Goal: Submit feedback/report problem: Submit feedback/report problem

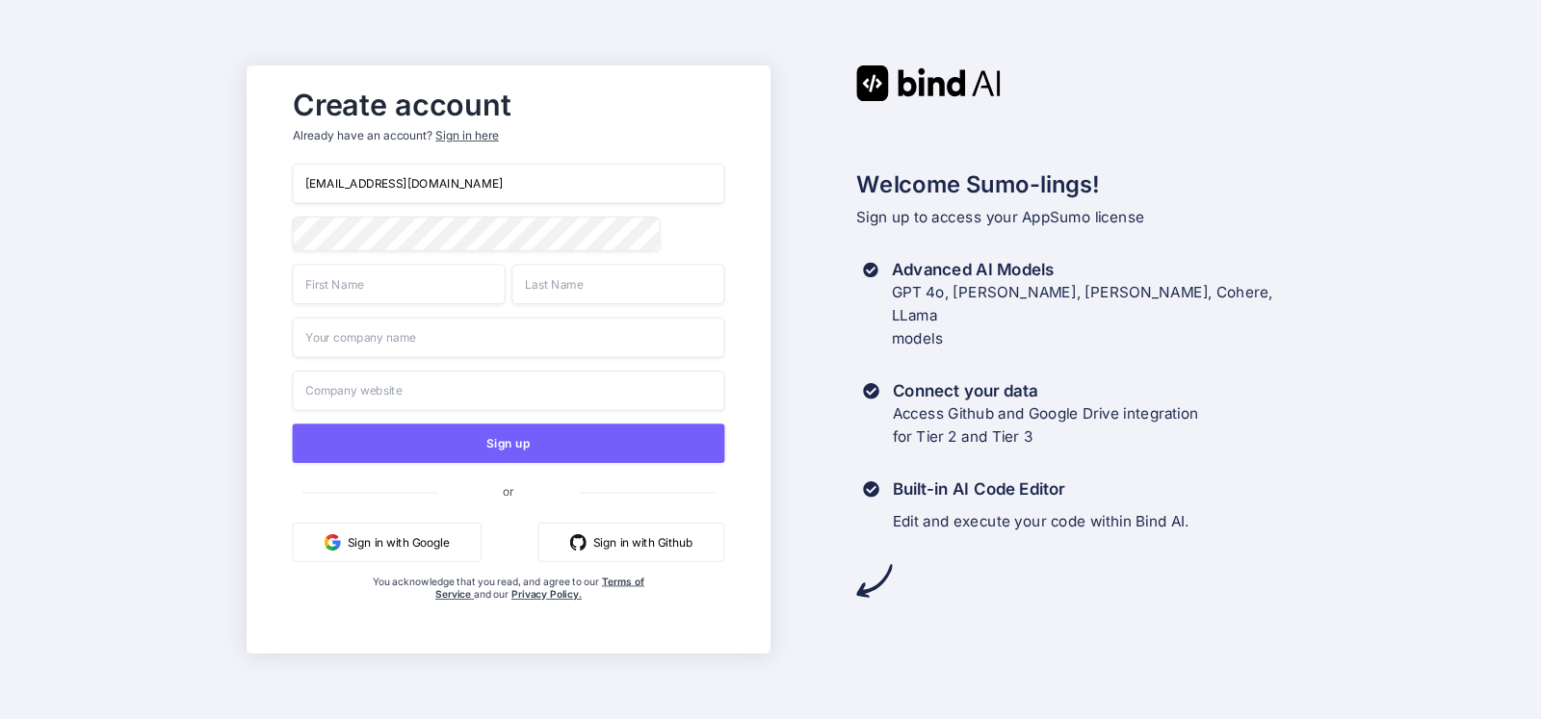
type input "[EMAIL_ADDRESS][DOMAIN_NAME]"
click at [408, 283] on input "text" at bounding box center [399, 284] width 213 height 40
type input "Amir"
type input "Ali"
type input "Amir LTD"
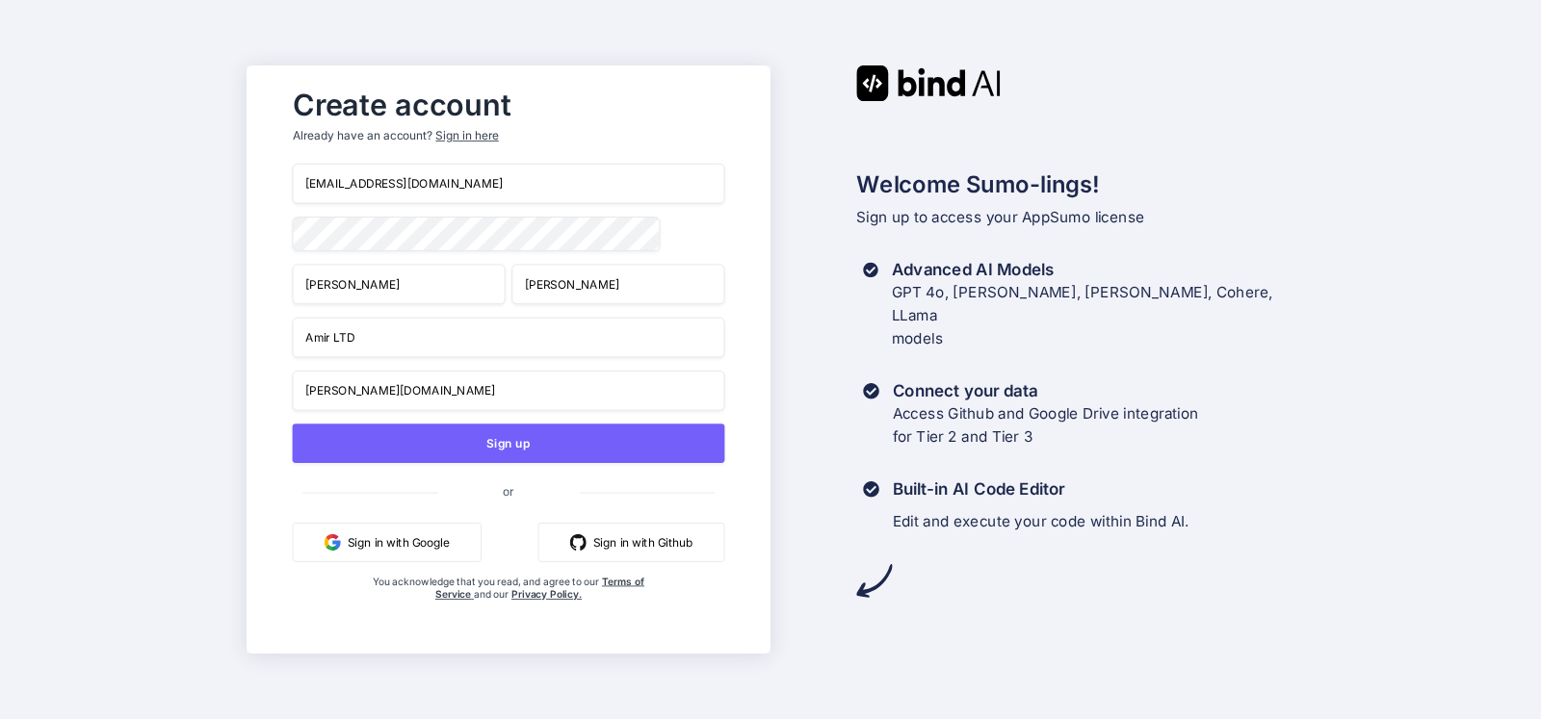
type input "amirali.com"
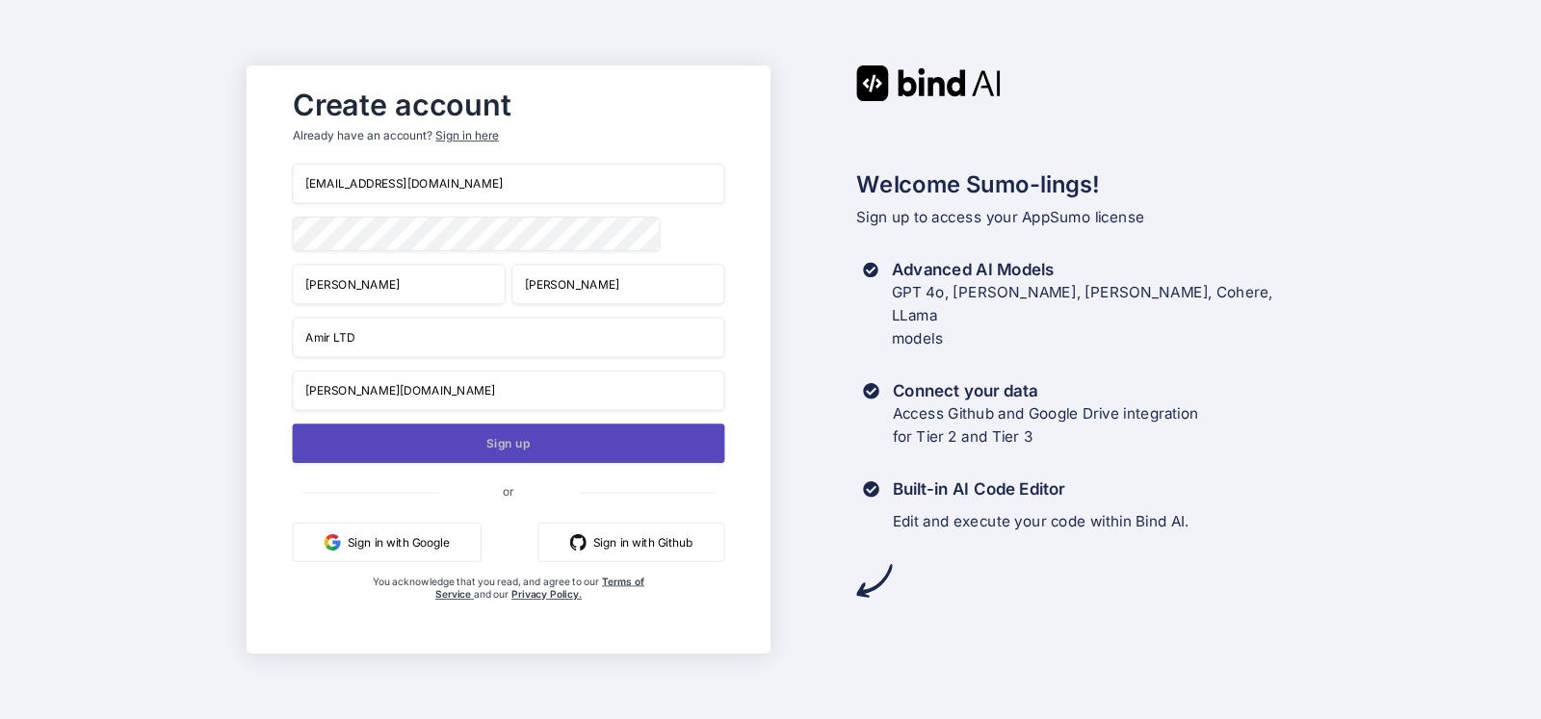
click at [494, 455] on button "Sign up" at bounding box center [509, 443] width 432 height 39
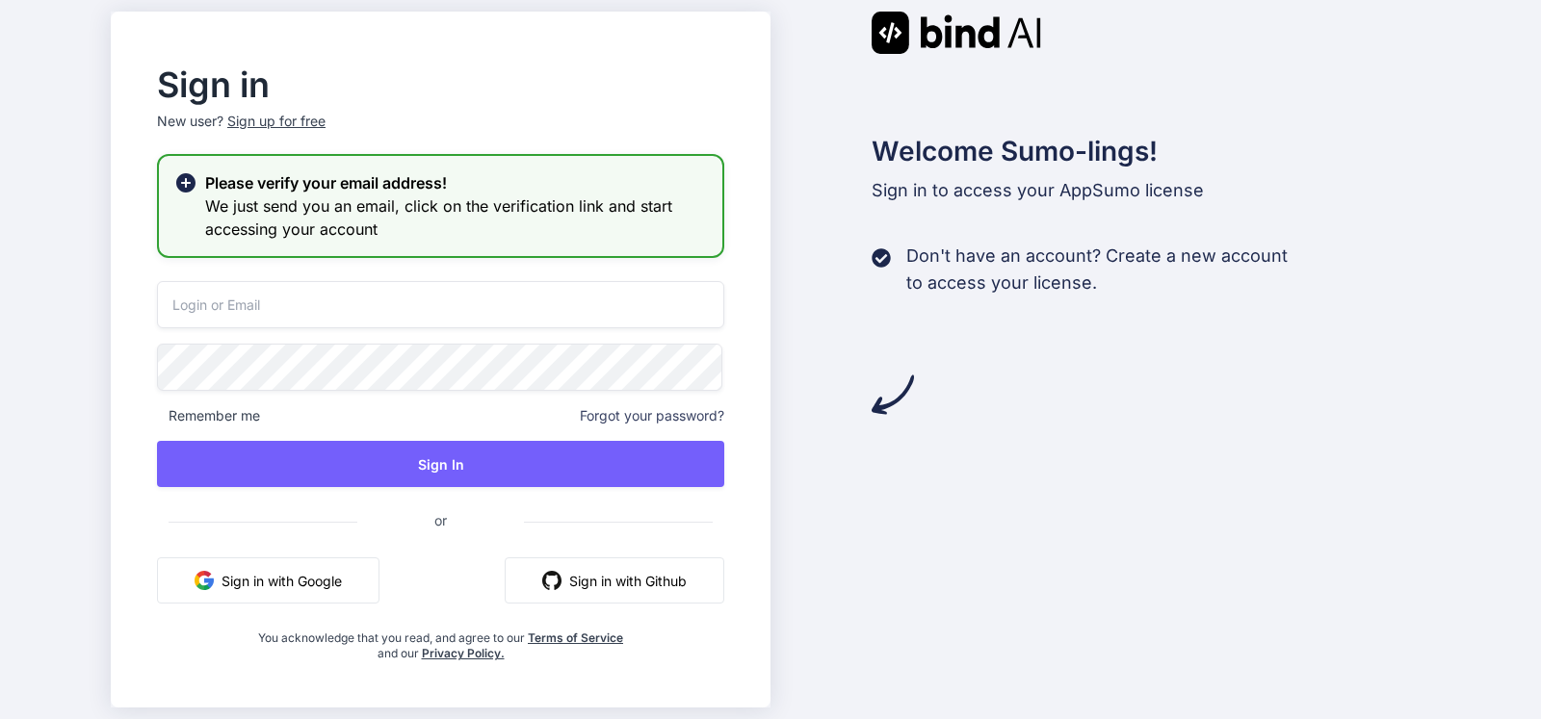
drag, startPoint x: 0, startPoint y: 267, endPoint x: 114, endPoint y: 12, distance: 279.3
click at [0, 266] on div "Sign in New user? Sign up for free Please verify your email address! We just se…" at bounding box center [770, 359] width 1541 height 719
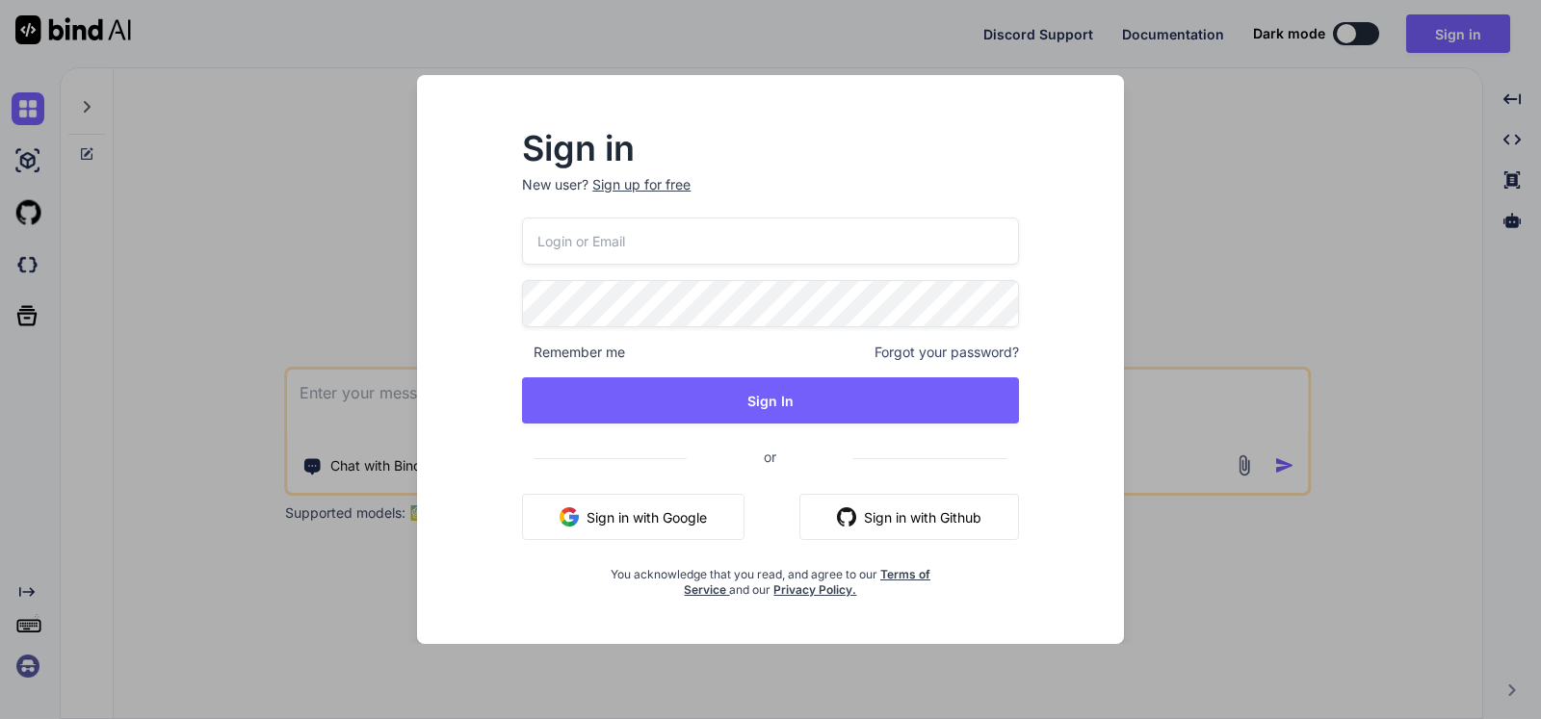
click at [759, 245] on input "email" at bounding box center [770, 241] width 496 height 47
type input "amirali00124@yahoo.com"
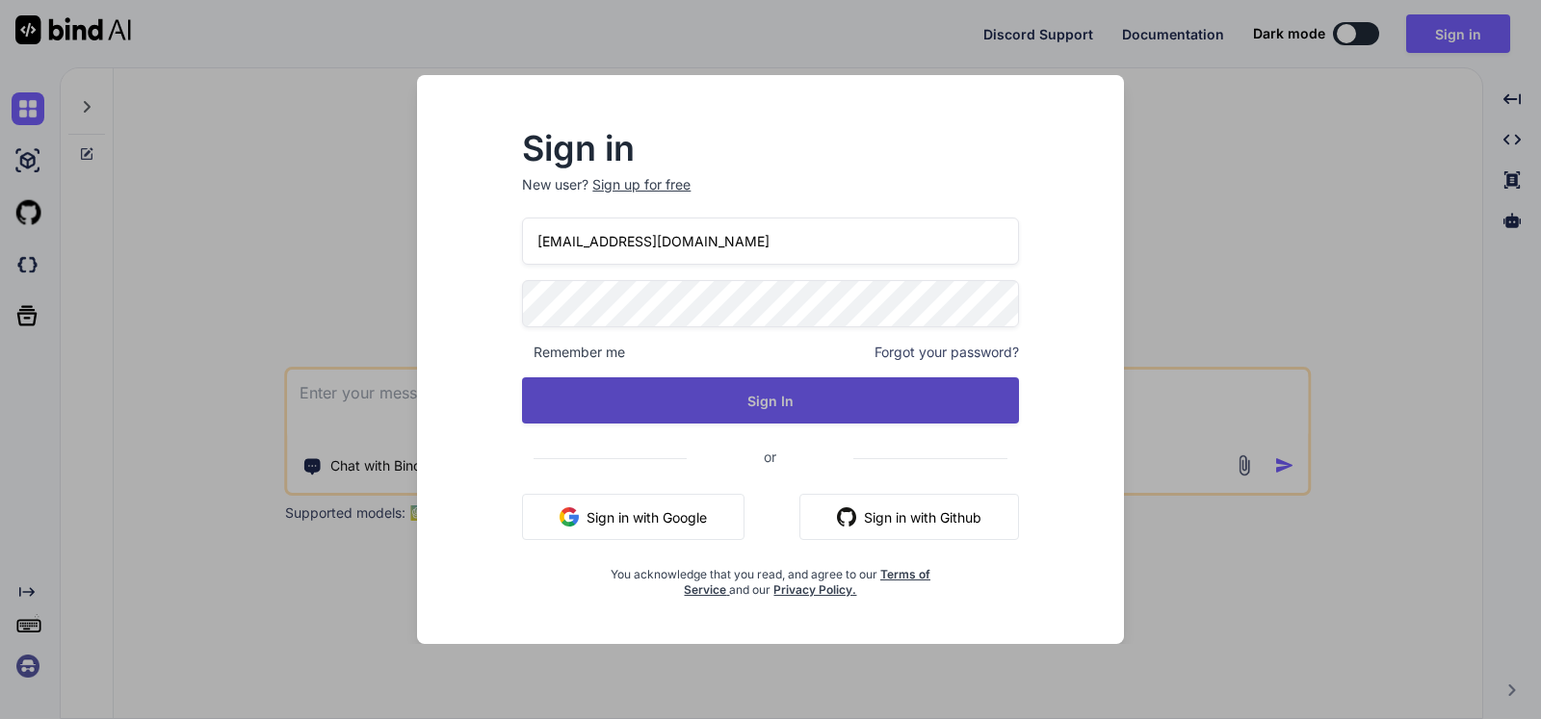
click at [721, 412] on button "Sign In" at bounding box center [770, 400] width 496 height 46
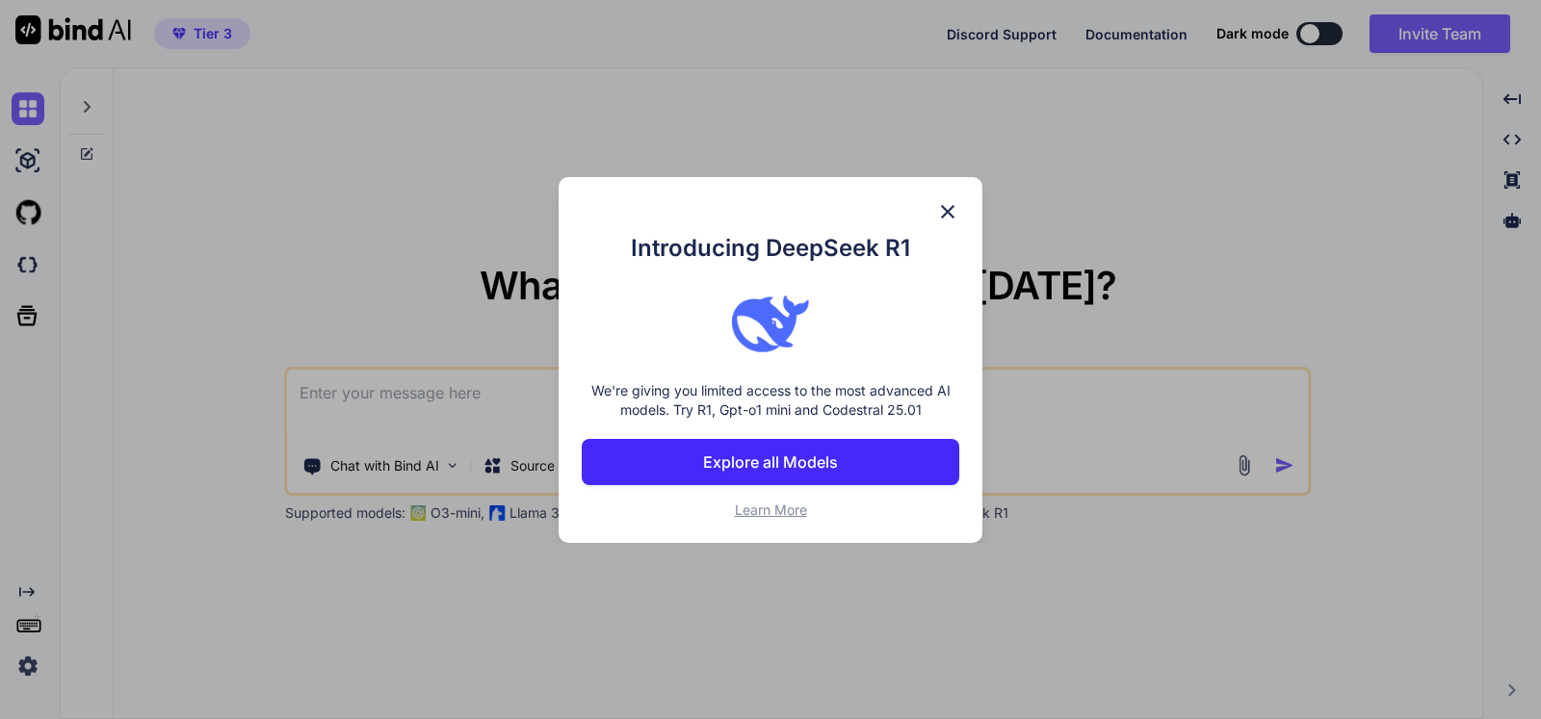
click at [943, 209] on img at bounding box center [947, 211] width 23 height 23
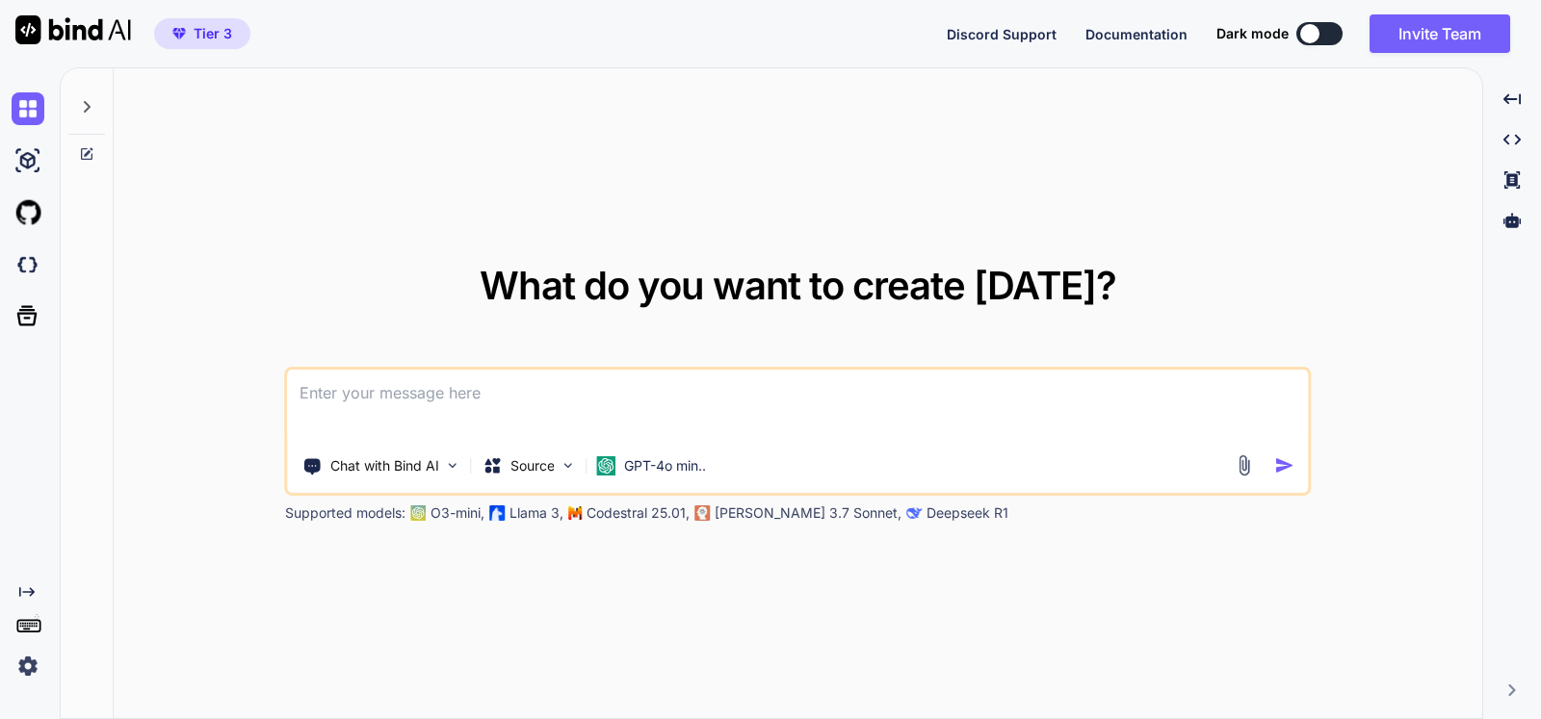
click at [30, 669] on img at bounding box center [28, 666] width 33 height 33
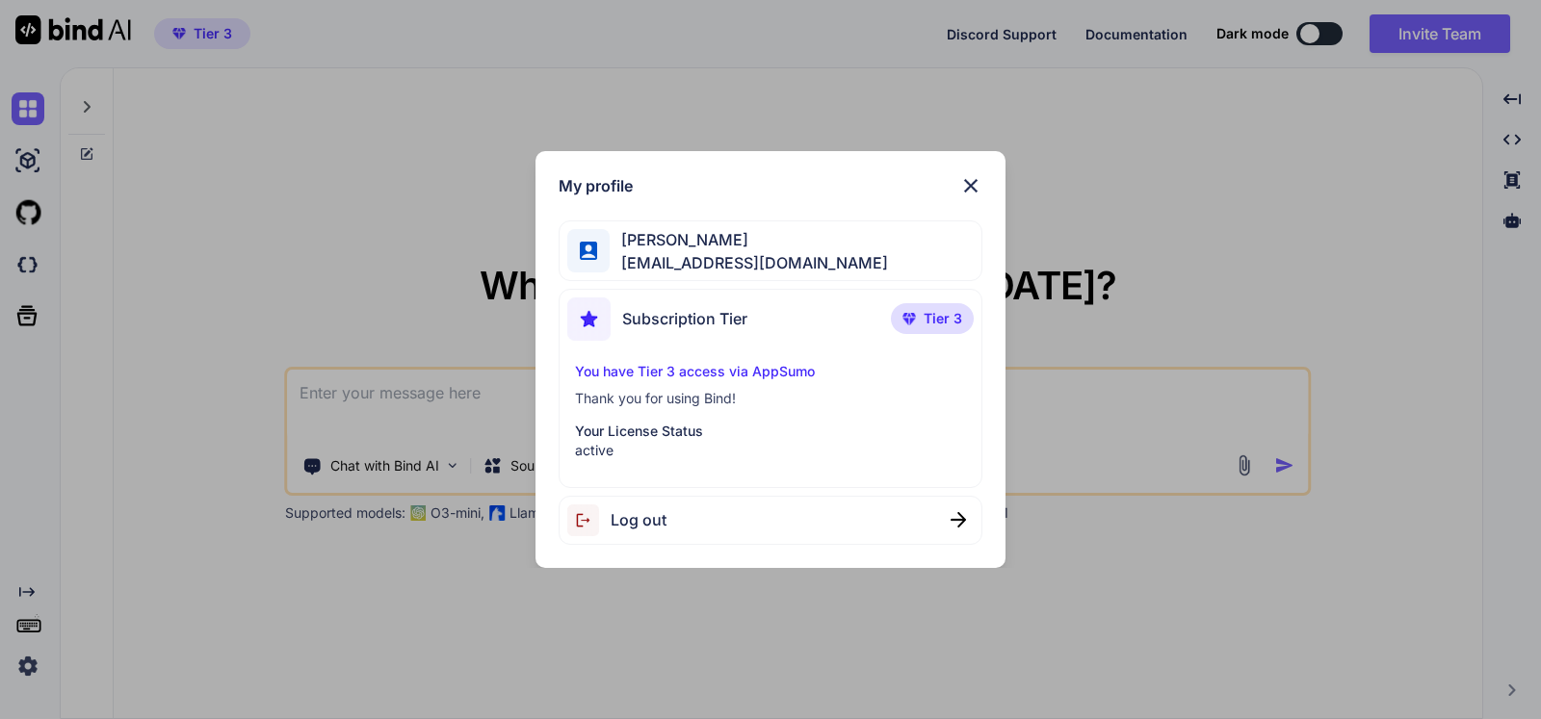
click at [719, 373] on p "You have Tier 3 access via AppSumo" at bounding box center [771, 371] width 392 height 19
click at [976, 181] on img at bounding box center [970, 185] width 23 height 23
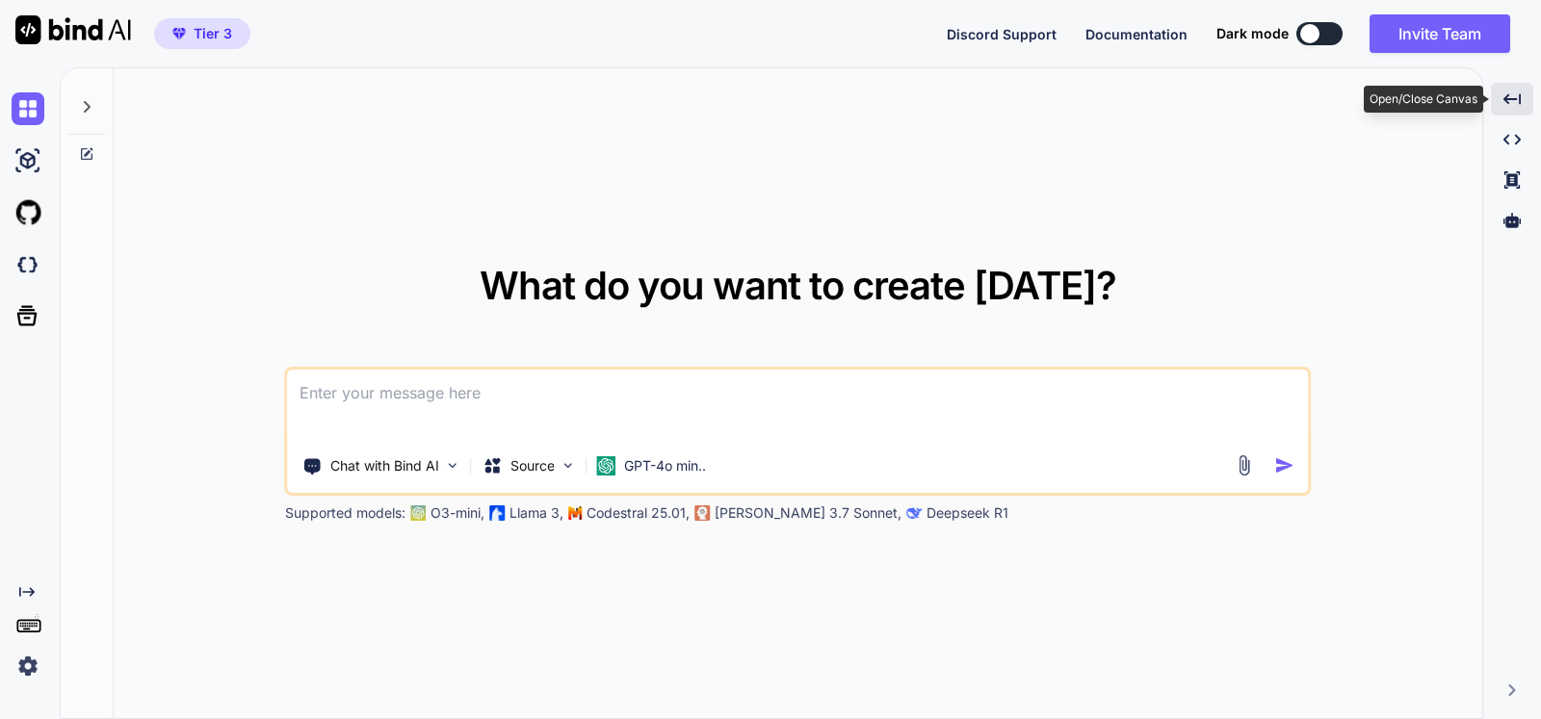
click at [1517, 104] on icon "Created with Pixso." at bounding box center [1511, 99] width 17 height 17
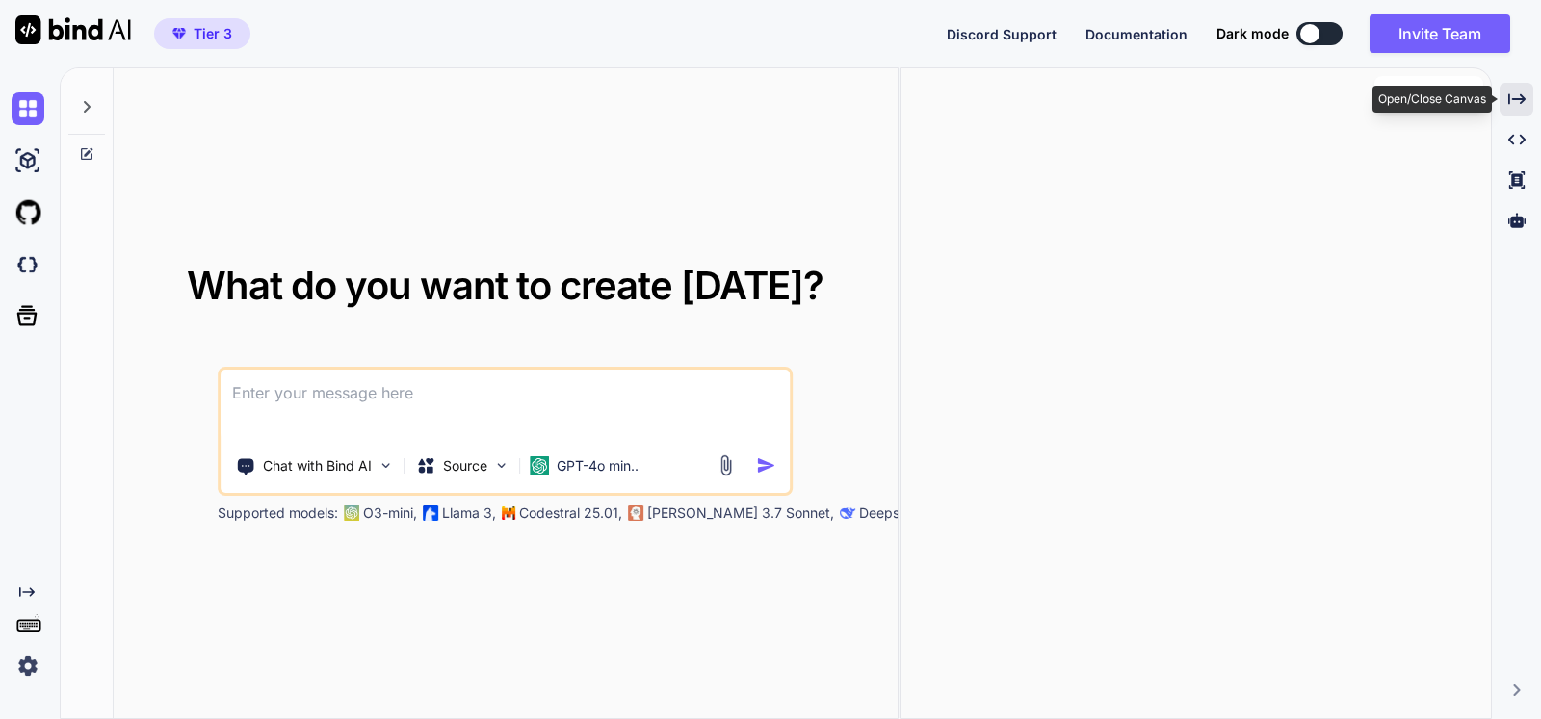
click at [1517, 104] on icon "Created with Pixso." at bounding box center [1516, 99] width 17 height 17
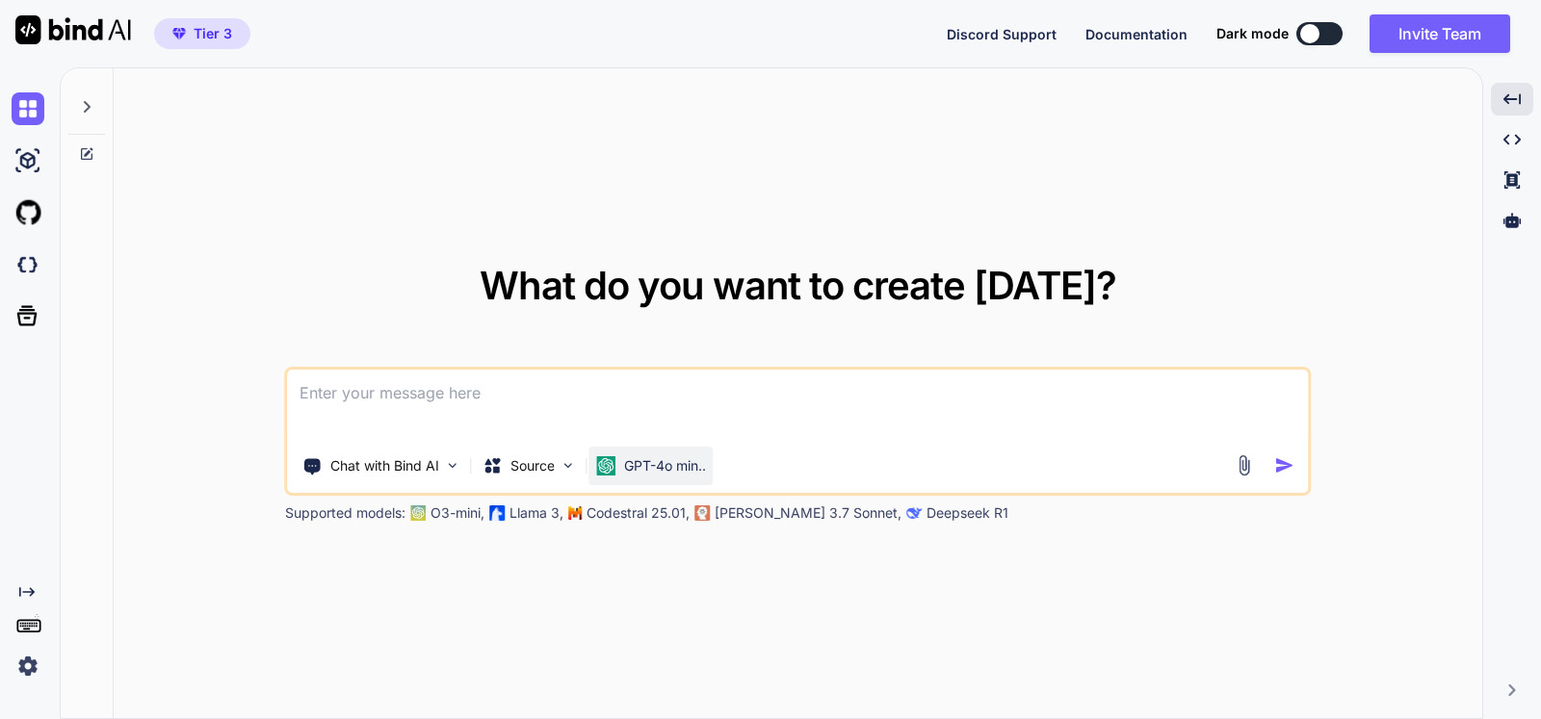
click at [661, 472] on p "GPT-4o min.." at bounding box center [665, 465] width 82 height 19
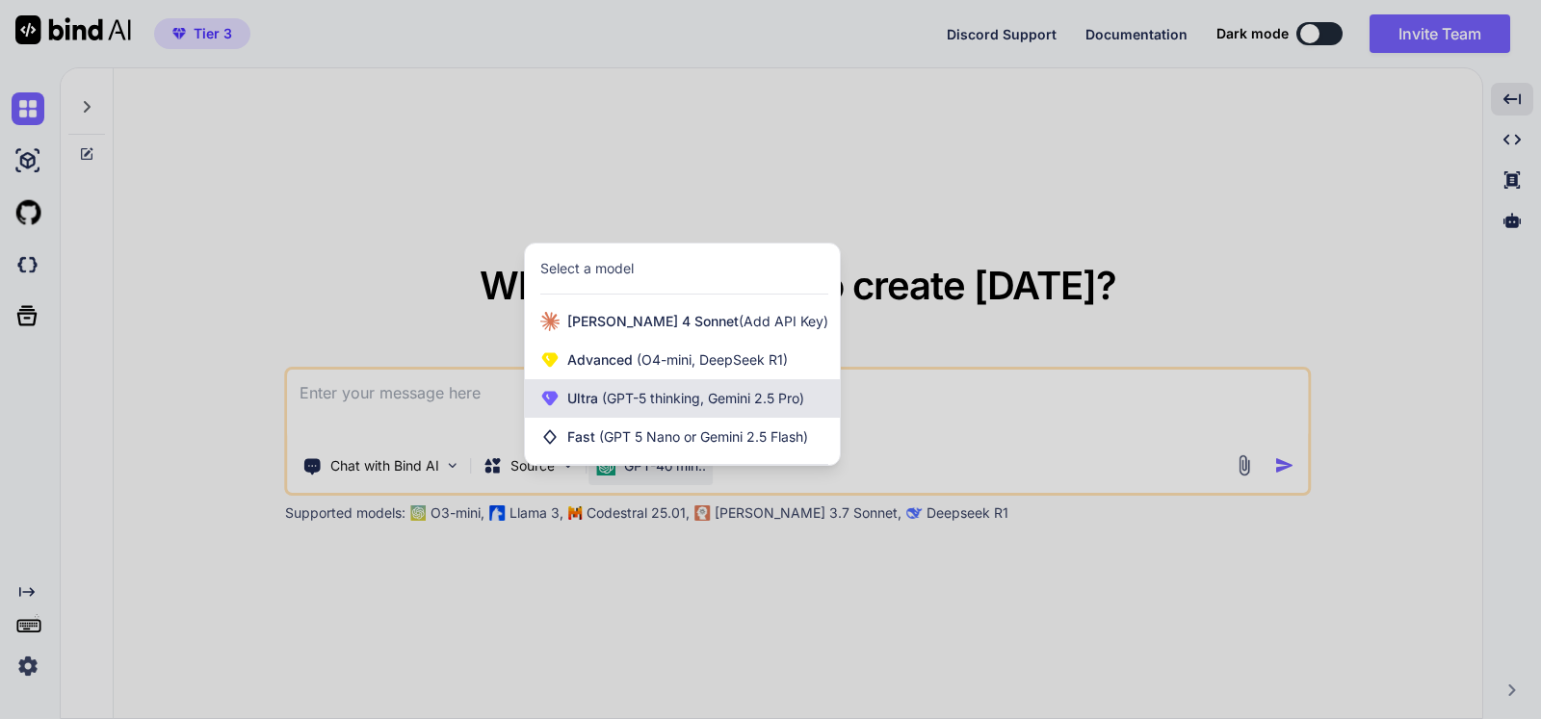
click at [670, 405] on span "(GPT-5 thinking, Gemini 2.5 Pro)" at bounding box center [701, 398] width 206 height 16
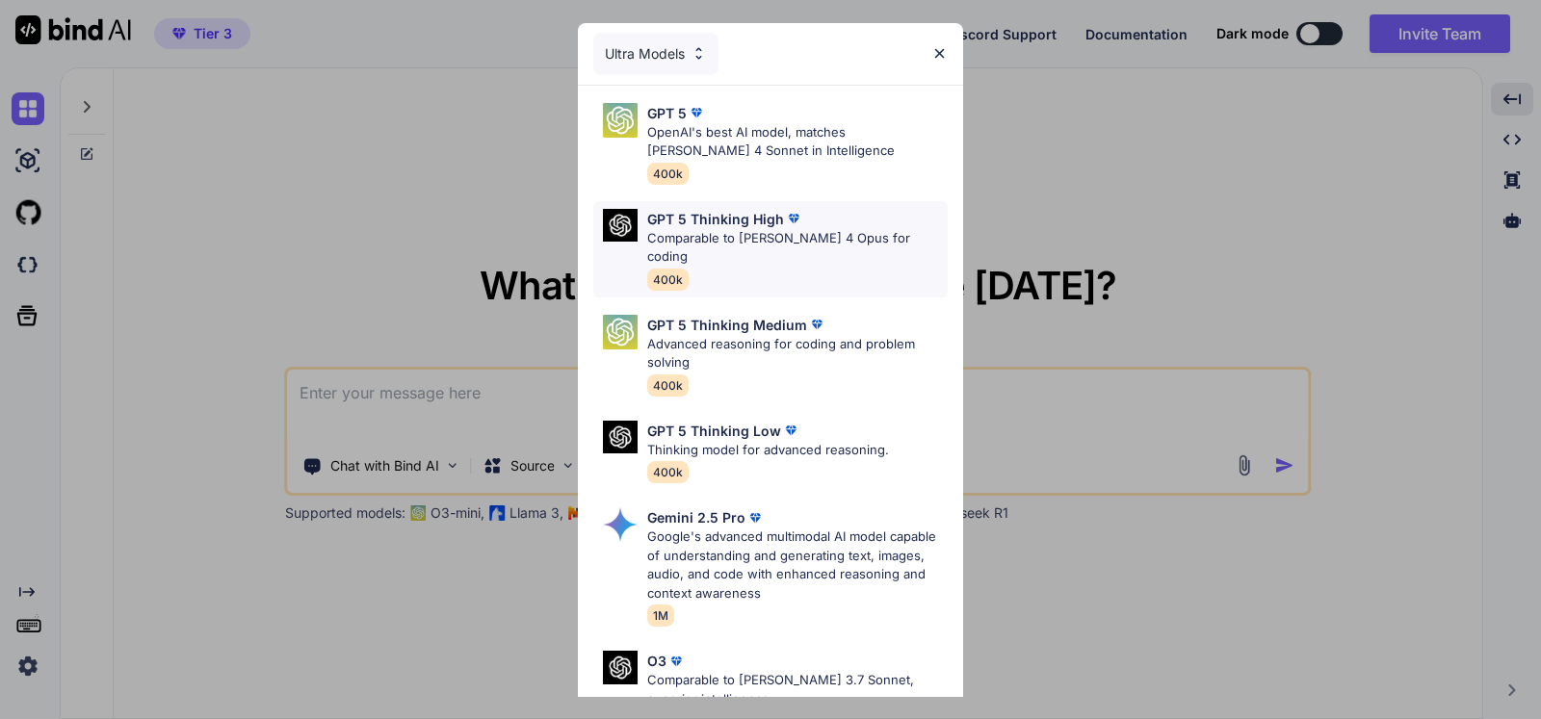
click at [784, 267] on div "GPT 5 Thinking High Comparable to Claude 4 Opus for coding 400k" at bounding box center [797, 249] width 300 height 81
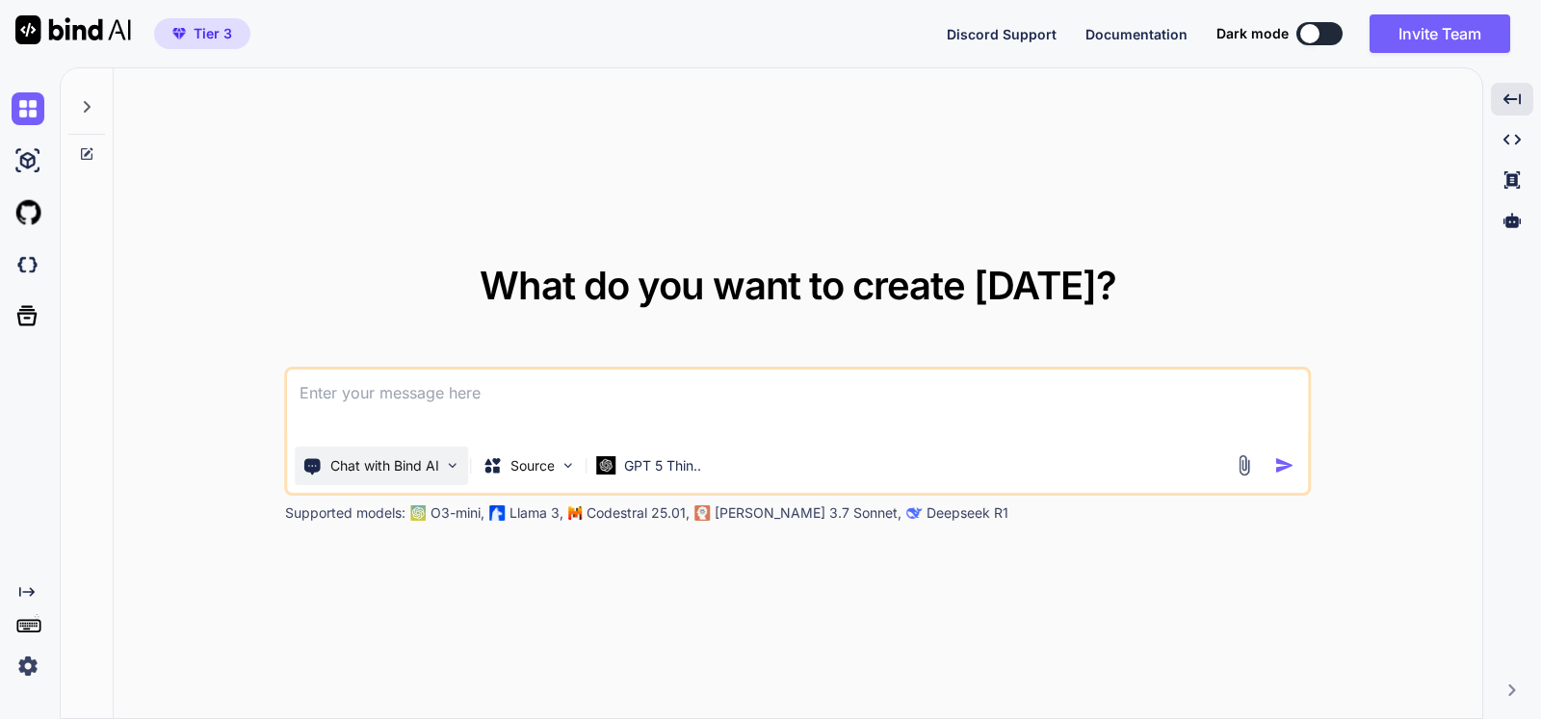
click at [390, 477] on div "Chat with Bind AI" at bounding box center [382, 466] width 173 height 39
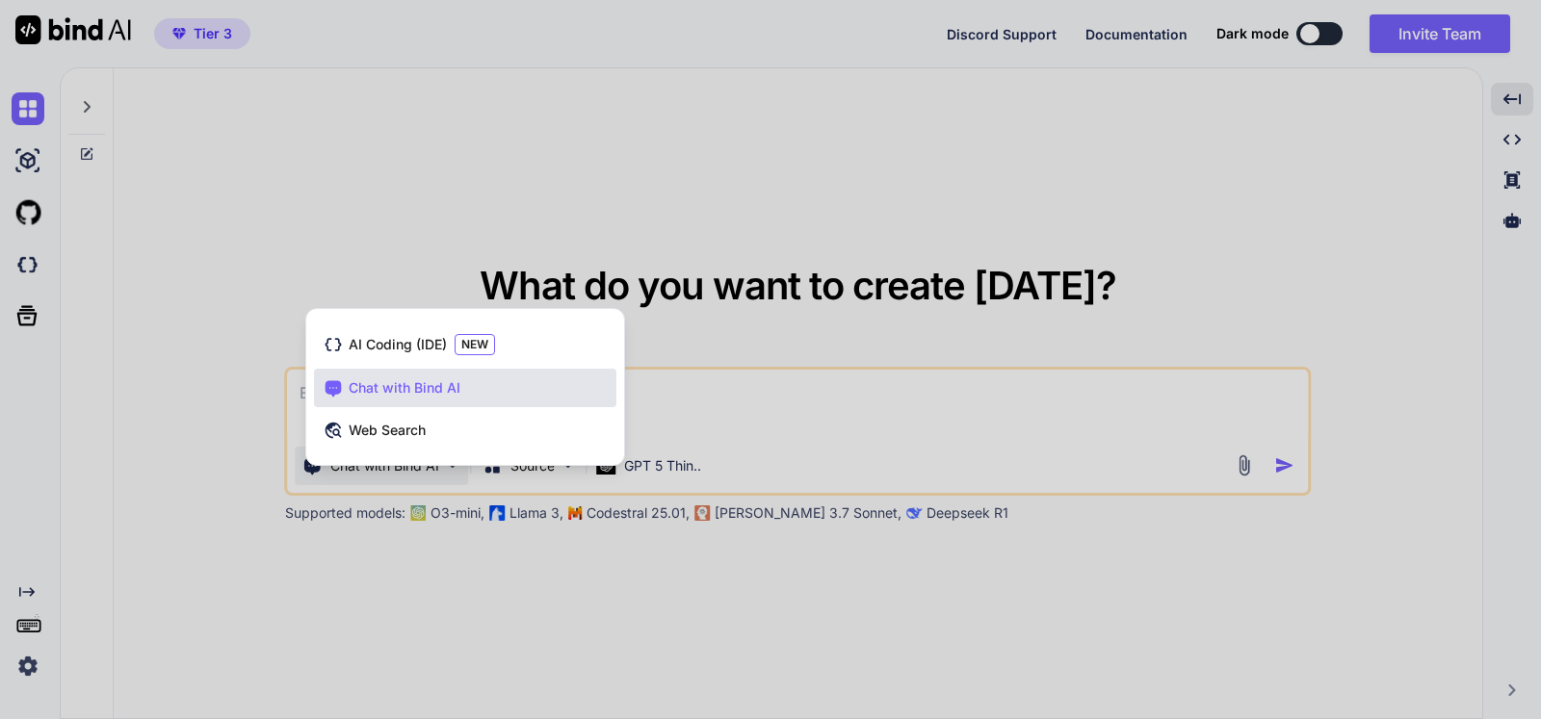
click at [390, 477] on div at bounding box center [770, 359] width 1541 height 719
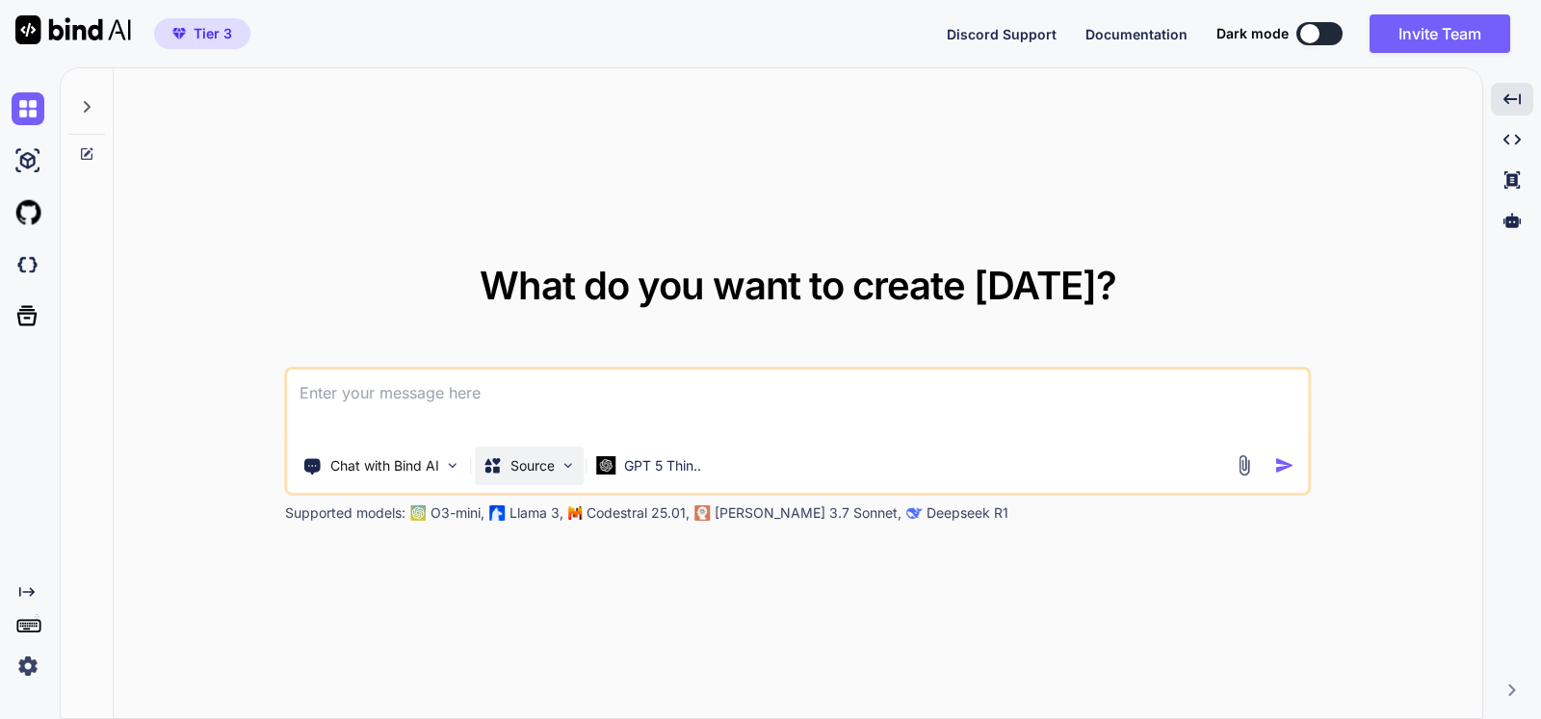
click at [523, 475] on div "Source" at bounding box center [530, 466] width 109 height 39
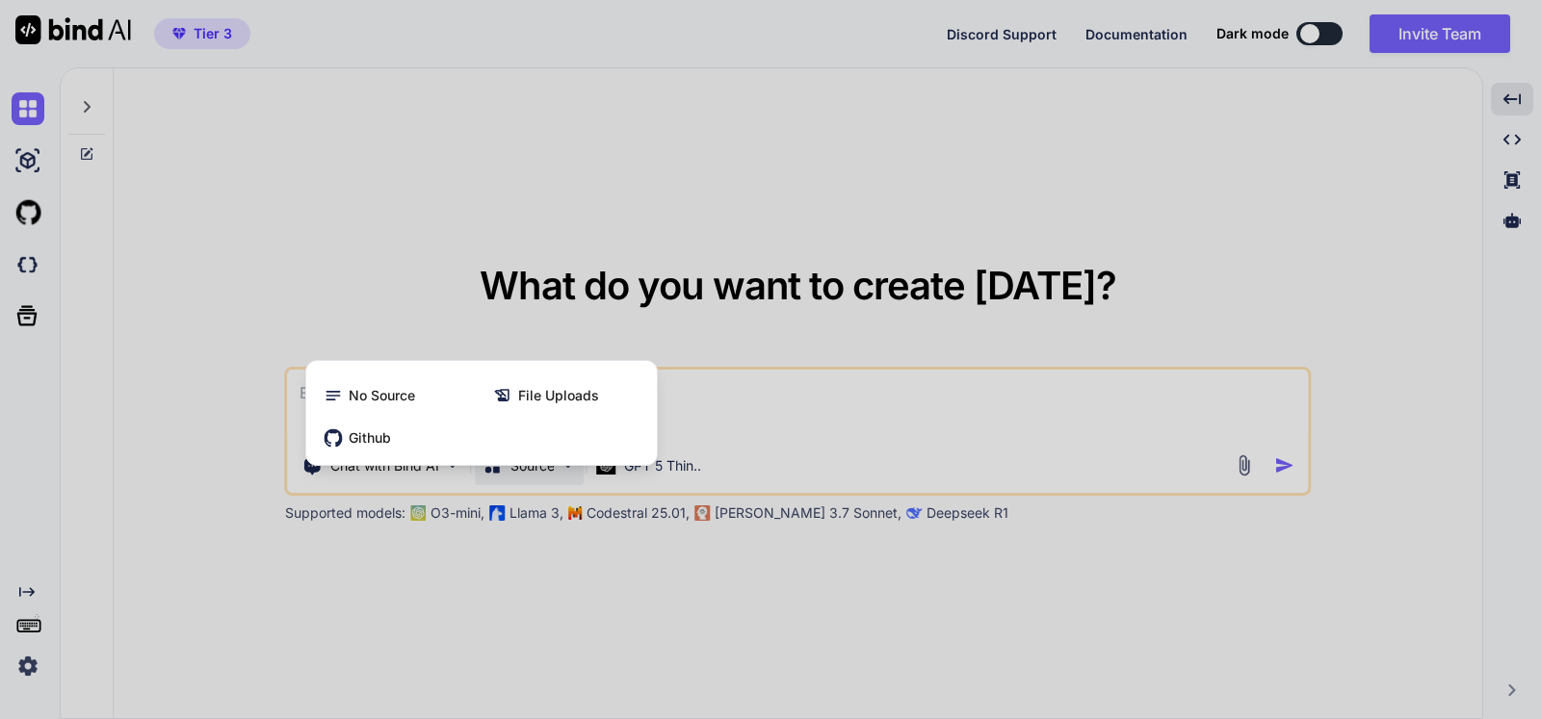
click at [524, 475] on div at bounding box center [770, 359] width 1541 height 719
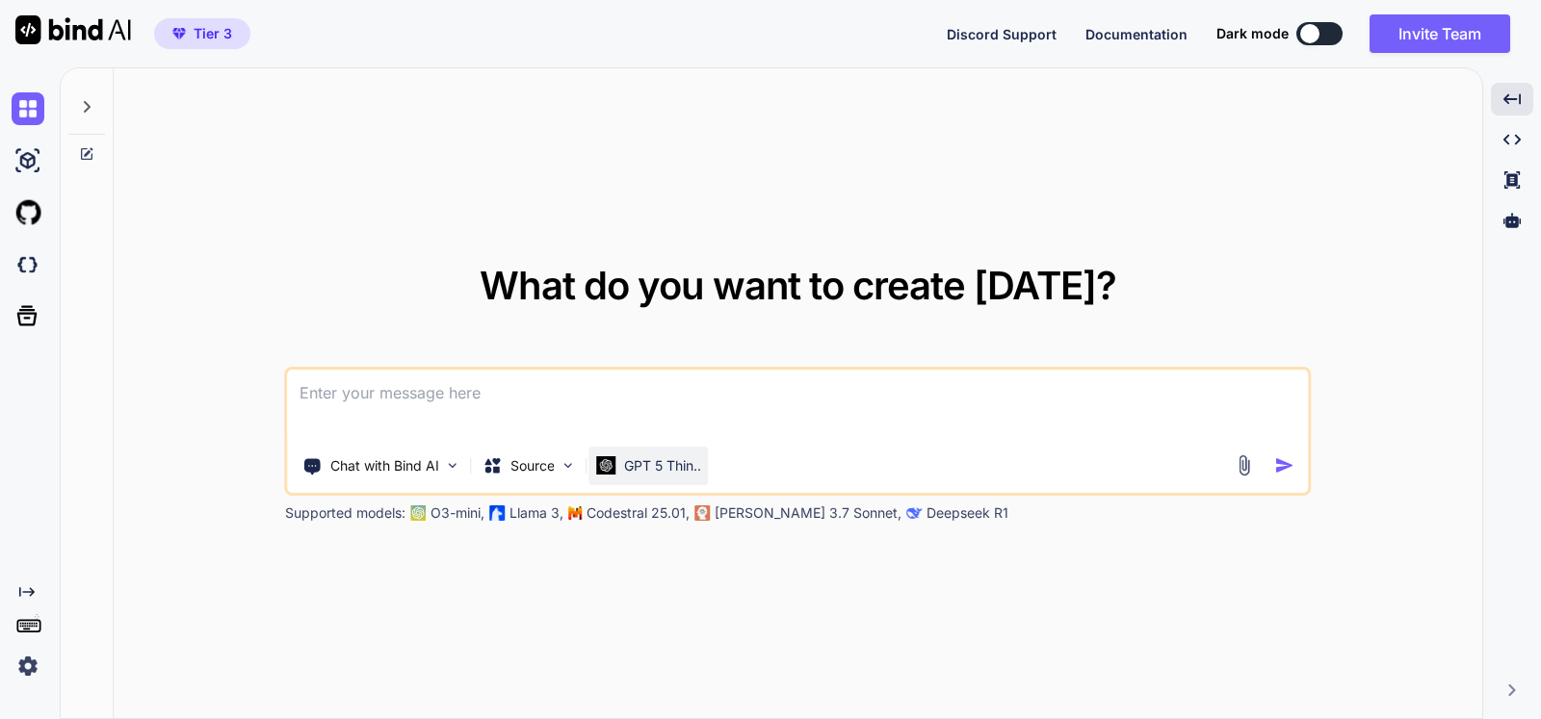
click at [637, 472] on p "GPT 5 Thin.." at bounding box center [662, 465] width 77 height 19
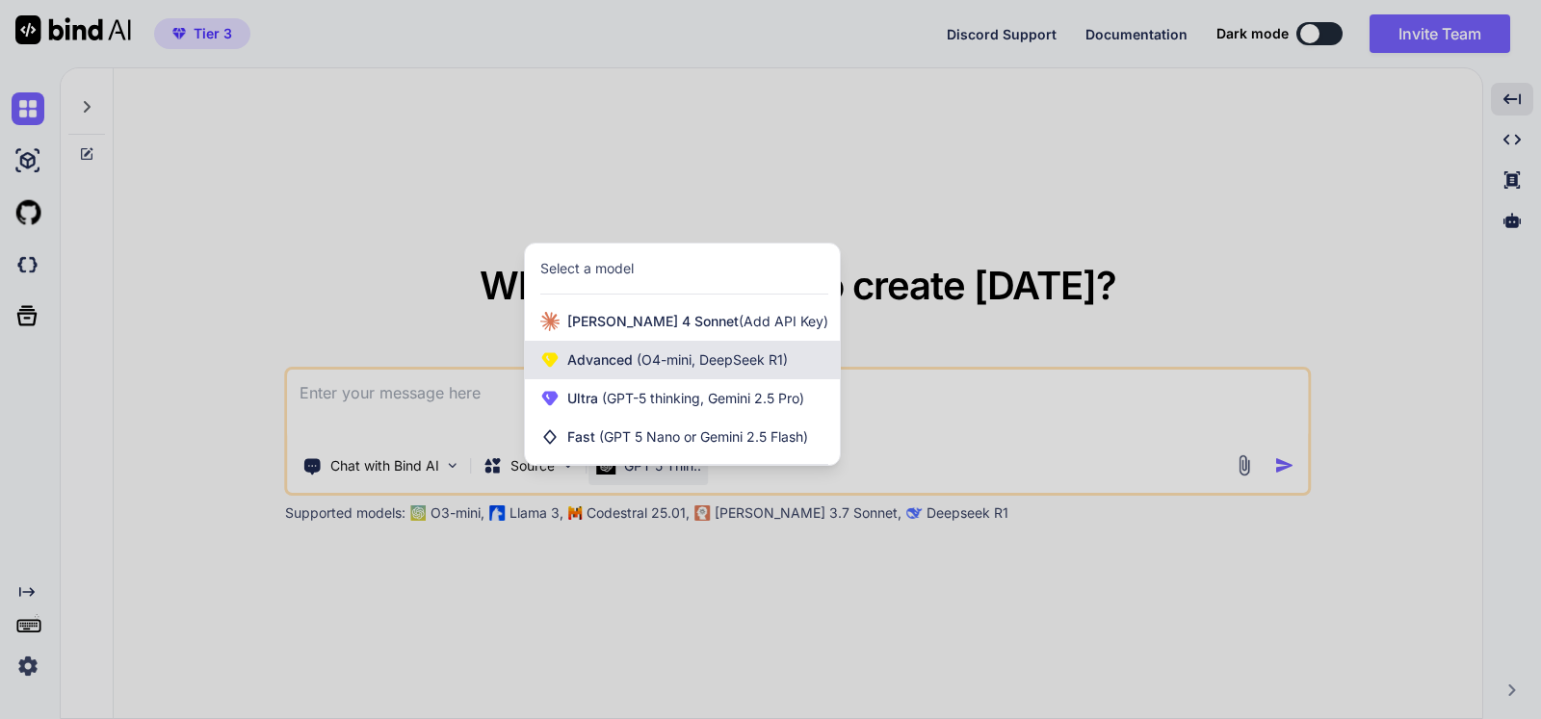
click at [626, 369] on span "Advanced (O4-mini, DeepSeek R1)" at bounding box center [677, 359] width 220 height 19
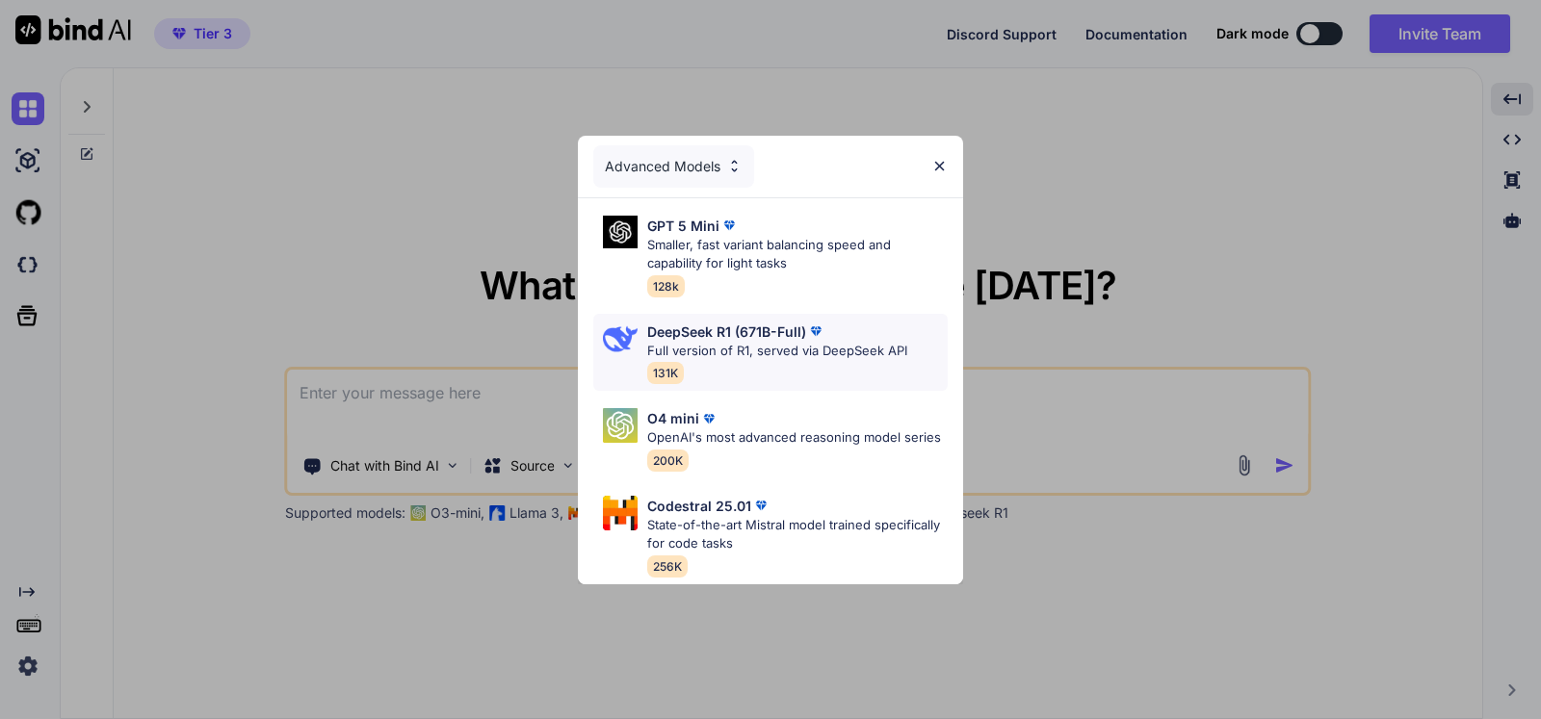
click at [786, 342] on p "Full version of R1, served via DeepSeek API" at bounding box center [777, 351] width 260 height 19
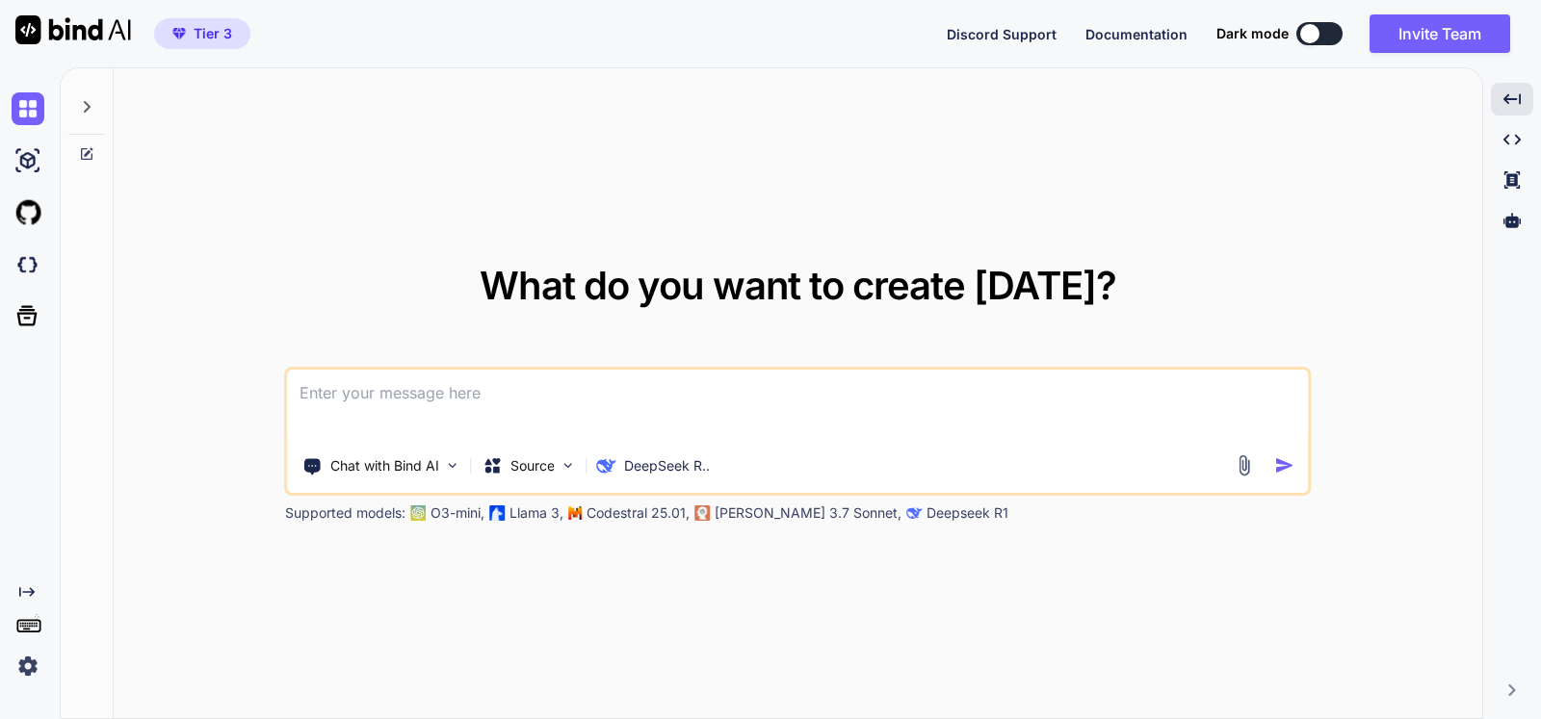
click at [776, 393] on textarea at bounding box center [798, 405] width 1021 height 71
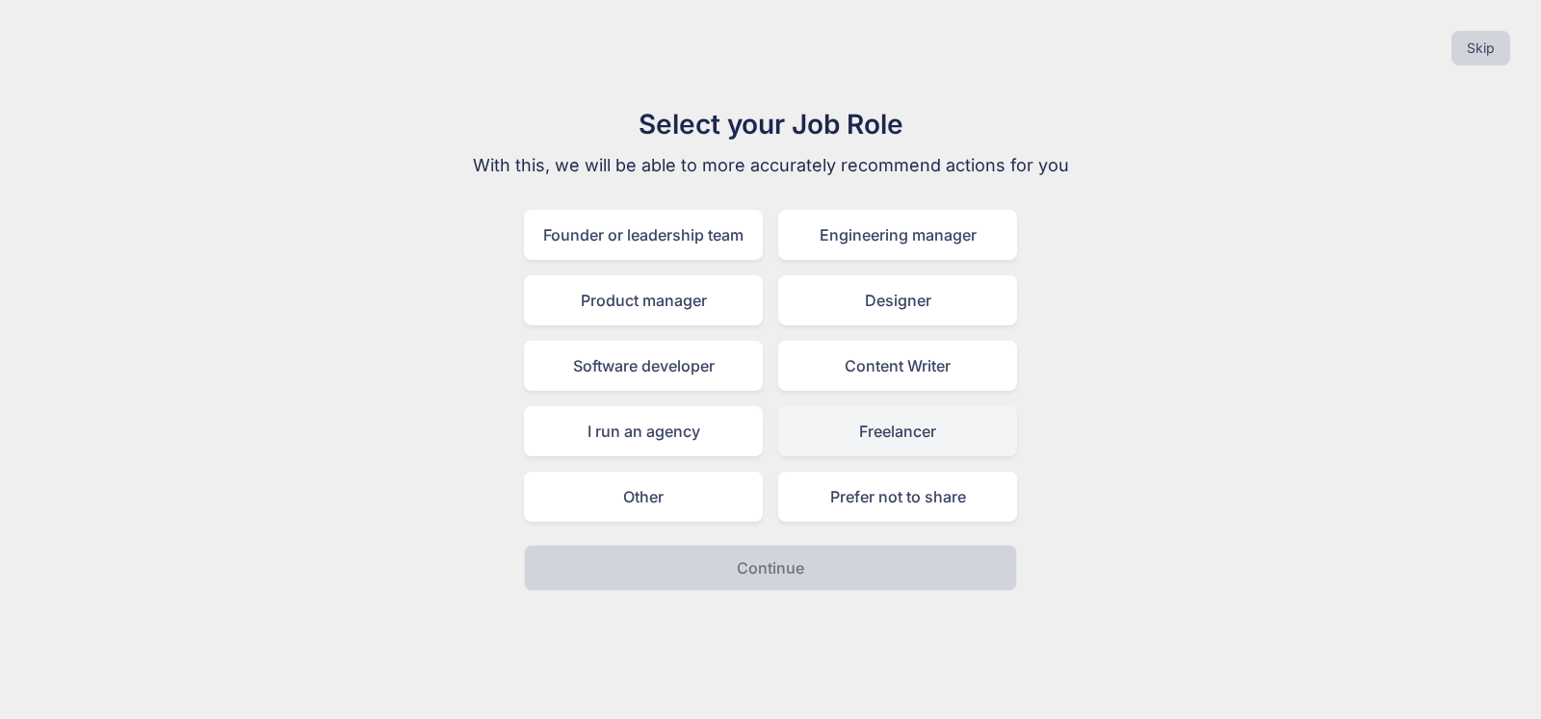
click at [894, 435] on div "Freelancer" at bounding box center [897, 431] width 239 height 50
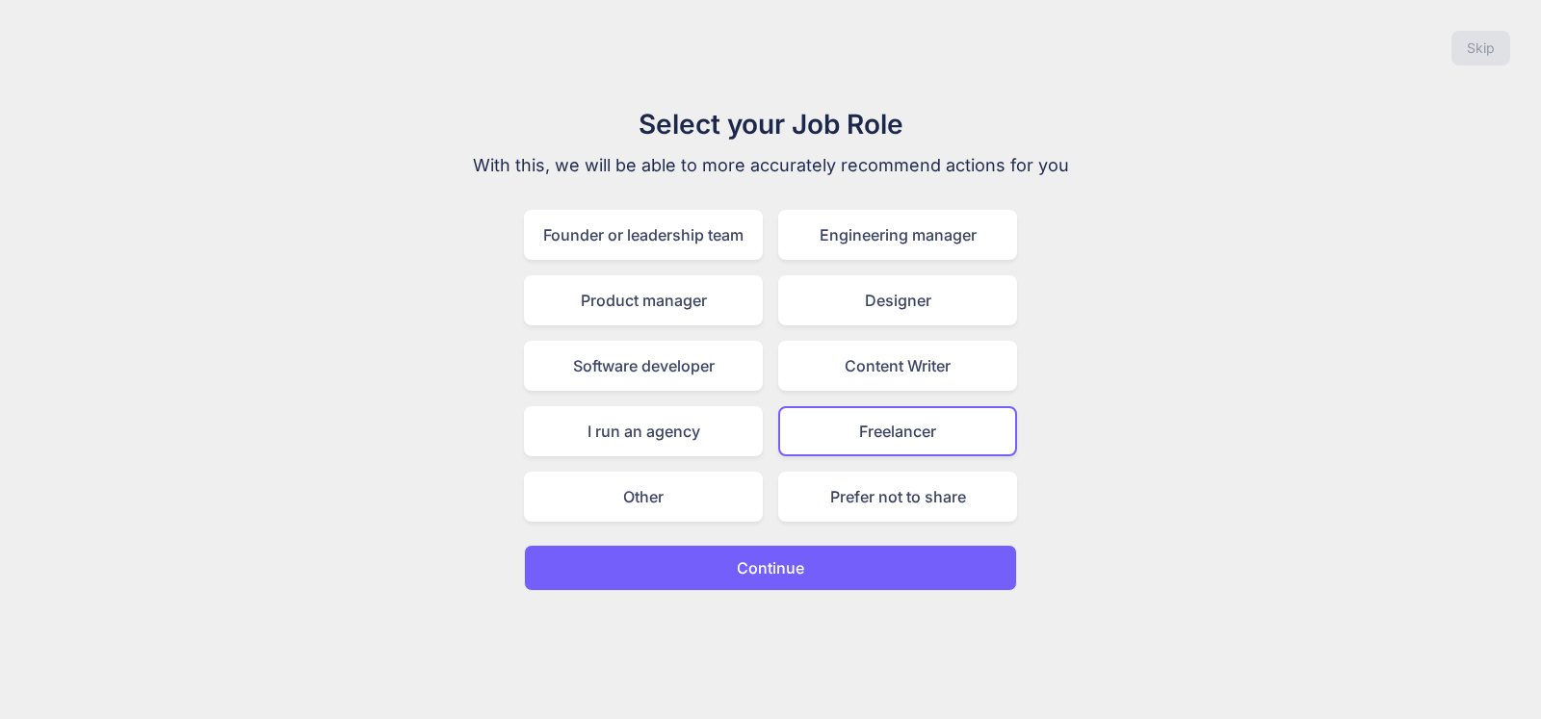
click at [889, 566] on button "Continue" at bounding box center [770, 568] width 493 height 46
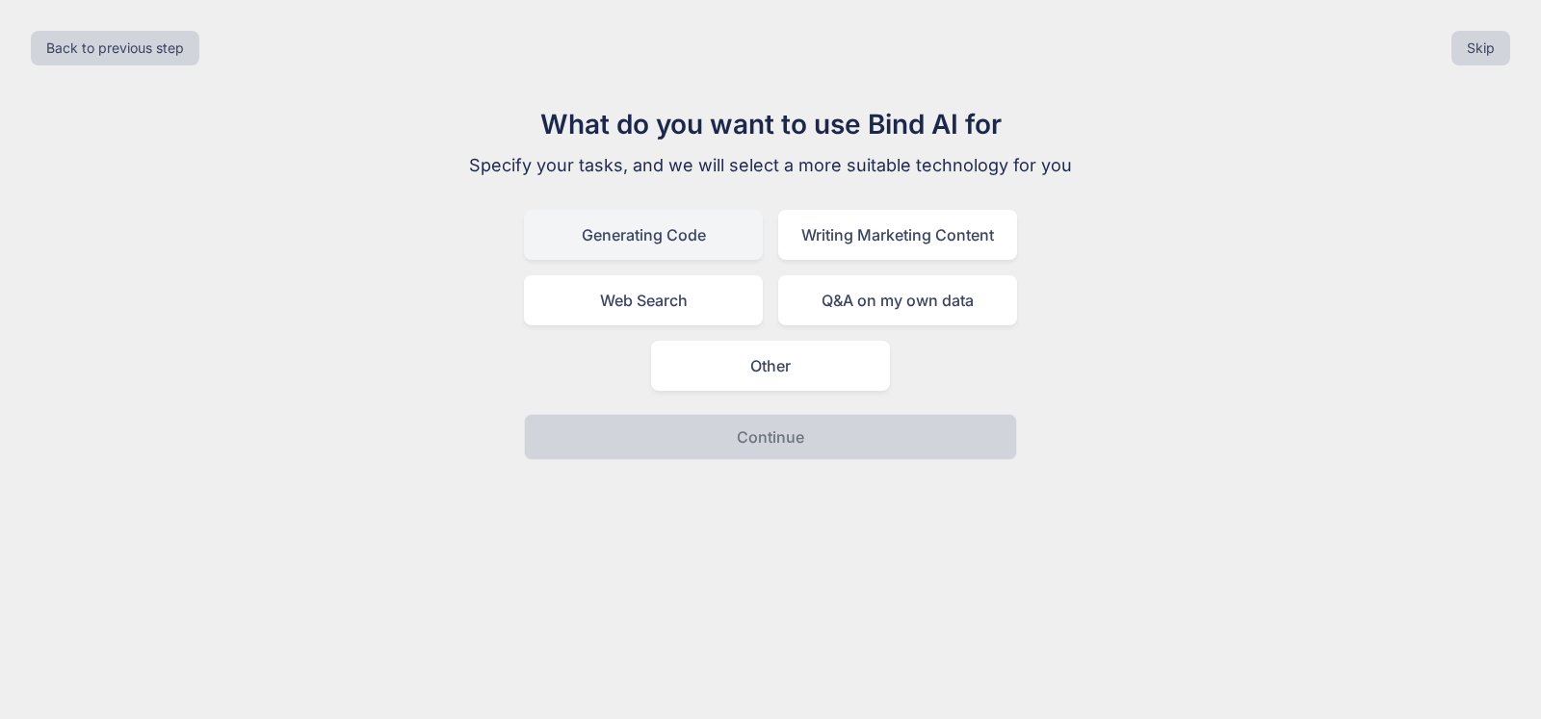
click at [678, 220] on div "Generating Code" at bounding box center [643, 235] width 239 height 50
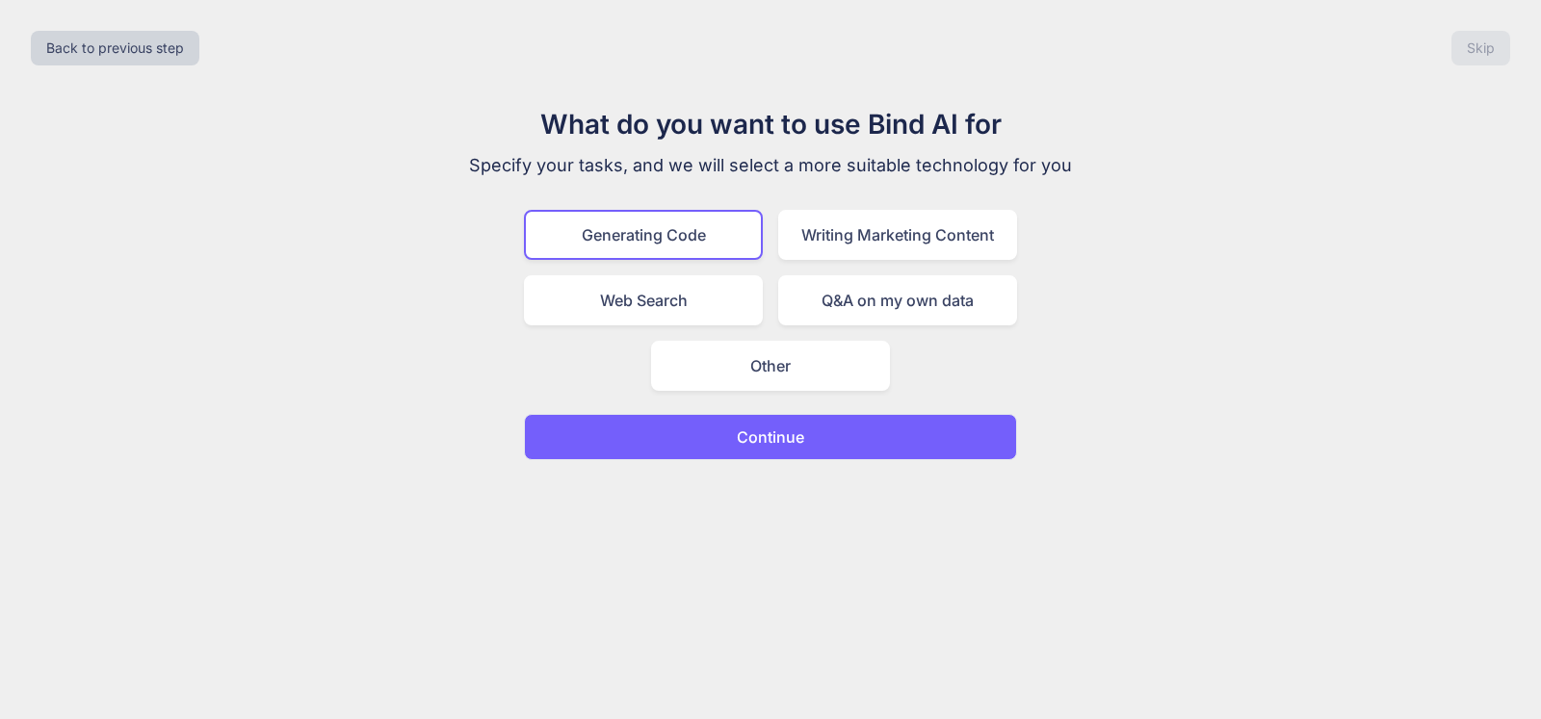
click at [999, 440] on button "Continue" at bounding box center [770, 437] width 493 height 46
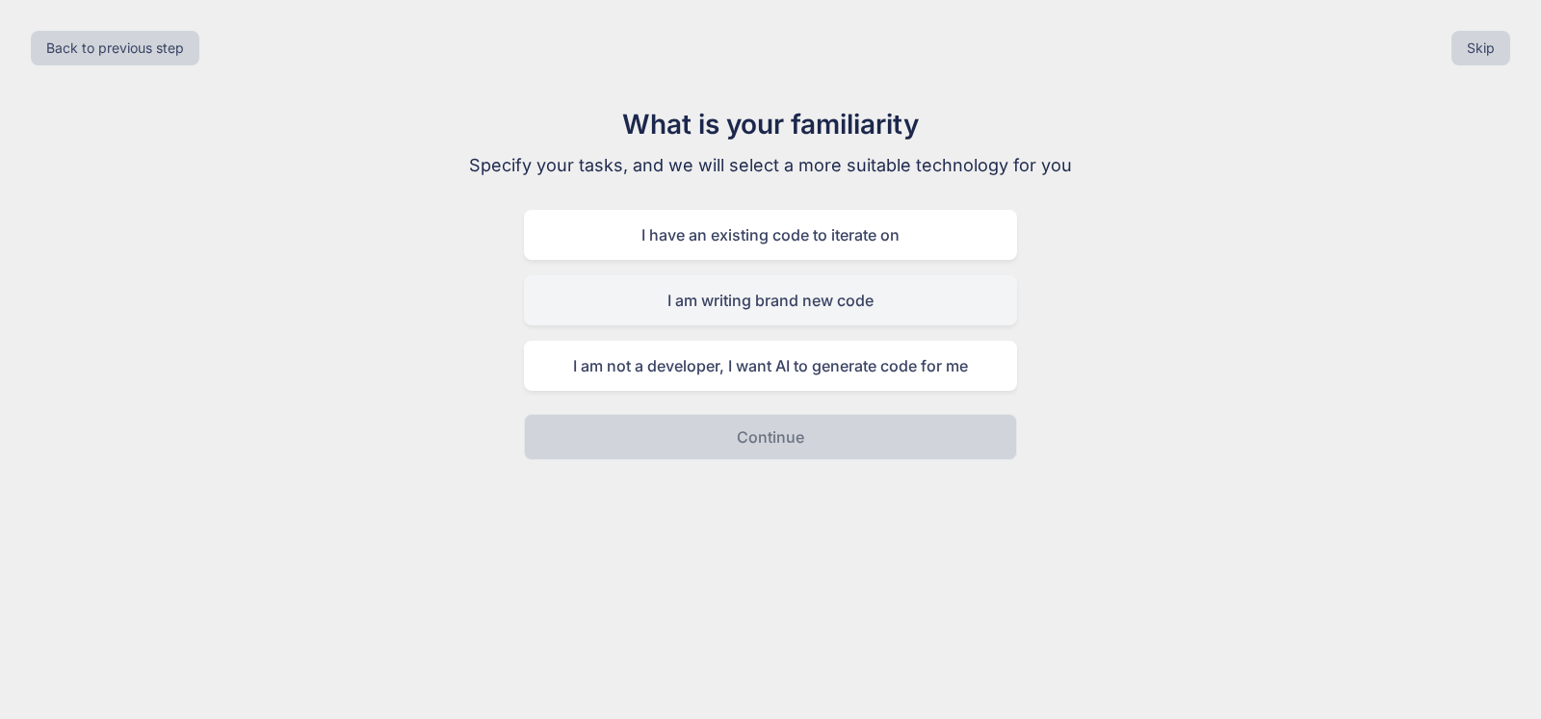
click at [870, 304] on div "I am writing brand new code" at bounding box center [770, 300] width 493 height 50
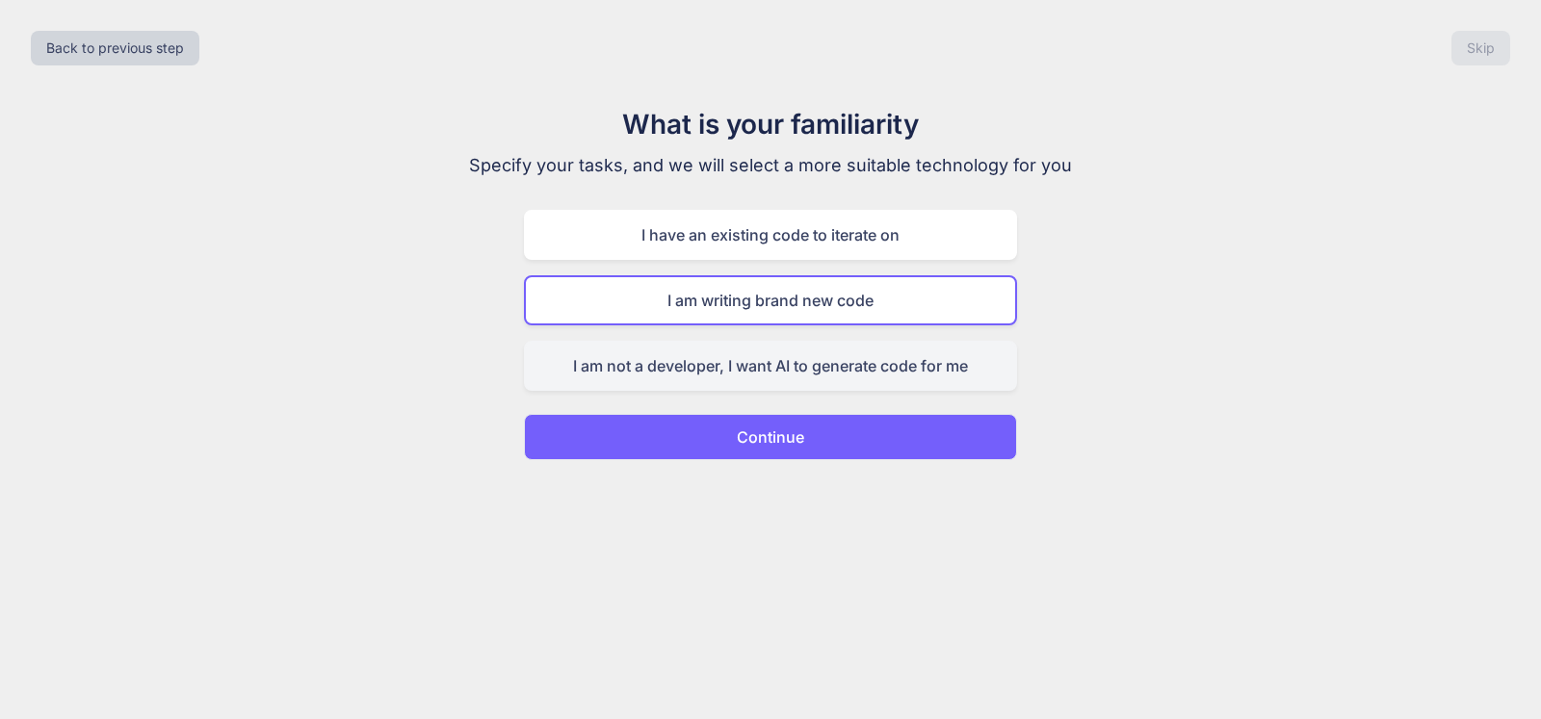
click at [882, 372] on div "I am not a developer, I want AI to generate code for me" at bounding box center [770, 366] width 493 height 50
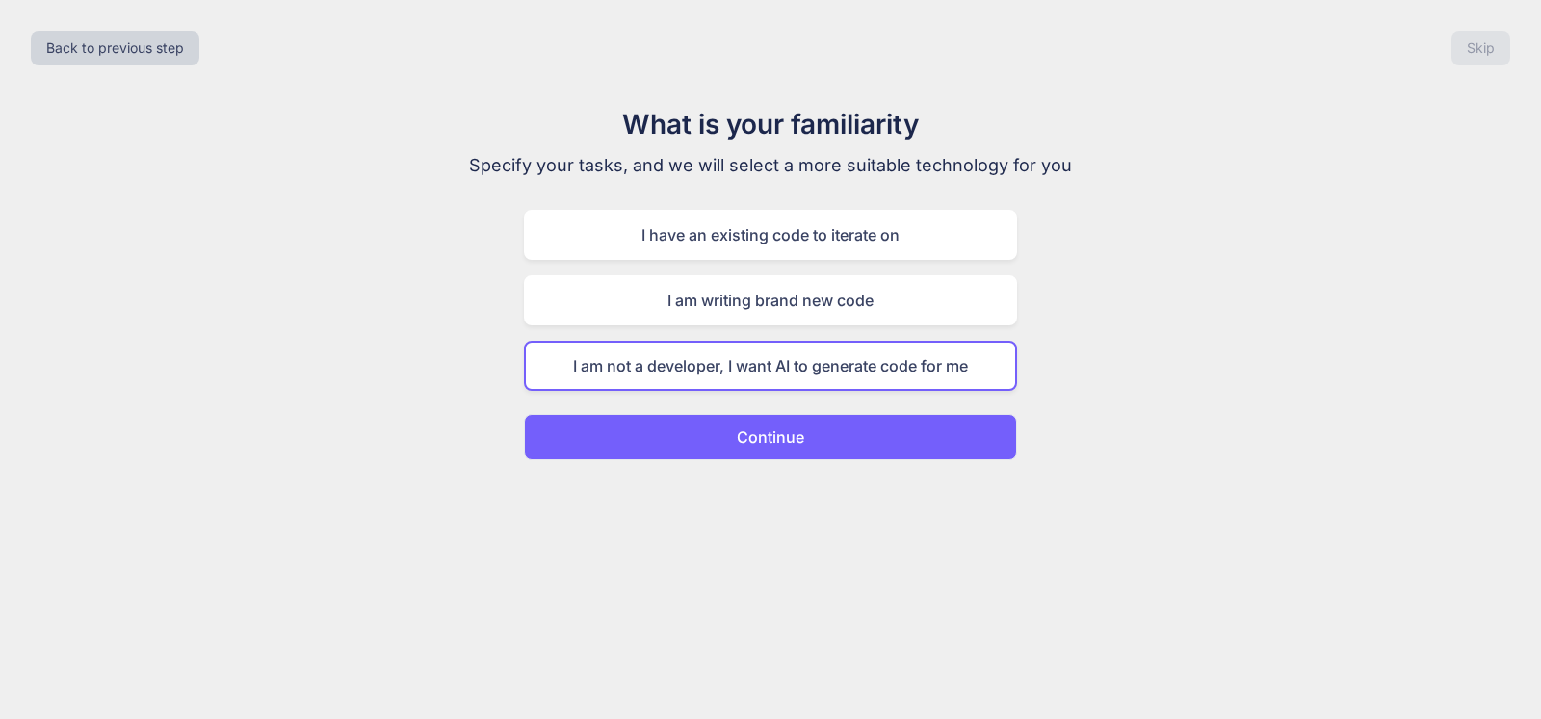
click at [885, 457] on button "Continue" at bounding box center [770, 437] width 493 height 46
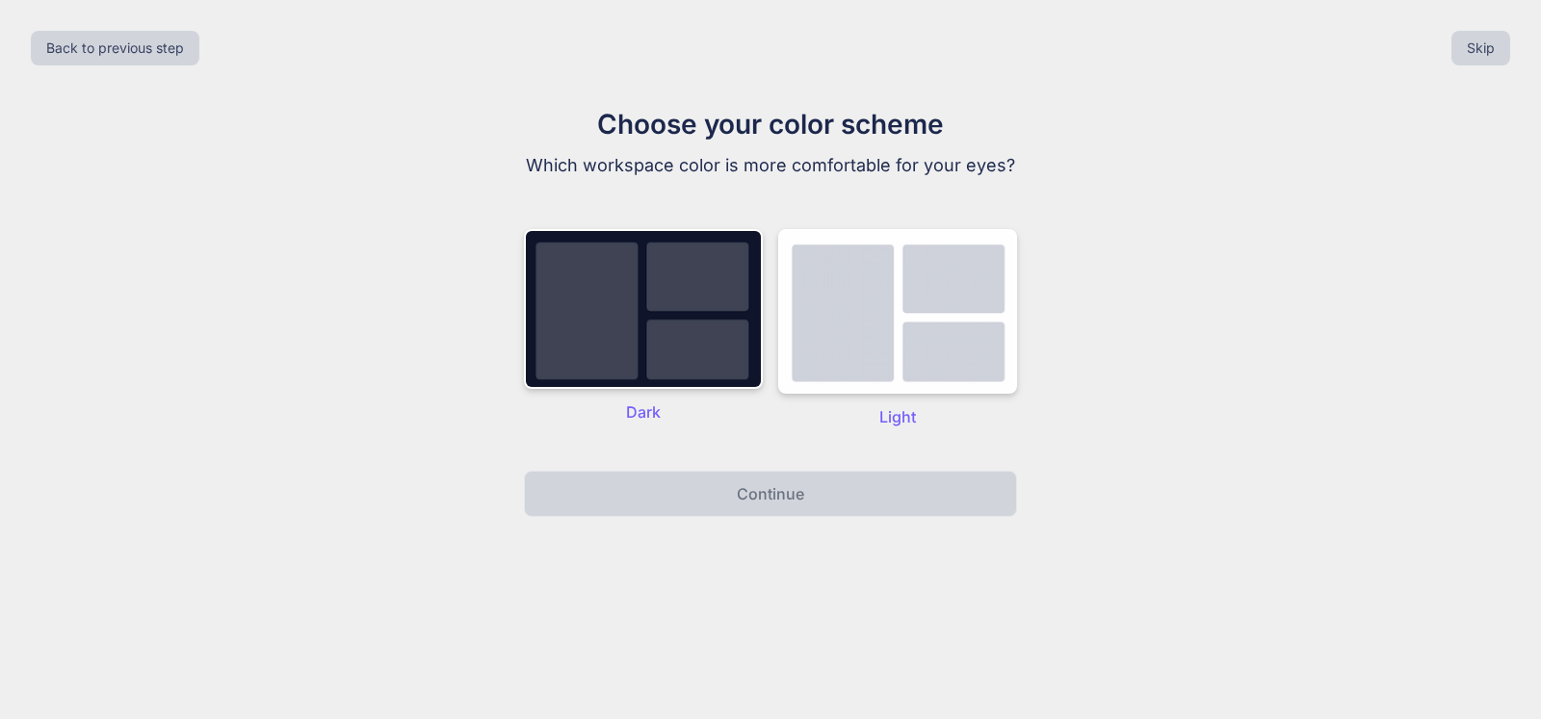
click at [735, 425] on div "Dark" at bounding box center [643, 328] width 239 height 199
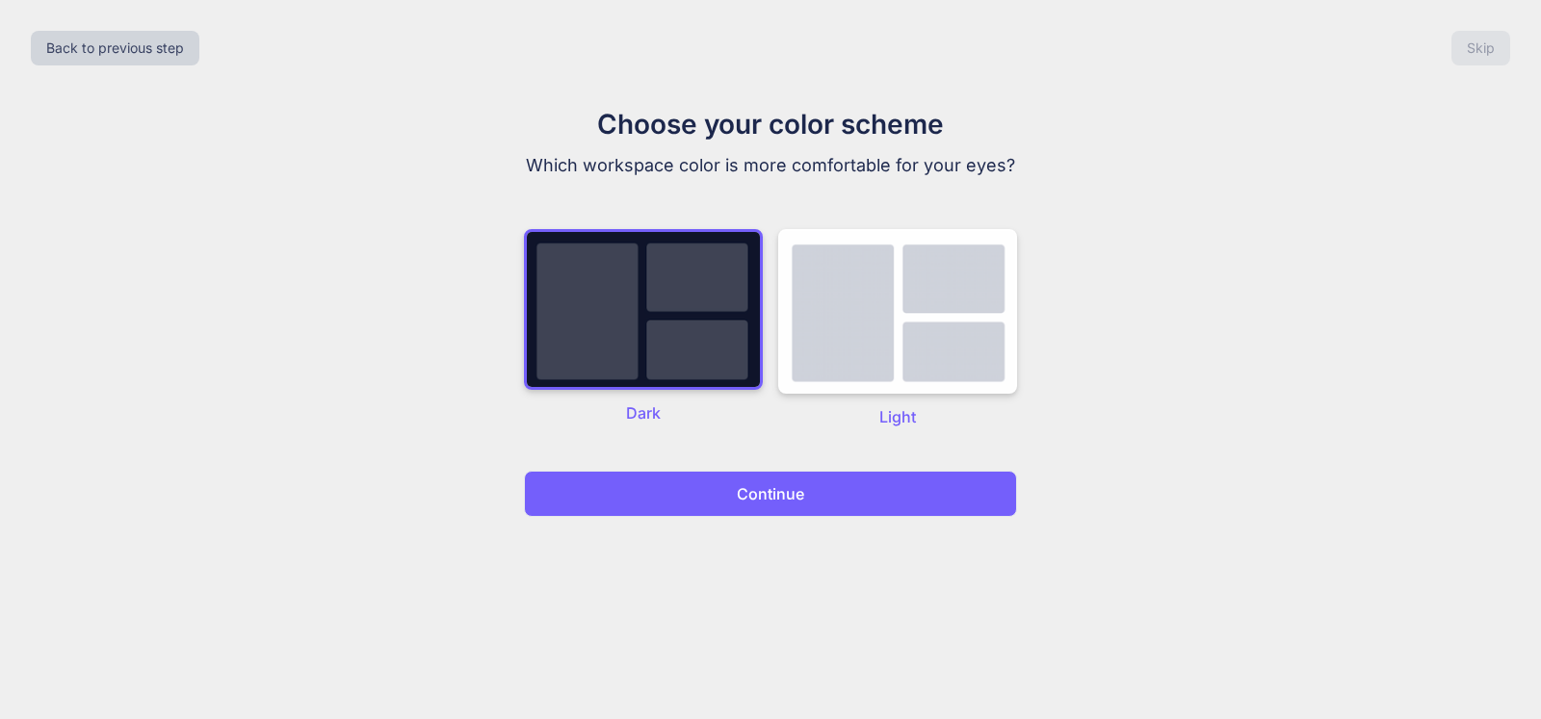
click at [831, 502] on button "Continue" at bounding box center [770, 494] width 493 height 46
click at [832, 496] on button "Continue" at bounding box center [770, 494] width 493 height 46
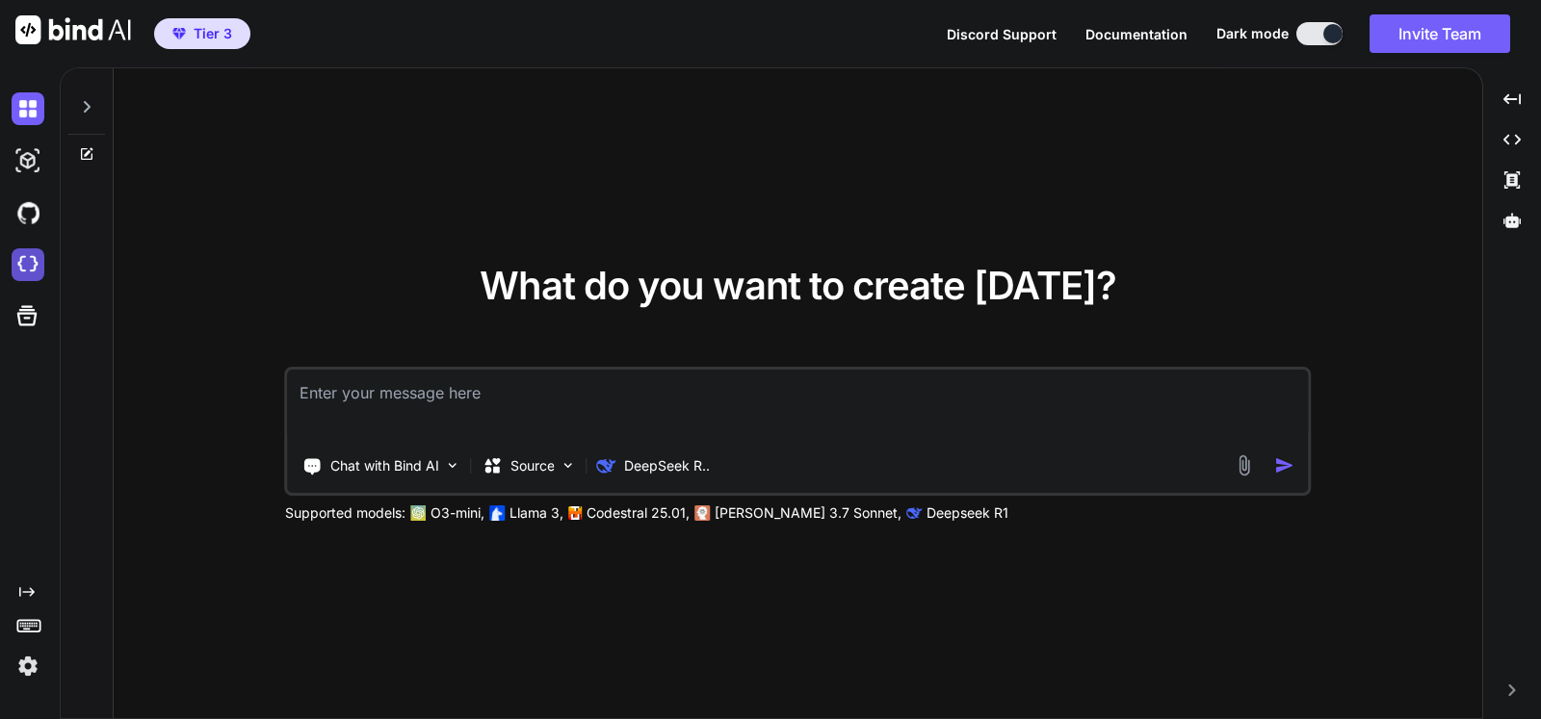
click at [41, 261] on img at bounding box center [28, 264] width 33 height 33
click at [724, 397] on textarea at bounding box center [798, 405] width 1021 height 71
type textarea "x"
type textarea "i"
type textarea "x"
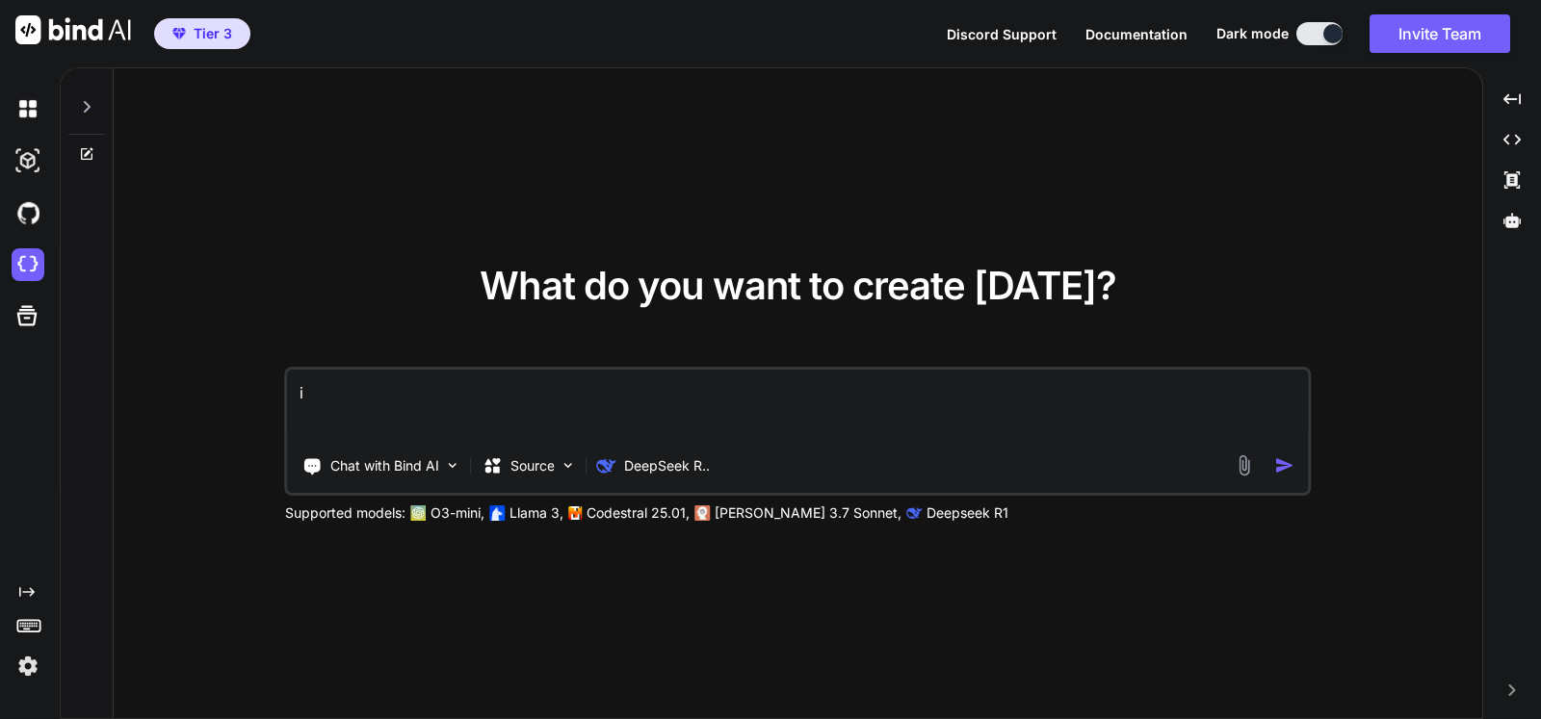
type textarea "i w"
type textarea "x"
type textarea "i wa"
type textarea "x"
type textarea "i wan"
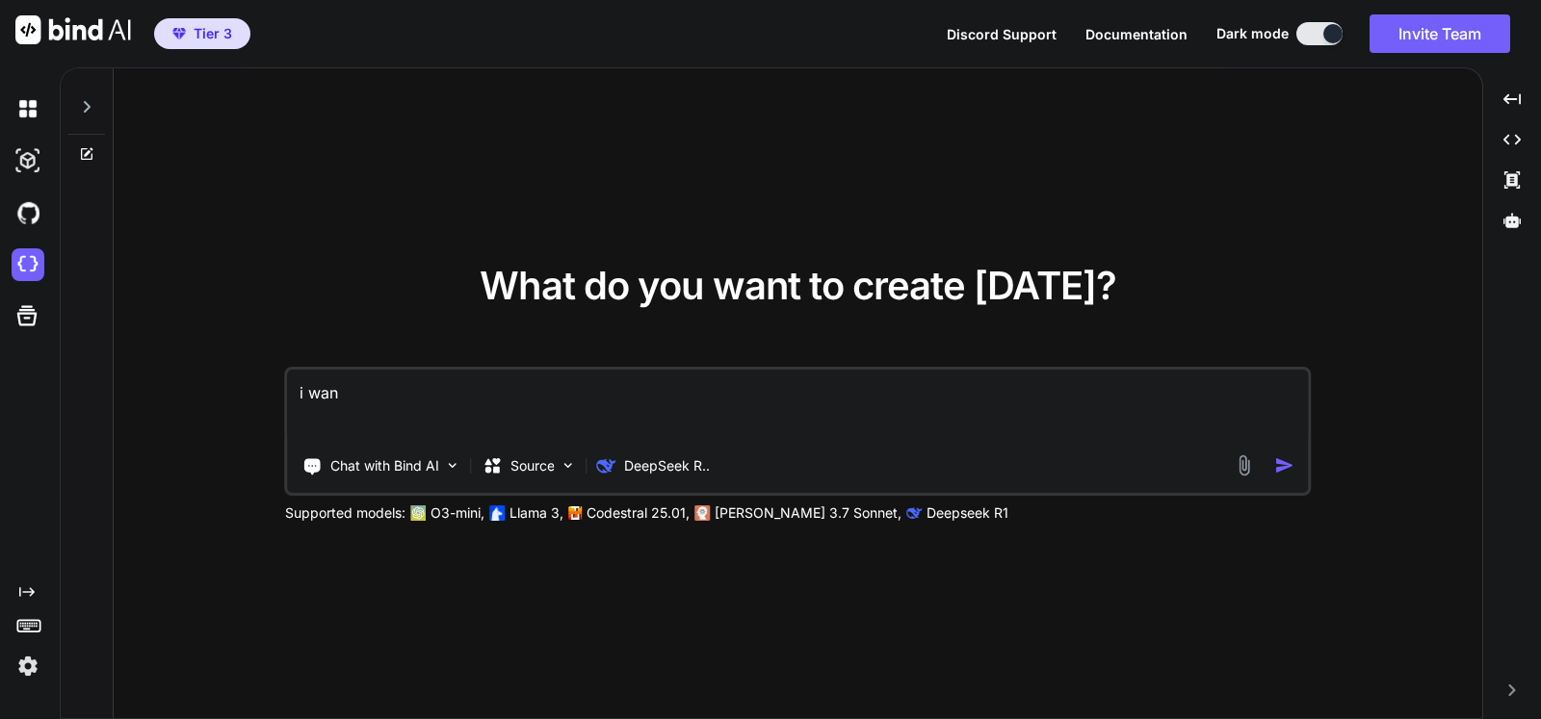
type textarea "x"
type textarea "i want"
type textarea "x"
type textarea "i want"
type textarea "x"
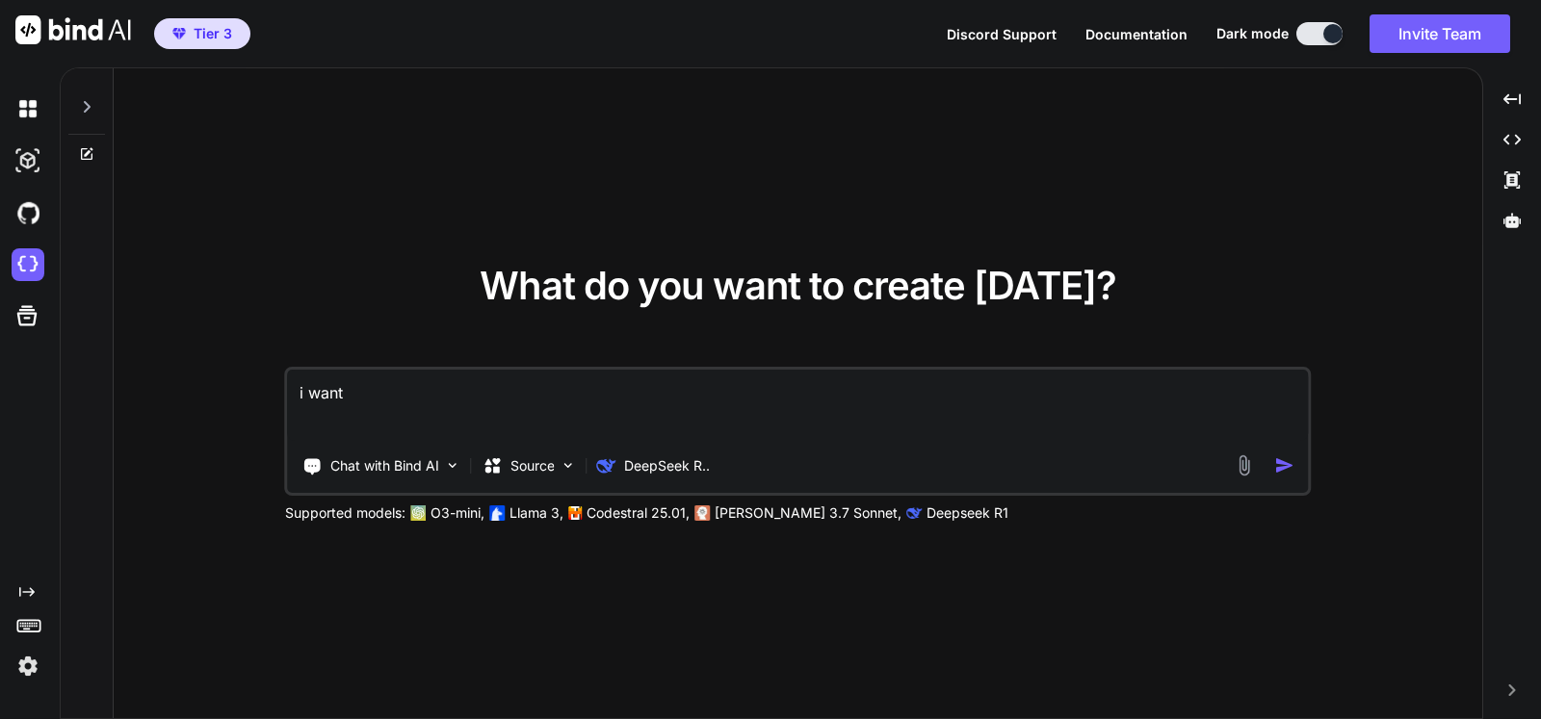
type textarea "i want t"
type textarea "x"
type textarea "i want to"
type textarea "x"
type textarea "i want to"
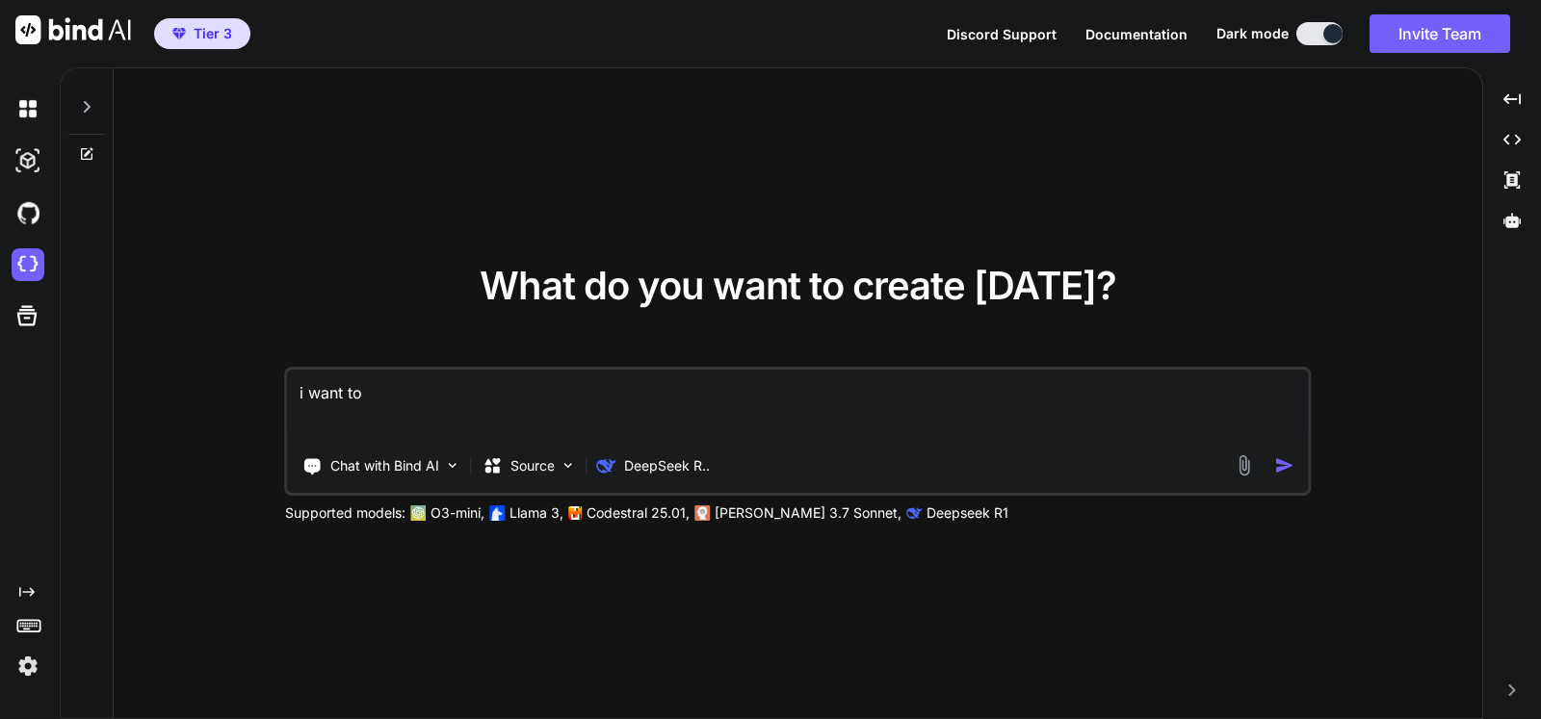
type textarea "x"
type textarea "i want to b"
type textarea "x"
type textarea "i want to bu"
type textarea "x"
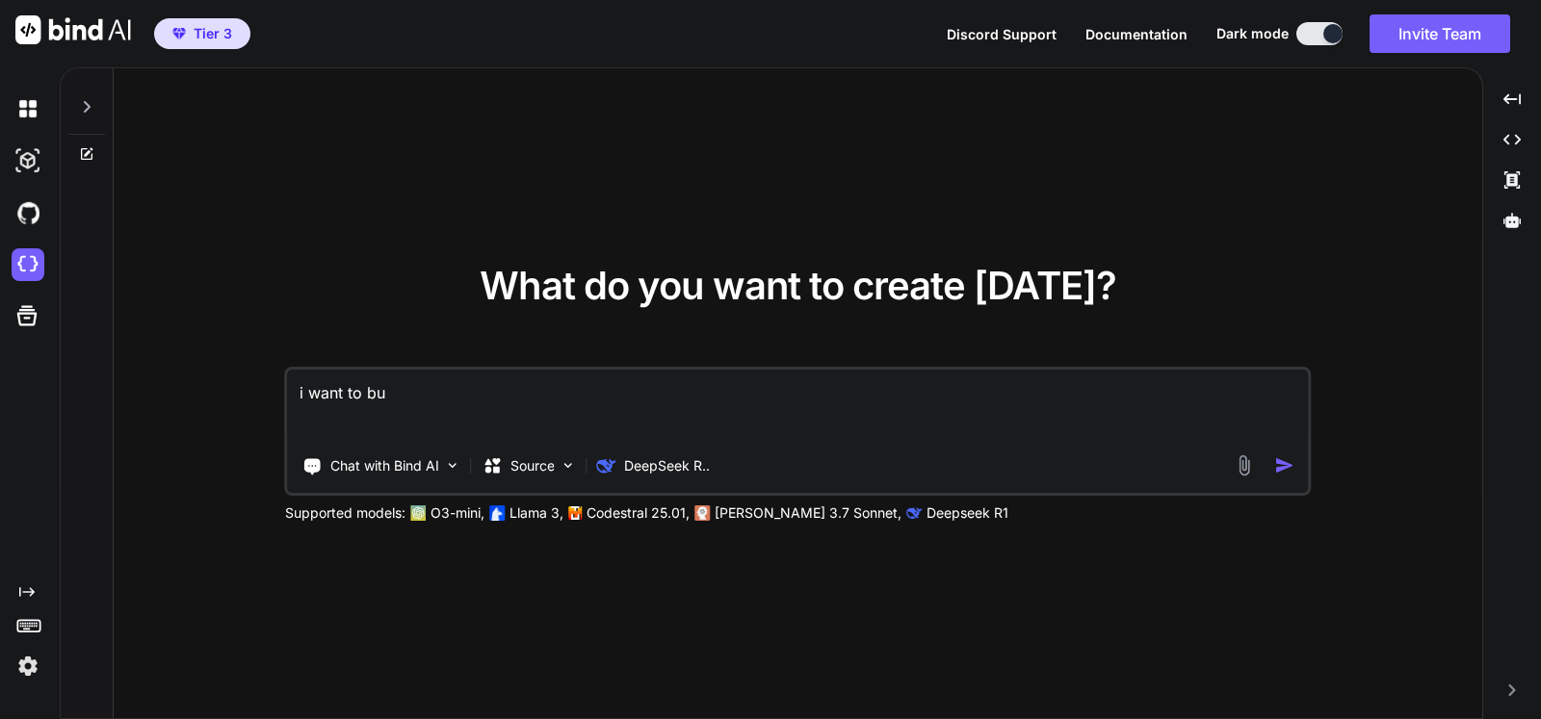
type textarea "i want to bui"
type textarea "x"
type textarea "i want to build"
type textarea "x"
type textarea "i want to build"
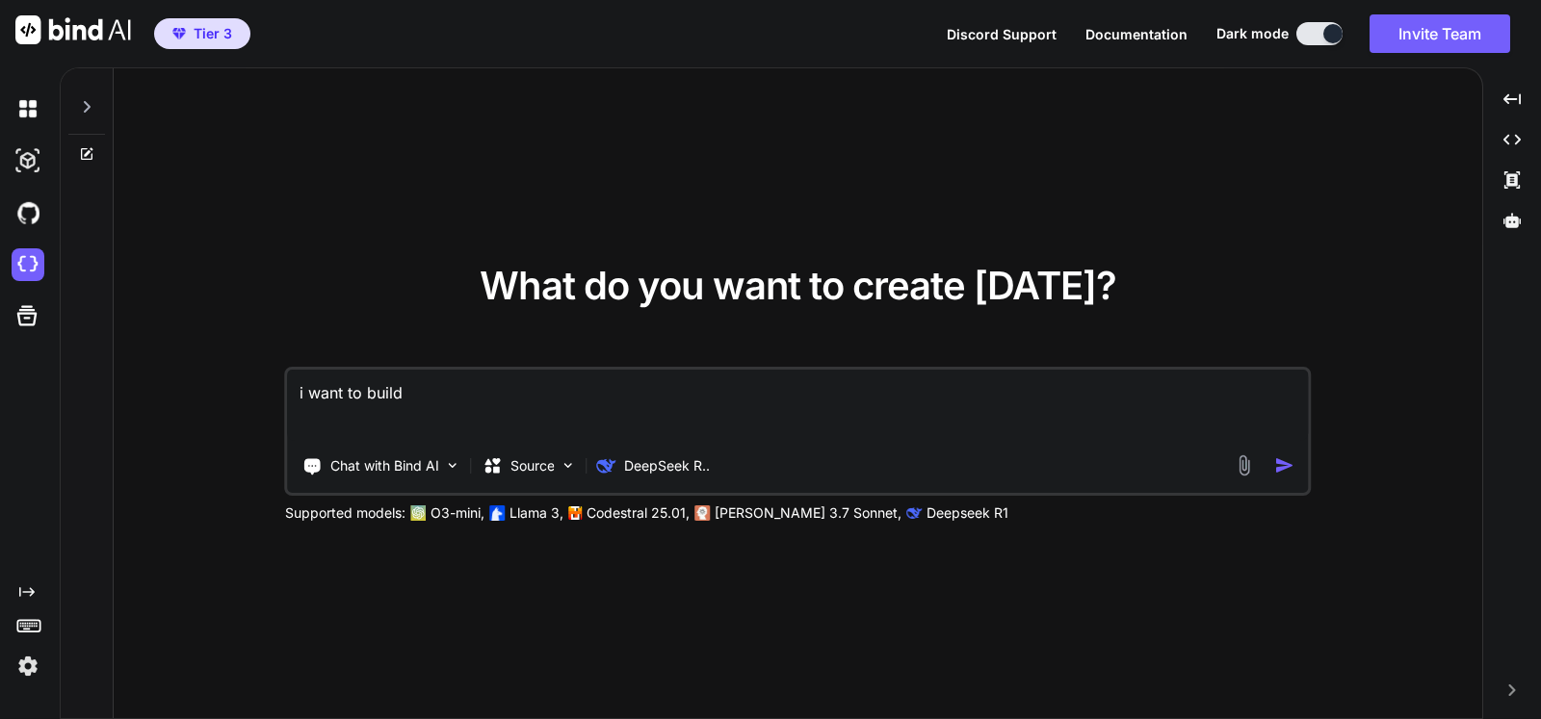
type textarea "x"
type textarea "i want to build a"
type textarea "x"
type textarea "i want to build a"
type textarea "x"
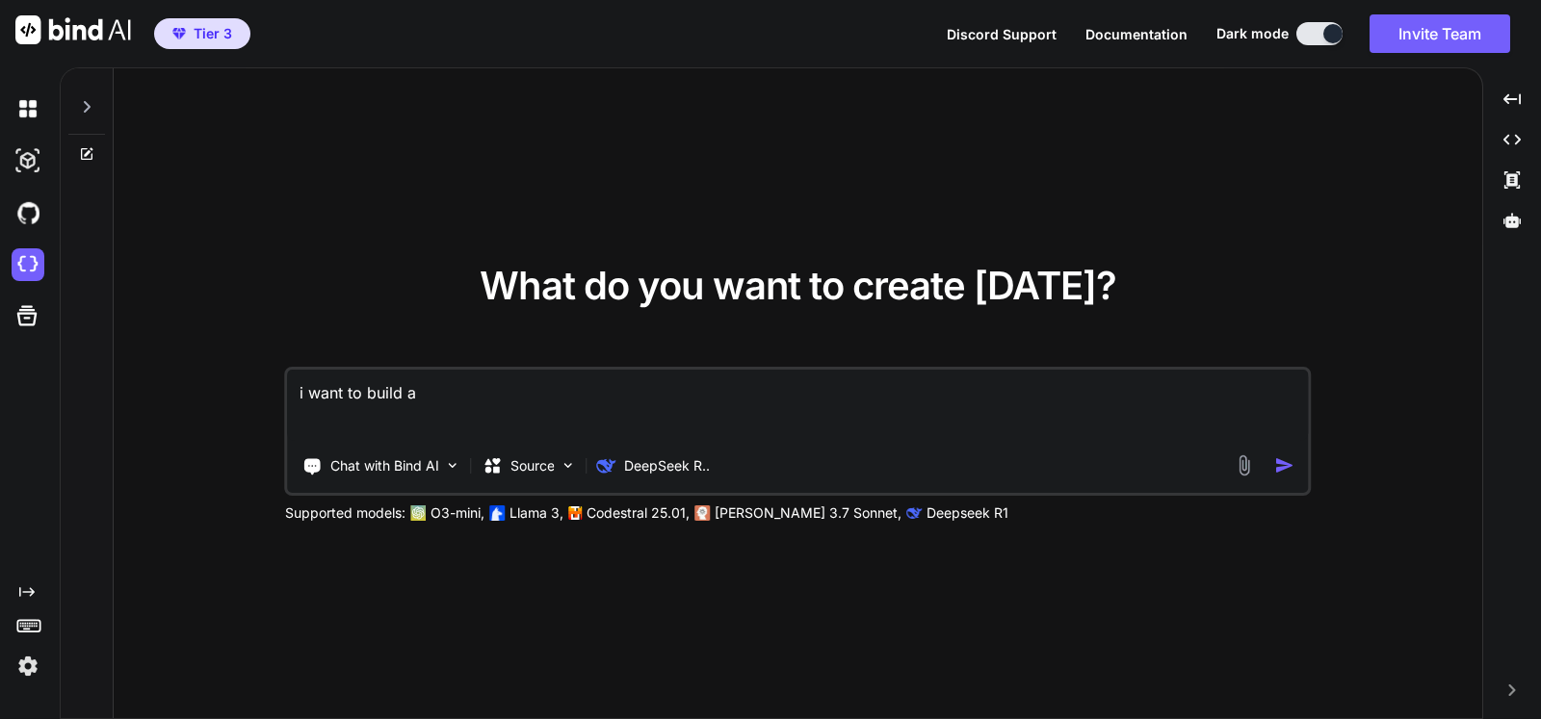
type textarea "i want to build a w"
type textarea "x"
type textarea "i want to build a we"
type textarea "x"
type textarea "i want to build a web"
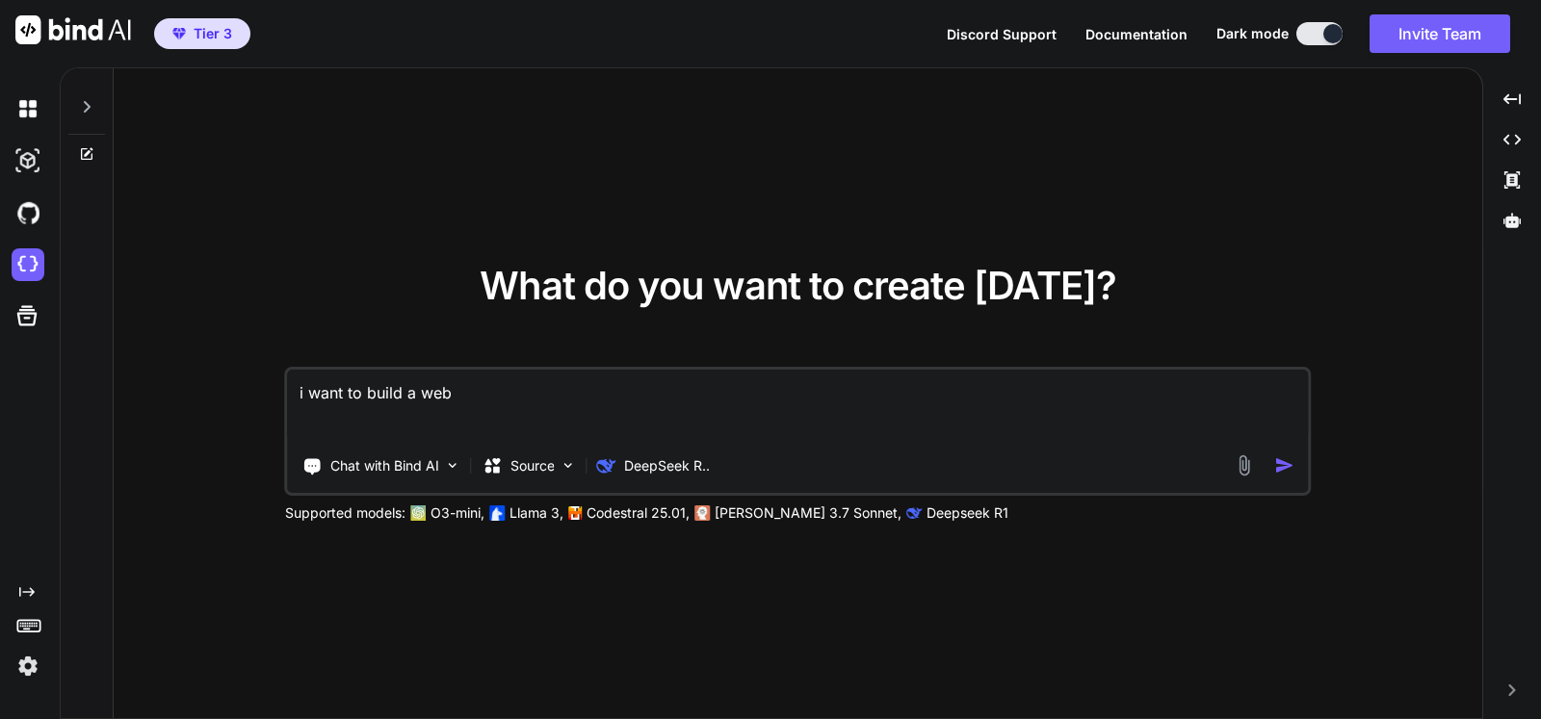
type textarea "x"
type textarea "i want to build a webi"
type textarea "x"
type textarea "i want to build a webis"
type textarea "x"
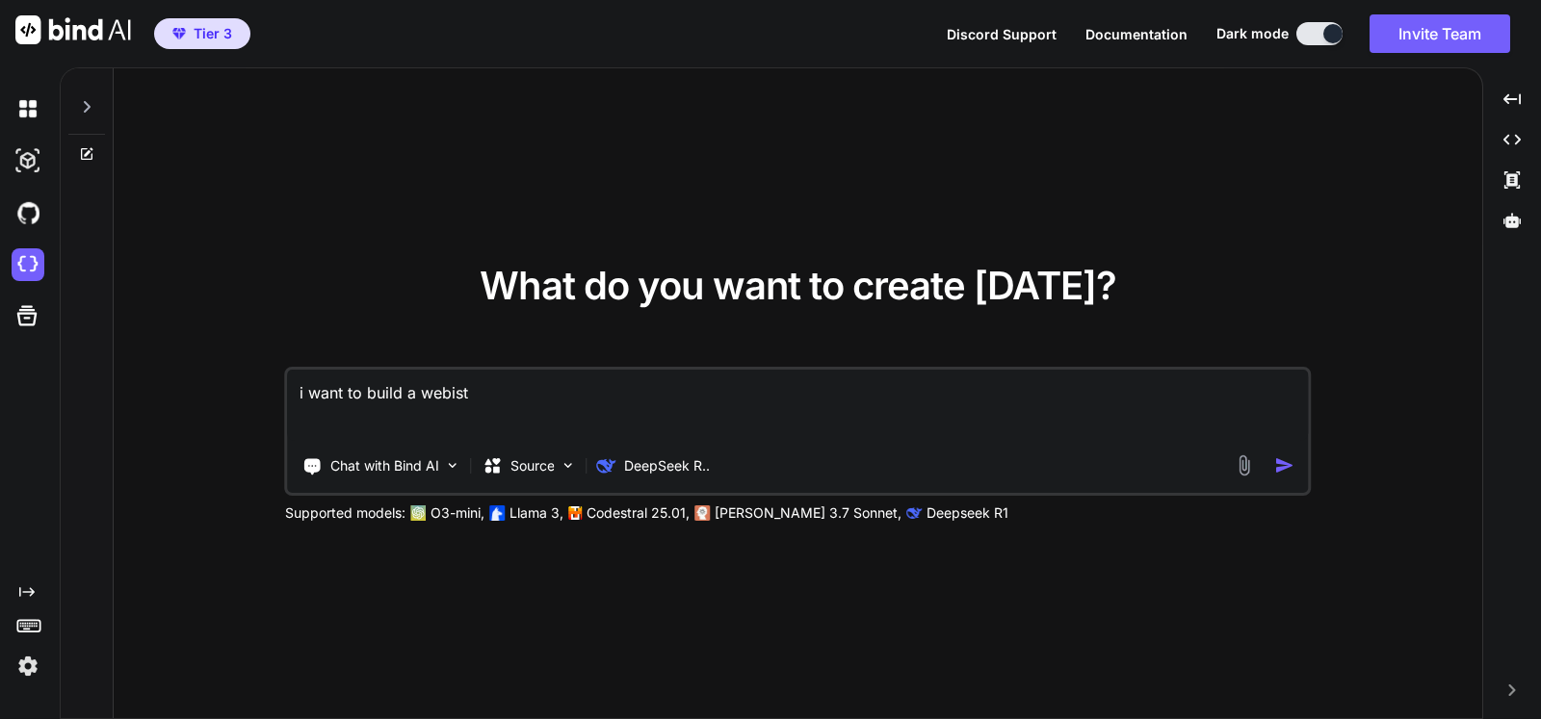
type textarea "i want to build a webiste"
type textarea "x"
type textarea "i want to build a webiste"
type textarea "x"
type textarea "i want to build a webiste d"
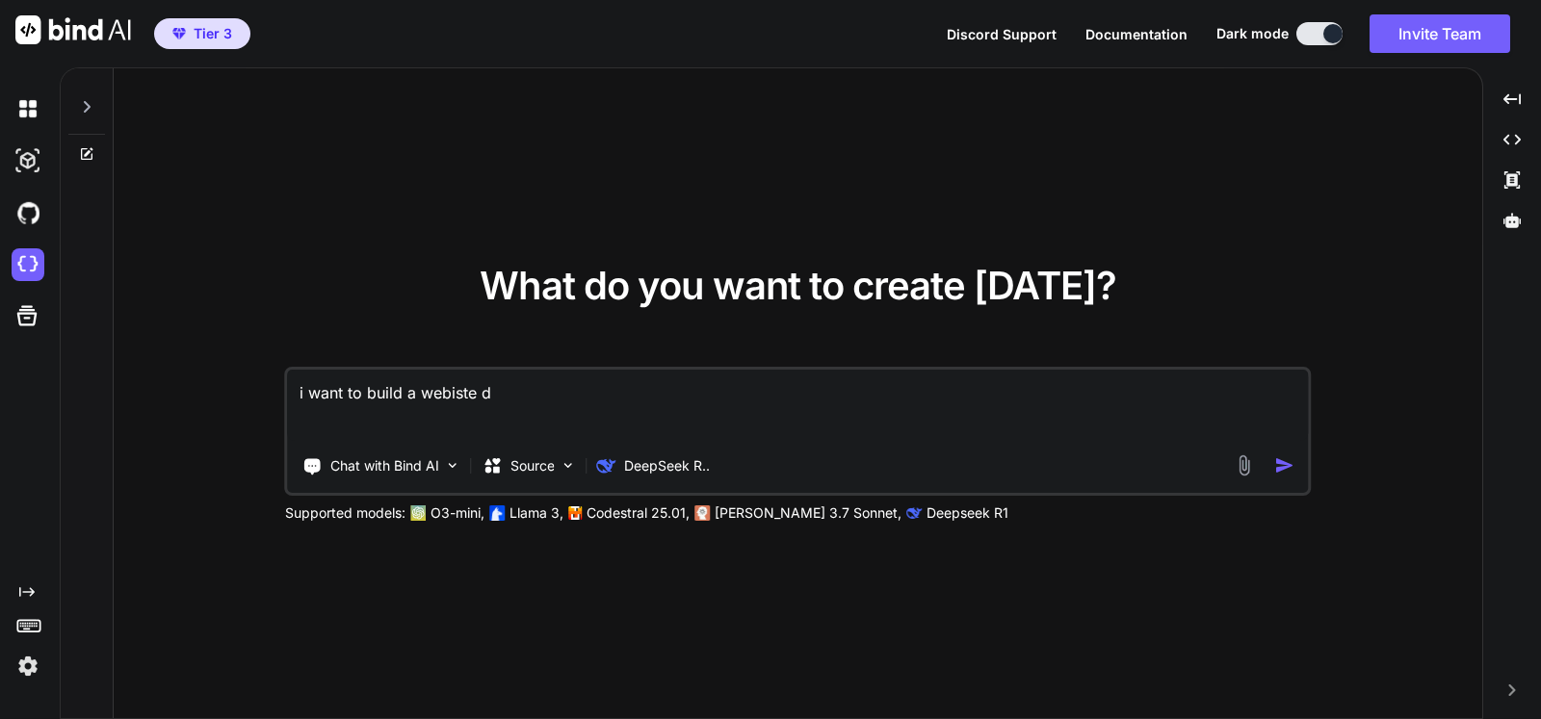
type textarea "x"
type textarea "i want to build a webiste do"
type textarea "x"
type textarea "i want to build a webiste doi"
type textarea "x"
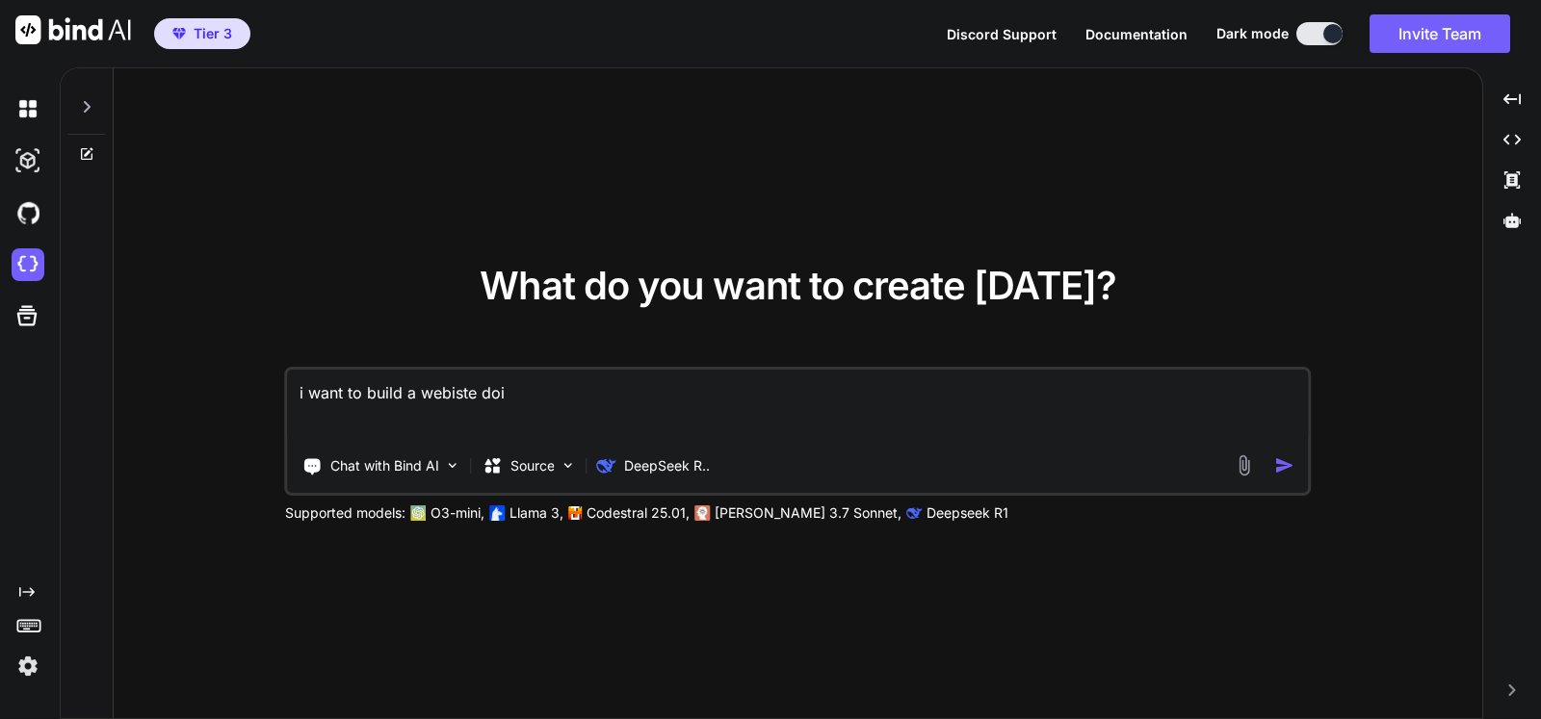
type textarea "i want to build a webiste doin"
type textarea "x"
type textarea "i want to build a webiste doing"
type textarea "x"
type textarea "i want to build a webiste doing s"
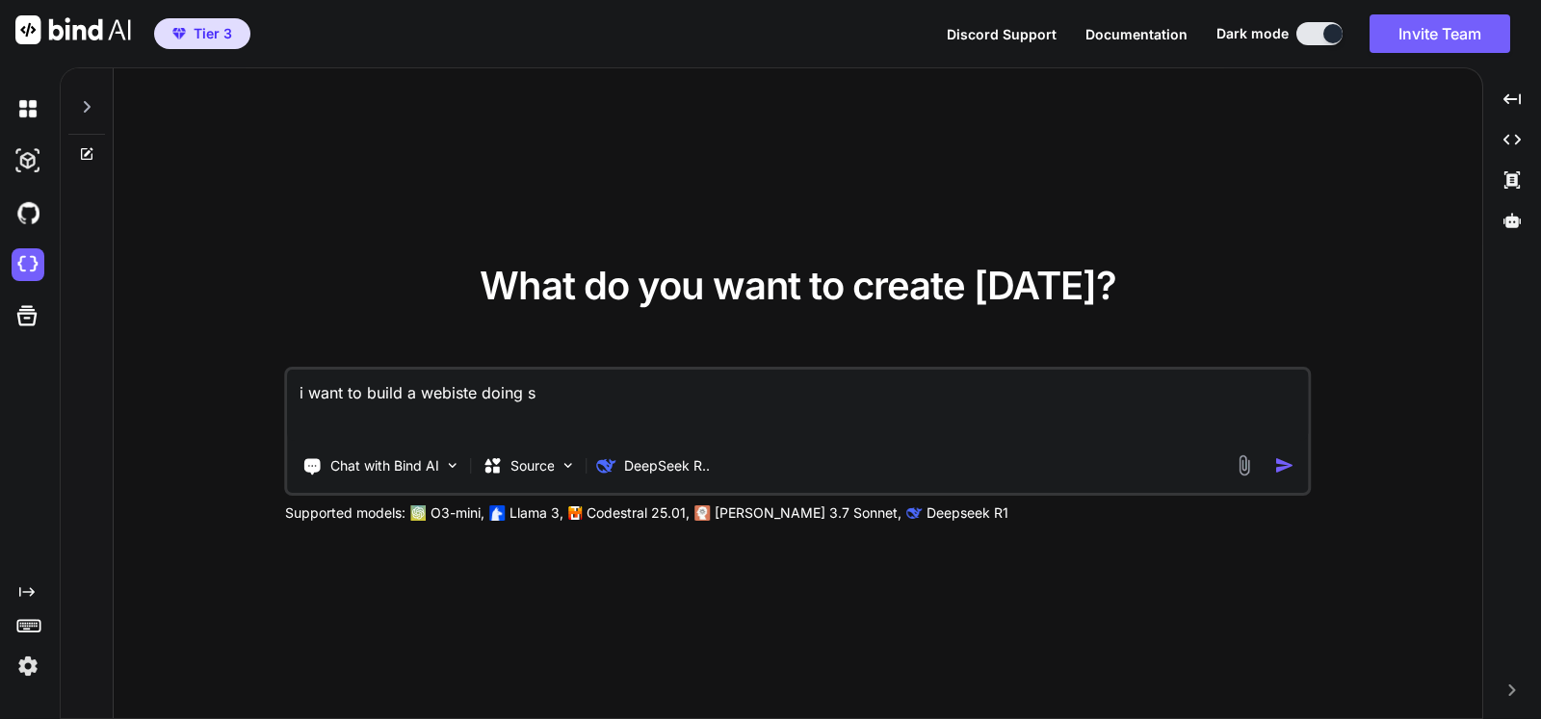
type textarea "x"
type textarea "i want to build a webiste doing so"
type textarea "x"
type textarea "i want to build a webiste doing som"
type textarea "x"
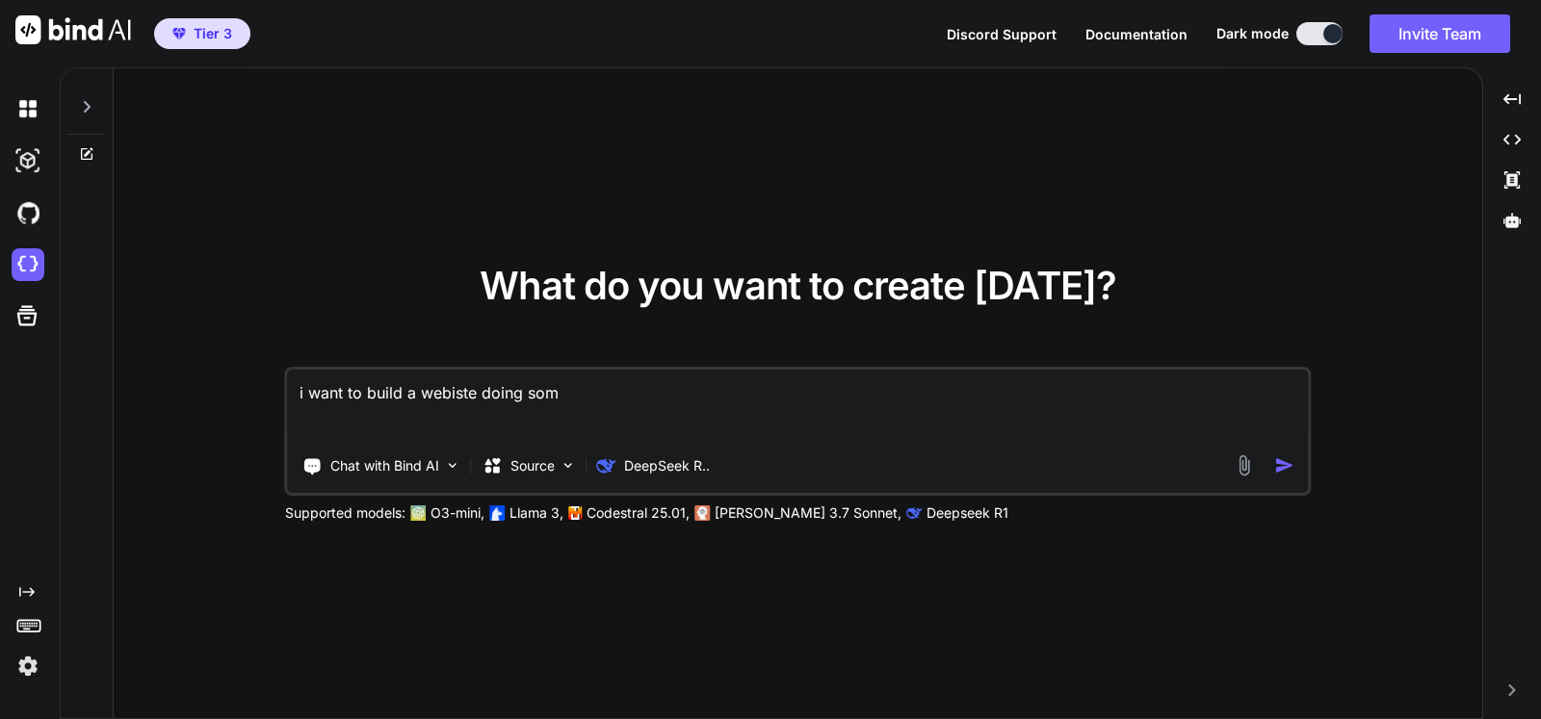
type textarea "i want to build a webiste doing some"
type textarea "x"
type textarea "i want to build a webiste doing some"
type textarea "x"
type textarea "i want to build a webiste doing some c"
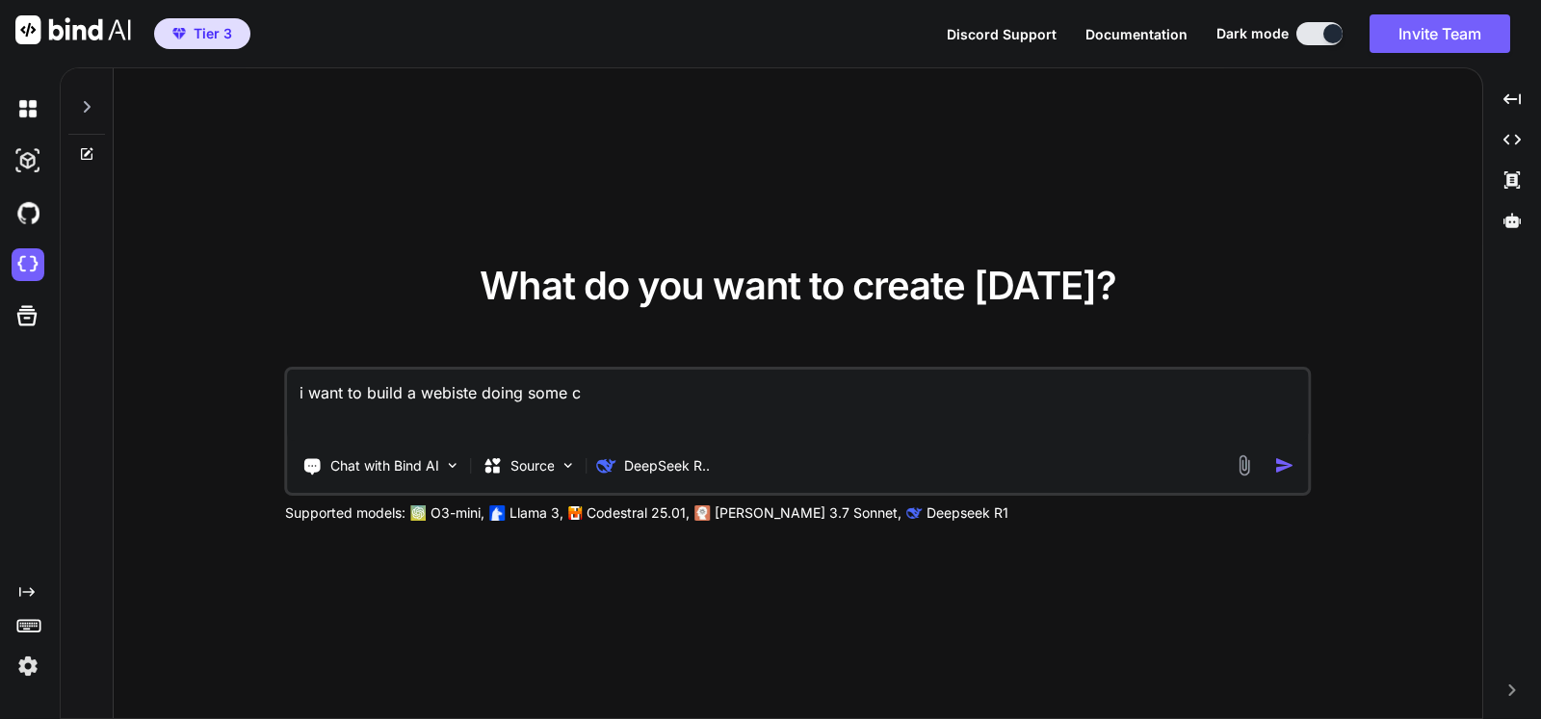
type textarea "x"
type textarea "i want to build a webiste doing some ca"
type textarea "x"
type textarea "i want to build a webiste doing some cal"
type textarea "x"
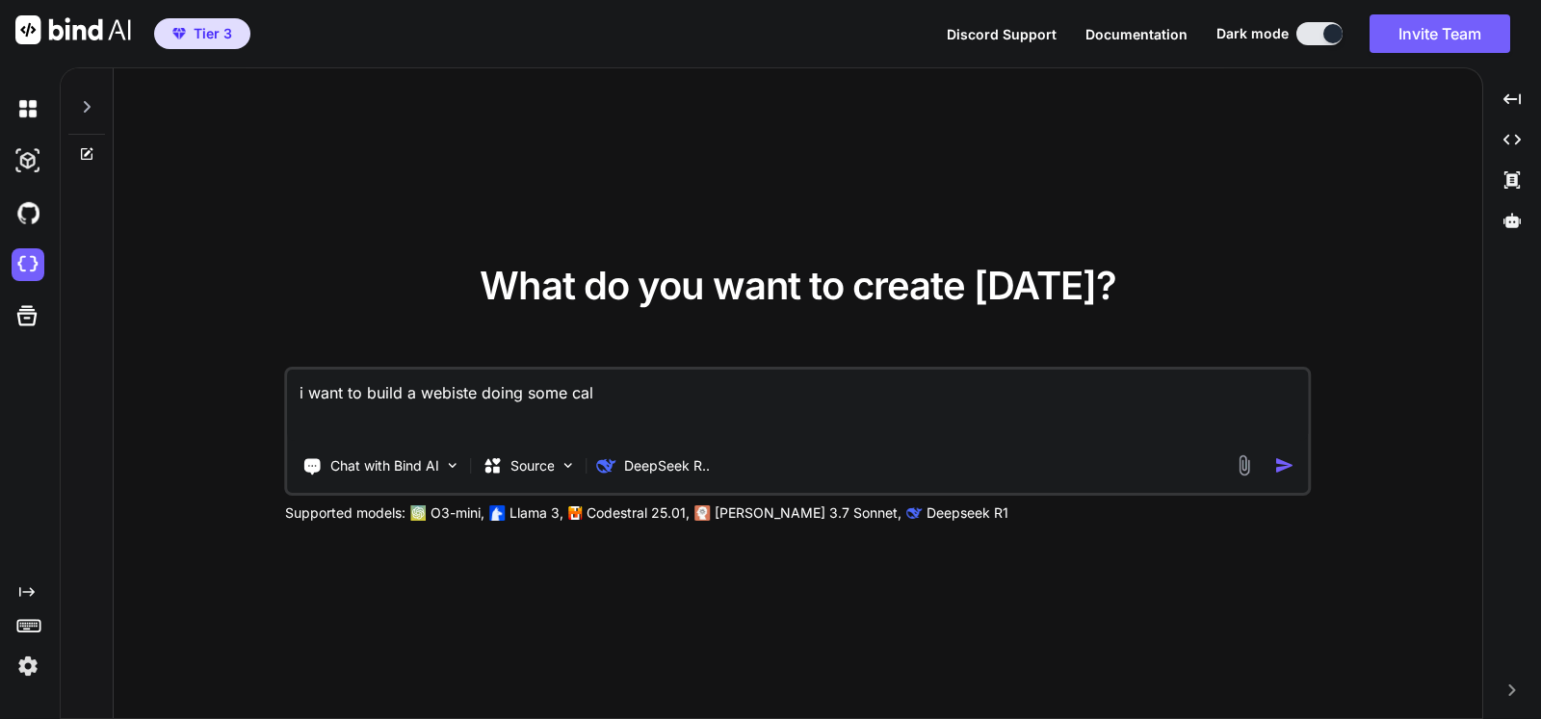
type textarea "i want to build a webiste doing some calc"
type textarea "x"
type textarea "i want to build a webiste doing some calcu"
type textarea "x"
type textarea "i want to build a webiste doing some calcula"
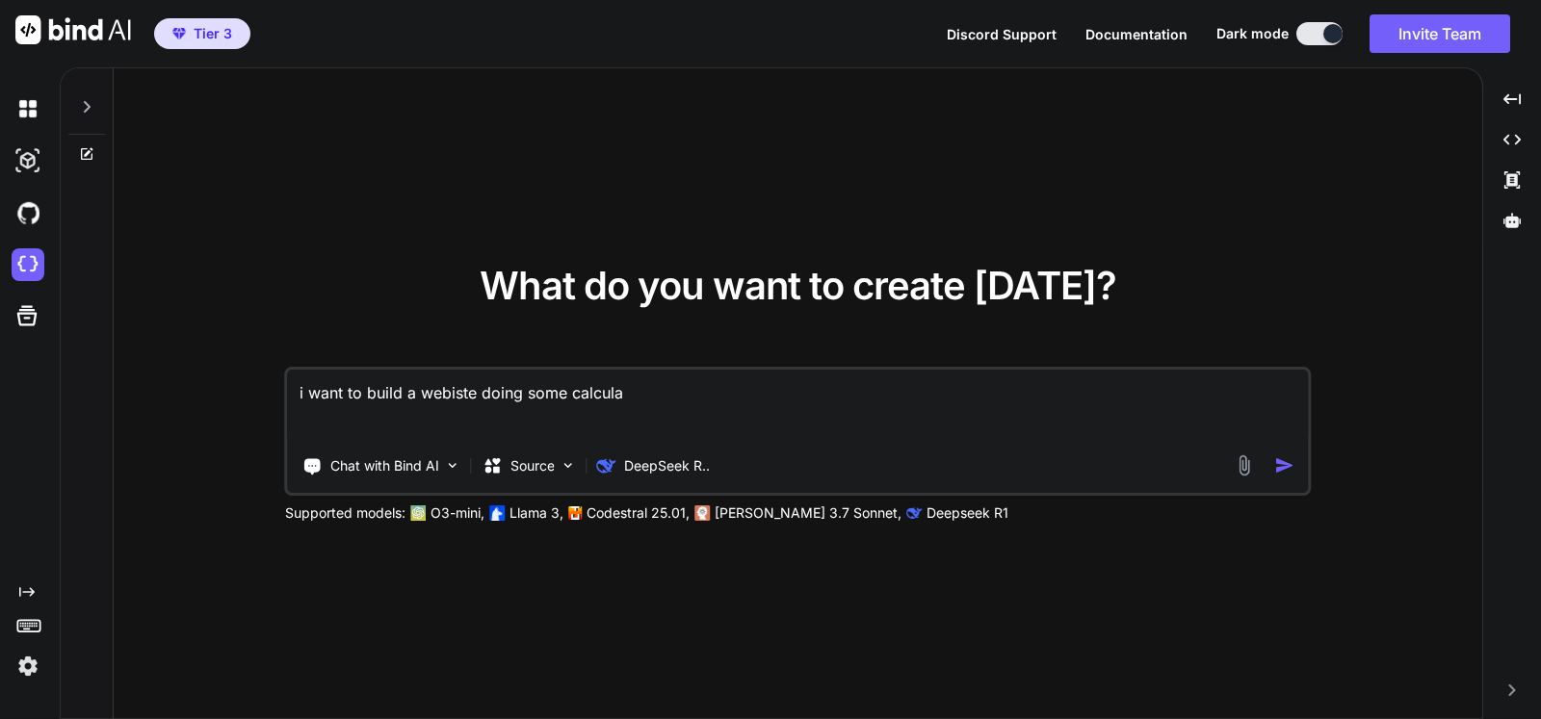
type textarea "x"
type textarea "i want to build a webiste doing some calculat"
type textarea "x"
type textarea "i want to build a webiste doing some calculato"
type textarea "x"
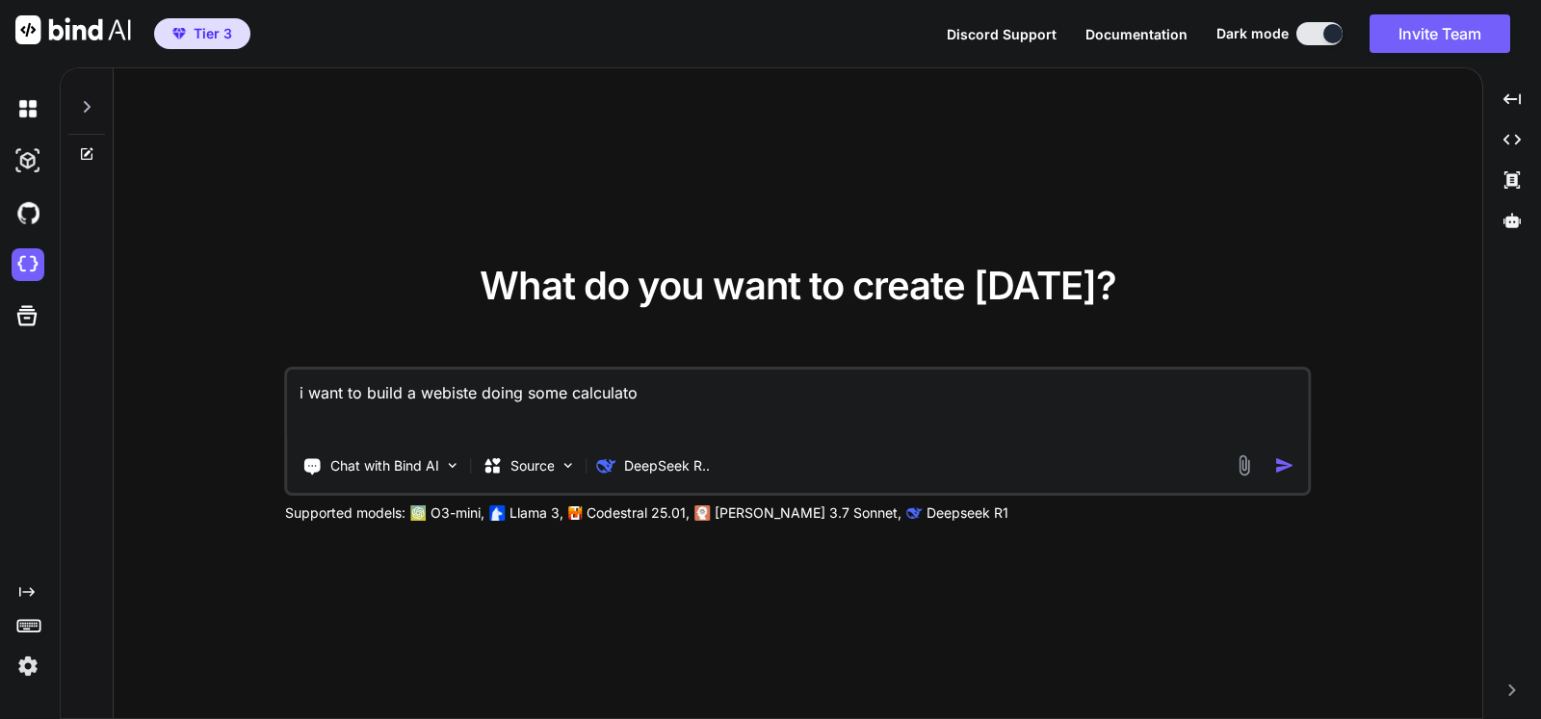
type textarea "i want to build a webiste doing some calculaton"
type textarea "x"
type textarea "i want to build a webiste doing some calculaton"
type textarea "x"
type textarea "i want to build a webiste doing some calculaton or"
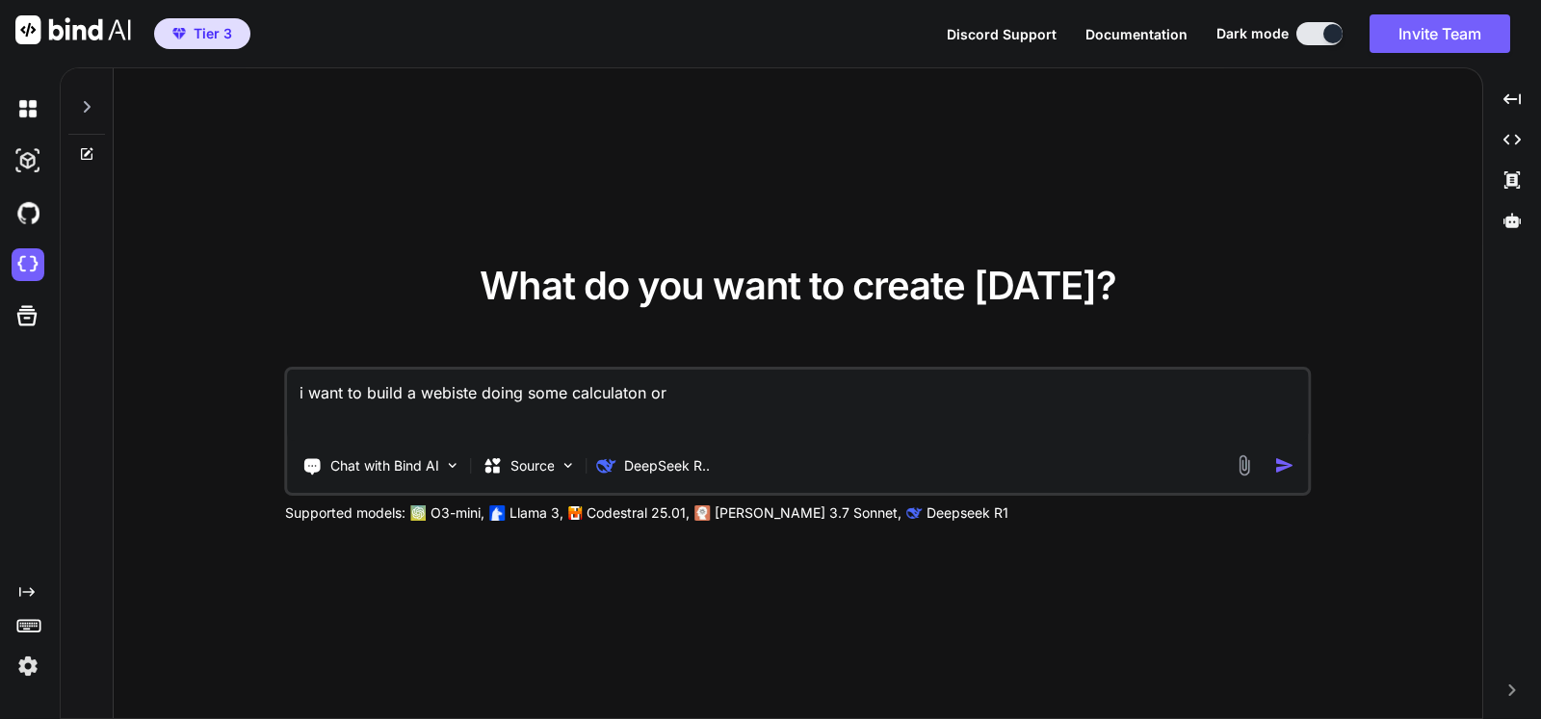
type textarea "x"
type textarea "i want to build a webiste doing some calculaton or"
type textarea "x"
type textarea "i want to build a webiste doing some calculaton or g"
type textarea "x"
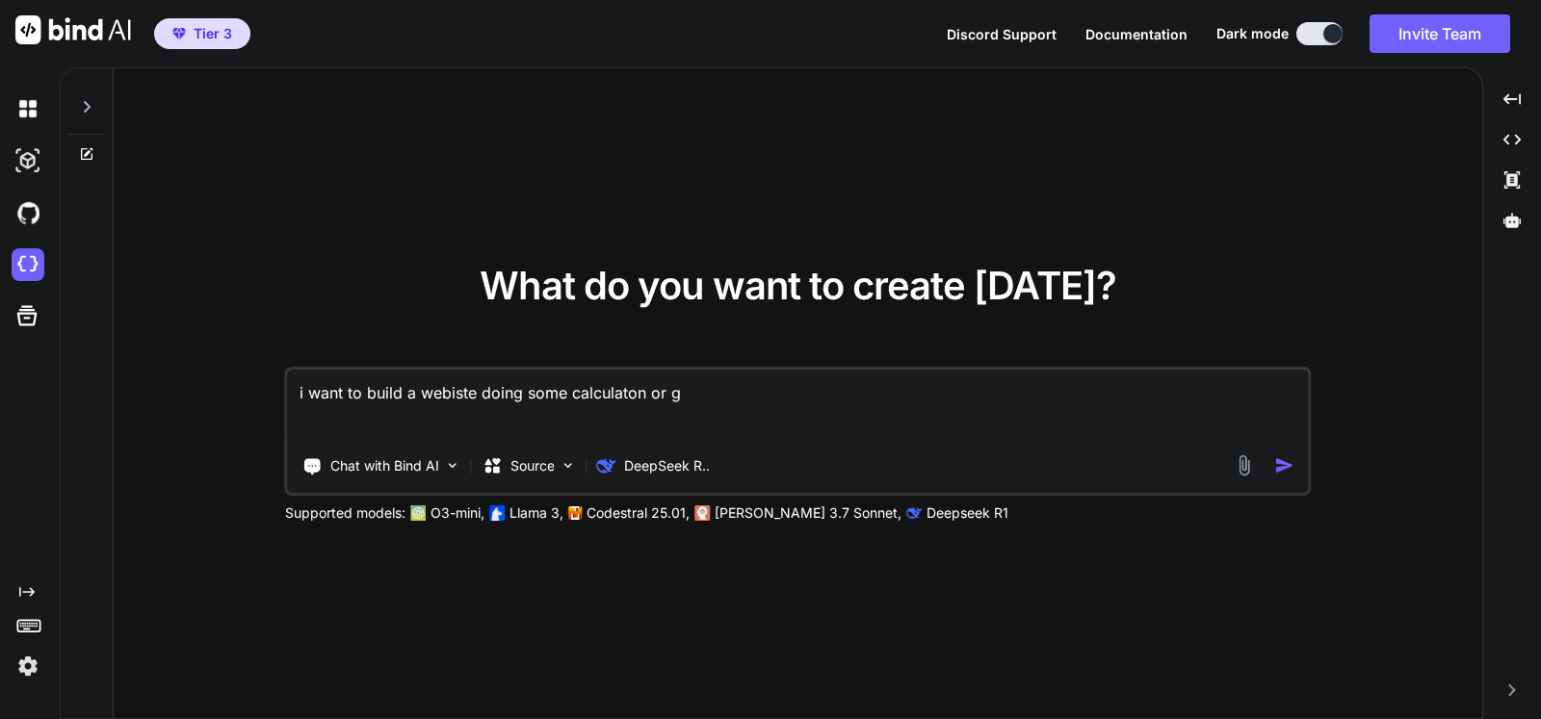
type textarea "i want to build a webiste doing some calculaton or ge"
type textarea "x"
type textarea "i want to build a webiste doing some calculaton or gen"
type textarea "x"
type textarea "i want to build a webiste doing some calculaton or gene"
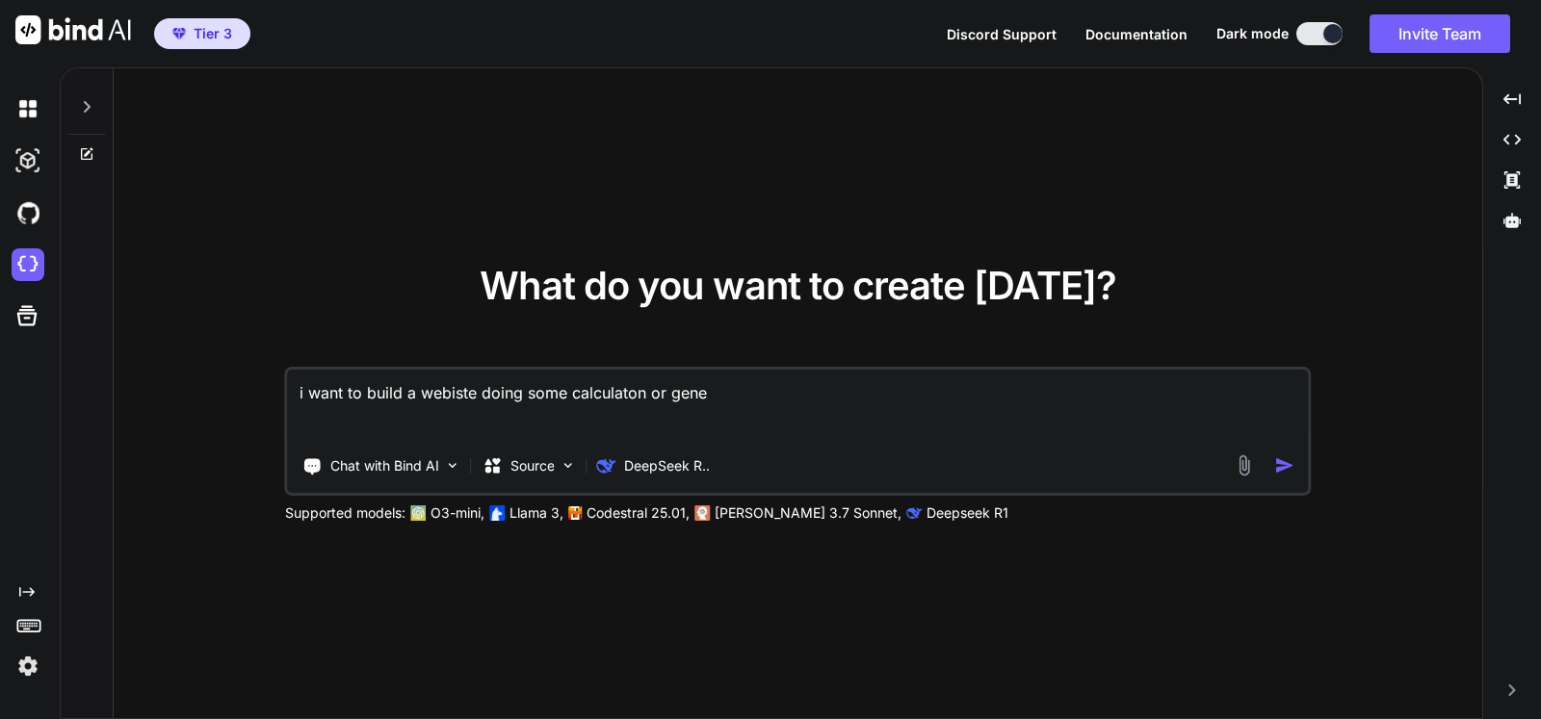
type textarea "x"
type textarea "i want to build a webiste doing some calculaton or gener"
type textarea "x"
type textarea "i want to build a webiste doing some calculaton or genera"
type textarea "x"
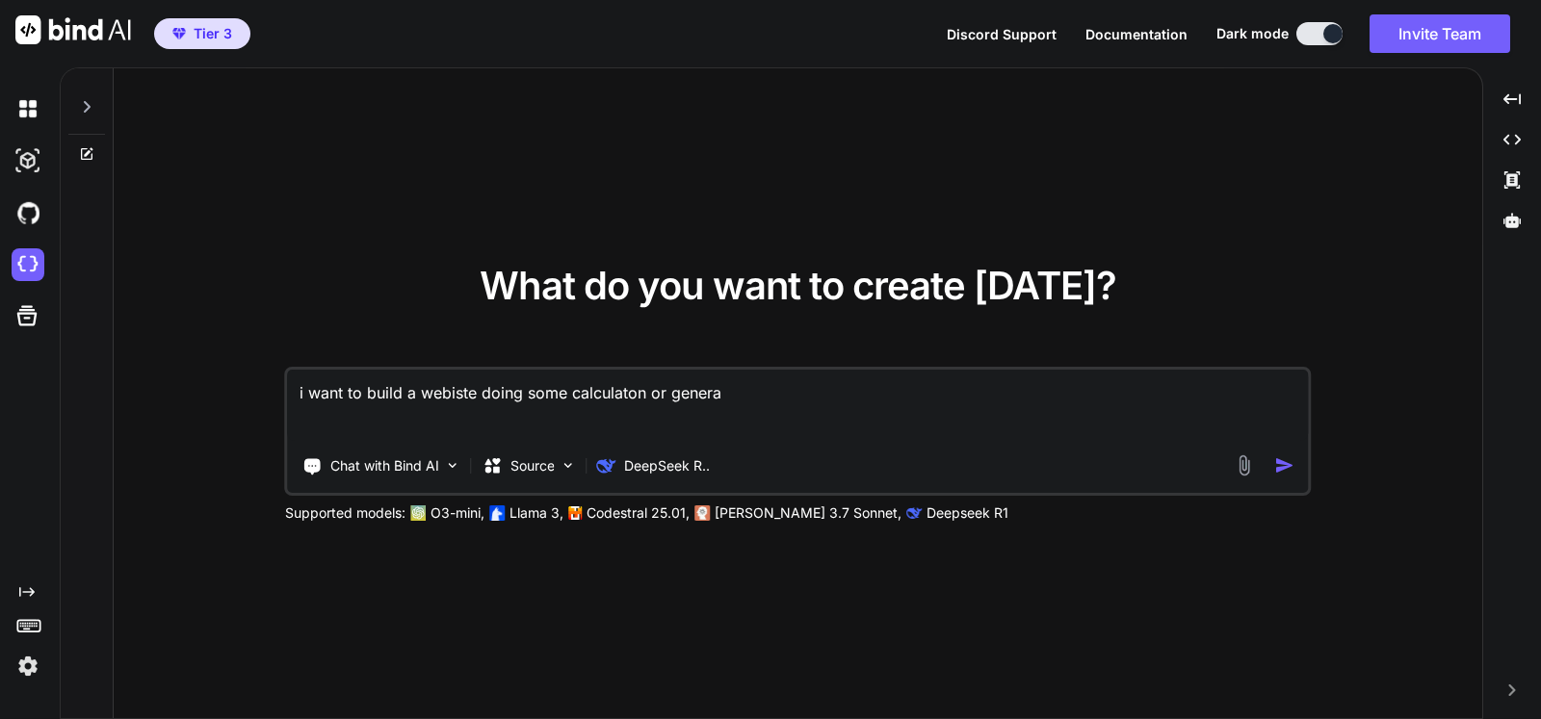
type textarea "i want to build a webiste doing some calculaton or generat"
type textarea "x"
type textarea "i want to build a webiste doing some calculaton or generatin"
type textarea "x"
type textarea "i want to build a webiste doing some calculaton or generating"
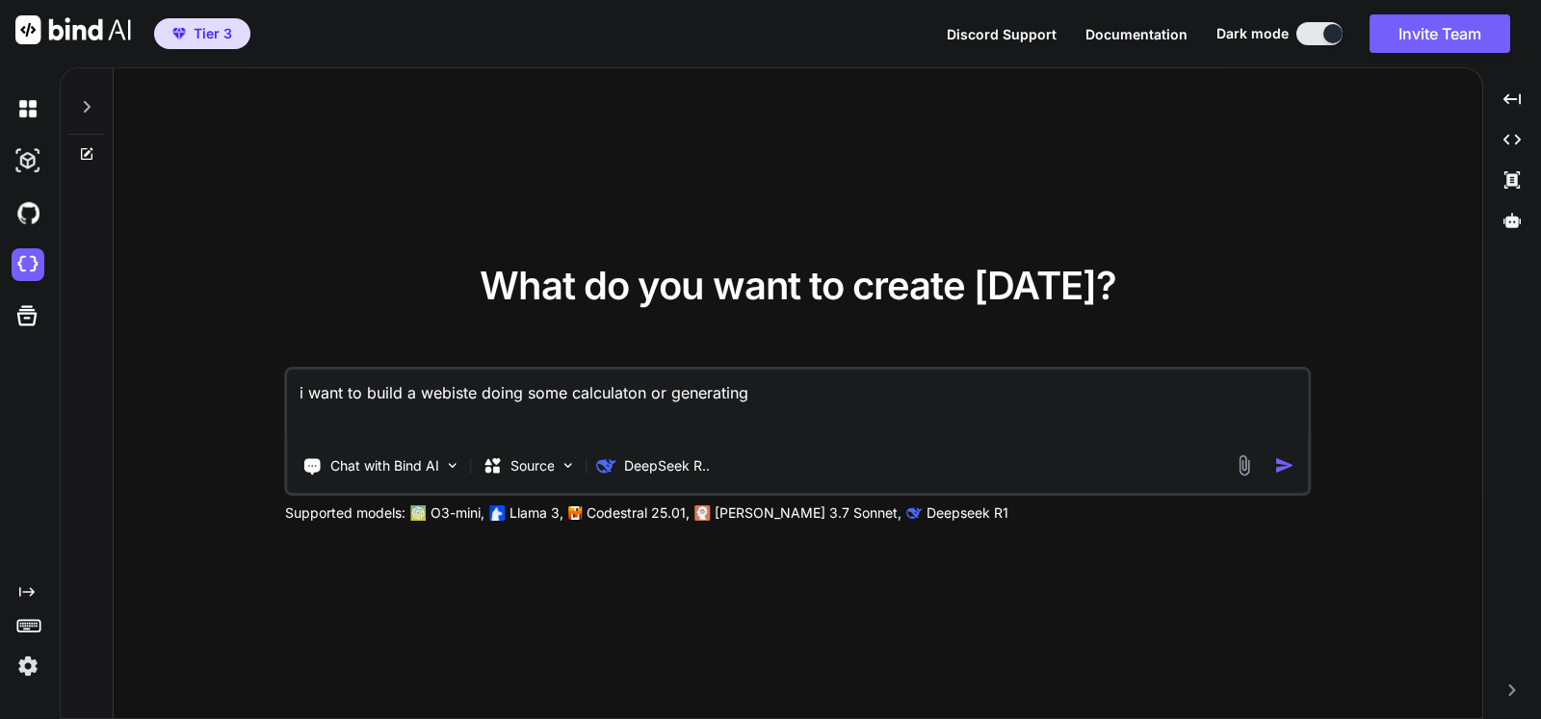
type textarea "x"
type textarea "i want to build a webiste doing some calculaton or generating"
type textarea "x"
type textarea "i want to build a webiste doing some calculaton or generating s"
type textarea "x"
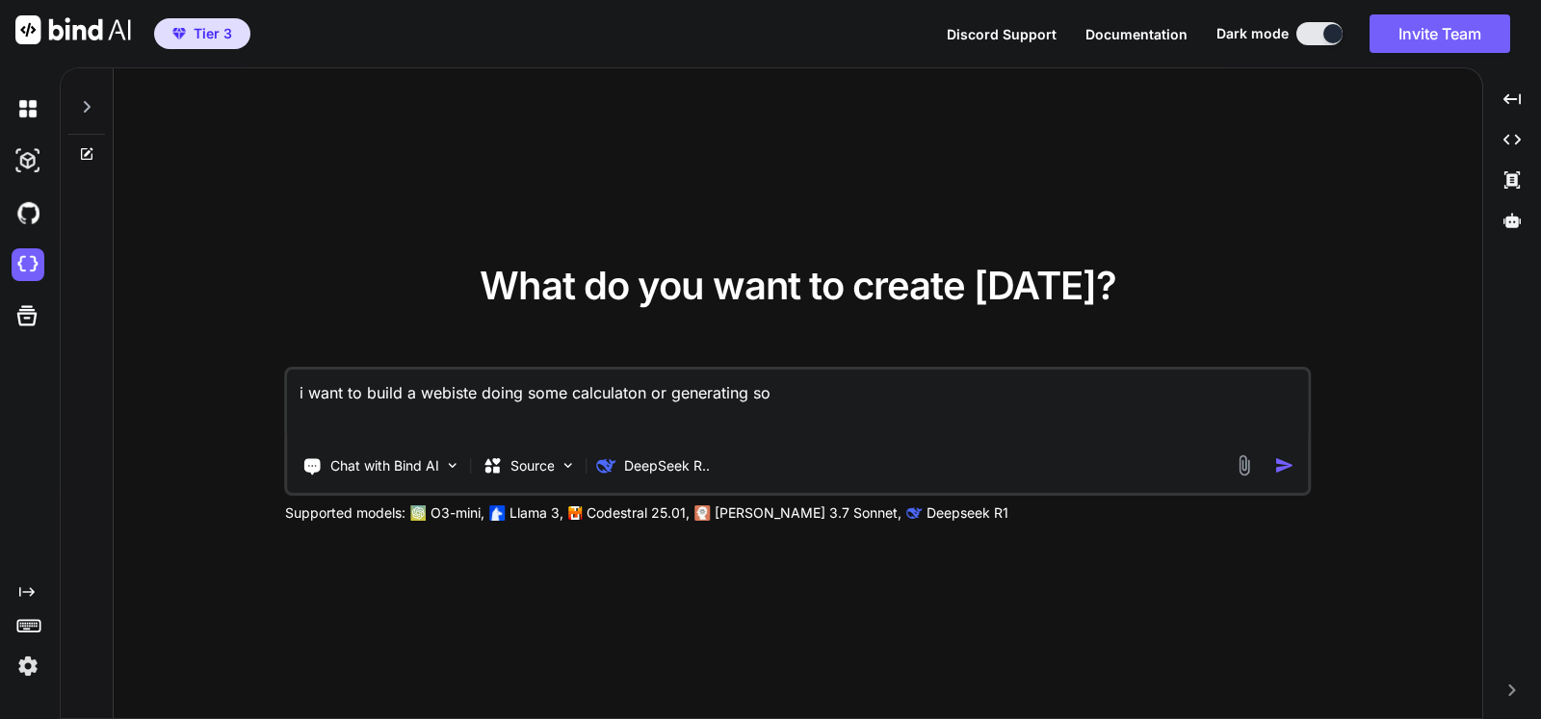
type textarea "i want to build a webiste doing some calculaton or generating som"
type textarea "x"
type textarea "i want to build a webiste doing some calculaton or generating some"
type textarea "x"
type textarea "i want to build a webiste doing some calculaton or generating some"
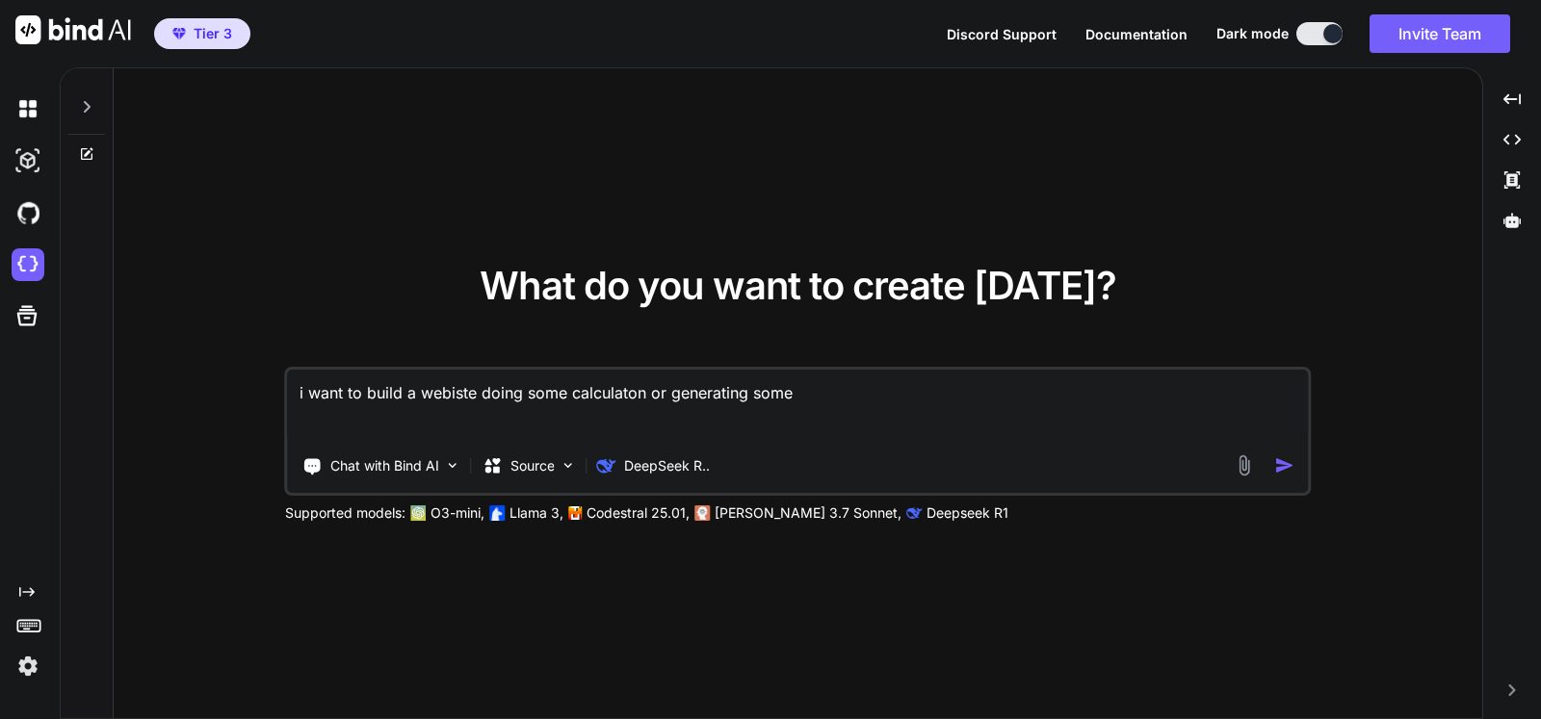
type textarea "x"
type textarea "i want to build a webiste doing some calculaton or generating some c"
type textarea "x"
type textarea "i want to build a webiste doing some calculaton or generating some co"
type textarea "x"
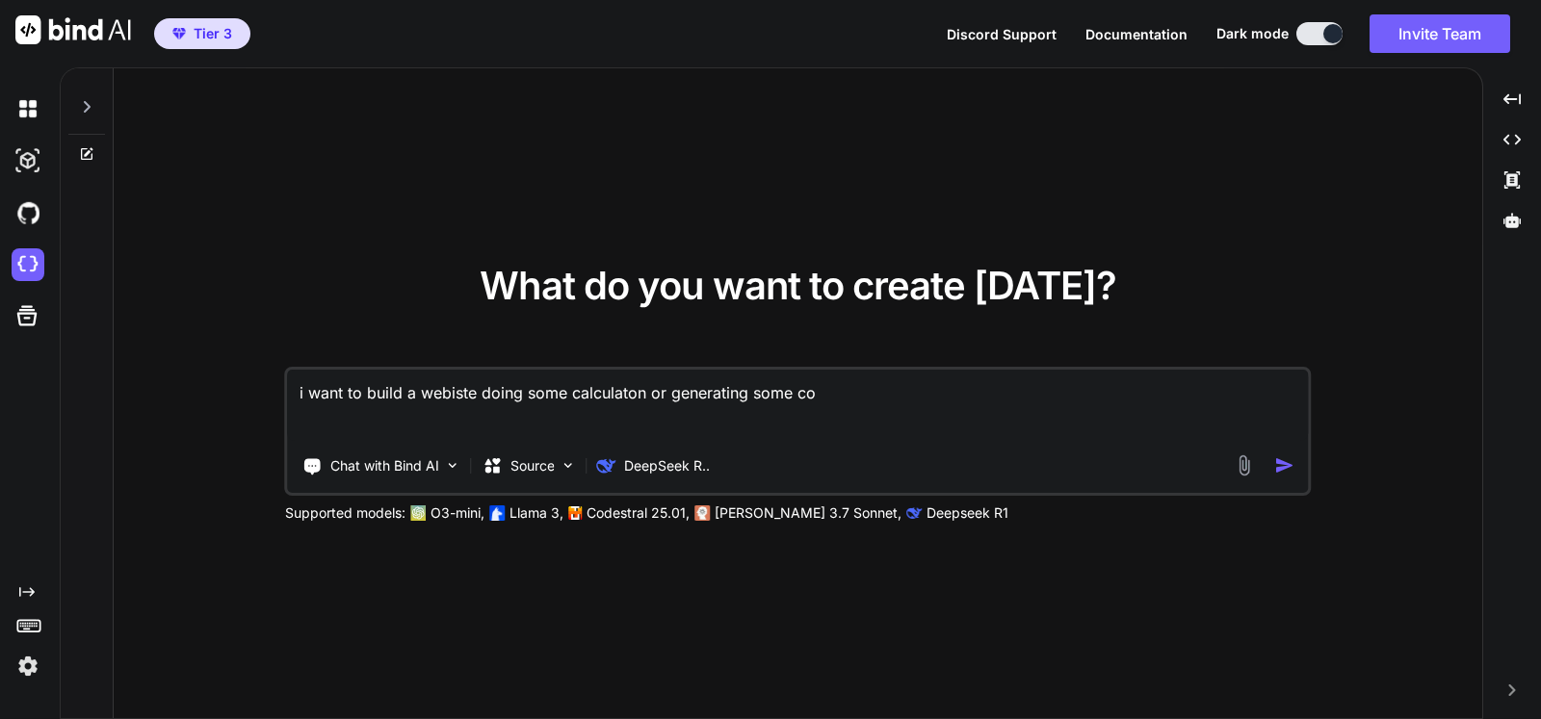
type textarea "i want to build a webiste doing some calculaton or generating some cod"
type textarea "x"
type textarea "i want to build a webiste doing some calculaton or generating some code"
type textarea "x"
type textarea "i want to build a webiste doing some calculaton or generating some code"
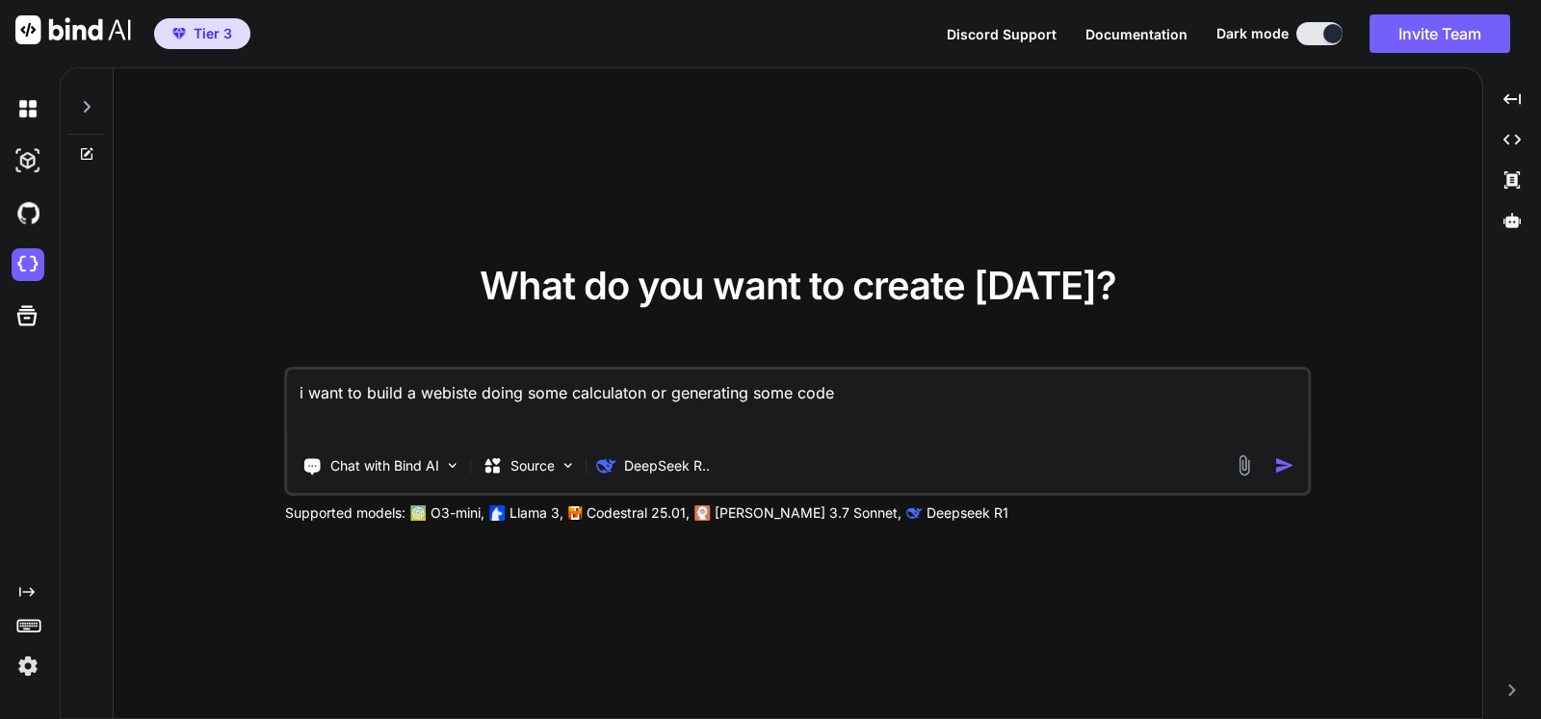
type textarea "x"
type textarea "i want to build a webiste doing some calculaton or generating some code o"
type textarea "x"
type textarea "i want to build a webiste doing some calculaton or generating some code or"
type textarea "x"
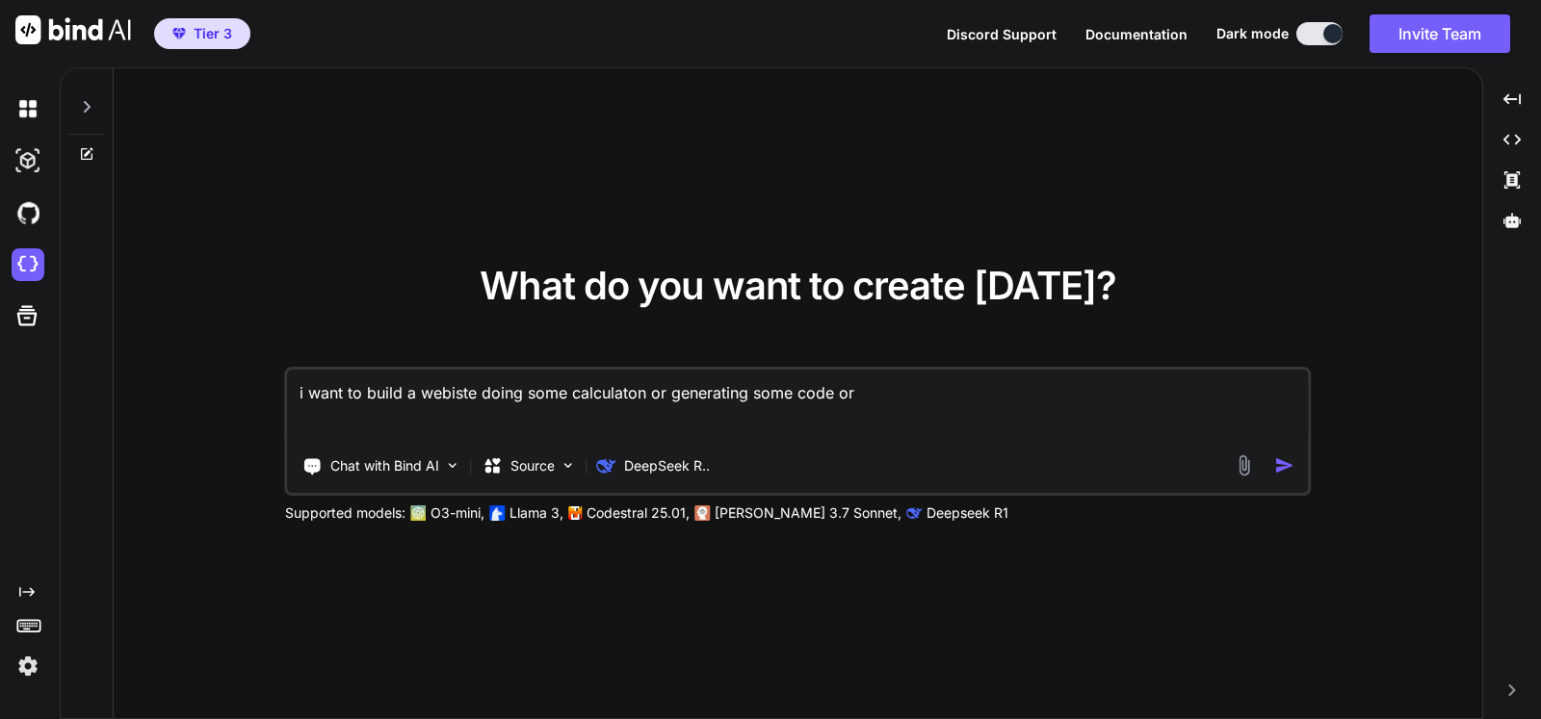
type textarea "i want to build a webiste doing some calculaton or generating some code or"
type textarea "x"
type textarea "i want to build a webiste doing some calculaton or generating some code or d"
type textarea "x"
type textarea "i want to build a webiste doing some calculaton or generating some code or do"
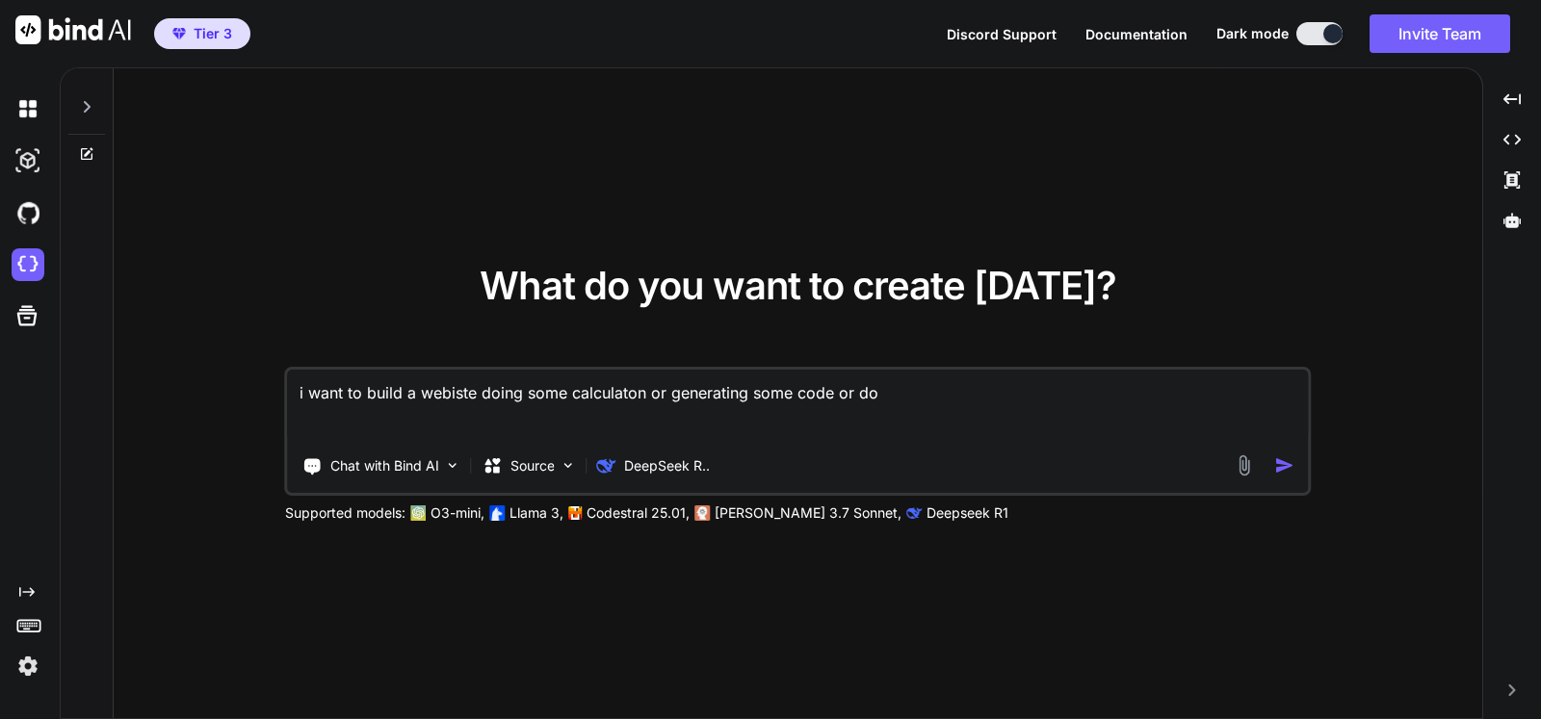
type textarea "x"
type textarea "i want to build a webiste doing some calculaton or generating some code or doin"
type textarea "x"
type textarea "i want to build a webiste doing some calculaton or generating some code or doing"
type textarea "x"
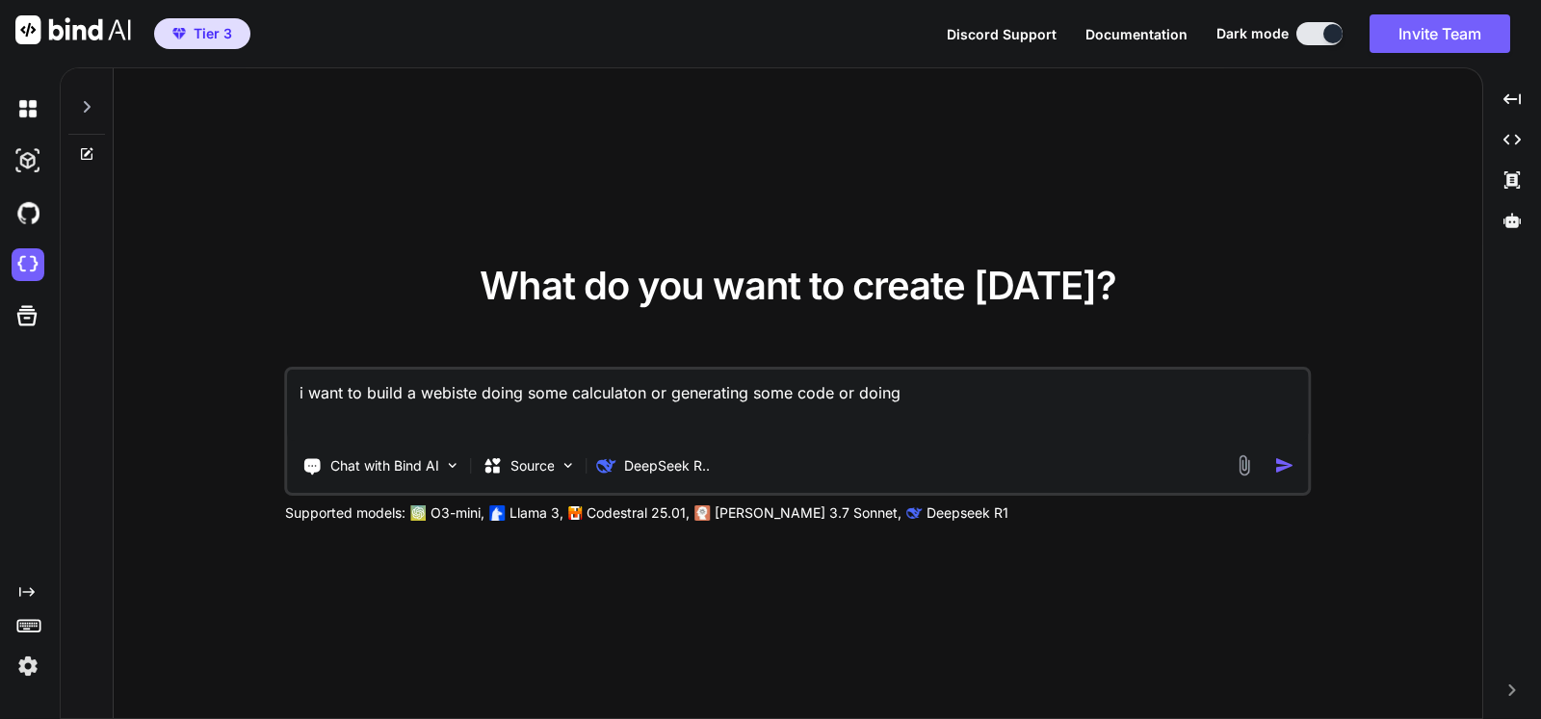
type textarea "i want to build a webiste doing some calculaton or generating some code or doing"
type textarea "x"
type textarea "i want to build a webiste doing some calculaton or generating some code or doin…"
type textarea "x"
type textarea "i want to build a webiste doing some calculaton or generating some code or doin…"
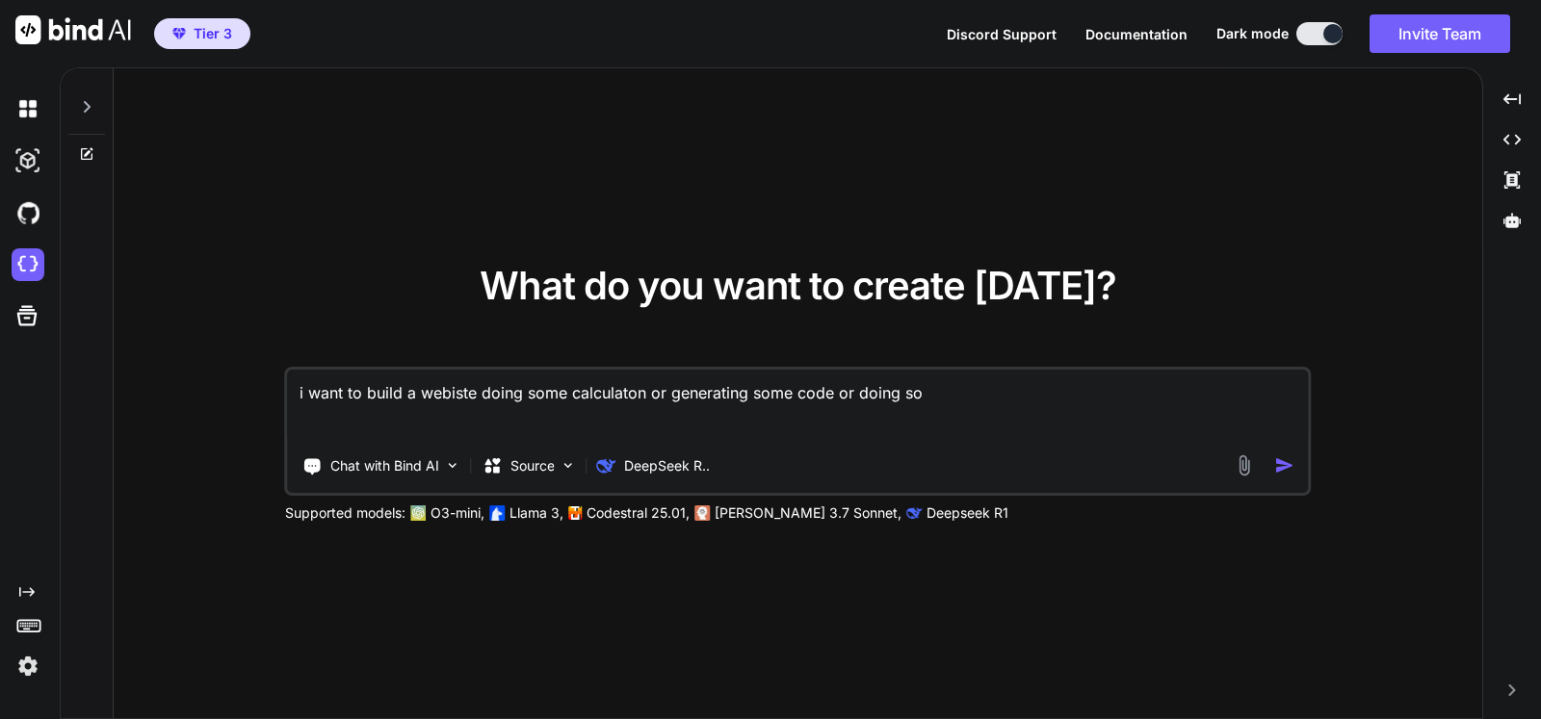
type textarea "x"
type textarea "i want to build a webiste doing some calculaton or generating some code or doin…"
type textarea "x"
type textarea "i want to build a webiste doing some calculaton or generating some code or doin…"
type textarea "x"
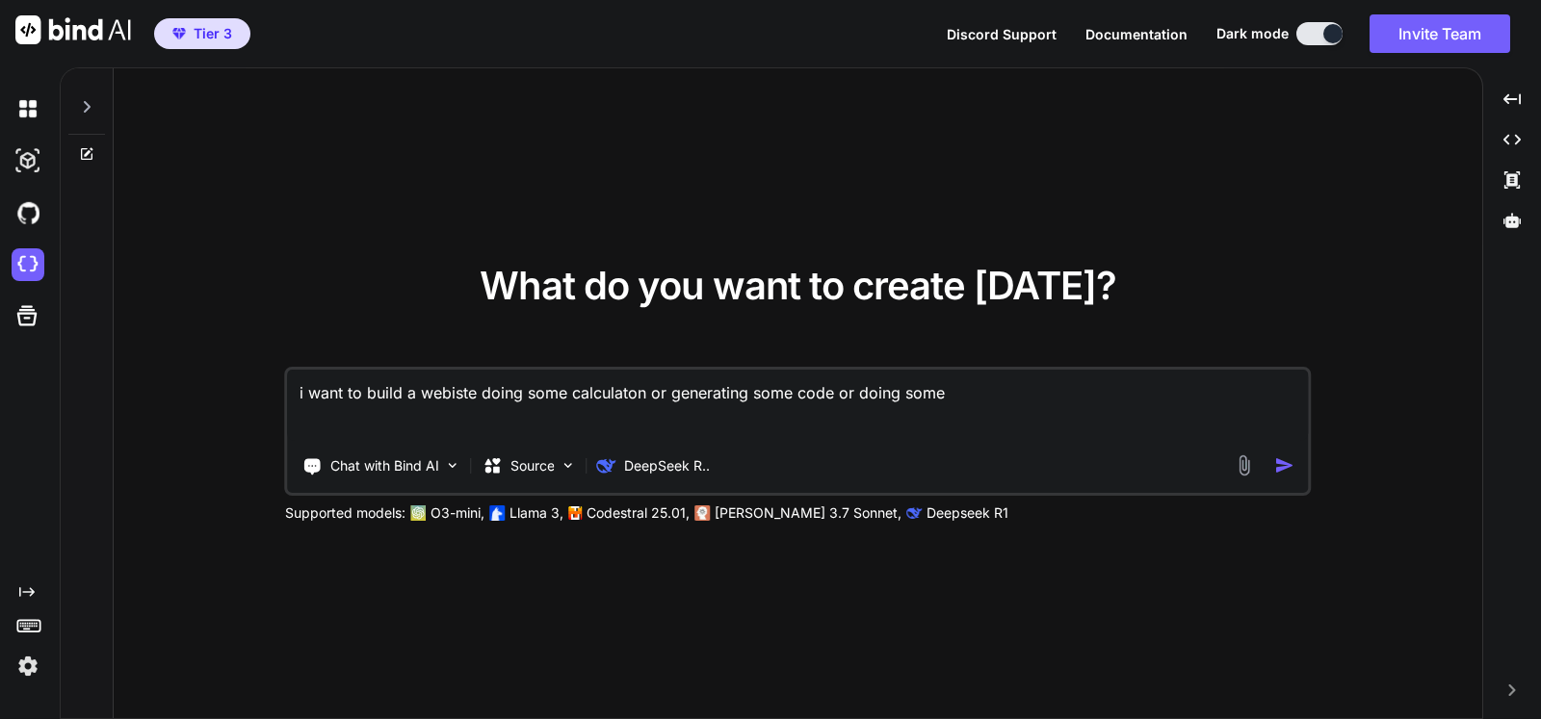
type textarea "i want to build a webiste doing some calculaton or generating some code or doin…"
type textarea "x"
type textarea "i want to build a webiste doing some calculaton or generating some code or doin…"
type textarea "x"
type textarea "i want to build a webiste doing some calculaton or generating some code or doin…"
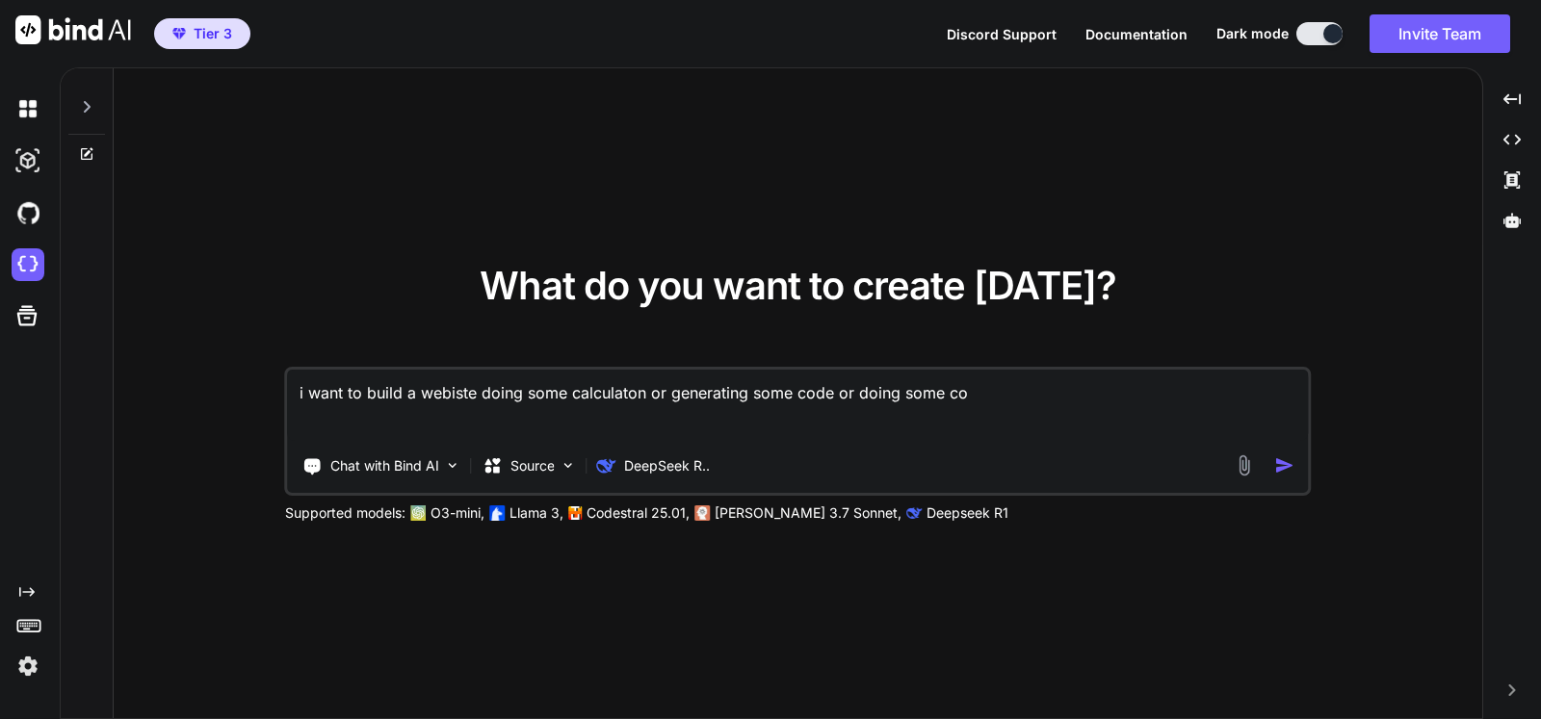
type textarea "x"
type textarea "i want to build a webiste doing some calculaton or generating some code or doin…"
type textarea "x"
type textarea "i want to build a webiste doing some calculaton or generating some code or doin…"
type textarea "x"
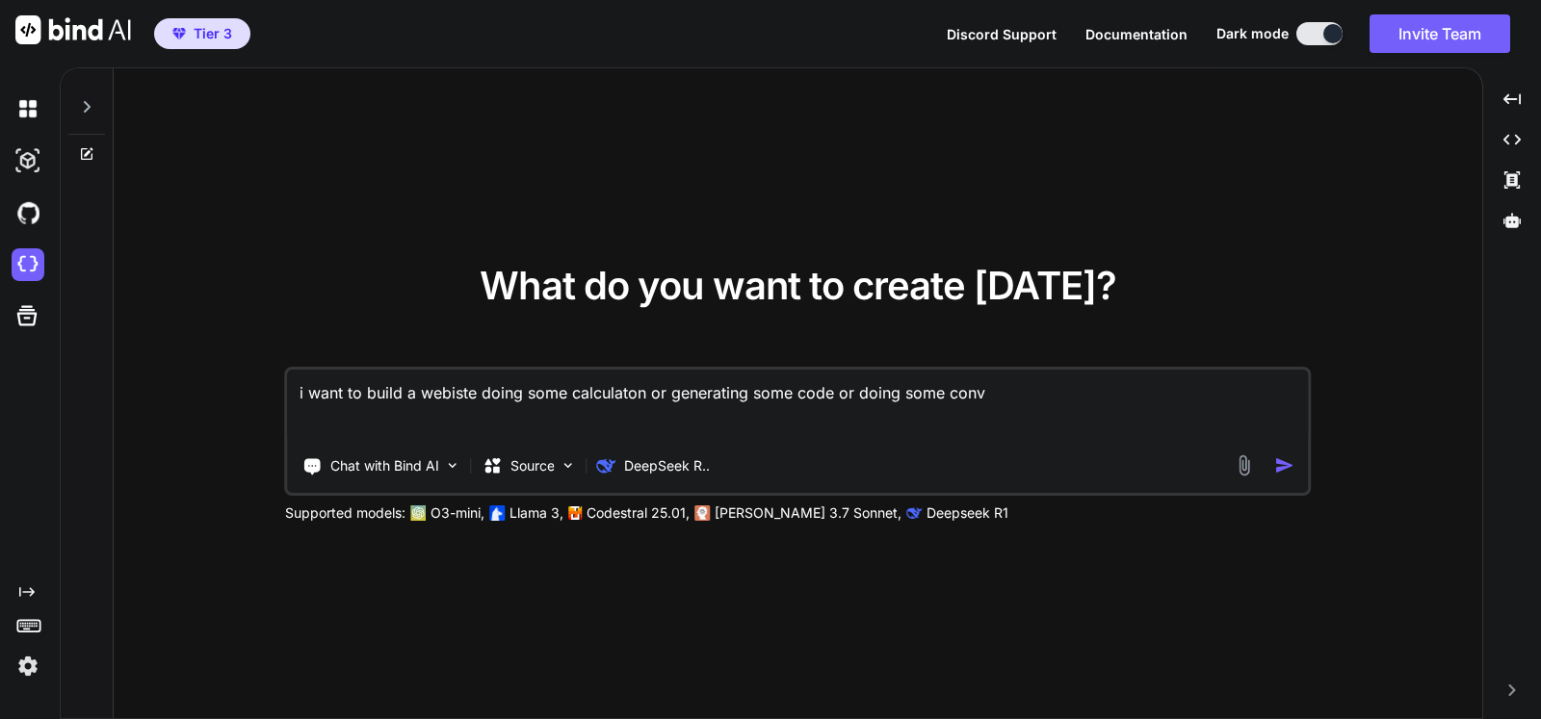
type textarea "i want to build a webiste doing some calculaton or generating some code or doin…"
type textarea "x"
type textarea "i want to build a webiste doing some calculaton or generating some code or doin…"
type textarea "x"
type textarea "i want to build a webiste doing some calculaton or generating some code or doin…"
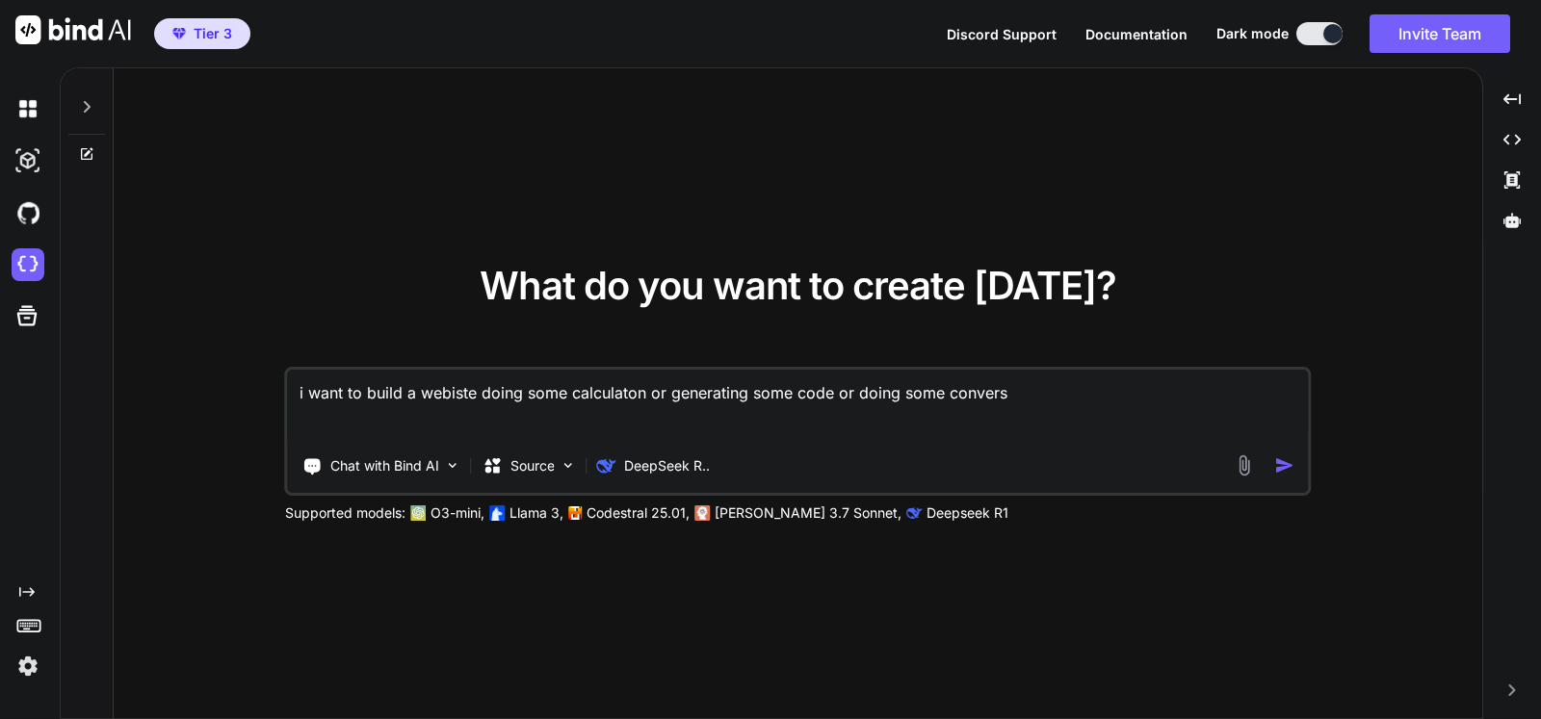
type textarea "x"
type textarea "i want to build a webiste doing some calculaton or generating some code or doin…"
type textarea "x"
type textarea "i want to build a webiste doing some calculaton or generating some code or doin…"
type textarea "x"
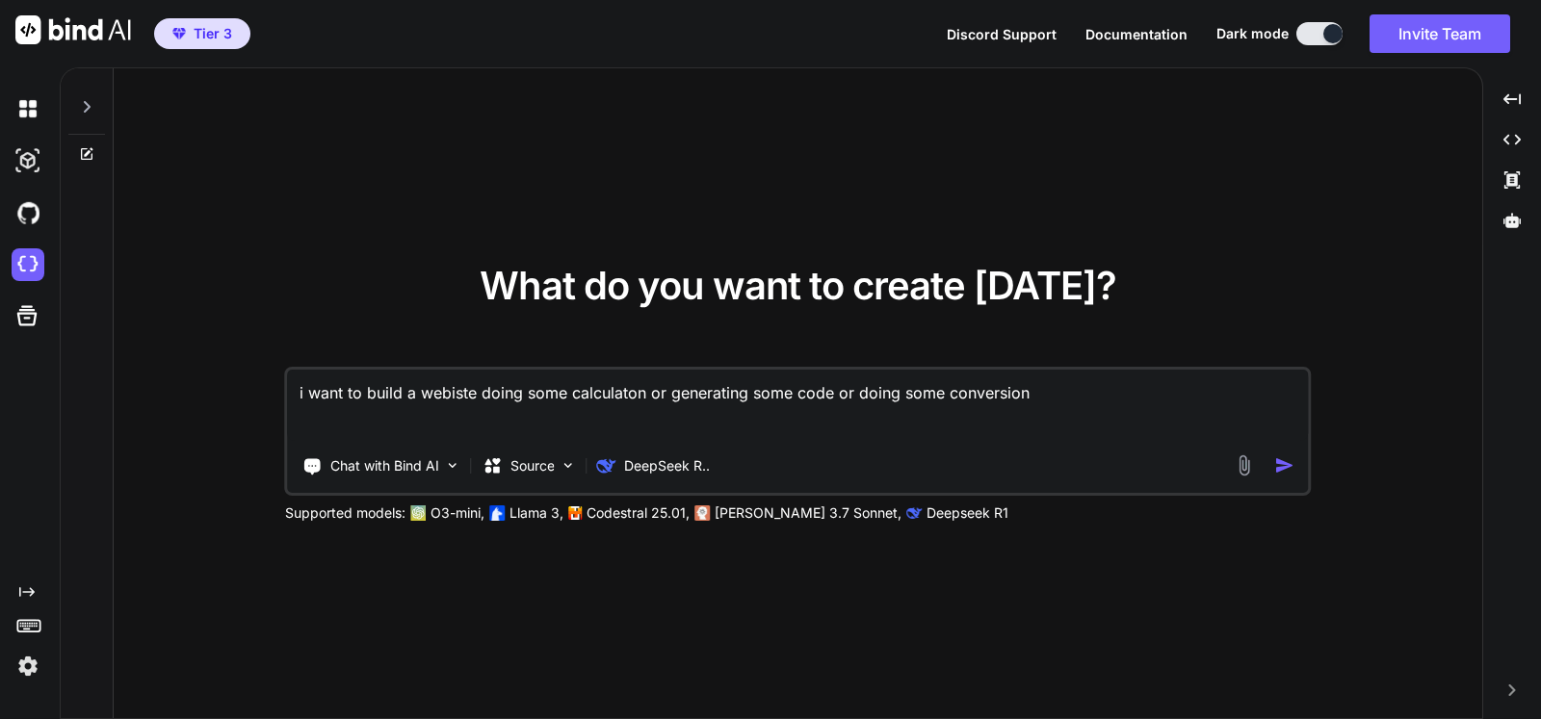
type textarea "i want to build a webiste doing some calculaton or generating some code or doin…"
type textarea "x"
type textarea "i want to build a webiste doing some calculaton or generating some code or doin…"
type textarea "x"
type textarea "i want to build a webiste doing some calculaton or generating some code or doin…"
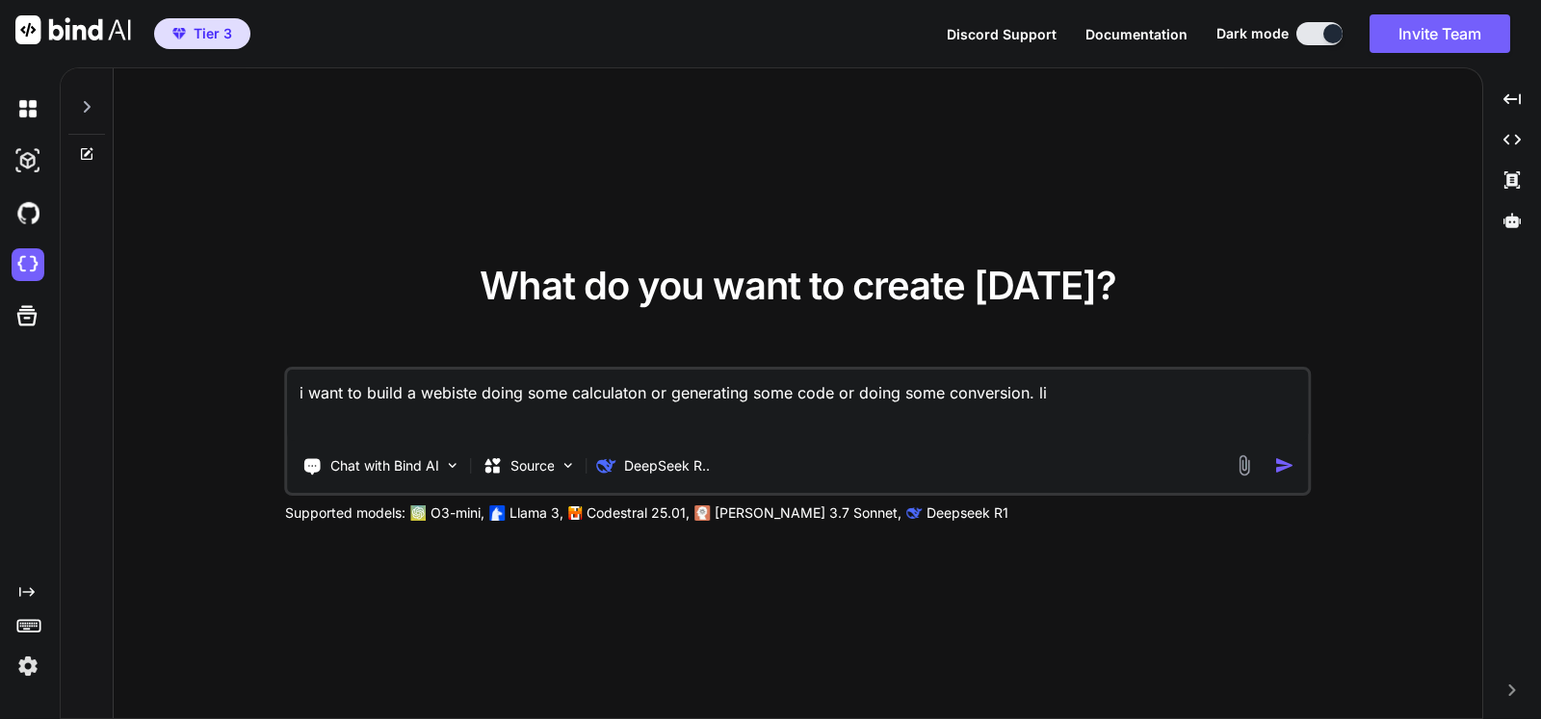
type textarea "x"
type textarea "i want to build a webiste doing some calculaton or generating some code or doin…"
type textarea "x"
type textarea "i want to build a webiste doing some calculaton or generating some code or doin…"
type textarea "x"
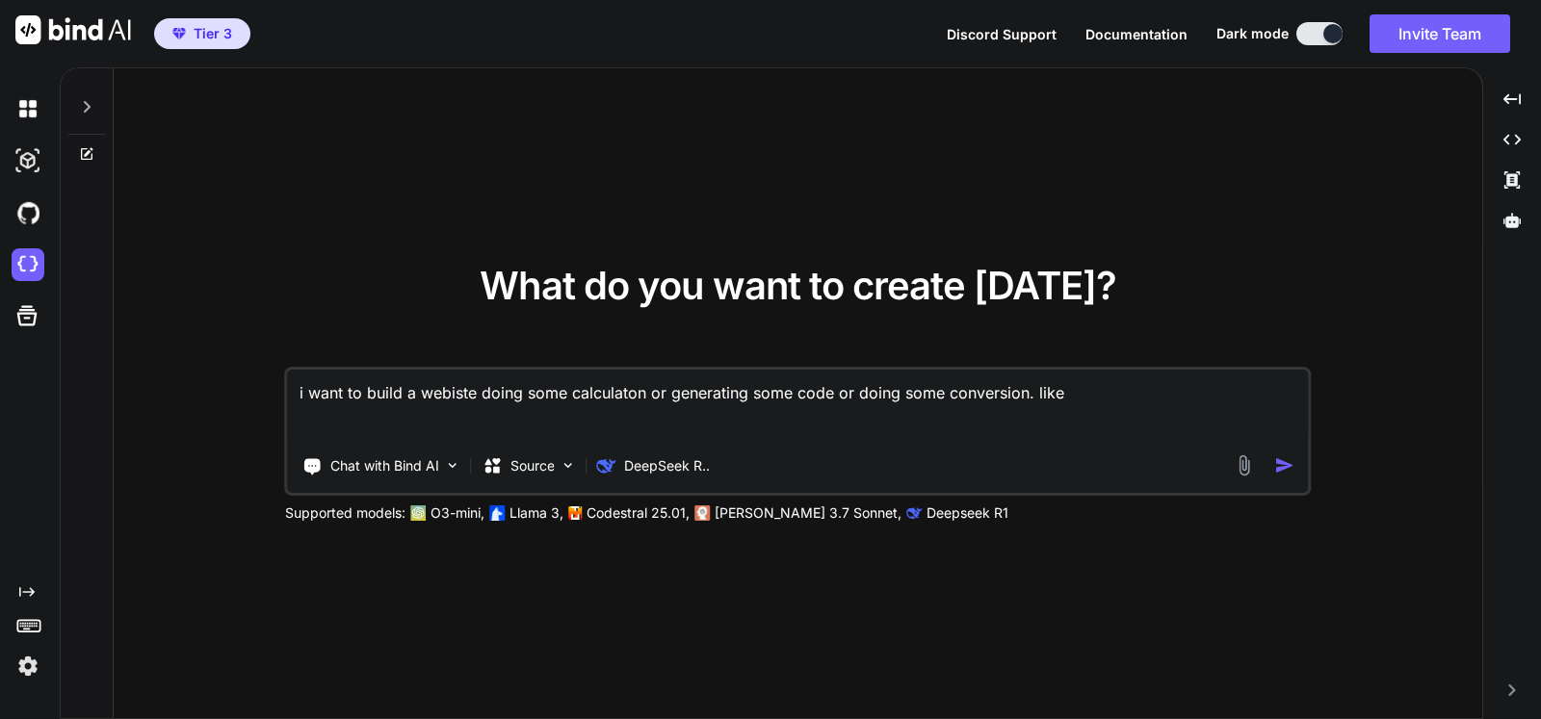
type textarea "i want to build a webiste doing some calculaton or generating some code or doin…"
type textarea "x"
type textarea "i want to build a webiste doing some calculaton or generating some code or doin…"
type textarea "x"
type textarea "i want to build a webiste doing some calculaton or generating some code or doin…"
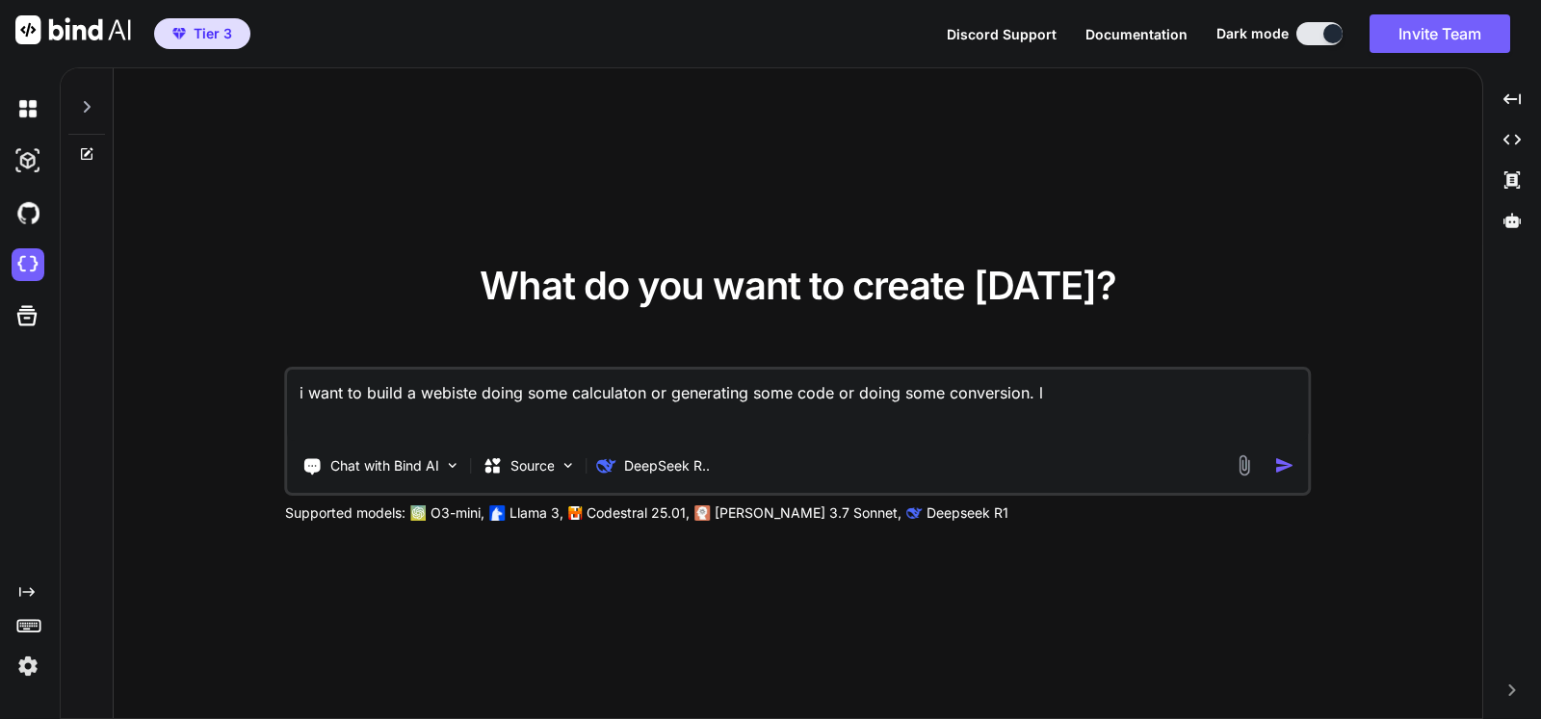
type textarea "x"
type textarea "i want to build a webiste doing some calculaton or generating some code or doin…"
type textarea "x"
type textarea "i want to build a webiste doing some calculaton or generating some code or doin…"
type textarea "x"
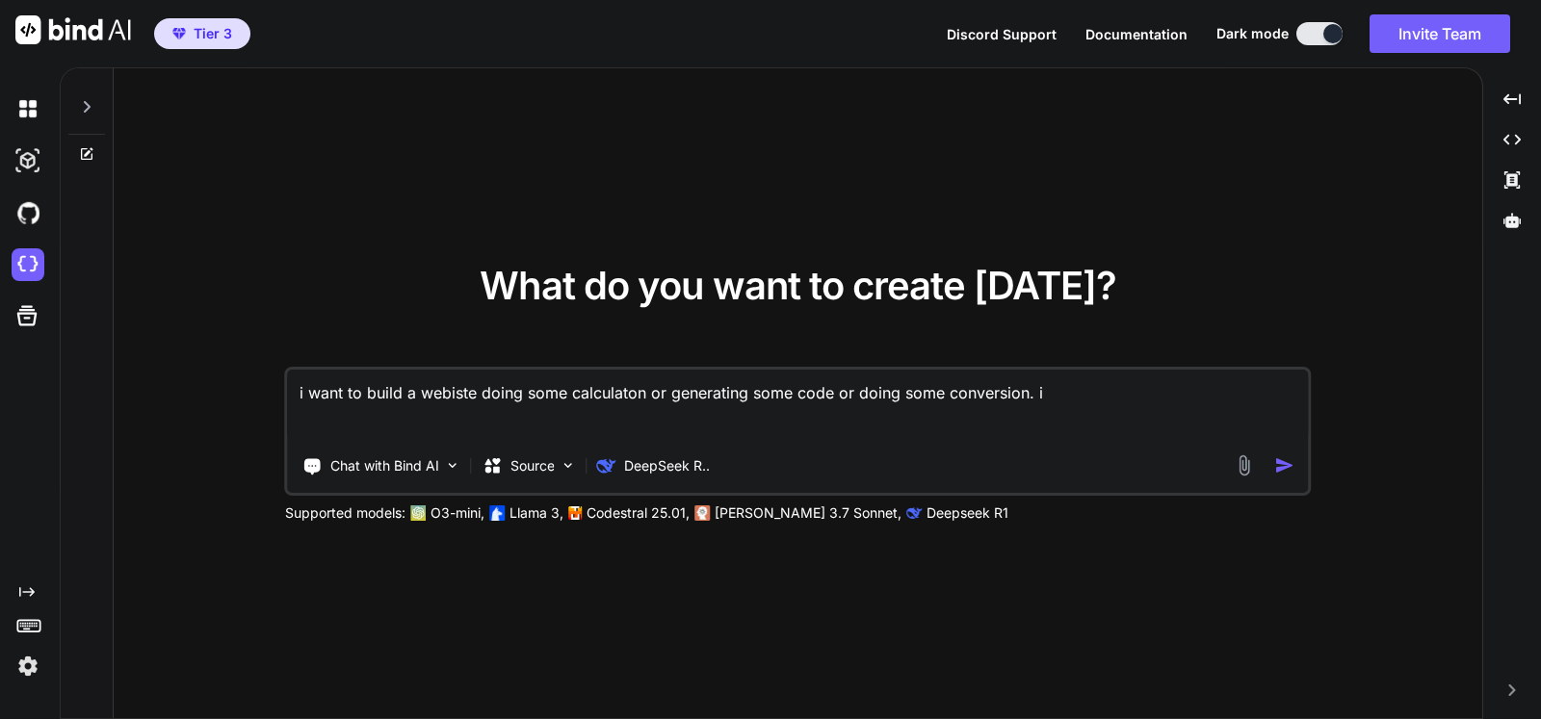
type textarea "i want to build a webiste doing some calculaton or generating some code or doin…"
type textarea "x"
type textarea "i want to build a webiste doing some calculaton or generating some code or doin…"
type textarea "x"
type textarea "i want to build a webiste doing some calculaton or generating some code or doin…"
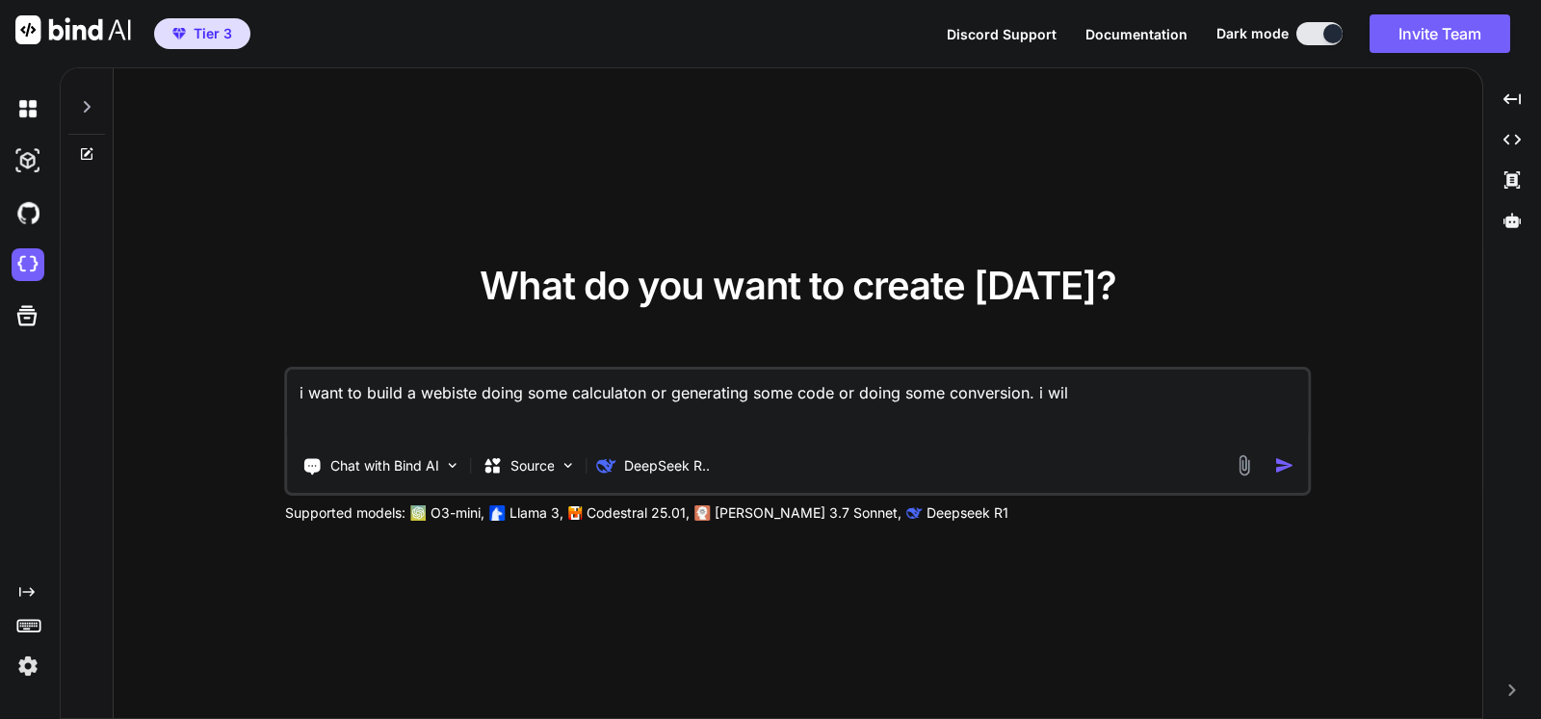
type textarea "x"
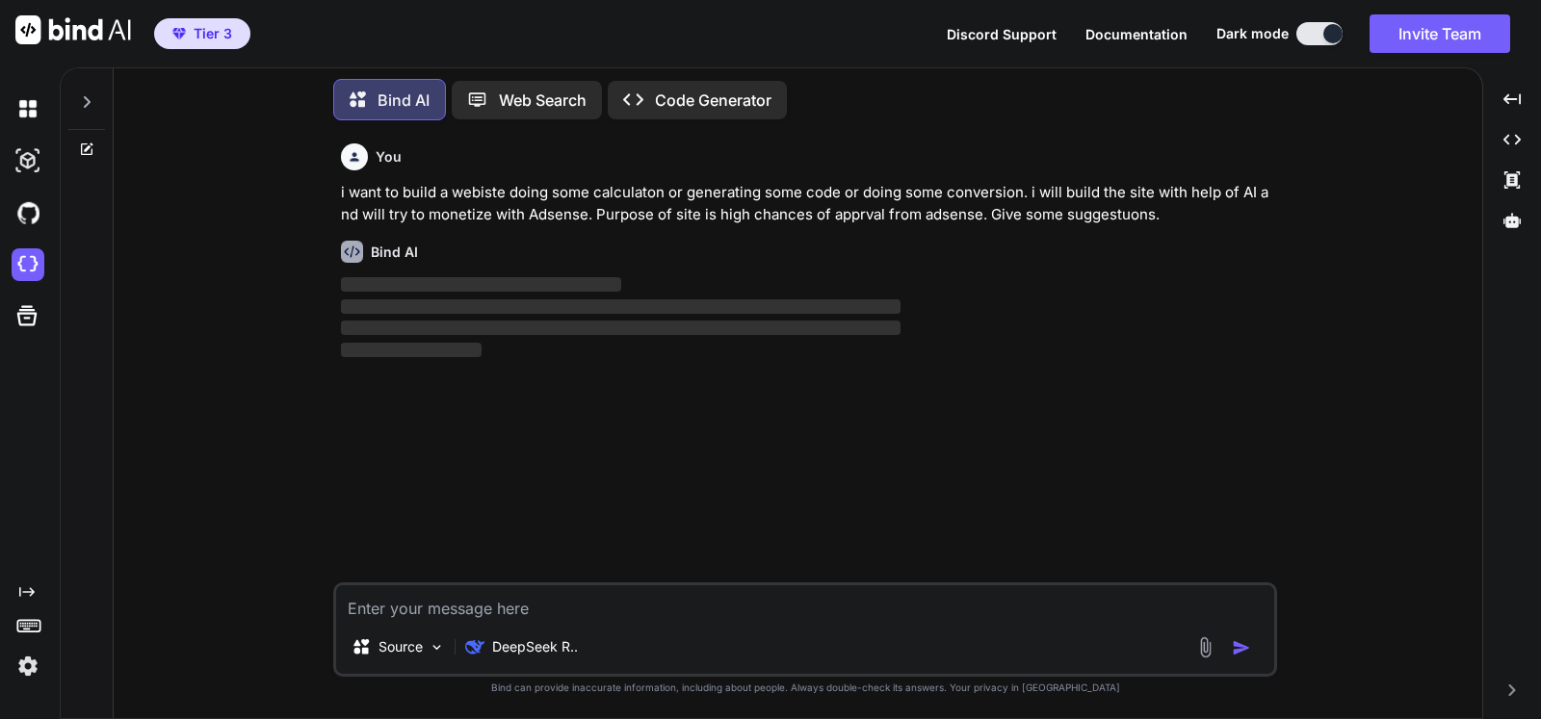
scroll to position [21, 0]
click at [505, 195] on p "i want to build a webiste doing some calculaton or generating some code or doin…" at bounding box center [807, 203] width 932 height 43
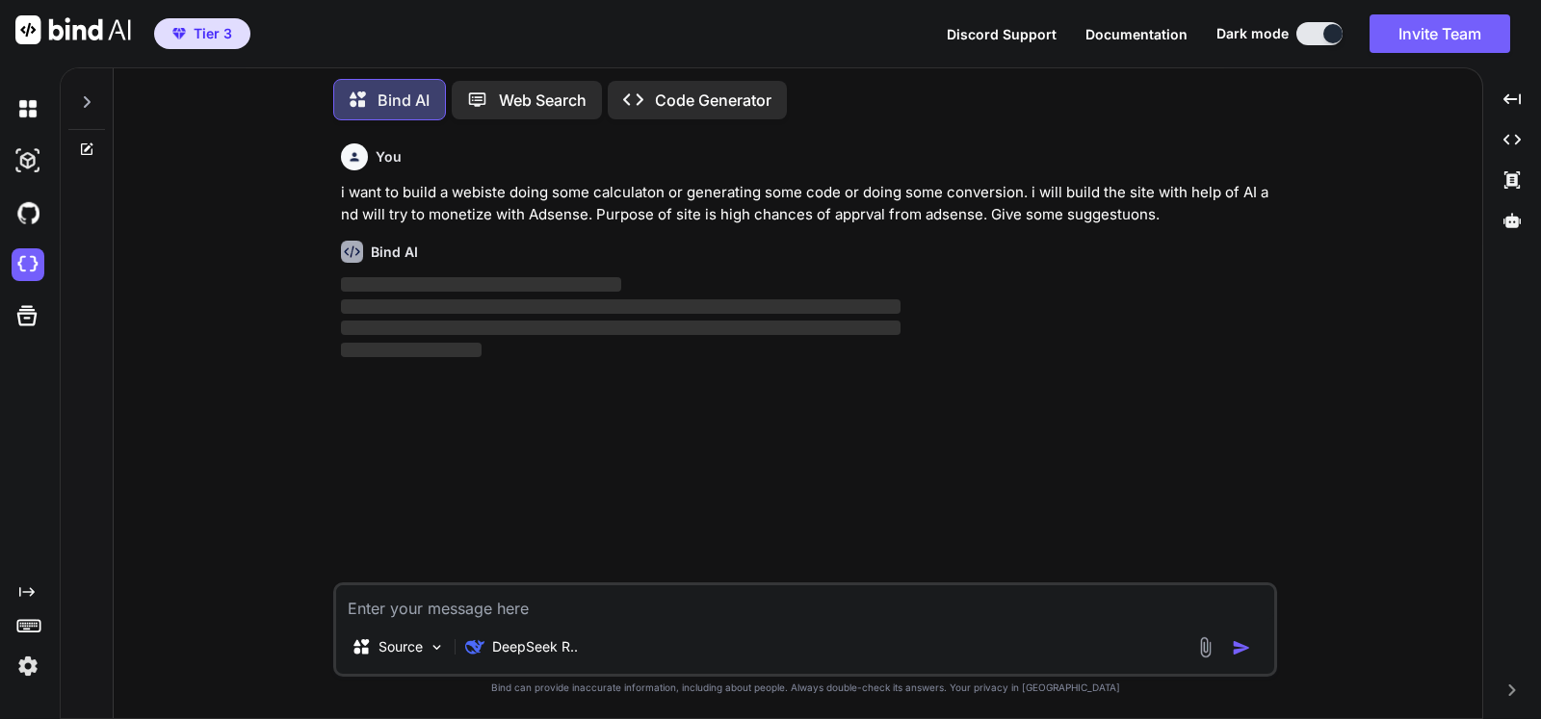
click at [505, 195] on p "i want to build a webiste doing some calculaton or generating some code or doin…" at bounding box center [807, 203] width 932 height 43
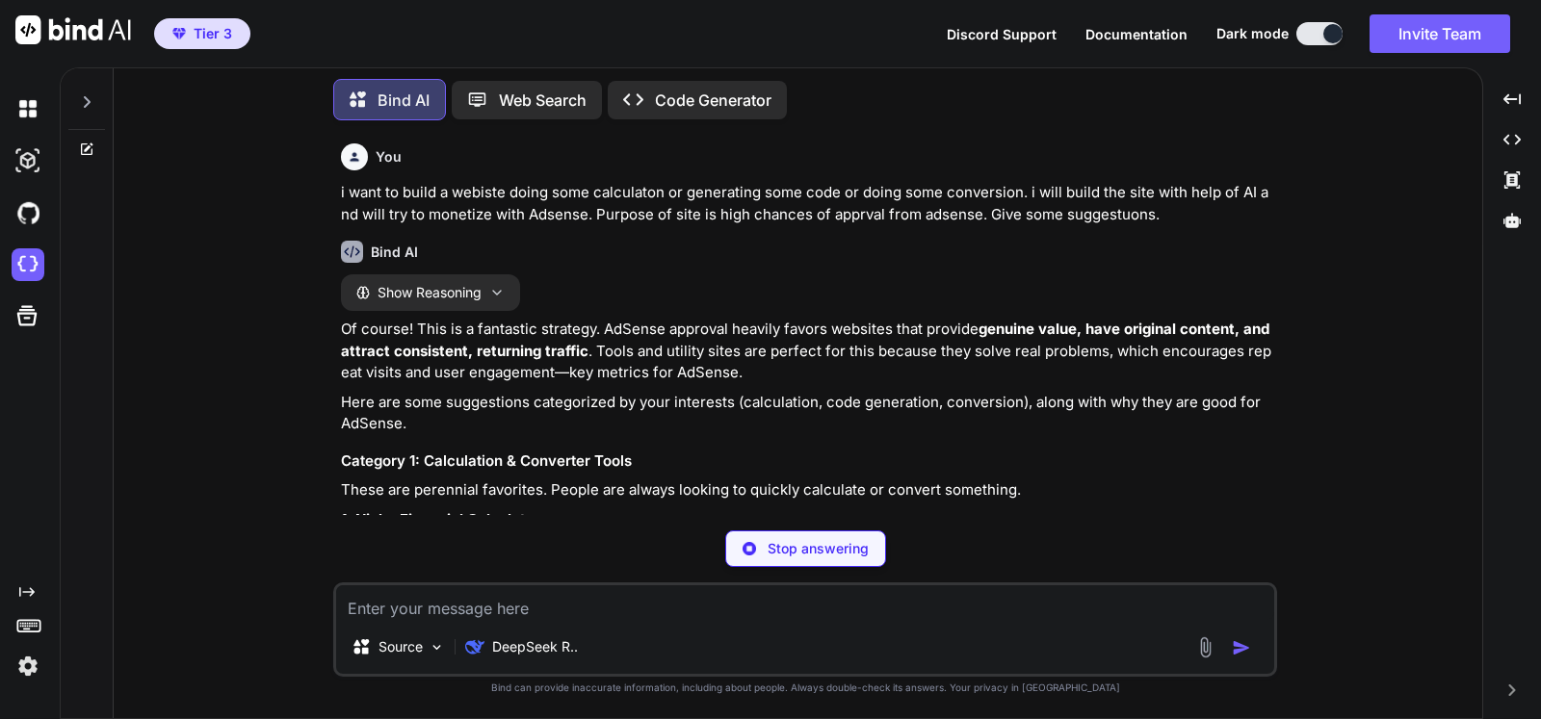
click at [829, 452] on h3 "Category 1: Calculation & Converter Tools" at bounding box center [807, 462] width 932 height 22
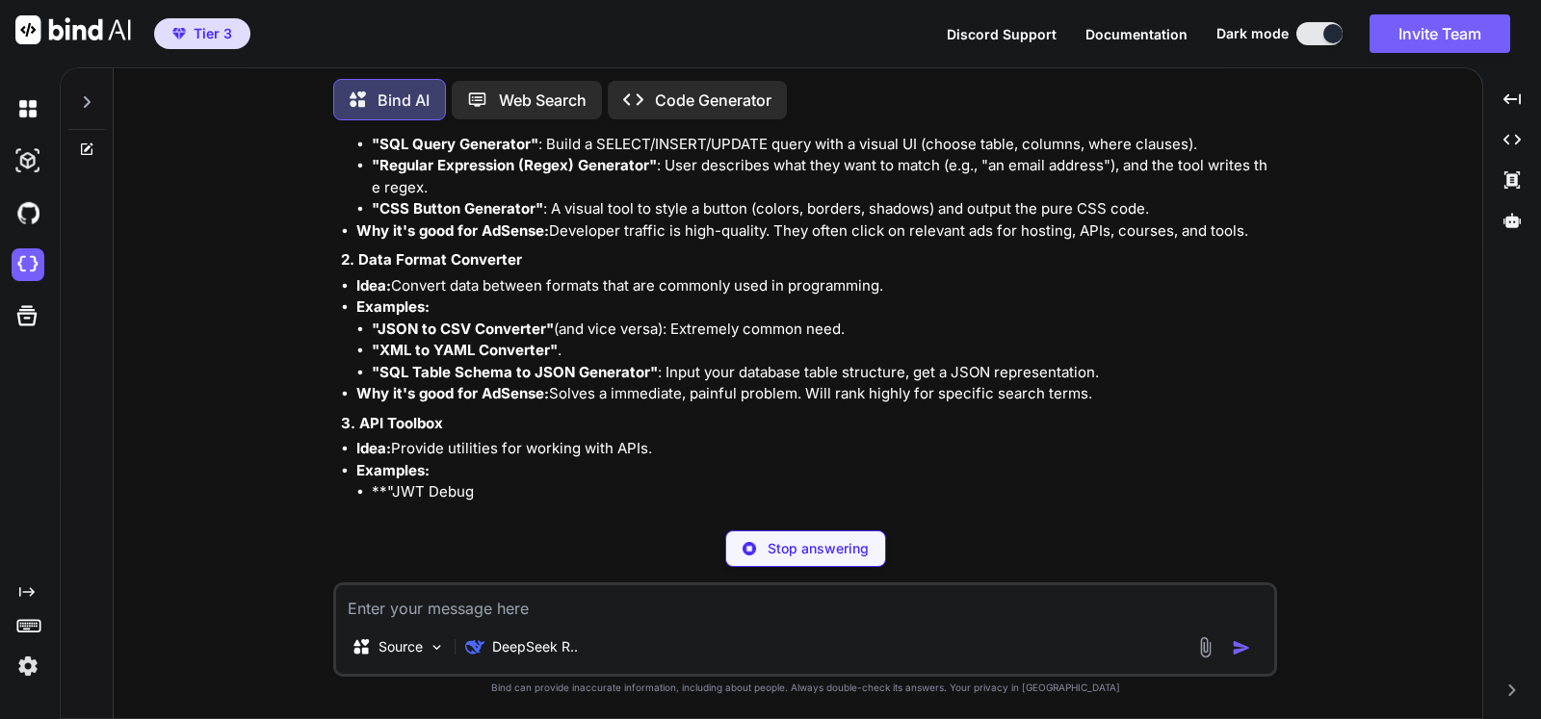
scroll to position [1110, 0]
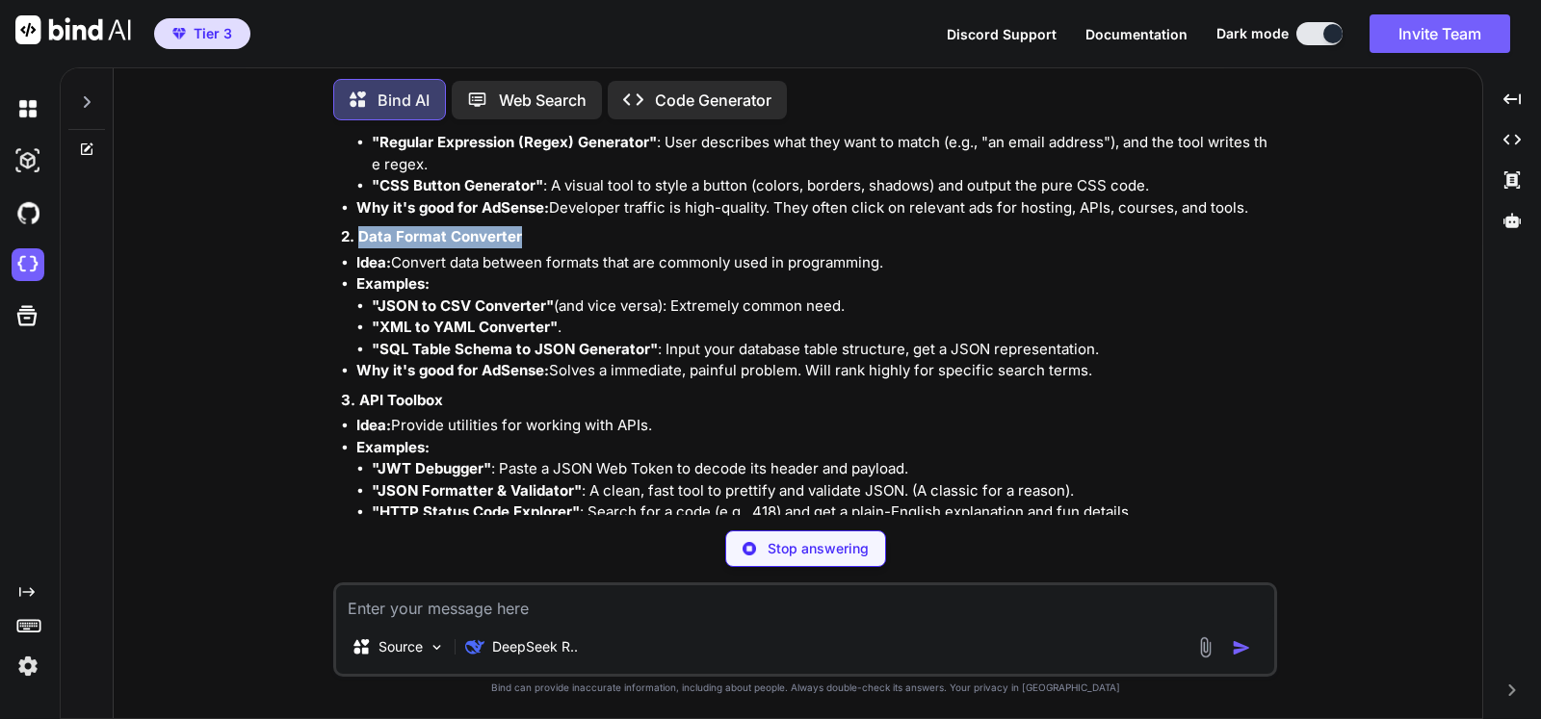
drag, startPoint x: 532, startPoint y: 239, endPoint x: 362, endPoint y: 239, distance: 169.5
click at [362, 239] on p "2. Data Format Converter" at bounding box center [807, 237] width 932 height 22
copy strong "Data Format Converter"
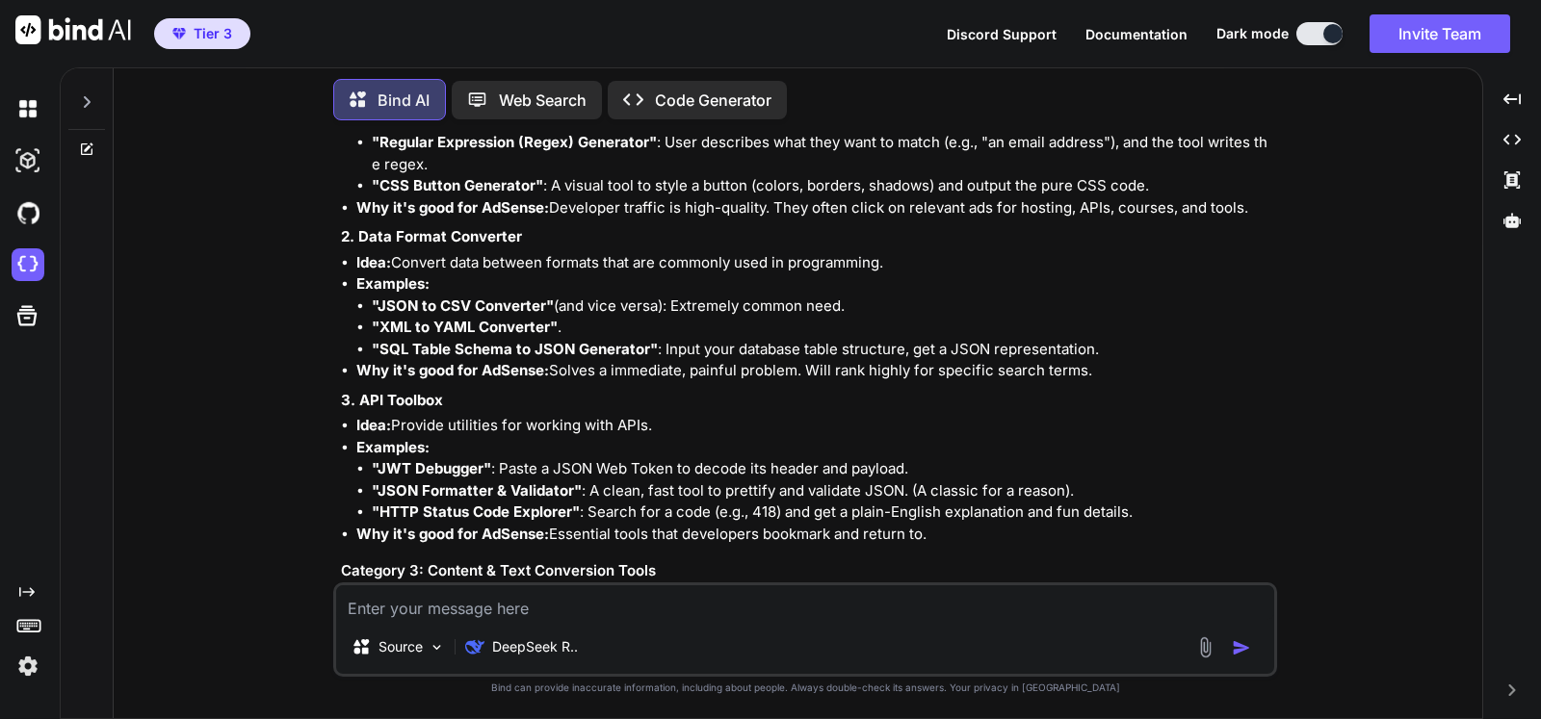
click at [868, 437] on li "Examples: "JWT Debugger" : Paste a JSON Web Token to decode its header and payl…" at bounding box center [814, 480] width 917 height 87
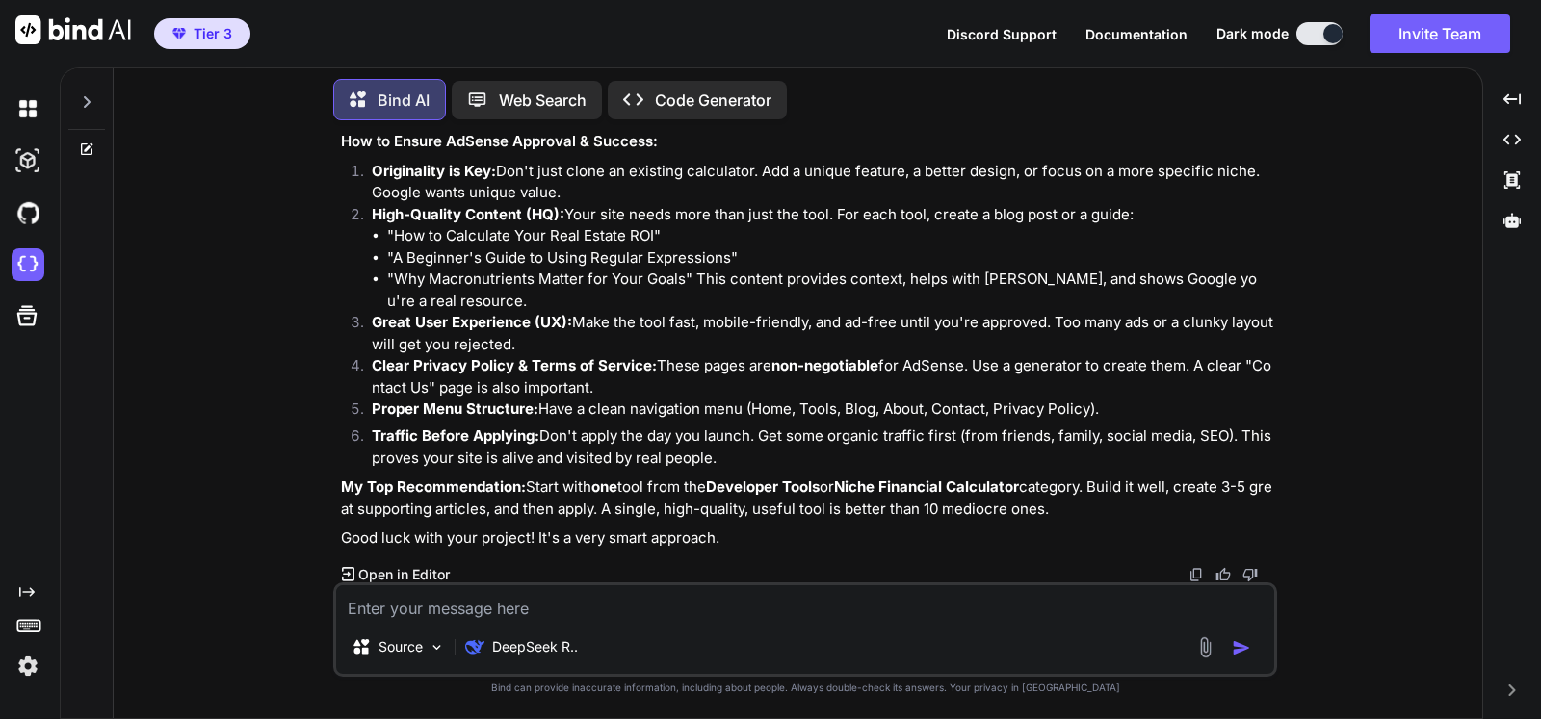
scroll to position [1934, 0]
click at [608, 615] on textarea at bounding box center [805, 602] width 938 height 35
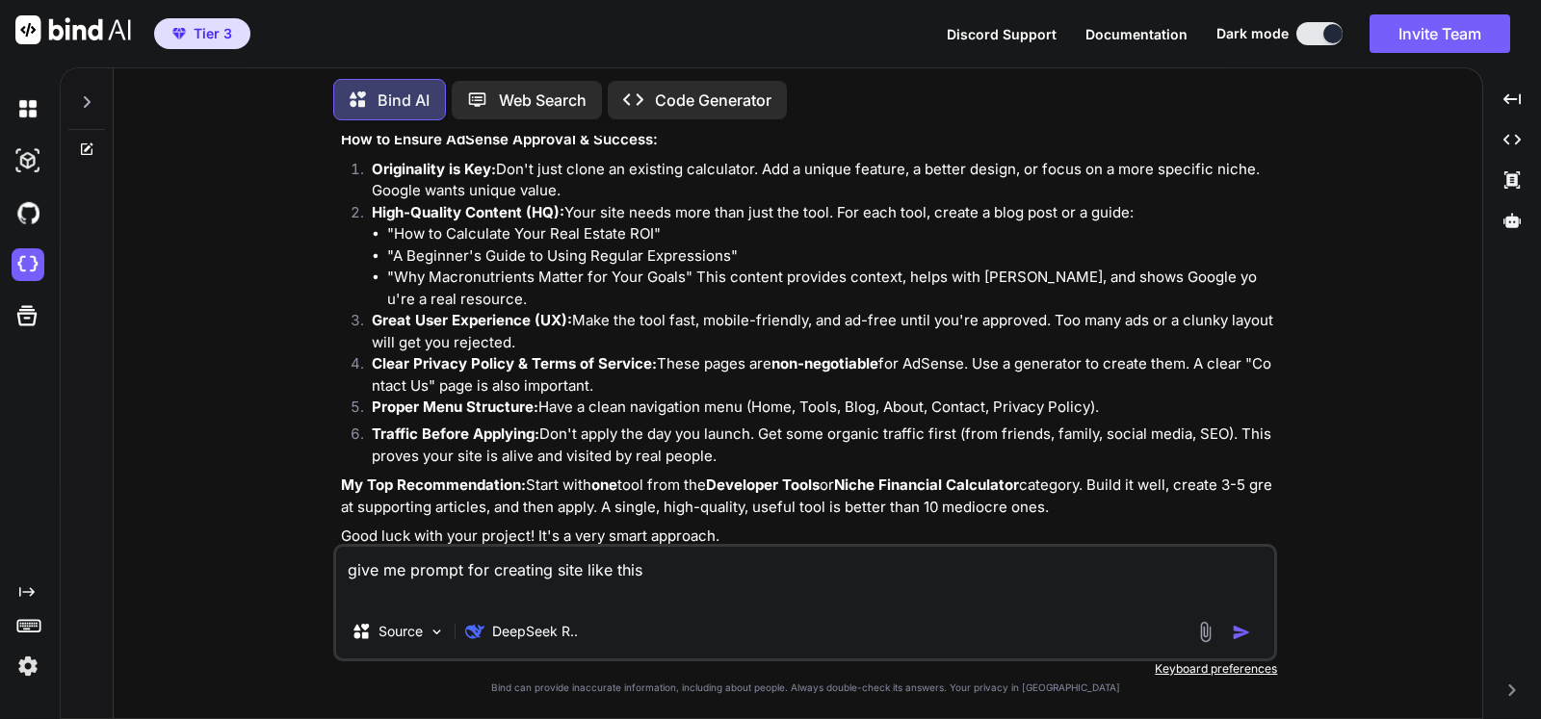
paste textarea "Data Format Converter"
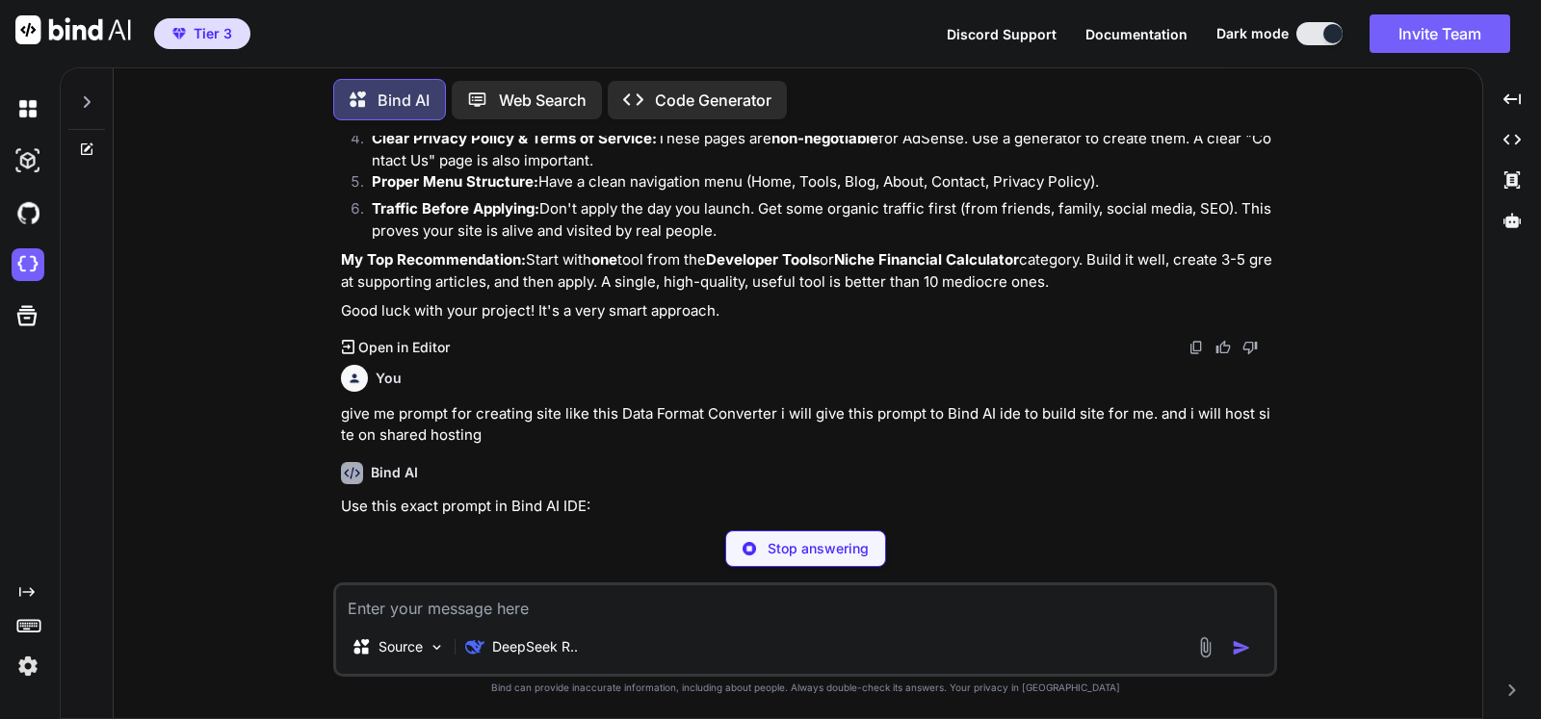
scroll to position [2140, 0]
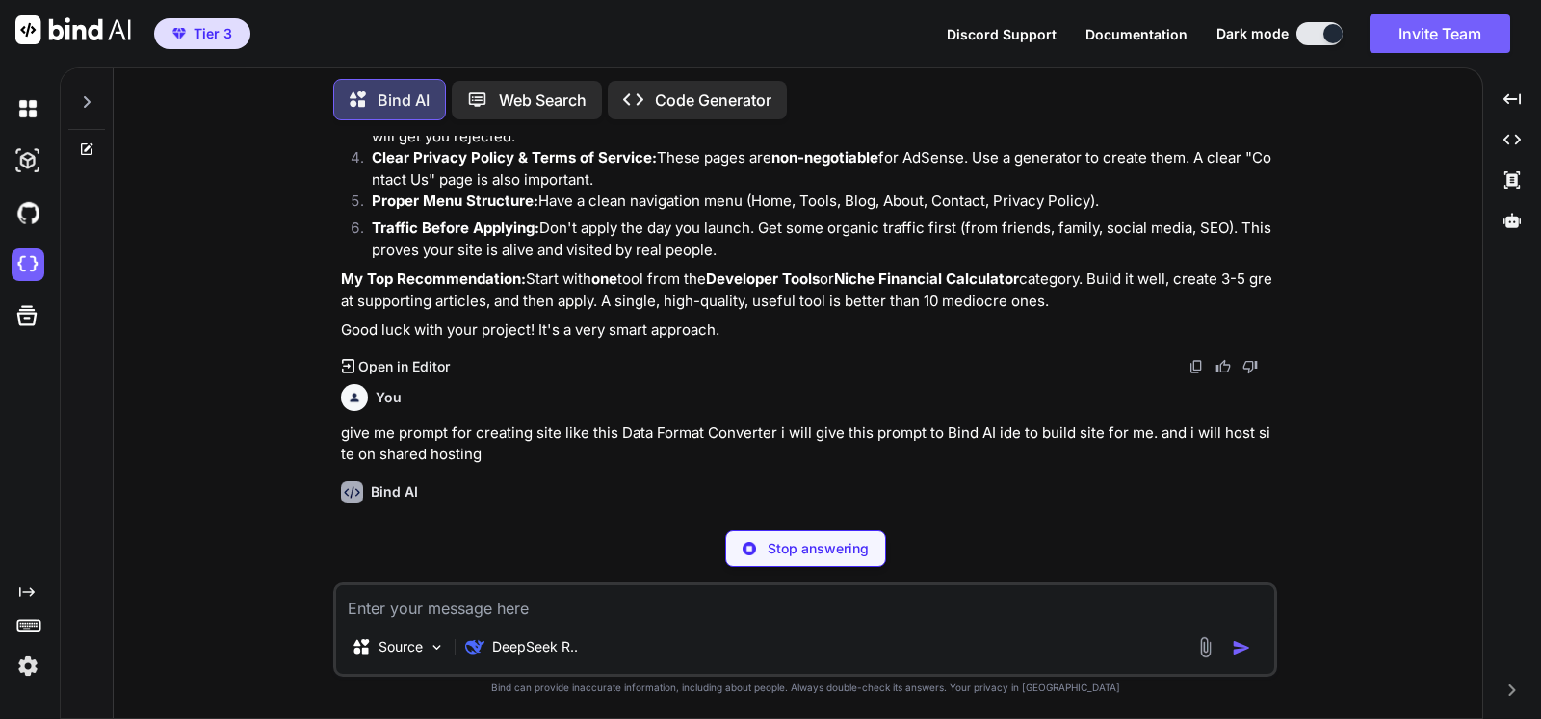
click at [761, 448] on p "give me prompt for creating site like this Data Format Converter i will give th…" at bounding box center [807, 444] width 932 height 43
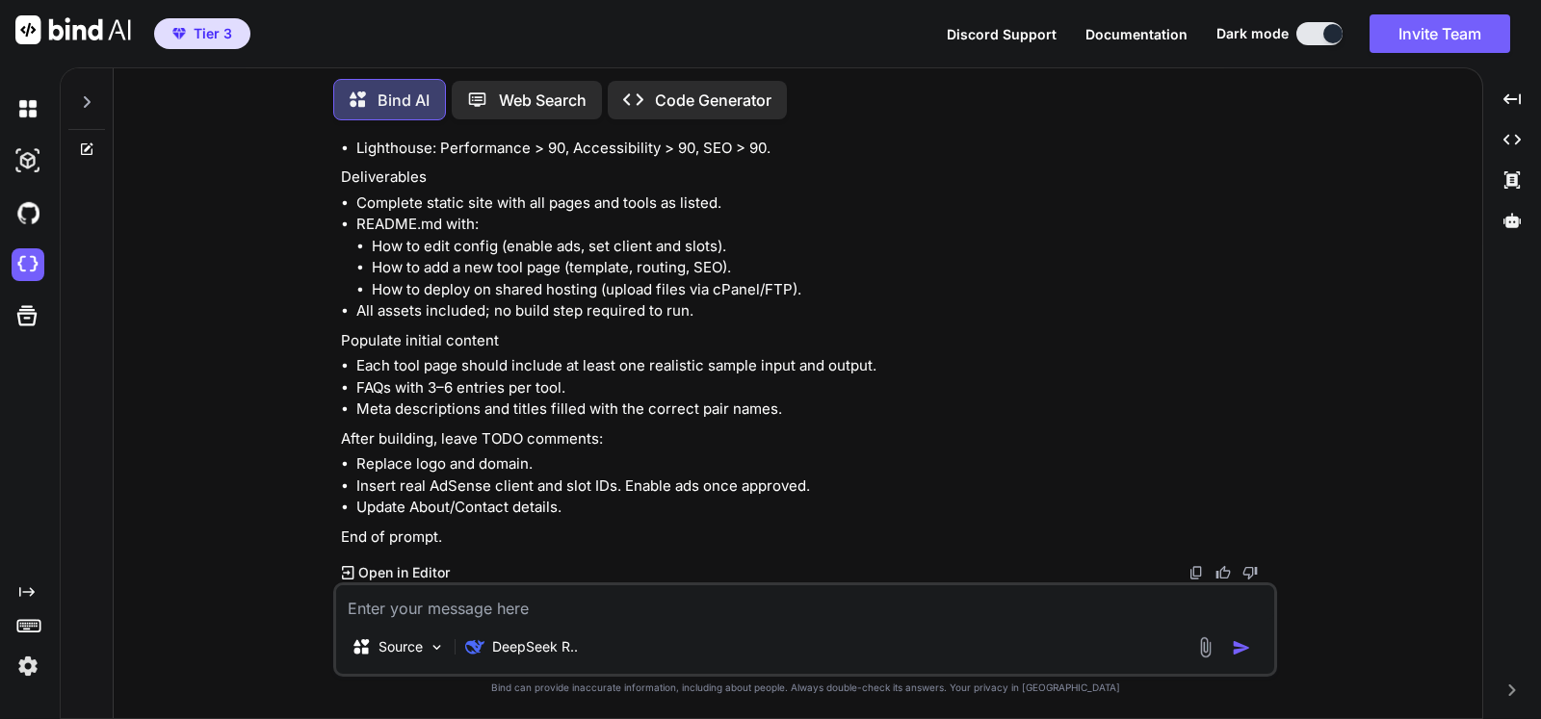
scroll to position [6540, 0]
click at [1201, 574] on img at bounding box center [1195, 572] width 15 height 15
click at [29, 664] on img at bounding box center [28, 666] width 33 height 33
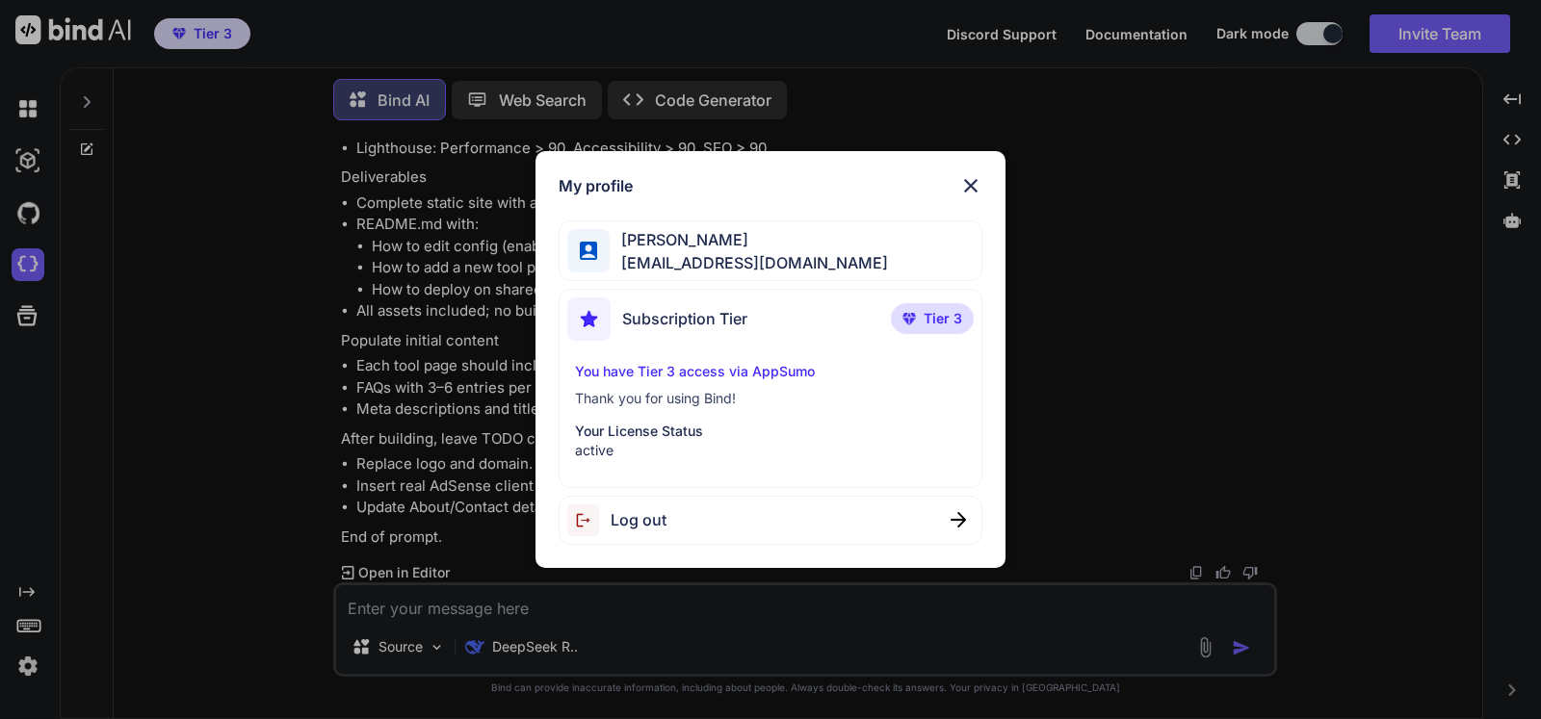
click at [29, 664] on div "My profile Amir Ali amirali00124@yahoo.com Subscription Tier Tier 3 You have Ti…" at bounding box center [770, 359] width 1541 height 719
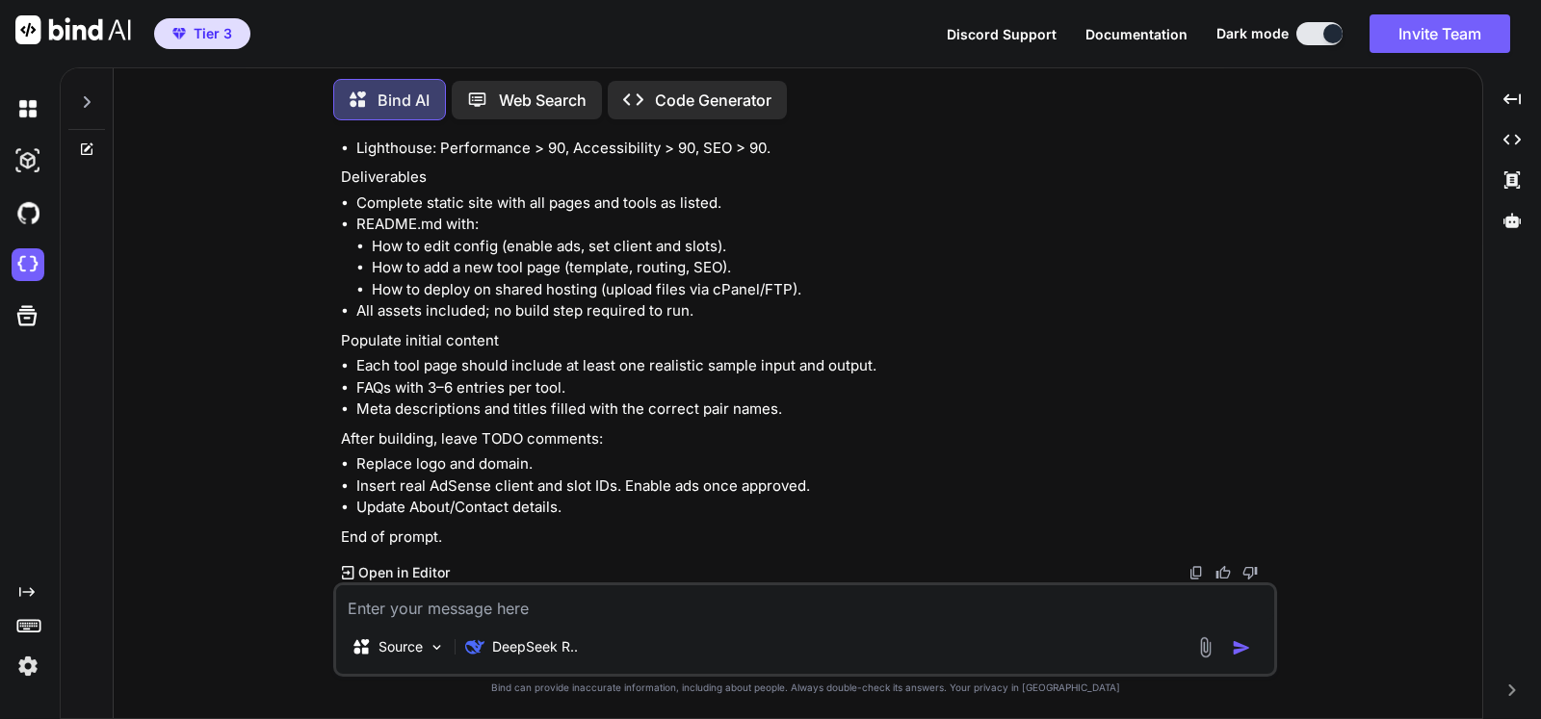
click at [29, 664] on img at bounding box center [28, 666] width 33 height 33
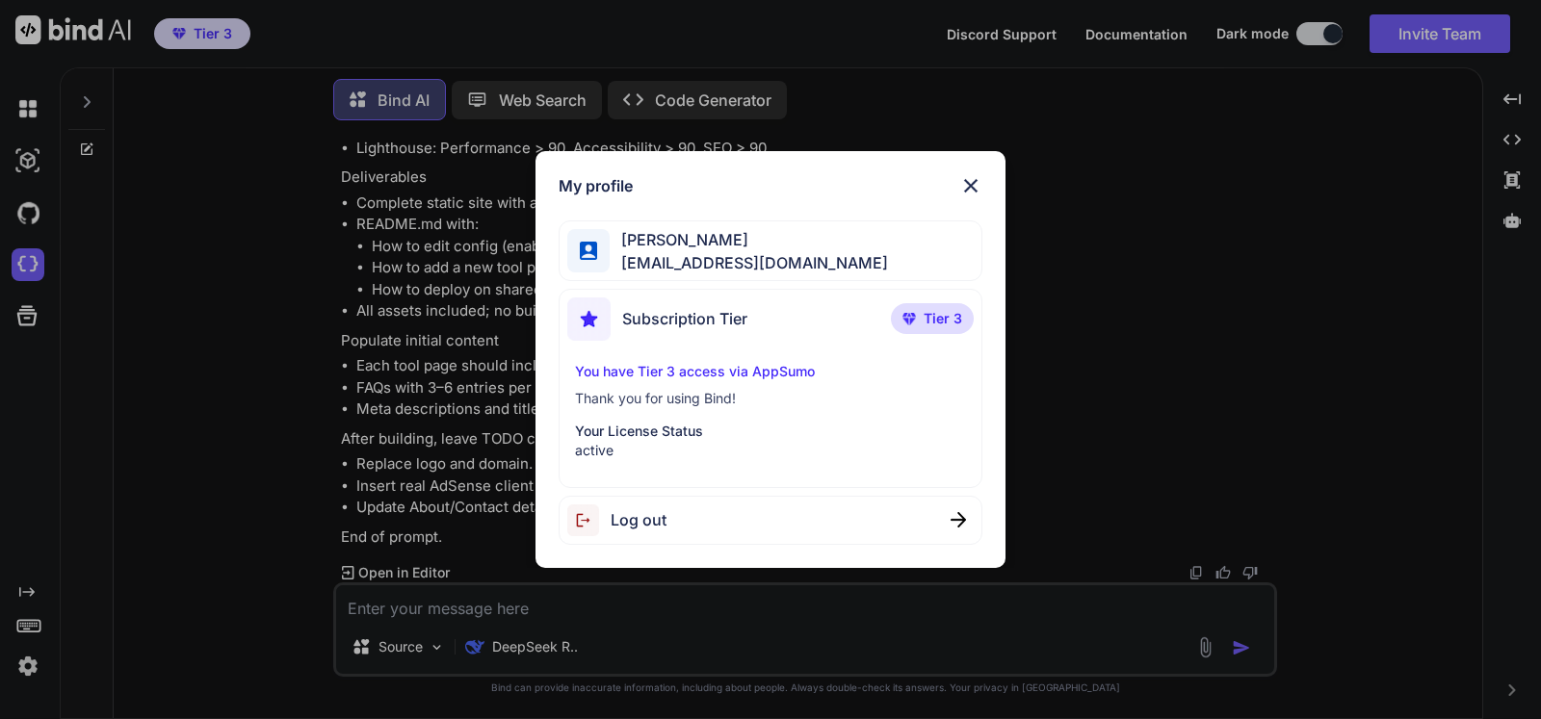
click at [620, 510] on span "Log out" at bounding box center [638, 519] width 56 height 23
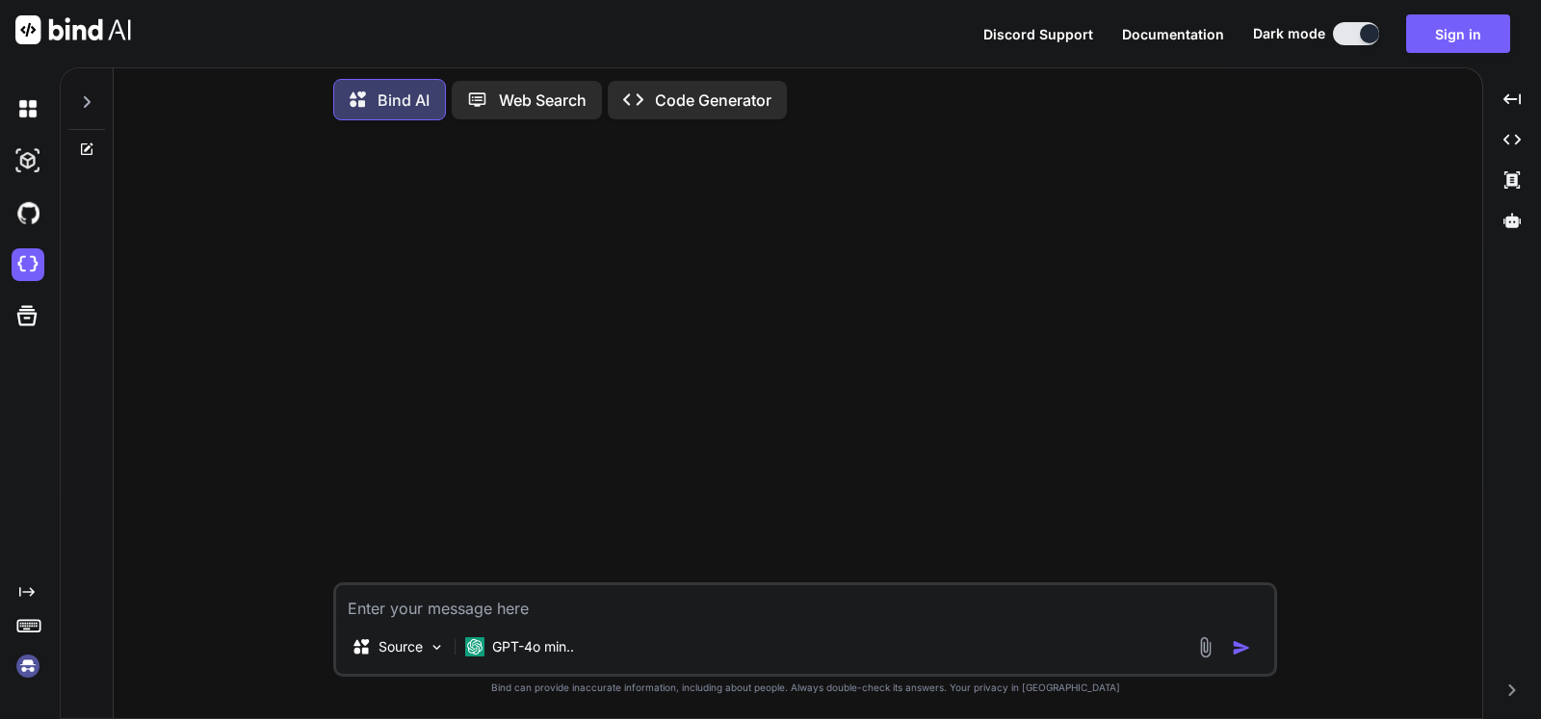
scroll to position [0, 0]
click at [31, 272] on img at bounding box center [28, 264] width 33 height 33
click at [32, 587] on icon "Created with Pixso." at bounding box center [26, 591] width 15 height 15
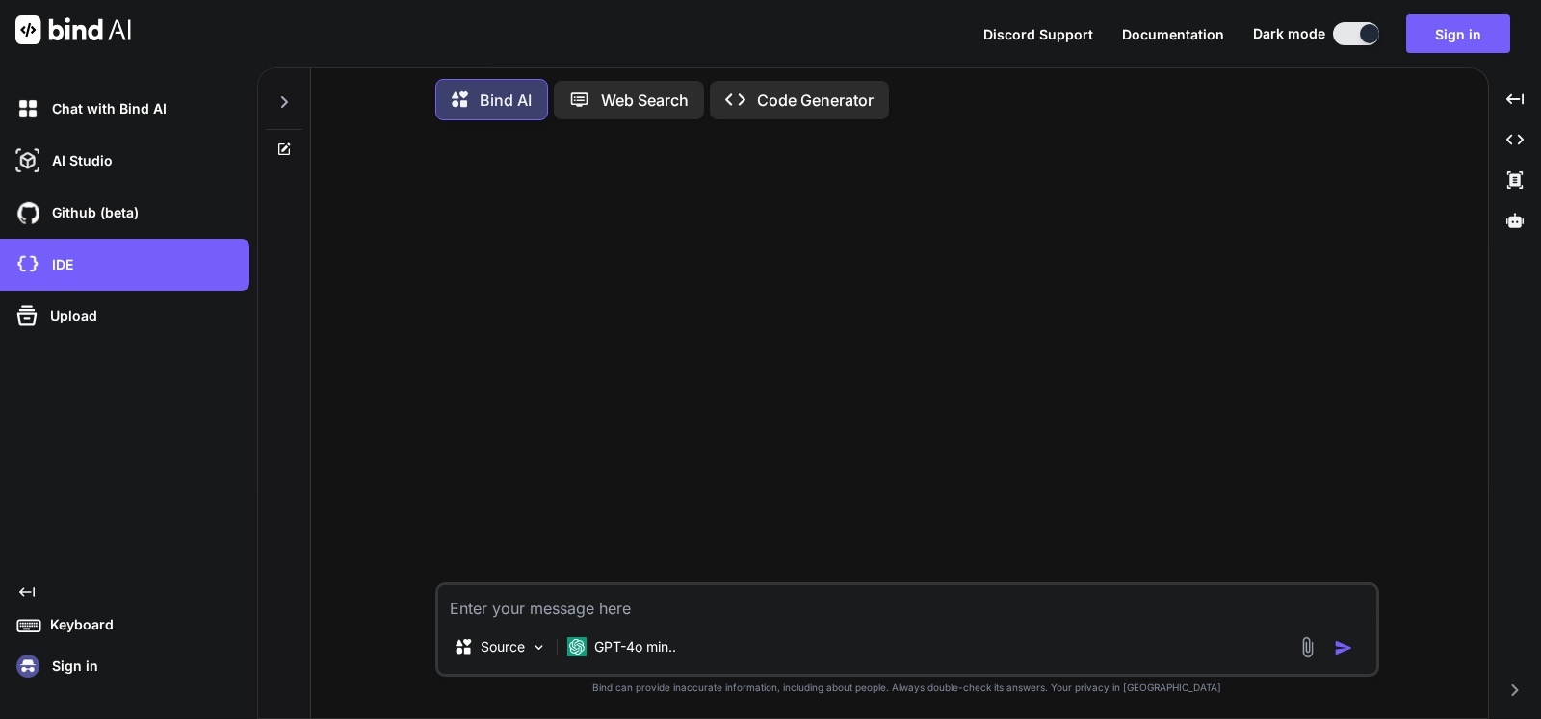
click at [32, 587] on icon "Created with Pixso." at bounding box center [26, 591] width 15 height 15
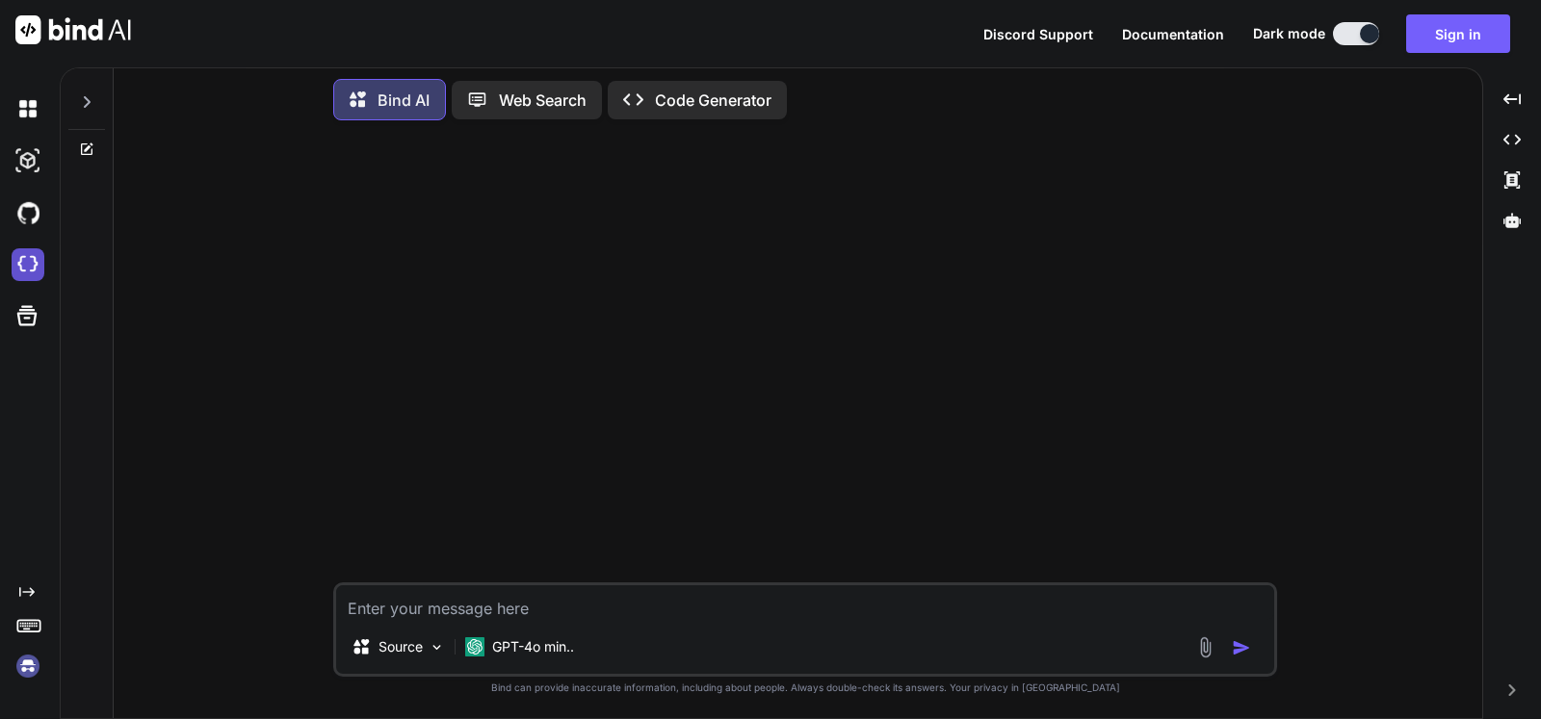
click at [28, 267] on img at bounding box center [28, 264] width 33 height 33
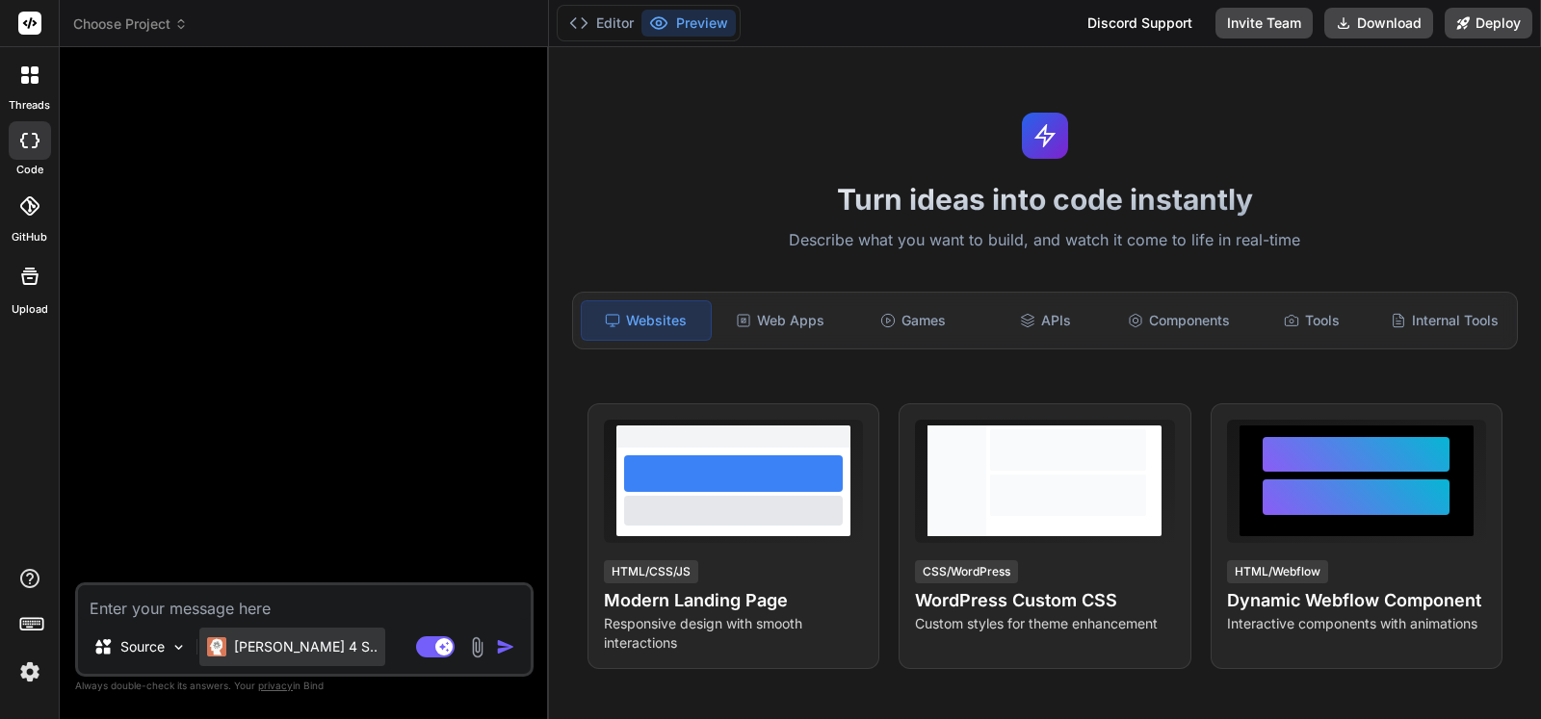
click at [228, 661] on div "[PERSON_NAME] 4 S.." at bounding box center [292, 647] width 186 height 39
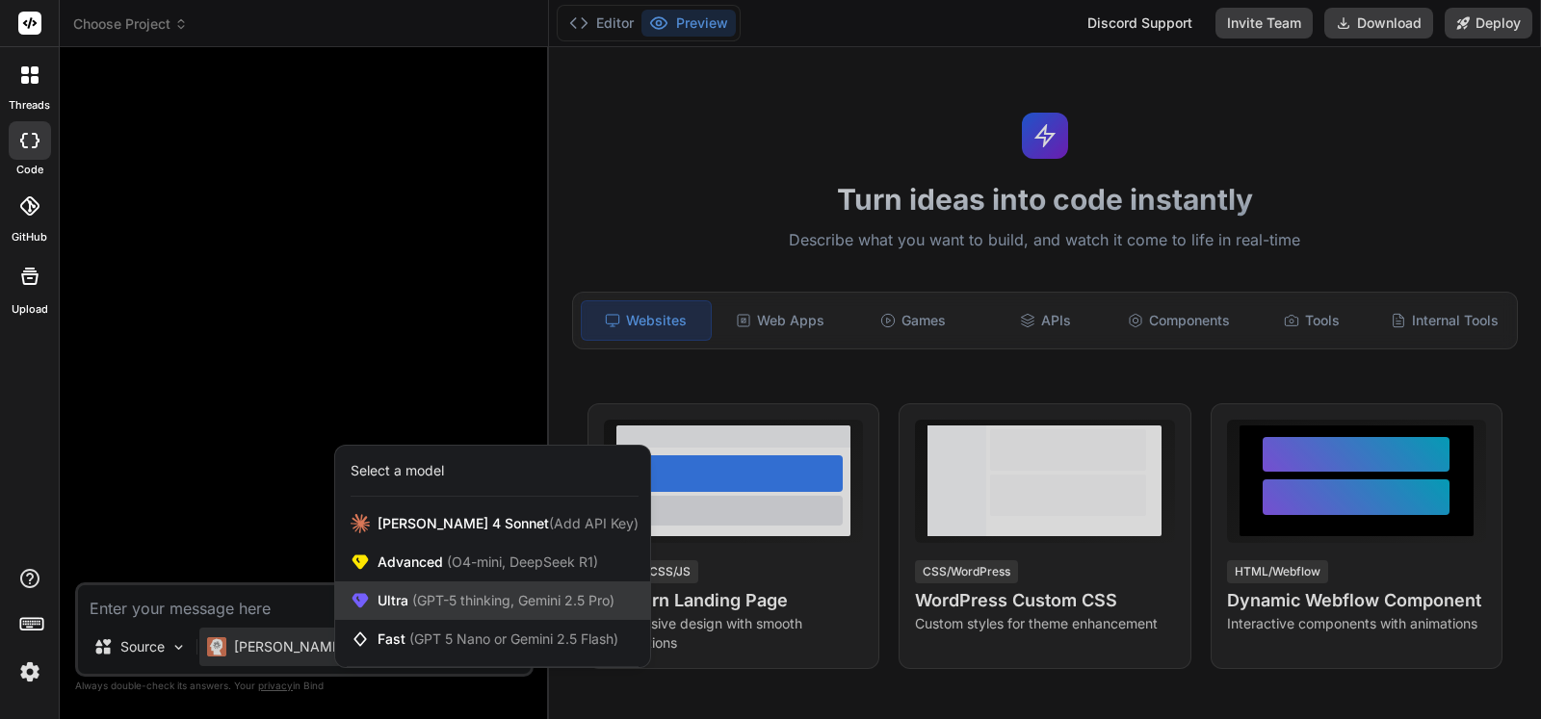
click at [461, 606] on span "(GPT-5 thinking, Gemini 2.5 Pro)" at bounding box center [511, 600] width 206 height 16
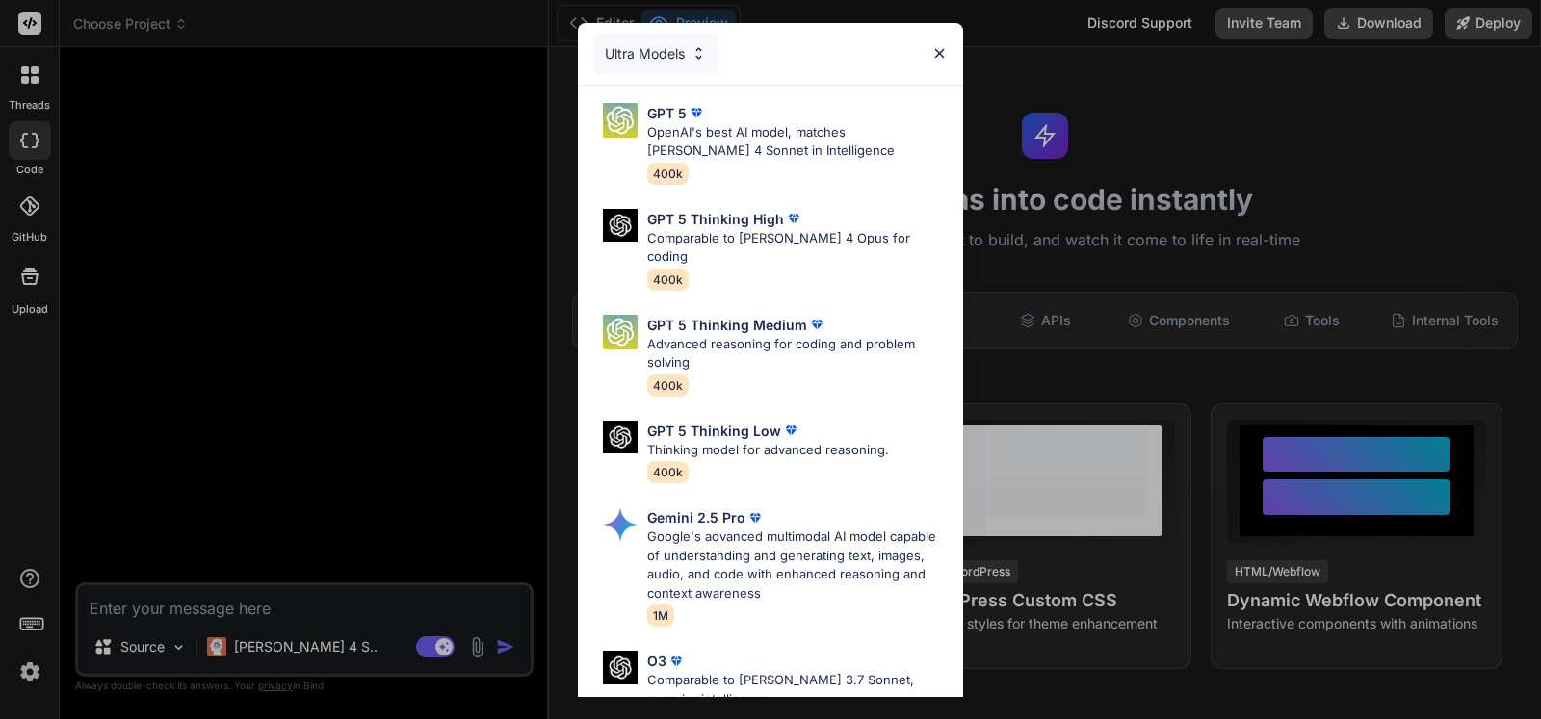
click at [245, 653] on div "Ultra Models GPT 5 OpenAI's best AI model, matches [PERSON_NAME] 4 Sonnet in In…" at bounding box center [770, 359] width 1541 height 719
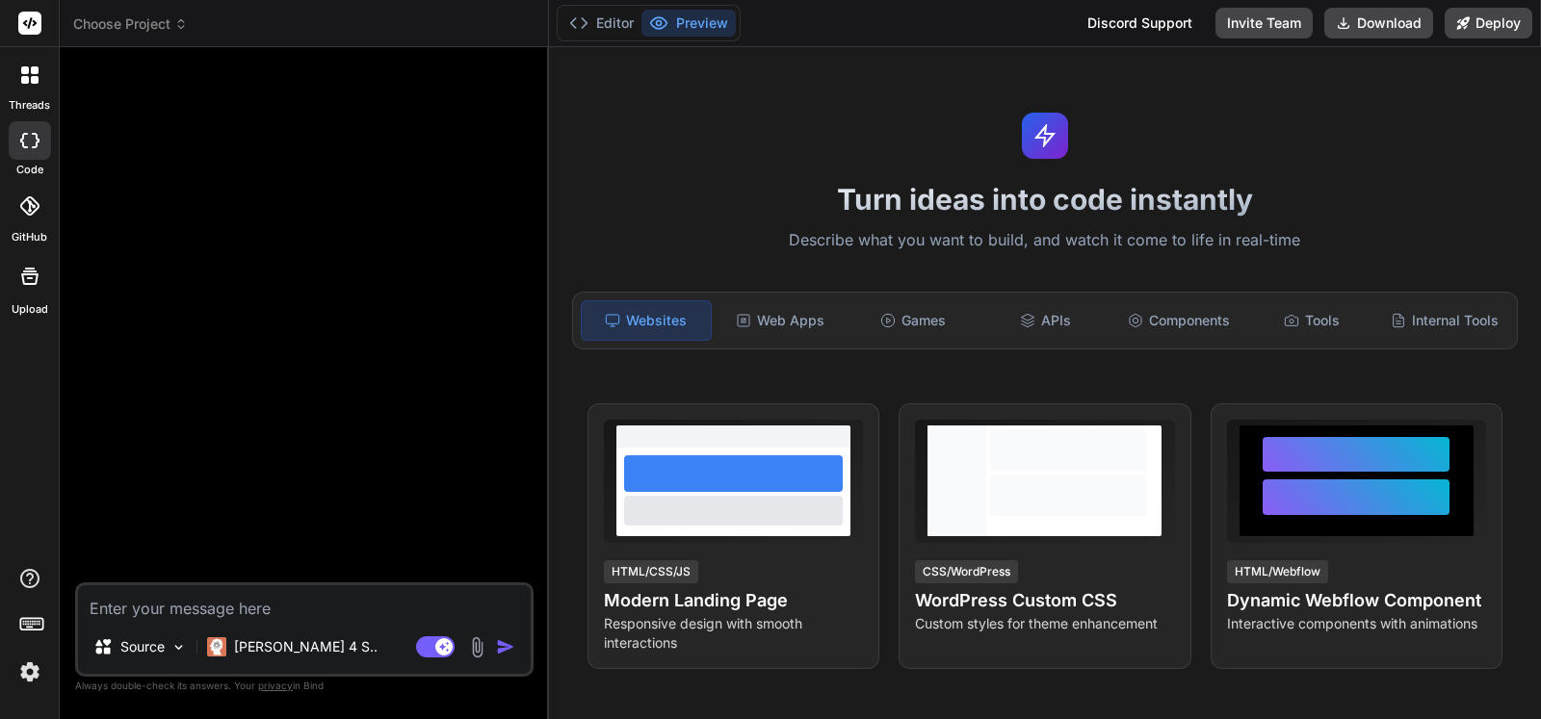
click at [245, 653] on p "Claude 4 S.." at bounding box center [305, 646] width 143 height 19
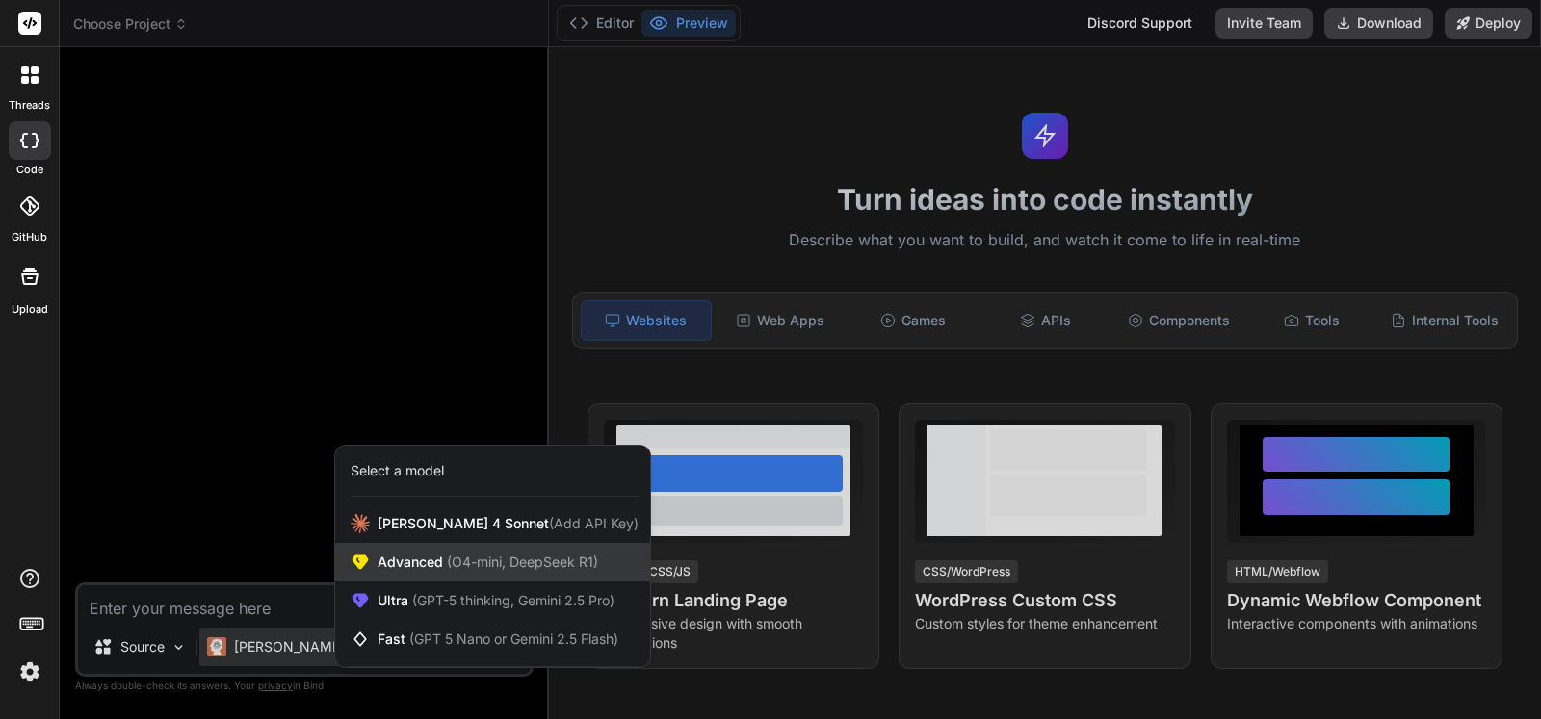
click at [449, 560] on span "(O4-mini, DeepSeek R1)" at bounding box center [520, 562] width 155 height 16
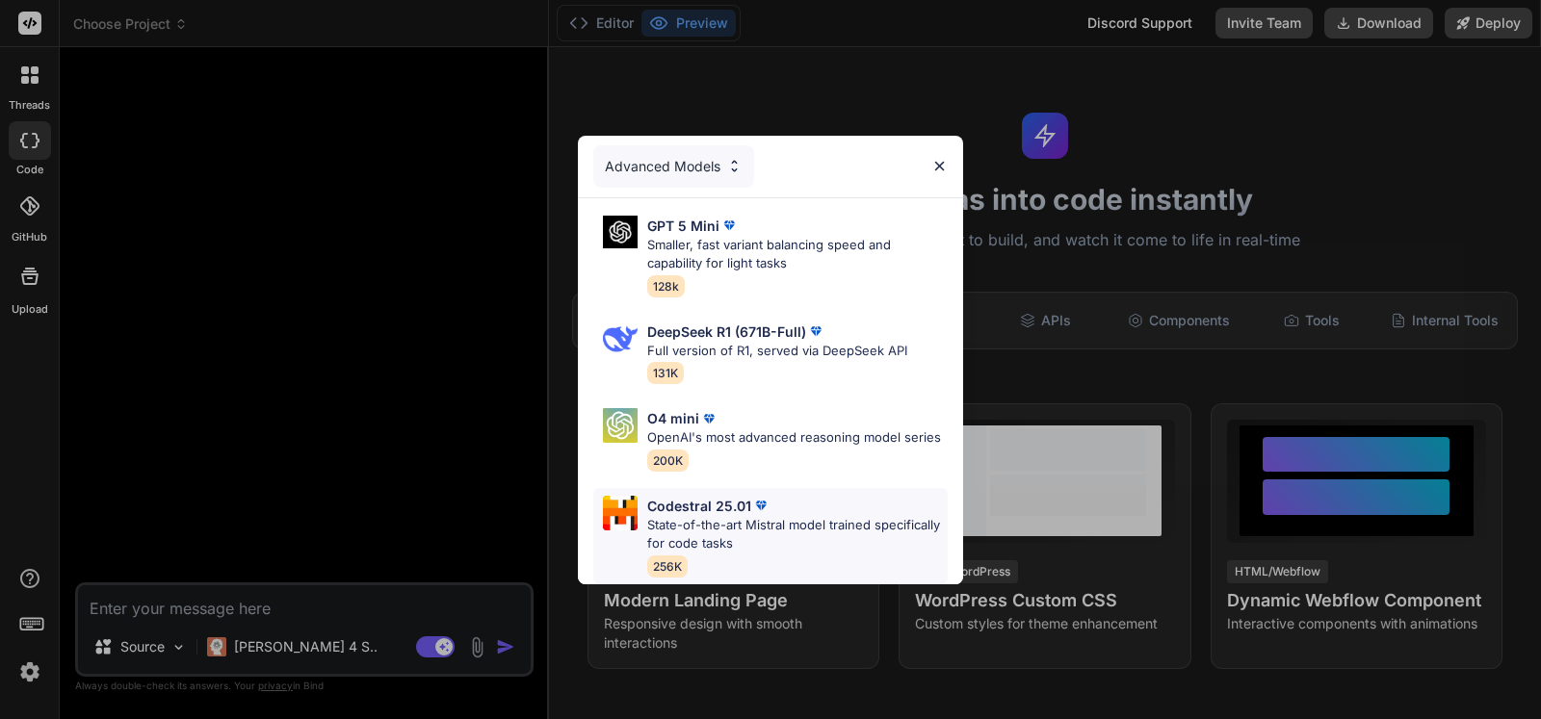
click at [824, 524] on p "State-of-the-art Mistral model trained specifically for code tasks" at bounding box center [797, 535] width 300 height 38
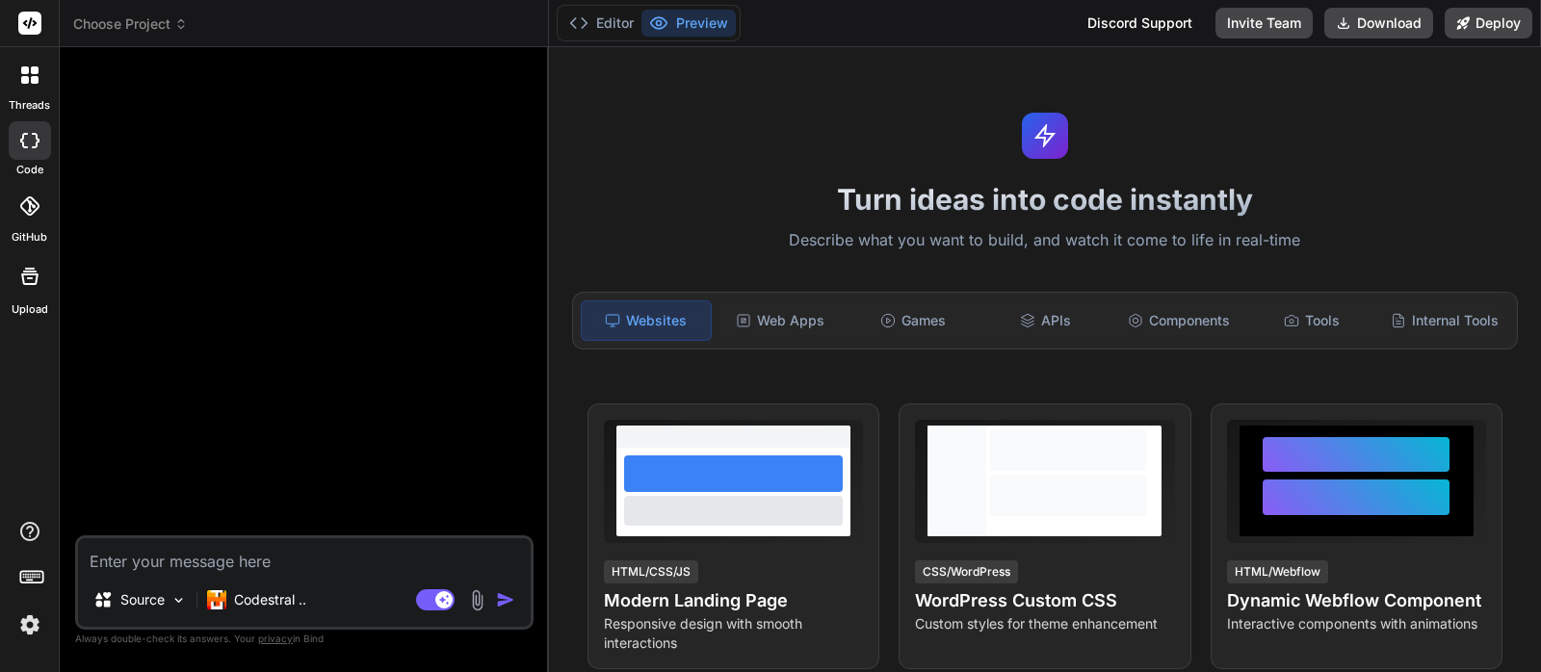
type textarea "x"
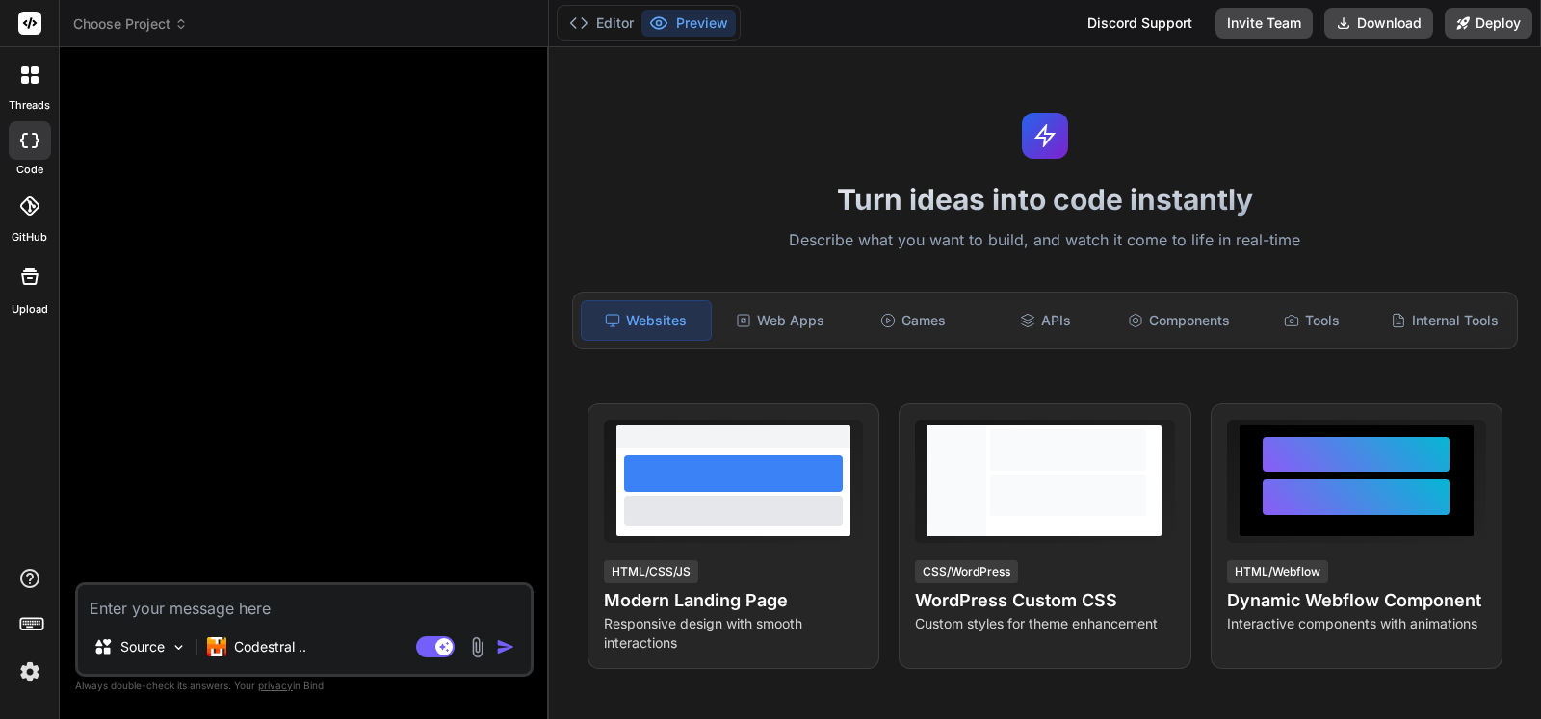
click at [351, 608] on textarea at bounding box center [304, 602] width 453 height 35
paste textarea "Use this exact prompt in Bind AI IDE: Build a production-ready, fully static “D…"
type textarea "Use this exact prompt in Bind AI IDE: Build a production-ready, fully static “D…"
type textarea "x"
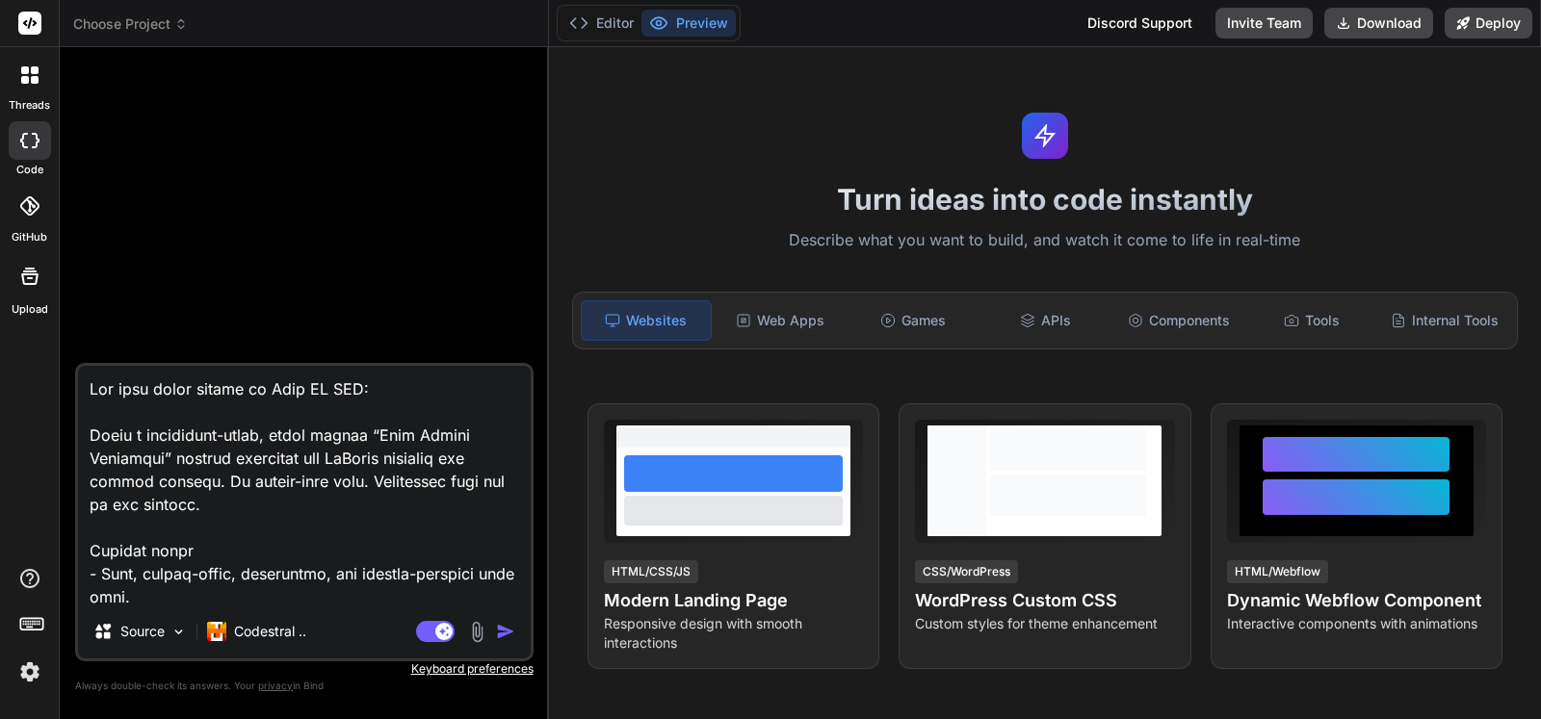
scroll to position [6773, 0]
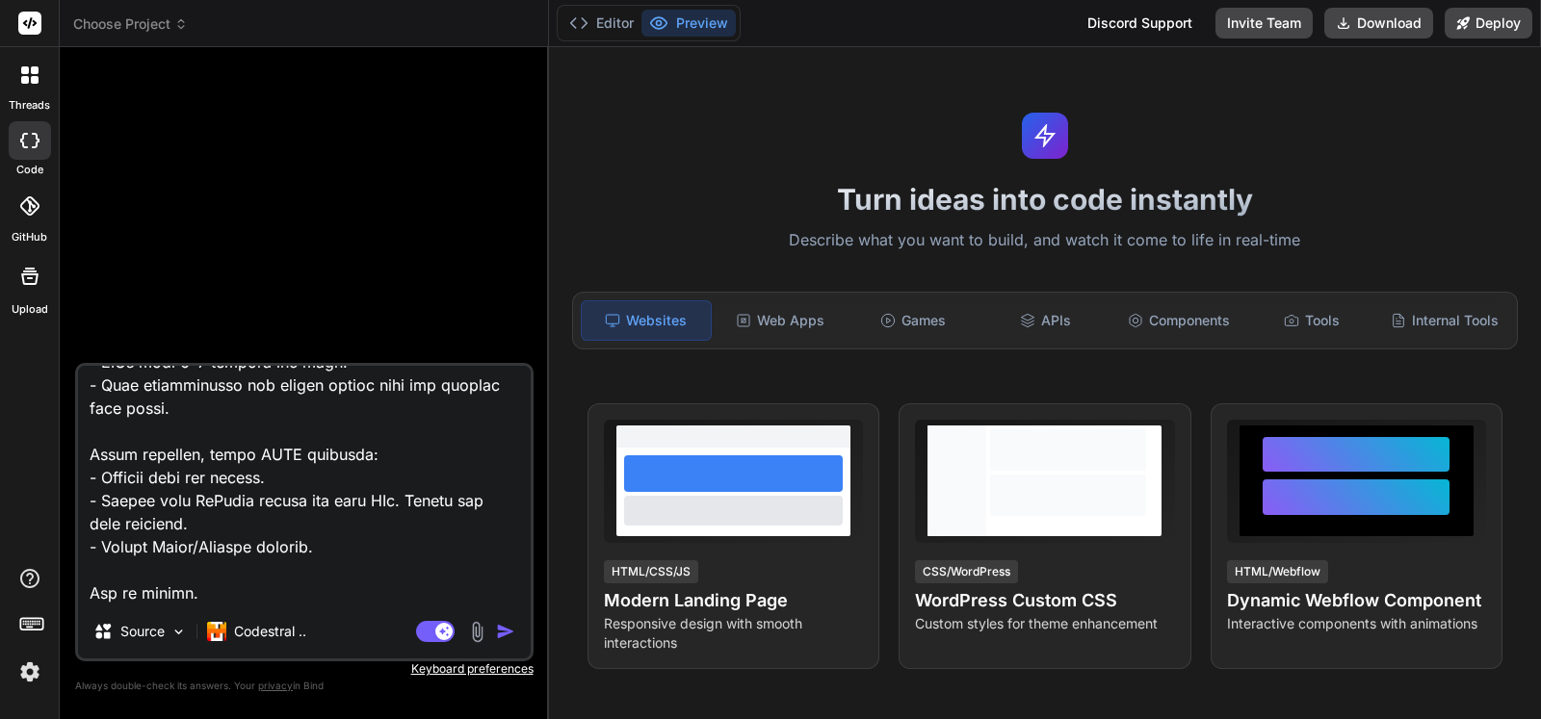
drag, startPoint x: 218, startPoint y: 594, endPoint x: 55, endPoint y: 586, distance: 162.9
click at [78, 586] on textarea at bounding box center [304, 485] width 453 height 239
type textarea "Use this exact prompt in Bind AI IDE: Build a production-ready, fully static “D…"
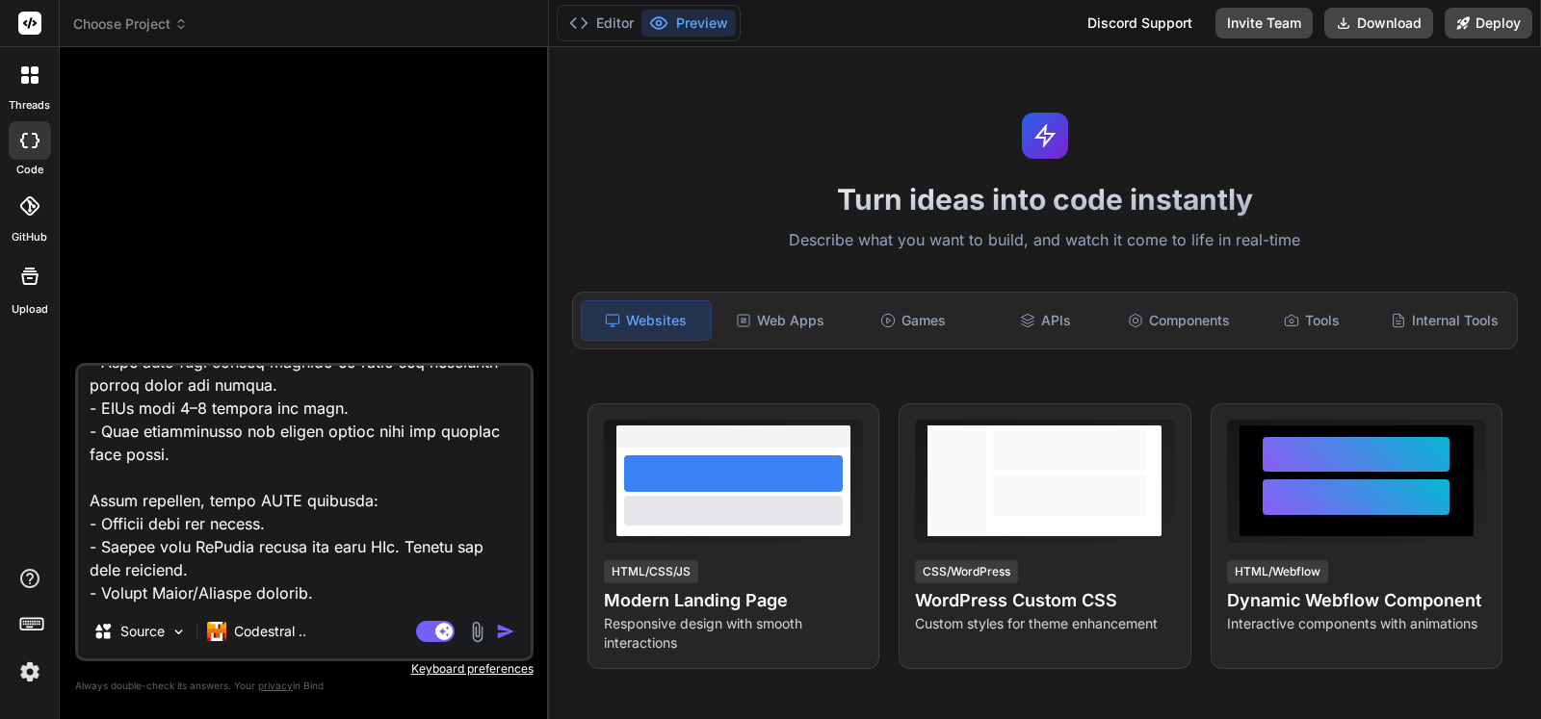
type textarea "x"
type textarea "Use this exact prompt in Bind AI IDE: Build a production-ready, fully static “D…"
type textarea "x"
type textarea "Use this exact prompt in Bind AI IDE: Build a production-ready, fully static “D…"
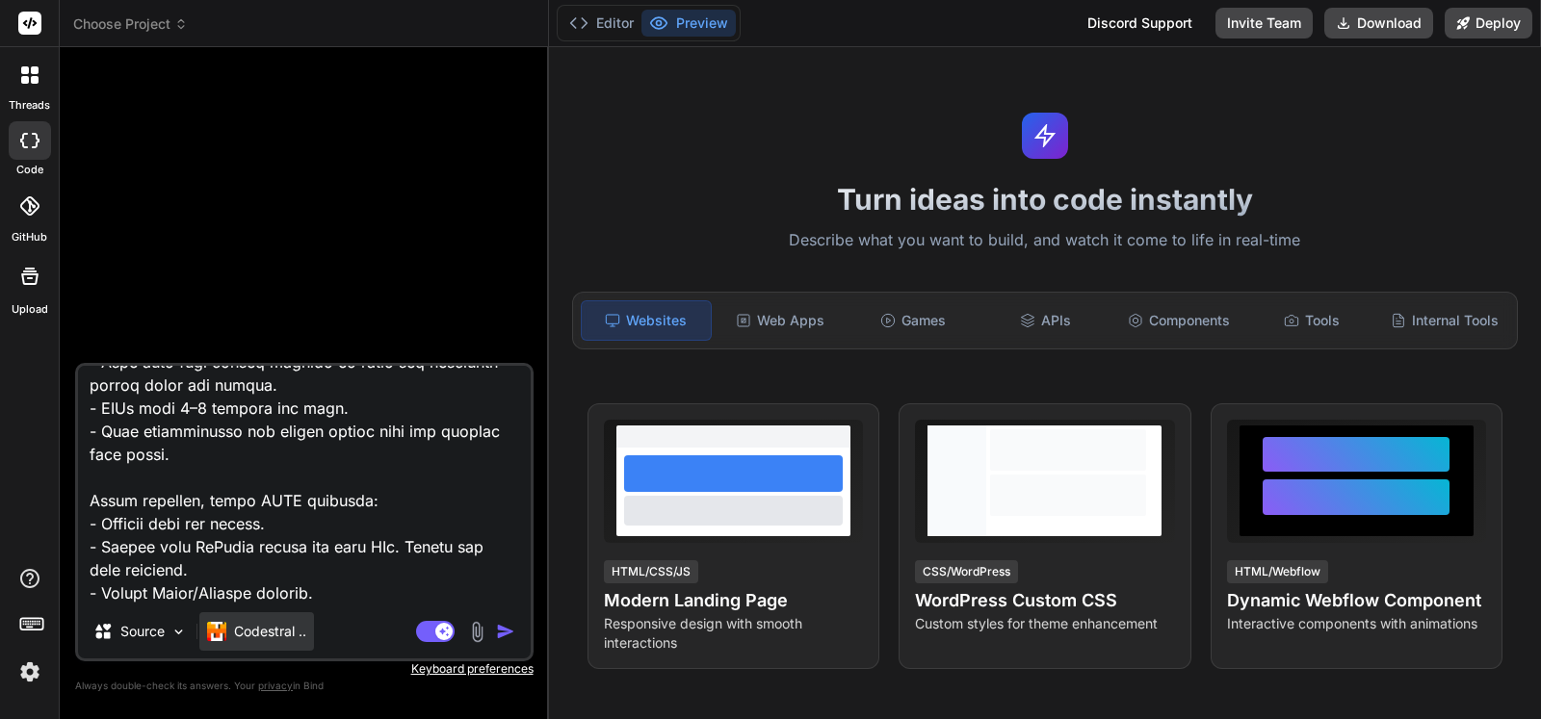
click at [304, 622] on p "Codestral .." at bounding box center [270, 631] width 72 height 19
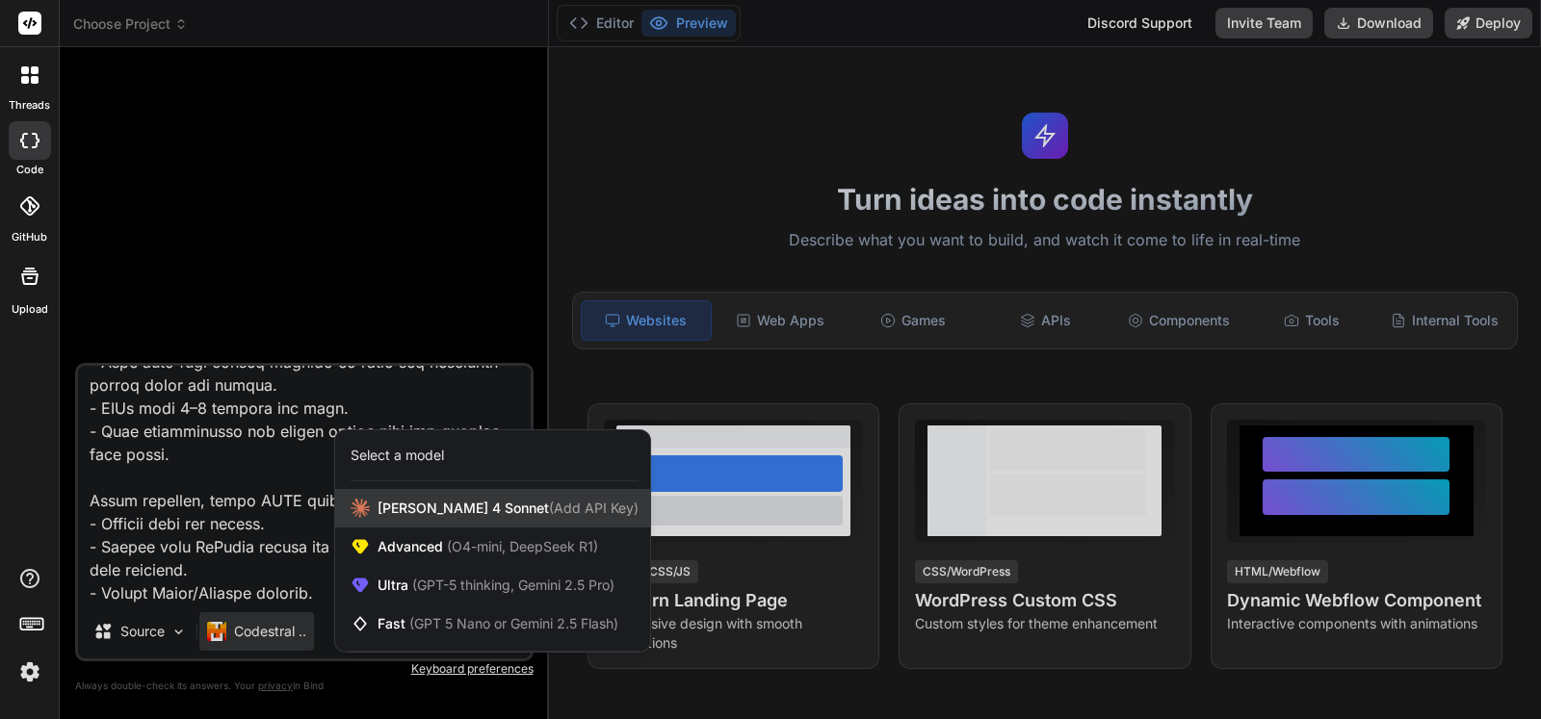
click at [377, 507] on div "Claude 4 Sonnet (Add API Key)" at bounding box center [492, 508] width 315 height 39
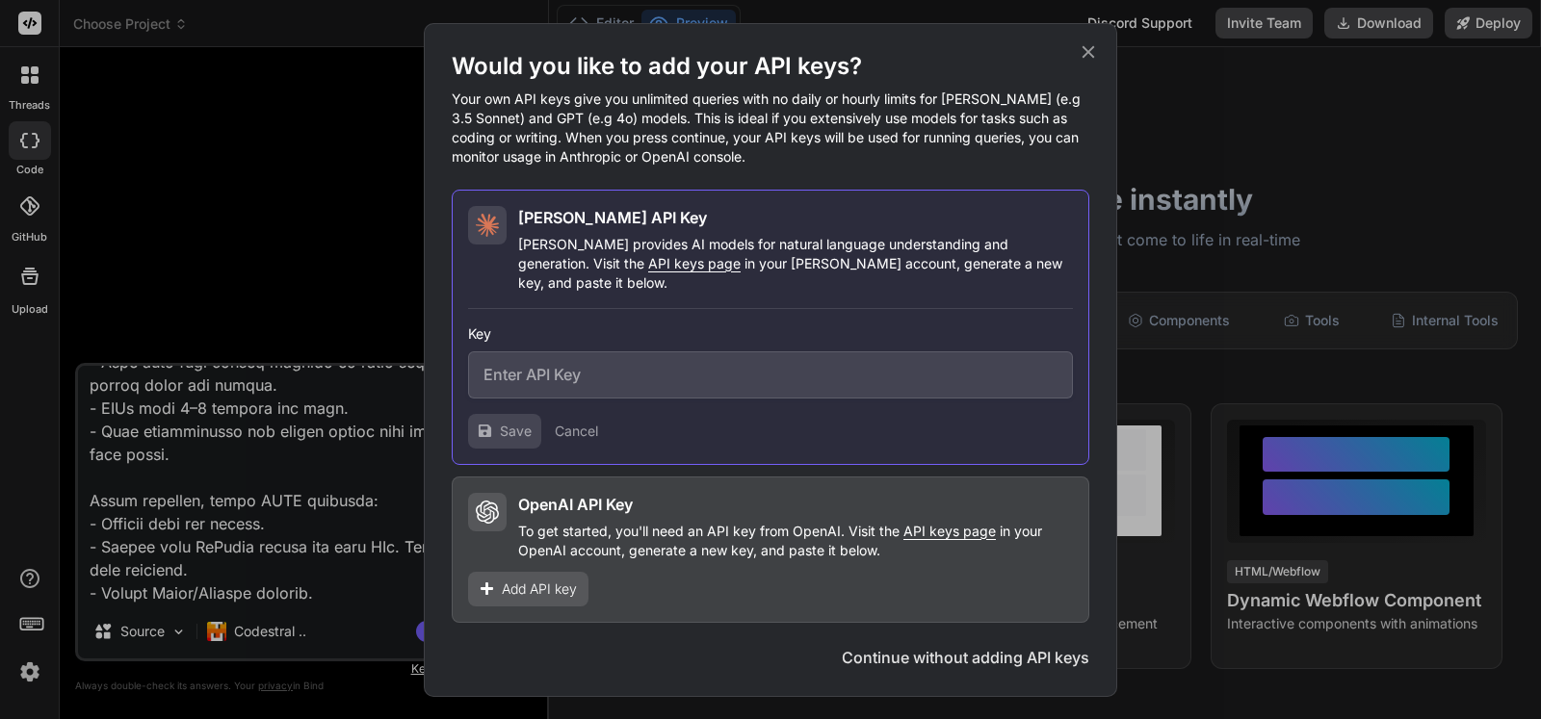
click at [1091, 58] on icon at bounding box center [1088, 51] width 13 height 13
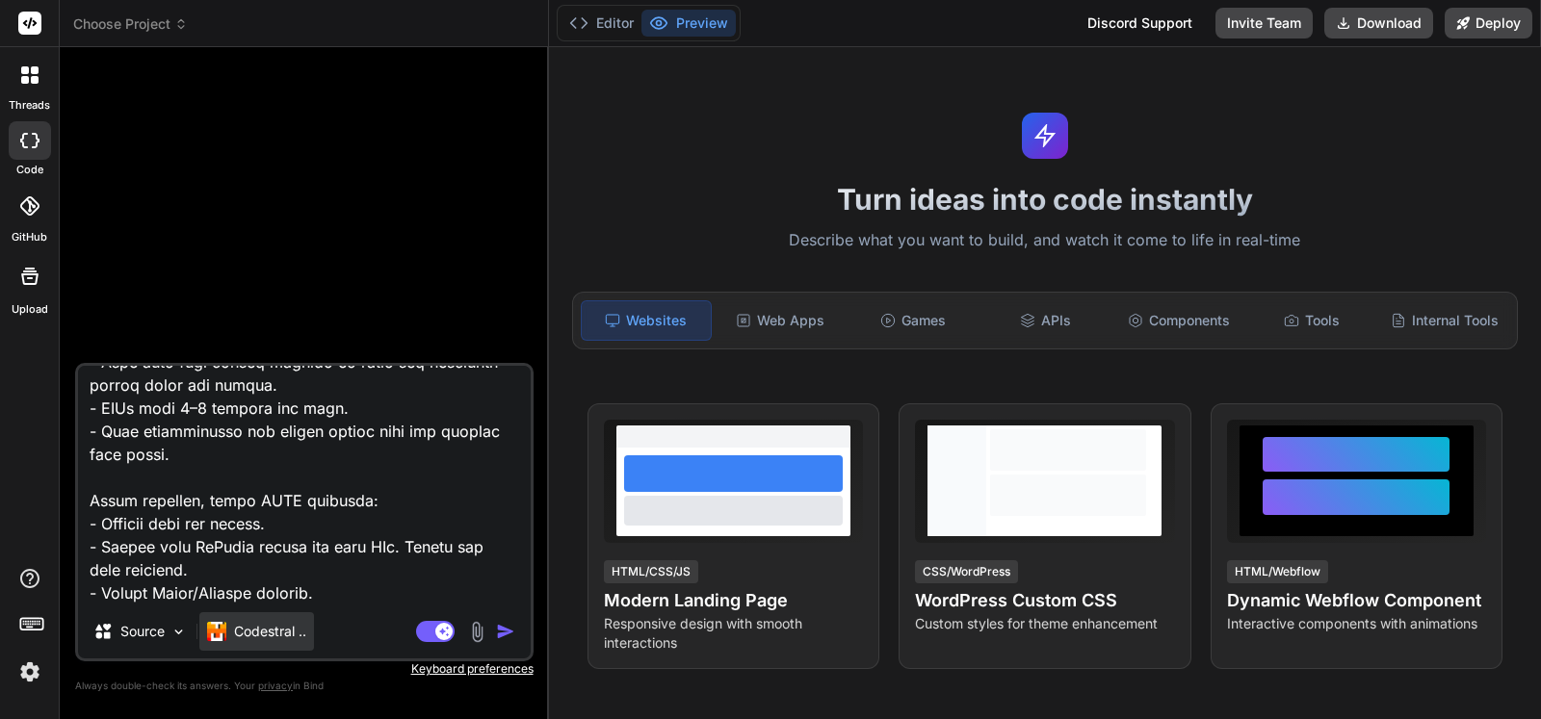
click at [263, 629] on p "Codestral .." at bounding box center [270, 631] width 72 height 19
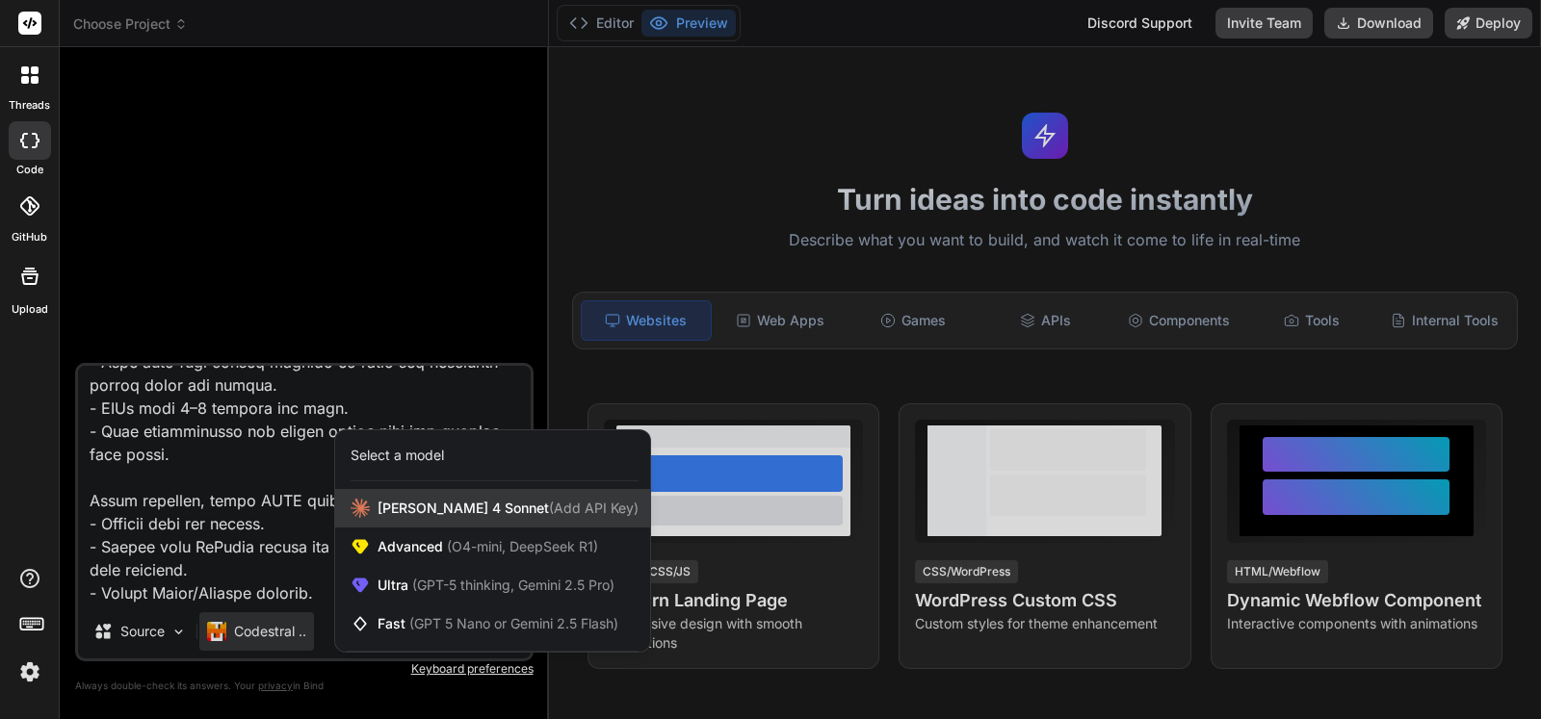
click at [387, 515] on span "Claude 4 Sonnet (Add API Key)" at bounding box center [507, 508] width 261 height 19
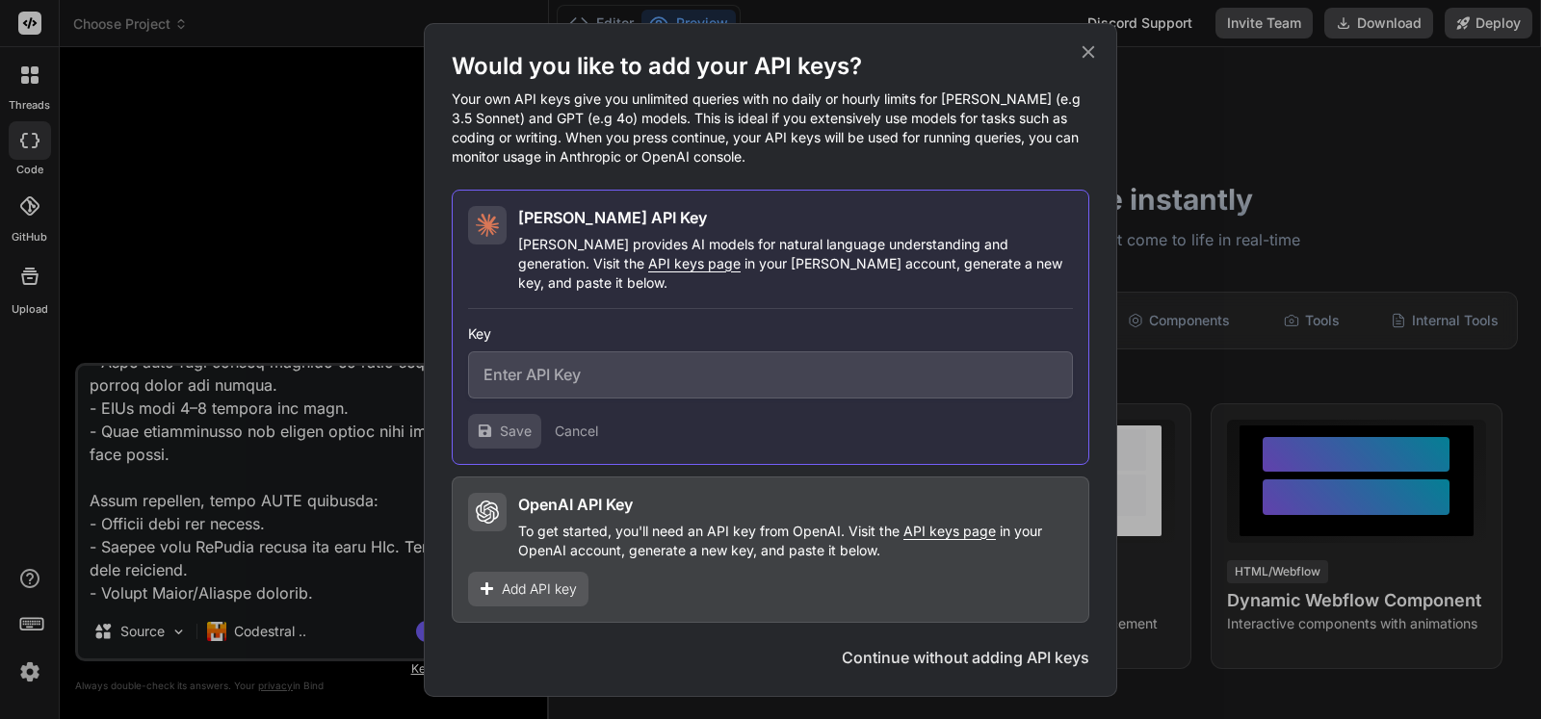
click at [829, 352] on input "text" at bounding box center [770, 374] width 605 height 47
click at [940, 647] on button "Continue without adding API keys" at bounding box center [965, 657] width 247 height 23
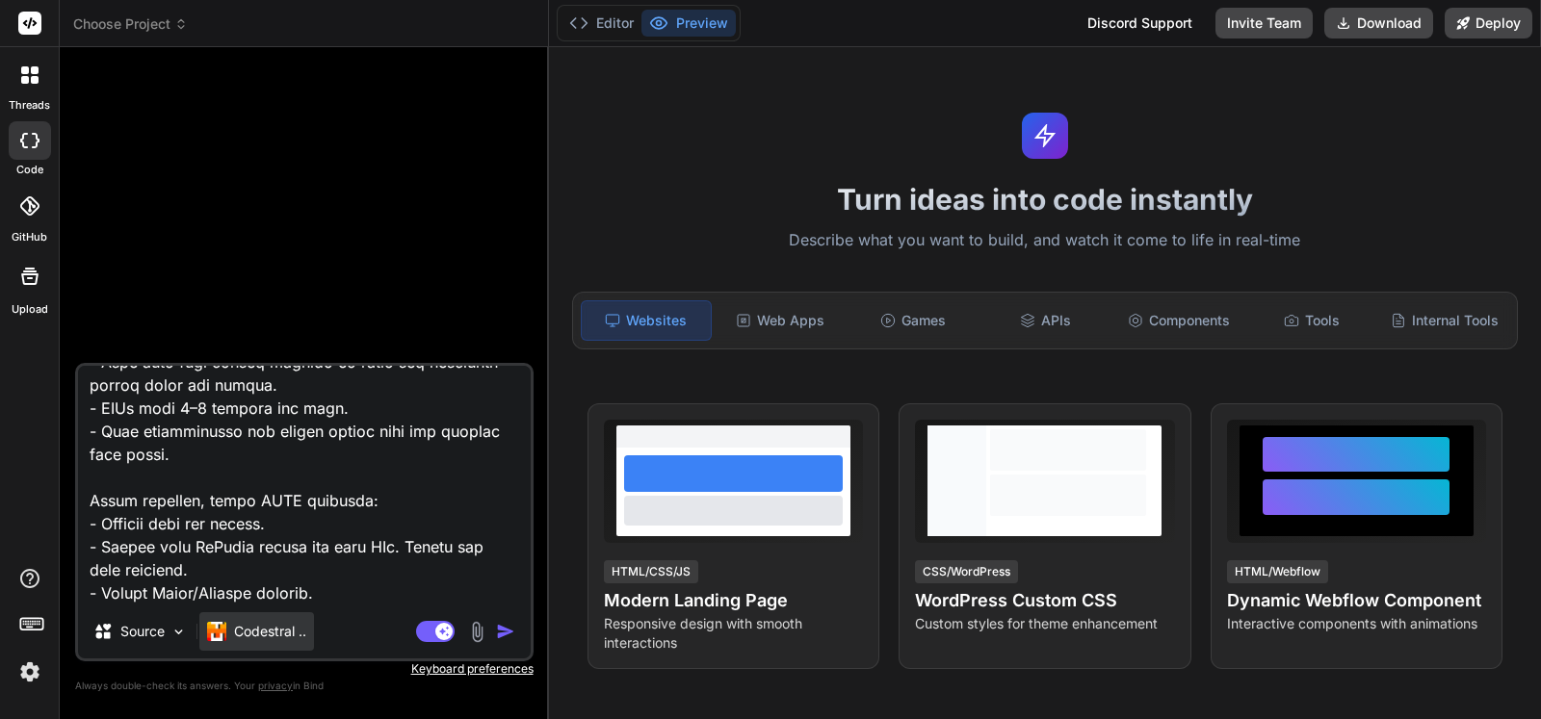
click at [285, 632] on p "Codestral .." at bounding box center [270, 631] width 72 height 19
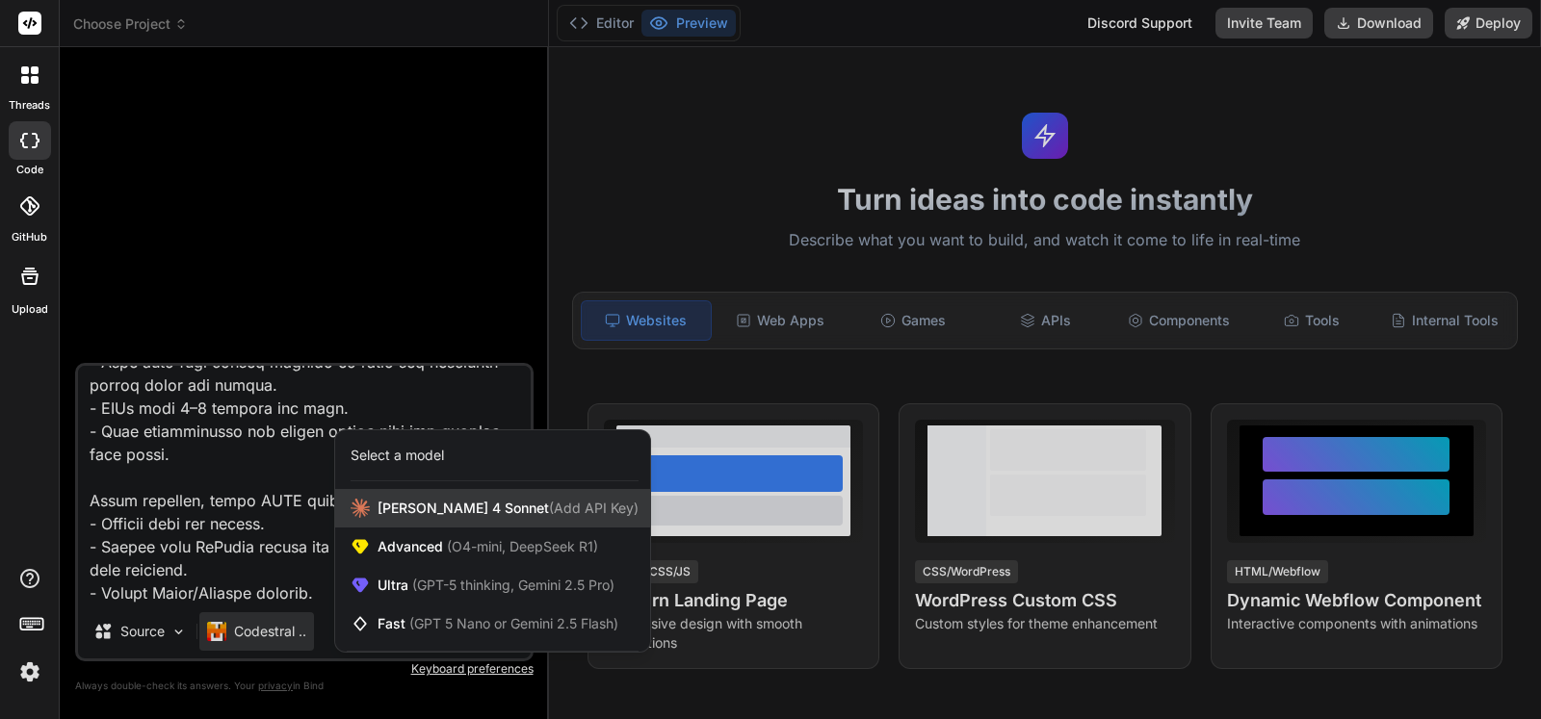
click at [386, 503] on span "Claude 4 Sonnet (Add API Key)" at bounding box center [507, 508] width 261 height 19
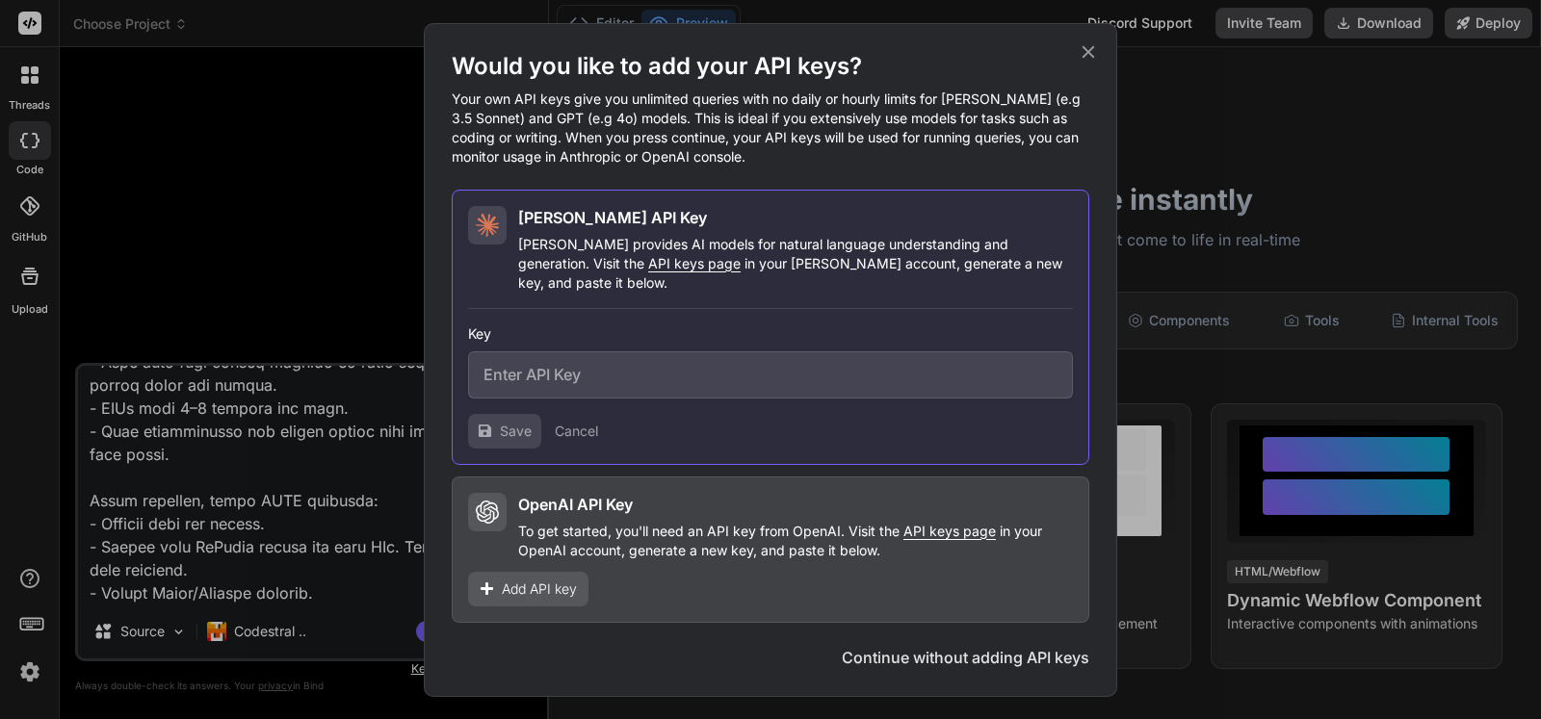
click at [1102, 56] on div "Would you like to add your API keys? Your own API keys give you unlimited queri…" at bounding box center [770, 360] width 693 height 674
click at [1088, 56] on icon at bounding box center [1087, 51] width 21 height 21
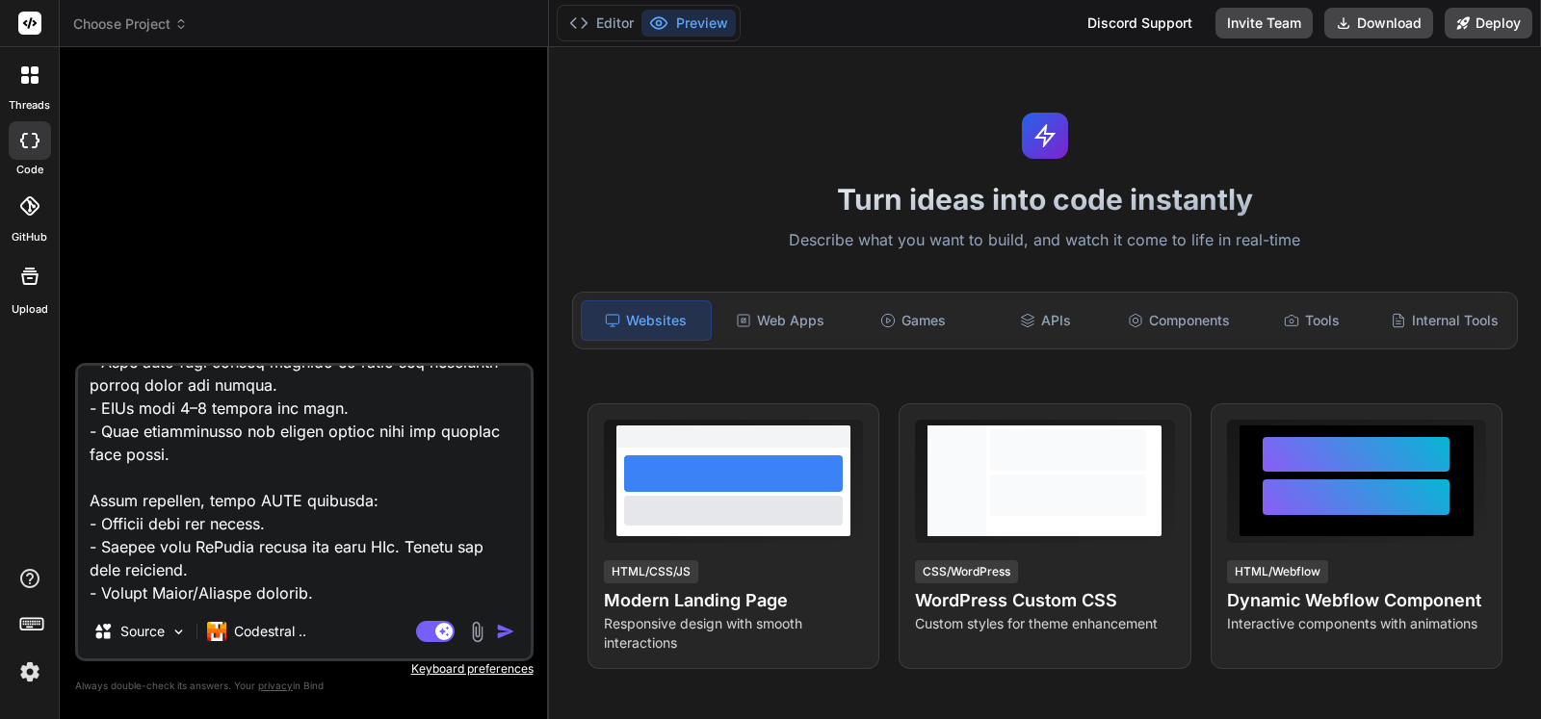
click at [28, 151] on div at bounding box center [30, 140] width 42 height 39
type textarea "x"
drag, startPoint x: 21, startPoint y: 19, endPoint x: 46, endPoint y: 13, distance: 25.9
click at [20, 19] on rect at bounding box center [29, 23] width 23 height 23
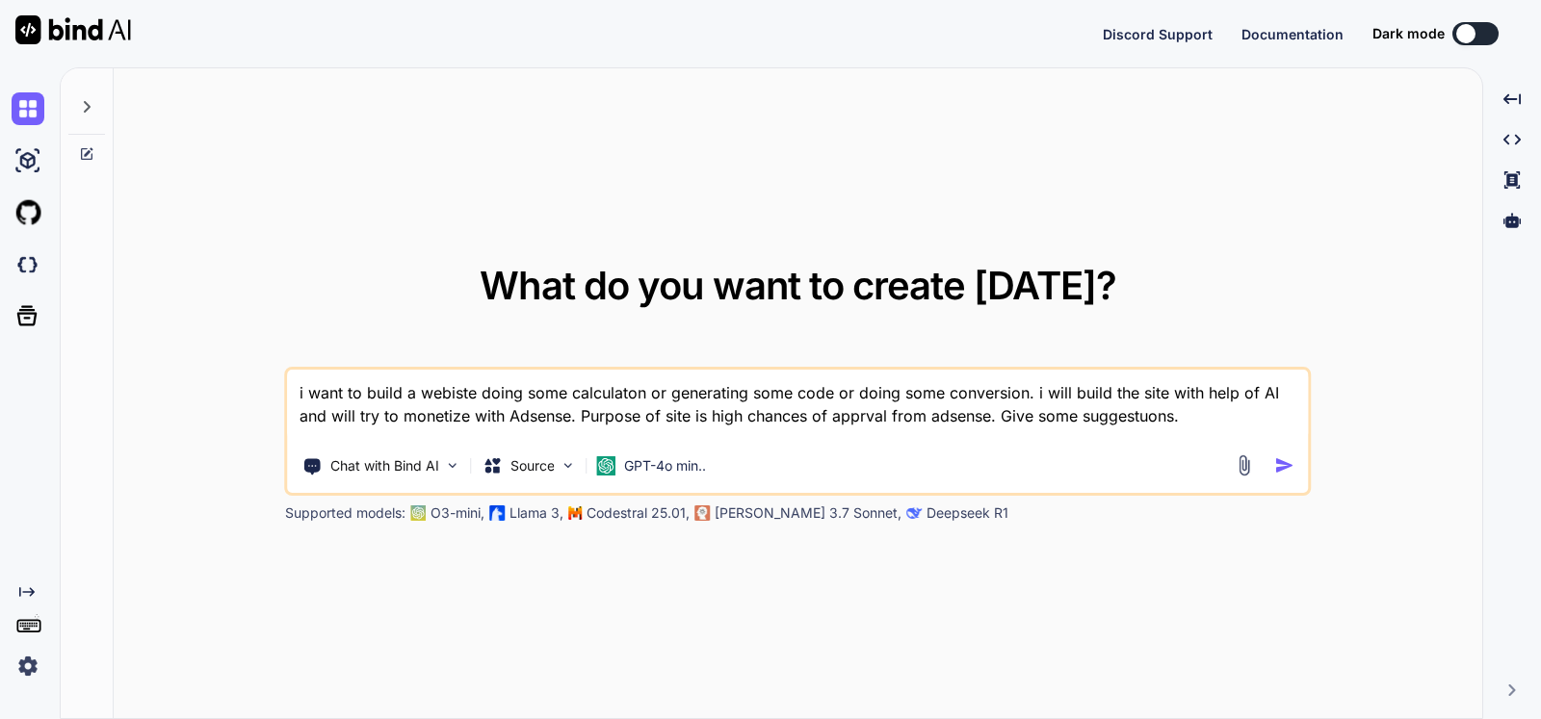
click at [1466, 31] on div at bounding box center [1465, 33] width 19 height 19
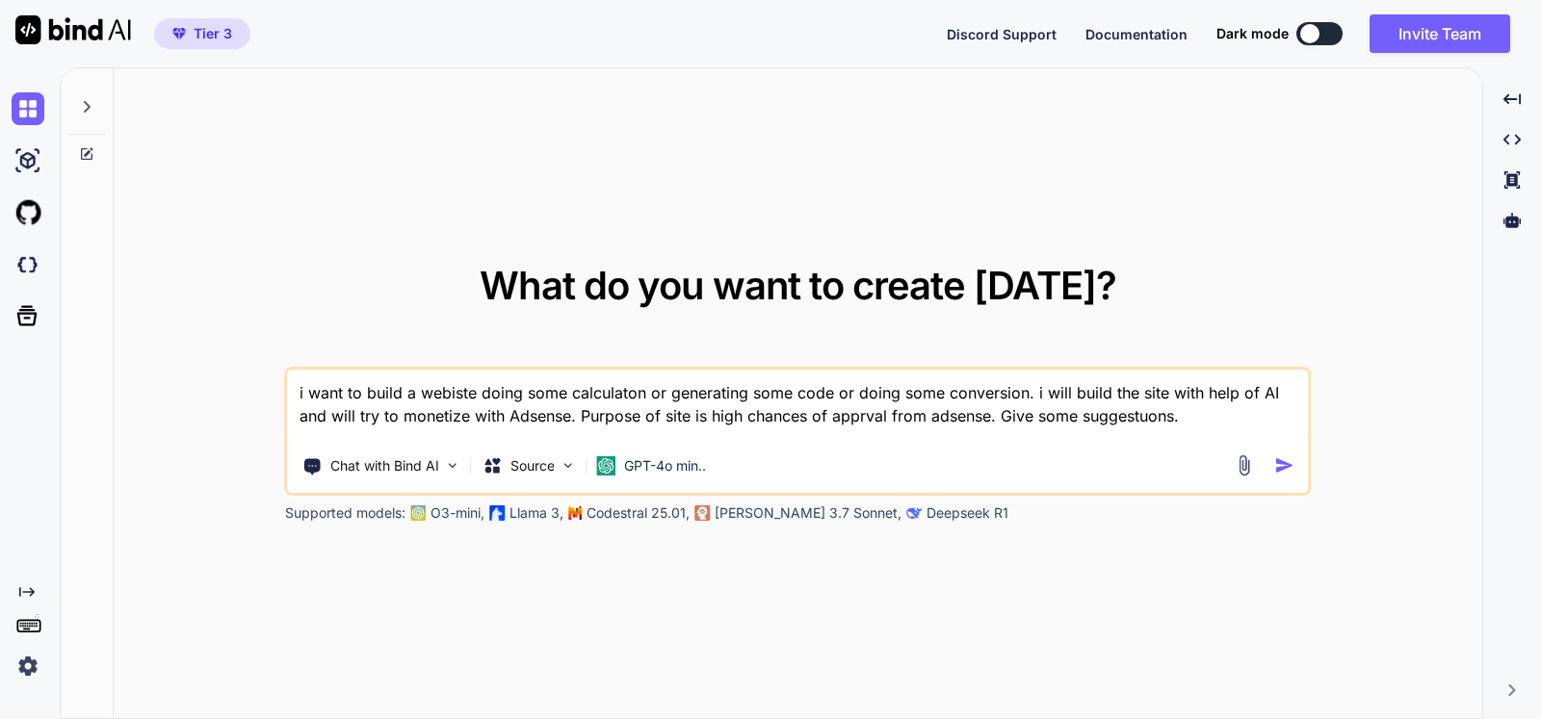
click at [807, 402] on textarea "i want to build a webiste doing some calculaton or generating some code or doin…" at bounding box center [798, 405] width 1021 height 71
click at [1302, 32] on div at bounding box center [1309, 33] width 19 height 19
click at [1324, 30] on button at bounding box center [1319, 33] width 46 height 23
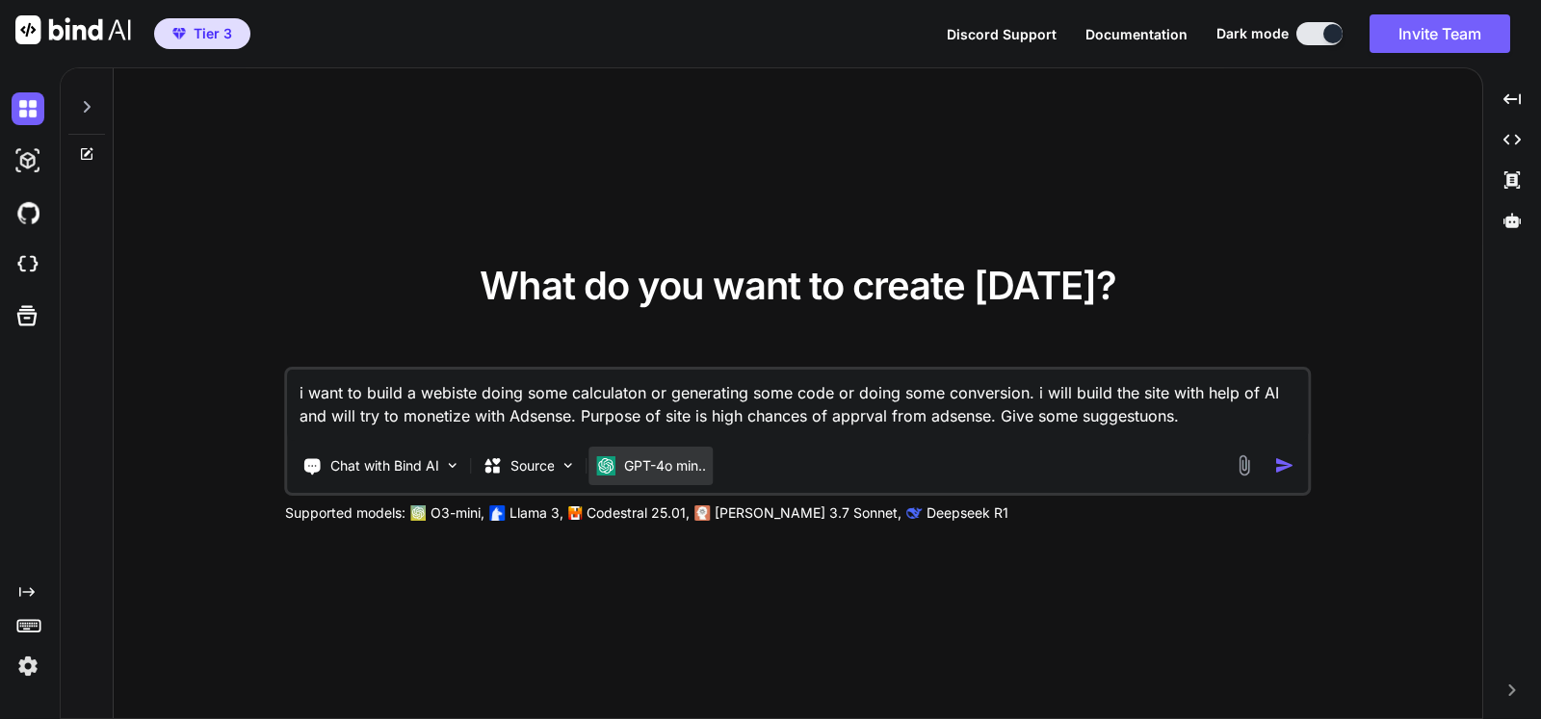
click at [681, 470] on p "GPT-4o min.." at bounding box center [665, 465] width 82 height 19
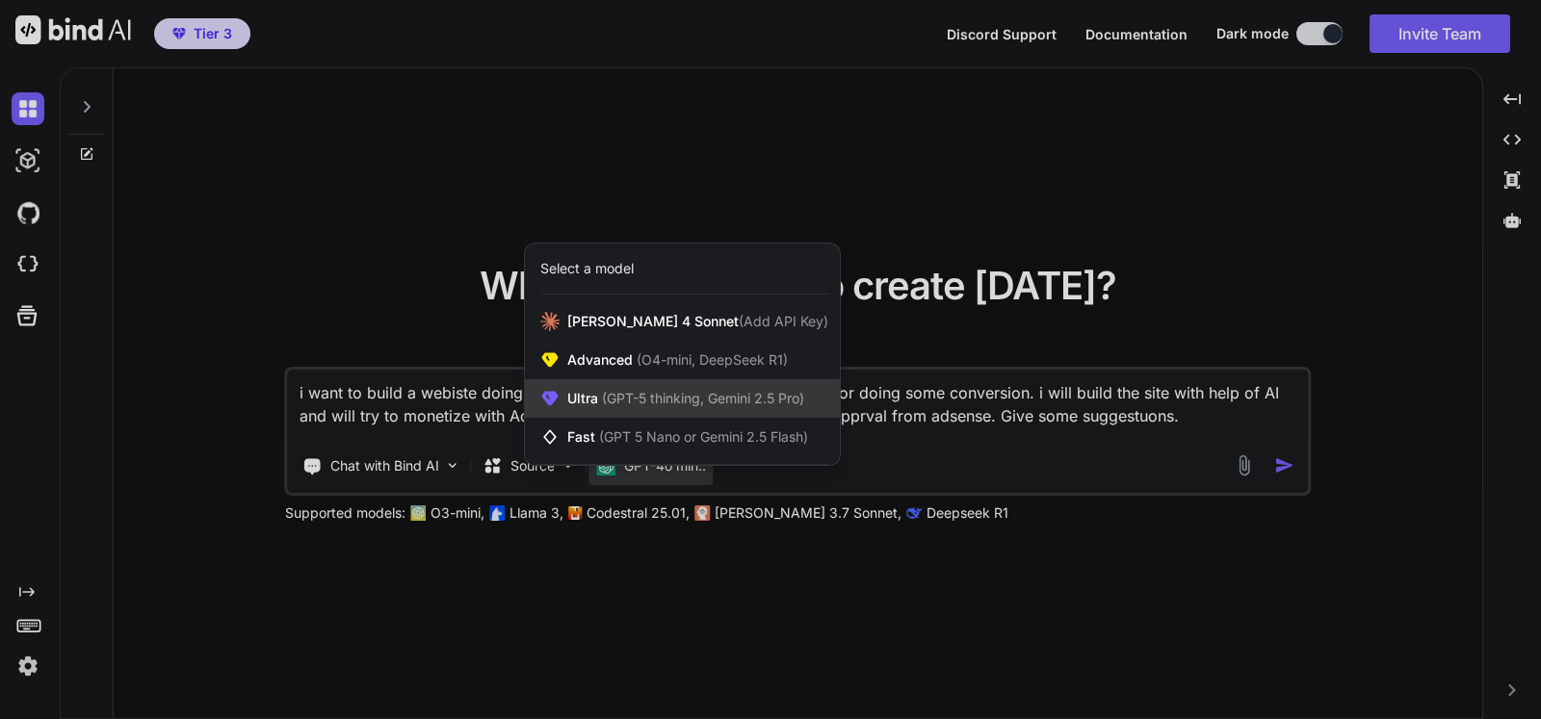
click at [654, 397] on span "(GPT-5 thinking, Gemini 2.5 Pro)" at bounding box center [701, 398] width 206 height 16
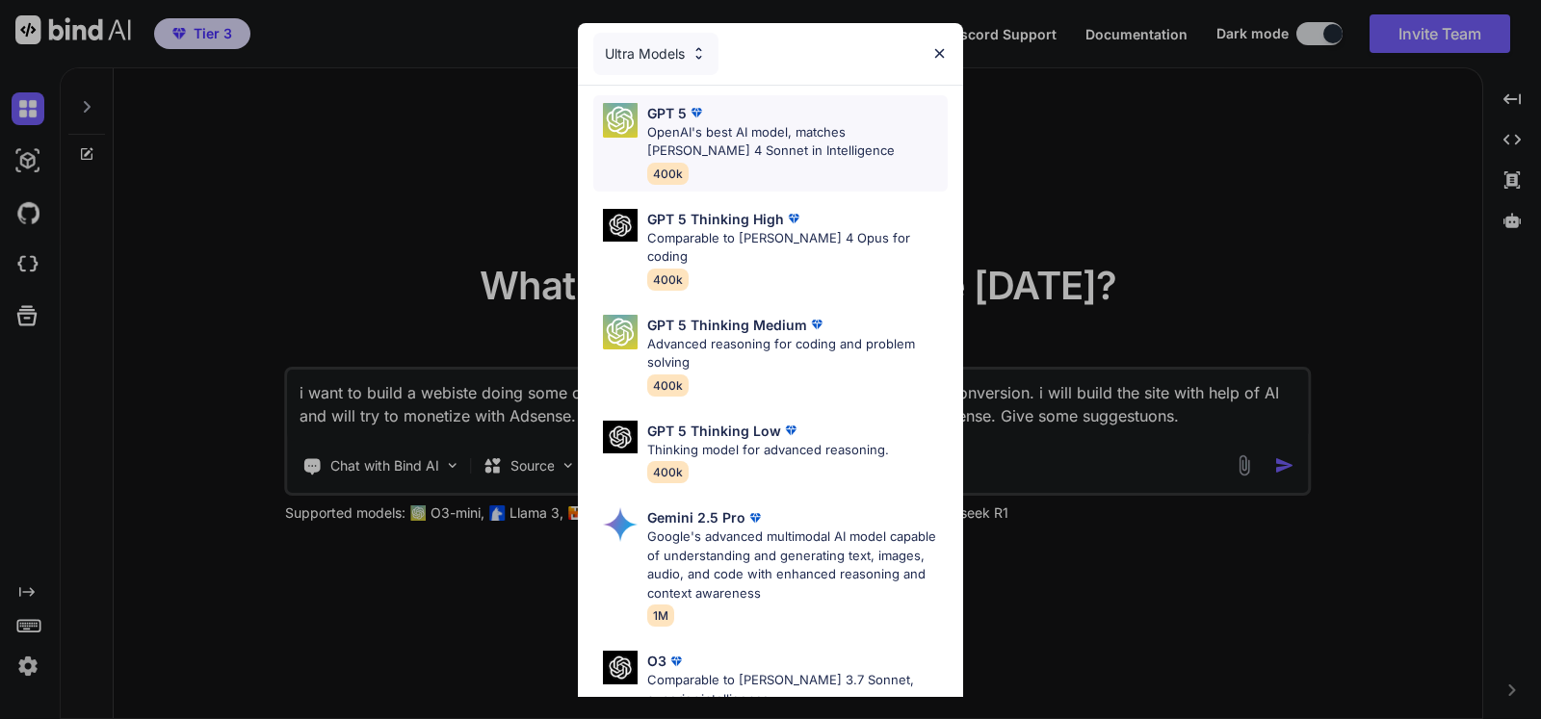
click at [843, 174] on div "GPT 5 OpenAI's best AI model, matches Claude 4 Sonnet in Intelligence 400k" at bounding box center [797, 143] width 300 height 81
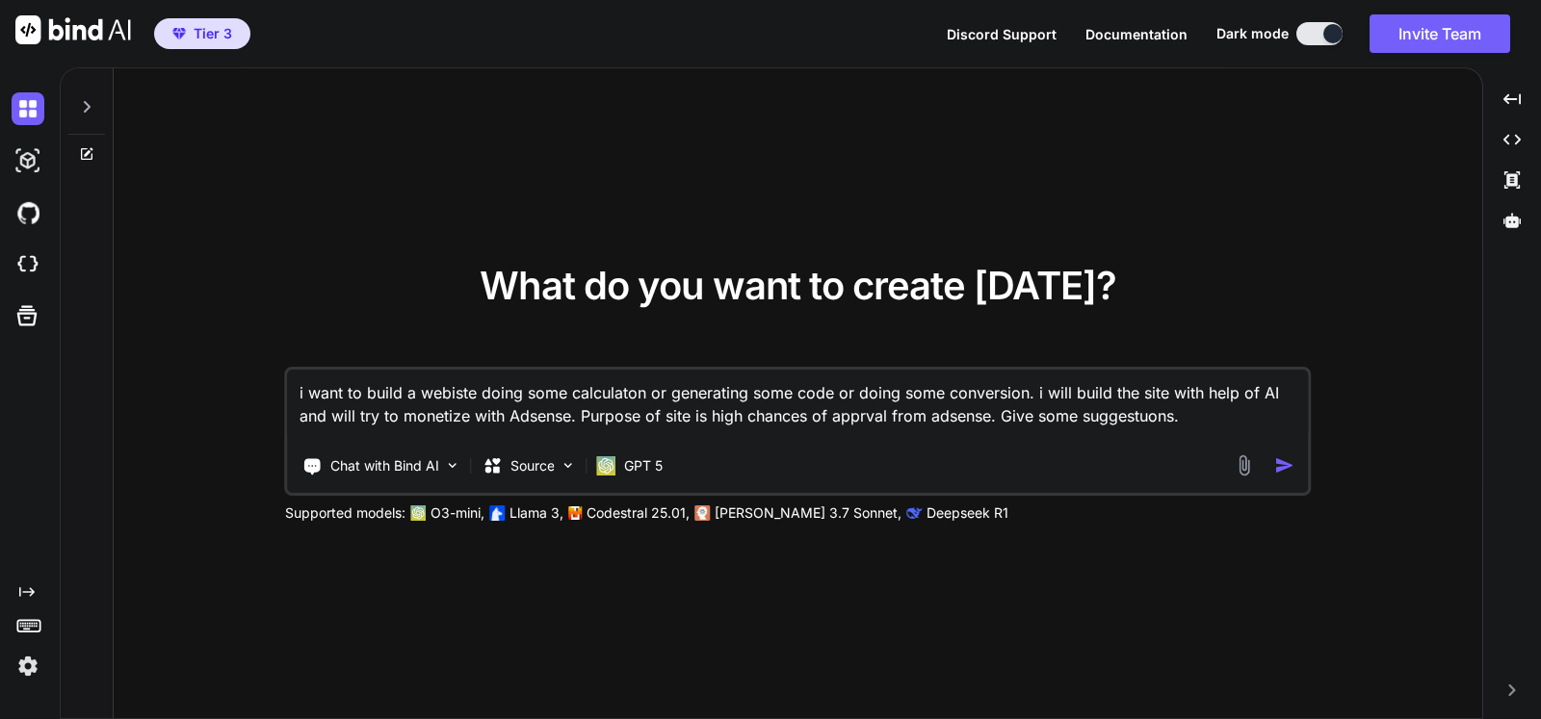
click at [1288, 459] on img "button" at bounding box center [1284, 465] width 20 height 20
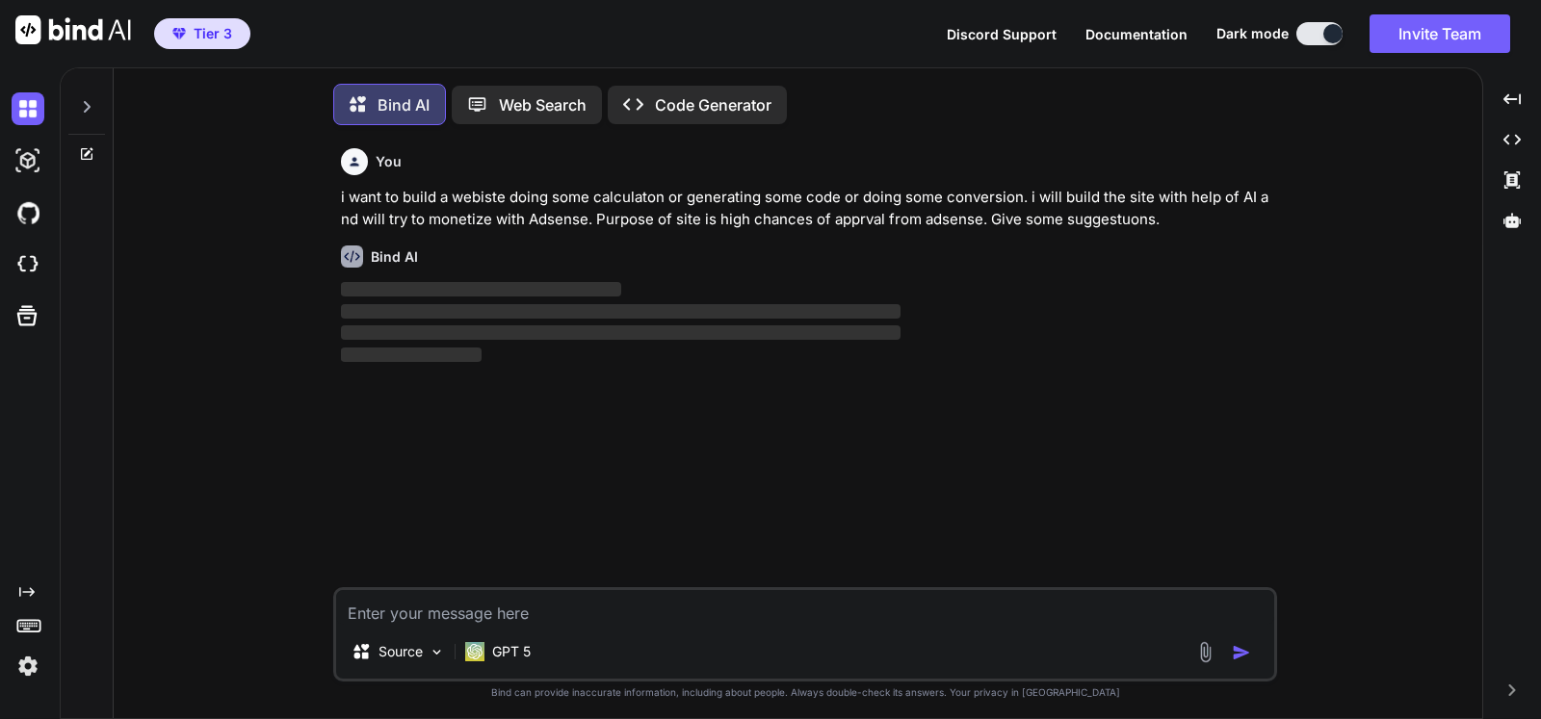
scroll to position [21, 0]
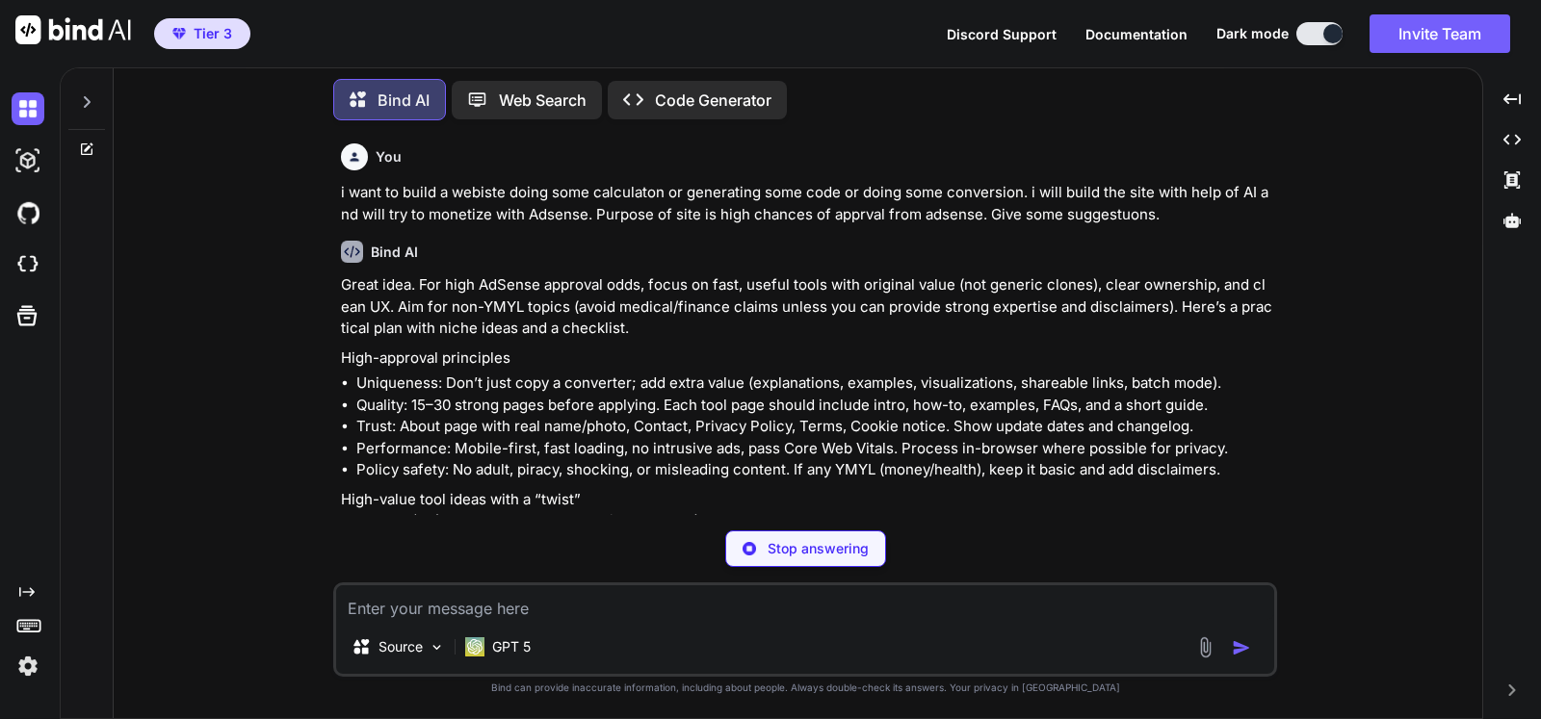
click at [766, 416] on li "Trust: About page with real name/photo, Contact, Privacy Policy, Terms, Cookie …" at bounding box center [814, 427] width 917 height 22
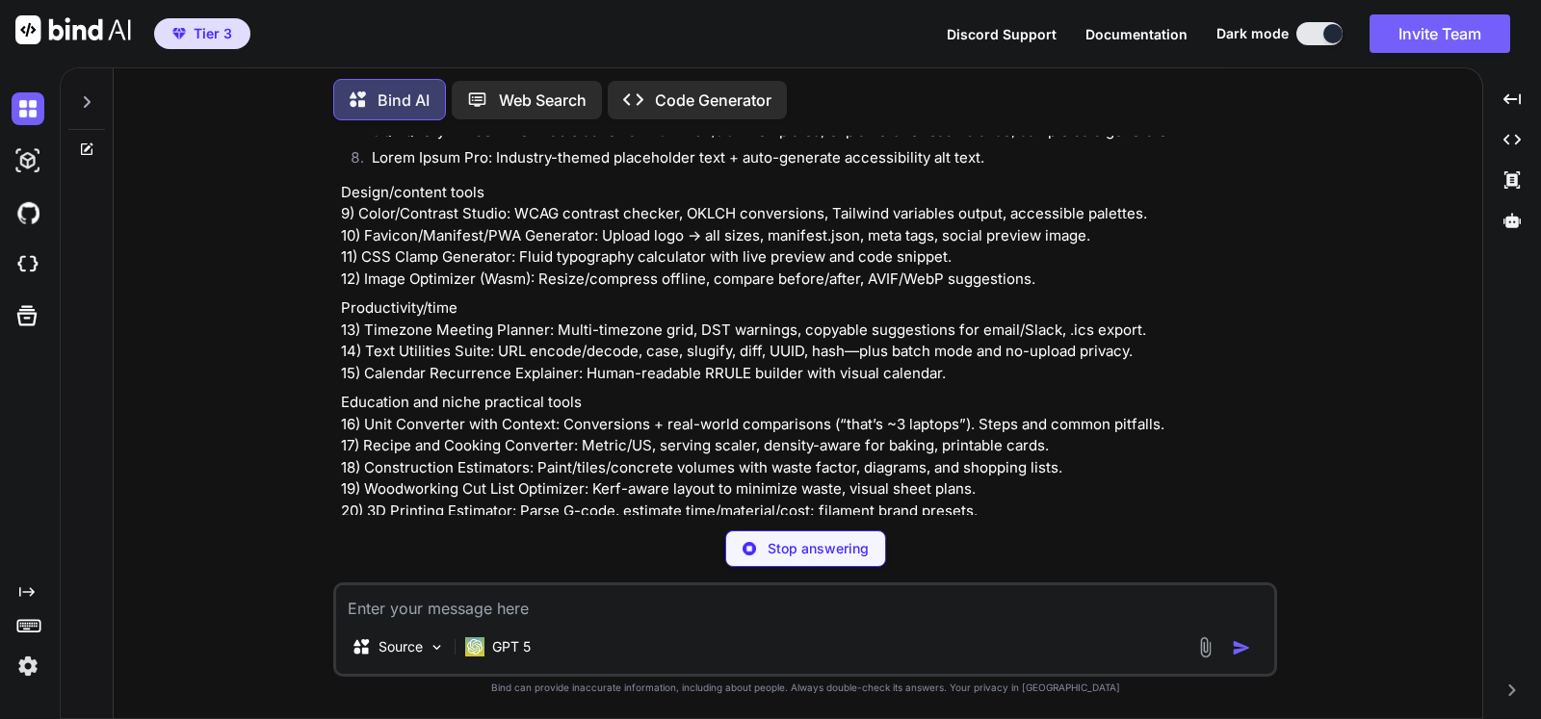
scroll to position [635, 0]
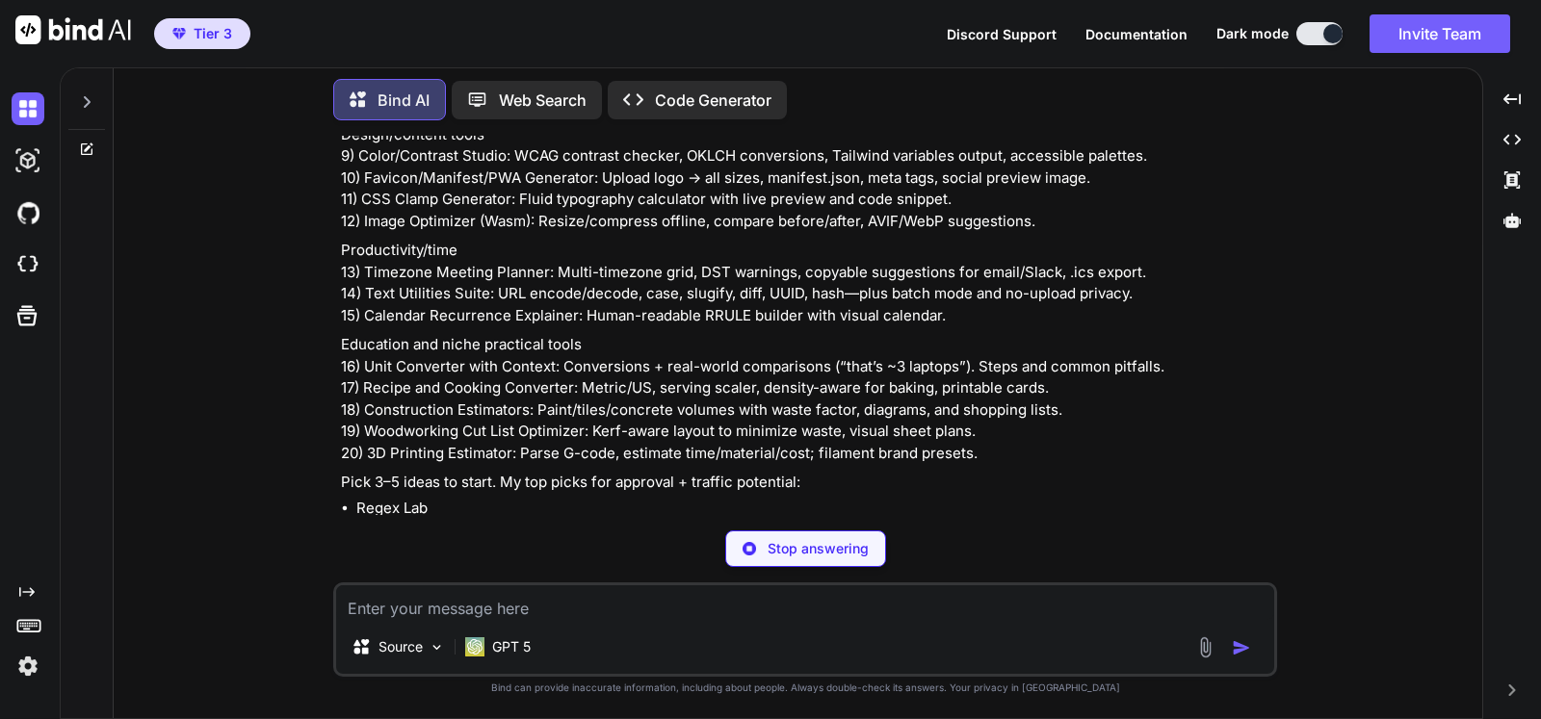
type textarea "x"
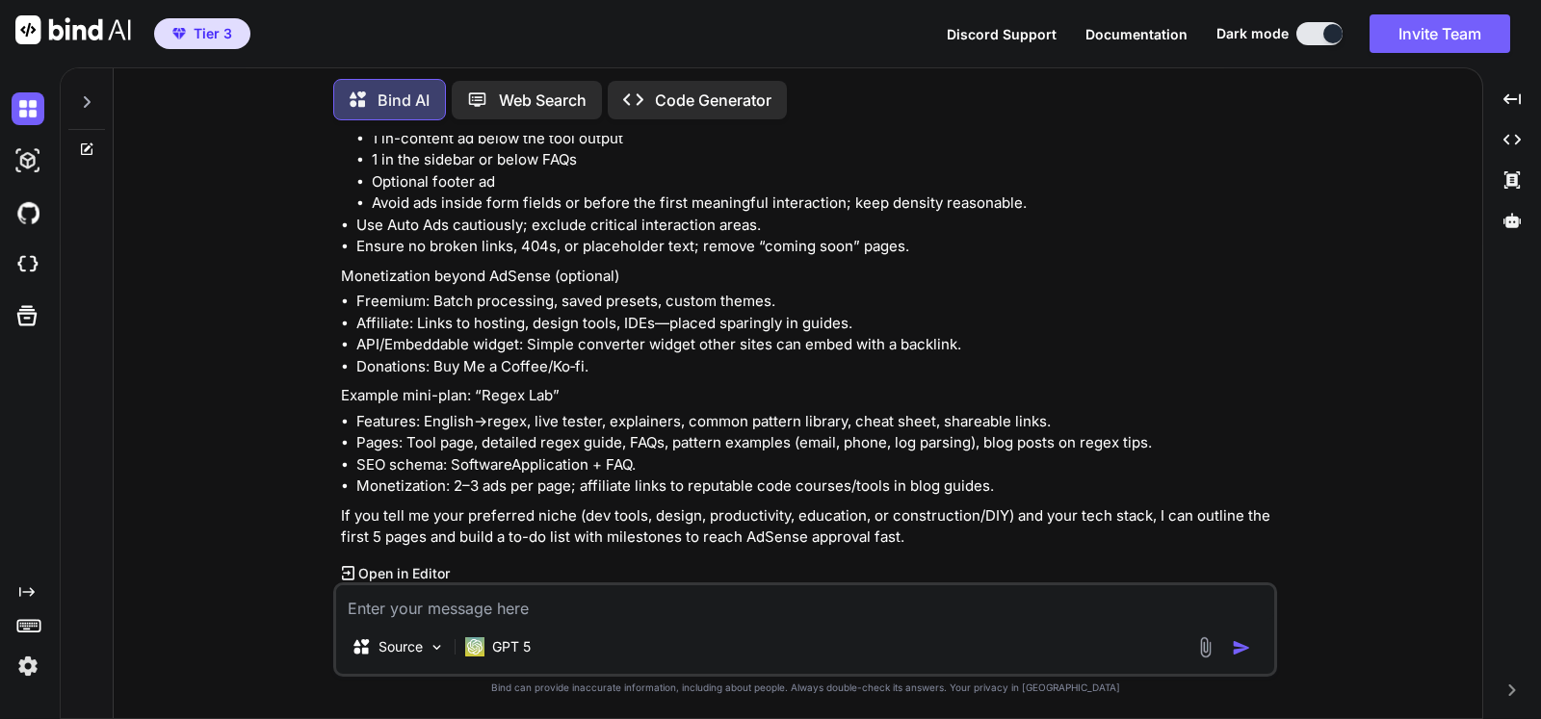
scroll to position [1636, 0]
click at [753, 342] on li "API/Embeddable widget: Simple converter widget other sites can embed with a bac…" at bounding box center [814, 344] width 917 height 22
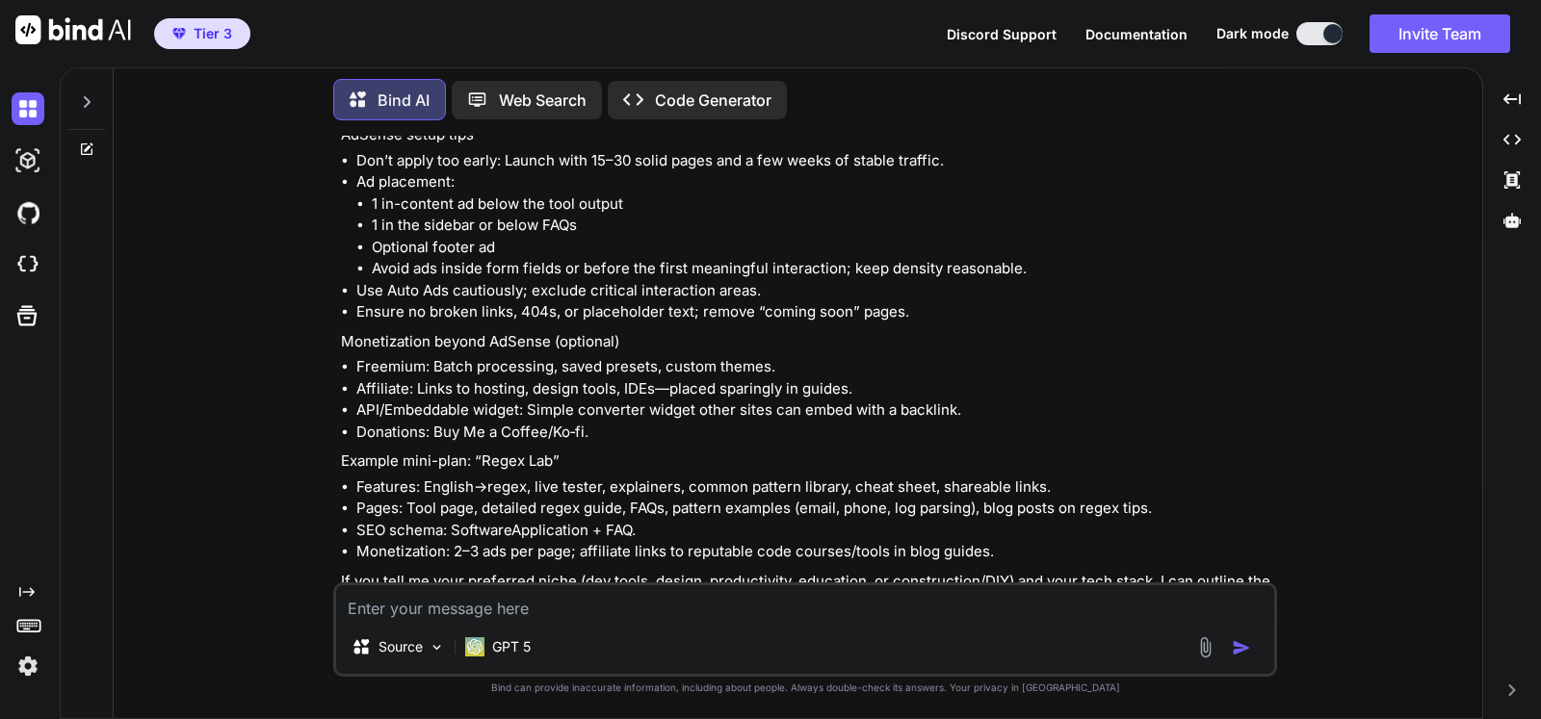
scroll to position [1618, 0]
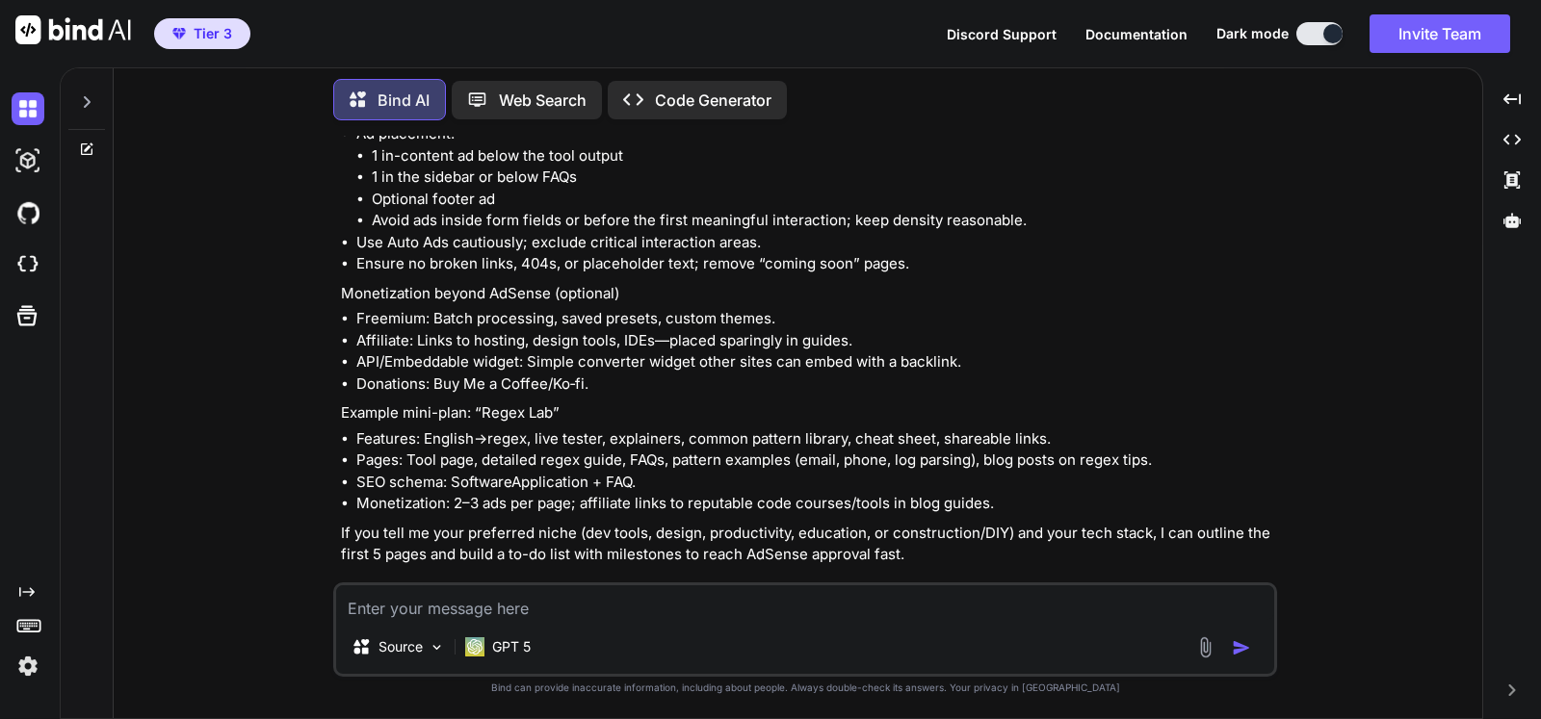
click at [692, 604] on textarea at bounding box center [805, 602] width 938 height 35
type textarea "i"
type textarea "x"
type textarea "it"
type textarea "x"
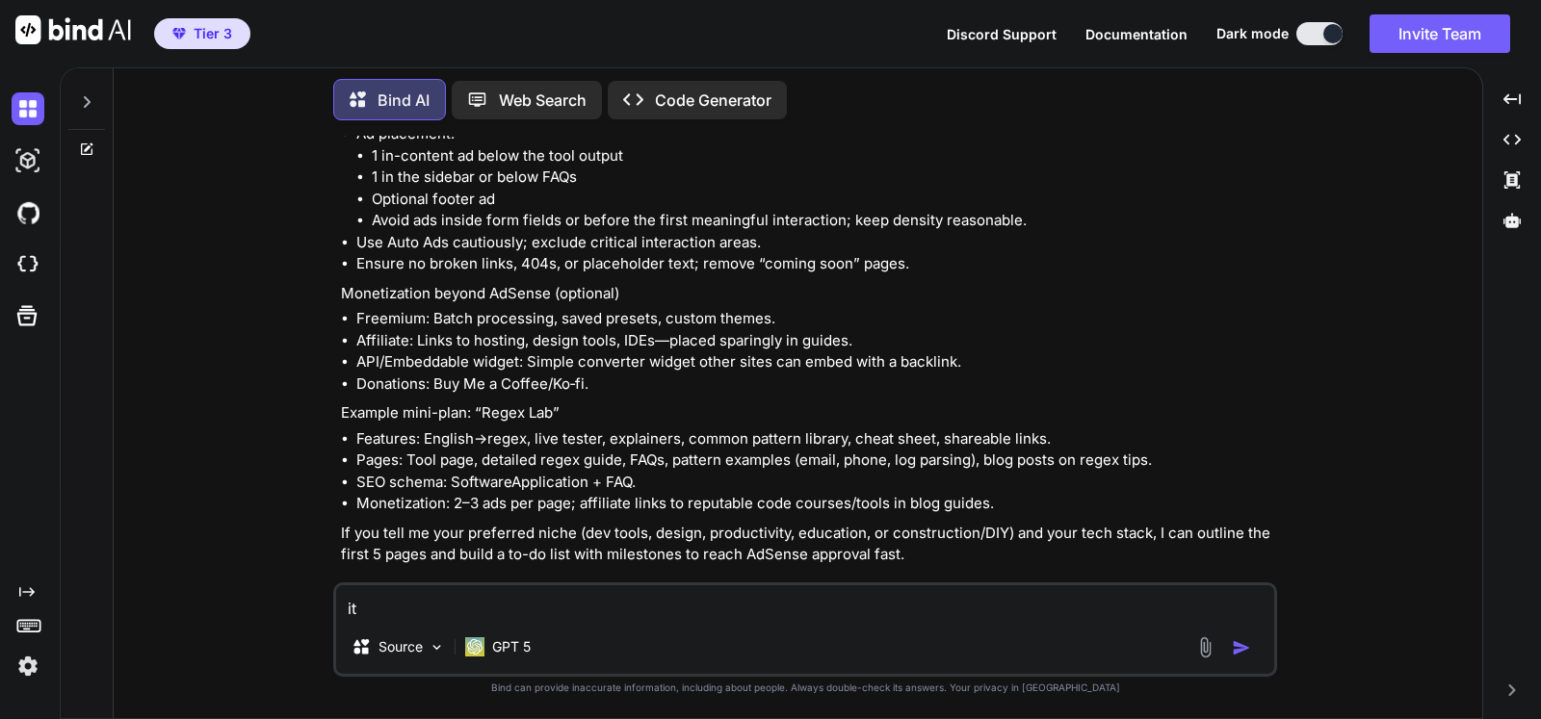
type textarea "it"
type textarea "x"
type textarea "it l"
type textarea "x"
type textarea "it lo"
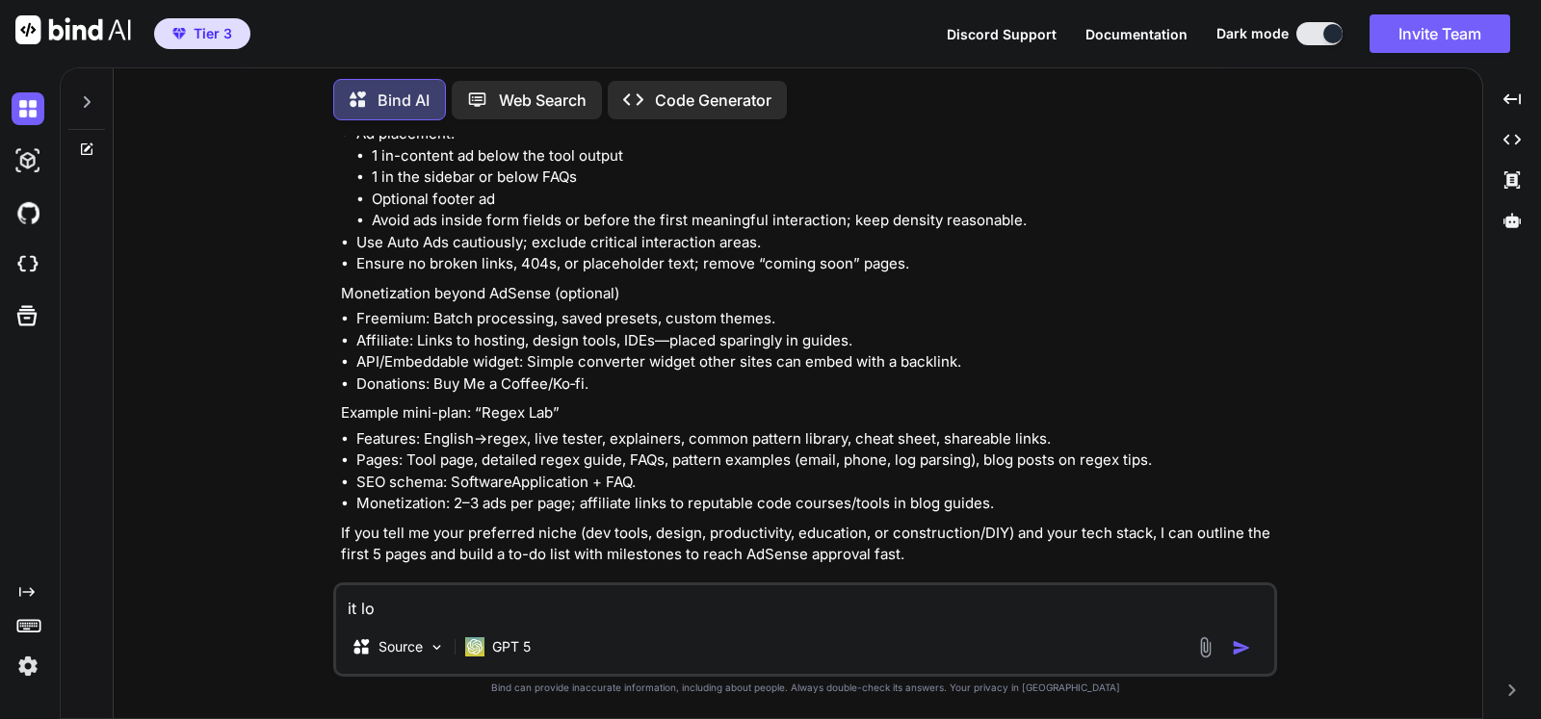
type textarea "x"
type textarea "it loo"
type textarea "x"
type textarea "it look"
type textarea "x"
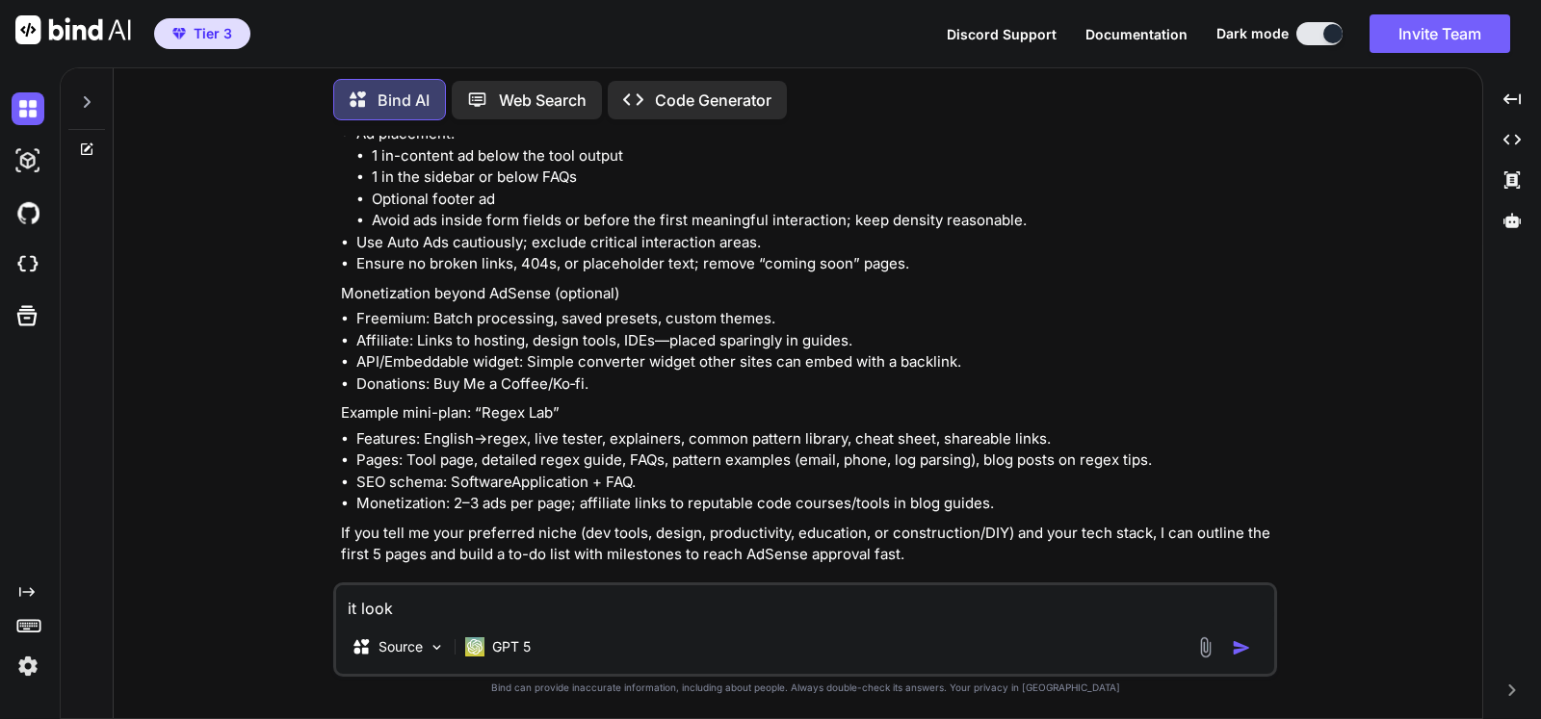
type textarea "it look s"
type textarea "x"
type textarea "it look sli"
type textarea "x"
type textarea "it look slik"
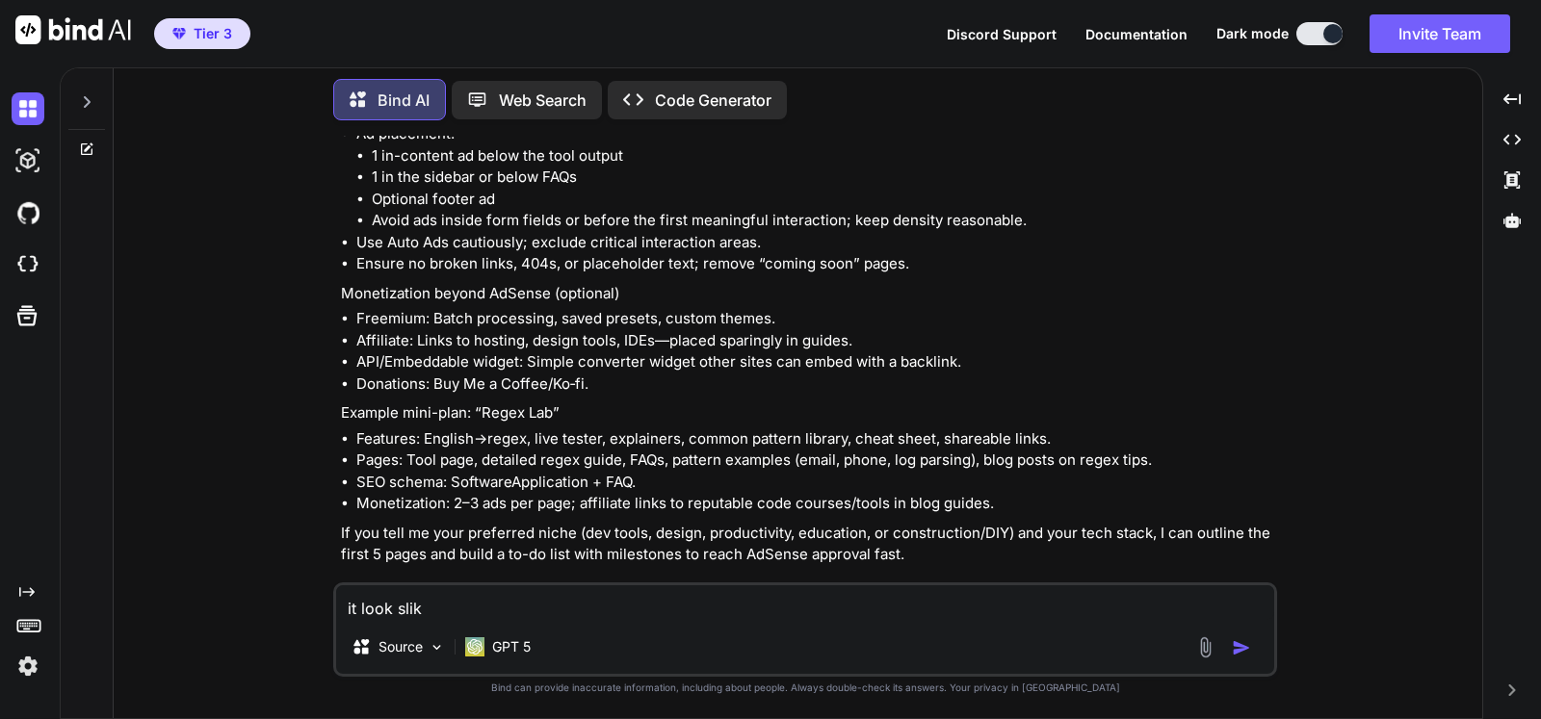
type textarea "x"
type textarea "it look slike"
type textarea "x"
type textarea "it look slike"
type textarea "x"
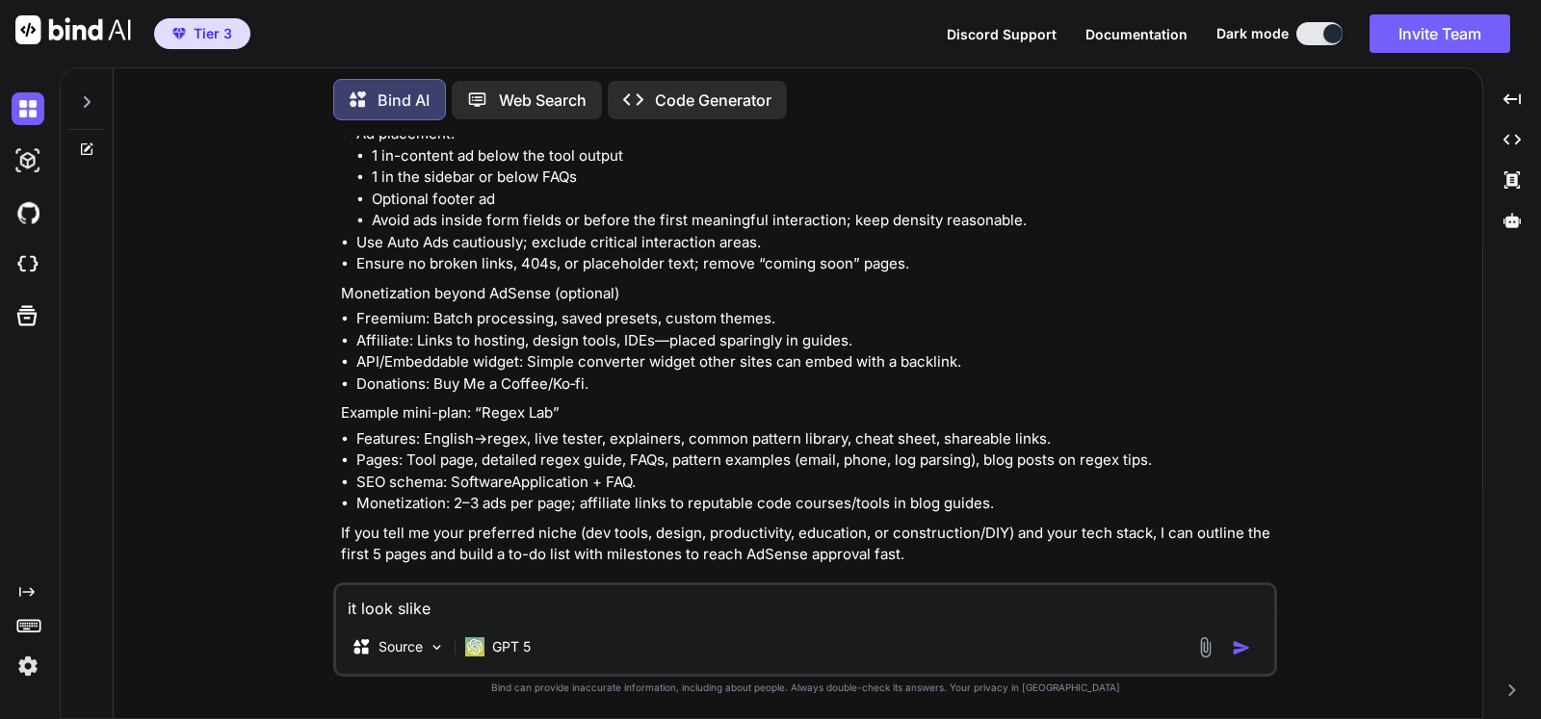
type textarea "it look slike"
type textarea "x"
type textarea "it look slik"
type textarea "x"
type textarea "it look sli"
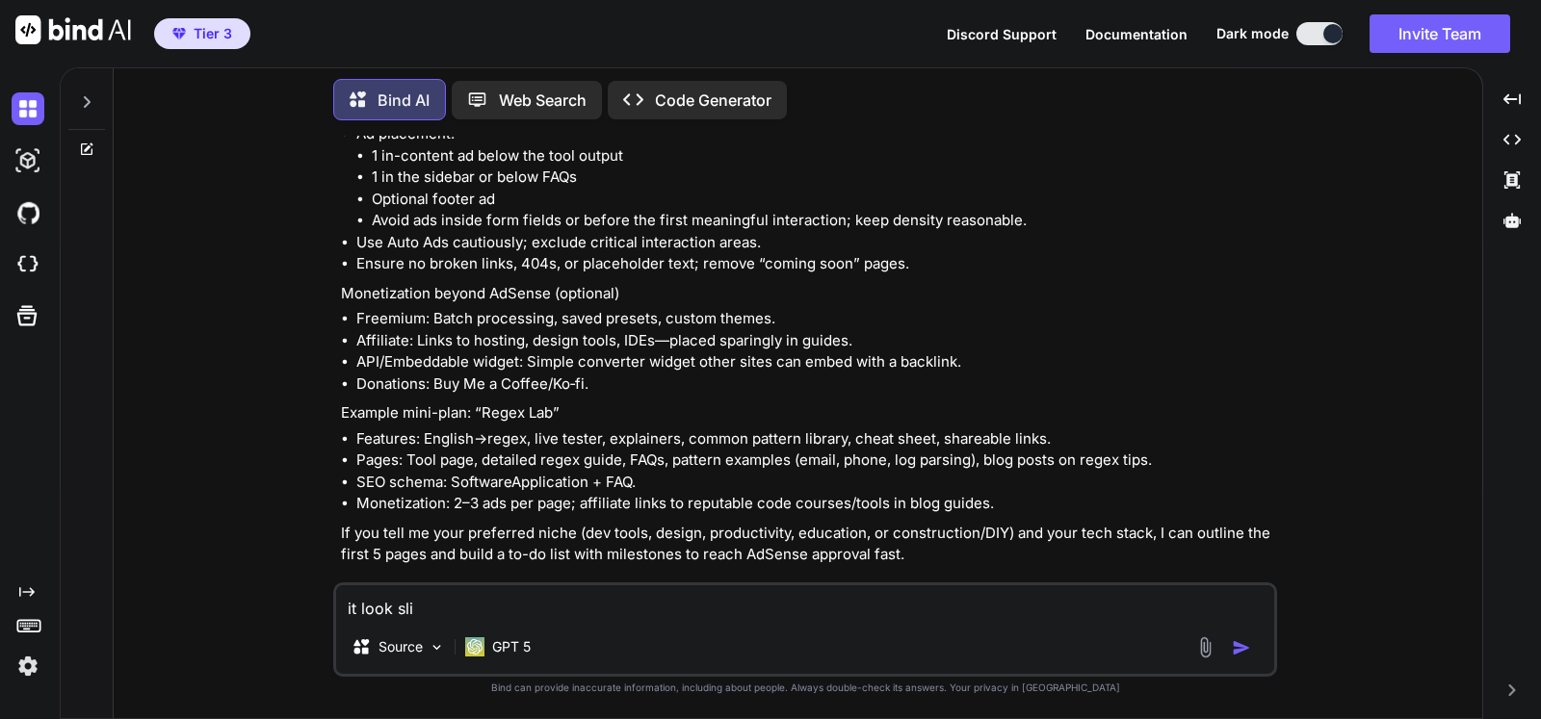
type textarea "x"
type textarea "it look sl"
type textarea "x"
type textarea "it look s"
type textarea "x"
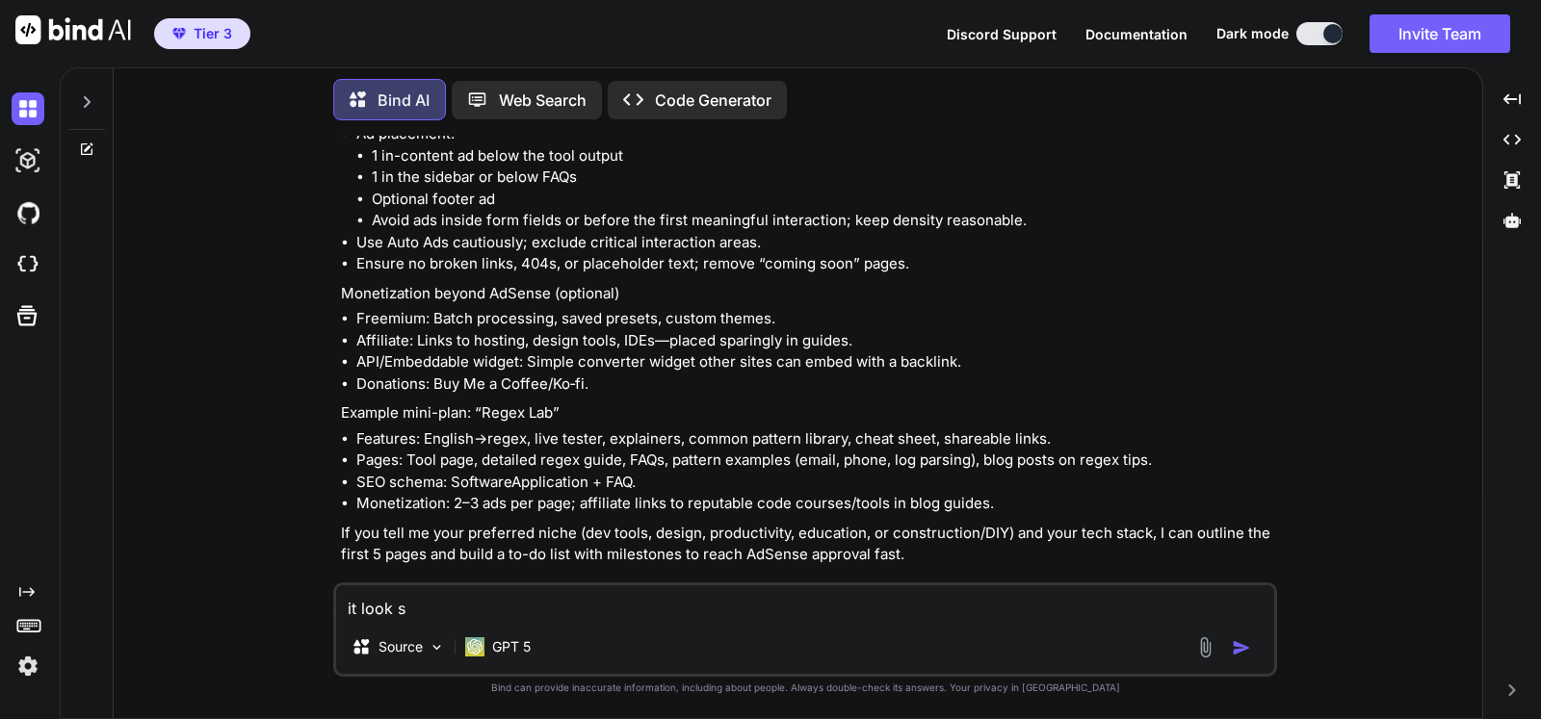
type textarea "it look"
type textarea "x"
type textarea "it look l"
type textarea "x"
type textarea "it look li"
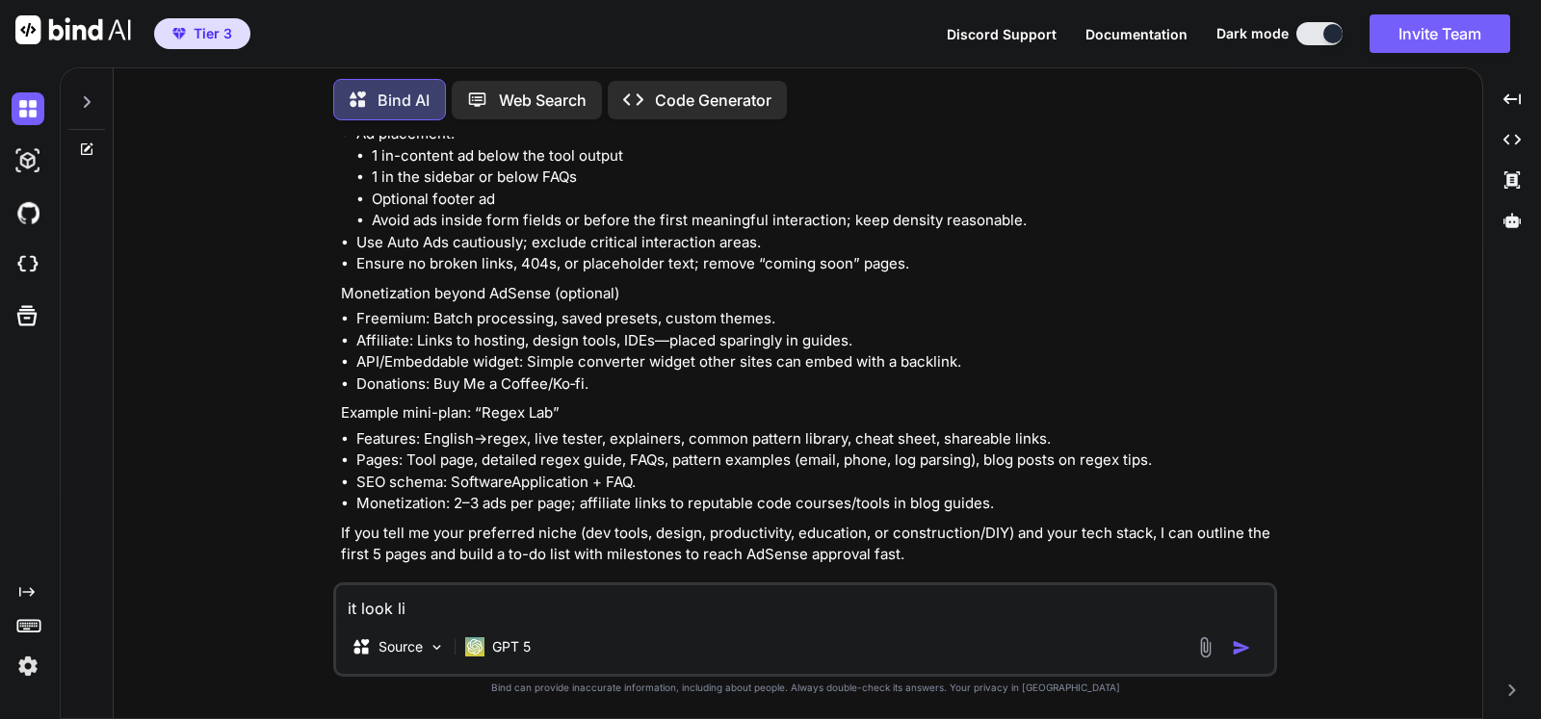
type textarea "x"
type textarea "it look like"
type textarea "x"
type textarea "it look like"
type textarea "x"
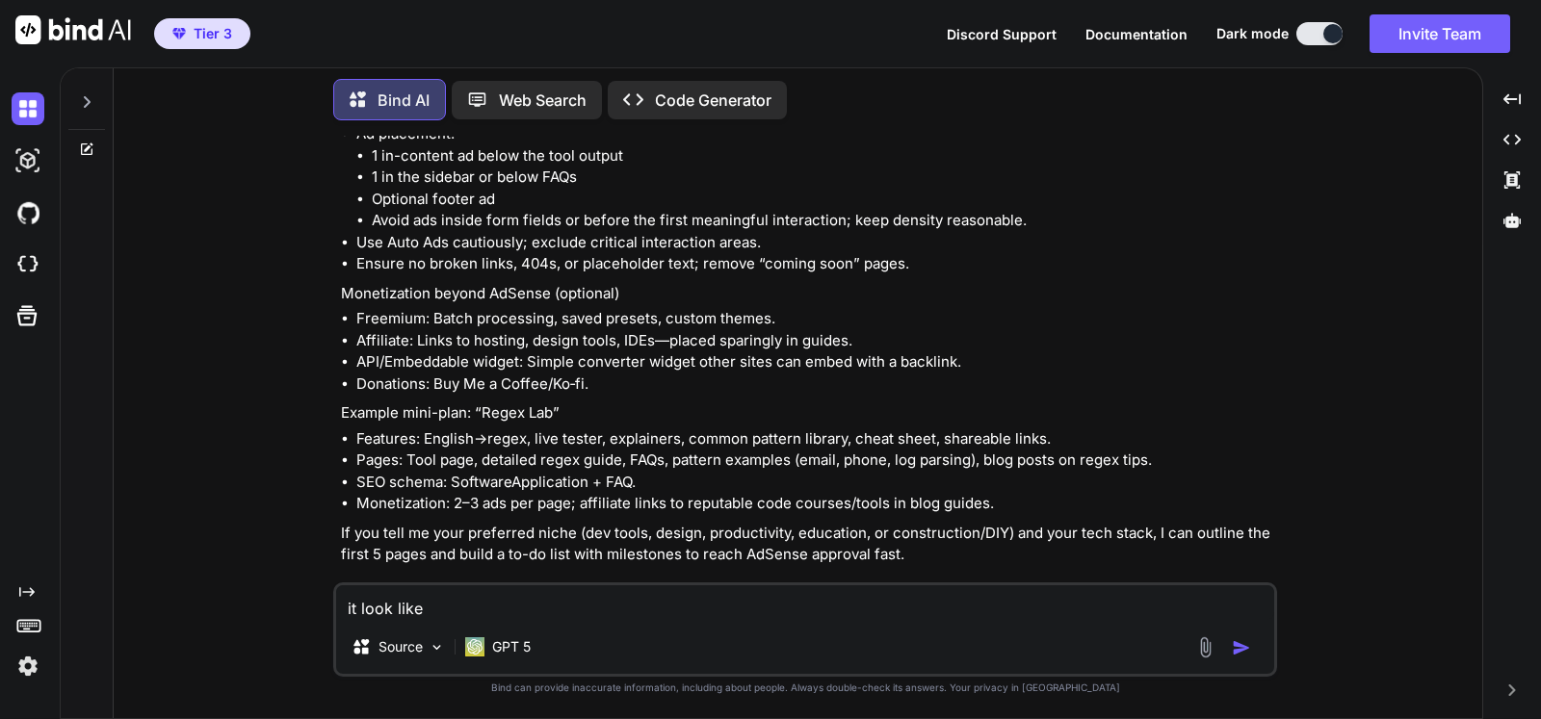
type textarea "it look like i"
type textarea "x"
type textarea "it look like it"
type textarea "x"
type textarea "it look like it w"
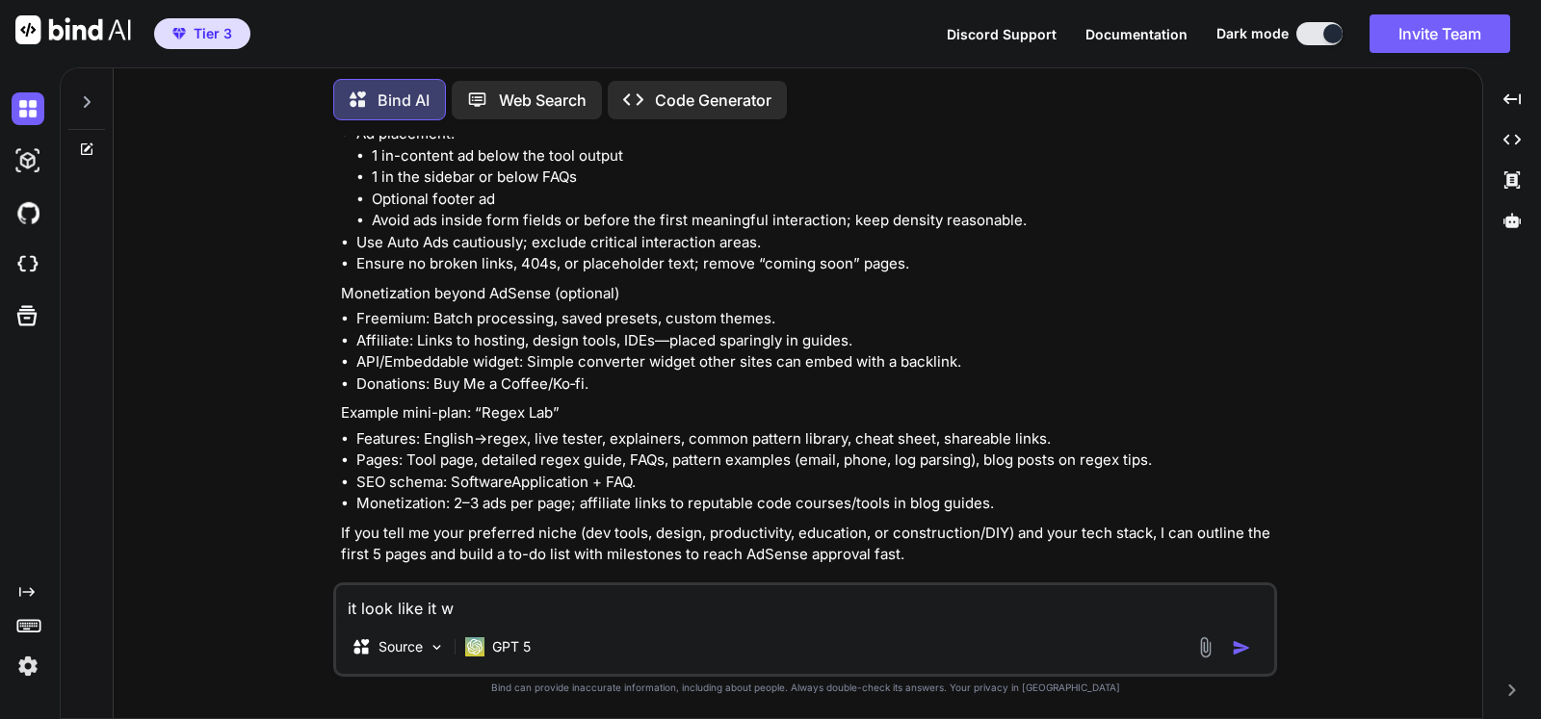
type textarea "x"
type textarea "it look like it wi"
type textarea "x"
type textarea "it look like it wil"
type textarea "x"
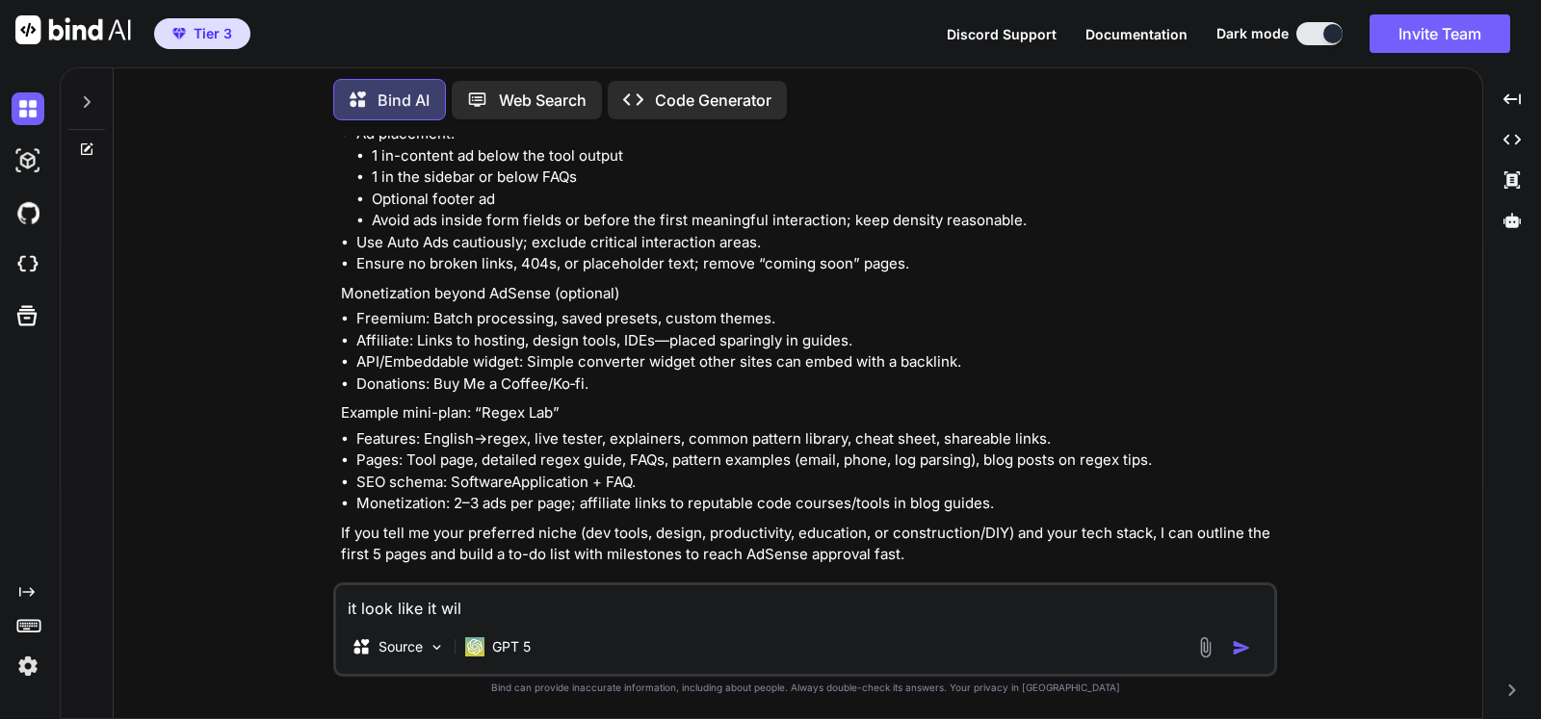
type textarea "it look like it will"
type textarea "x"
type textarea "it look like it will"
type textarea "x"
type textarea "it look like it will b"
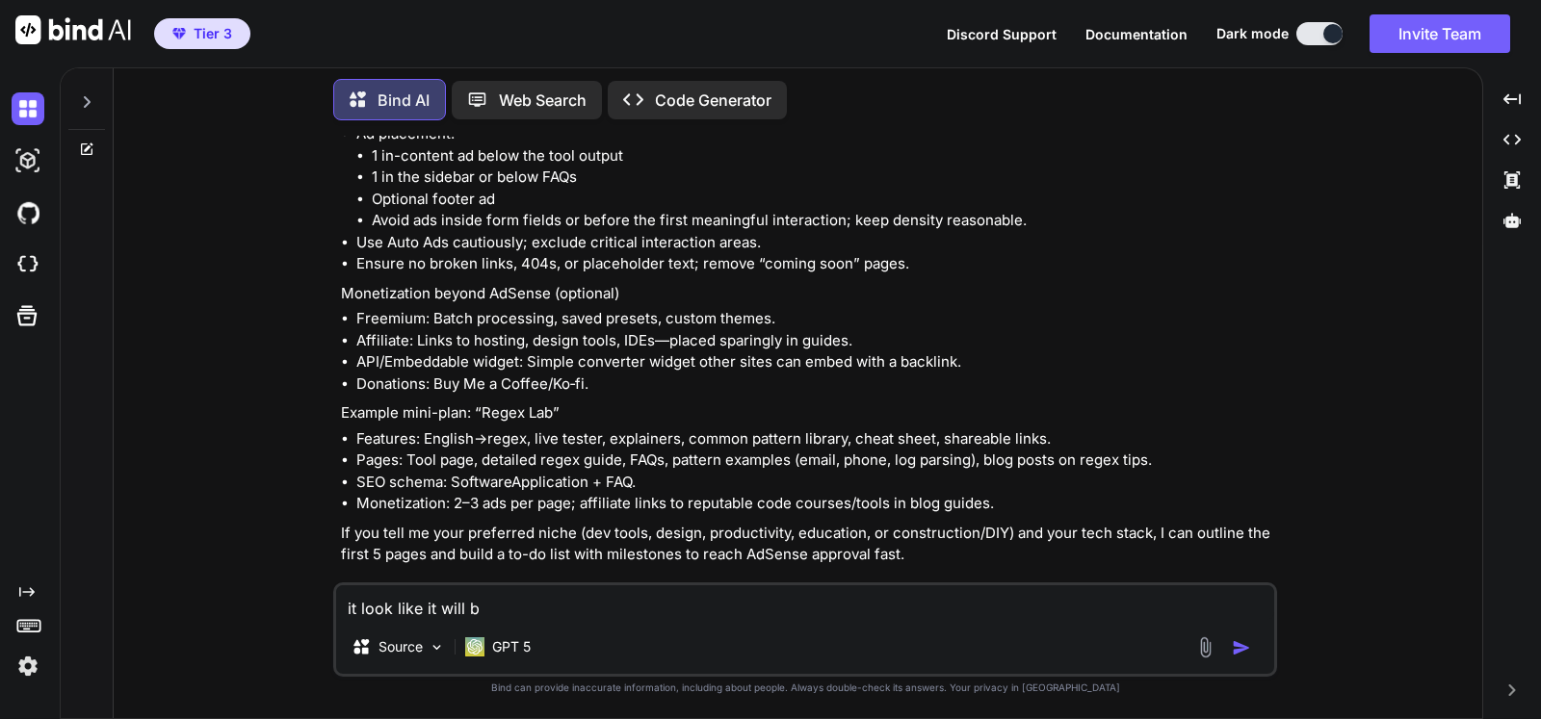
type textarea "x"
type textarea "it look like it will be"
type textarea "x"
type textarea "it look like it will be"
type textarea "x"
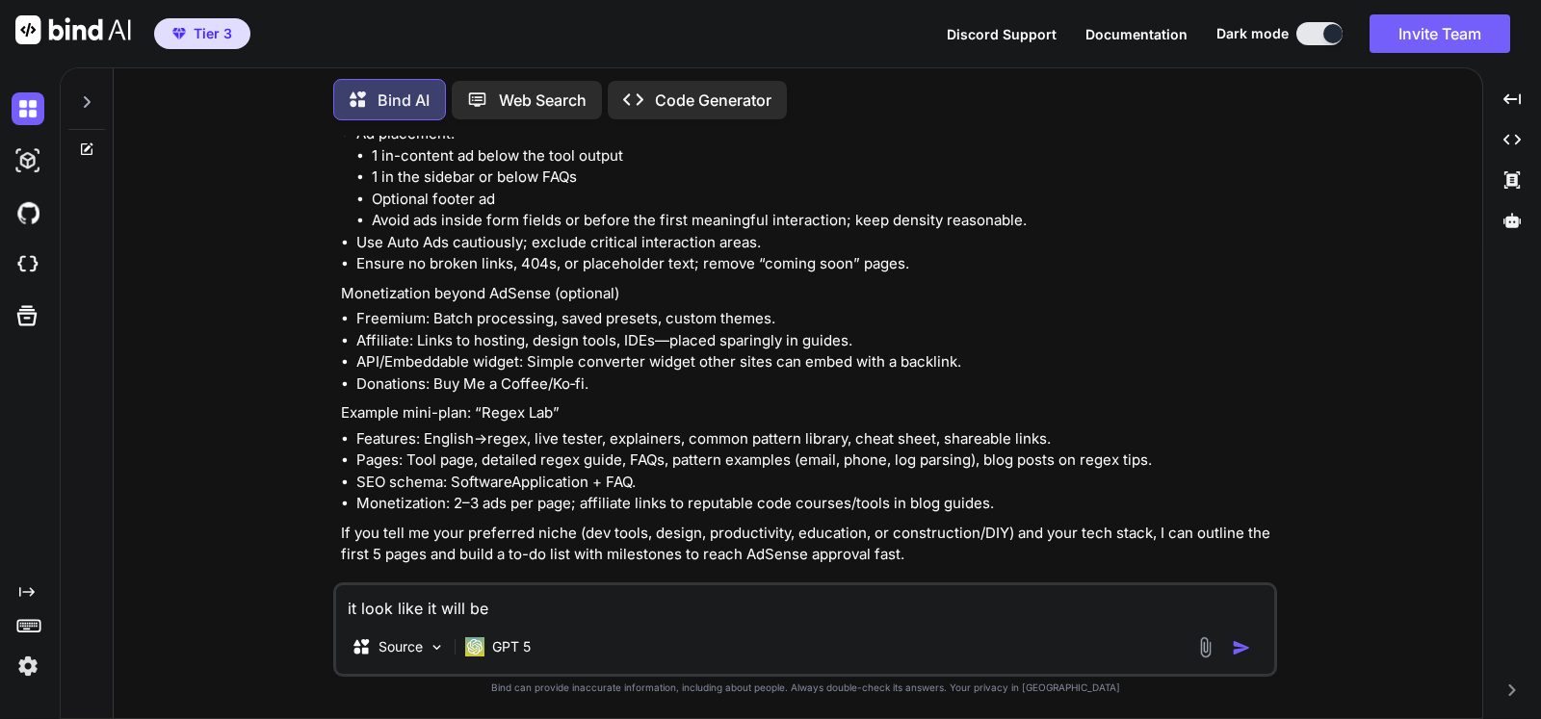
type textarea "it look like it will be d"
type textarea "x"
type textarea "it look like it will be di"
type textarea "x"
type textarea "it look like it will be dic"
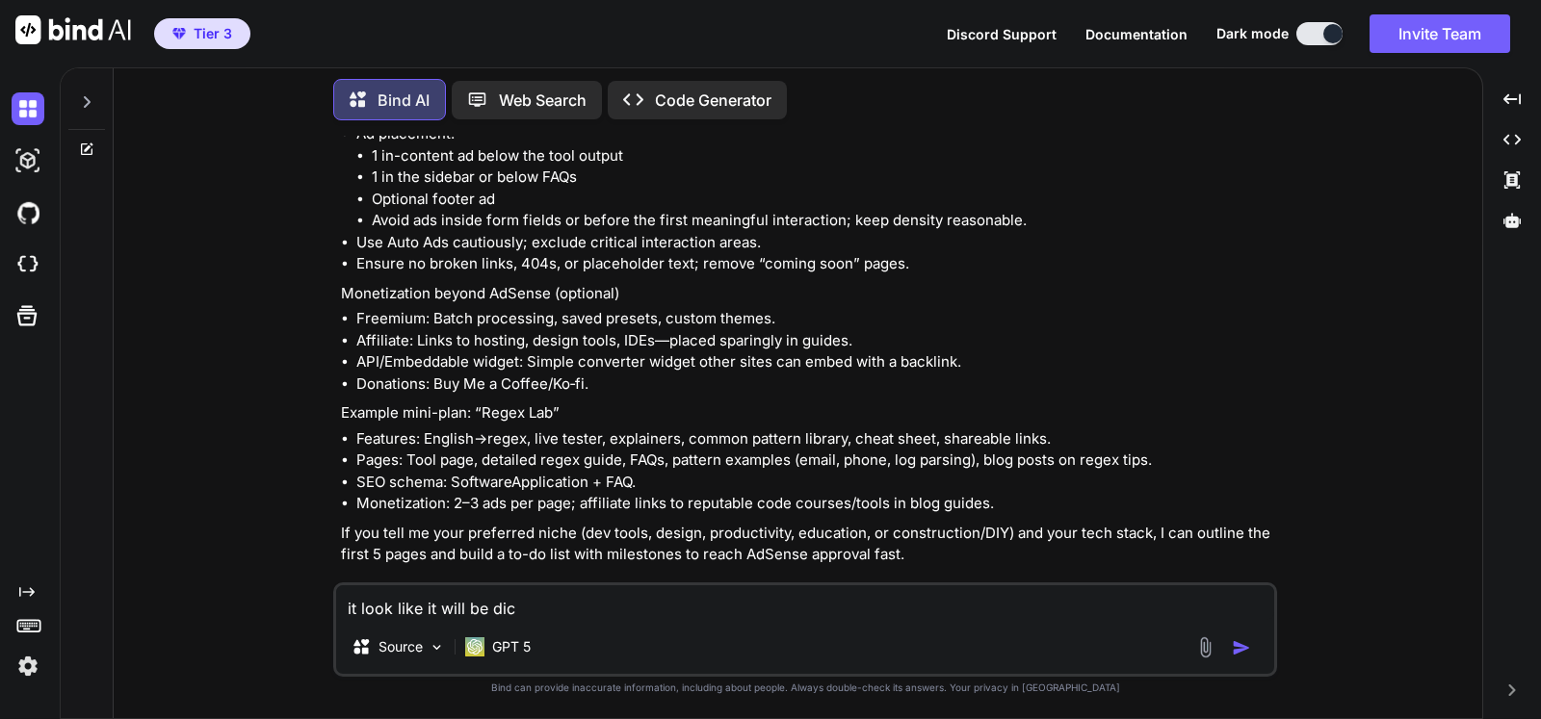
type textarea "x"
type textarea "it look like it will be di"
type textarea "x"
type textarea "it look like it will be dif"
type textarea "x"
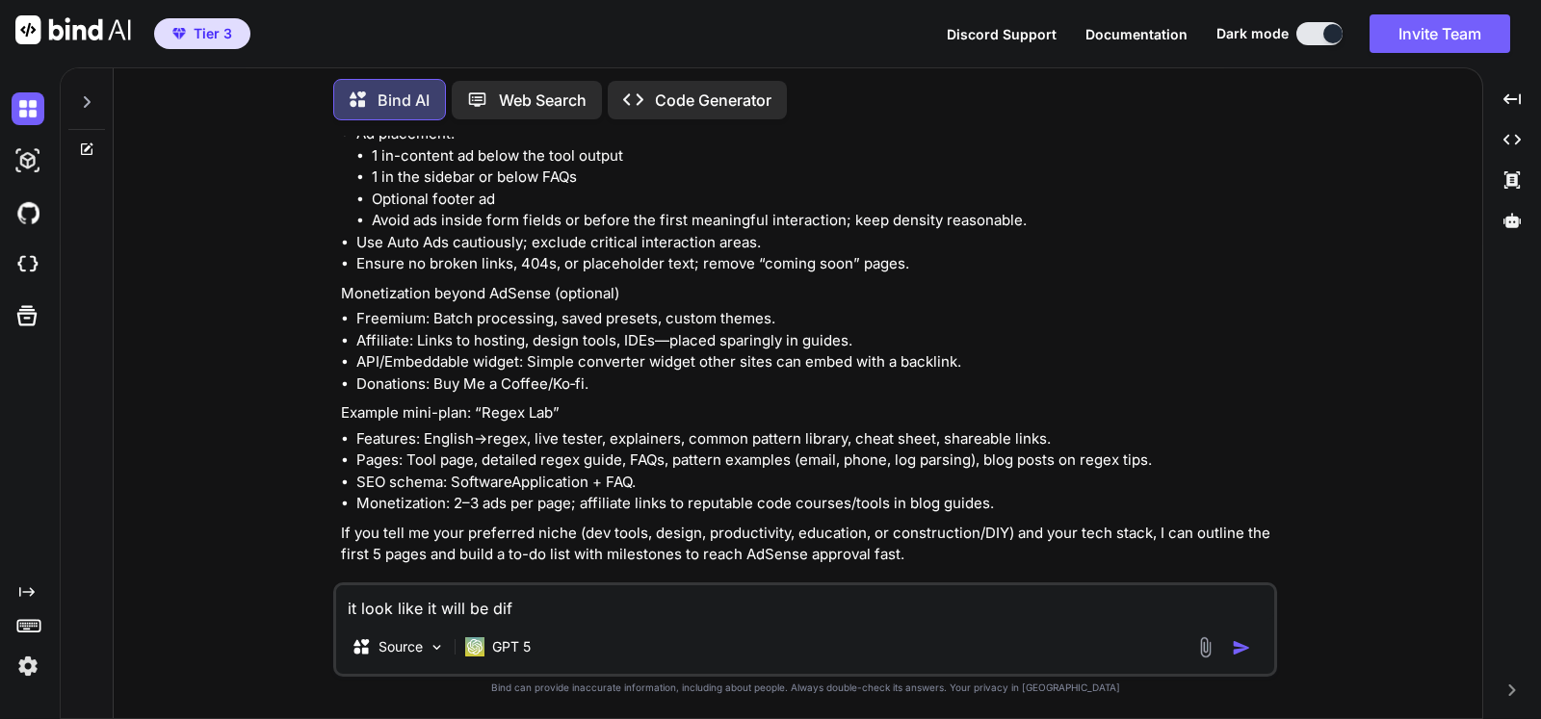
type textarea "it look like it will be diff"
type textarea "x"
type textarea "it look like it will be diffi"
type textarea "x"
type textarea "it look like it will be diffic"
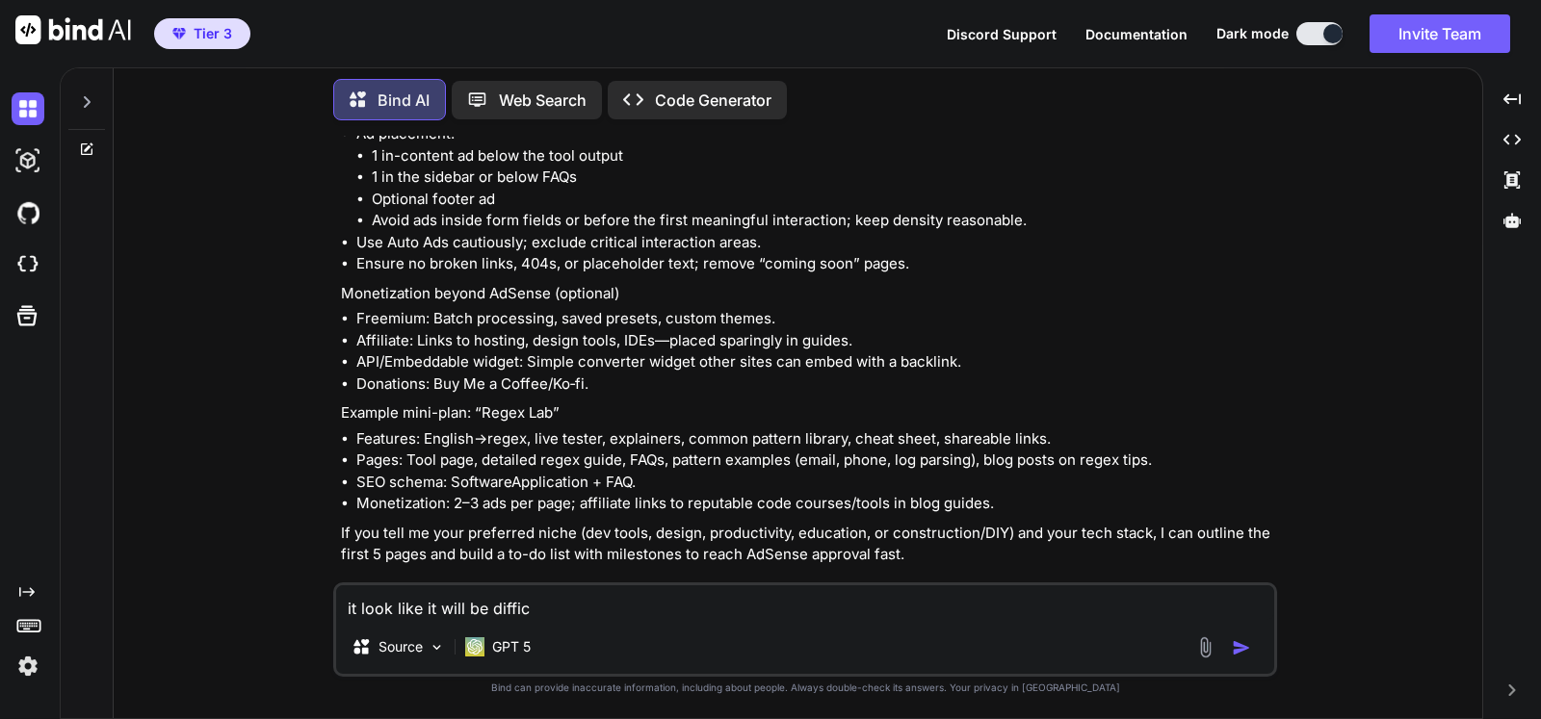
type textarea "x"
type textarea "it look like it will be difficu"
type textarea "x"
type textarea "it look like it will be difficul"
type textarea "x"
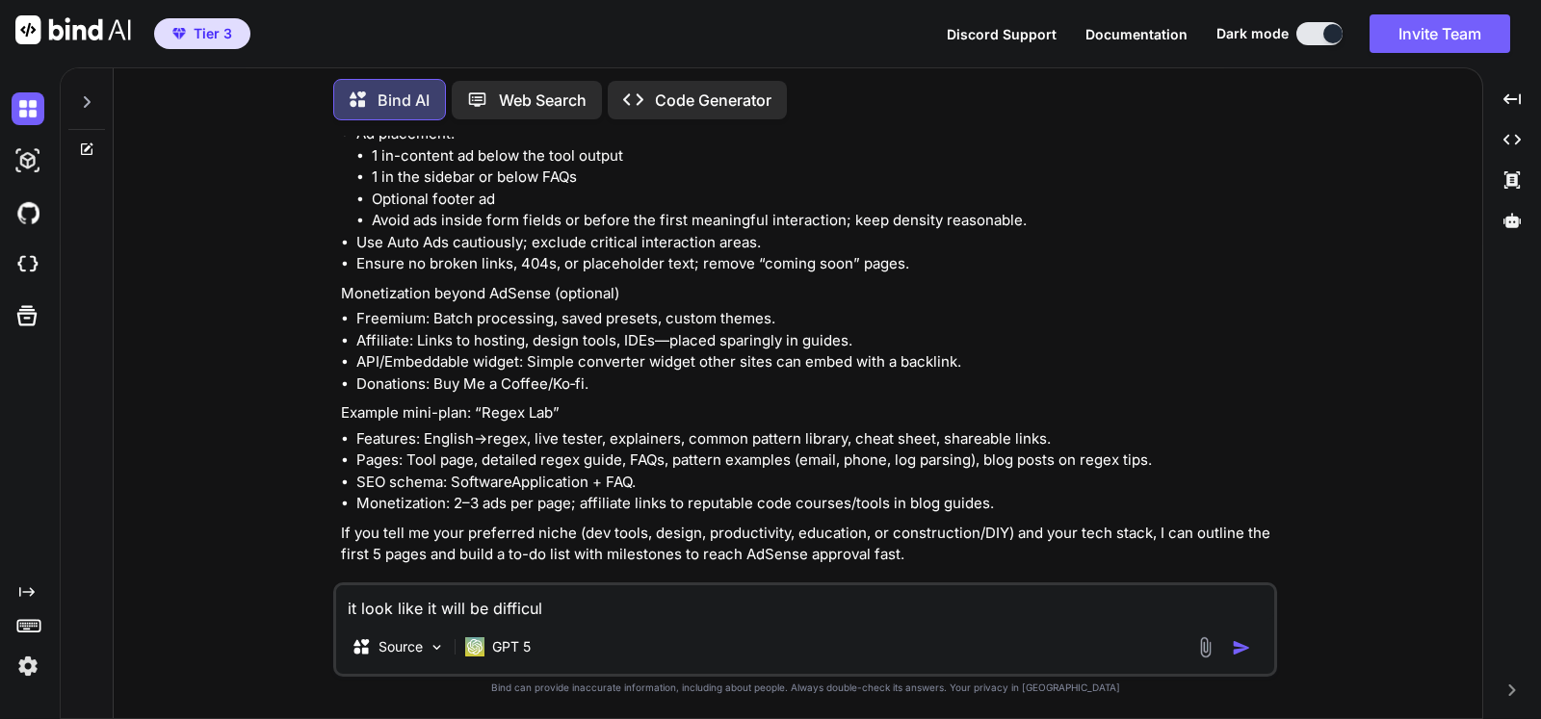
type textarea "it look like it will be difficult"
type textarea "x"
type textarea "it look like it will be difficult"
type textarea "x"
type textarea "it look like it will be difficult t"
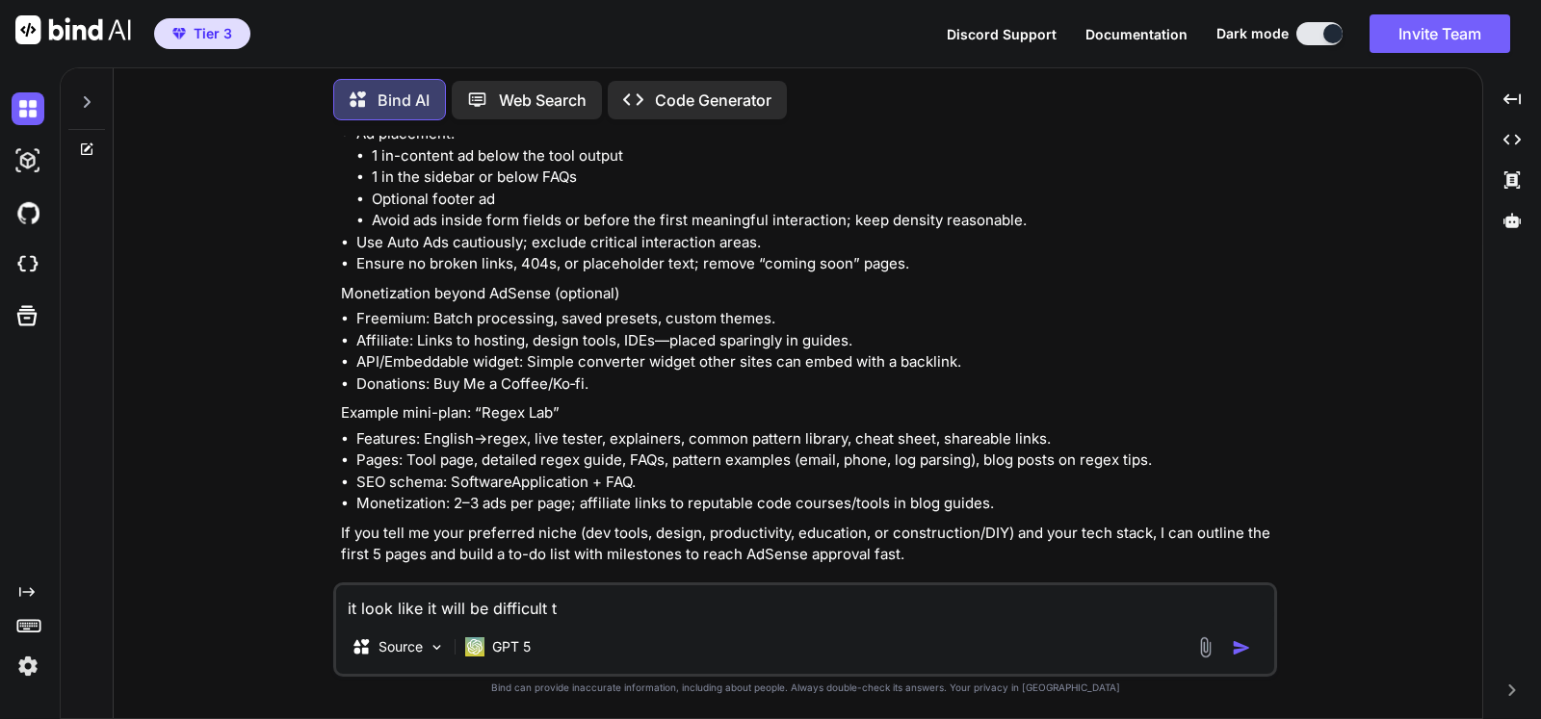
type textarea "x"
type textarea "it look like it will be difficult to"
type textarea "x"
type textarea "it look like it will be difficult to"
type textarea "x"
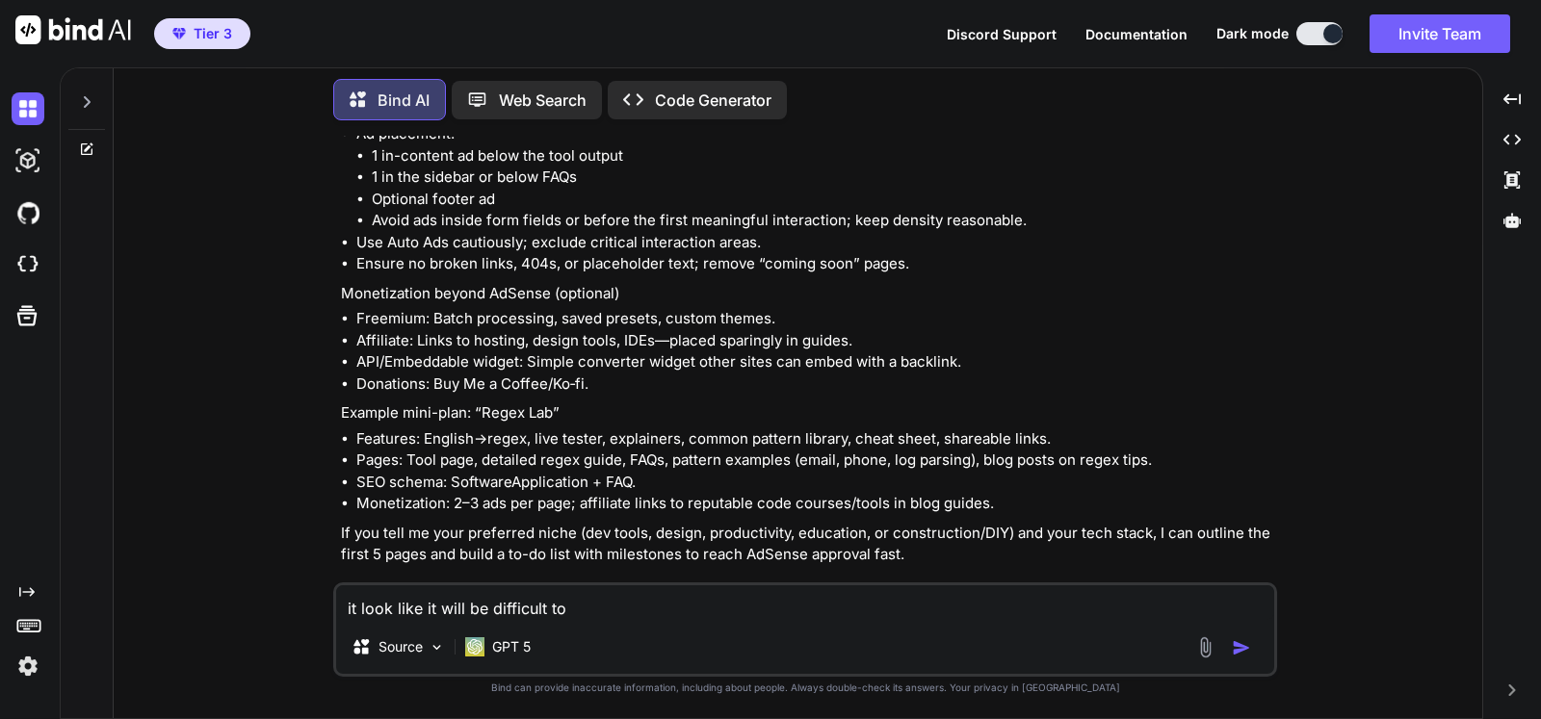
type textarea "it look like it will be difficult to c"
type textarea "x"
type textarea "it look like it will be difficult to cr"
type textarea "x"
type textarea "it look like it will be difficult to cre"
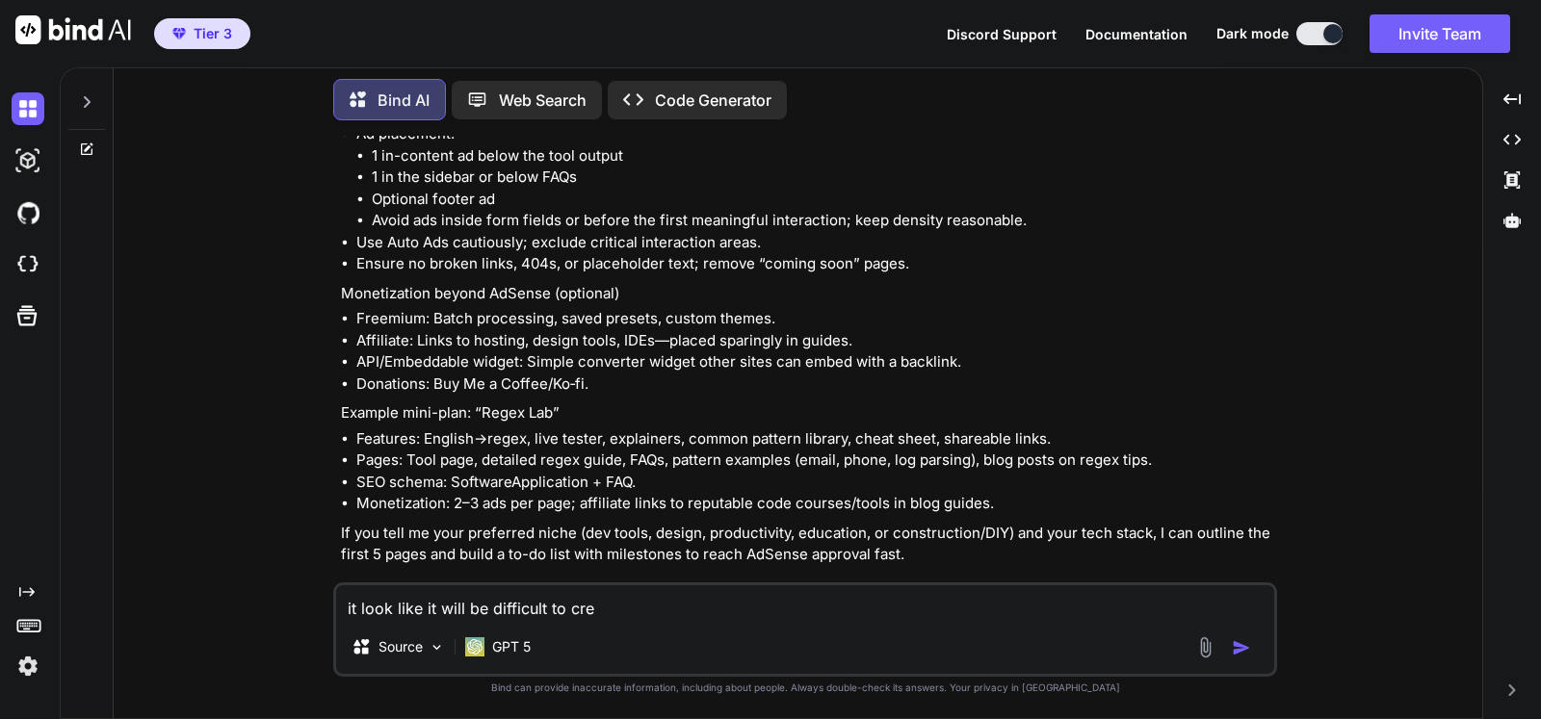
type textarea "x"
type textarea "it look like it will be difficult to crea"
type textarea "x"
type textarea "it look like it will be difficult to creat"
type textarea "x"
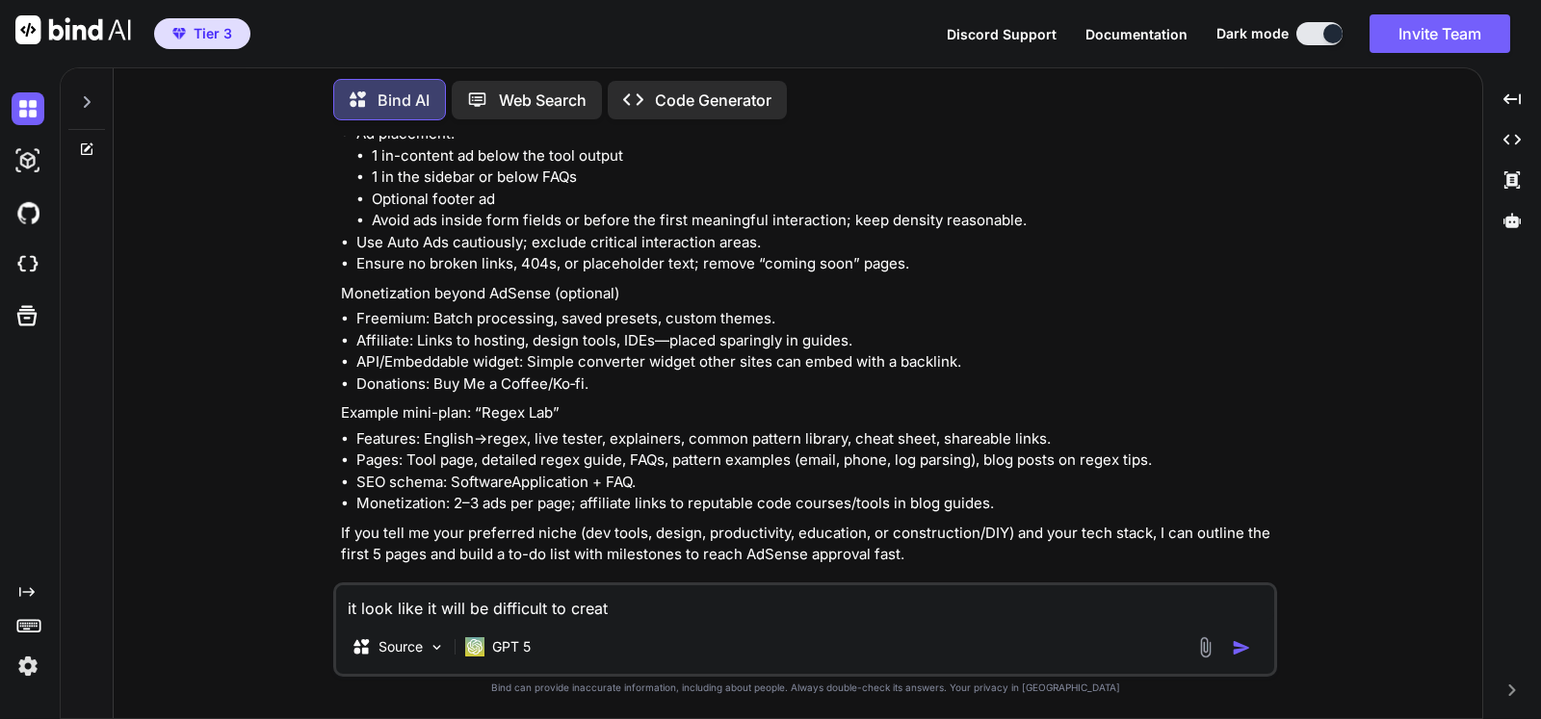
type textarea "it look like it will be difficult to create"
type textarea "x"
type textarea "it look like it will be difficult to create"
type textarea "x"
type textarea "it look like it will be difficult to create c"
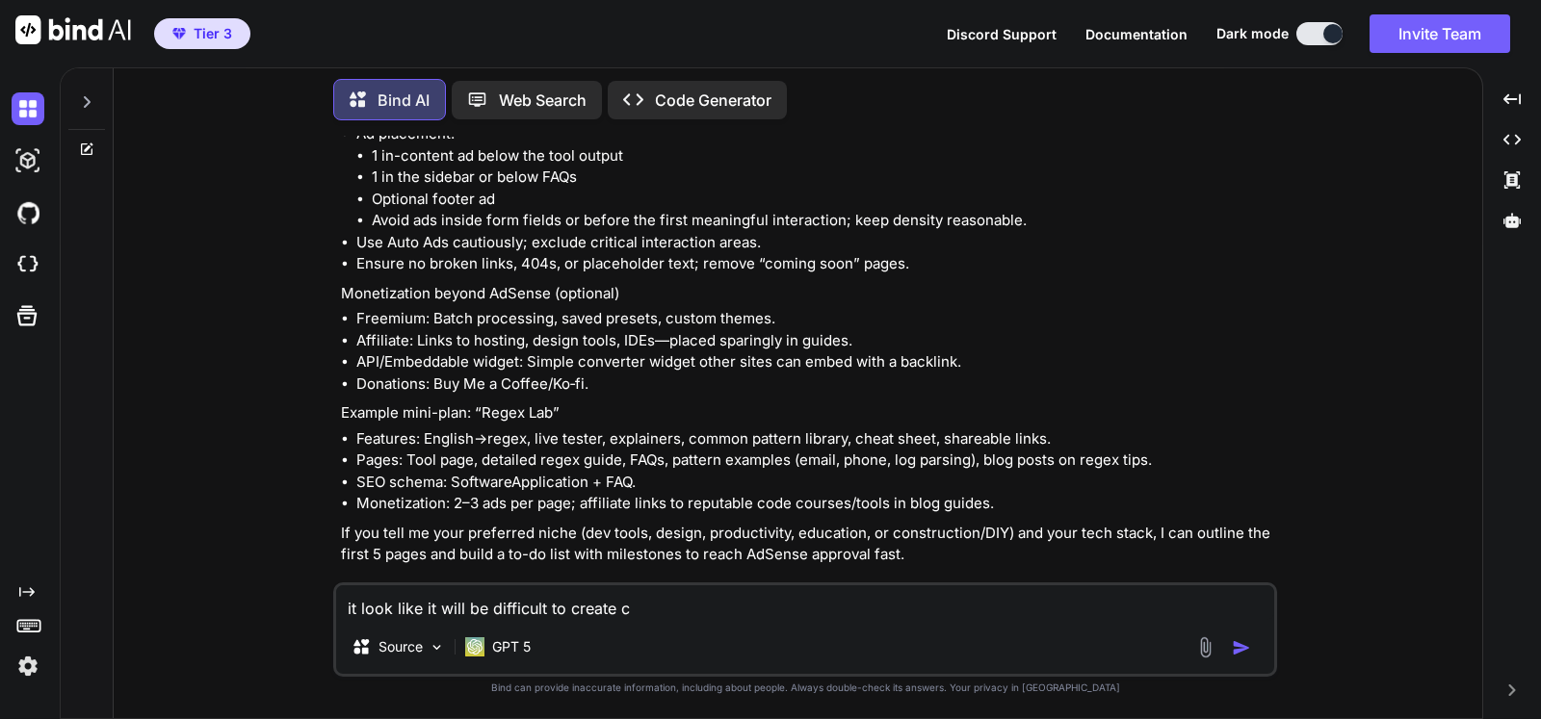
type textarea "x"
type textarea "it look like it will be difficult to create co"
type textarea "x"
type textarea "it look like it will be difficult to create comp"
type textarea "x"
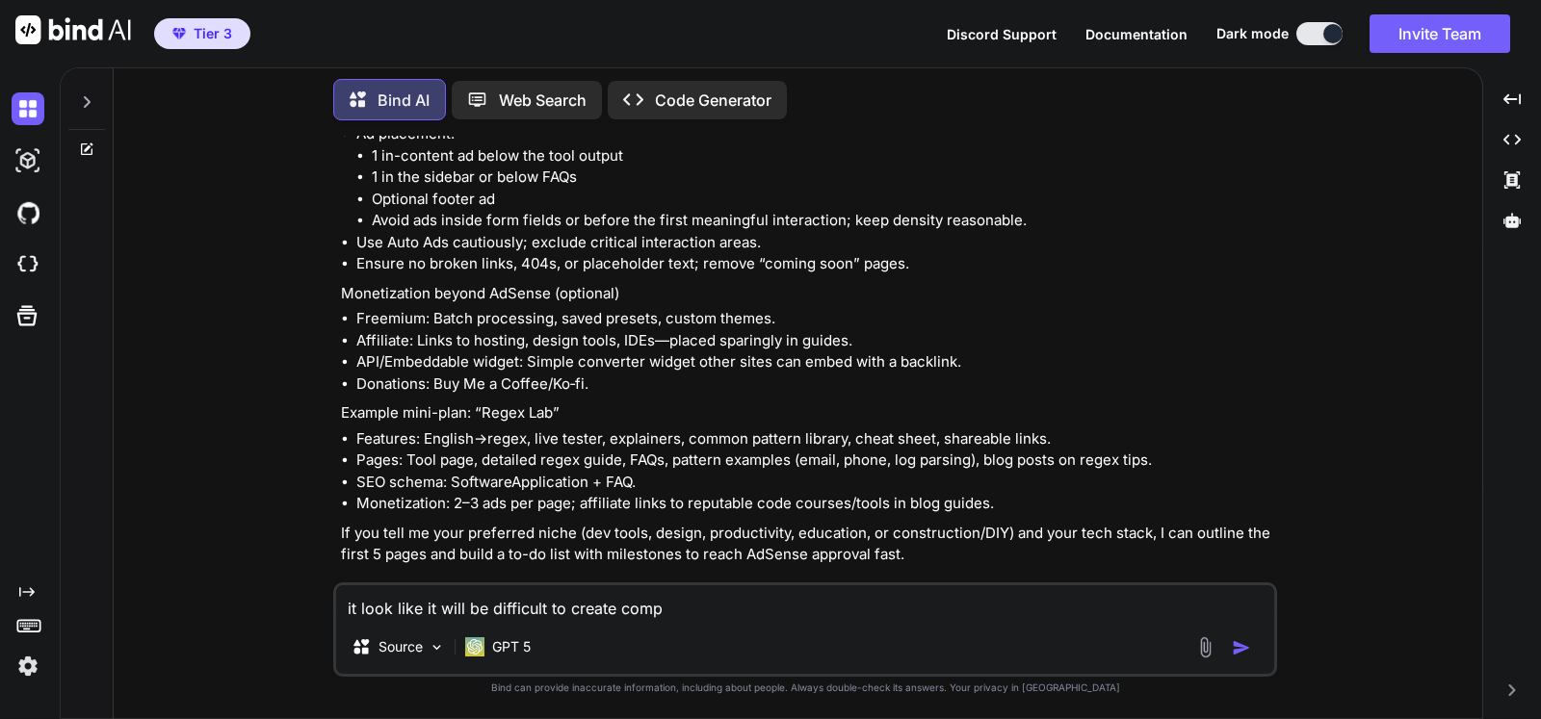
type textarea "it look like it will be difficult to create compl"
type textarea "x"
type textarea "it look like it will be difficult to create comple"
type textarea "x"
type textarea "it look like it will be difficult to create comples"
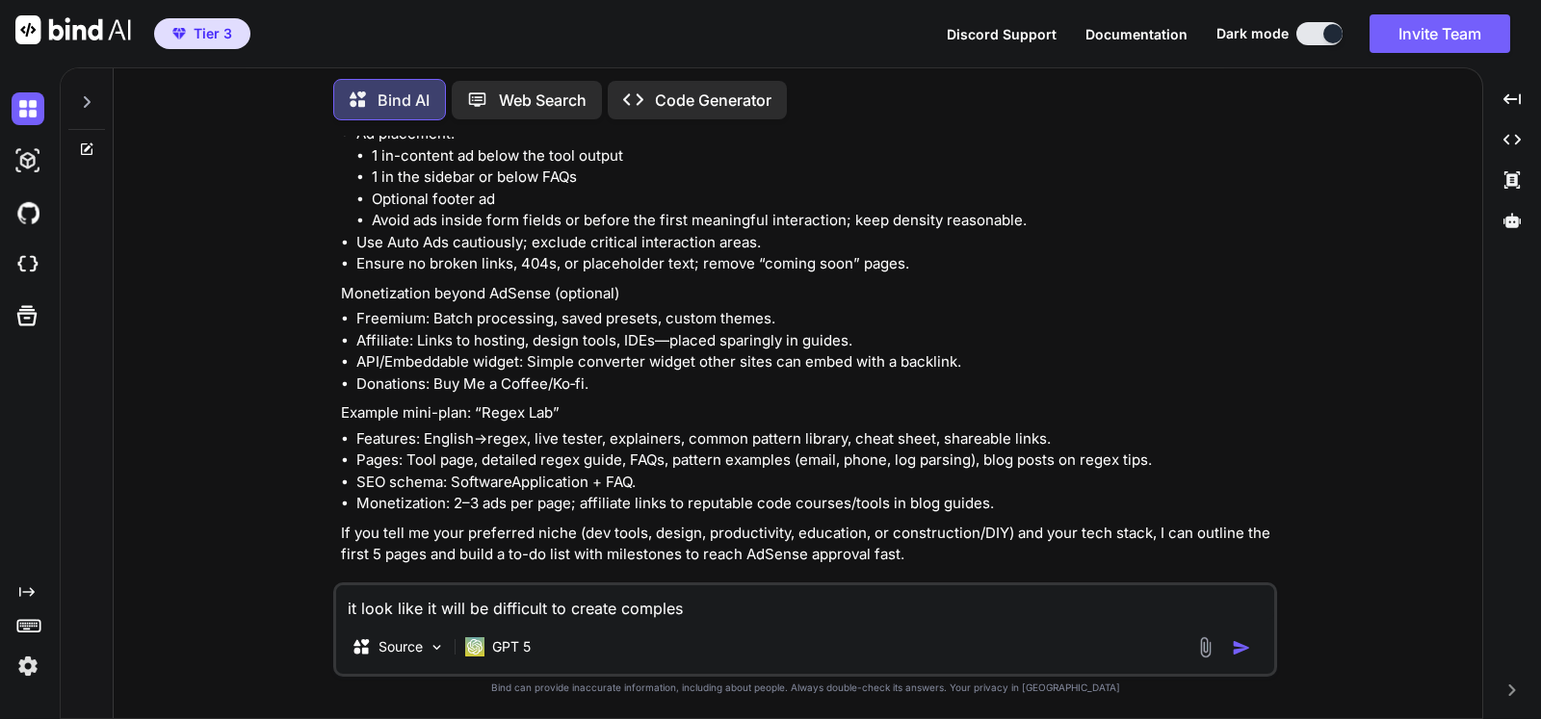
type textarea "x"
type textarea "it look like it will be difficult to create complex"
type textarea "x"
type textarea "it look like it will be difficult to create complex"
type textarea "x"
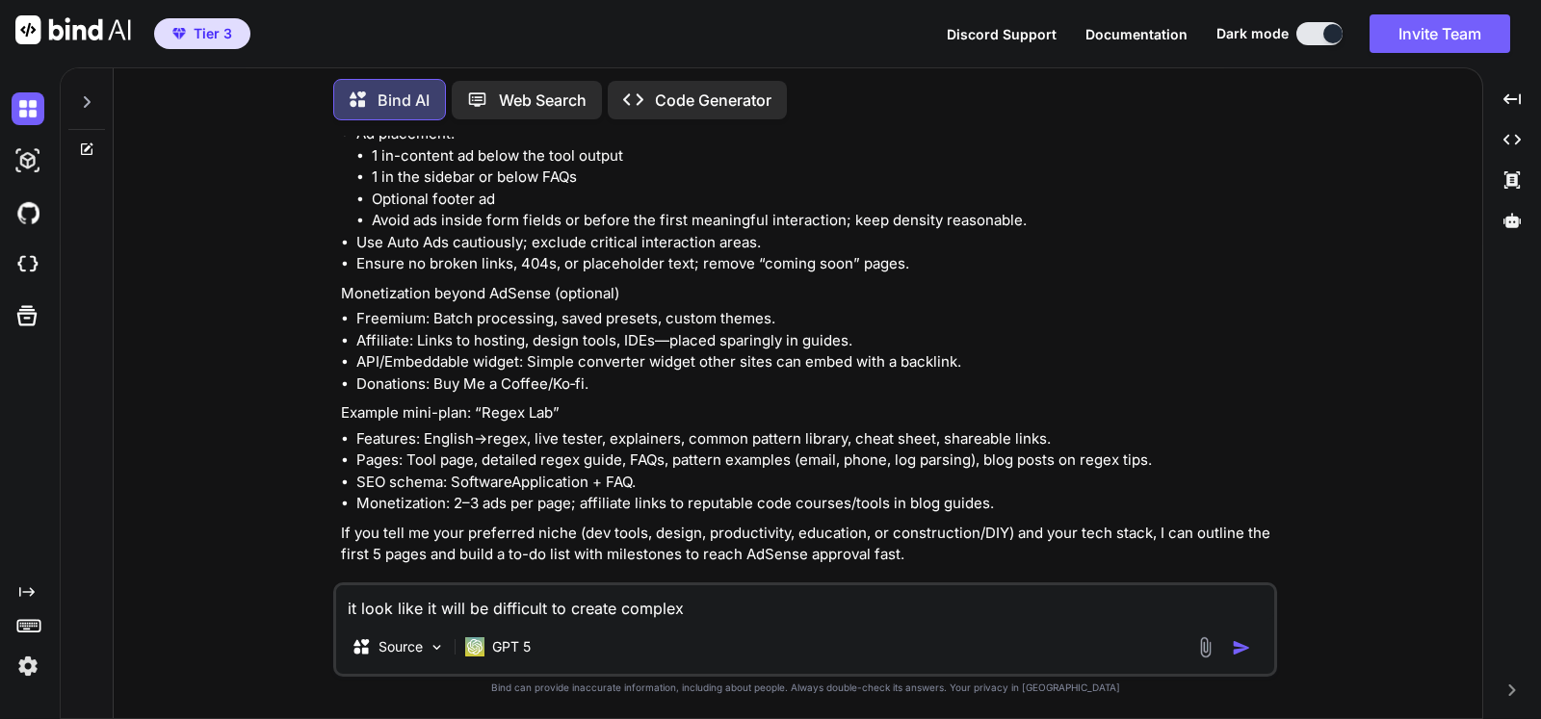
type textarea "it look like it will be difficult to create complex w"
type textarea "x"
type textarea "it look like it will be difficult to create complex we"
type textarea "x"
type textarea "it look like it will be difficult to create complex web"
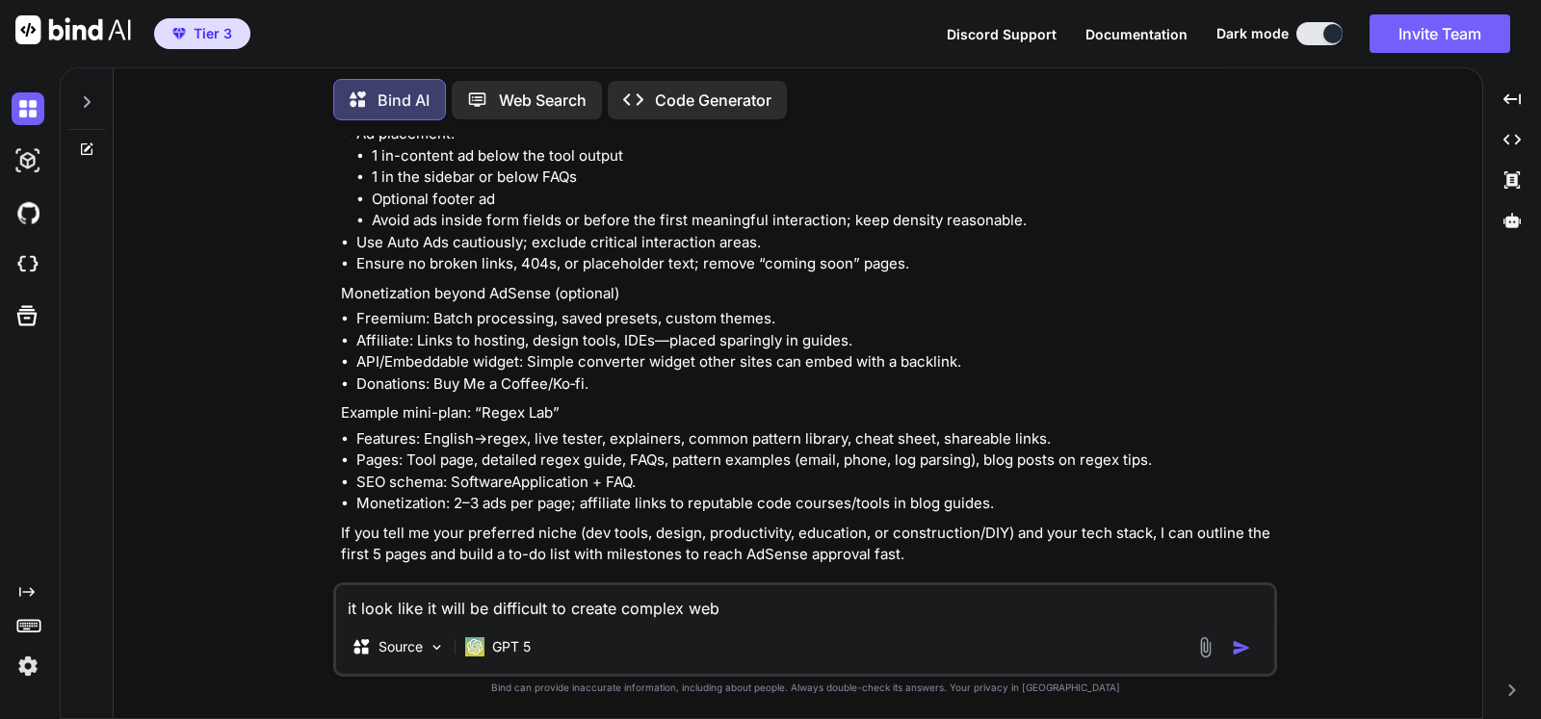
type textarea "x"
type textarea "it look like it will be difficult to create complex webi"
type textarea "x"
type textarea "it look like it will be difficult to create complex web"
type textarea "x"
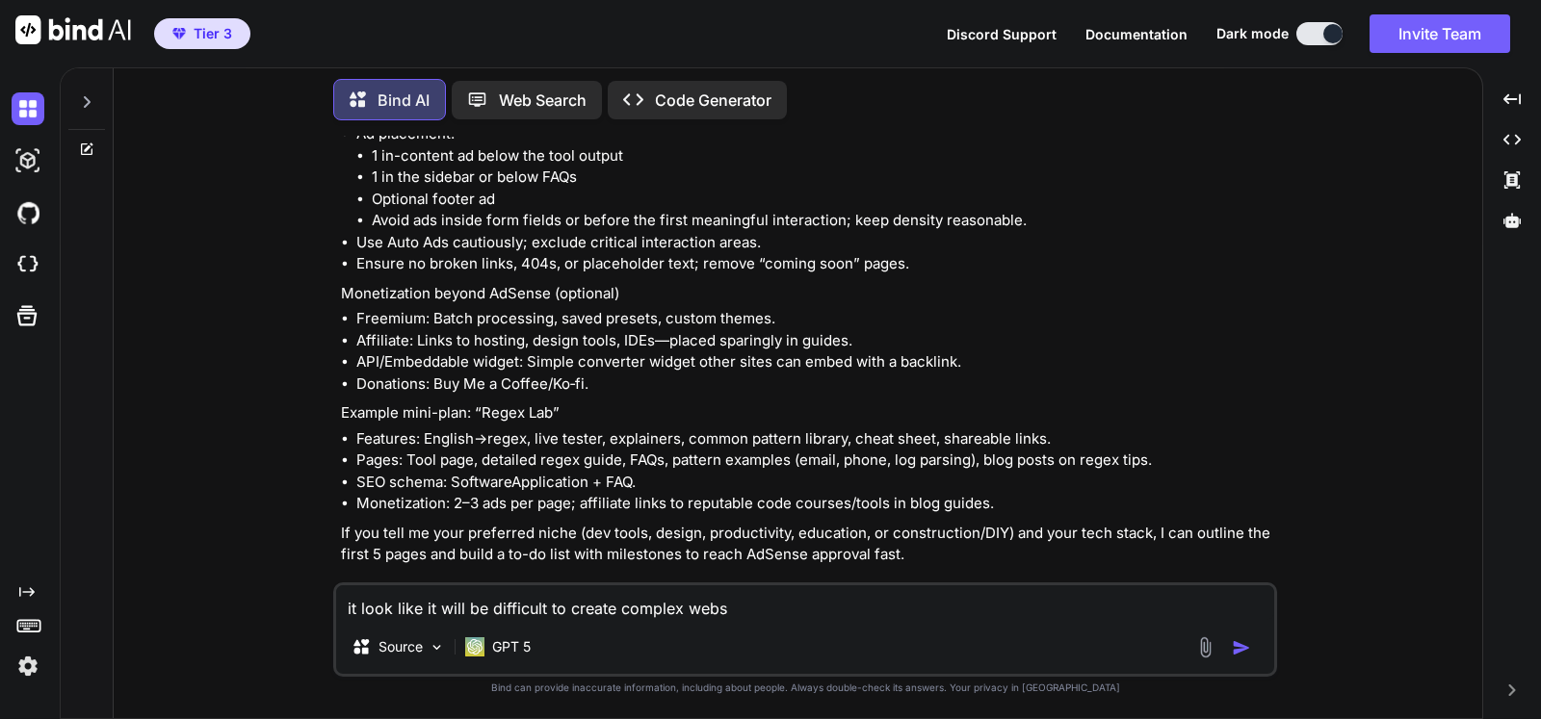
type textarea "it look like it will be difficult to create complex webst"
type textarea "x"
type textarea "it look like it will be difficult to create complex websti"
type textarea "x"
type textarea "it look like it will be difficult to create complex webstie"
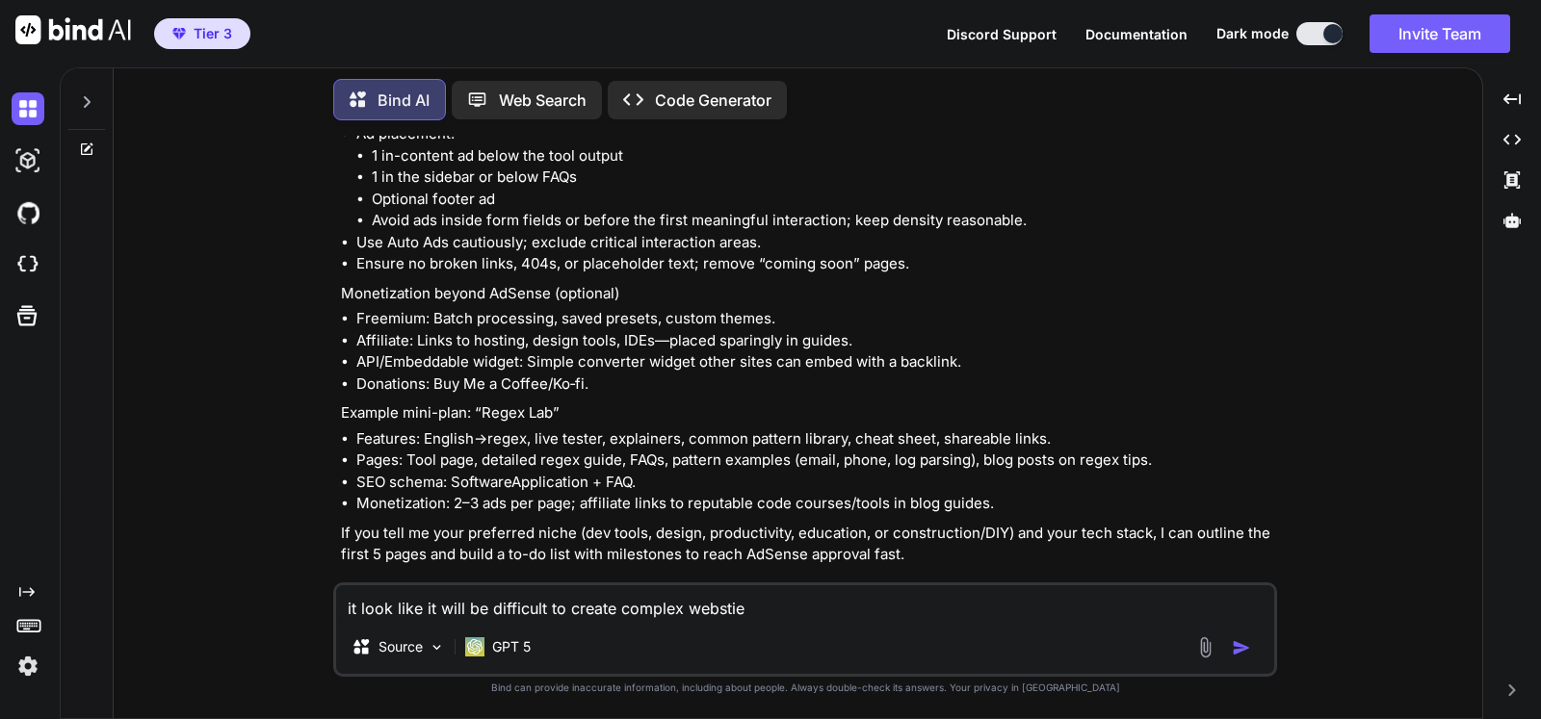
type textarea "x"
type textarea "it look like it will be difficult to create complex websti"
type textarea "x"
type textarea "it look like it will be difficult to create complex webst"
type textarea "x"
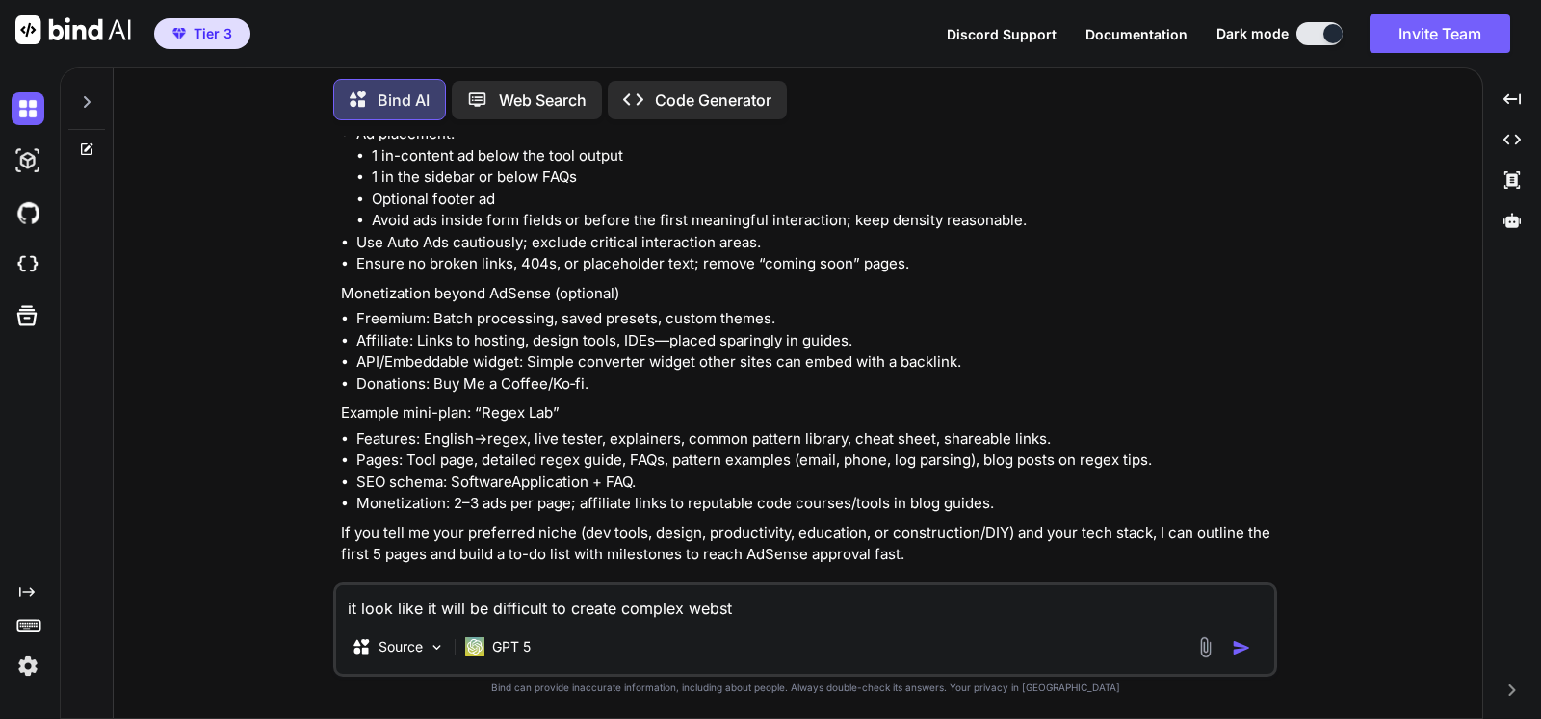
type textarea "it look like it will be difficult to create complex webs"
type textarea "x"
type textarea "it look like it will be difficult to create complex websi"
type textarea "x"
type textarea "it look like it will be difficult to create complex websit"
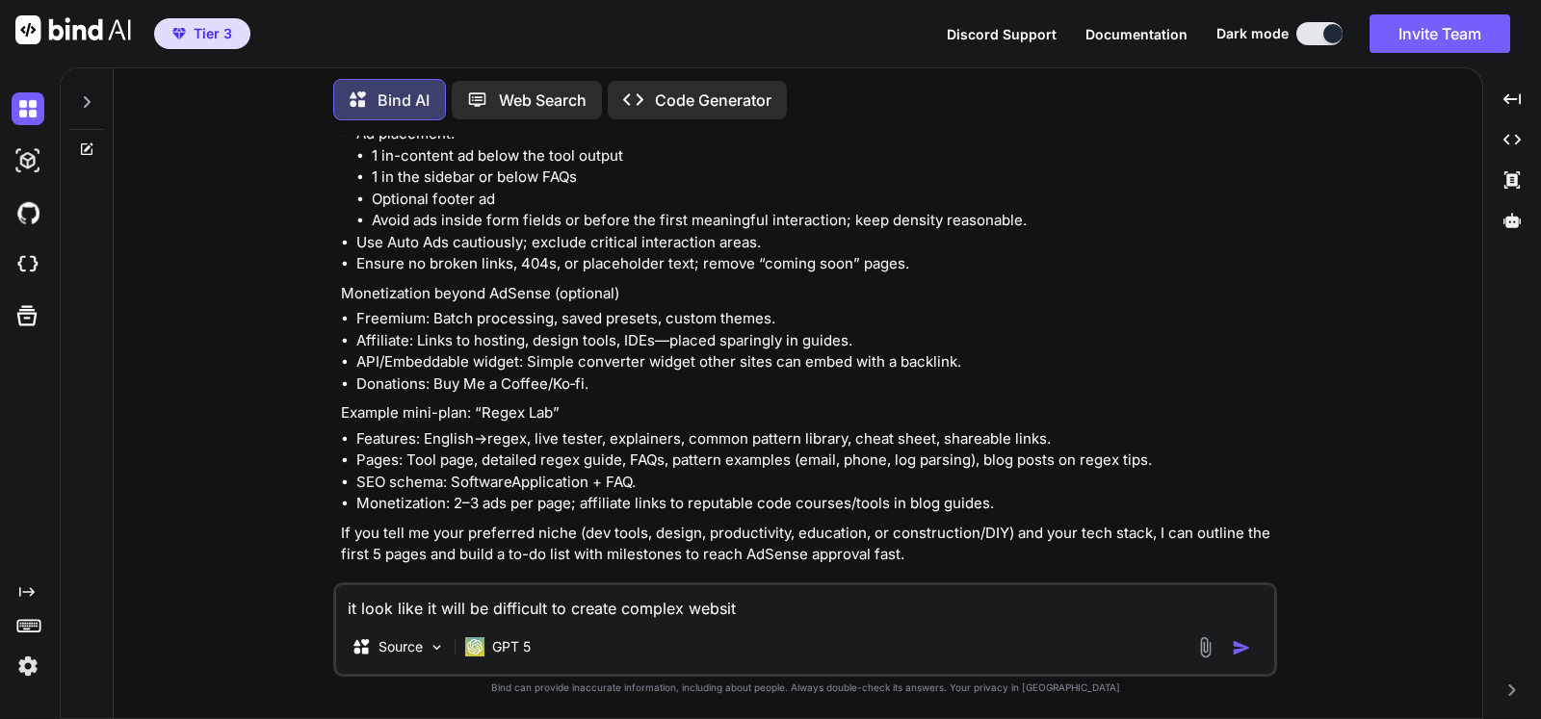
type textarea "x"
type textarea "it look like it will be difficult to create complex website"
type textarea "x"
type textarea "it look like it will be difficult to create complex website."
type textarea "x"
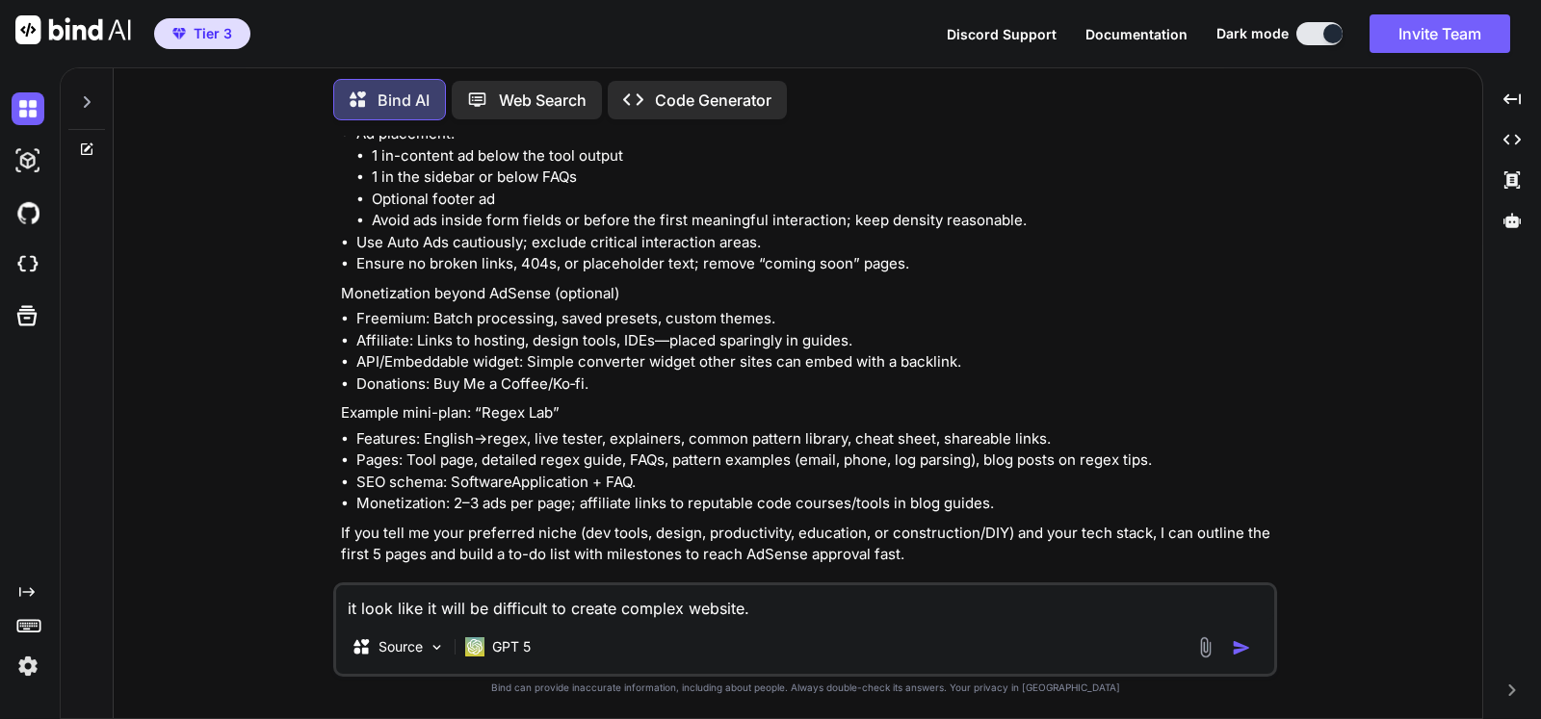
type textarea "it look like it will be difficult to create complex website."
type textarea "x"
type textarea "it look like it will be difficult to create complex website. i"
type textarea "x"
type textarea "it look like it will be difficult to create complex website. i w"
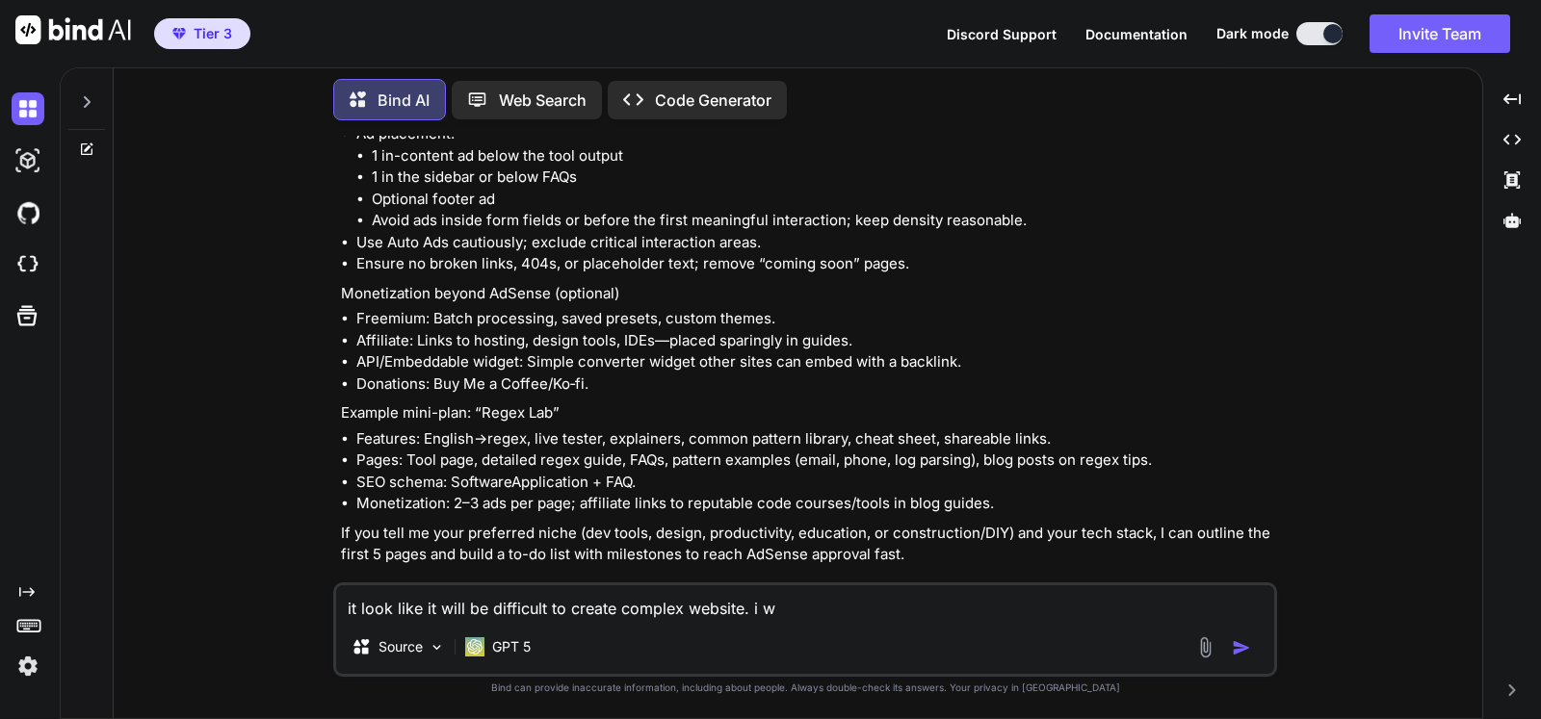
type textarea "x"
type textarea "it look like it will be difficult to create complex website. i wa"
type textarea "x"
type textarea "it look like it will be difficult to create complex website. i wan"
type textarea "x"
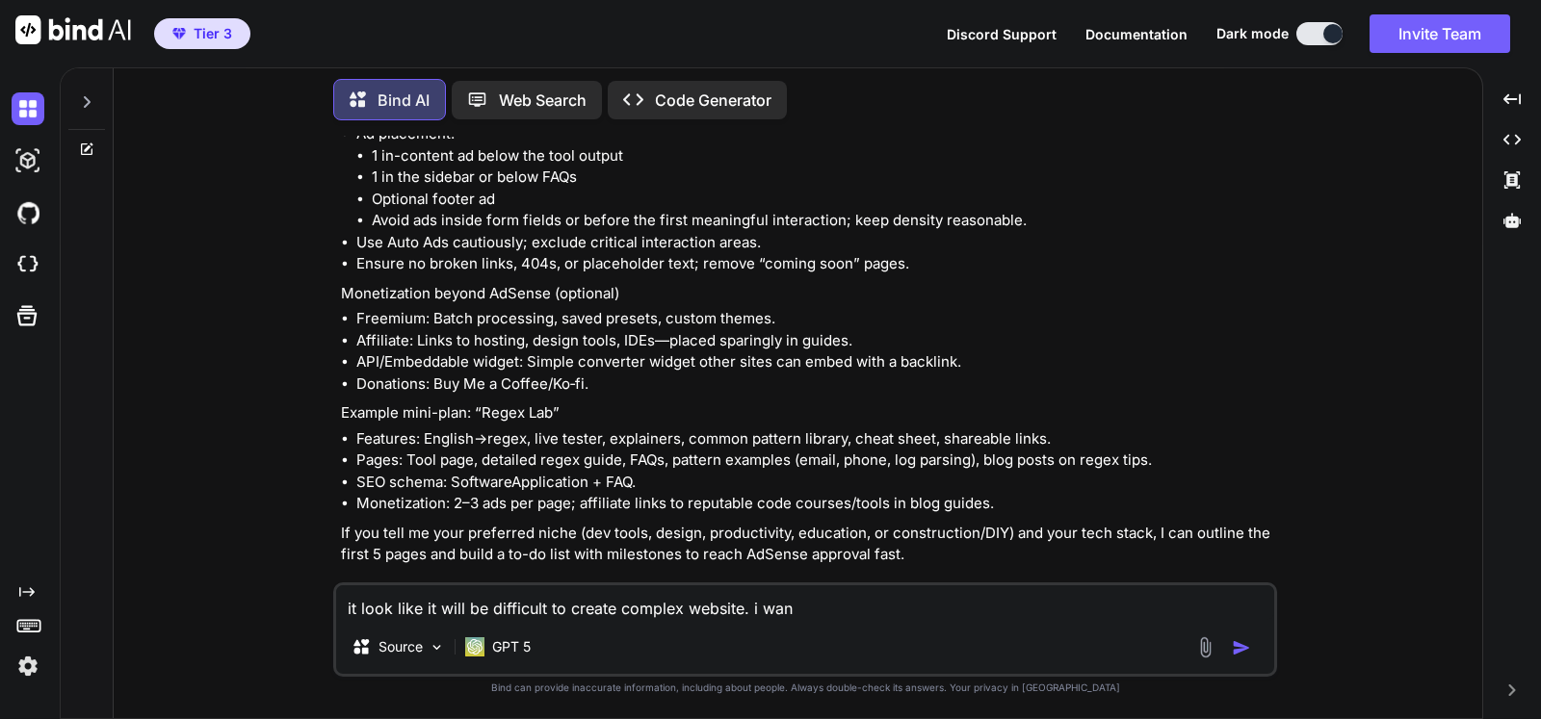
type textarea "it look like it will be difficult to create complex website. i want"
type textarea "x"
type textarea "it look like it will be difficult to create complex website. i want"
type textarea "x"
type textarea "it look like it will be difficult to create complex website. i want t"
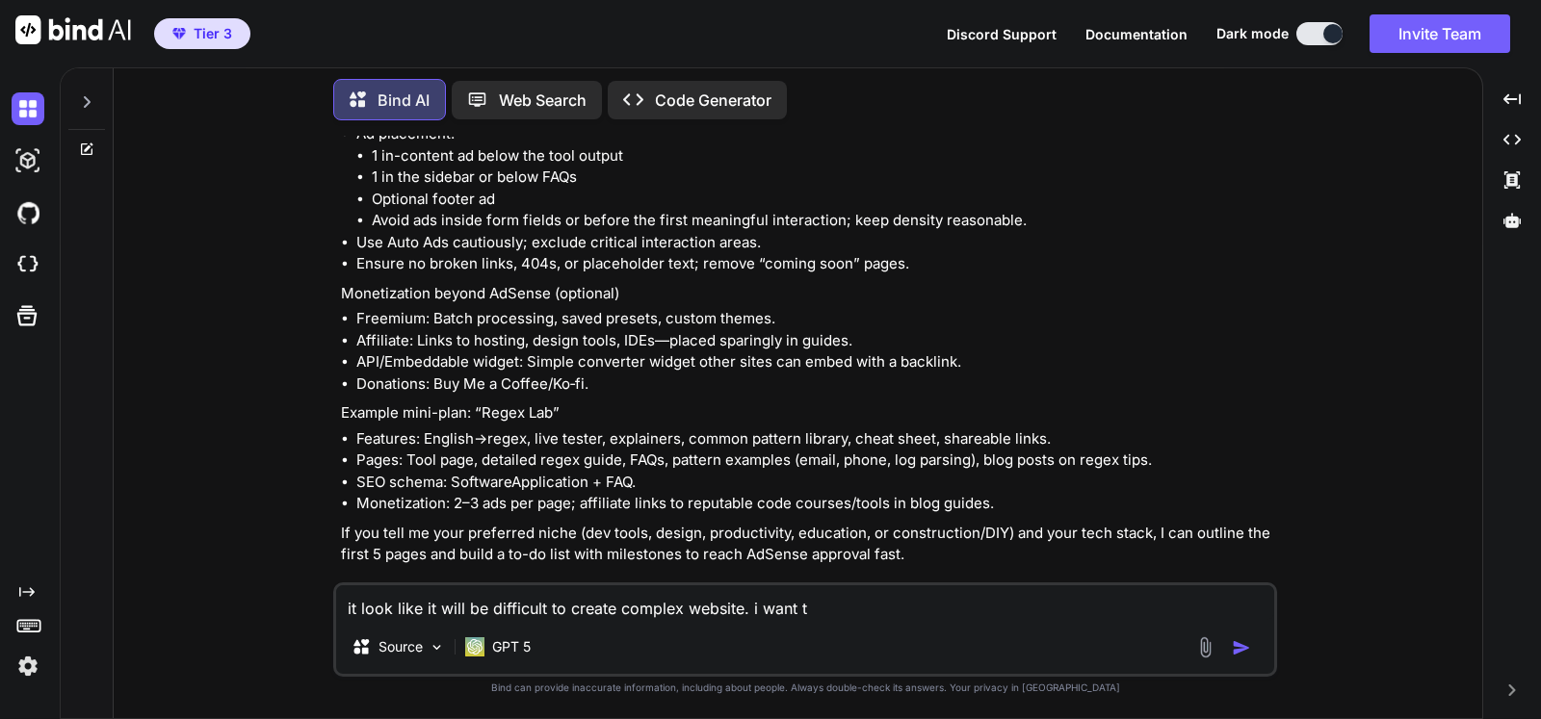
type textarea "x"
type textarea "it look like it will be difficult to create complex website. i want to"
type textarea "x"
type textarea "it look like it will be difficult to create complex website. i want to"
type textarea "x"
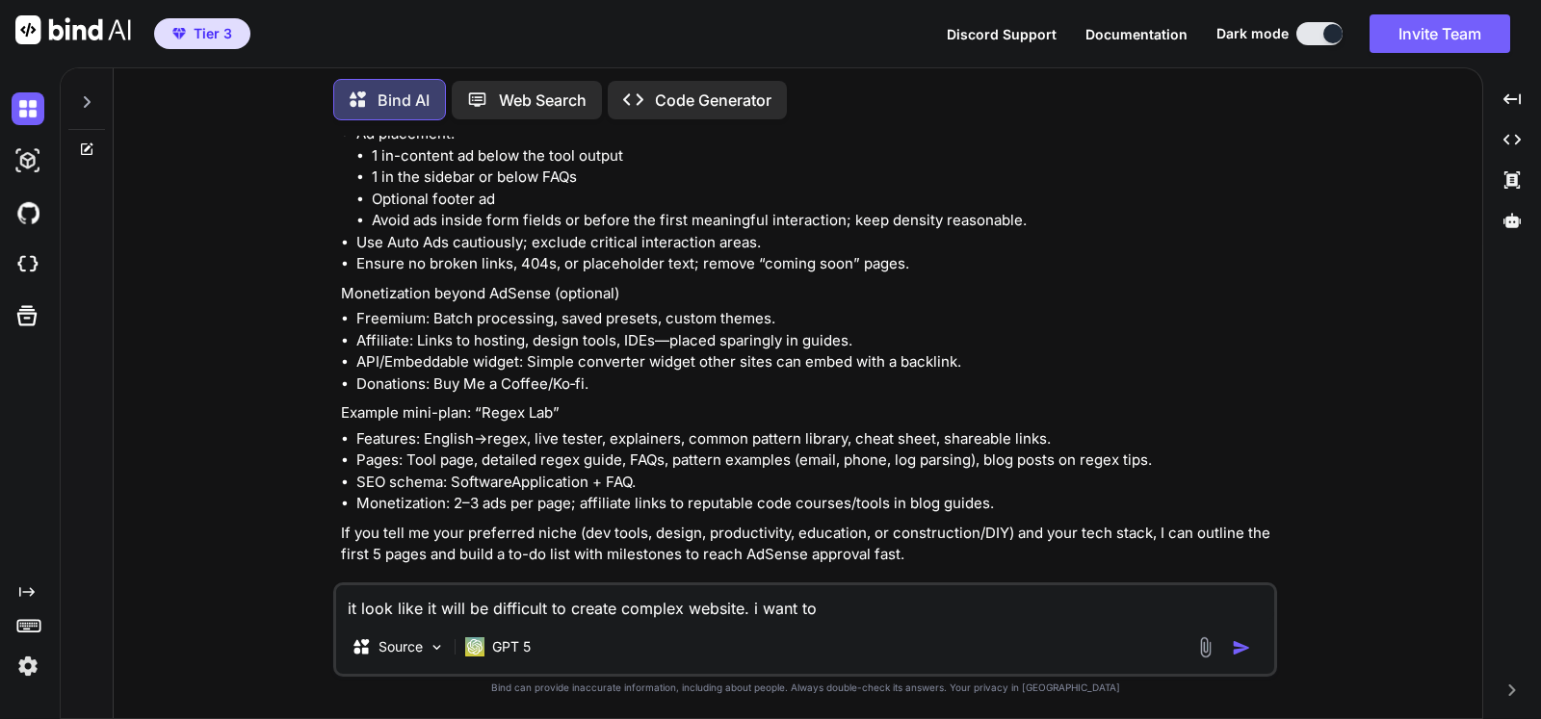
type textarea "it look like it will be difficult to create complex website. i want to h"
type textarea "x"
type textarea "it look like it will be difficult to create complex website. i want to hos"
type textarea "x"
type textarea "it look like it will be difficult to create complex website. i want to host"
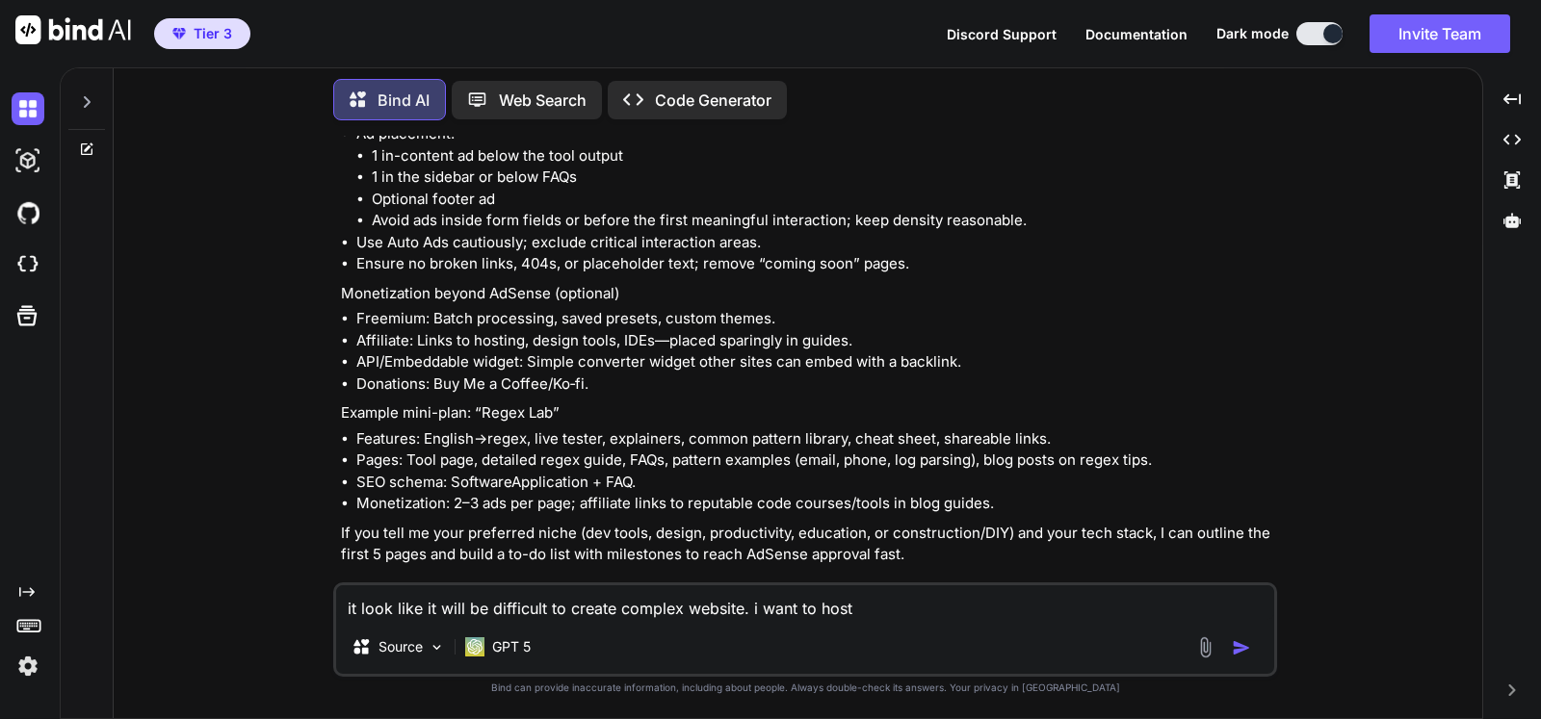
type textarea "x"
type textarea "it look like it will be difficult to create complex website. i want to host"
type textarea "x"
type textarea "it look like it will be difficult to create complex website. i want to host s"
type textarea "x"
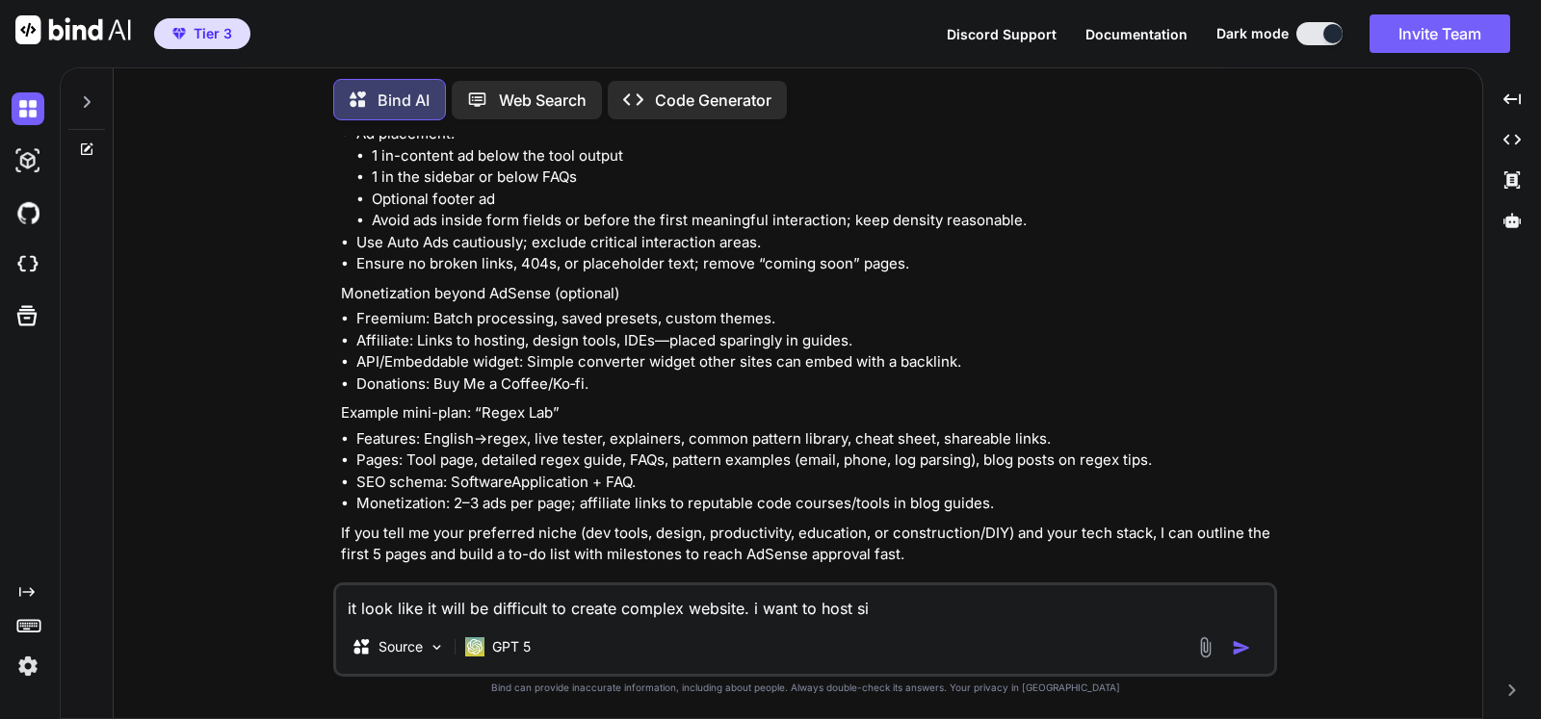
type textarea "it look like it will be difficult to create complex website. i want to host sit"
type textarea "x"
type textarea "it look like it will be difficult to create complex website. i want to host site"
type textarea "x"
type textarea "it look like it will be difficult to create complex website. i want to host site"
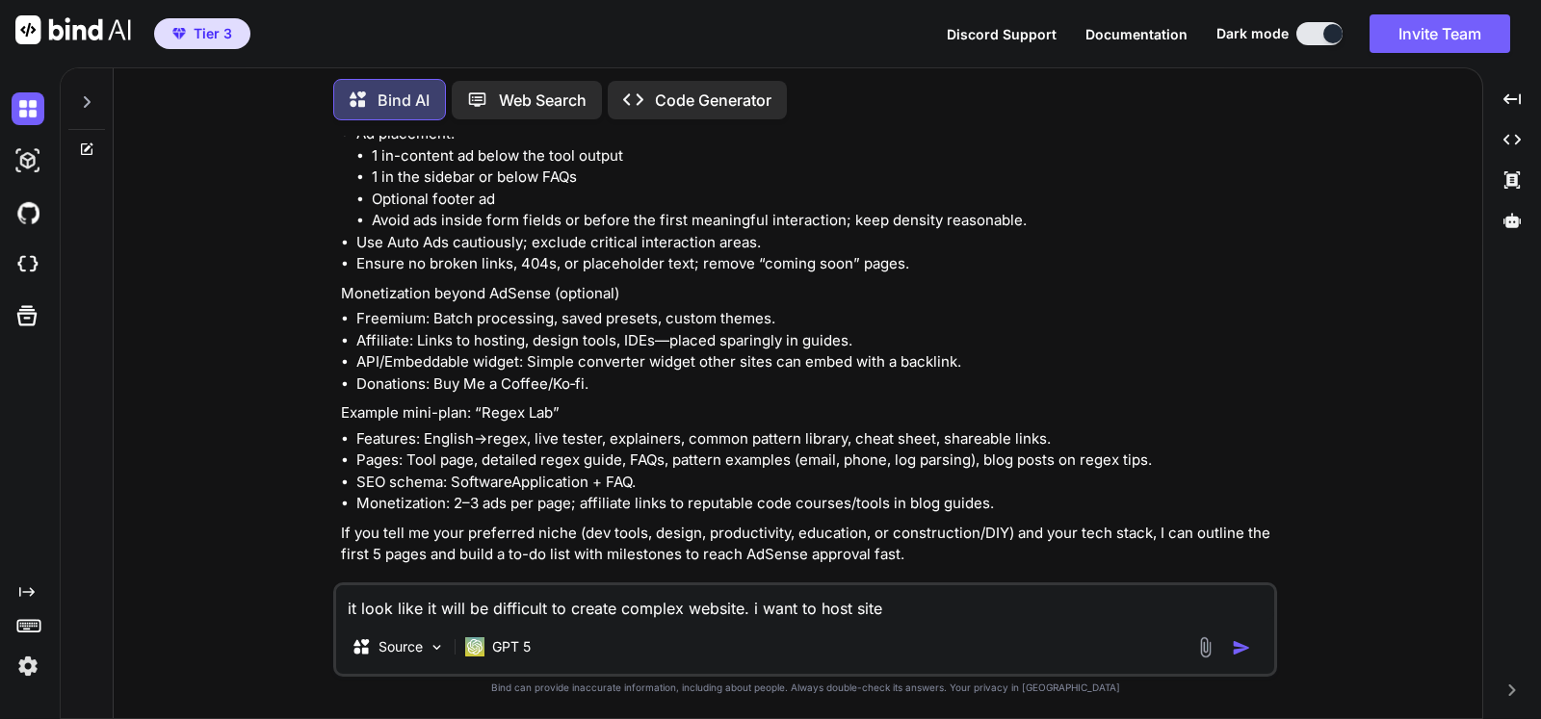
type textarea "x"
type textarea "it look like it will be difficult to create complex website. i want to host sit…"
type textarea "x"
type textarea "it look like it will be difficult to create complex website. i want to host sit…"
type textarea "x"
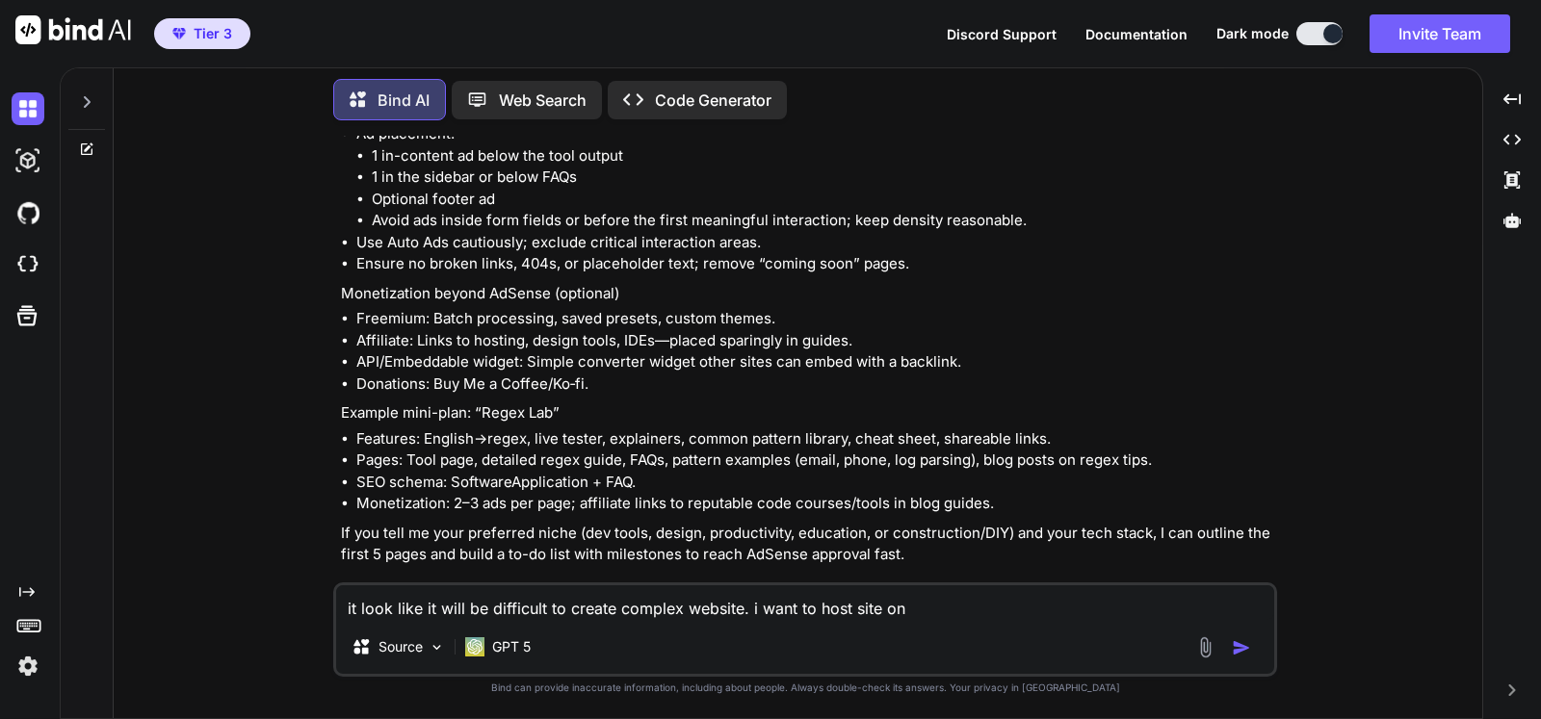
type textarea "it look like it will be difficult to create complex website. i want to host sit…"
type textarea "x"
type textarea "it look like it will be difficult to create complex website. i want to host sit…"
type textarea "x"
type textarea "it look like it will be difficult to create complex website. i want to host sit…"
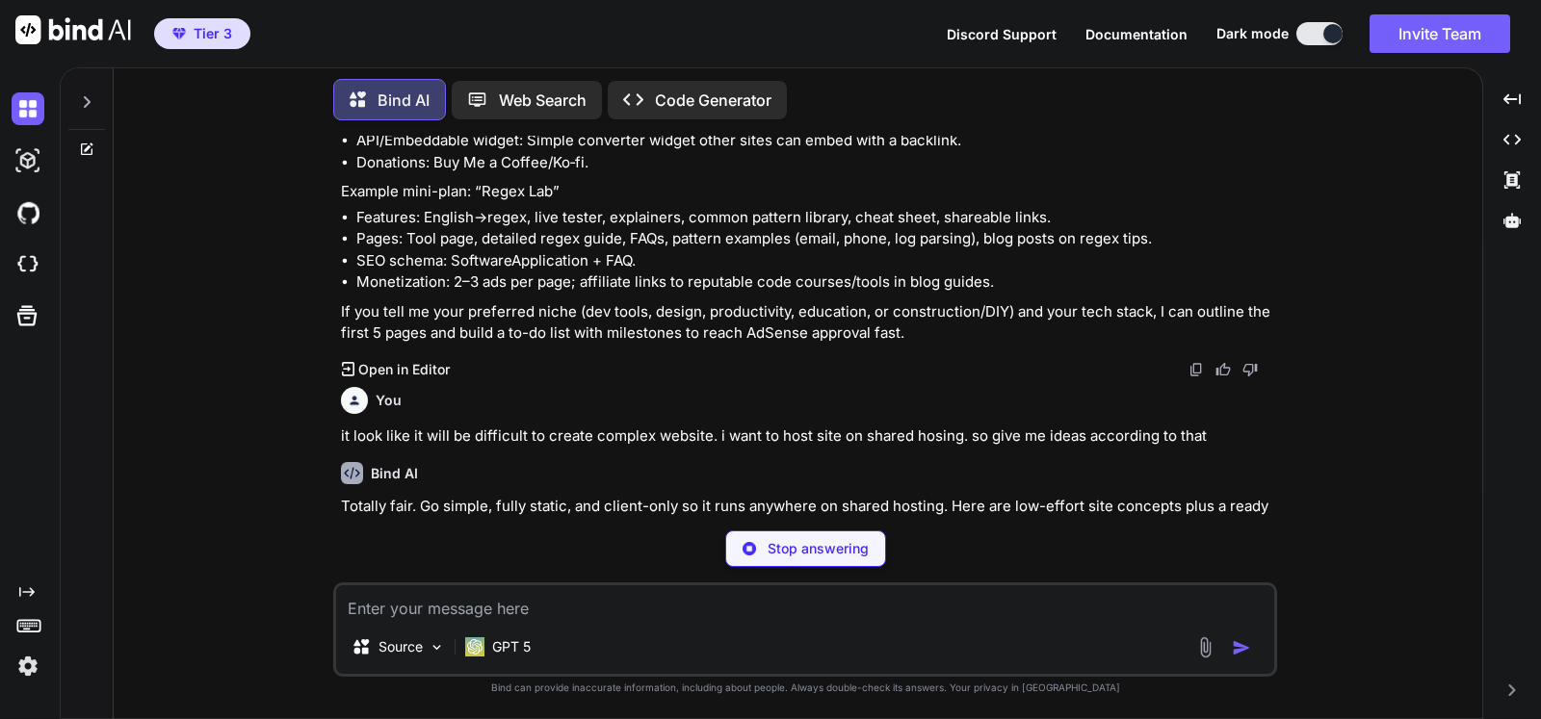
scroll to position [1820, 0]
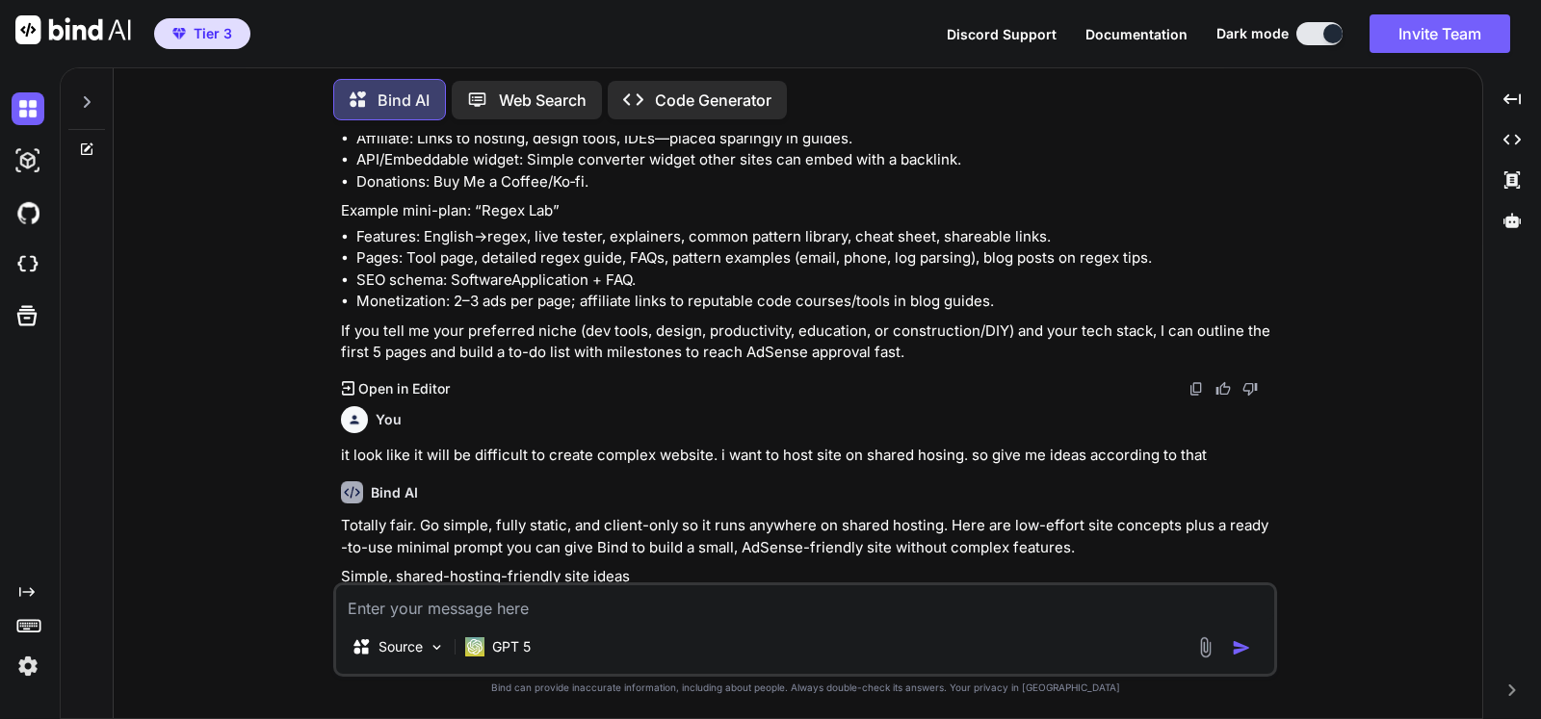
click at [0, 387] on div "Created with Pixso." at bounding box center [26, 383] width 52 height 600
click at [1074, 520] on p "Totally fair. Go simple, fully static, and client-only so it runs anywhere on s…" at bounding box center [807, 536] width 932 height 43
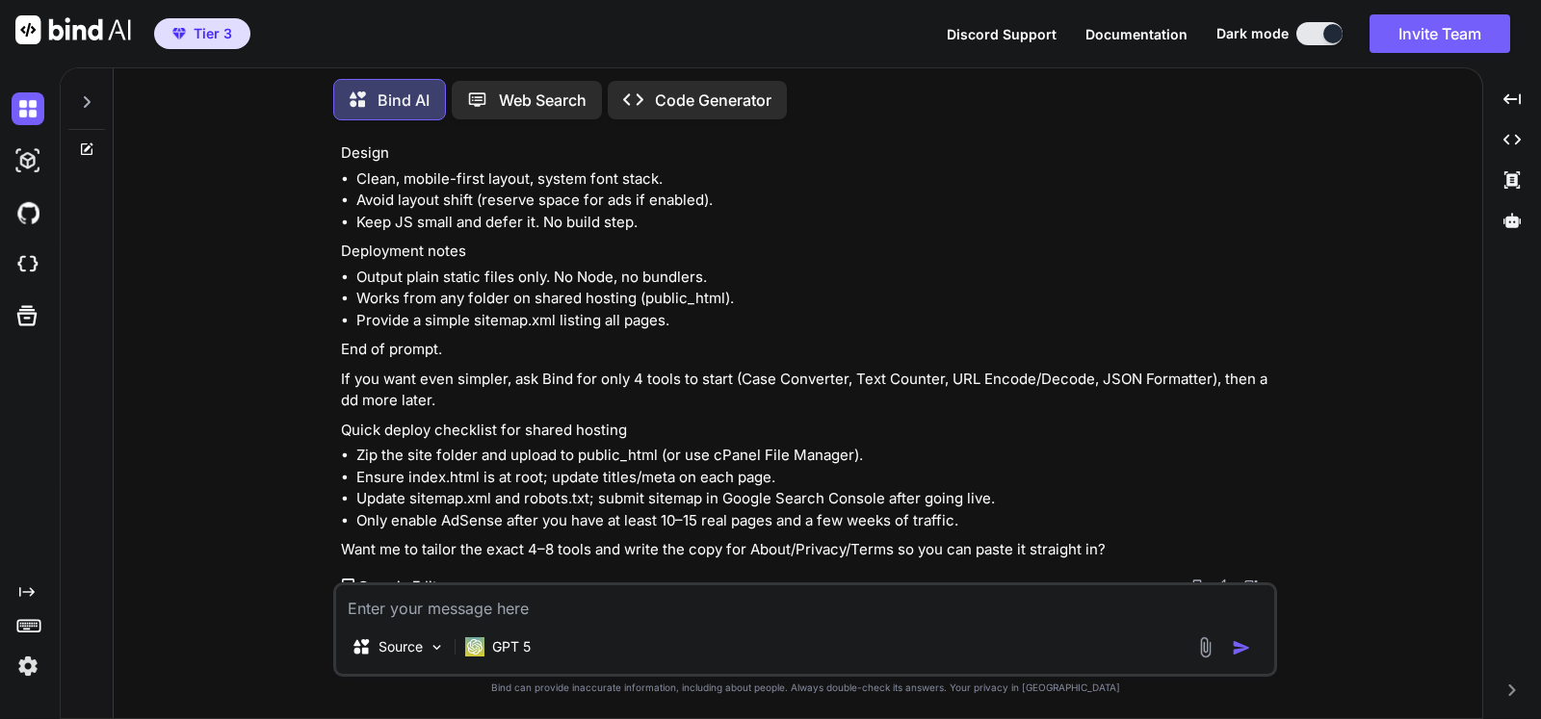
scroll to position [4444, 0]
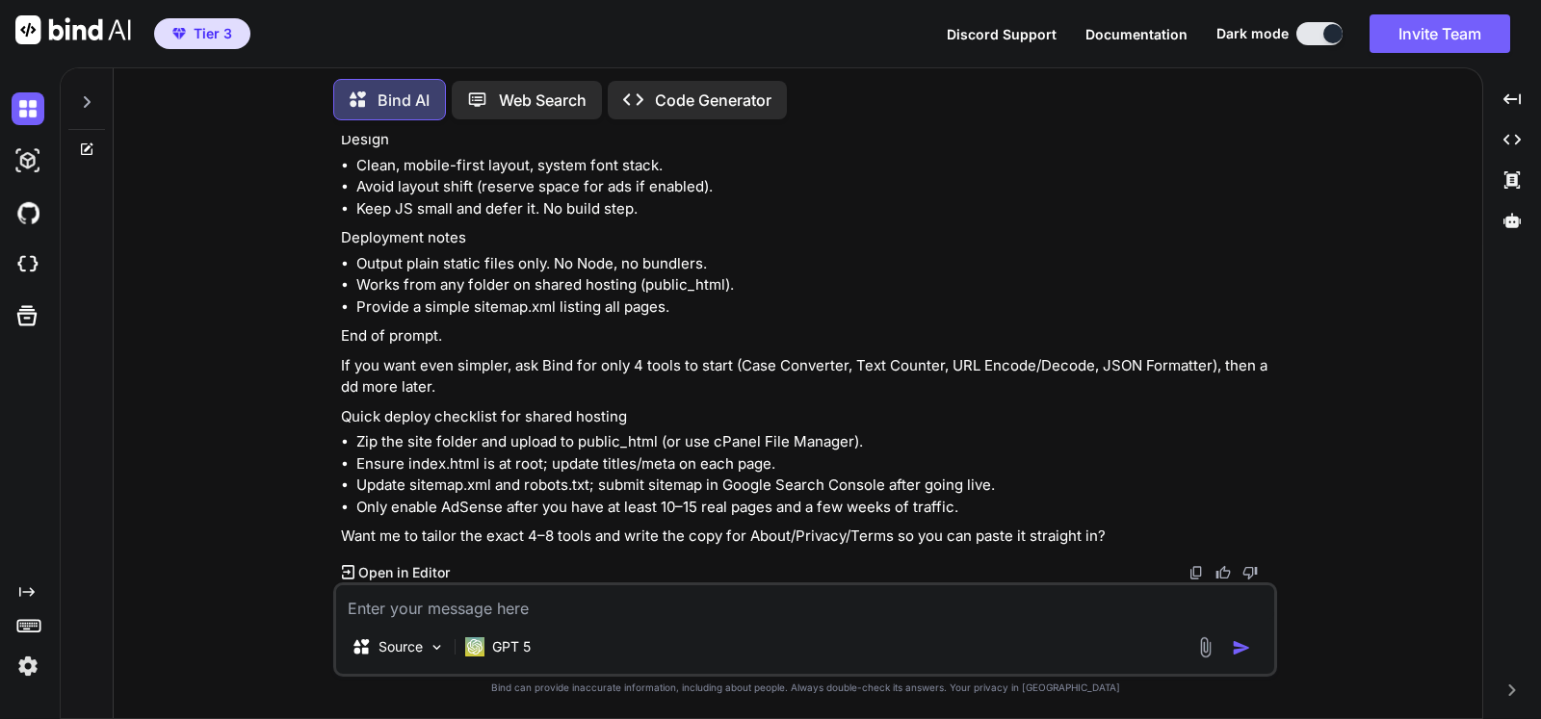
click at [36, 30] on img at bounding box center [73, 29] width 116 height 29
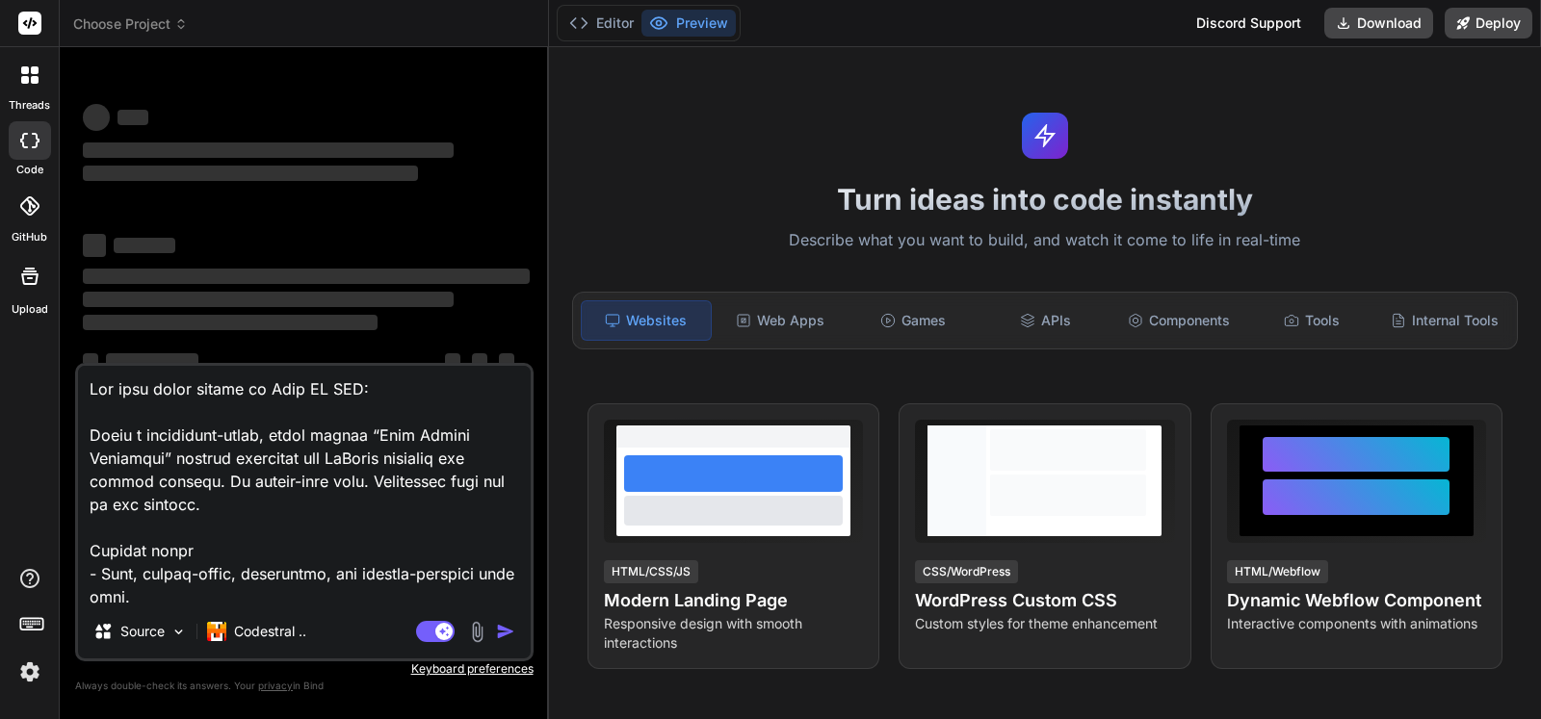
type textarea "x"
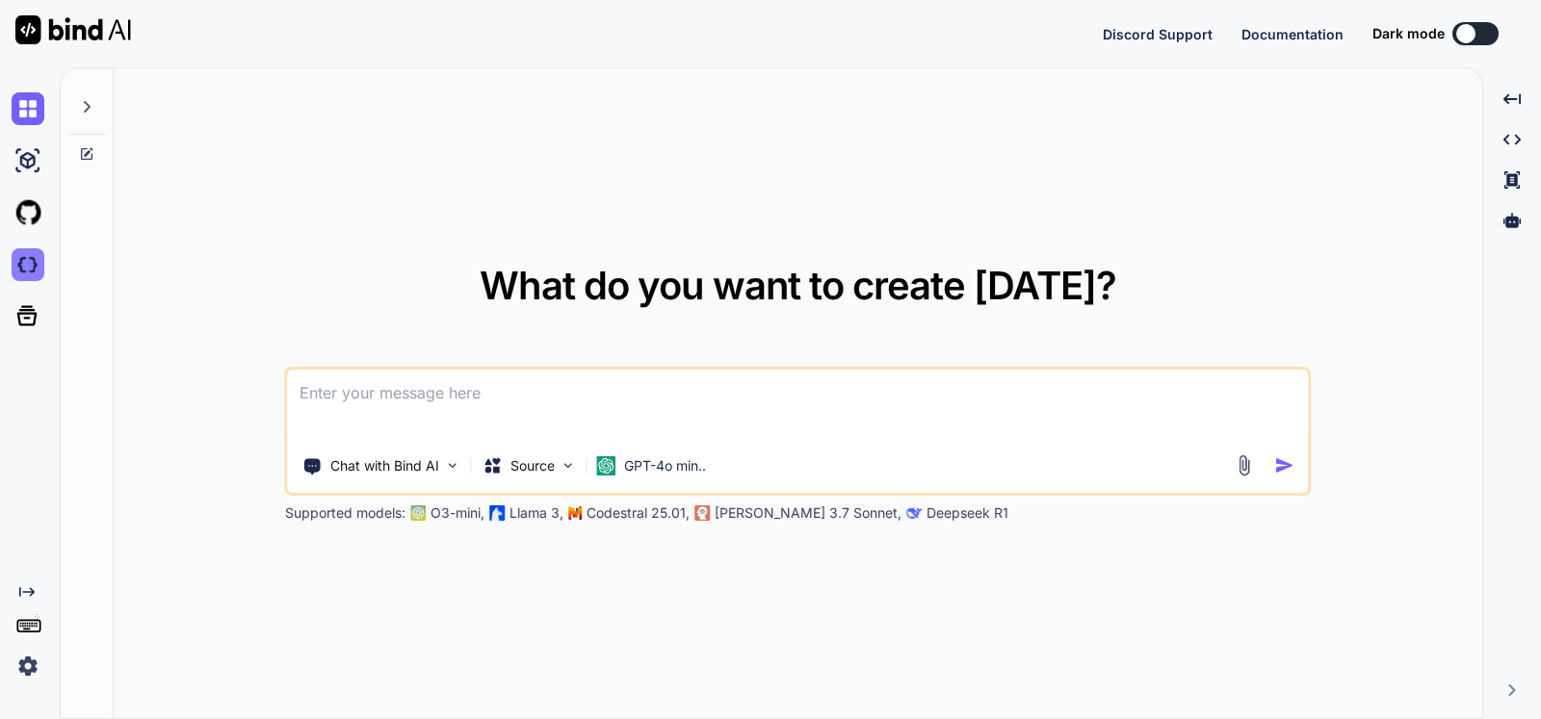
click at [39, 268] on img at bounding box center [28, 264] width 33 height 33
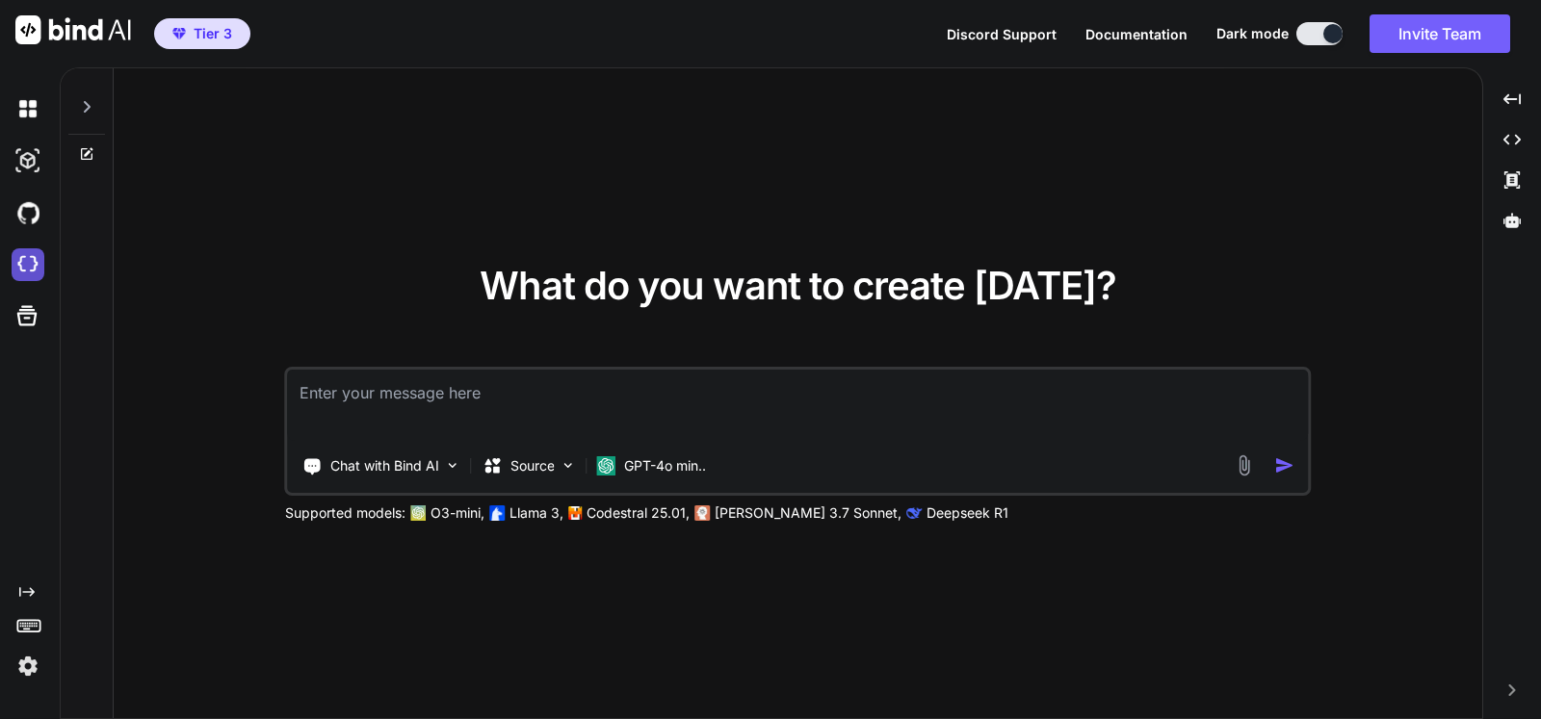
type textarea "x"
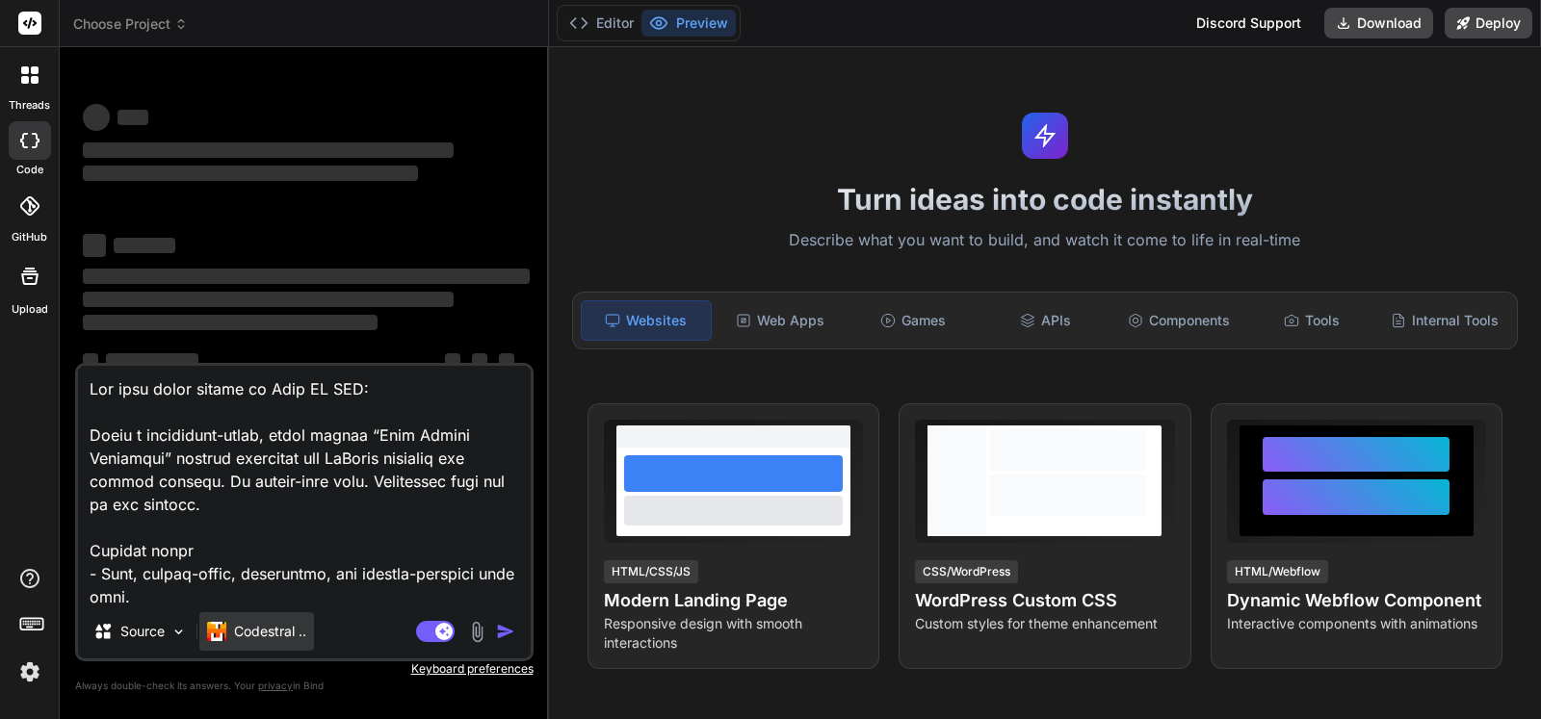
click at [259, 633] on p "Codestral .." at bounding box center [270, 631] width 72 height 19
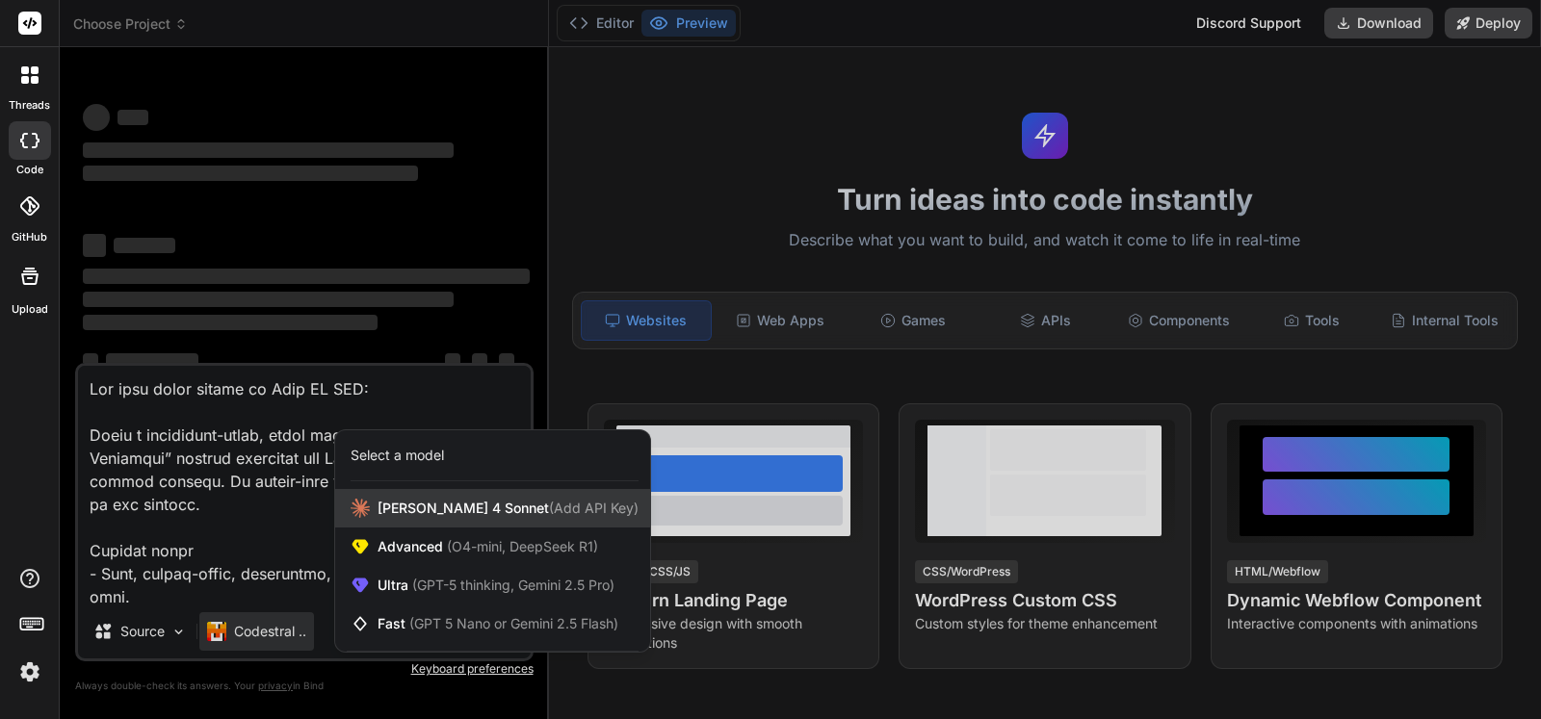
click at [385, 523] on div "[PERSON_NAME] 4 Sonnet (Add API Key)" at bounding box center [492, 508] width 315 height 39
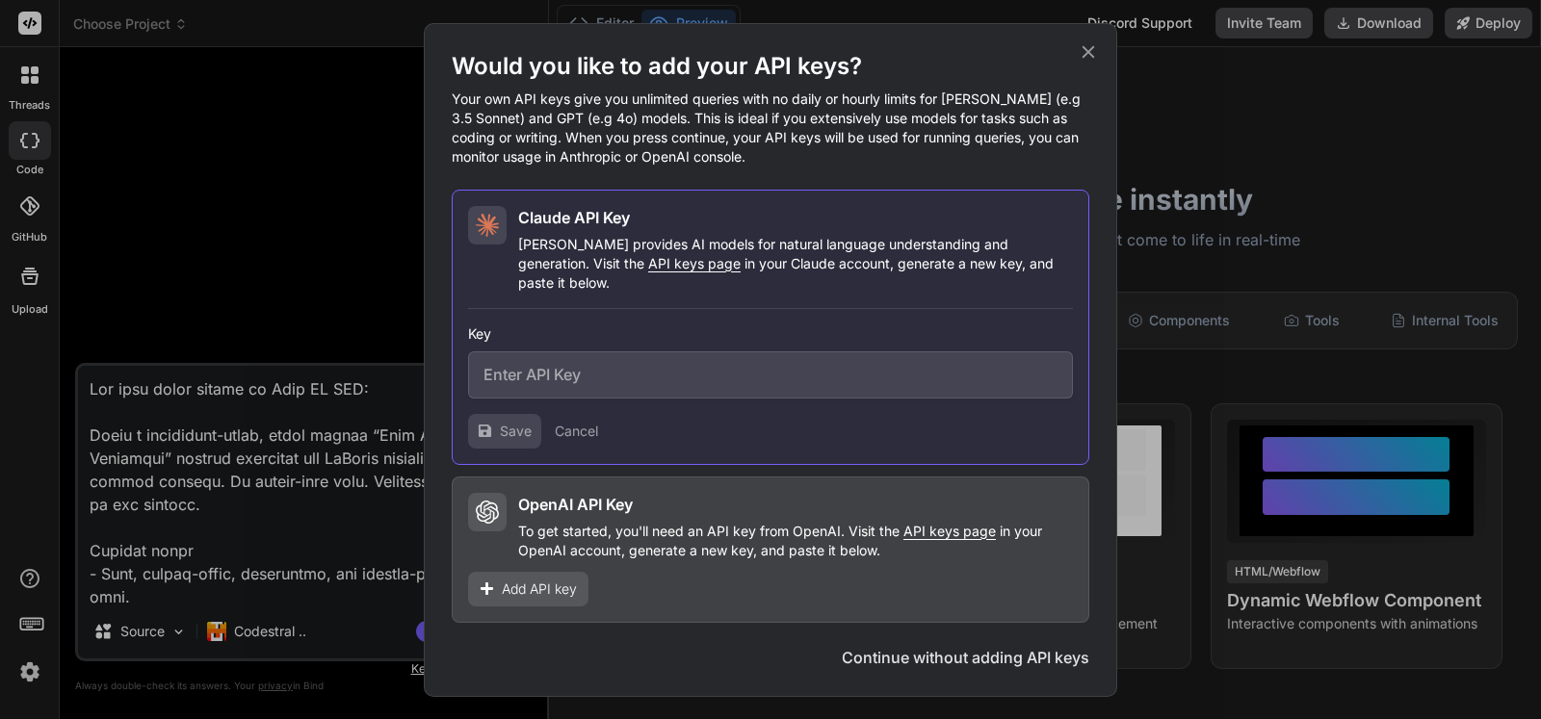
click at [983, 651] on button "Continue without adding API keys" at bounding box center [965, 657] width 247 height 23
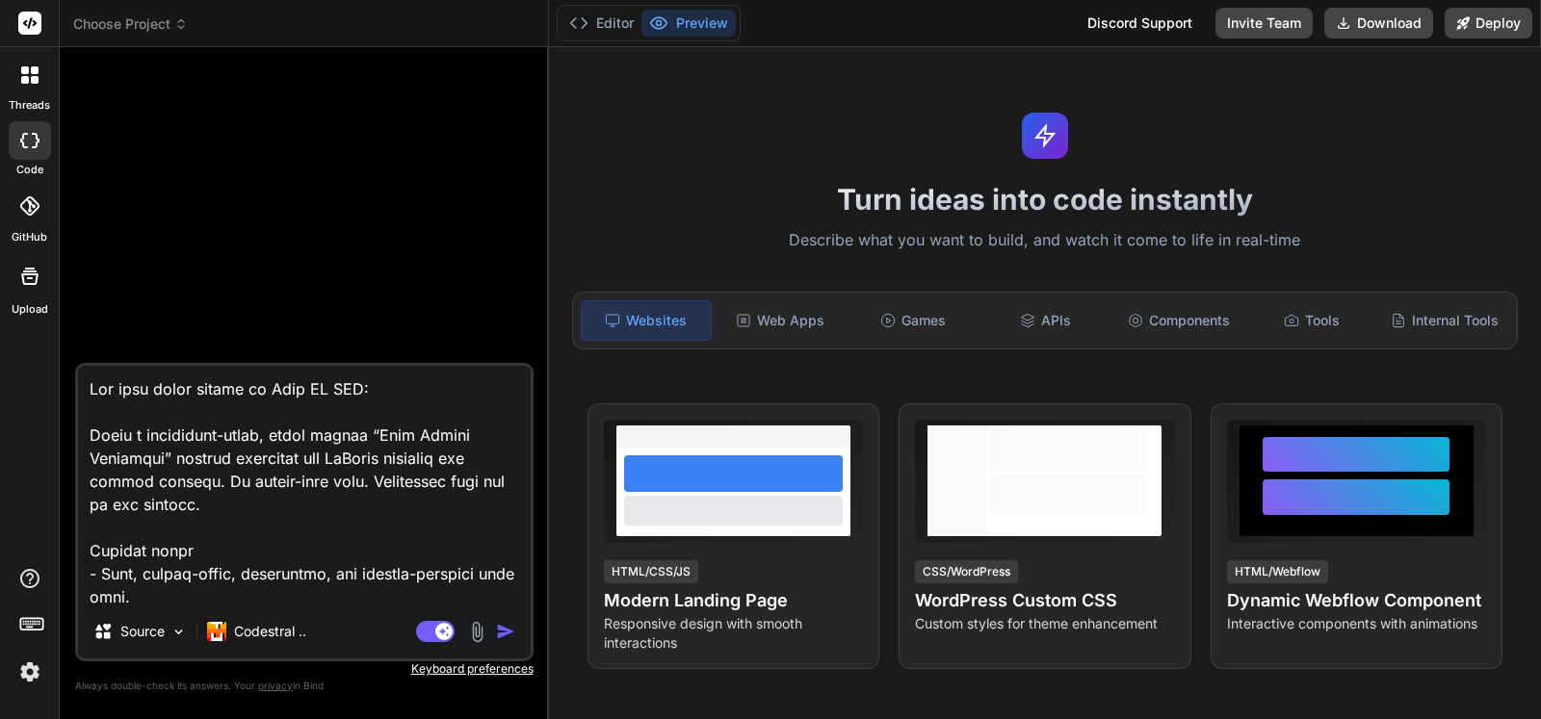
click at [161, 657] on div "Source" at bounding box center [136, 635] width 117 height 46
click at [151, 606] on div "Source Codestral .. Agent Mode. When this toggle is activated, AI automatically…" at bounding box center [304, 512] width 458 height 298
click at [149, 615] on div "Source" at bounding box center [140, 631] width 109 height 39
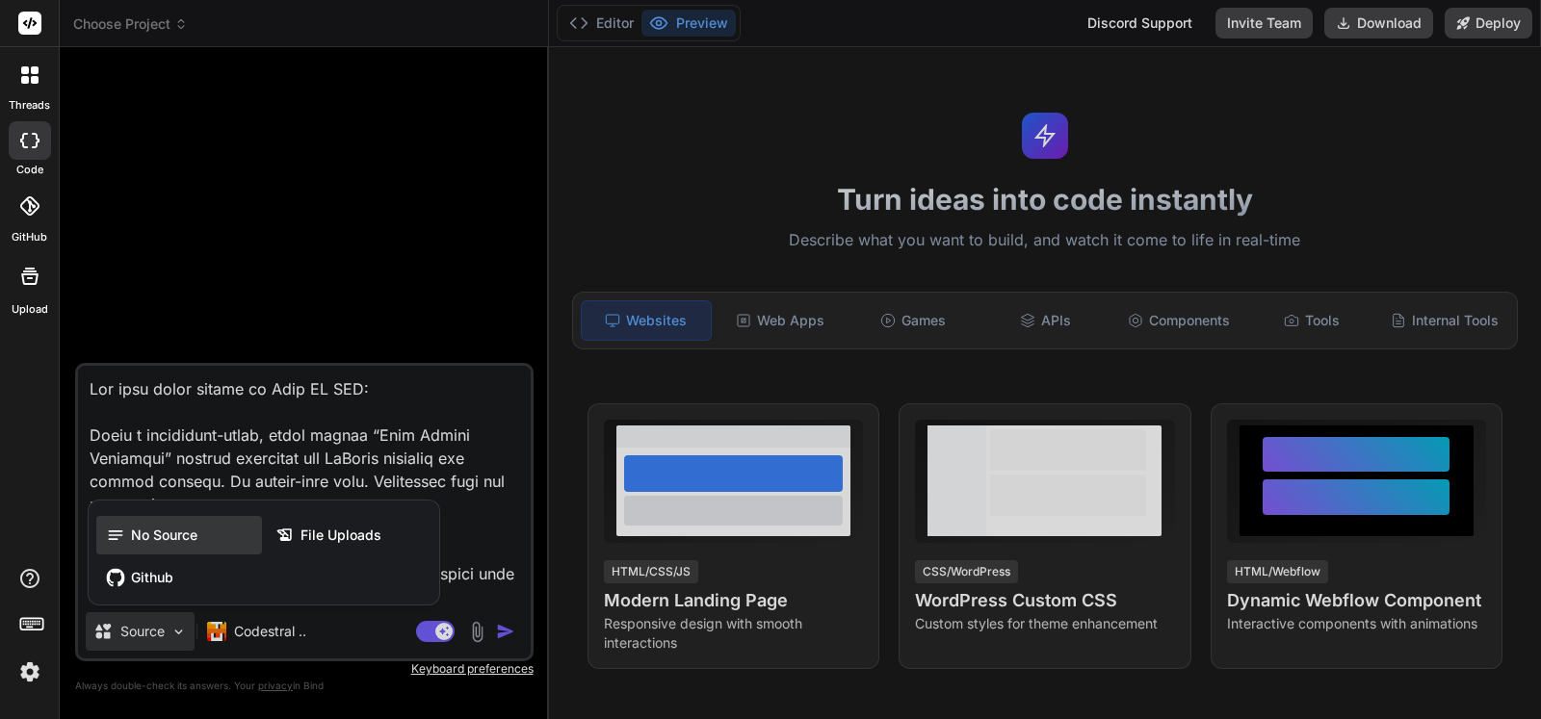
click at [177, 527] on span "No Source" at bounding box center [164, 535] width 66 height 19
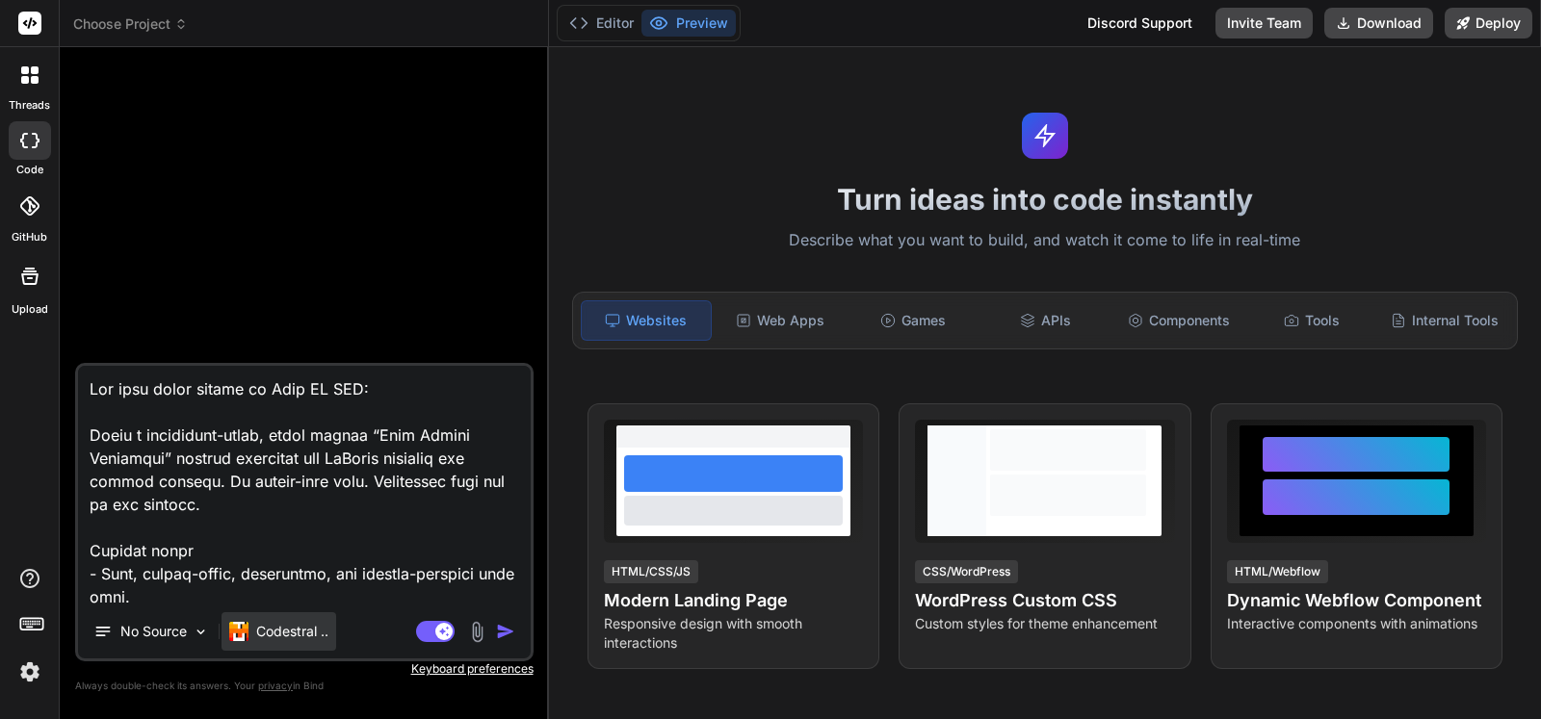
click at [246, 629] on img at bounding box center [238, 631] width 19 height 19
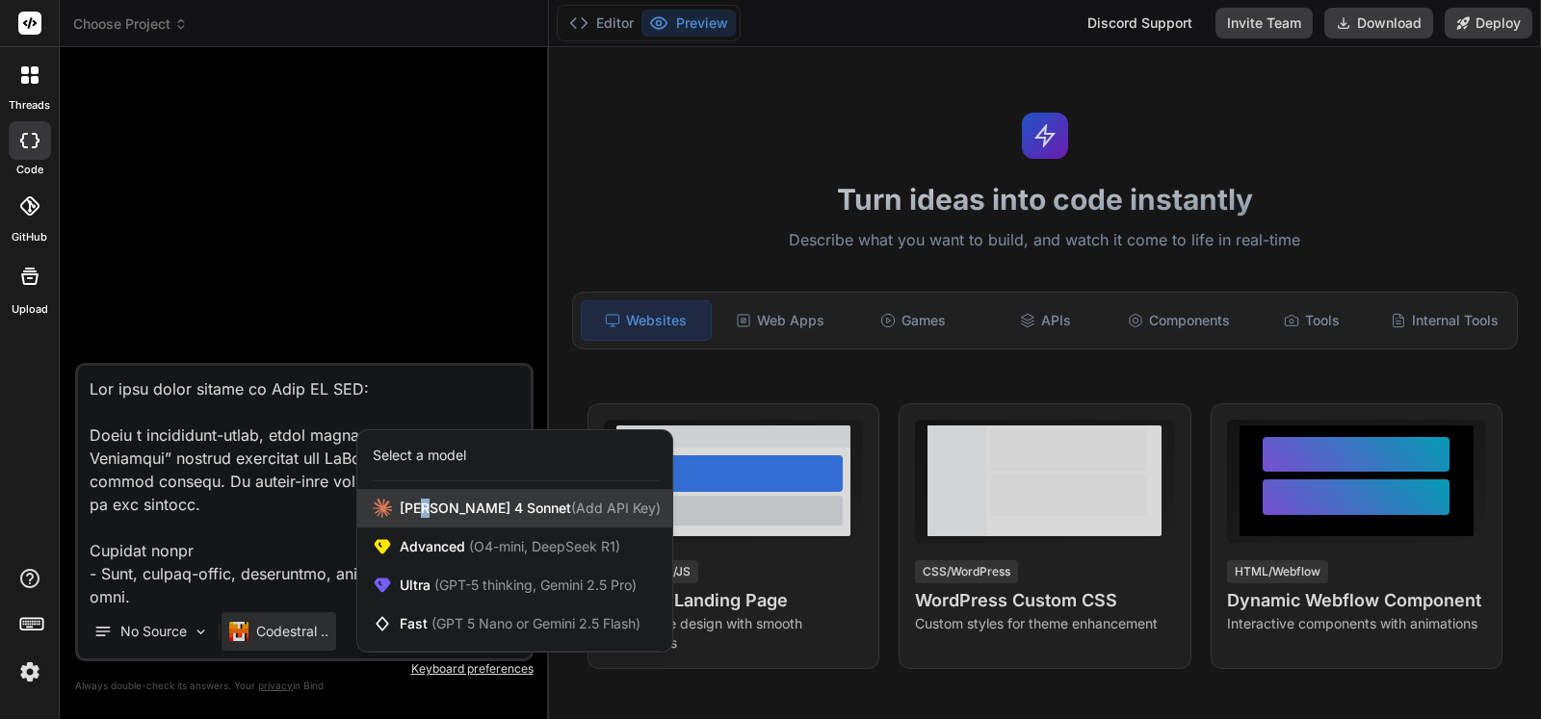
click at [427, 522] on div "[PERSON_NAME] 4 Sonnet (Add API Key)" at bounding box center [514, 508] width 315 height 39
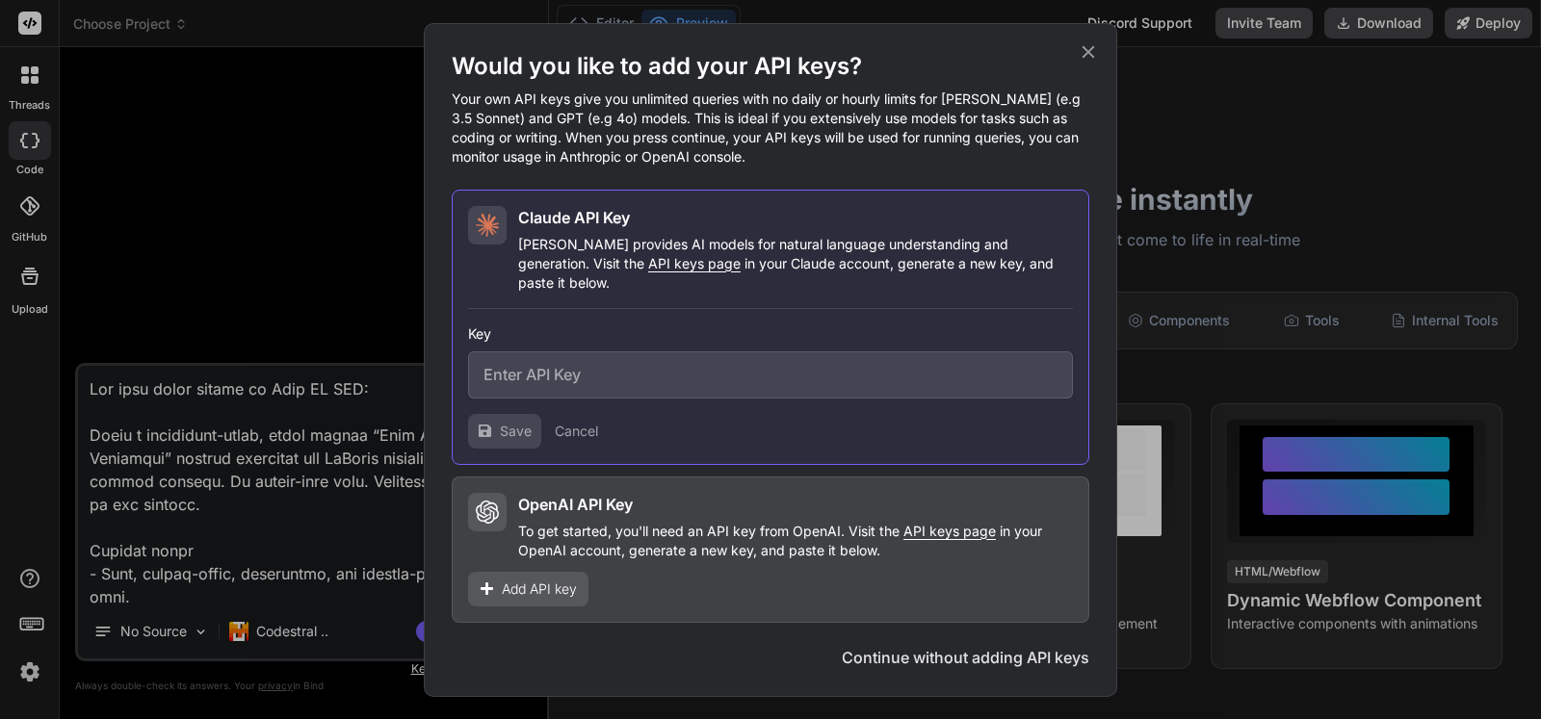
click at [1094, 62] on icon at bounding box center [1087, 51] width 21 height 21
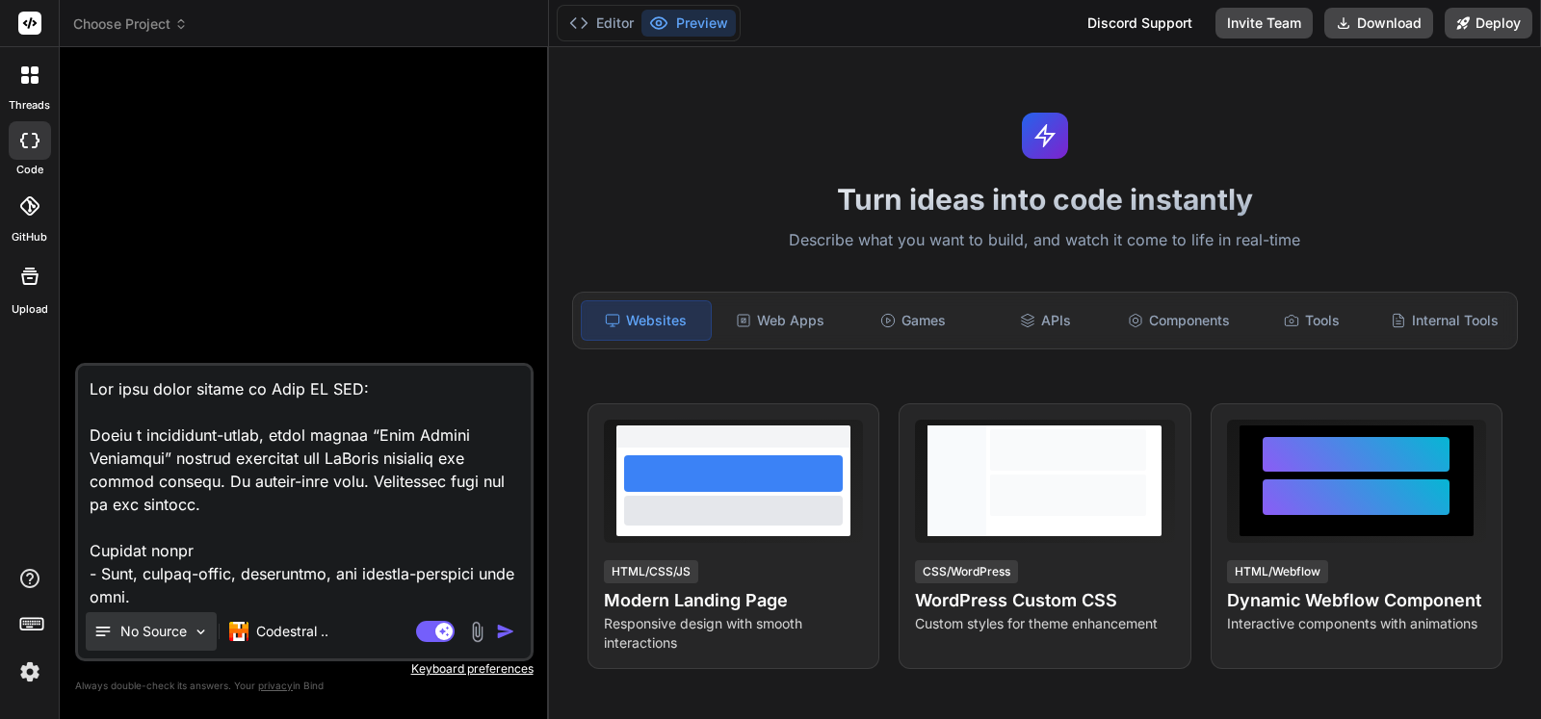
click at [143, 630] on p "No Source" at bounding box center [153, 631] width 66 height 19
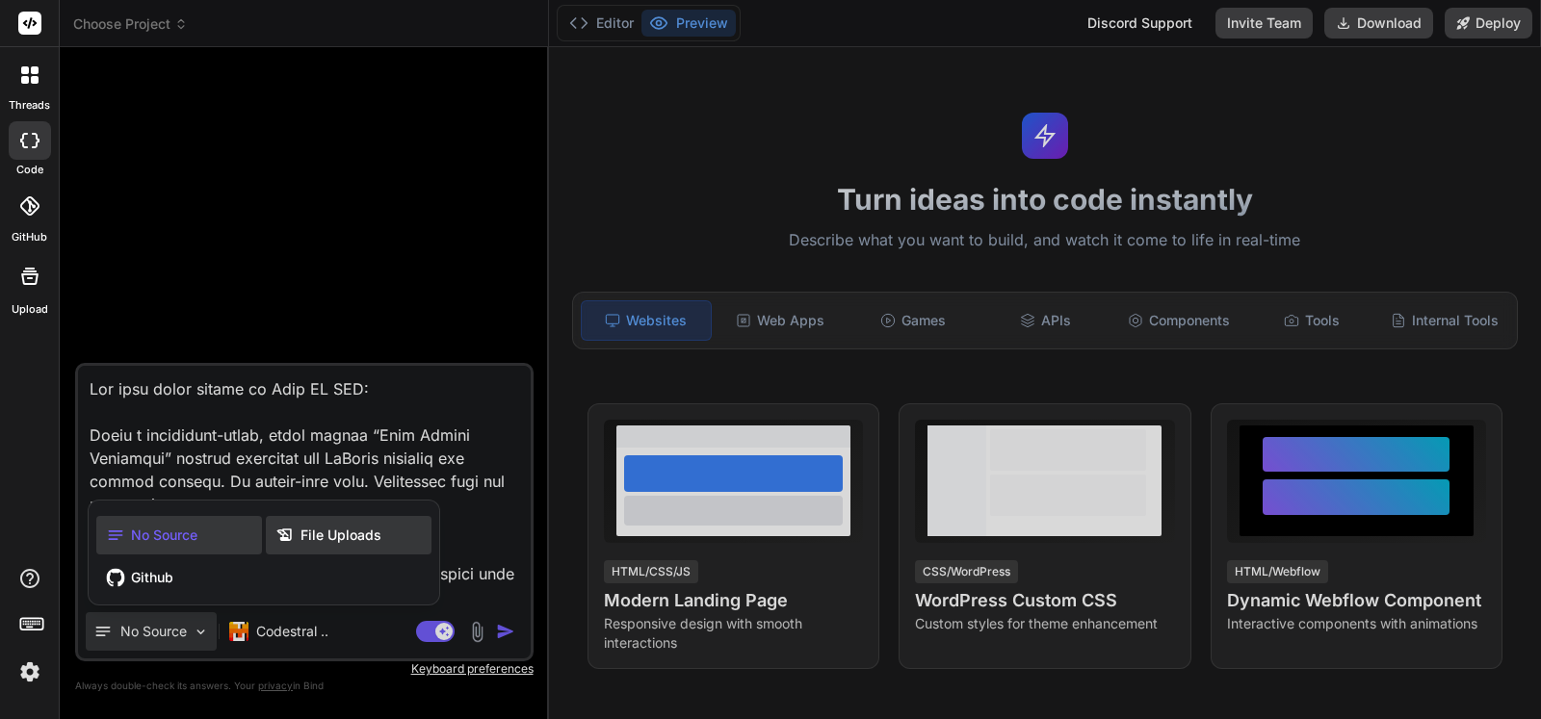
click at [328, 540] on span "File Uploads" at bounding box center [340, 535] width 81 height 19
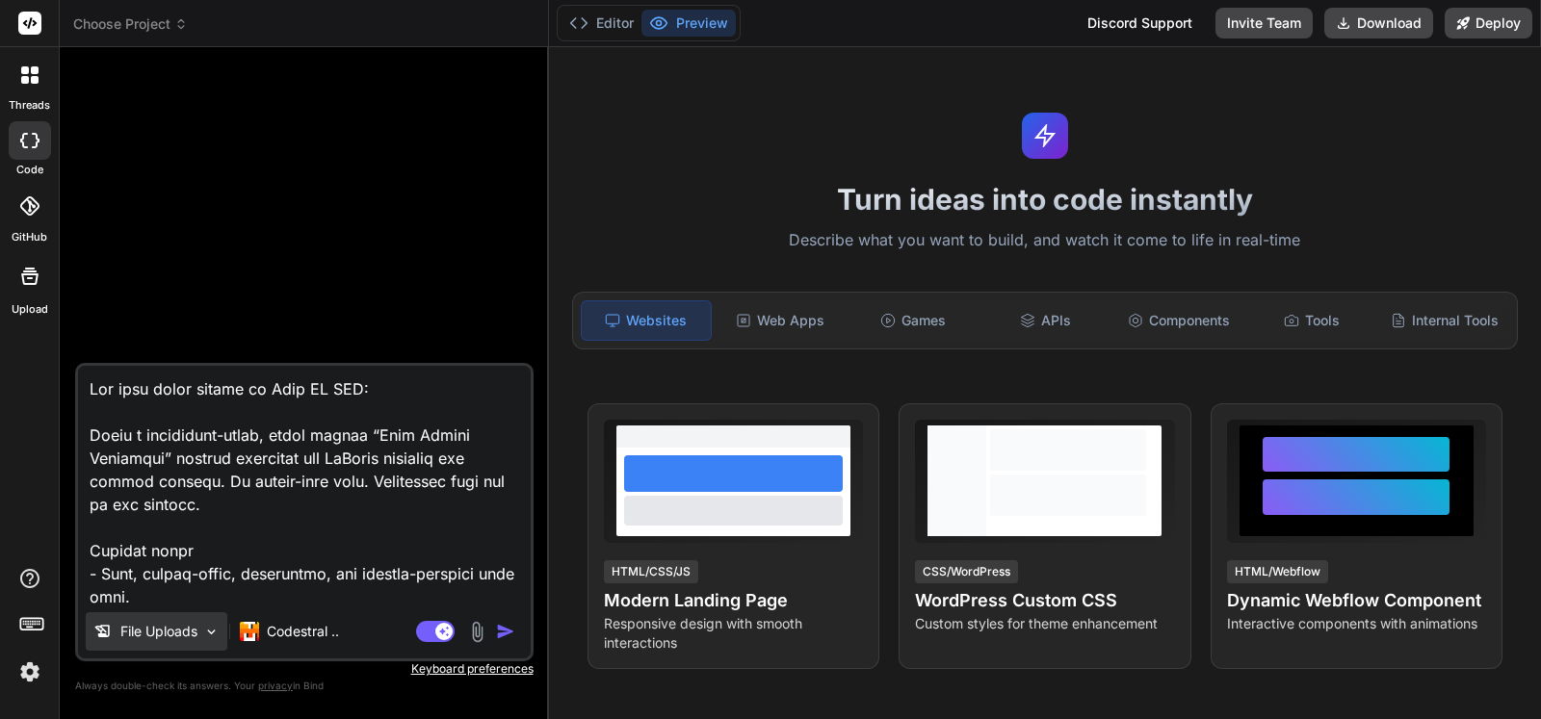
click at [128, 621] on div "File Uploads" at bounding box center [157, 631] width 142 height 39
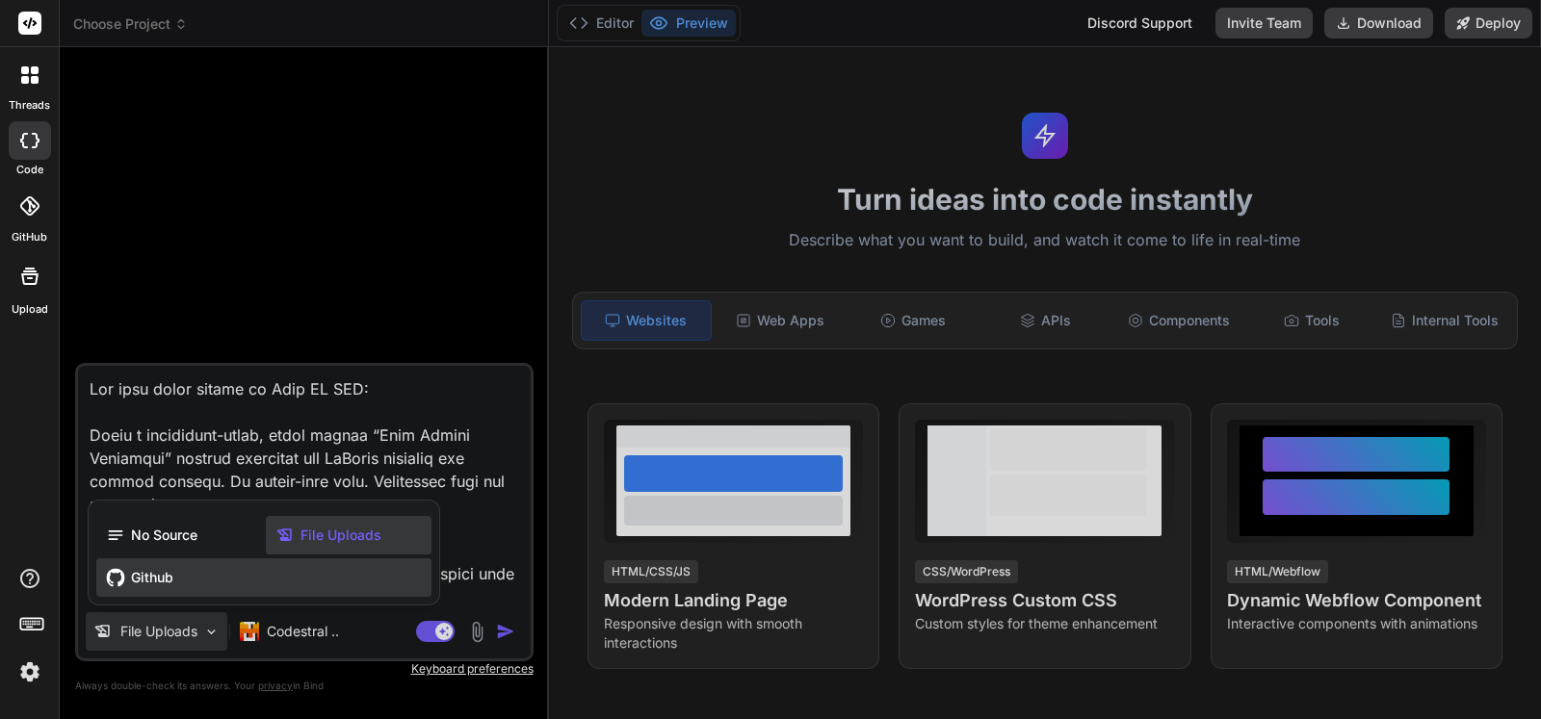
click at [155, 588] on div "Github" at bounding box center [263, 577] width 335 height 39
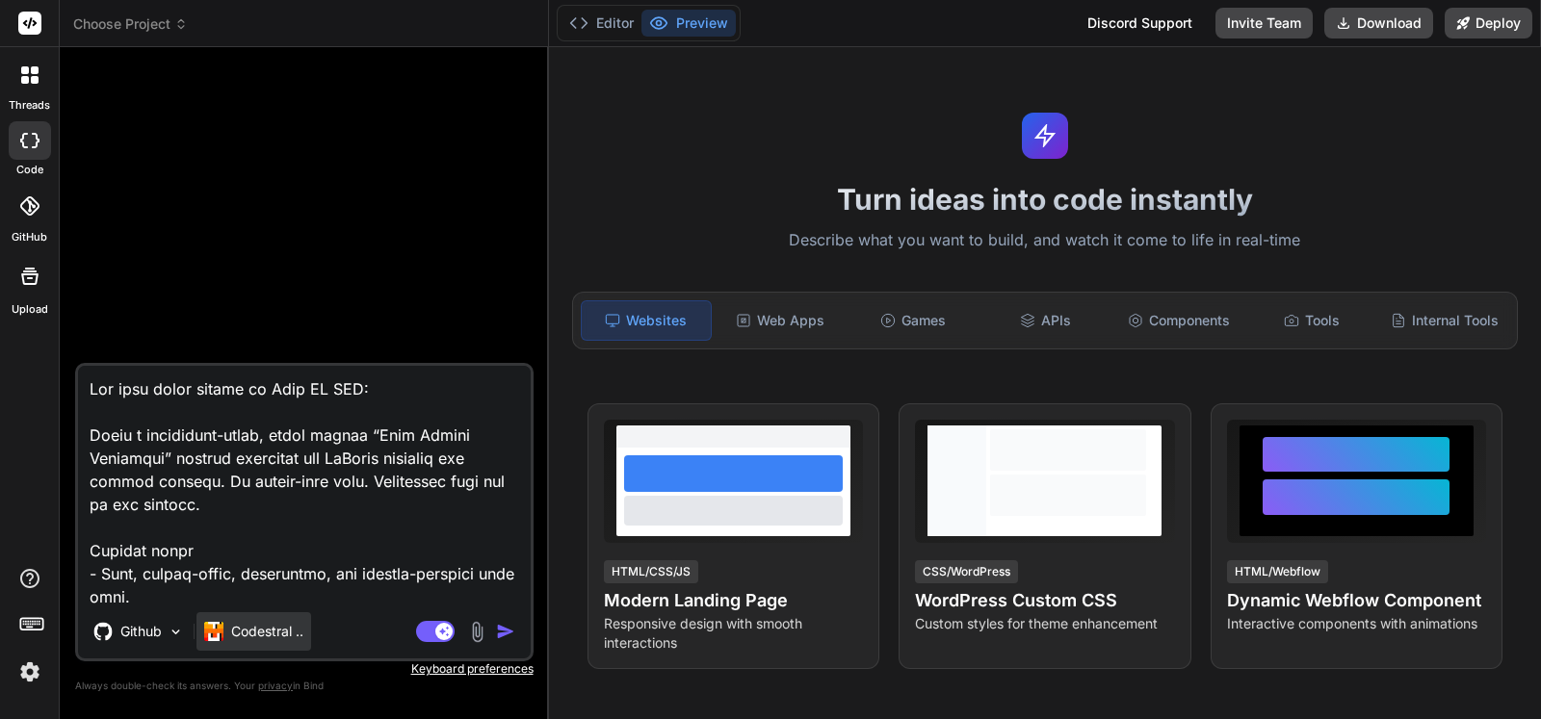
click at [252, 622] on p "Codestral .." at bounding box center [267, 631] width 72 height 19
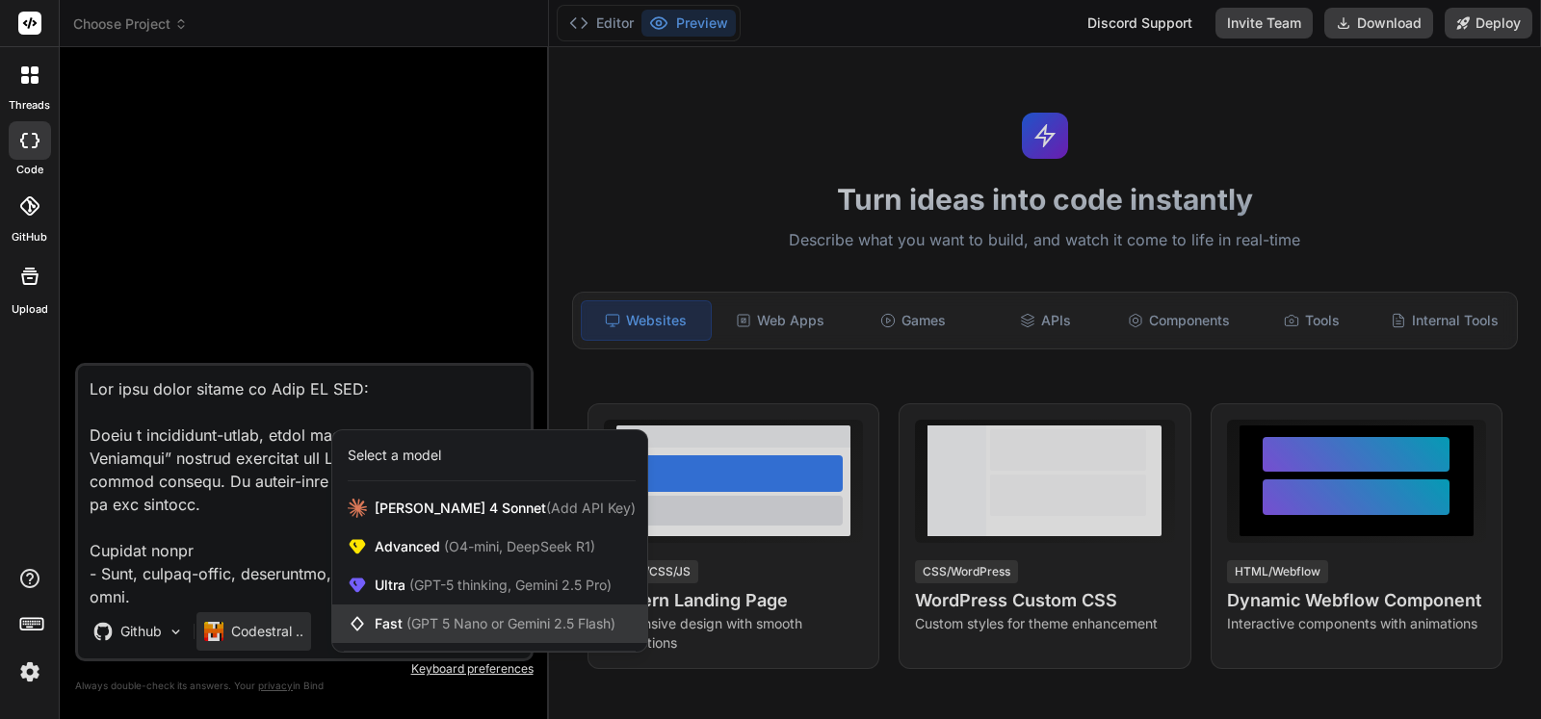
click at [405, 628] on span "Fast (GPT 5 Nano or Gemini 2.5 Flash)" at bounding box center [495, 623] width 241 height 19
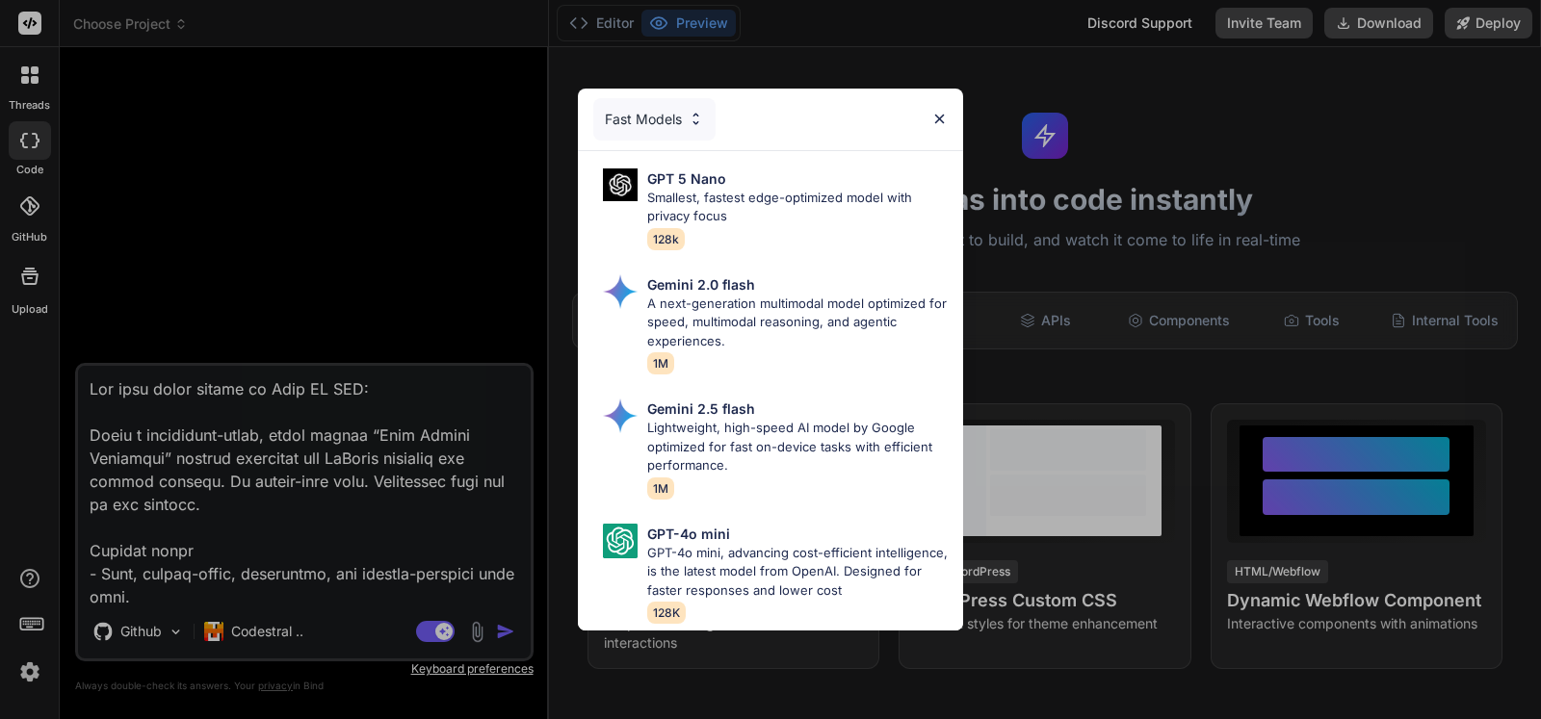
click at [252, 629] on div "Fast Models GPT 5 Nano Smallest, fastest edge-optimized model with privacy focu…" at bounding box center [770, 359] width 1541 height 719
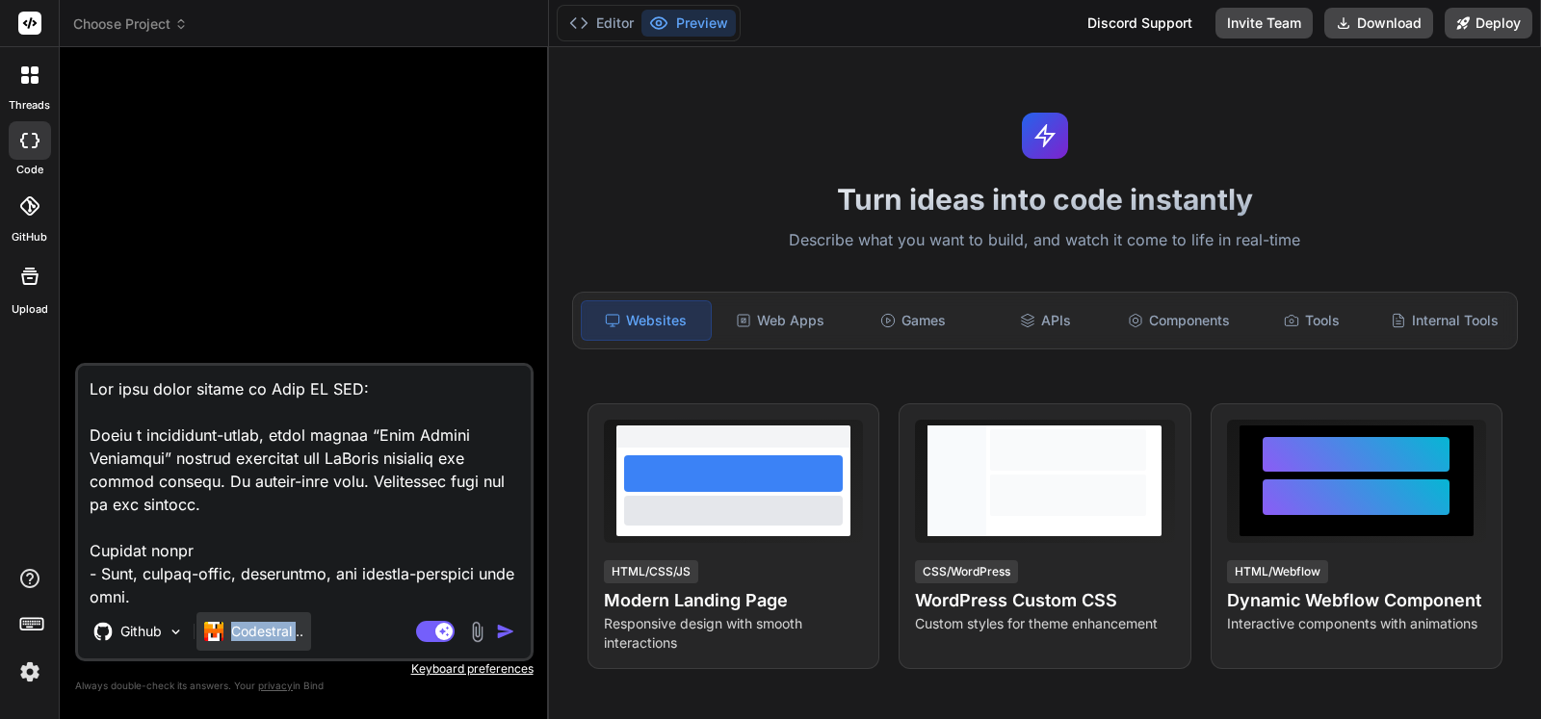
click at [252, 630] on p "Codestral .." at bounding box center [267, 631] width 72 height 19
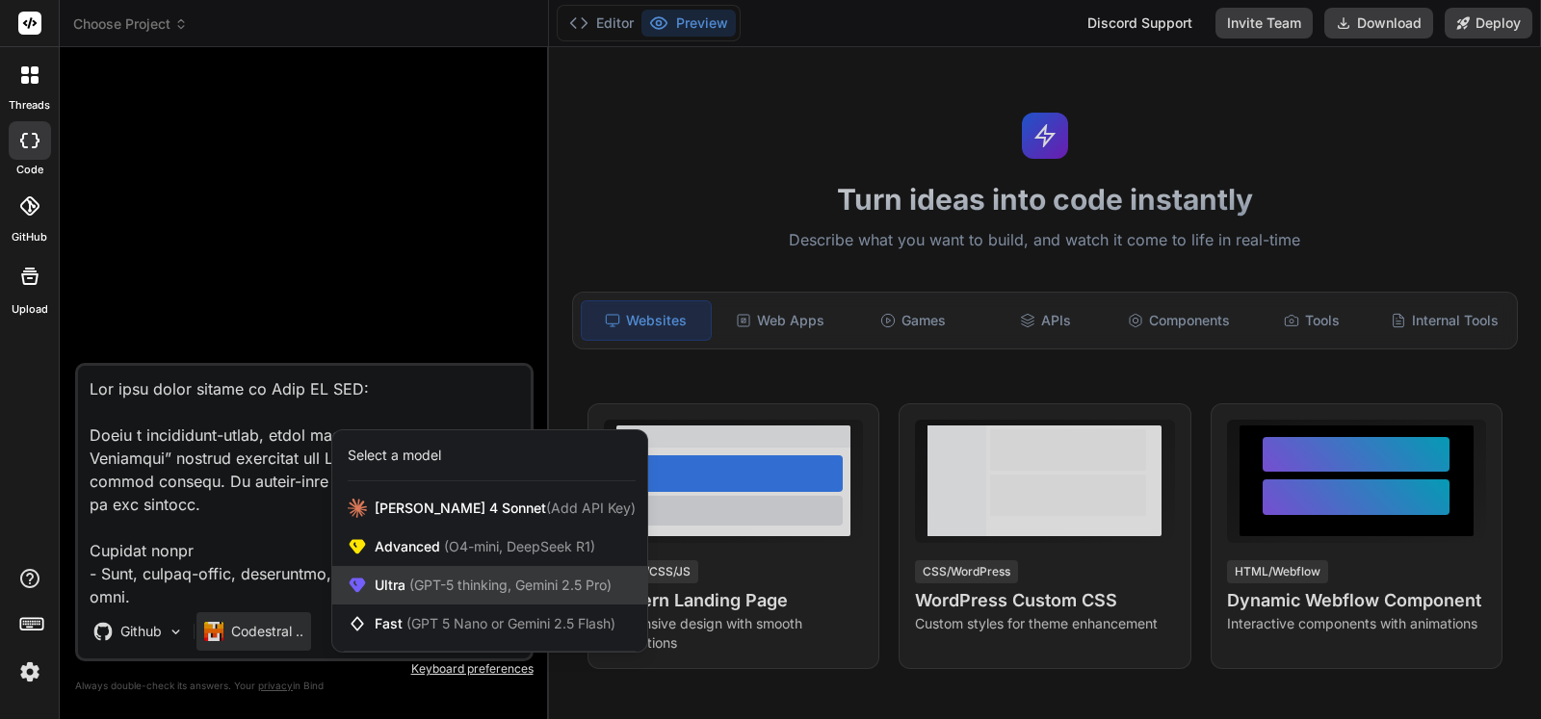
click at [415, 592] on span "(GPT-5 thinking, Gemini 2.5 Pro)" at bounding box center [508, 585] width 206 height 16
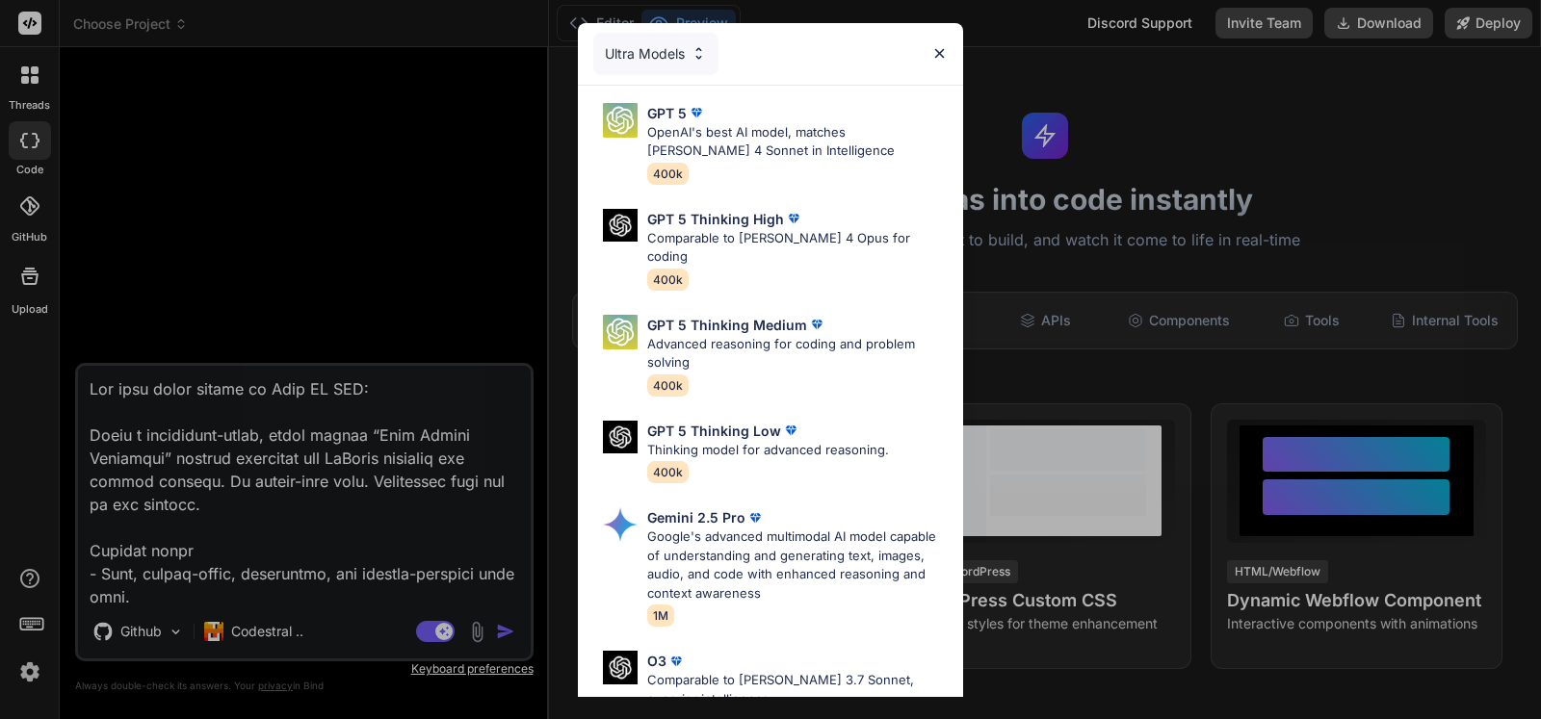
click at [314, 640] on div "Ultra Models GPT 5 OpenAI's best AI model, matches [PERSON_NAME] 4 Sonnet in In…" at bounding box center [770, 359] width 1541 height 719
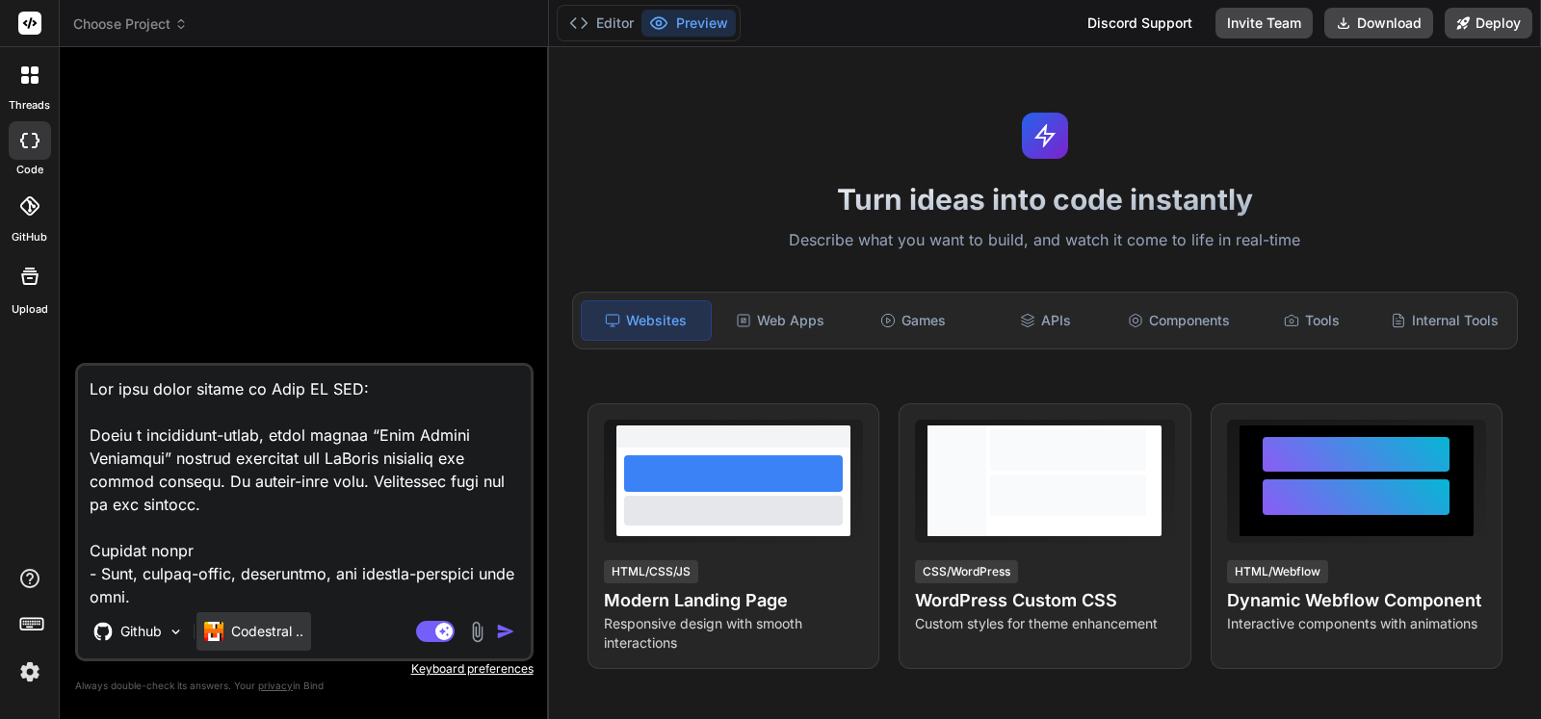
click at [311, 640] on div "Codestral .." at bounding box center [253, 631] width 115 height 39
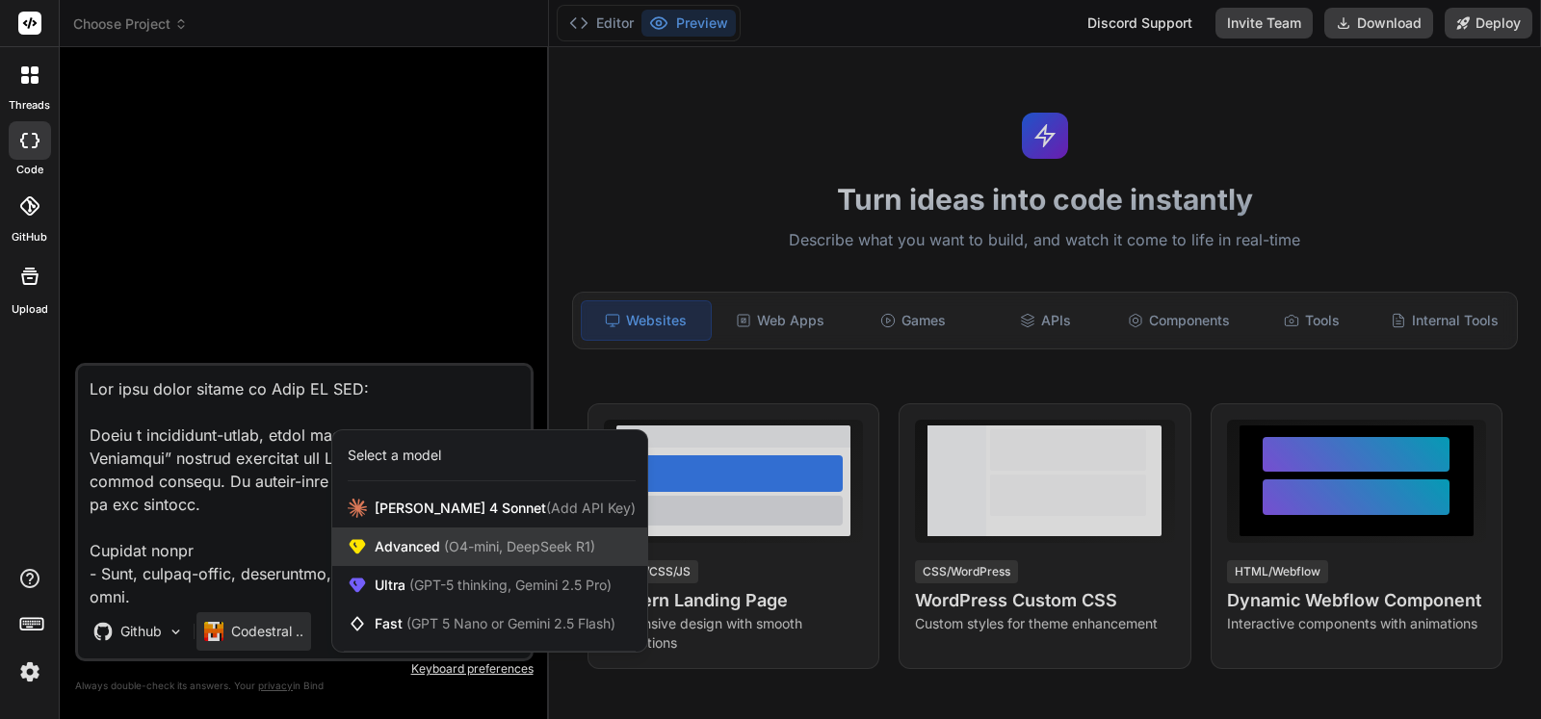
click at [422, 558] on div "Advanced (O4-mini, DeepSeek R1)" at bounding box center [489, 547] width 315 height 39
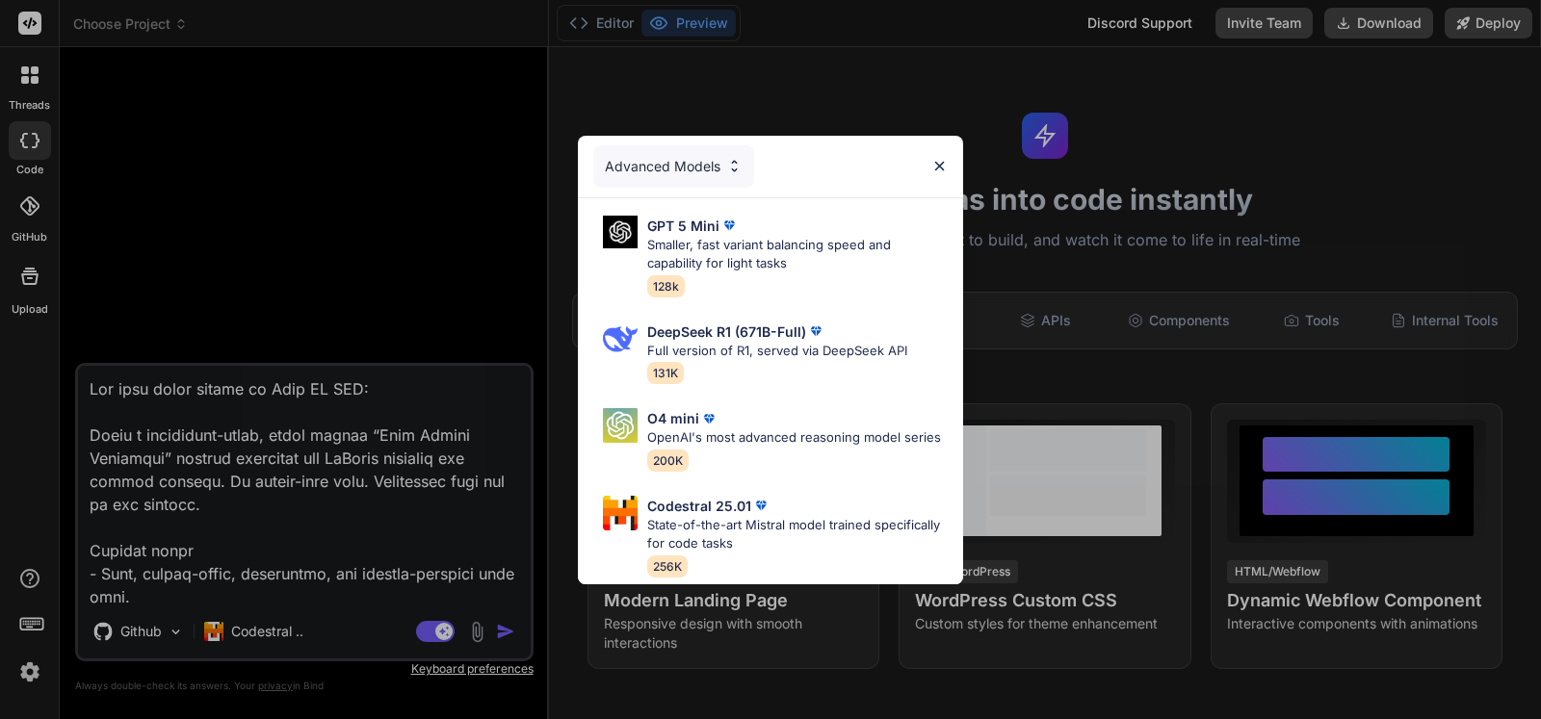
click at [276, 626] on div "Advanced Models GPT 5 Mini Smaller, fast variant balancing speed and capability…" at bounding box center [770, 359] width 1541 height 719
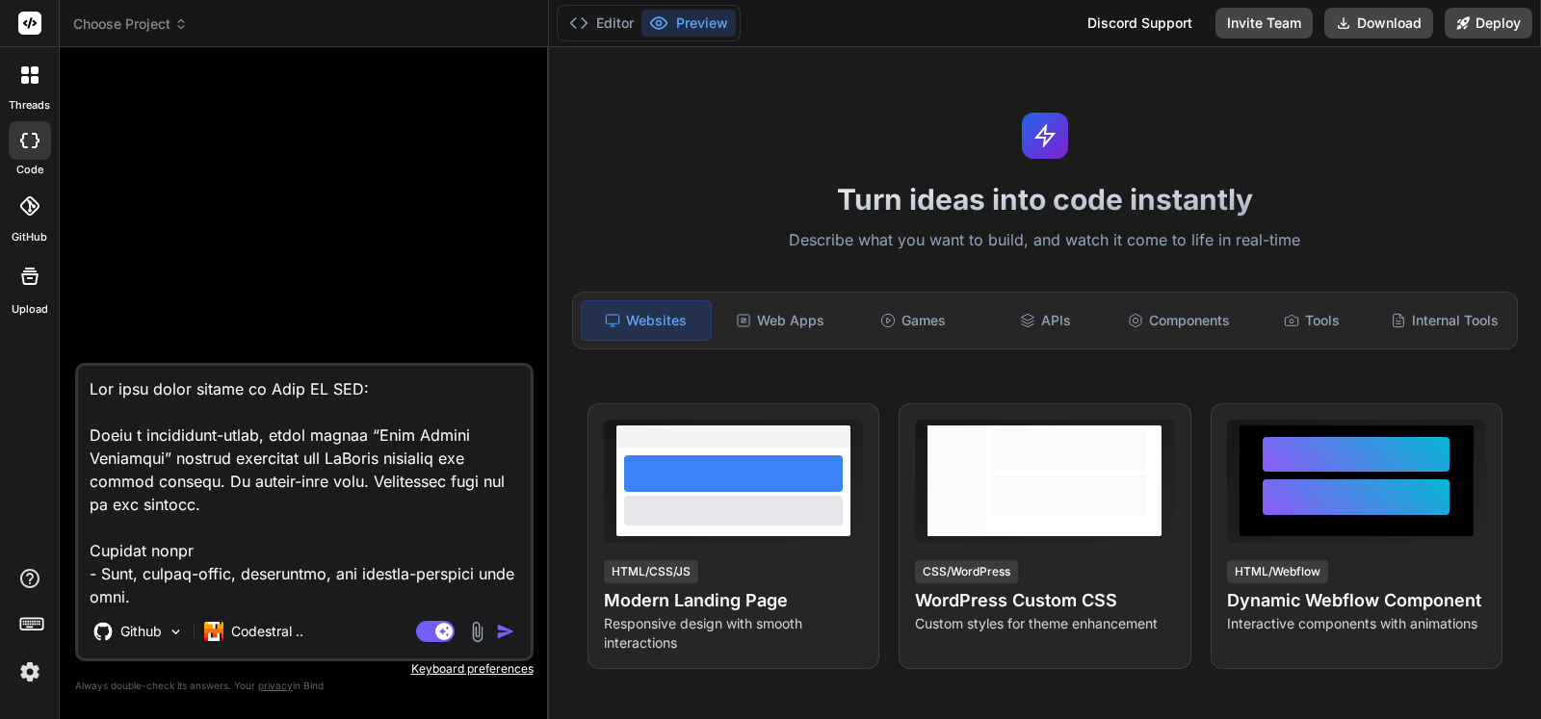
click at [276, 626] on p "Codestral .." at bounding box center [267, 631] width 72 height 19
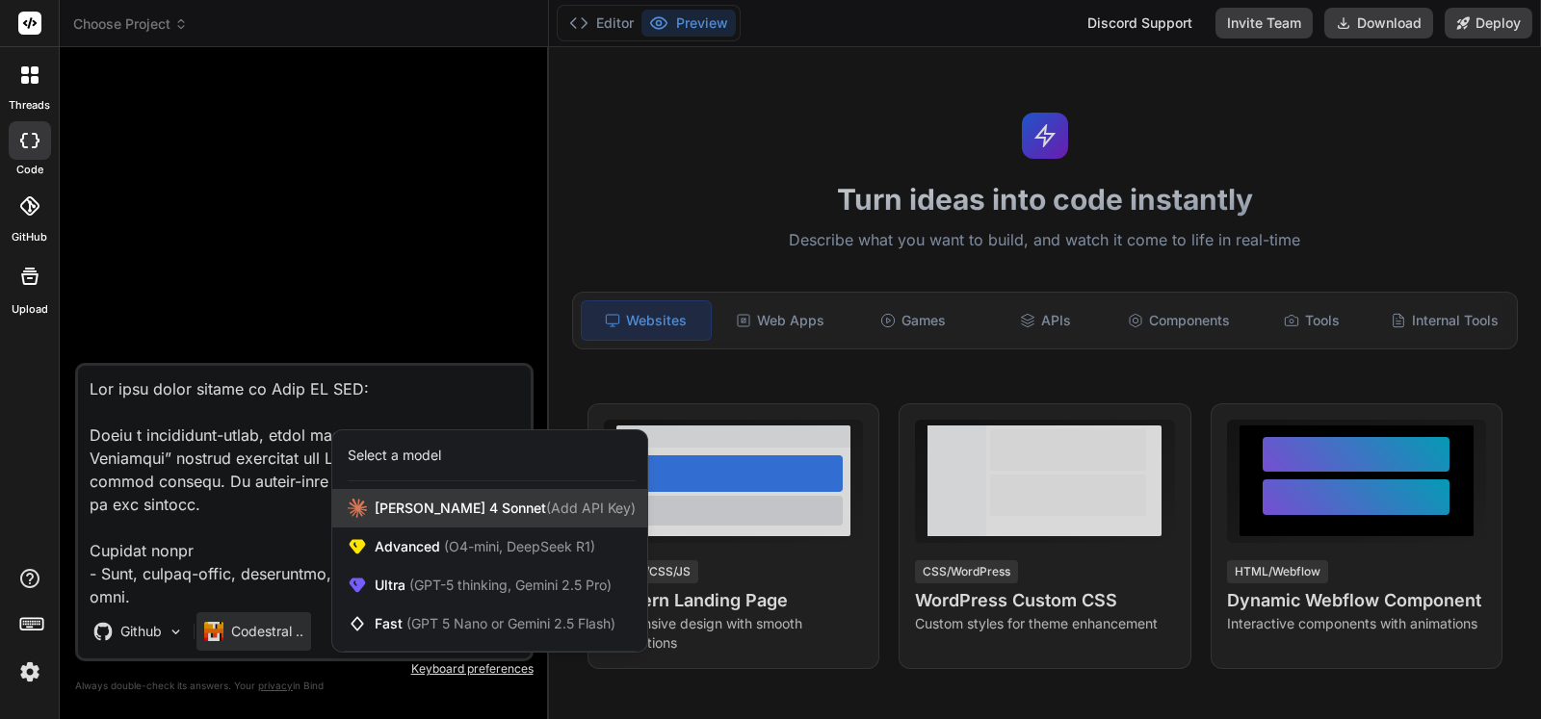
click at [437, 499] on span "[PERSON_NAME] 4 Sonnet (Add API Key)" at bounding box center [505, 508] width 261 height 19
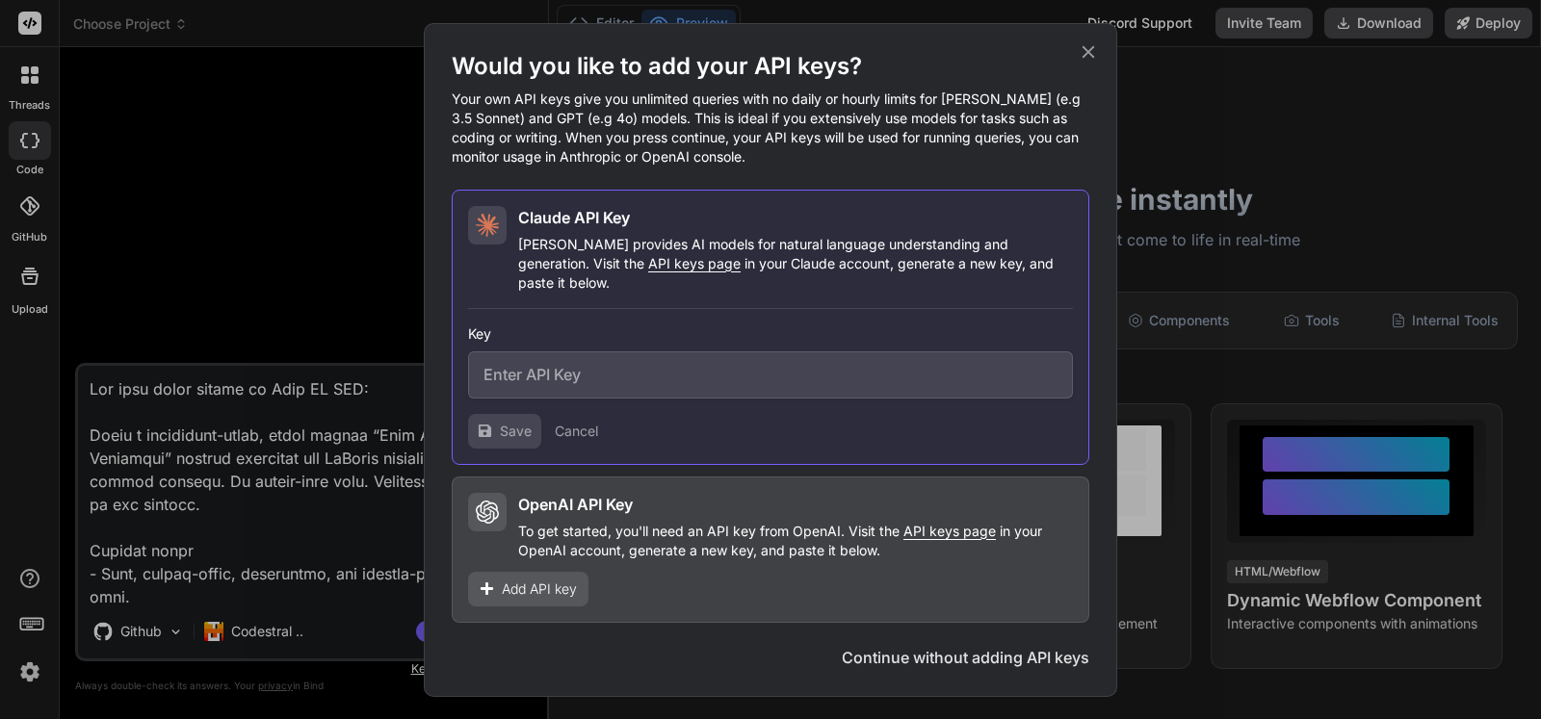
click at [1090, 57] on icon at bounding box center [1087, 51] width 21 height 21
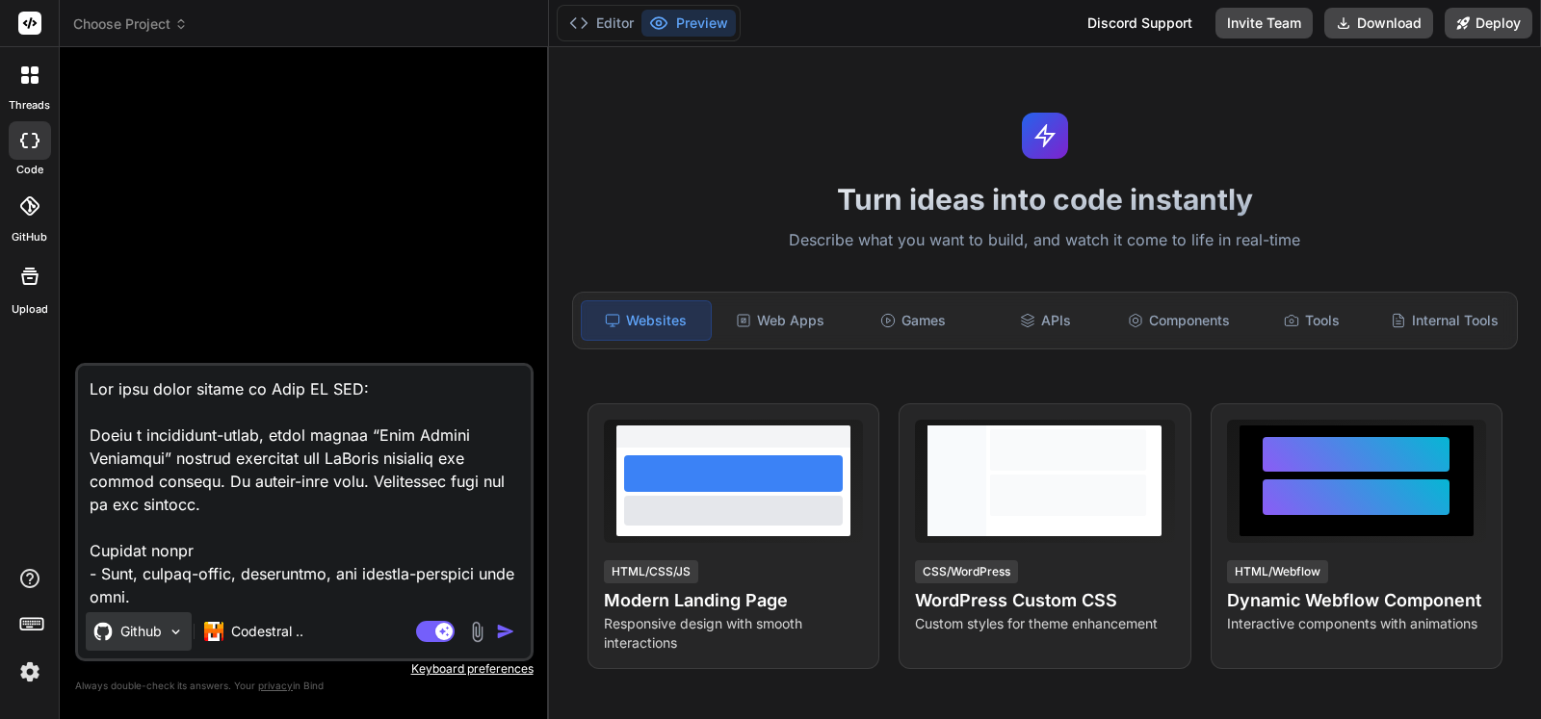
click at [111, 635] on icon at bounding box center [102, 631] width 18 height 18
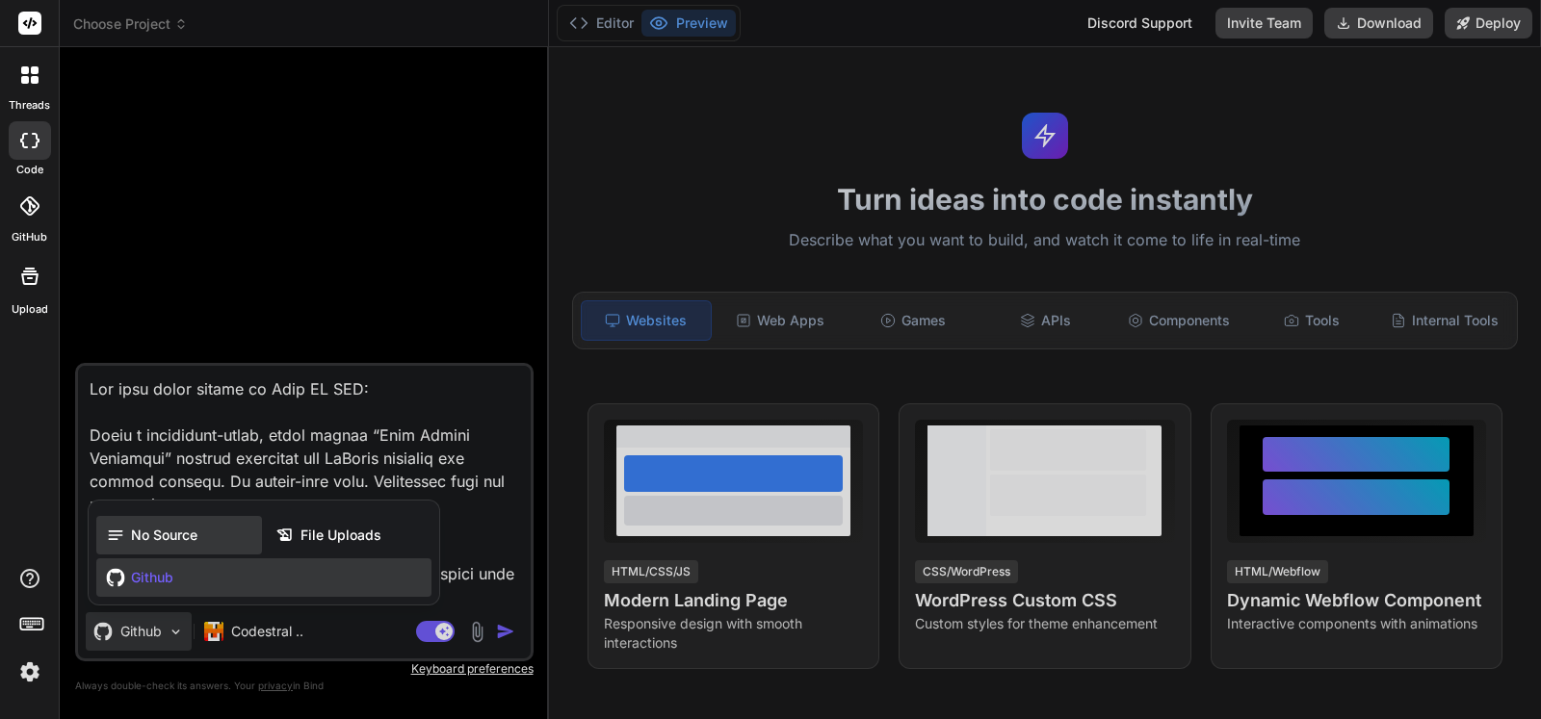
click at [149, 544] on span "No Source" at bounding box center [164, 535] width 66 height 19
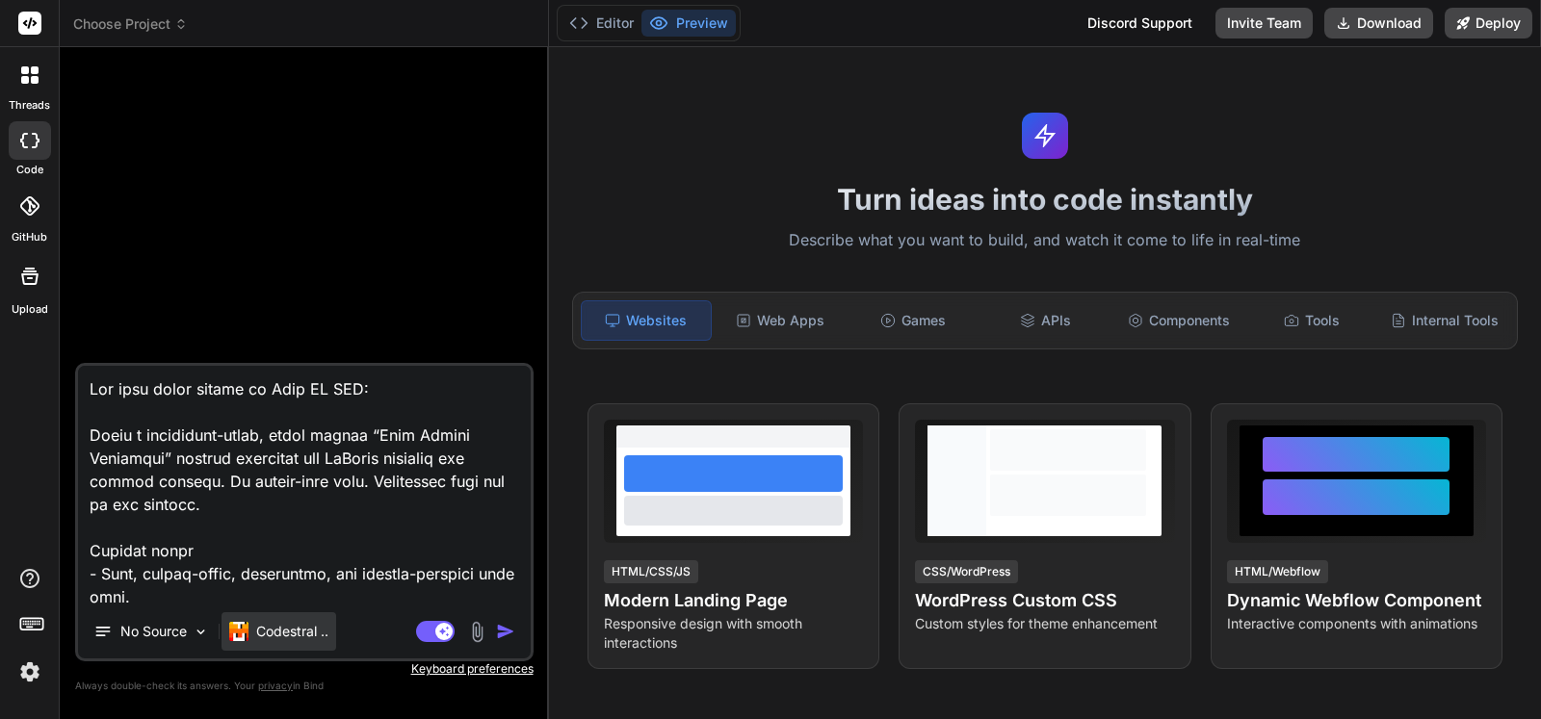
click at [258, 633] on p "Codestral .." at bounding box center [292, 631] width 72 height 19
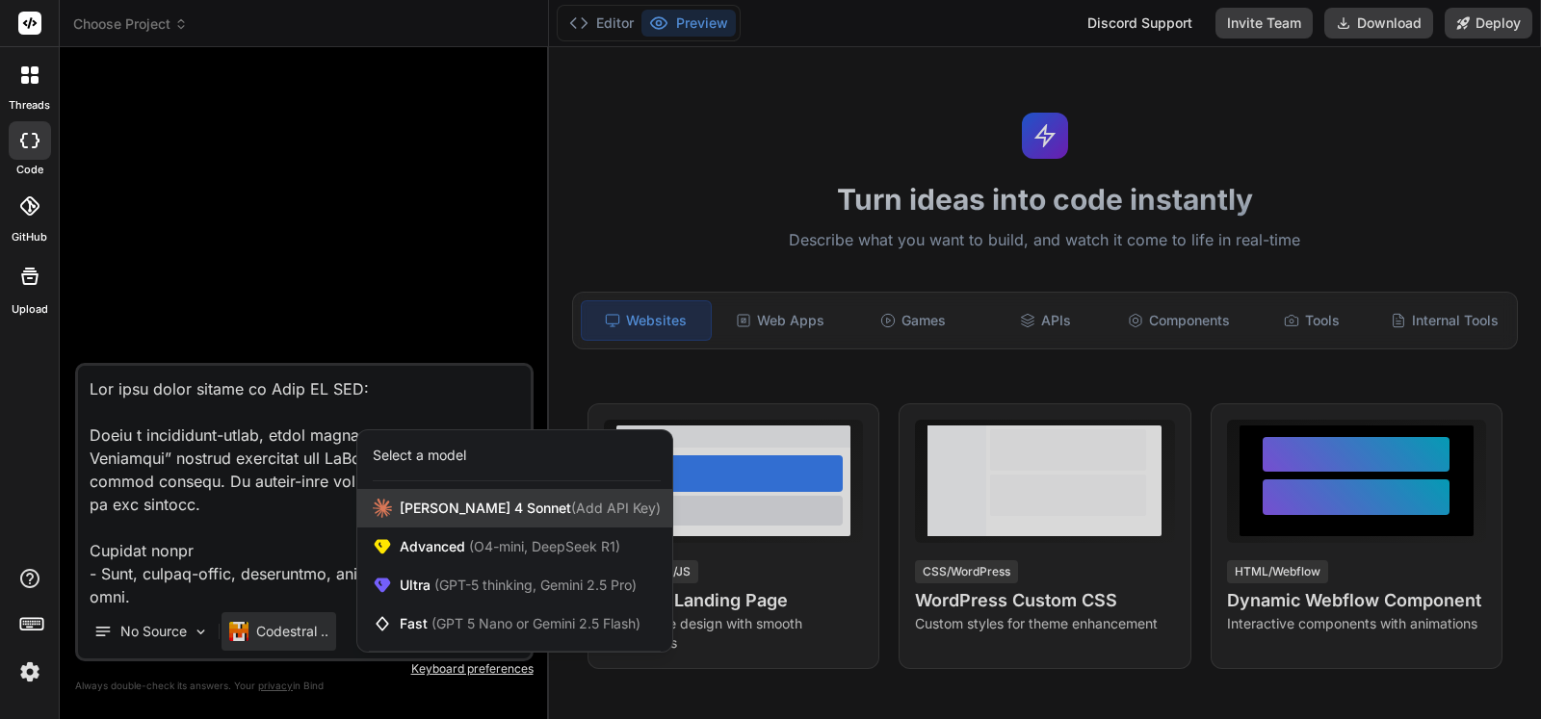
click at [410, 519] on div "[PERSON_NAME] 4 Sonnet (Add API Key)" at bounding box center [514, 508] width 315 height 39
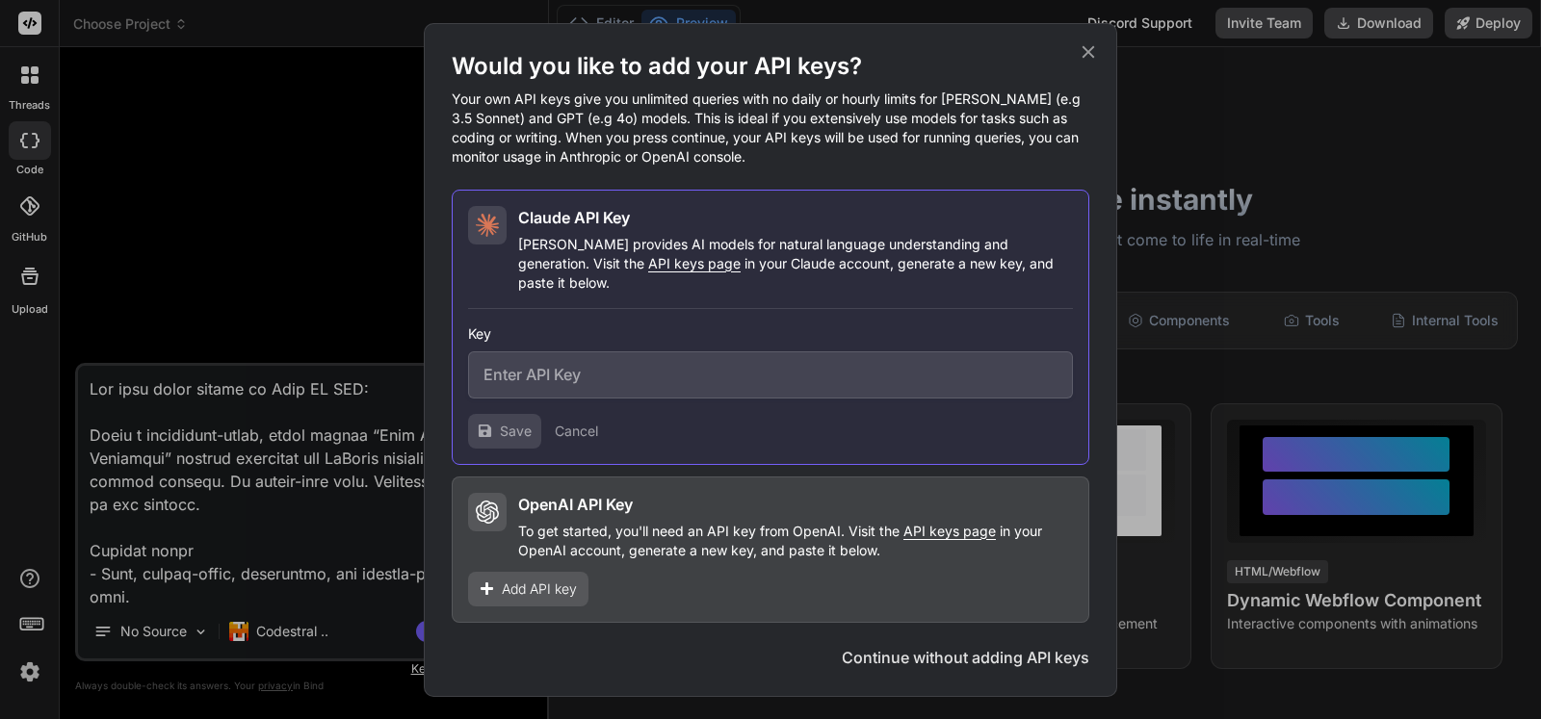
click at [287, 647] on div "Would you like to add your API keys? Your own API keys give you unlimited queri…" at bounding box center [770, 359] width 1541 height 719
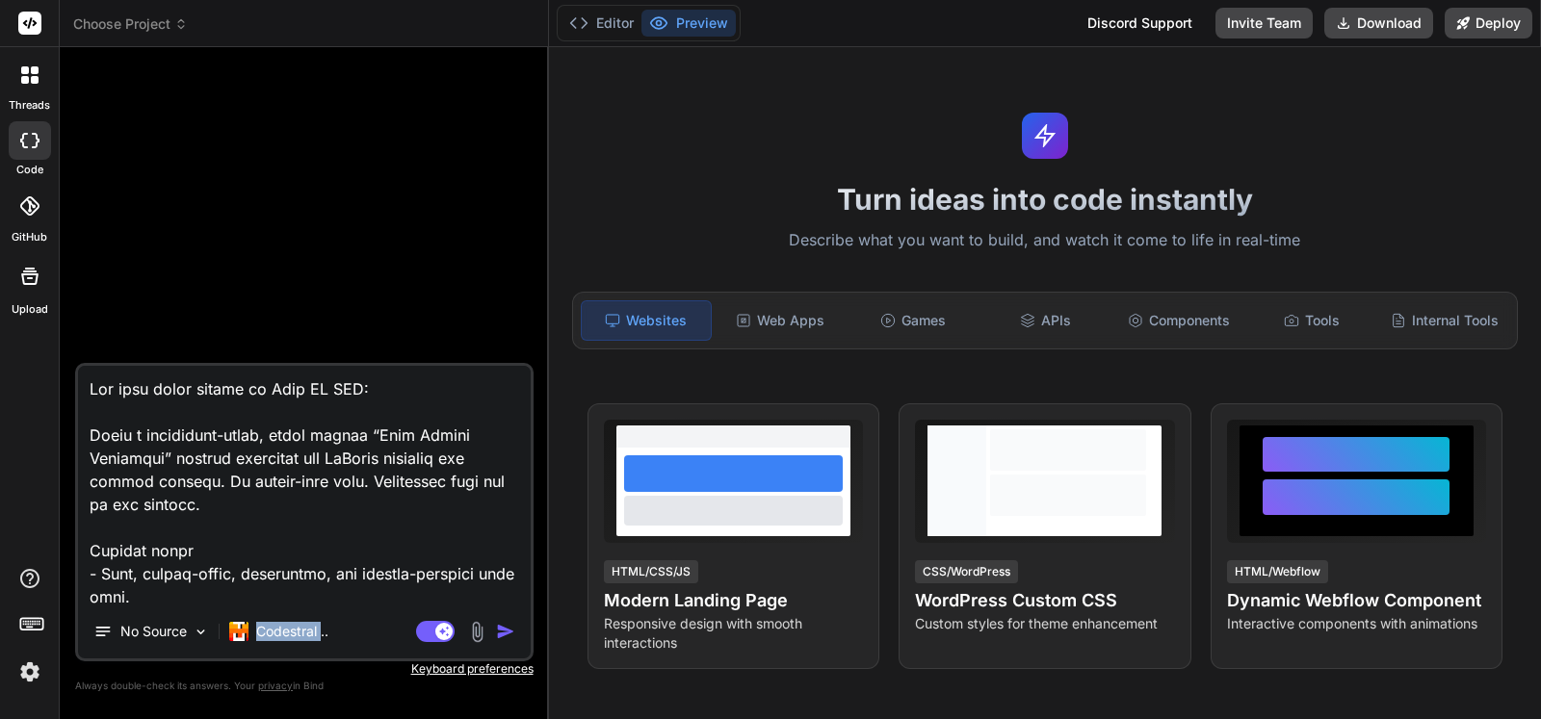
click at [287, 647] on div "Codestral .." at bounding box center [278, 631] width 115 height 39
type textarea "x"
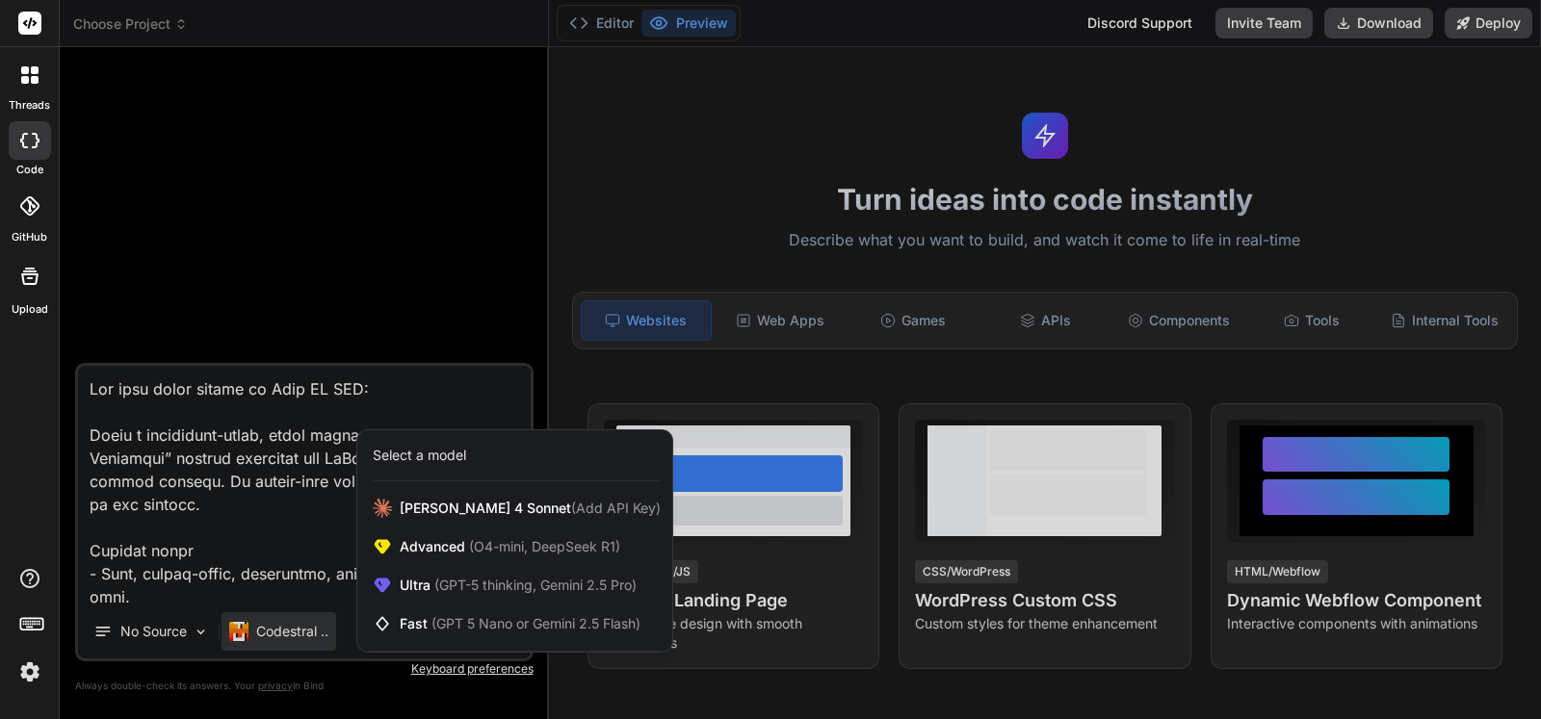
click at [420, 464] on div "Select a model" at bounding box center [419, 455] width 93 height 19
click at [419, 462] on div "Select a model" at bounding box center [419, 455] width 93 height 19
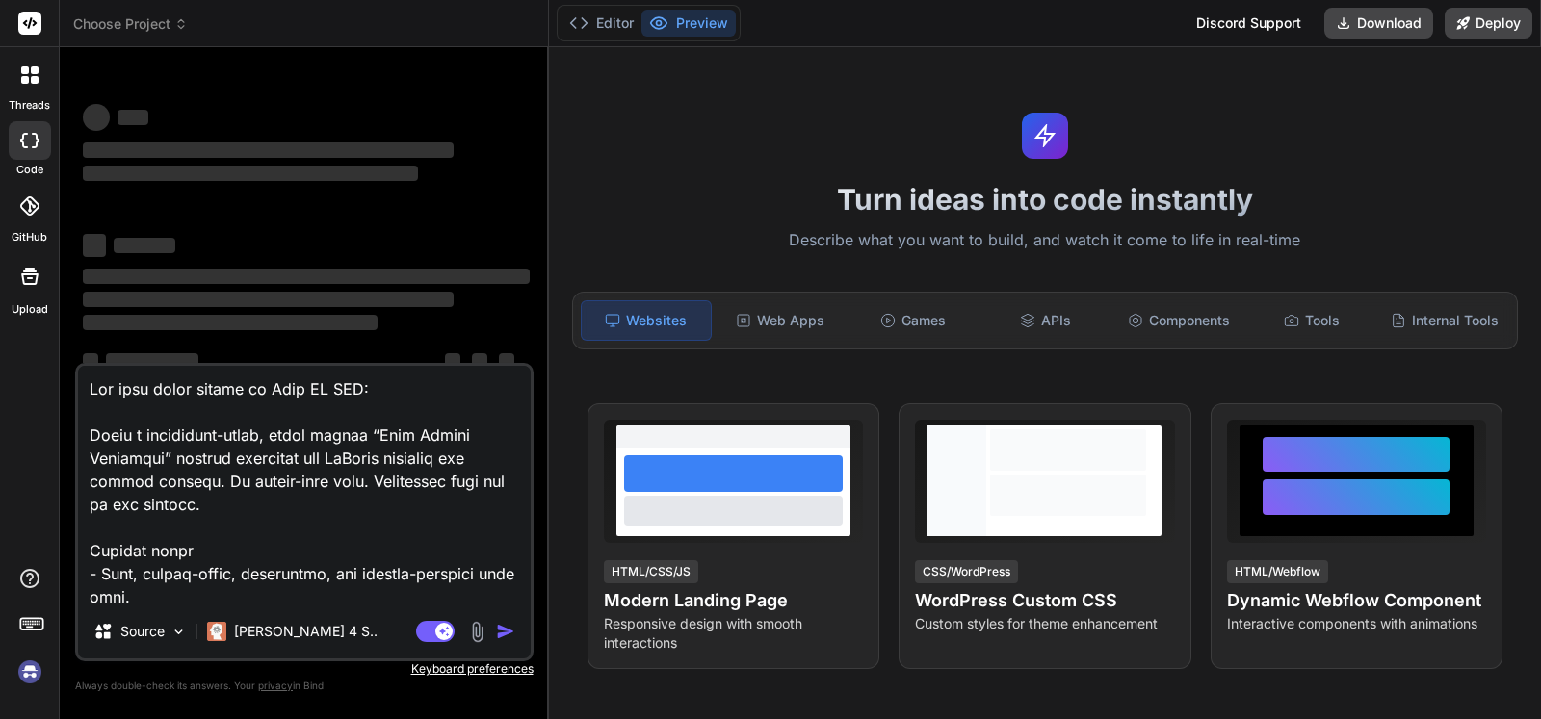
scroll to position [6336, 0]
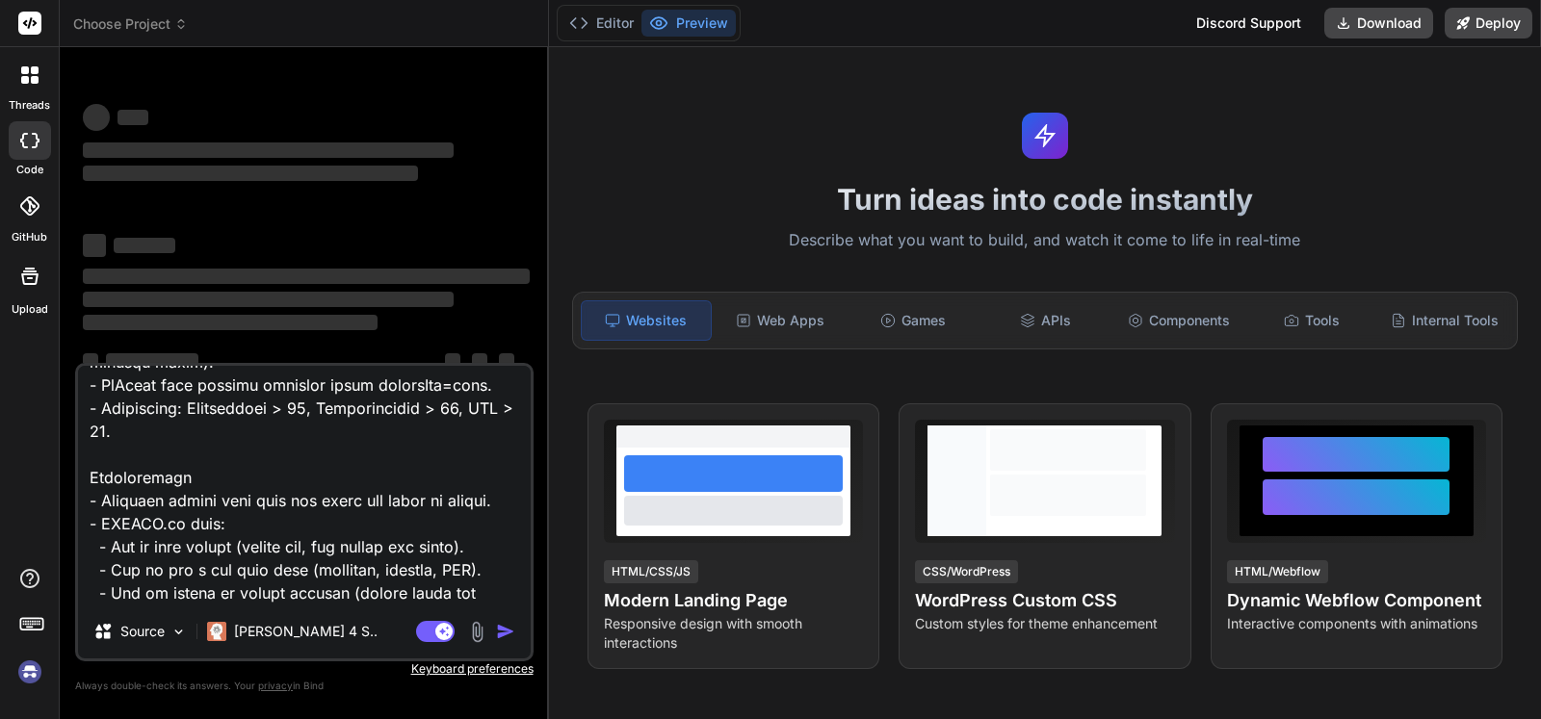
type textarea "x"
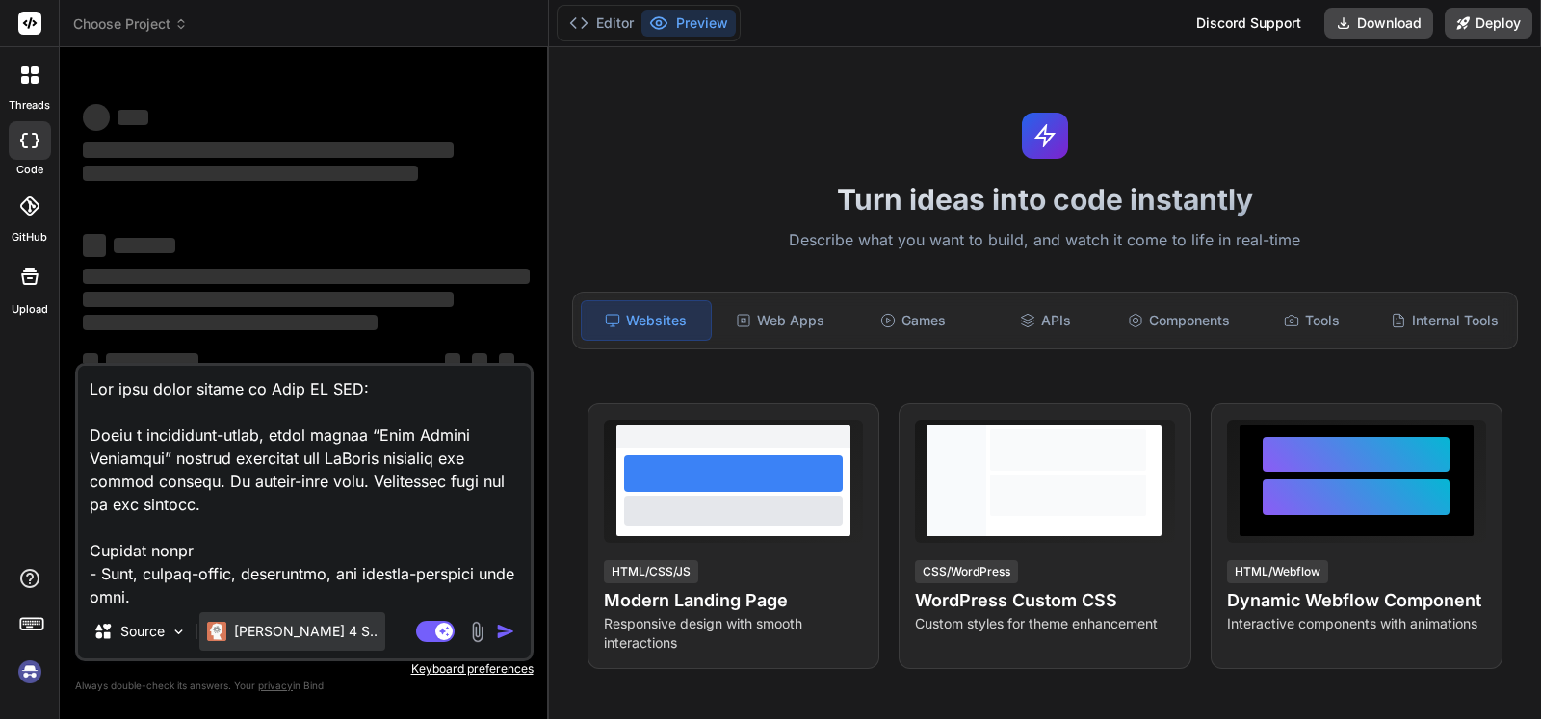
scroll to position [6336, 0]
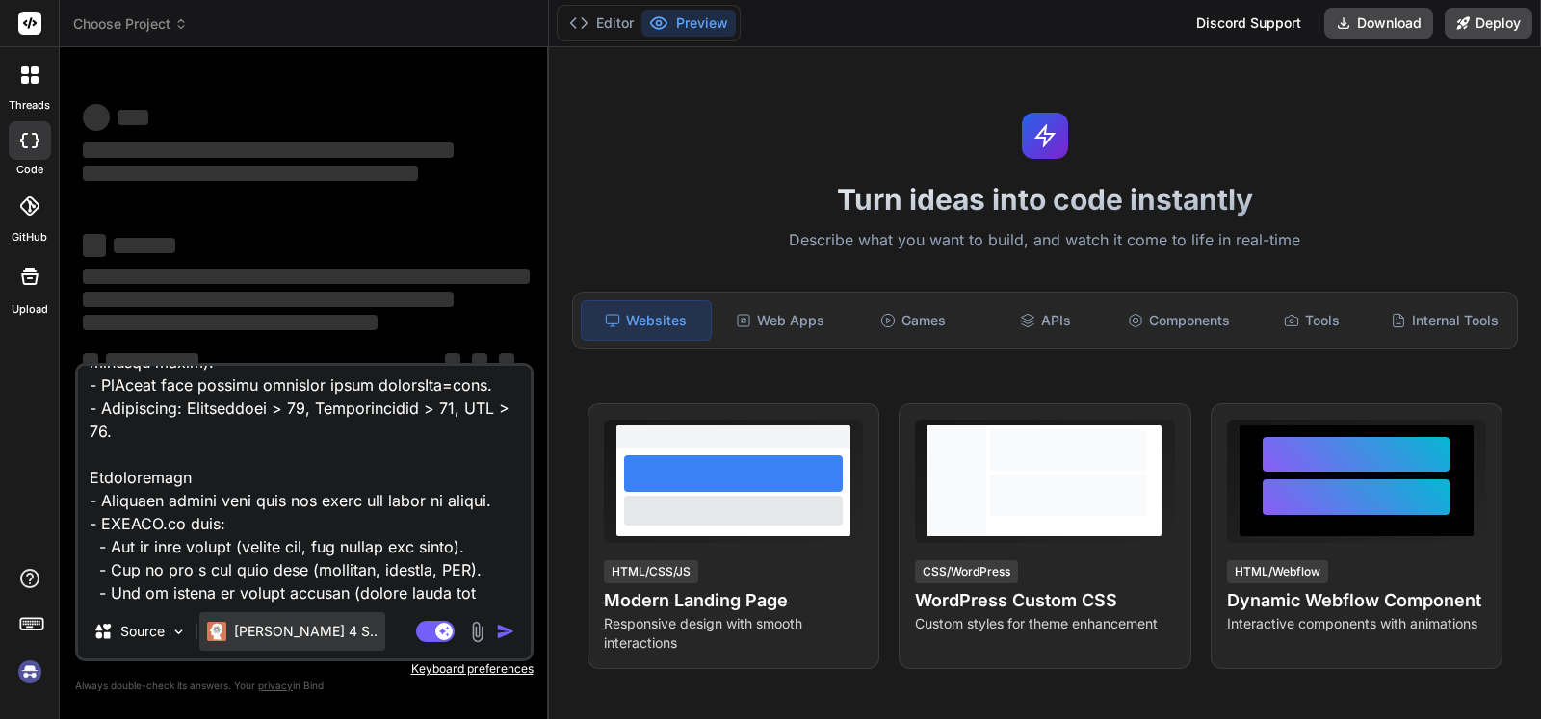
click at [283, 634] on p "[PERSON_NAME] 4 S.." at bounding box center [305, 631] width 143 height 19
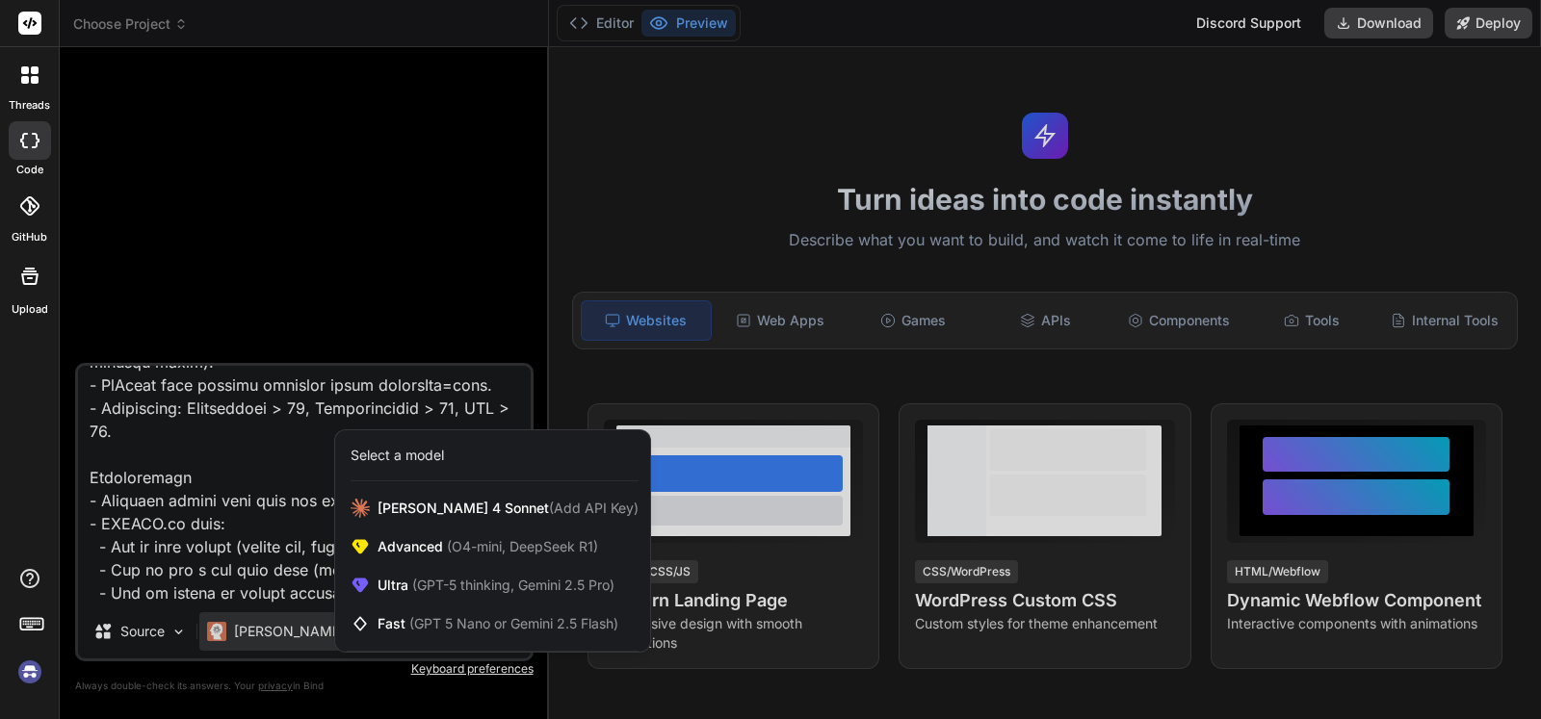
click at [428, 172] on div at bounding box center [770, 359] width 1541 height 719
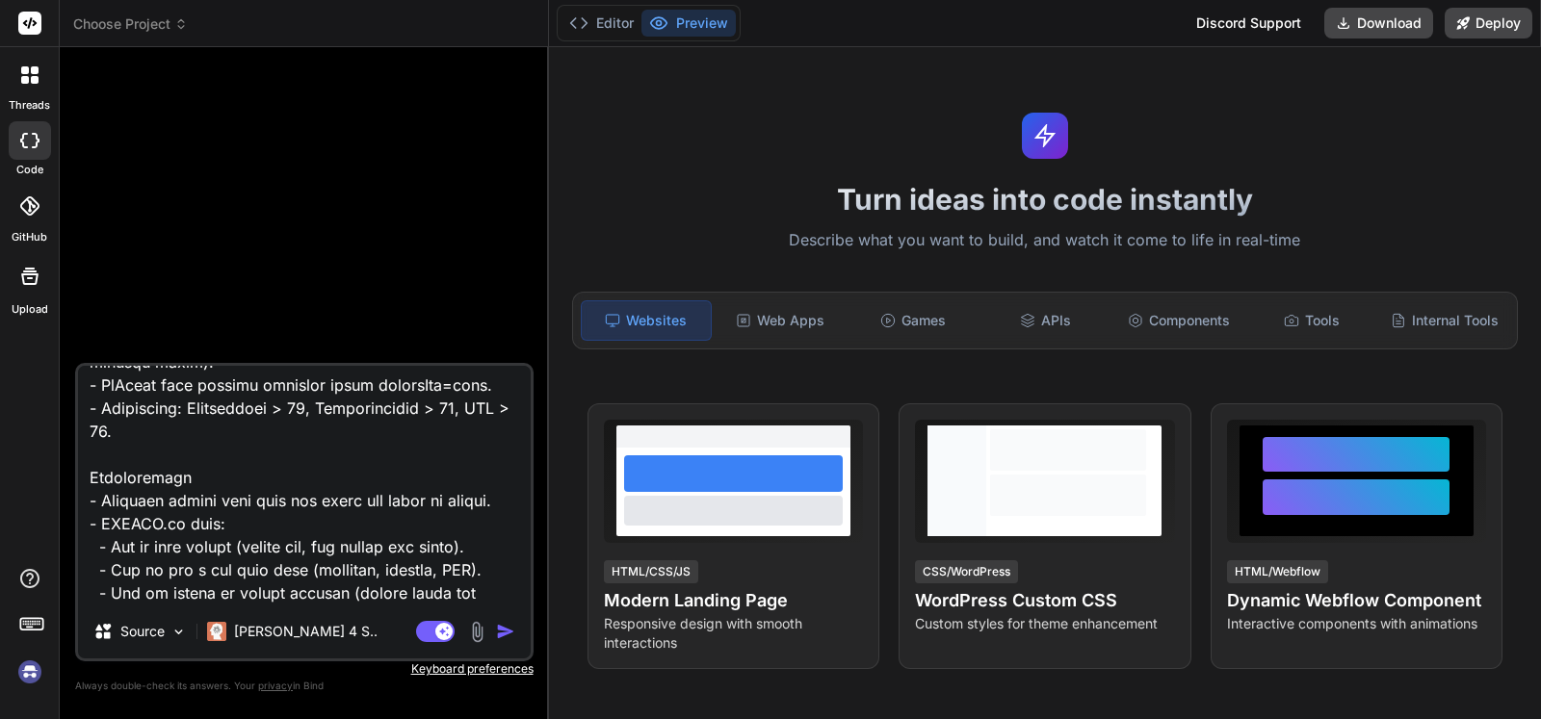
click at [39, 15] on rect at bounding box center [29, 23] width 23 height 23
click at [33, 670] on img at bounding box center [29, 672] width 33 height 33
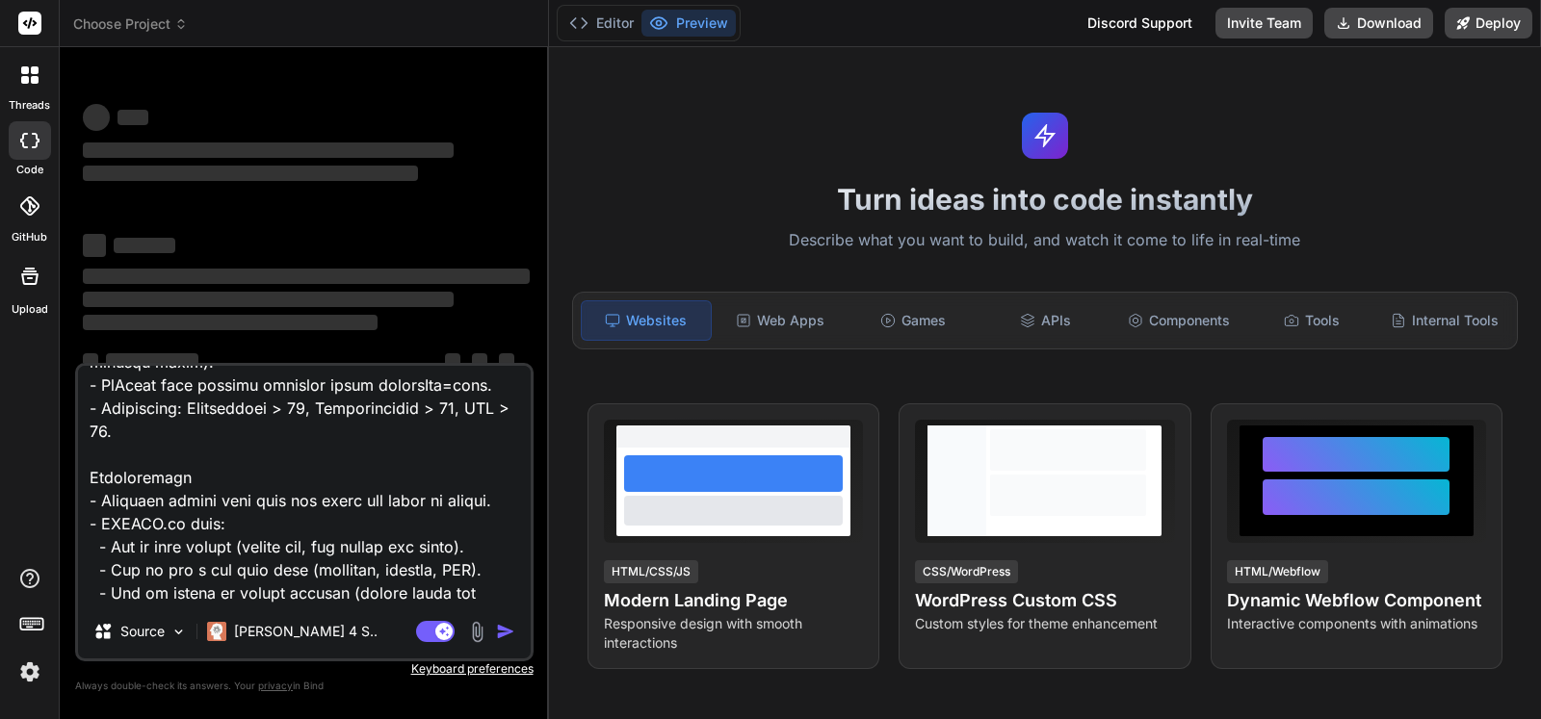
type textarea "x"
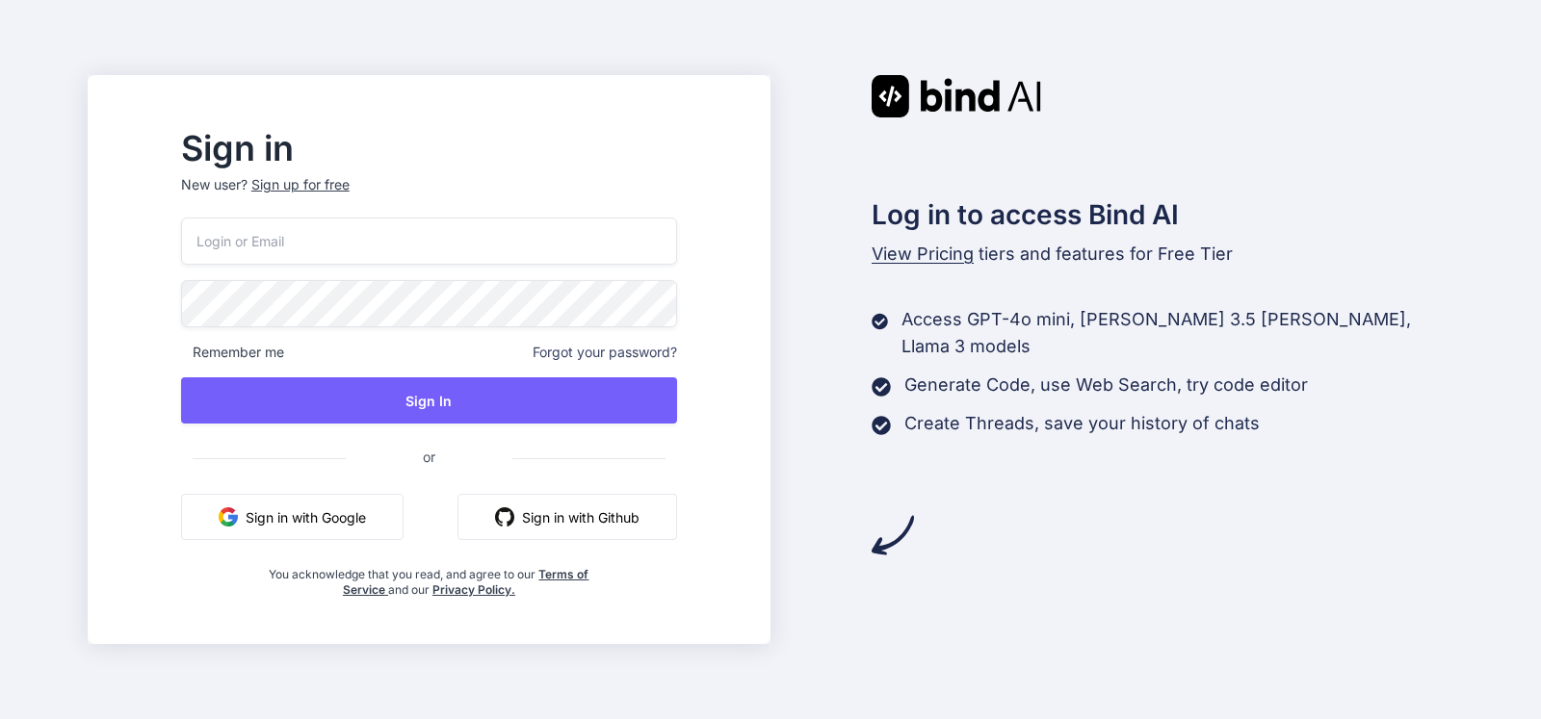
click at [431, 257] on input "email" at bounding box center [429, 241] width 496 height 47
type input "[EMAIL_ADDRESS][DOMAIN_NAME]"
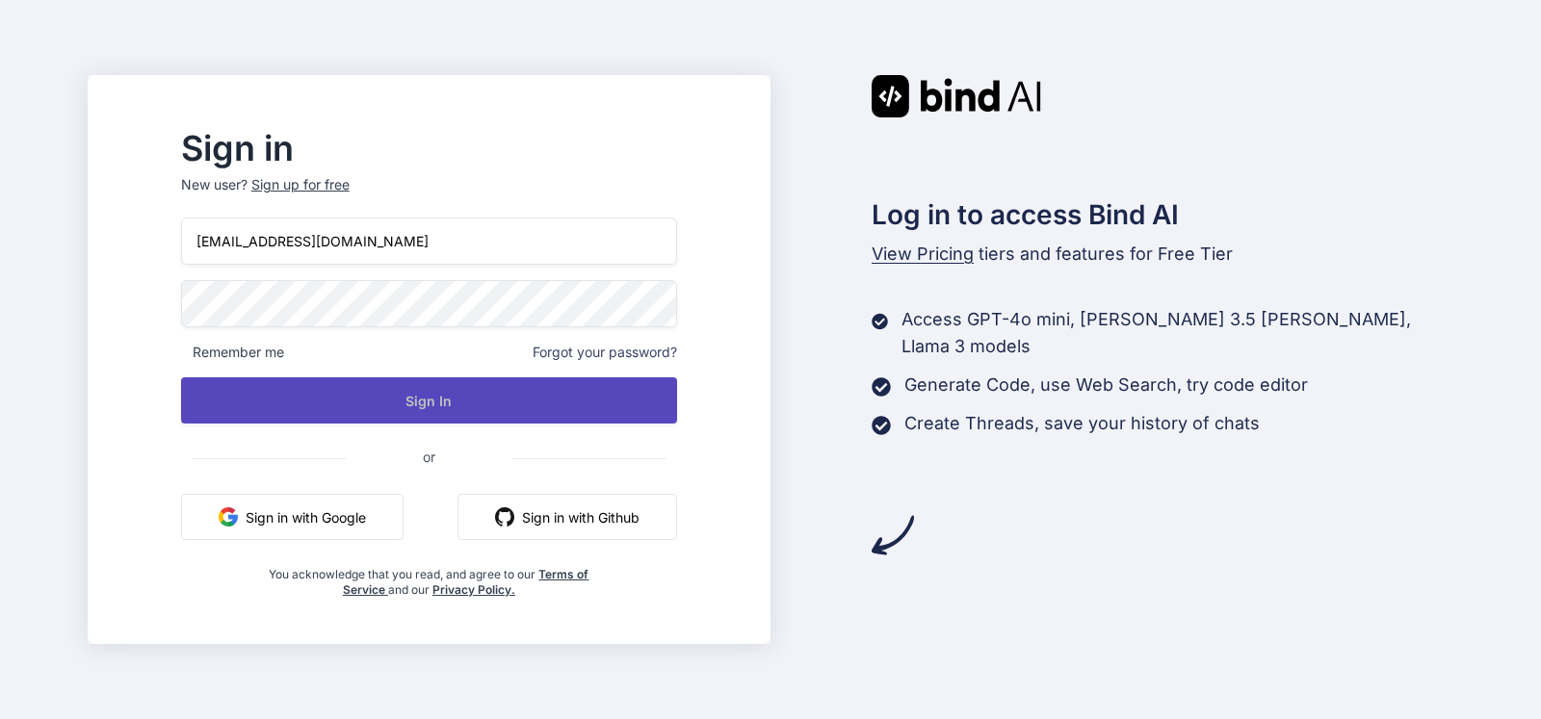
click at [544, 397] on button "Sign In" at bounding box center [429, 400] width 496 height 46
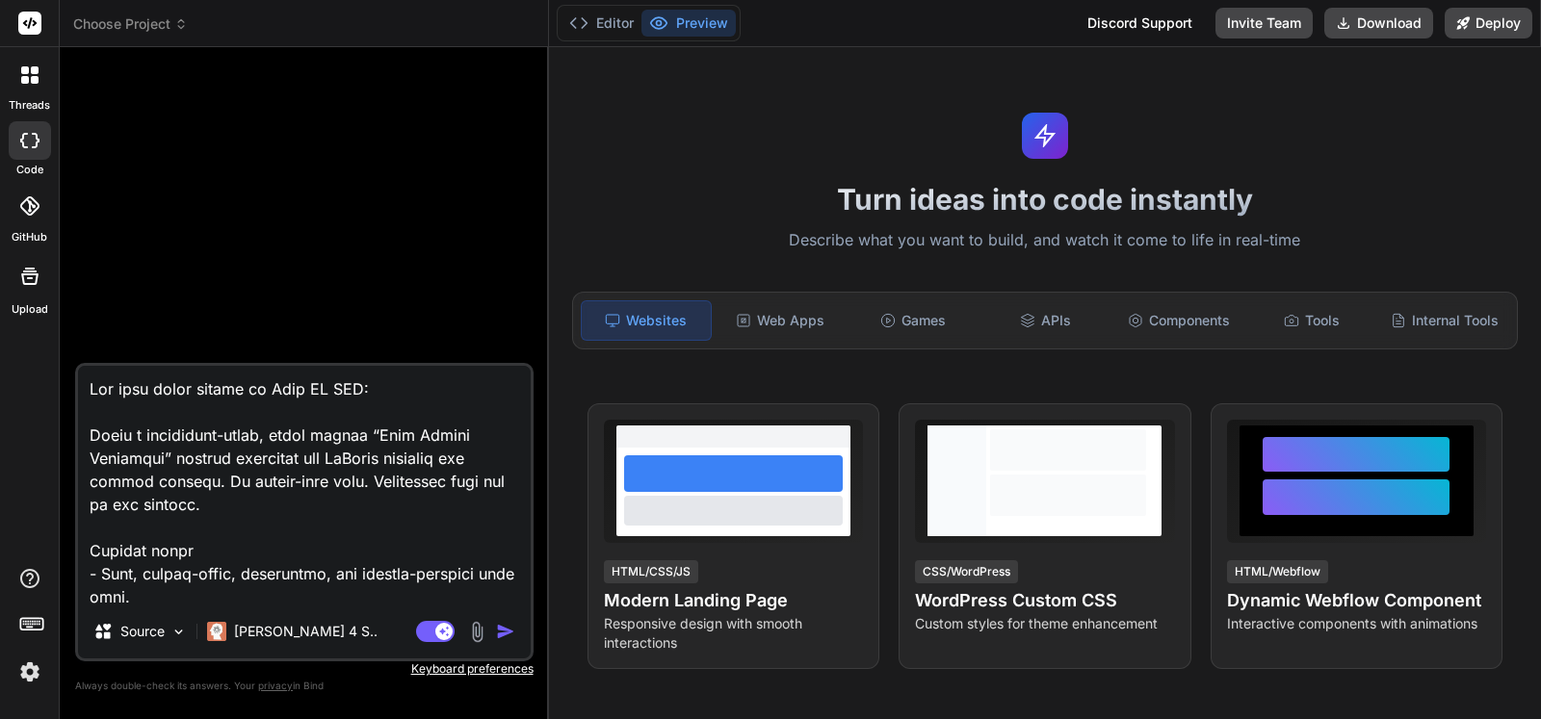
click at [364, 508] on textarea at bounding box center [304, 485] width 453 height 239
click at [518, 637] on button "button" at bounding box center [509, 631] width 27 height 19
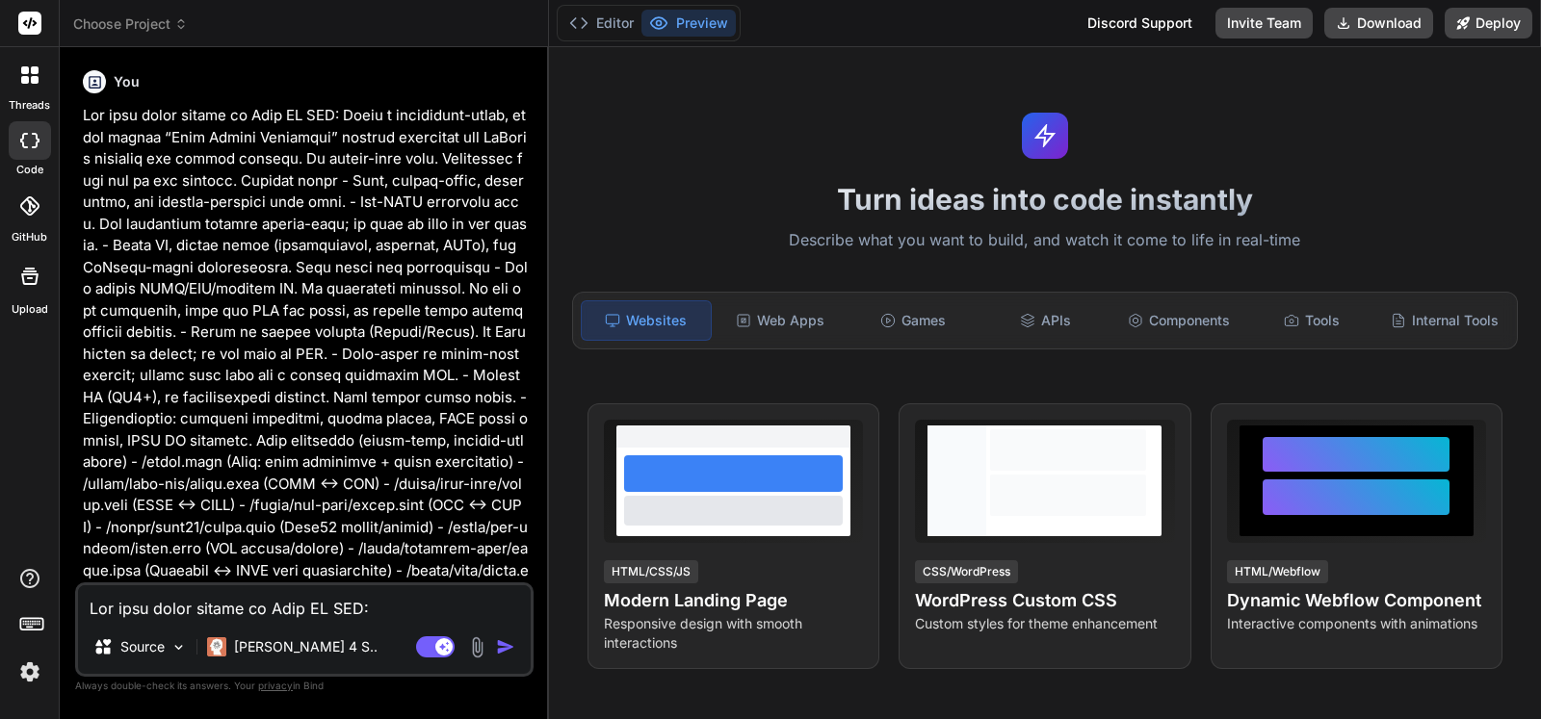
type textarea "x"
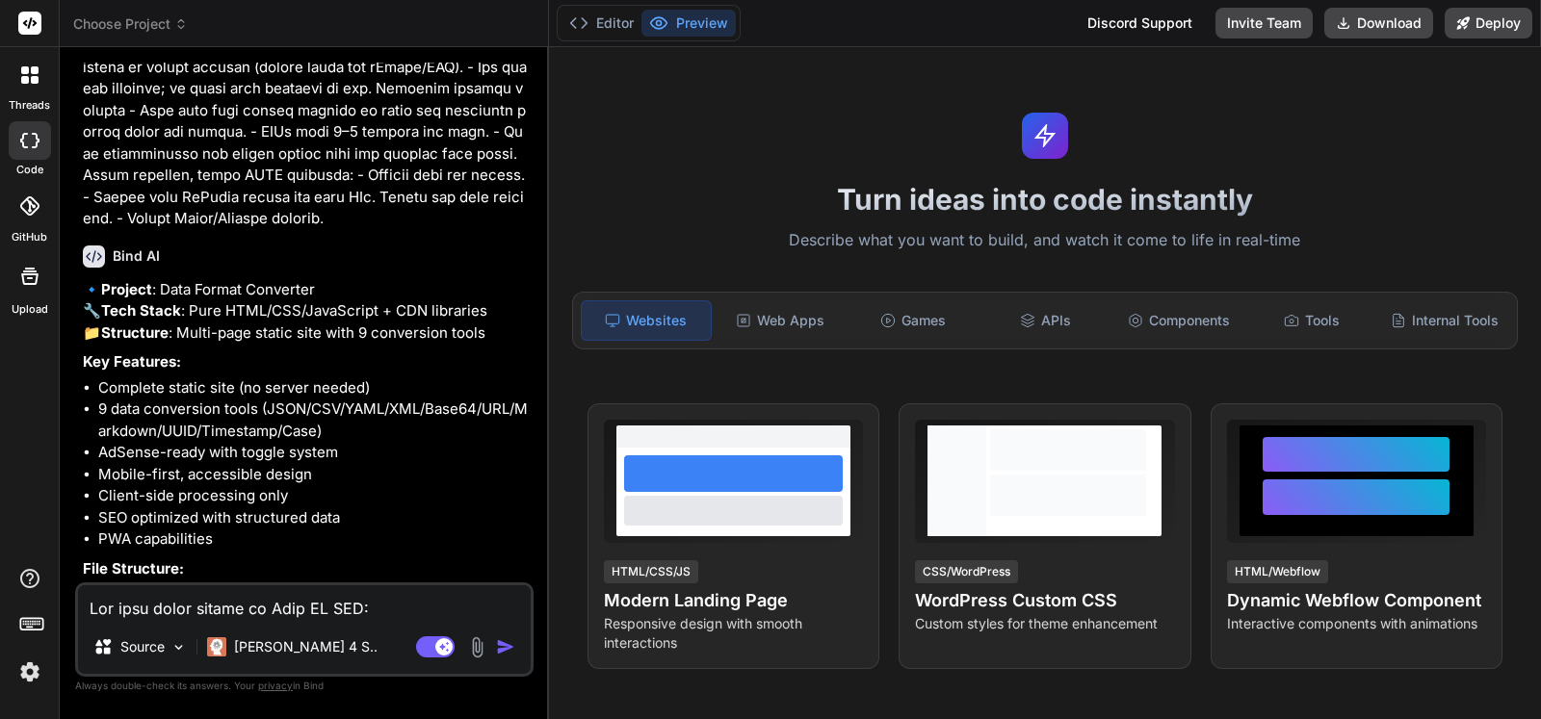
scroll to position [3398, 0]
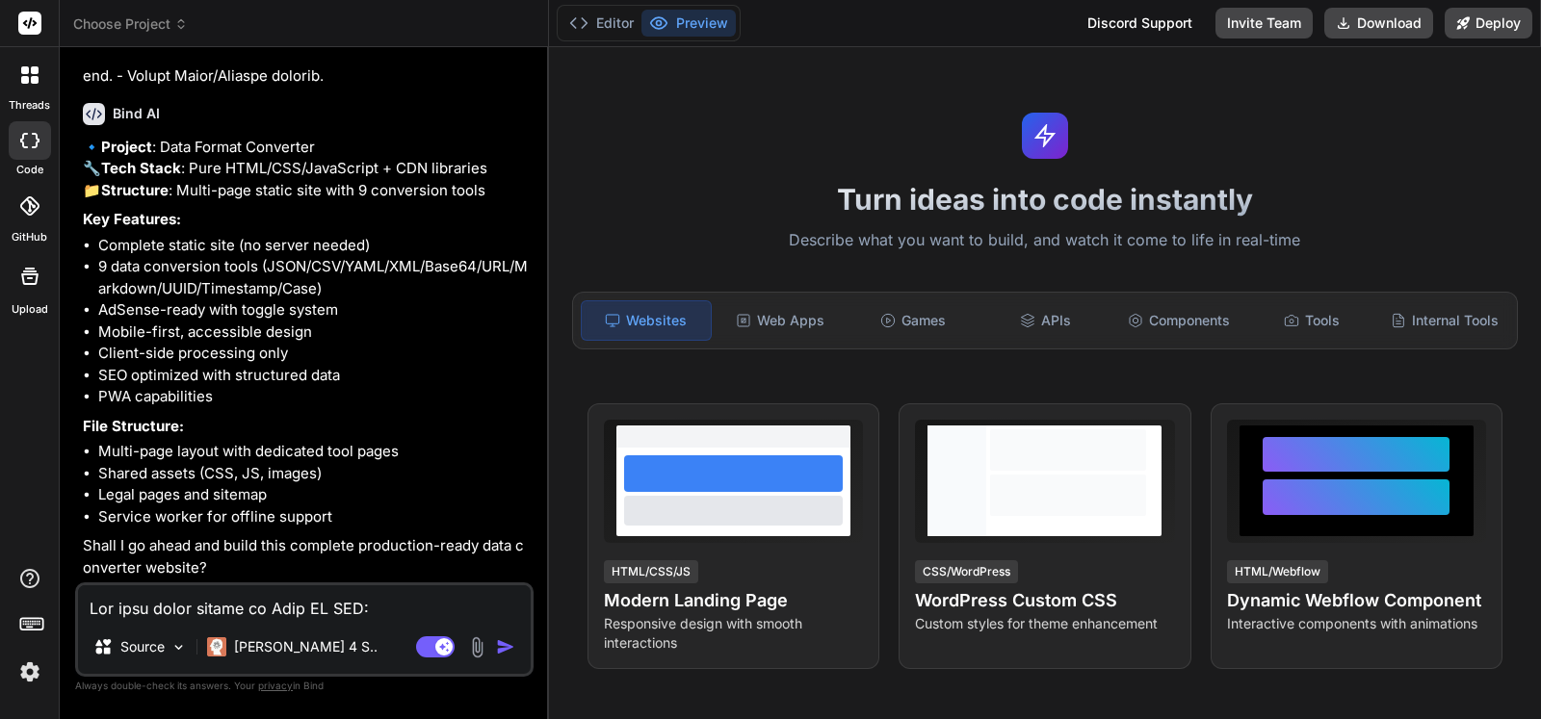
click at [289, 602] on textarea at bounding box center [304, 602] width 453 height 35
type textarea "y"
type textarea "x"
type textarea "ye"
type textarea "x"
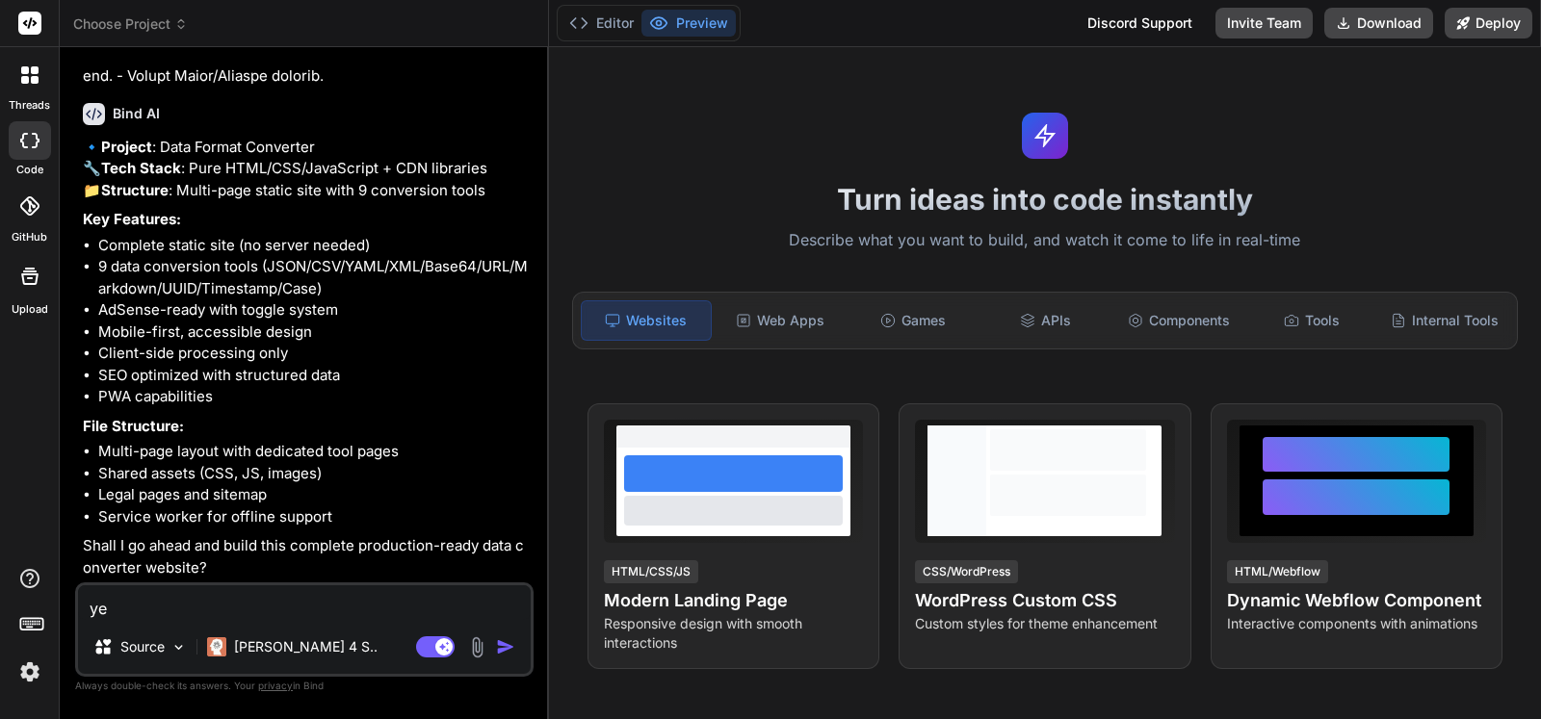
type textarea "yes"
type textarea "x"
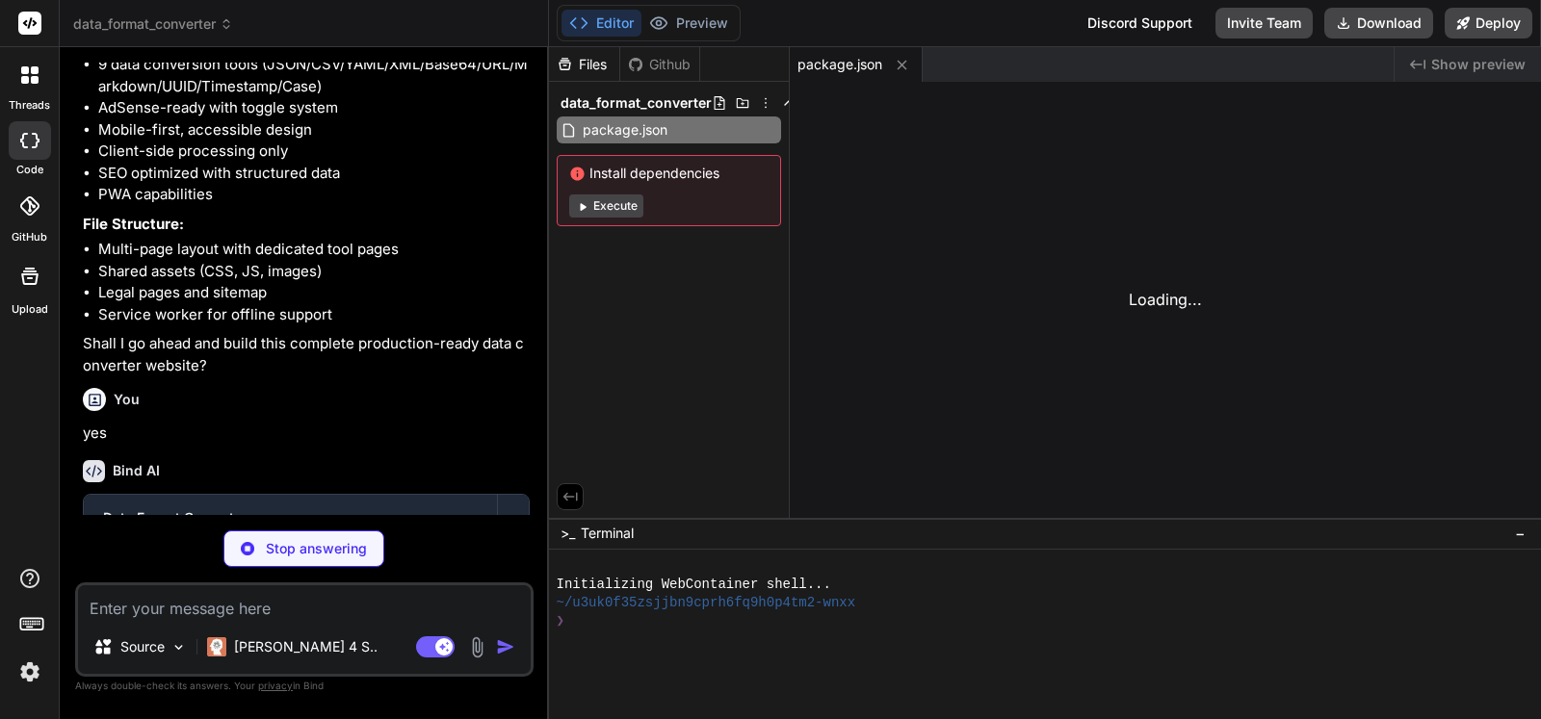
scroll to position [3578, 0]
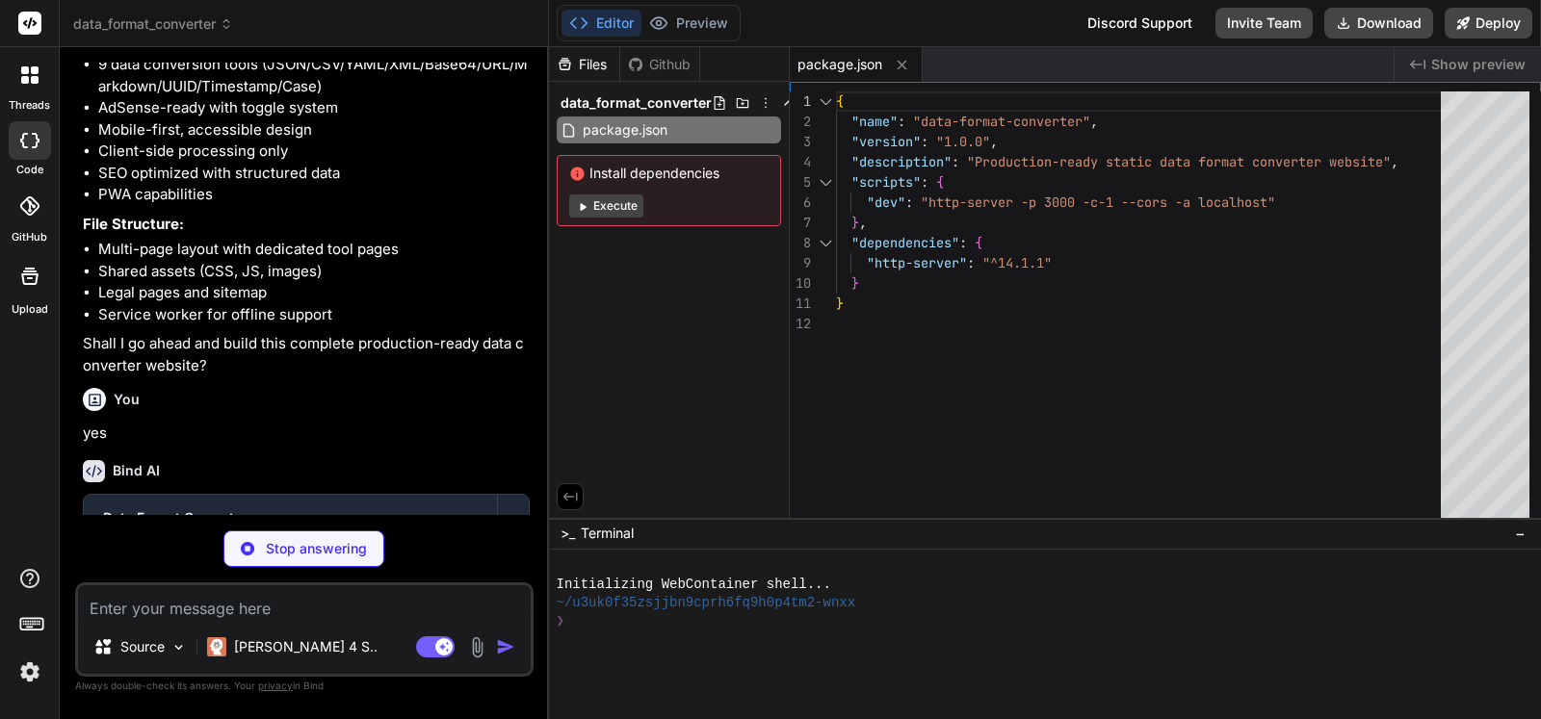
click at [637, 208] on button "Execute" at bounding box center [606, 206] width 74 height 23
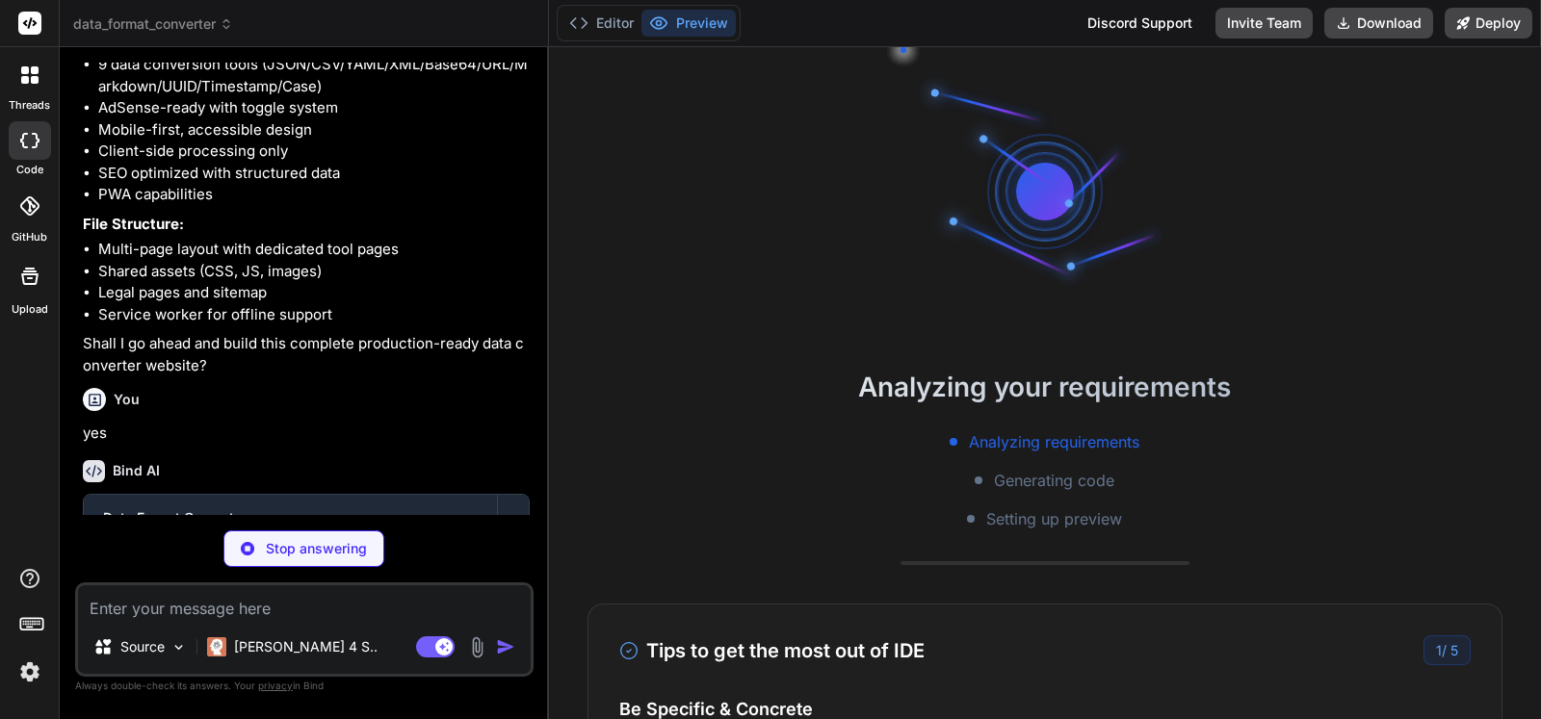
scroll to position [18, 0]
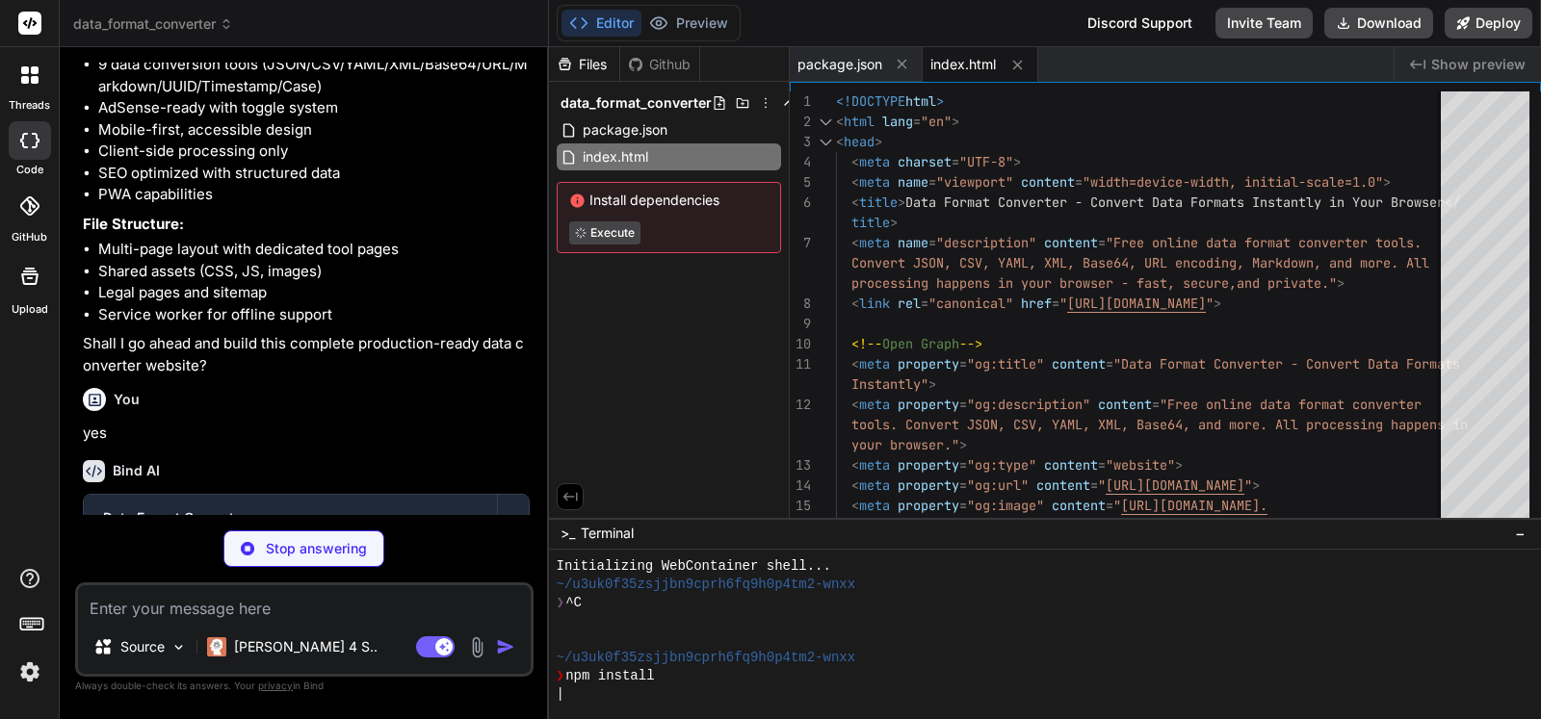
click at [369, 478] on div "Bind AI Data Format Converter Click to open Workbench Create package.json Creat…" at bounding box center [306, 562] width 447 height 234
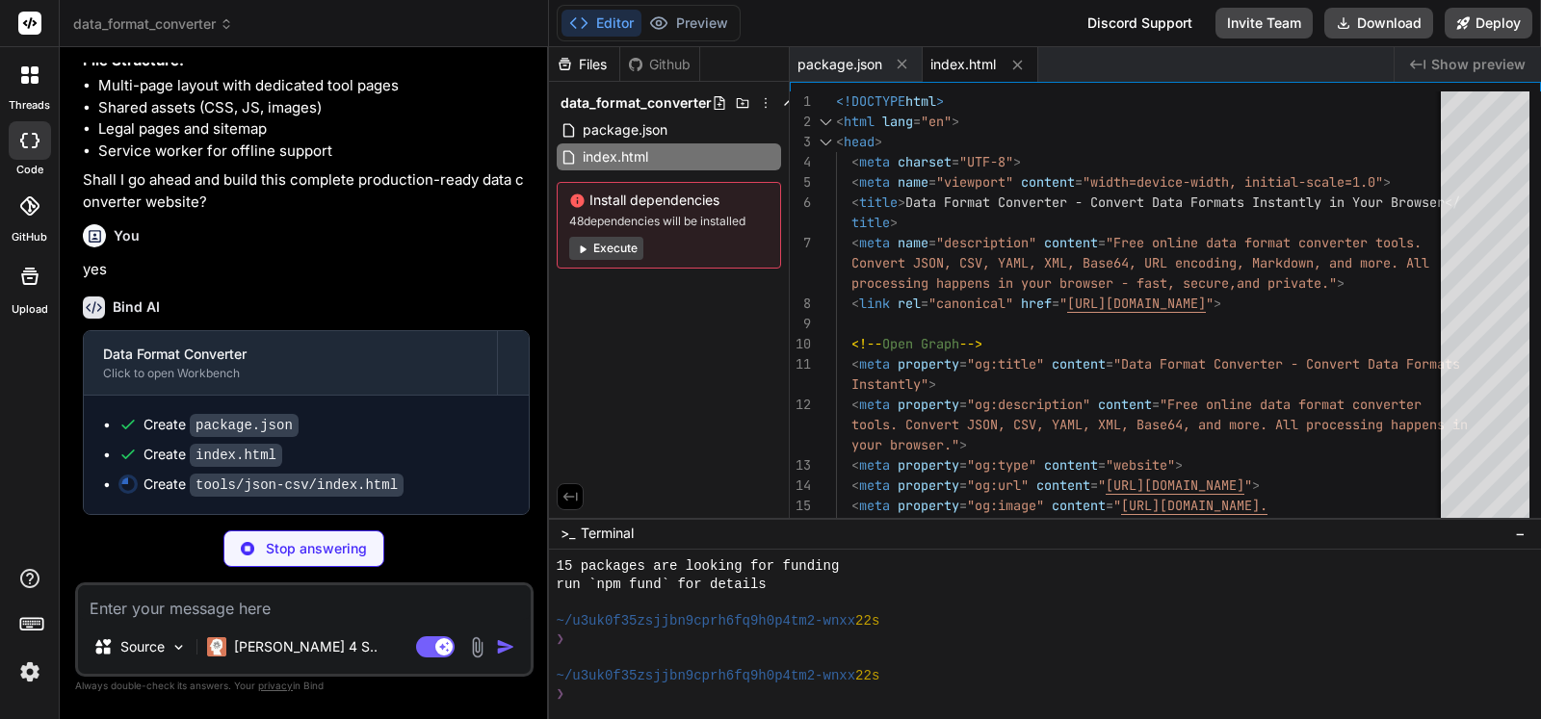
scroll to position [201, 0]
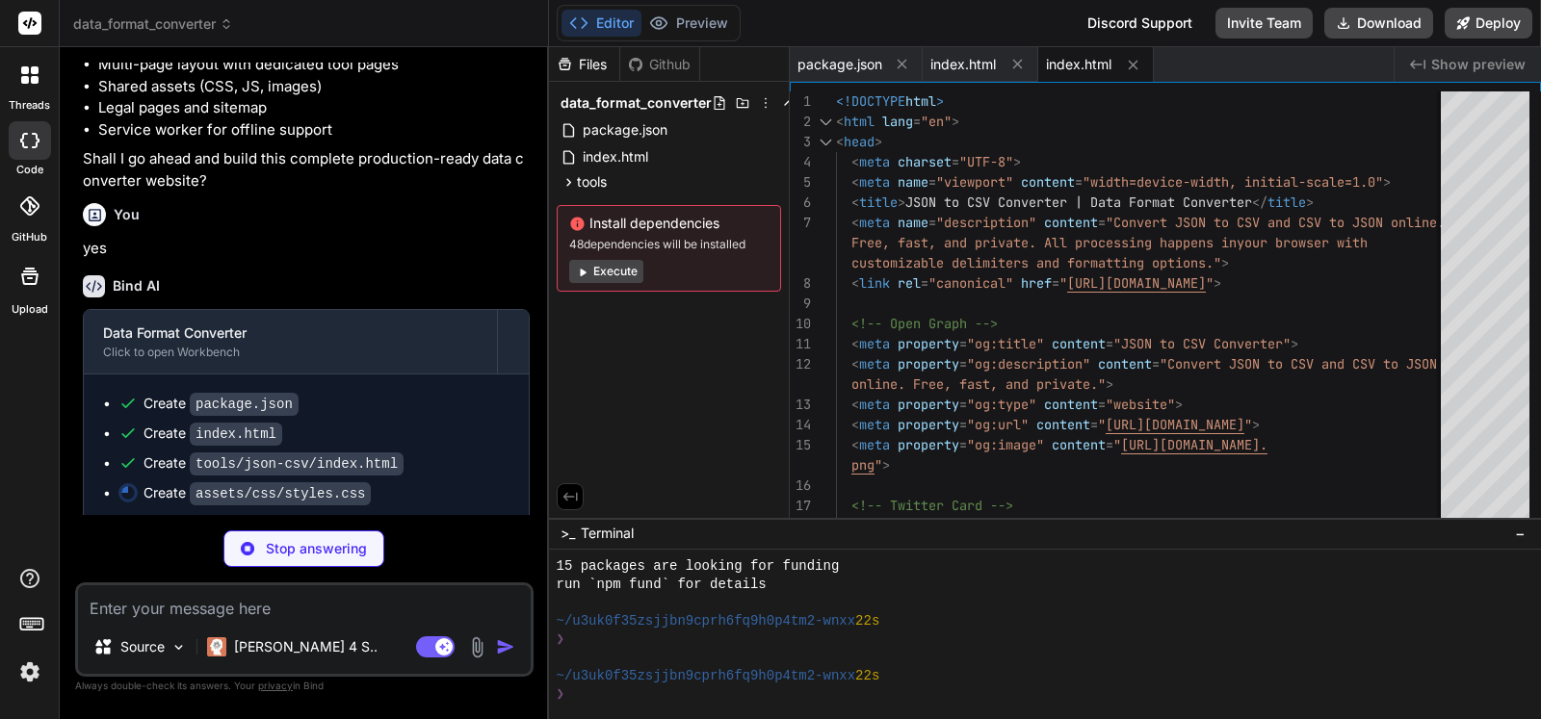
click at [506, 414] on div "Create package.json" at bounding box center [313, 404] width 391 height 20
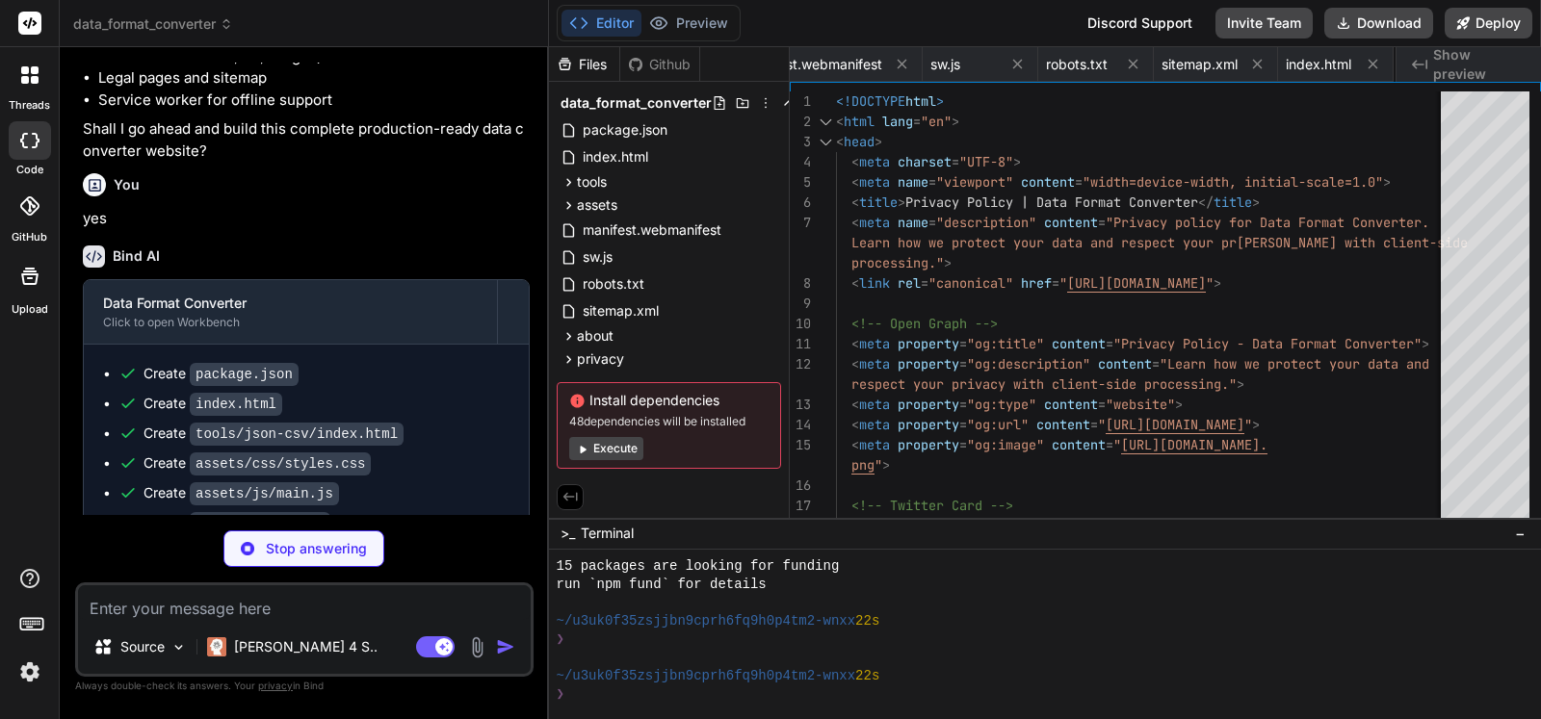
scroll to position [0, 880]
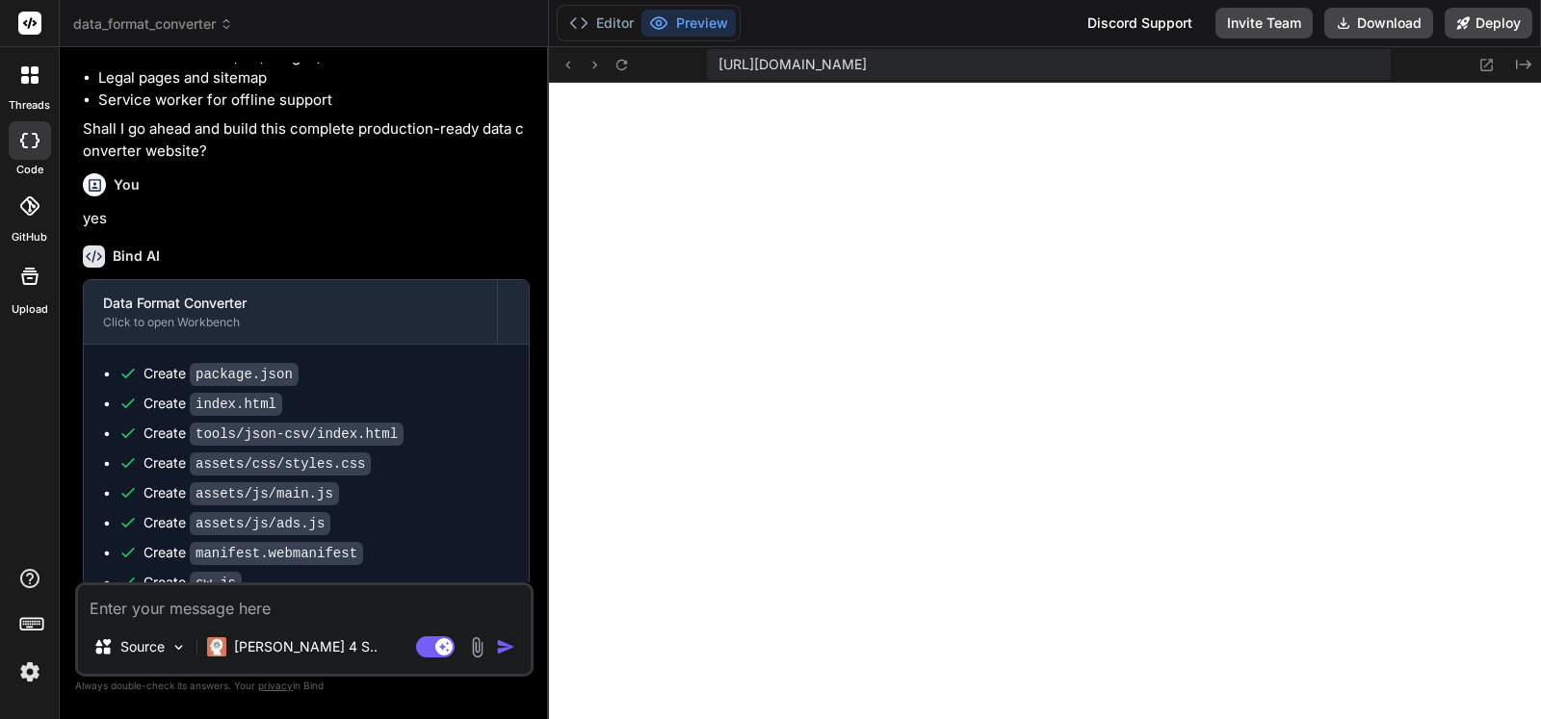
type textarea "x"
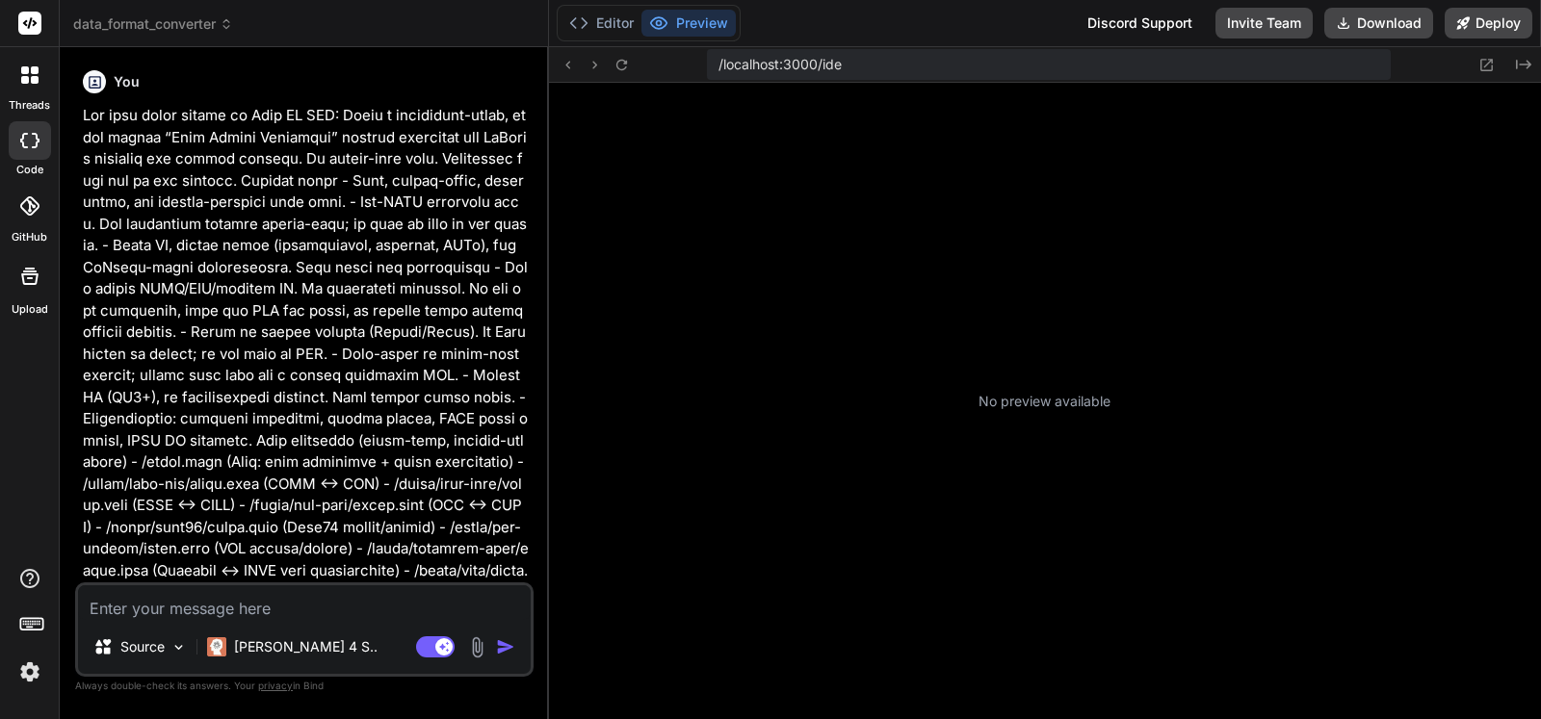
scroll to position [238, 0]
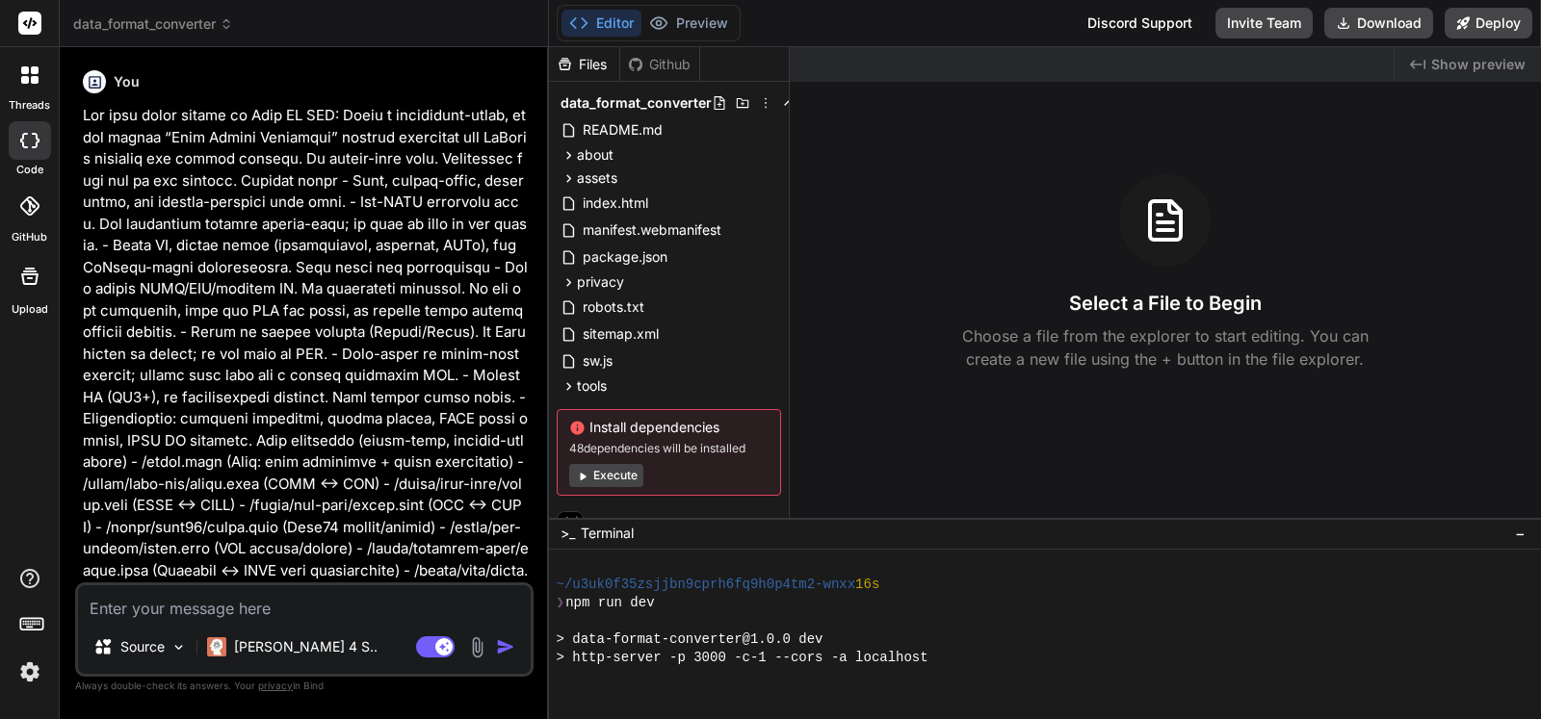
type textarea "x"
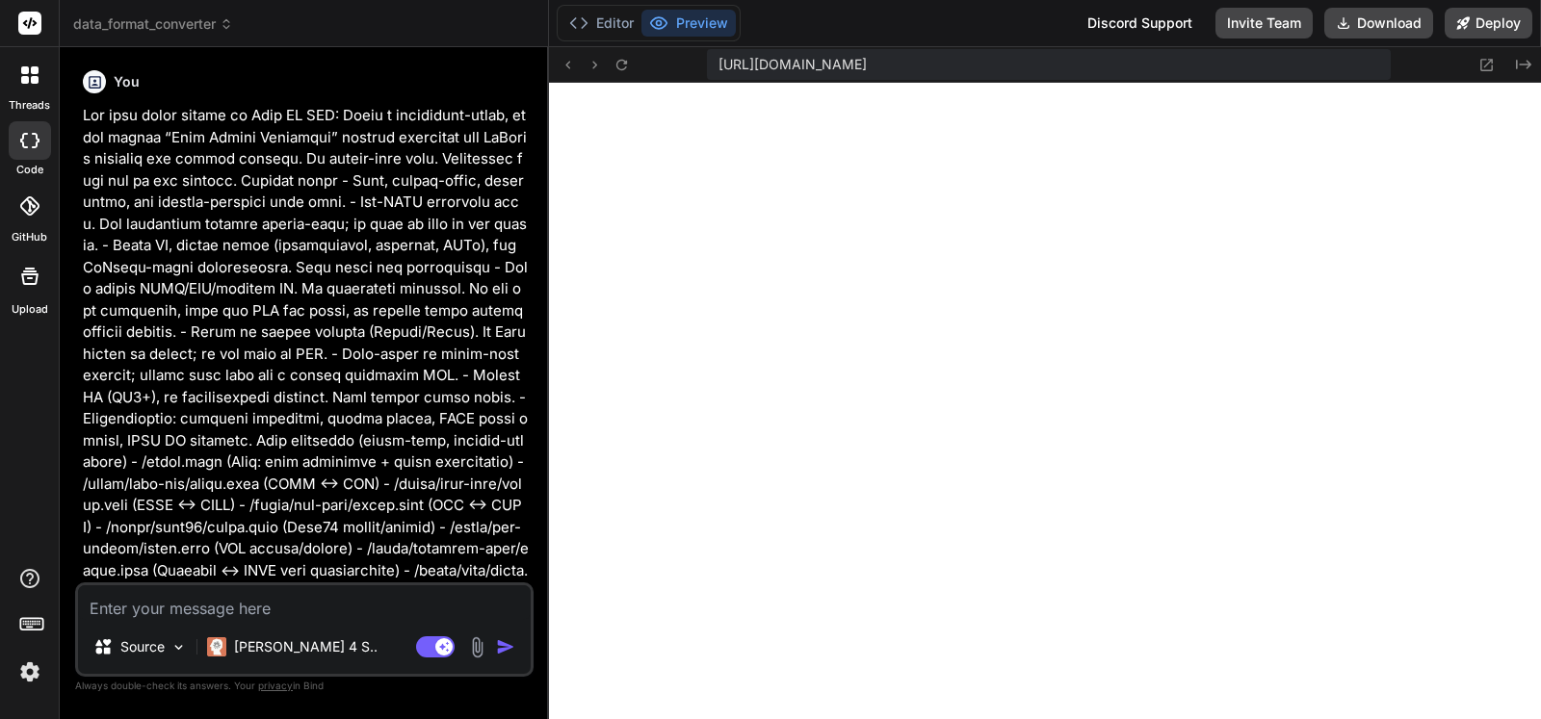
scroll to position [750, 0]
click at [574, 67] on icon at bounding box center [567, 65] width 16 height 16
click at [572, 57] on icon at bounding box center [567, 65] width 16 height 16
click at [569, 61] on icon at bounding box center [567, 65] width 16 height 16
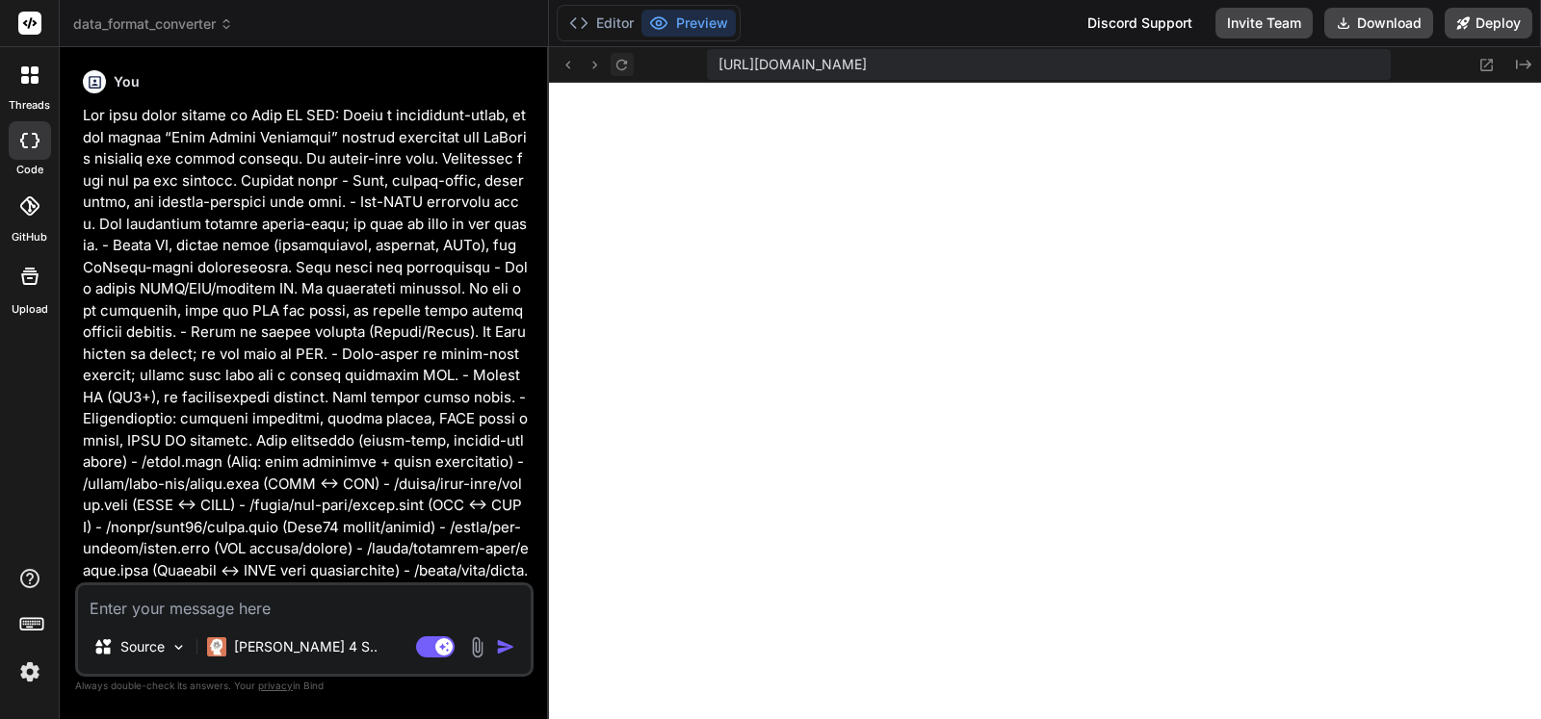
click at [632, 69] on button at bounding box center [621, 64] width 23 height 23
click at [630, 64] on icon at bounding box center [621, 65] width 16 height 16
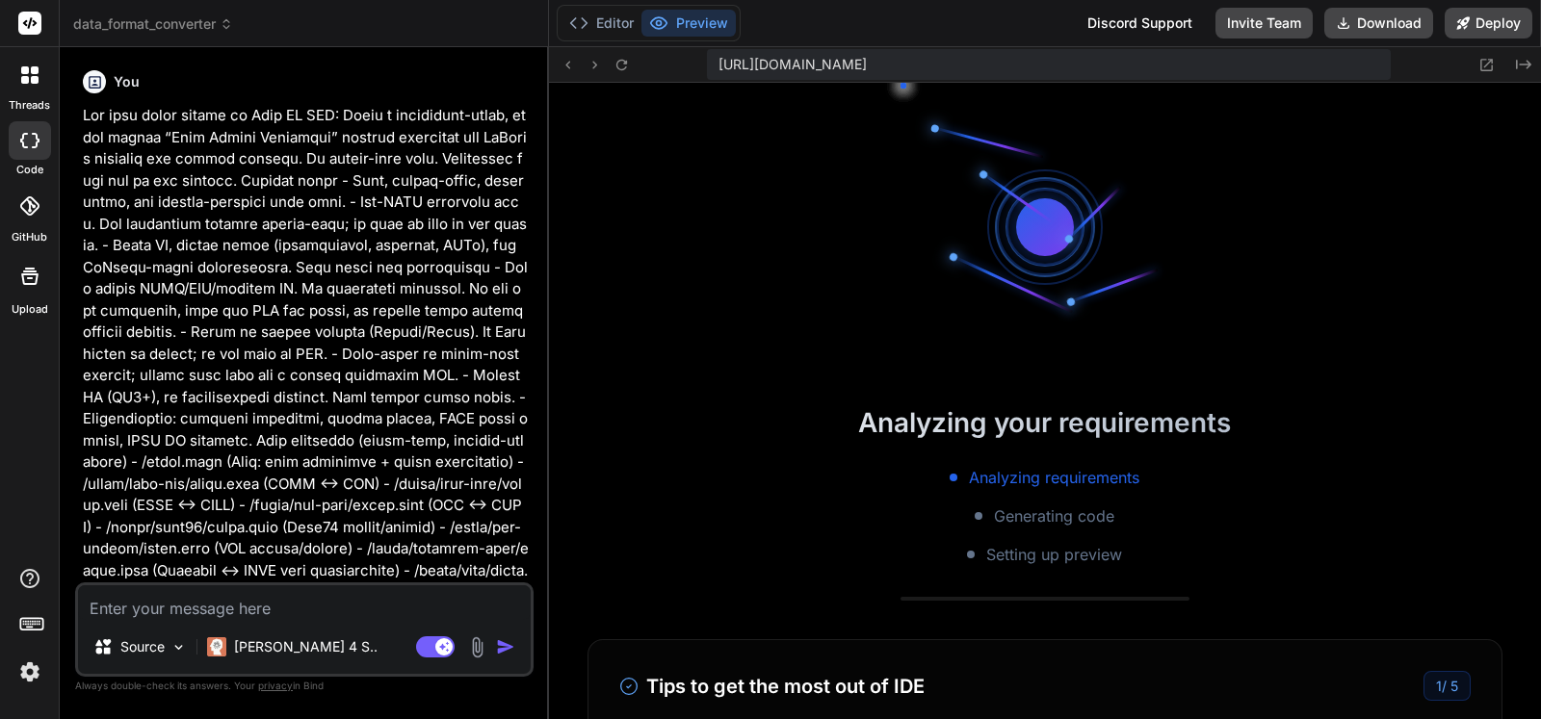
scroll to position [1043, 0]
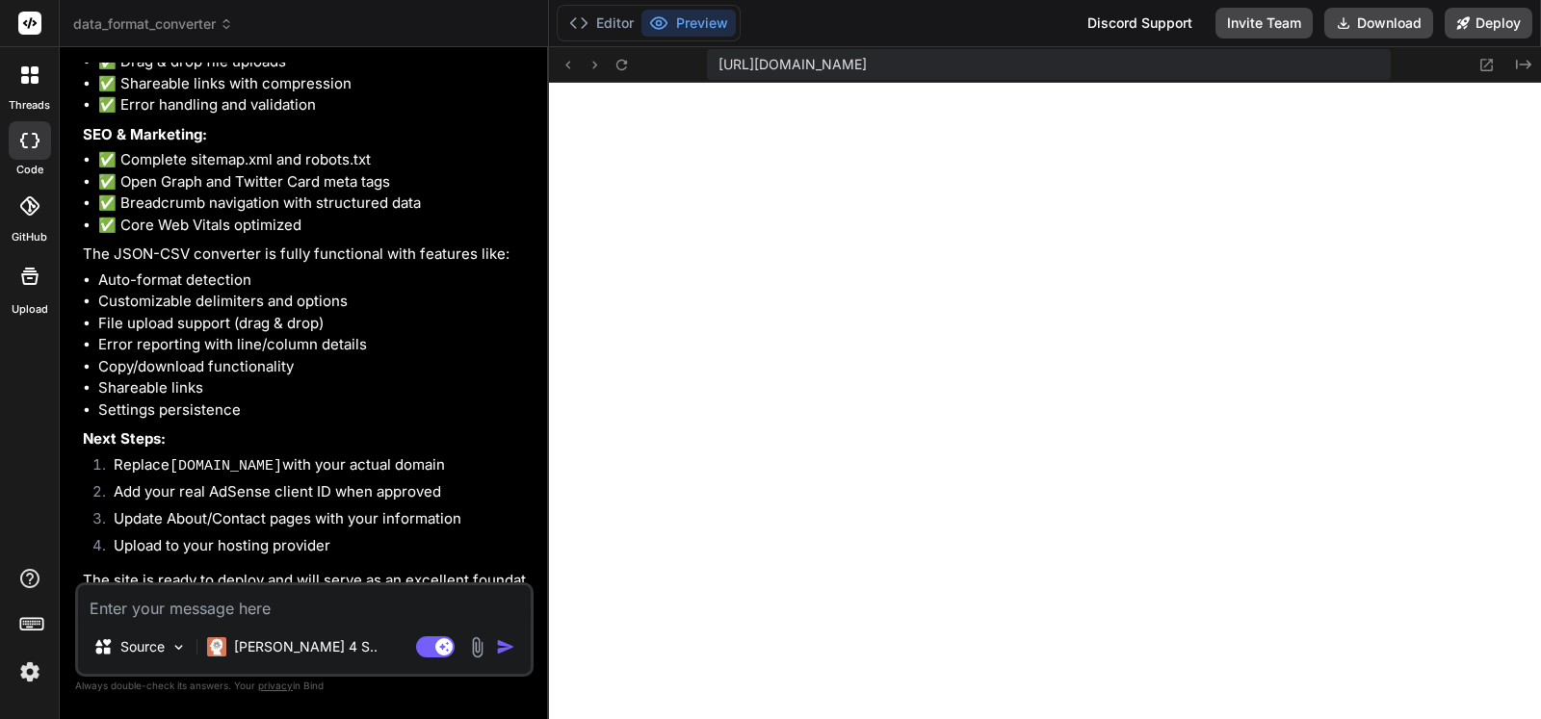
scroll to position [4635, 0]
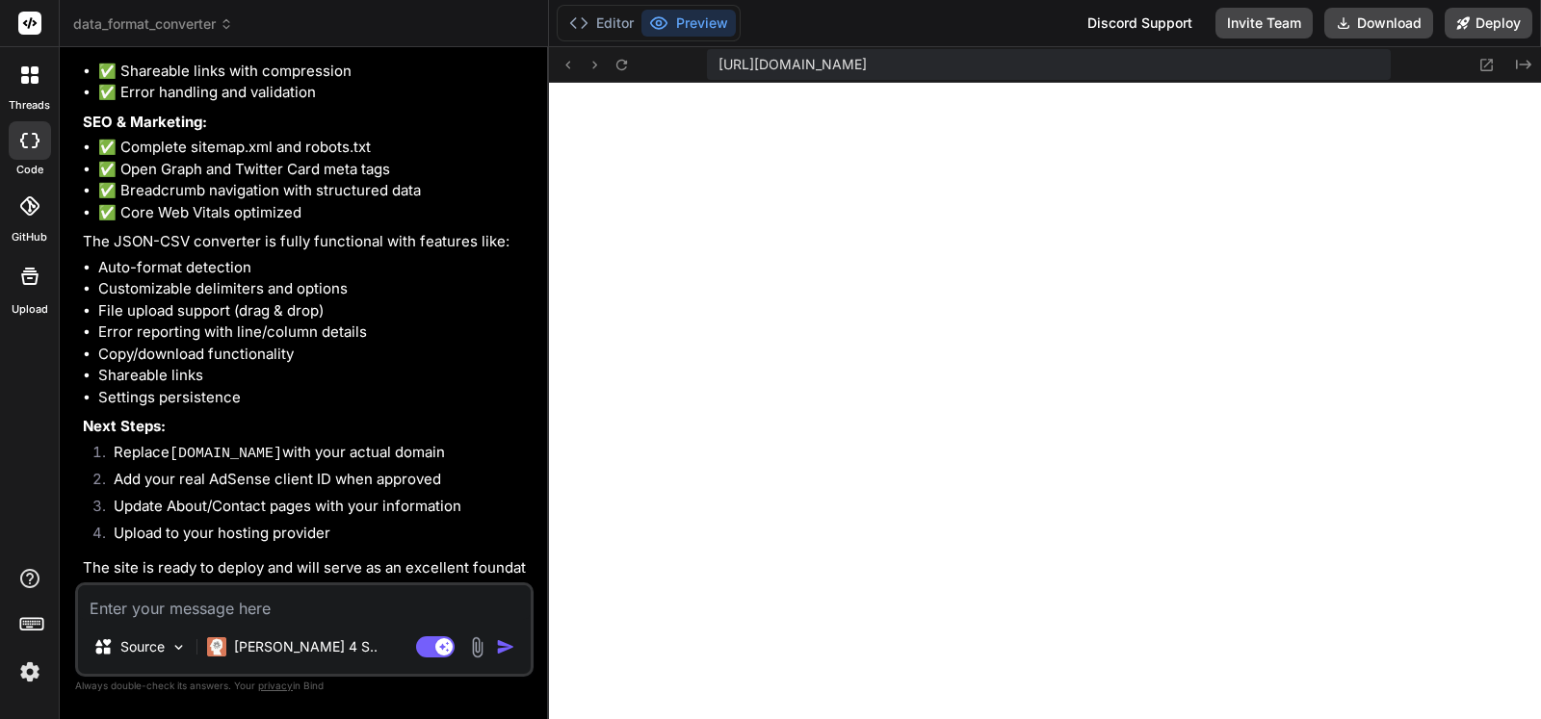
click at [343, 600] on textarea at bounding box center [304, 602] width 453 height 35
click at [341, 606] on textarea at bounding box center [304, 602] width 453 height 35
type textarea "s"
type textarea "x"
type textarea "so"
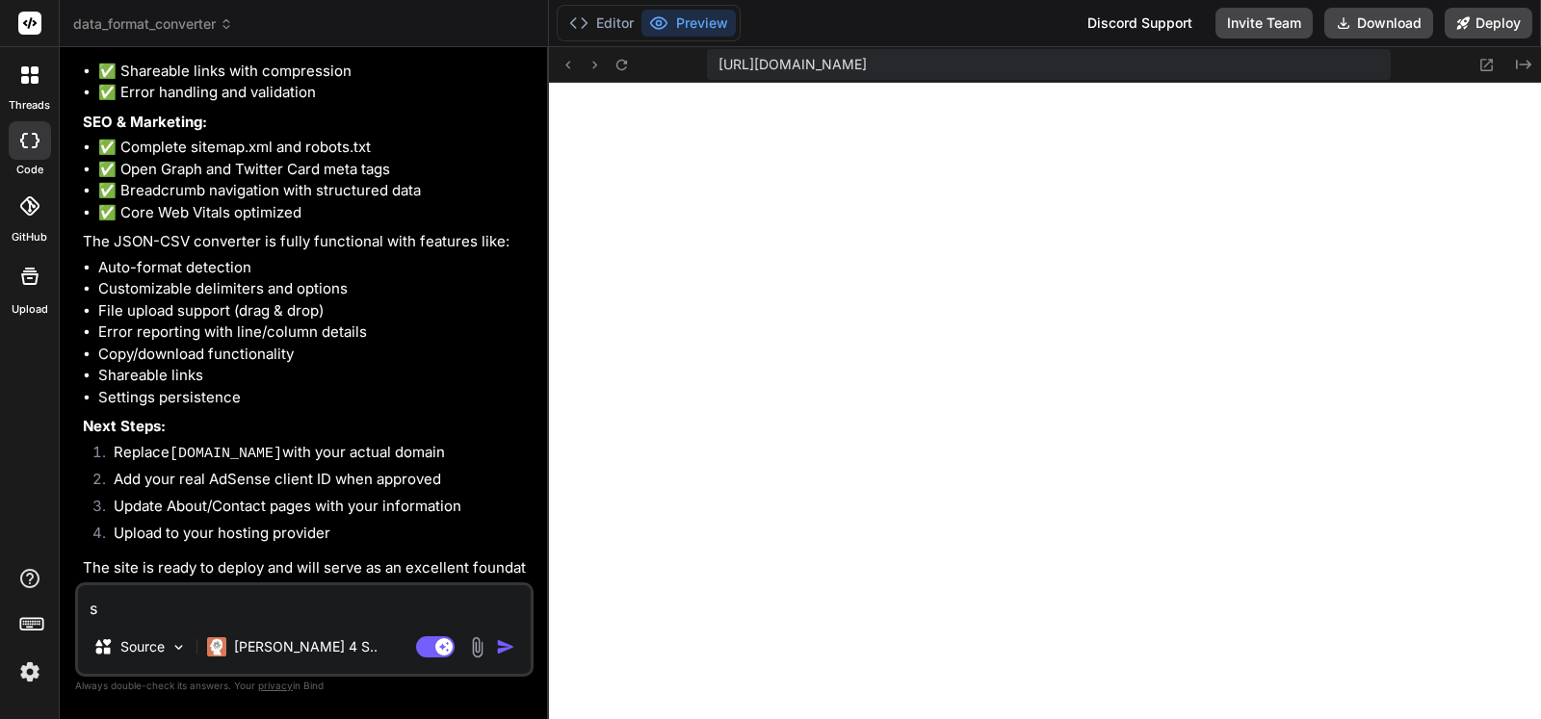
type textarea "x"
type textarea "som"
type textarea "x"
type textarea "some"
type textarea "x"
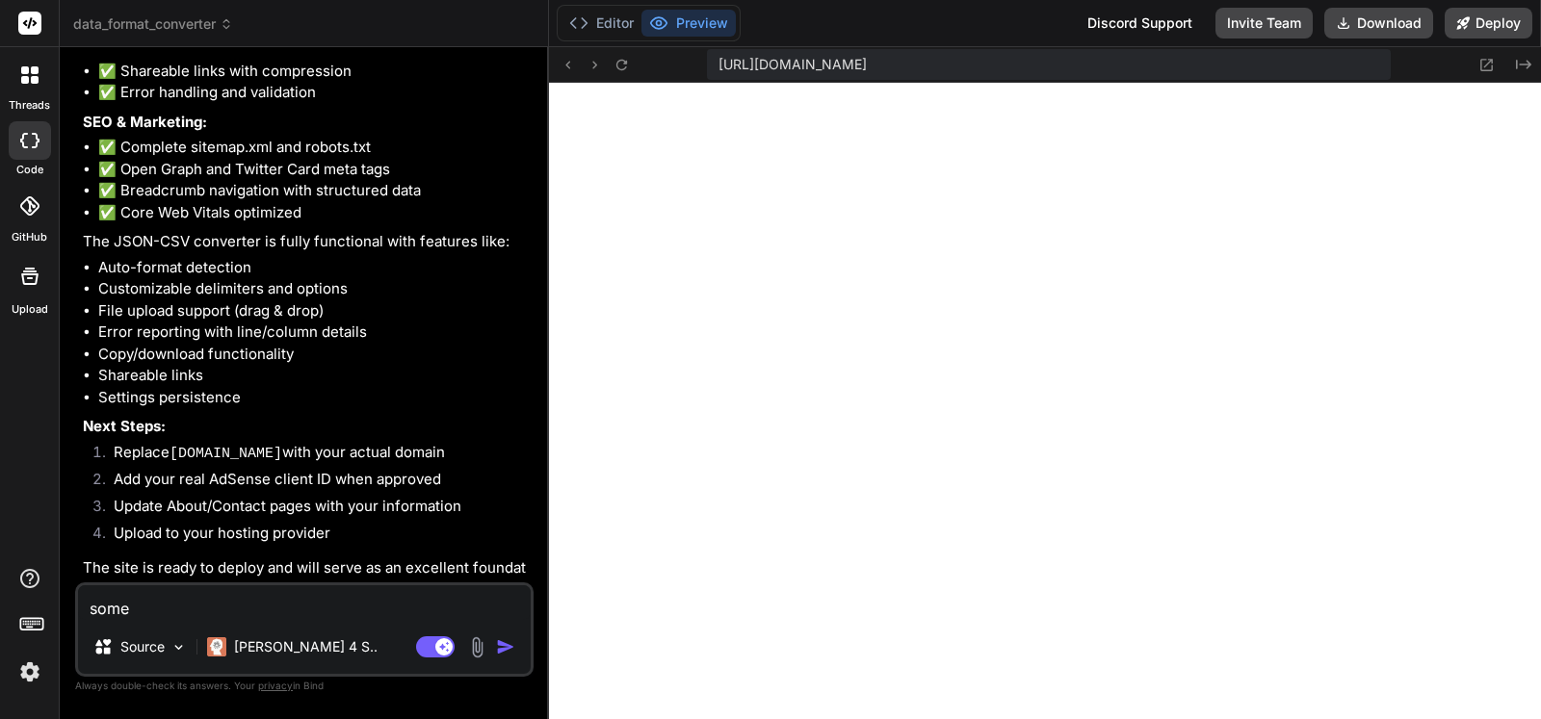
type textarea "some"
type textarea "x"
type textarea "some t"
type textarea "x"
type textarea "some to"
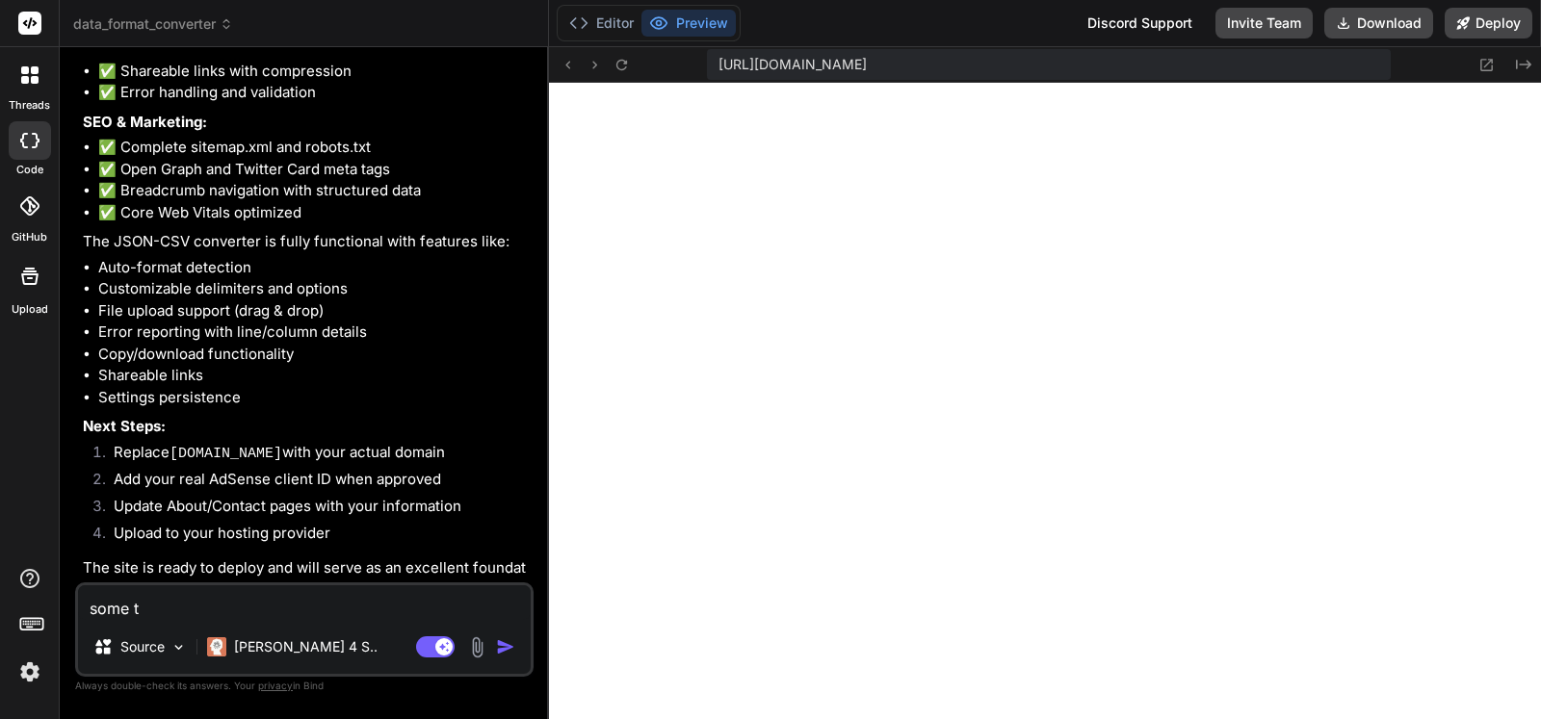
type textarea "x"
type textarea "some too"
type textarea "x"
type textarea "some tool"
type textarea "x"
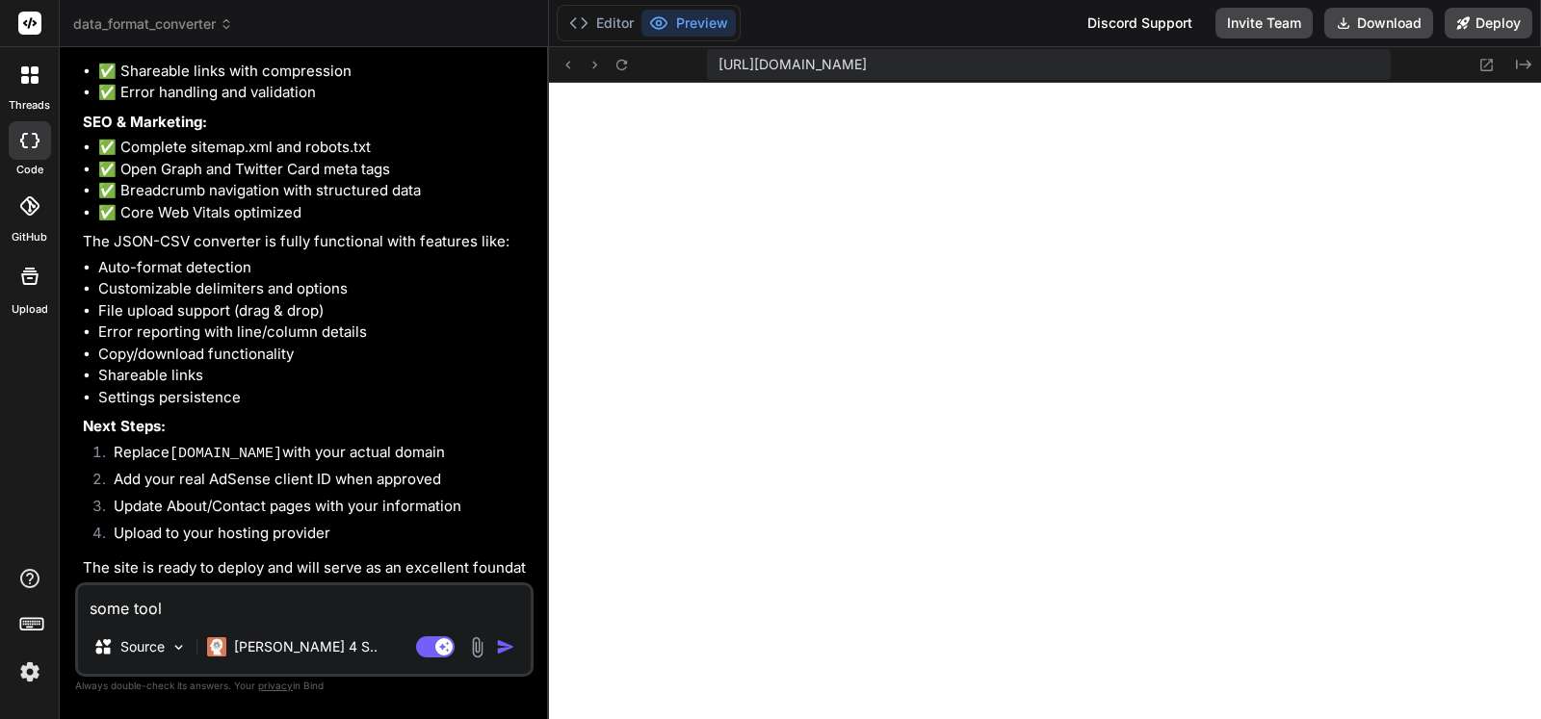
type textarea "some tools"
type textarea "x"
type textarea "some tools"
type textarea "x"
type textarea "some tools p"
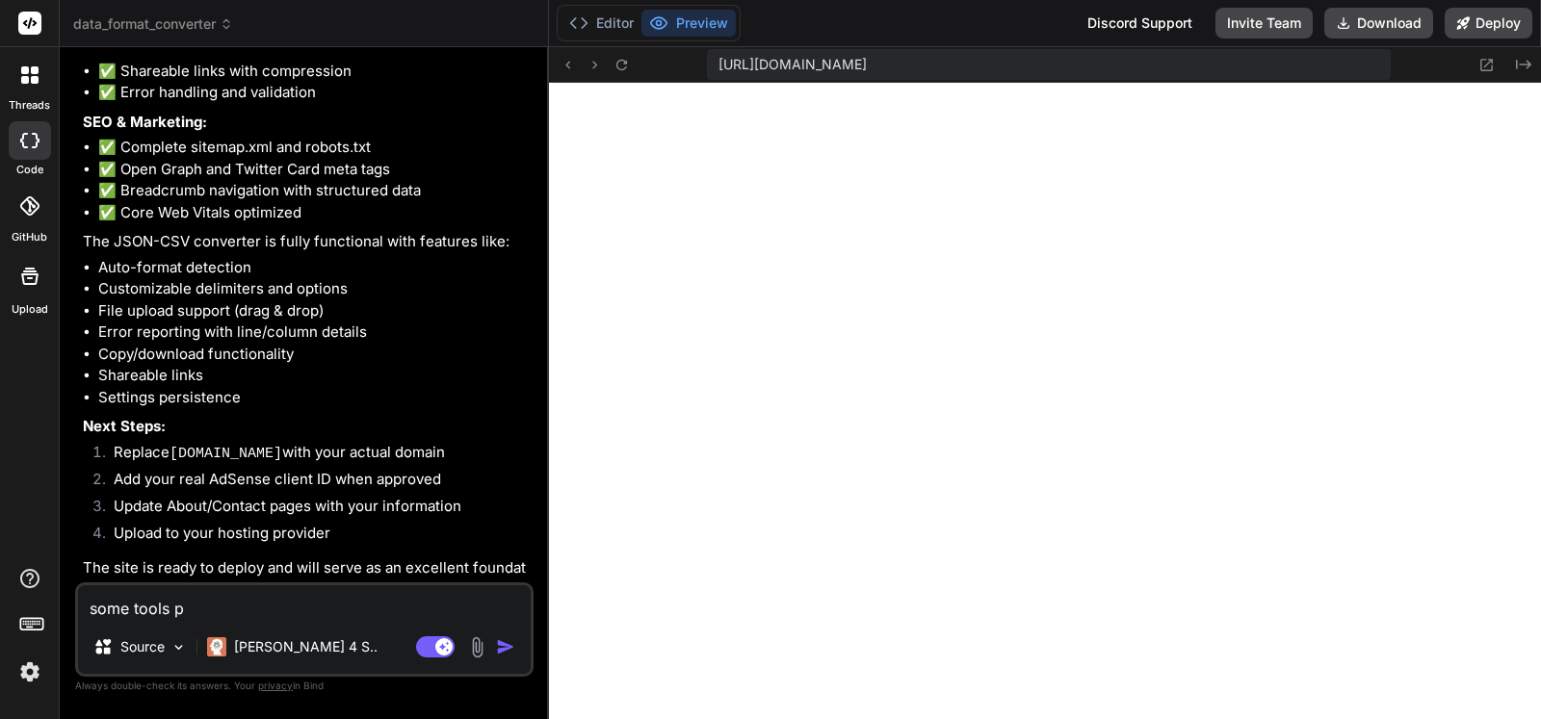
type textarea "x"
type textarea "some tools pa"
type textarea "x"
type textarea "some tools pag"
type textarea "x"
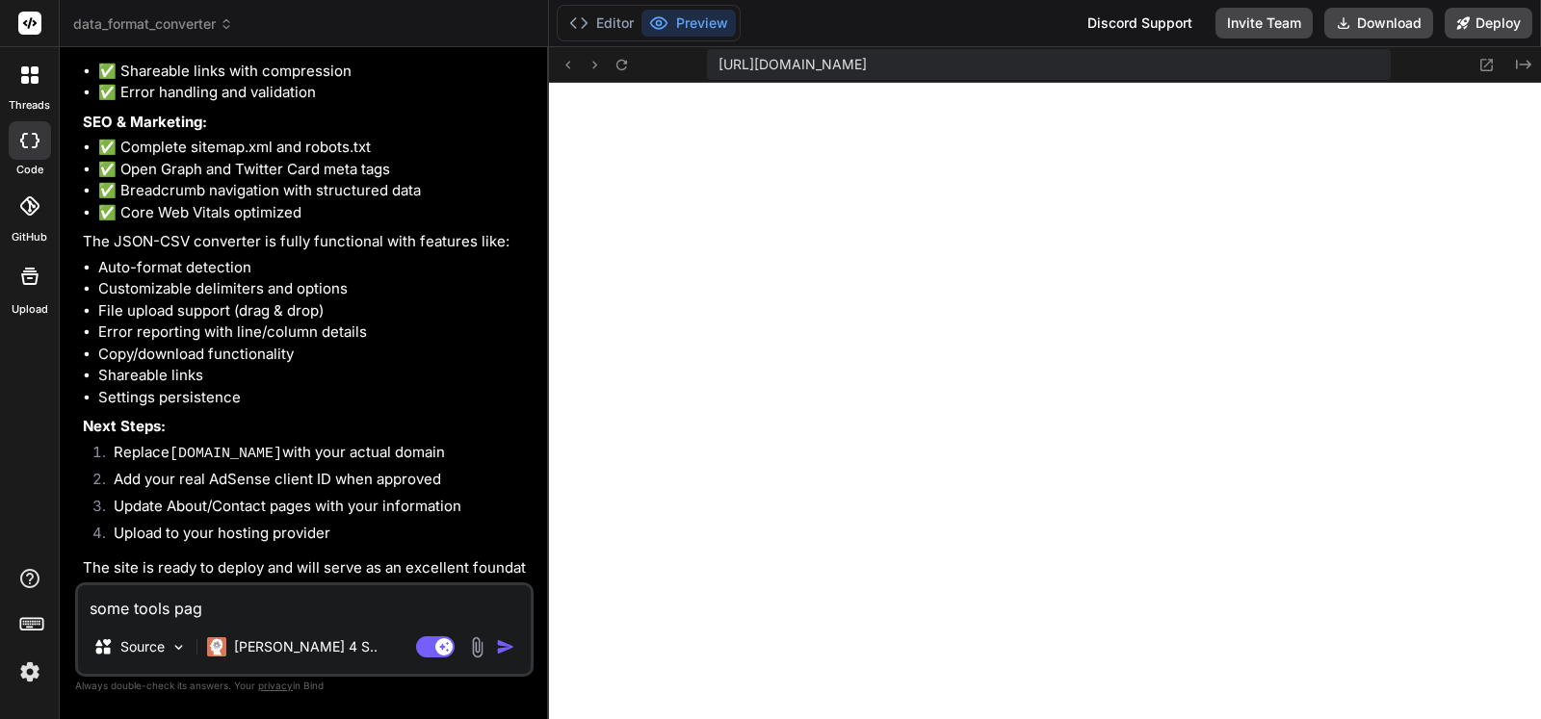
type textarea "some tools page"
type textarea "x"
type textarea "some tools pages"
type textarea "x"
type textarea "some tools pages"
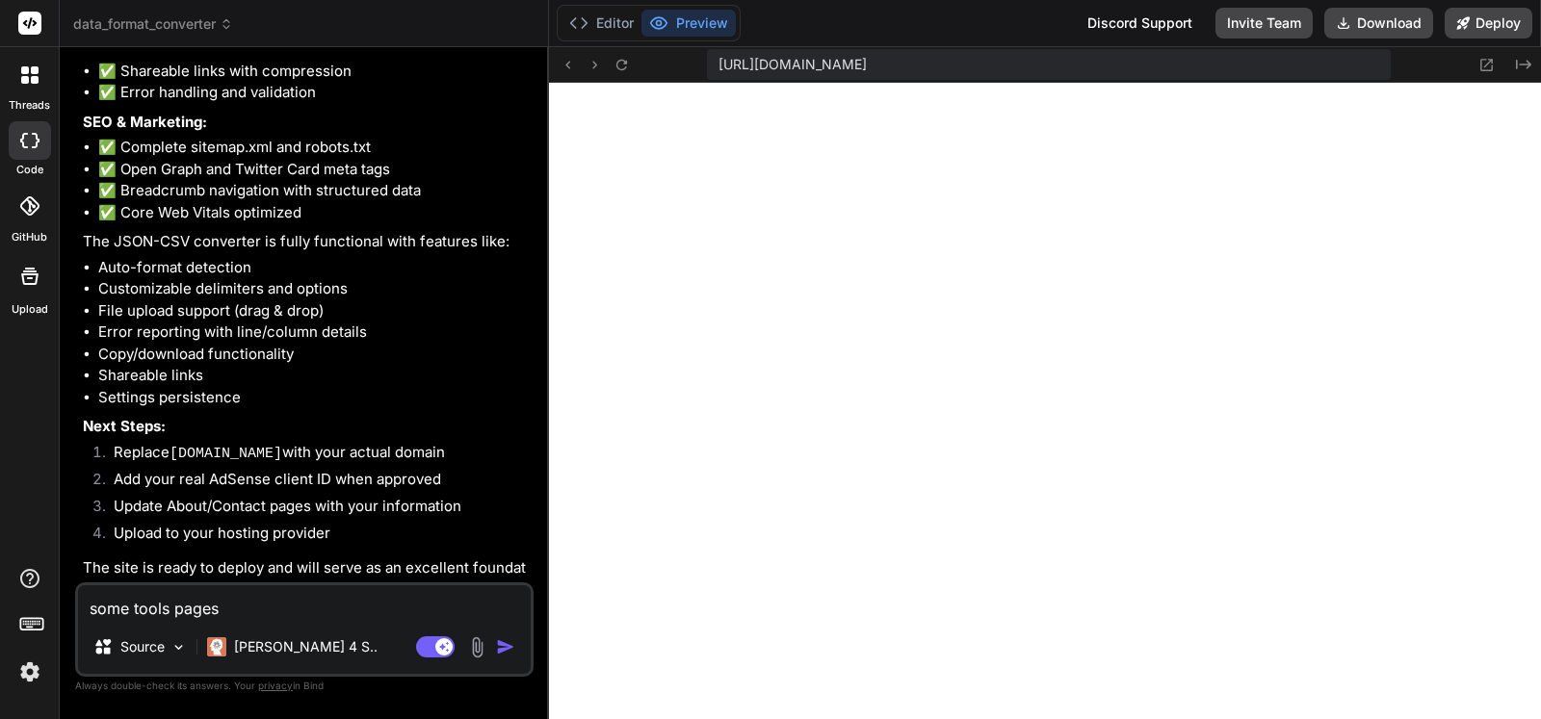
type textarea "x"
type textarea "some tools pages a"
type textarea "x"
type textarea "some tools pages ar"
type textarea "x"
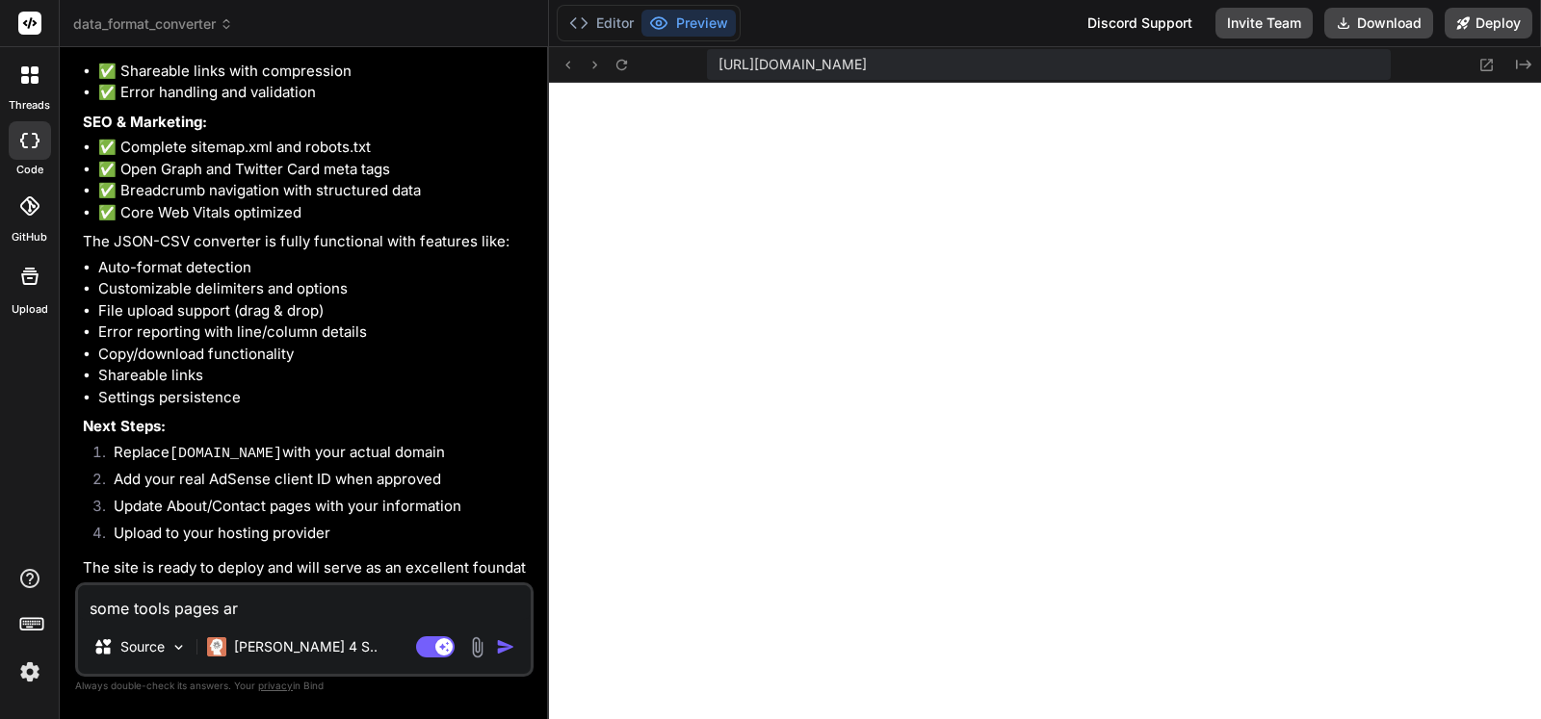
type textarea "some tools pages are"
type textarea "x"
type textarea "some tools pages are"
type textarea "x"
type textarea "some tools pages are n"
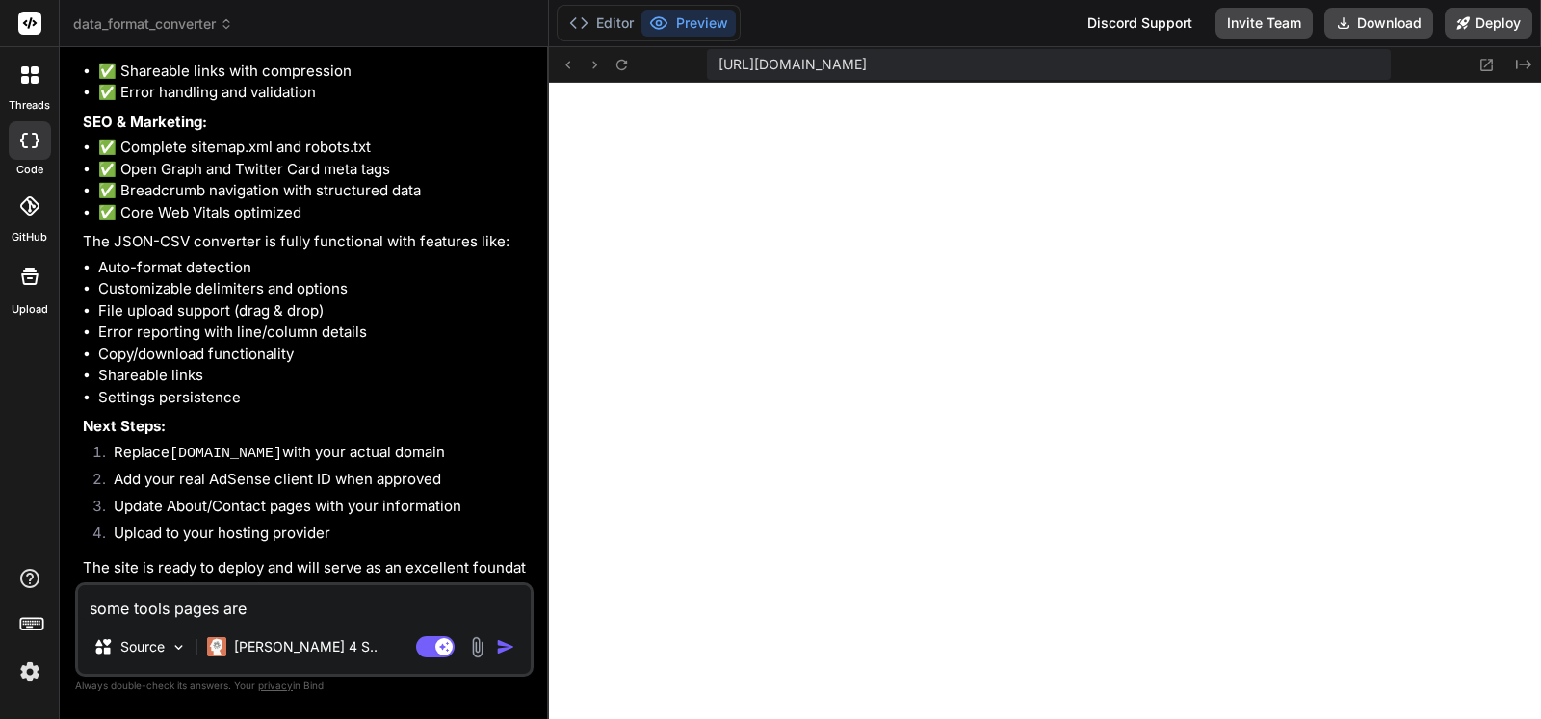
type textarea "x"
type textarea "some tools pages are no"
type textarea "x"
type textarea "some tools pages are not"
type textarea "x"
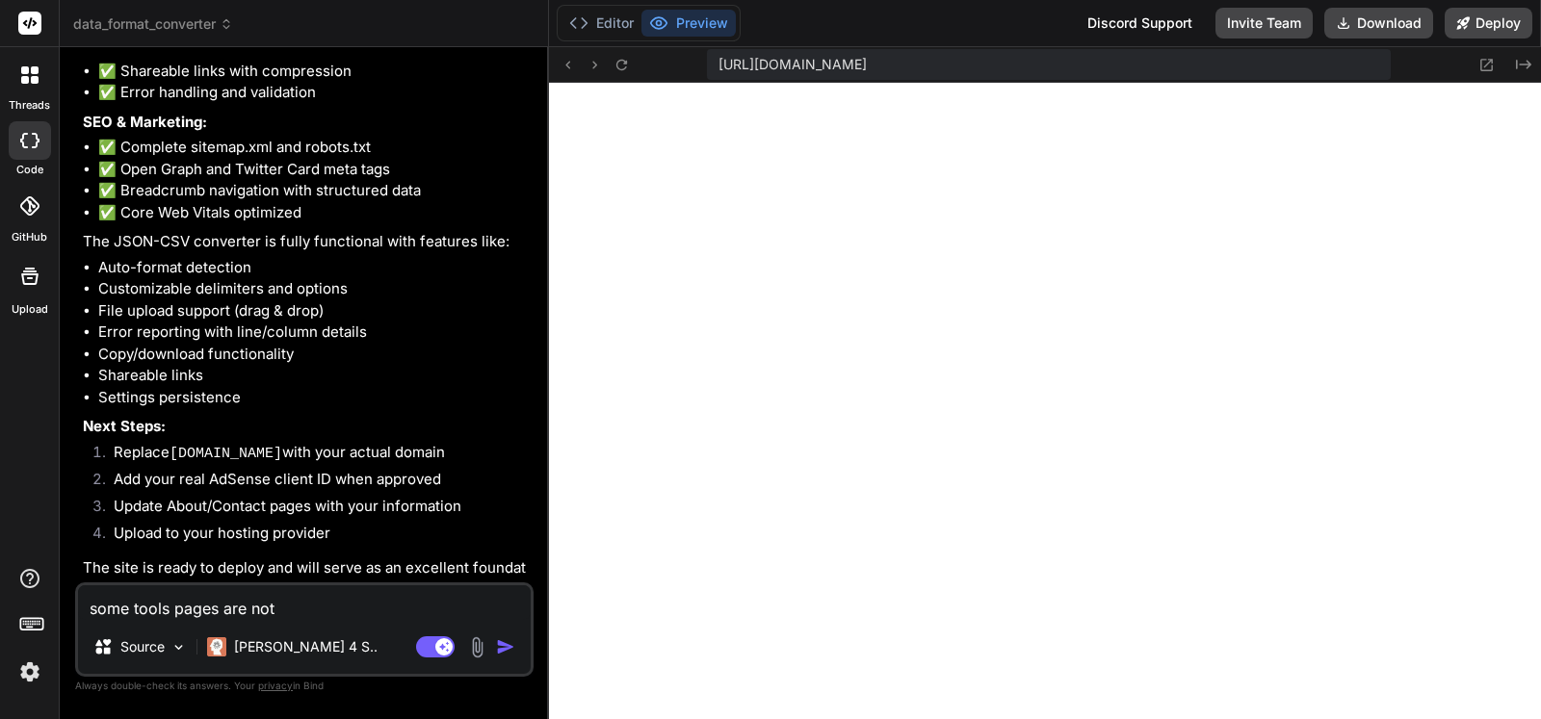
type textarea "some tools pages are not"
type textarea "x"
type textarea "some tools pages are not o"
type textarea "x"
type textarea "some tools pages are not op"
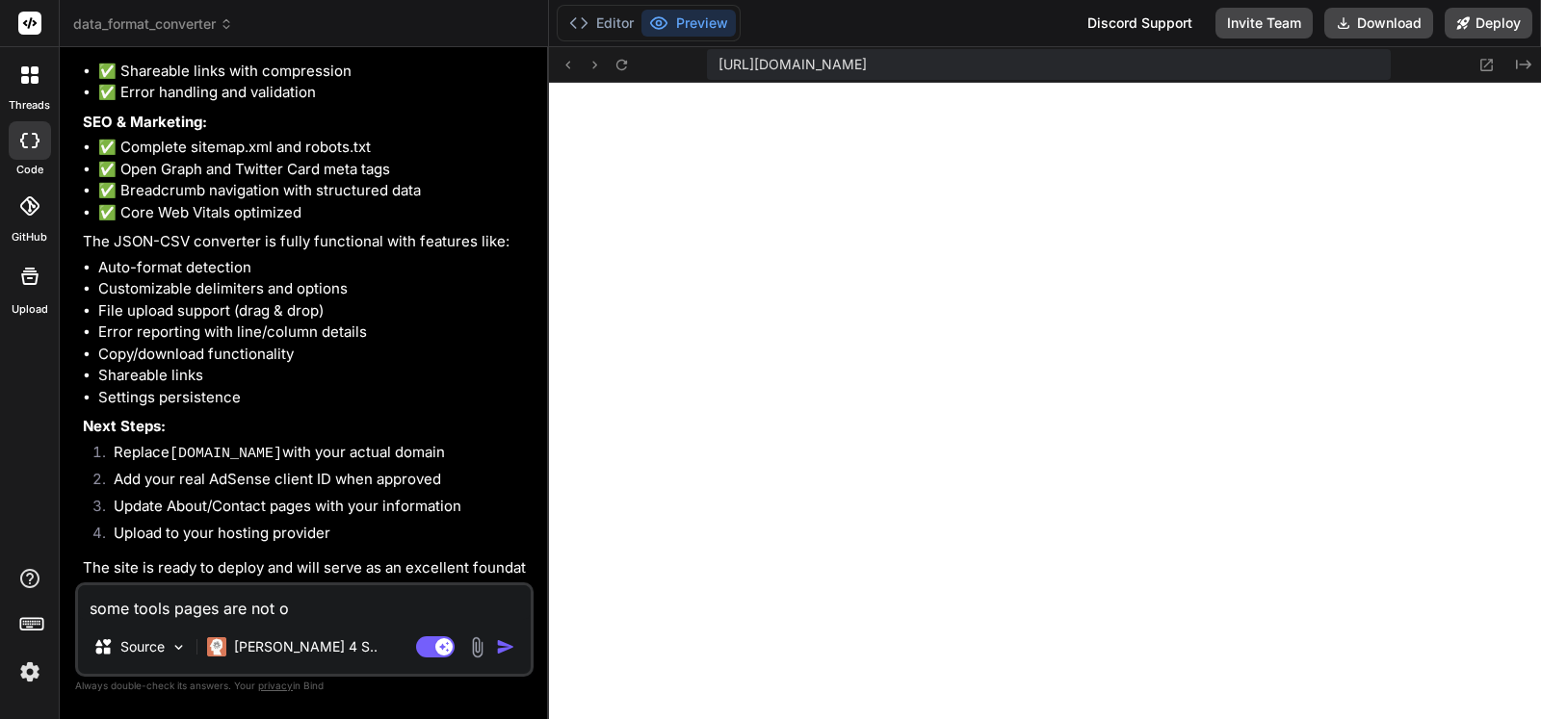
type textarea "x"
type textarea "some tools pages are not ope"
type textarea "x"
type textarea "some tools pages are not open"
type textarea "x"
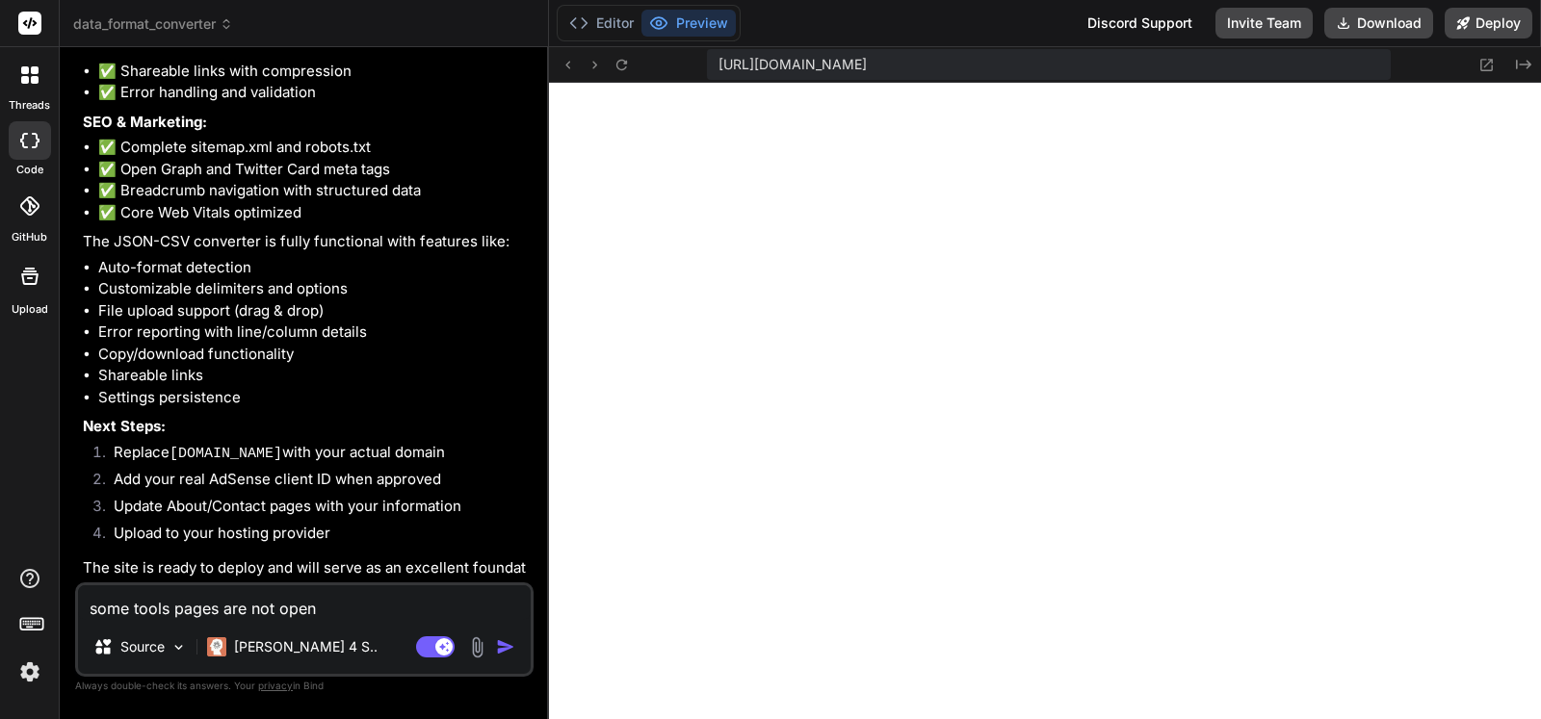
type textarea "some tools pages are not openi"
type textarea "x"
type textarea "some tools pages are not openin"
type textarea "x"
type textarea "some tools pages are not opening"
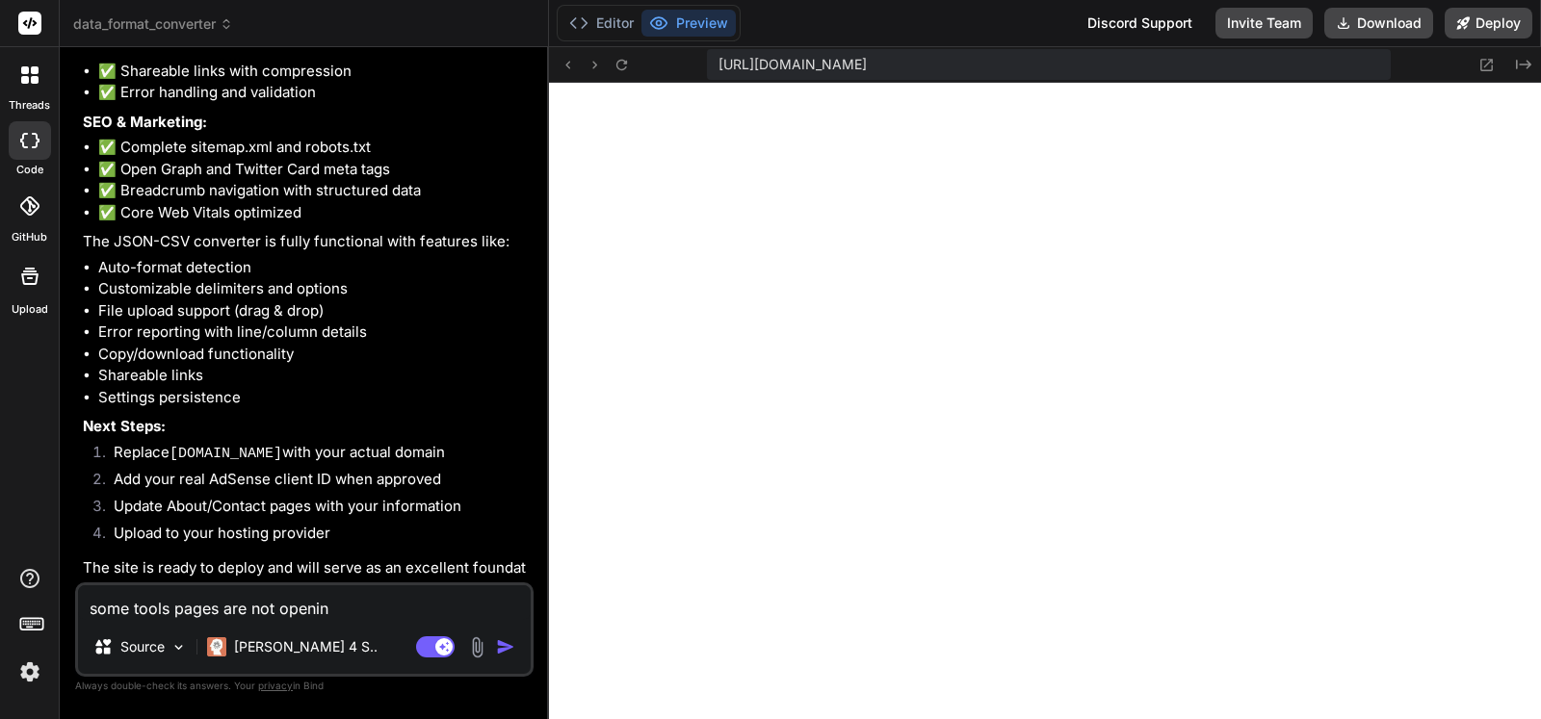
type textarea "x"
type textarea "some tools pages are not opening."
type textarea "x"
type textarea "some tools pages are not opening."
type textarea "x"
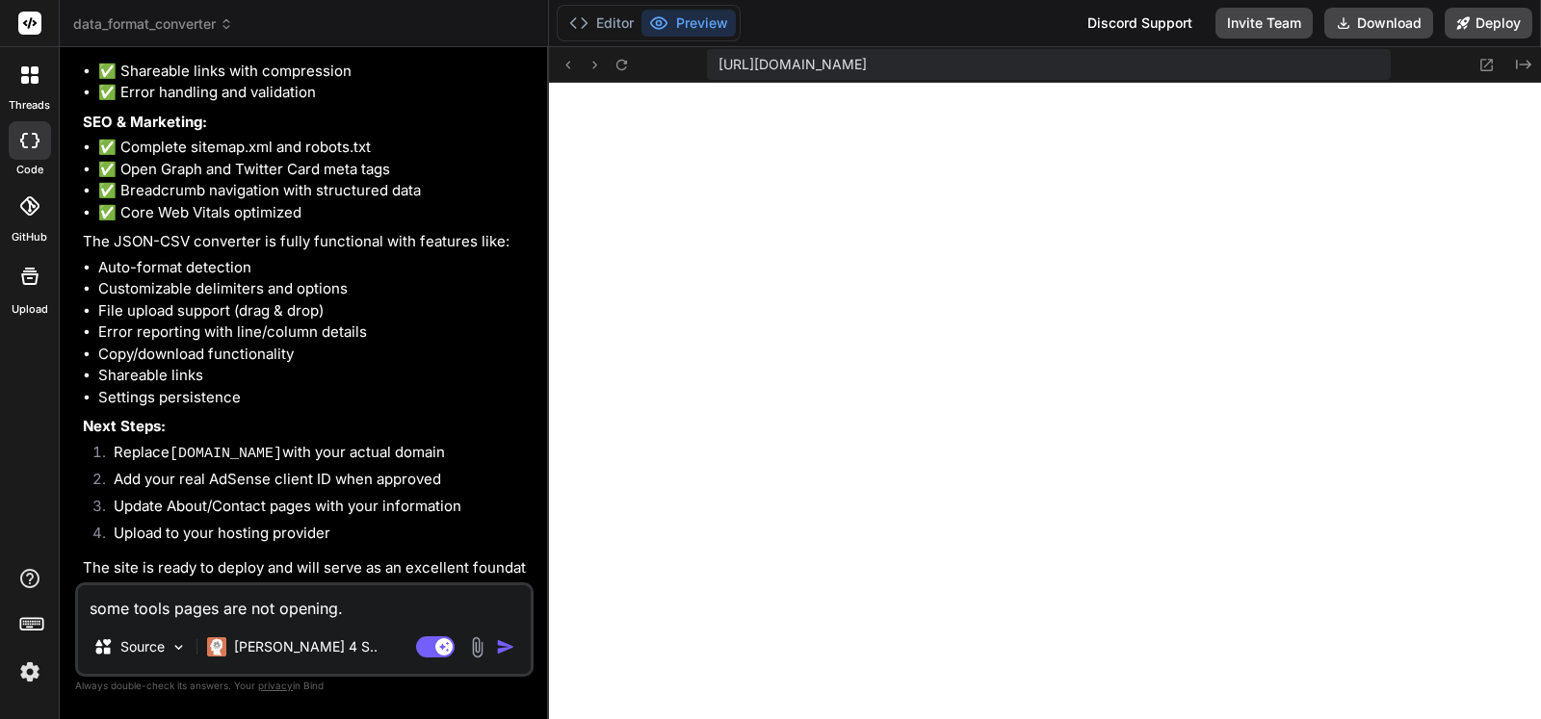
scroll to position [1079, 0]
click at [563, 68] on icon at bounding box center [567, 65] width 16 height 16
click at [612, 65] on button at bounding box center [621, 64] width 23 height 23
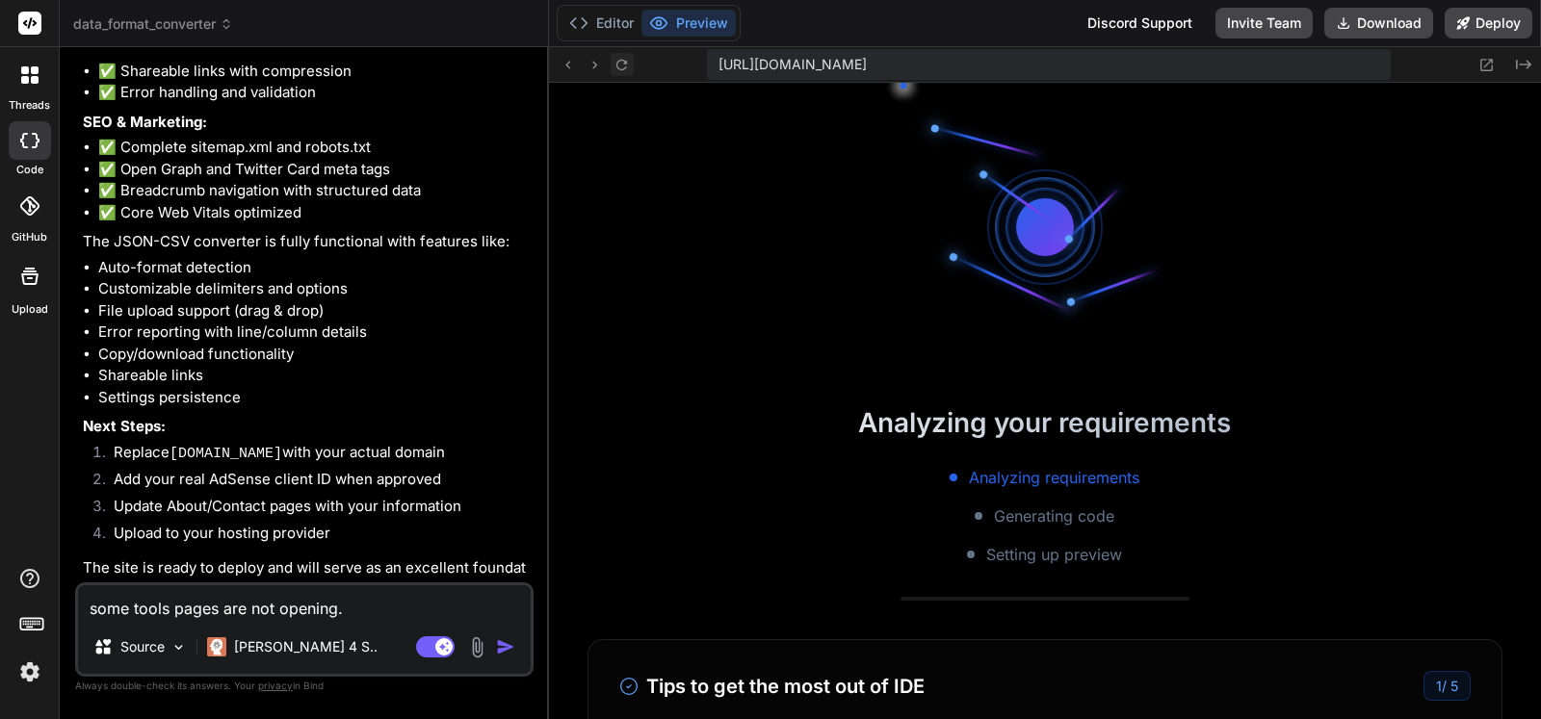
scroll to position [1153, 0]
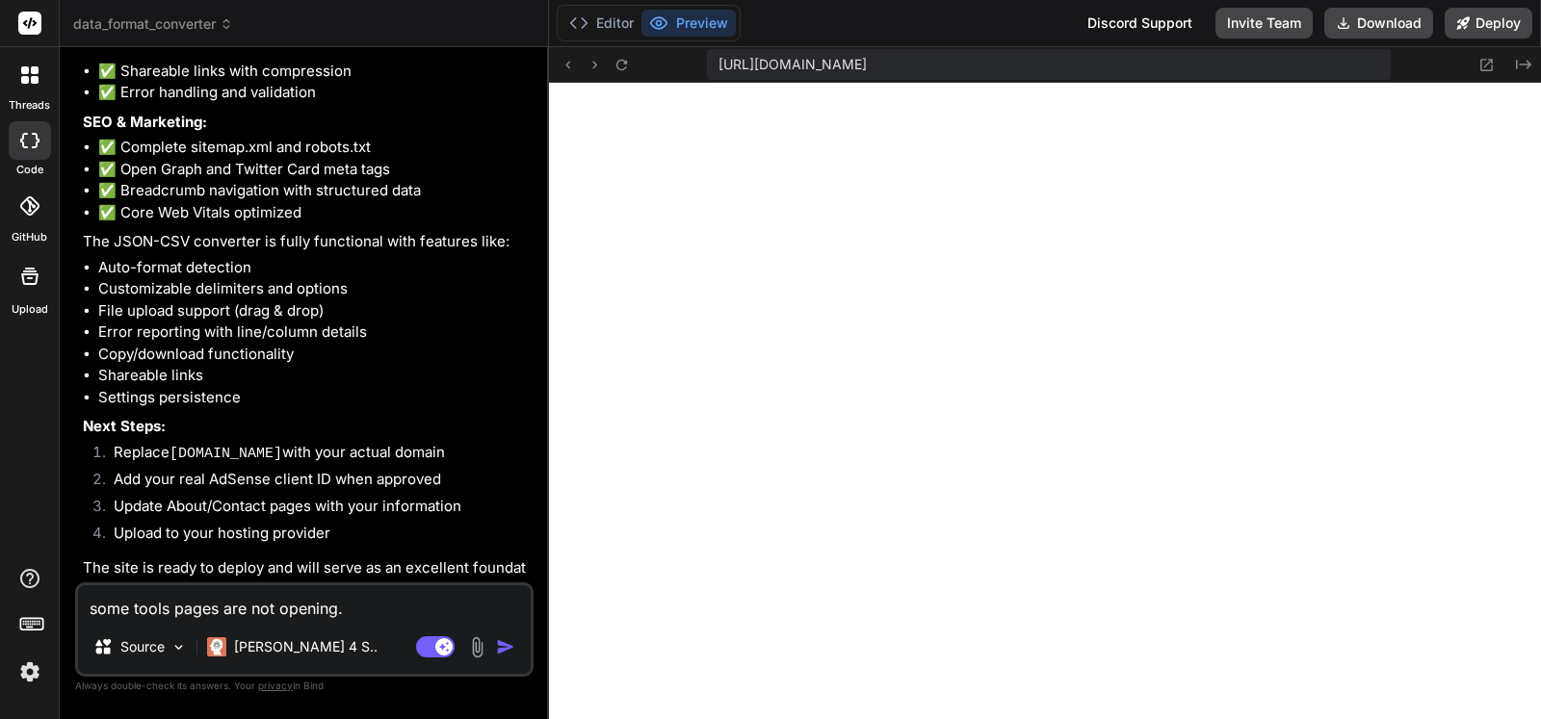
click at [372, 600] on textarea "some tools pages are not opening." at bounding box center [304, 602] width 453 height 35
type textarea "some tools pages are not opening. f"
type textarea "x"
type textarea "some tools pages are not opening. fi"
type textarea "x"
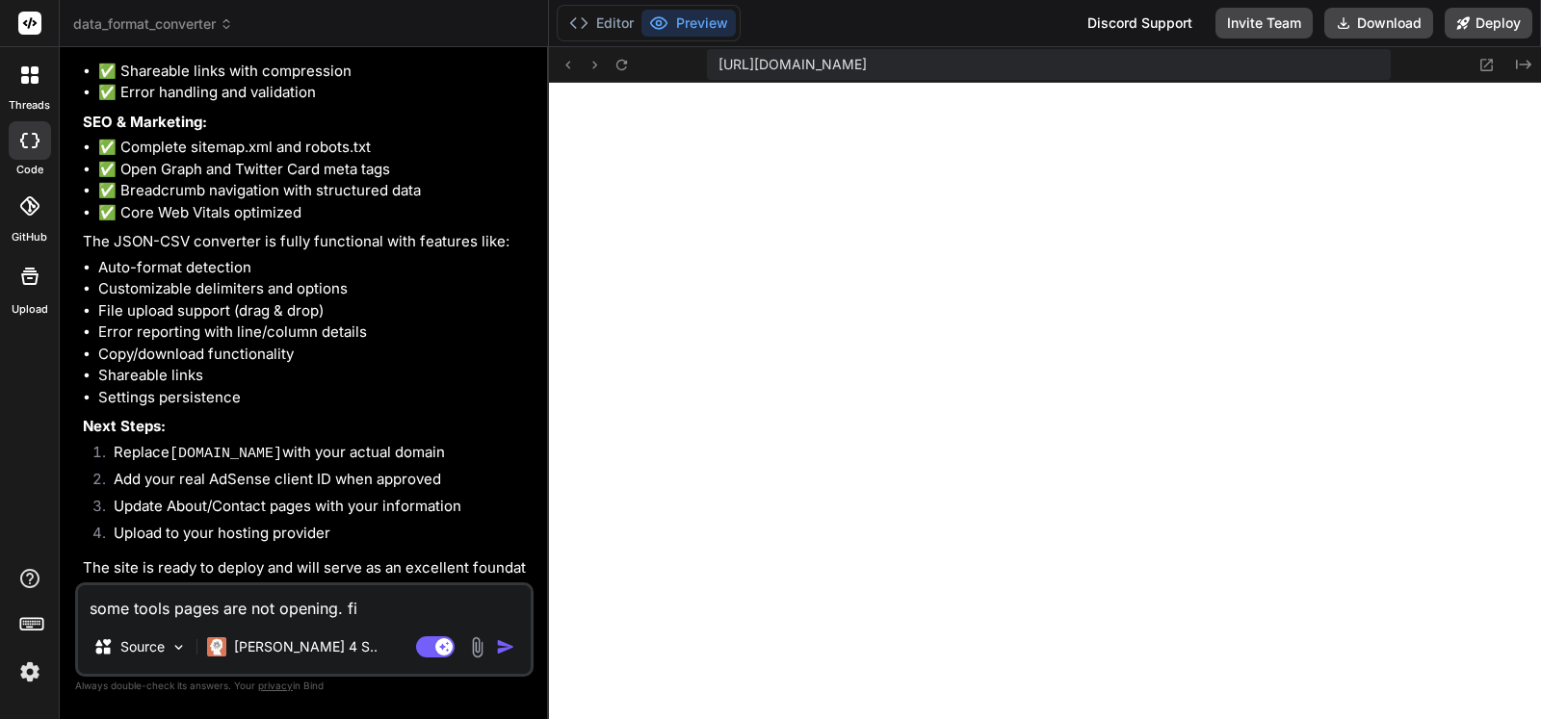
type textarea "some tools pages are not opening. fix"
type textarea "x"
type textarea "some tools pages are not opening. fix"
type textarea "x"
type textarea "some tools pages are not opening. fix t"
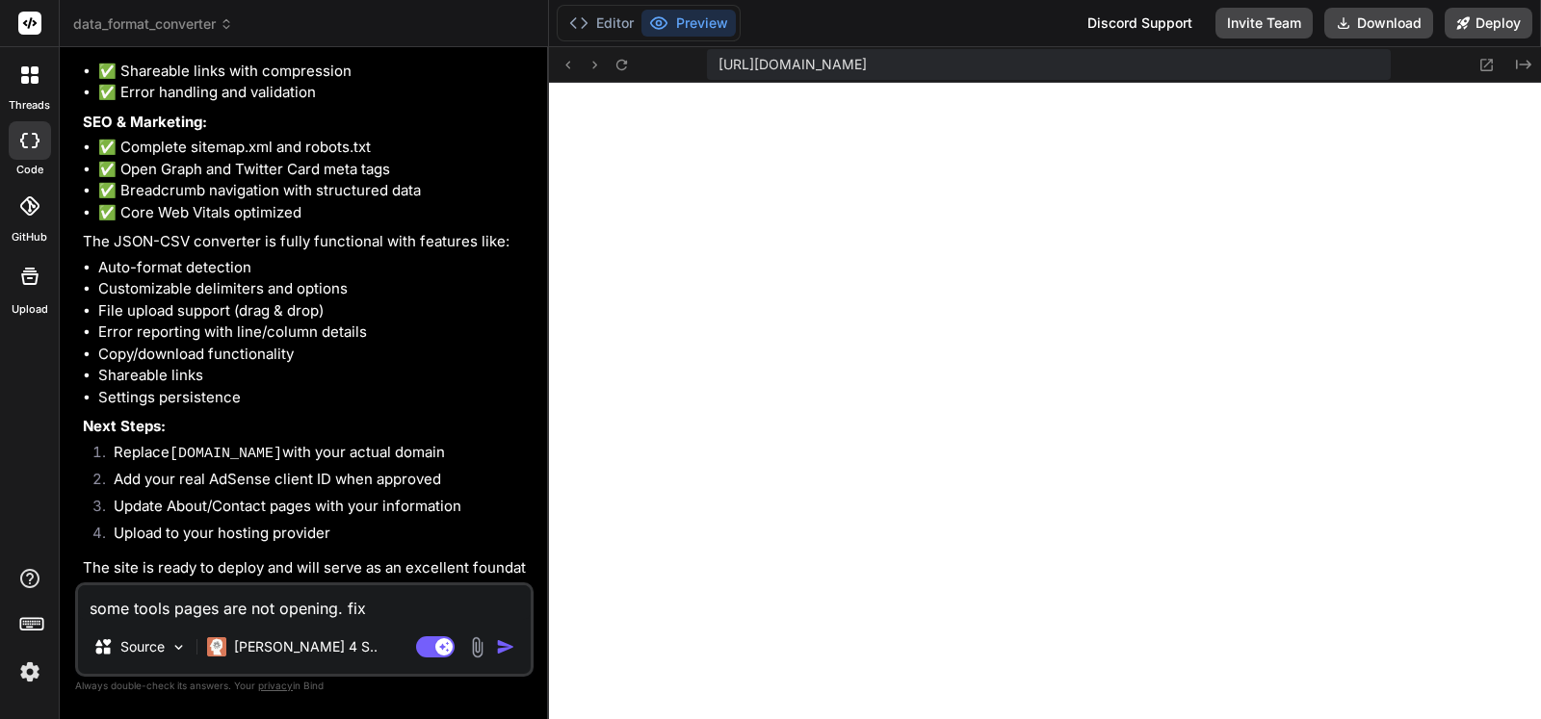
type textarea "x"
type textarea "some tools pages are not opening. fix tah"
type textarea "x"
type textarea "some tools pages are not opening. fix taht"
type textarea "x"
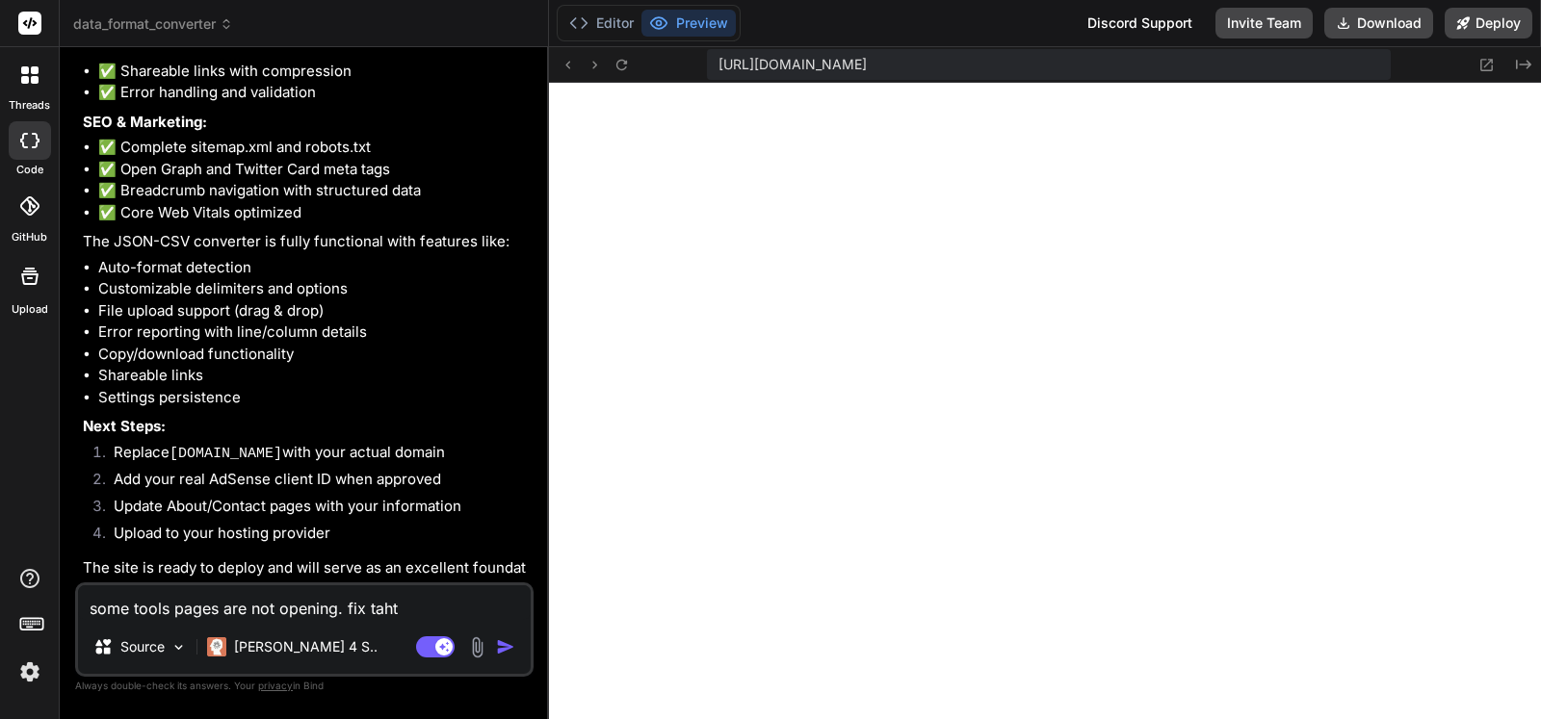
type textarea "some tools pages are not opening. fix taht"
type textarea "x"
type textarea "some tools pages are not opening. fix taht"
type textarea "x"
type textarea "some tools pages are not opening. fix tah"
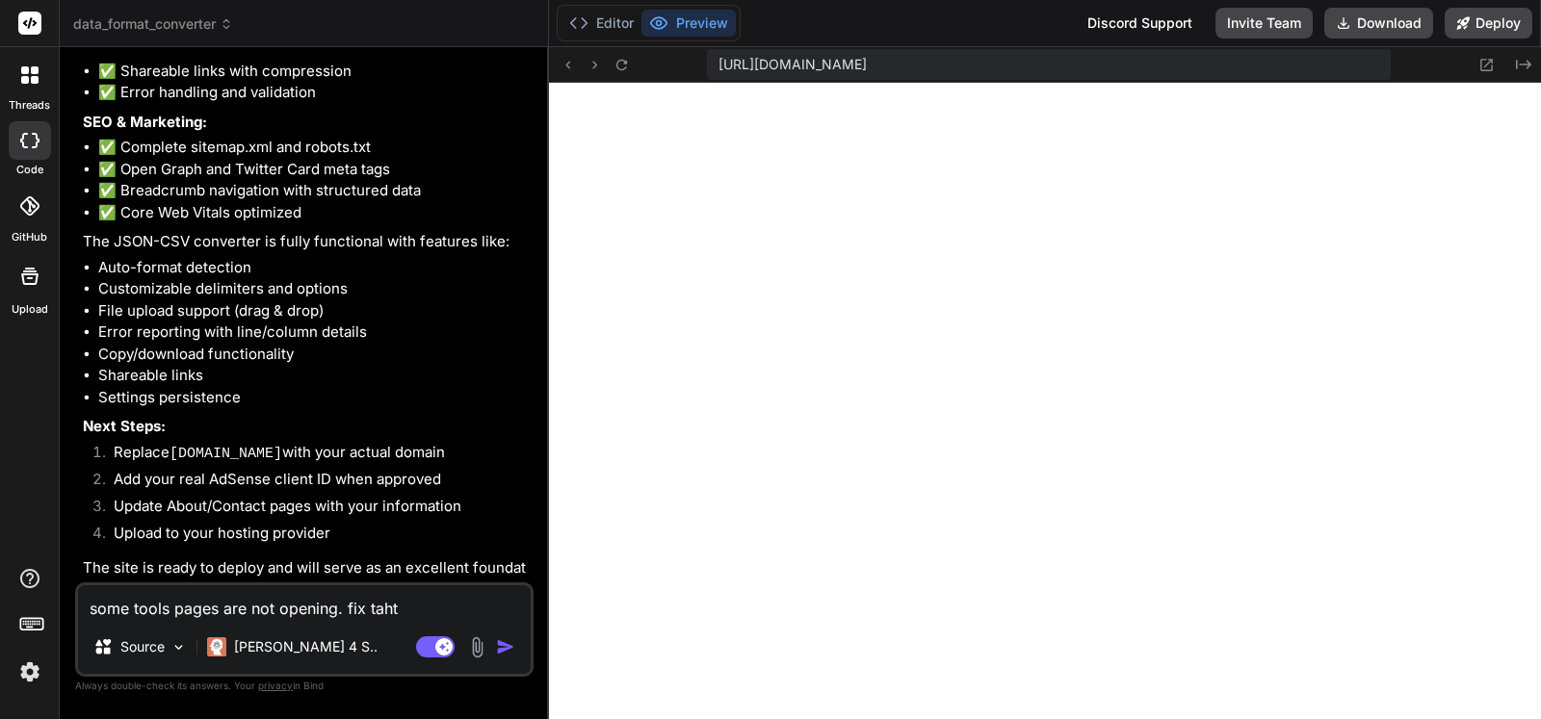
type textarea "x"
type textarea "some tools pages are not opening. fix ta"
type textarea "x"
type textarea "some tools pages are not opening. fix t"
type textarea "x"
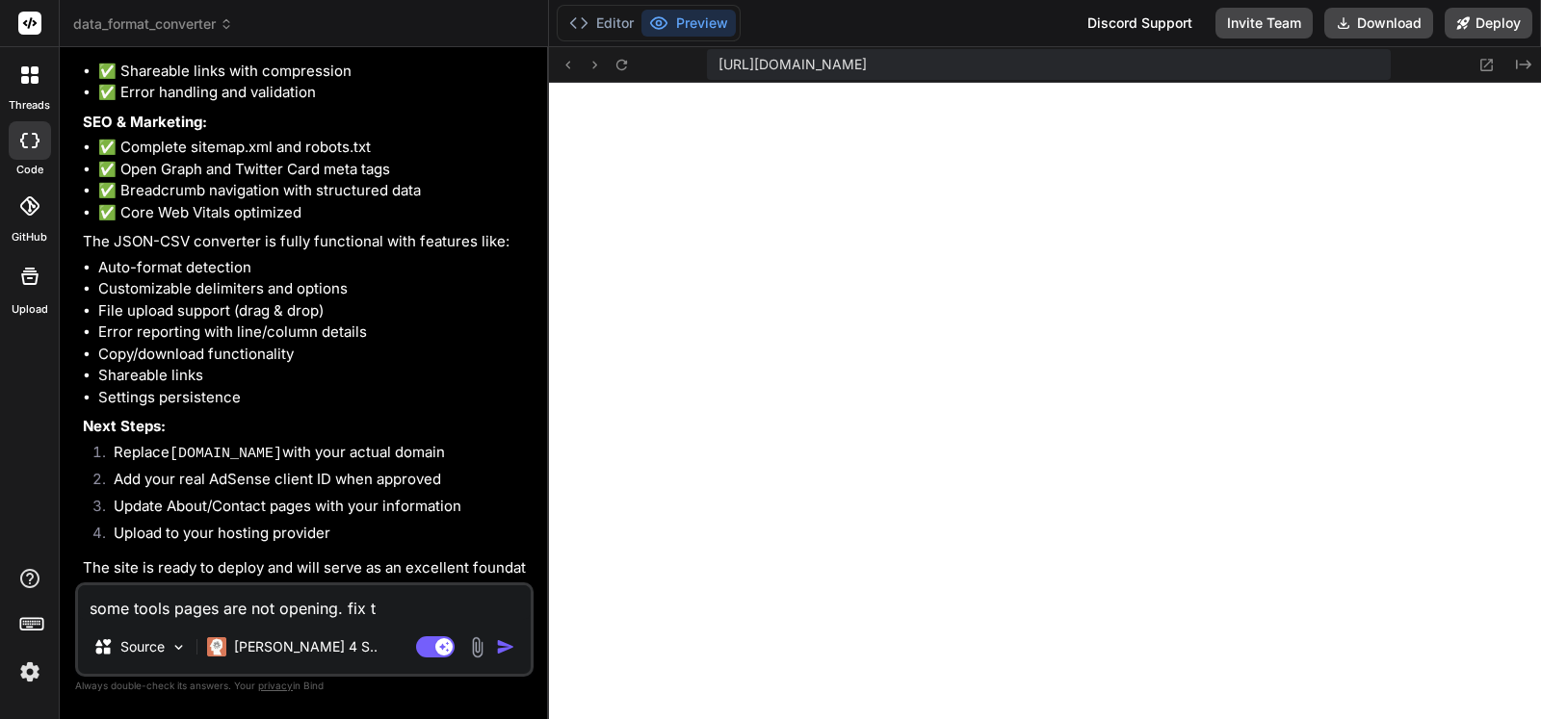
type textarea "some tools pages are not opening. fix tt"
type textarea "x"
type textarea "some tools pages are not opening. fix tth"
type textarea "x"
type textarea "some tools pages are not opening. fix tthi"
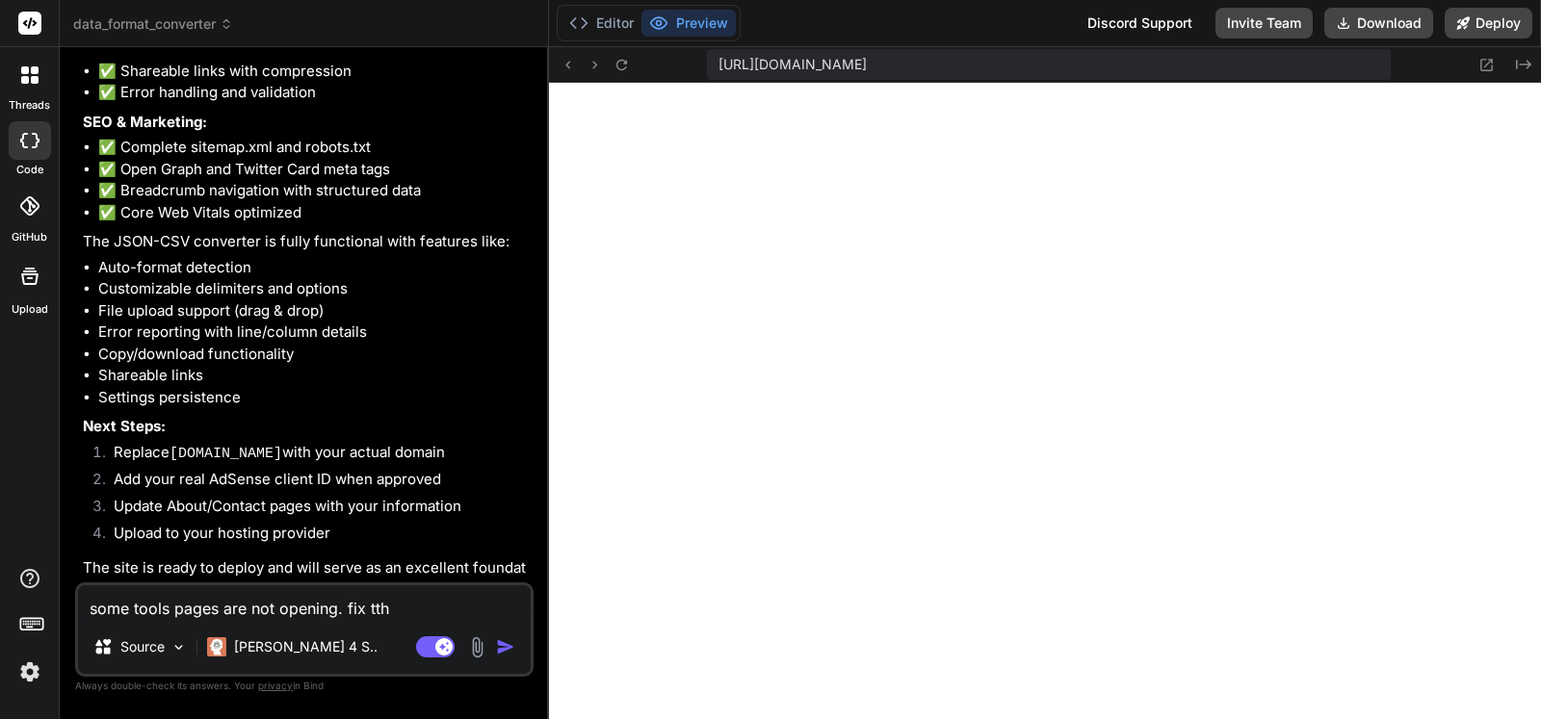
type textarea "x"
type textarea "some tools pages are not opening. fix tthis"
type textarea "x"
type textarea "some tools pages are not opening. fix tthis"
type textarea "x"
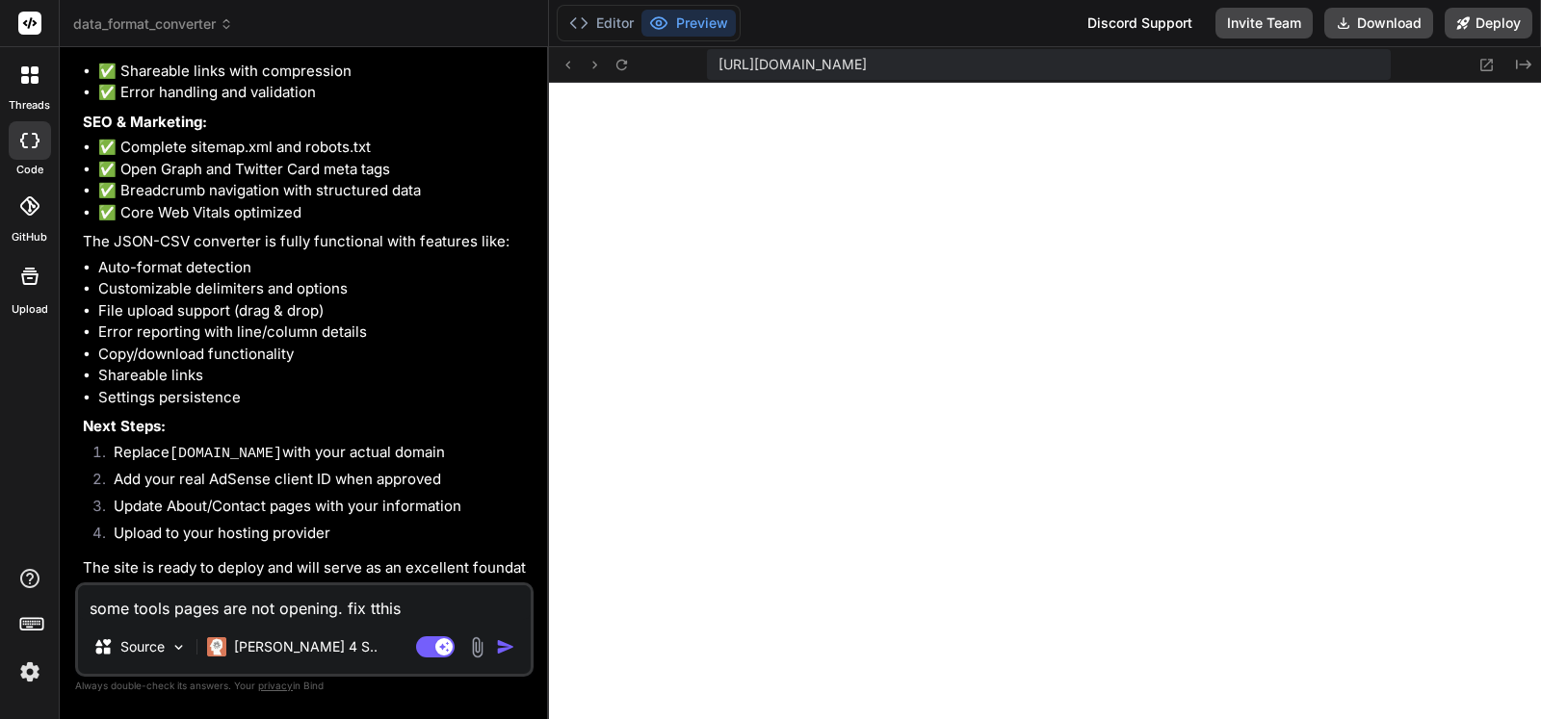
type textarea "some tools pages are not opening. fix tthis"
type textarea "x"
type textarea "some tools pages are not opening. fix tthi"
type textarea "x"
type textarea "some tools pages are not opening. fix tth"
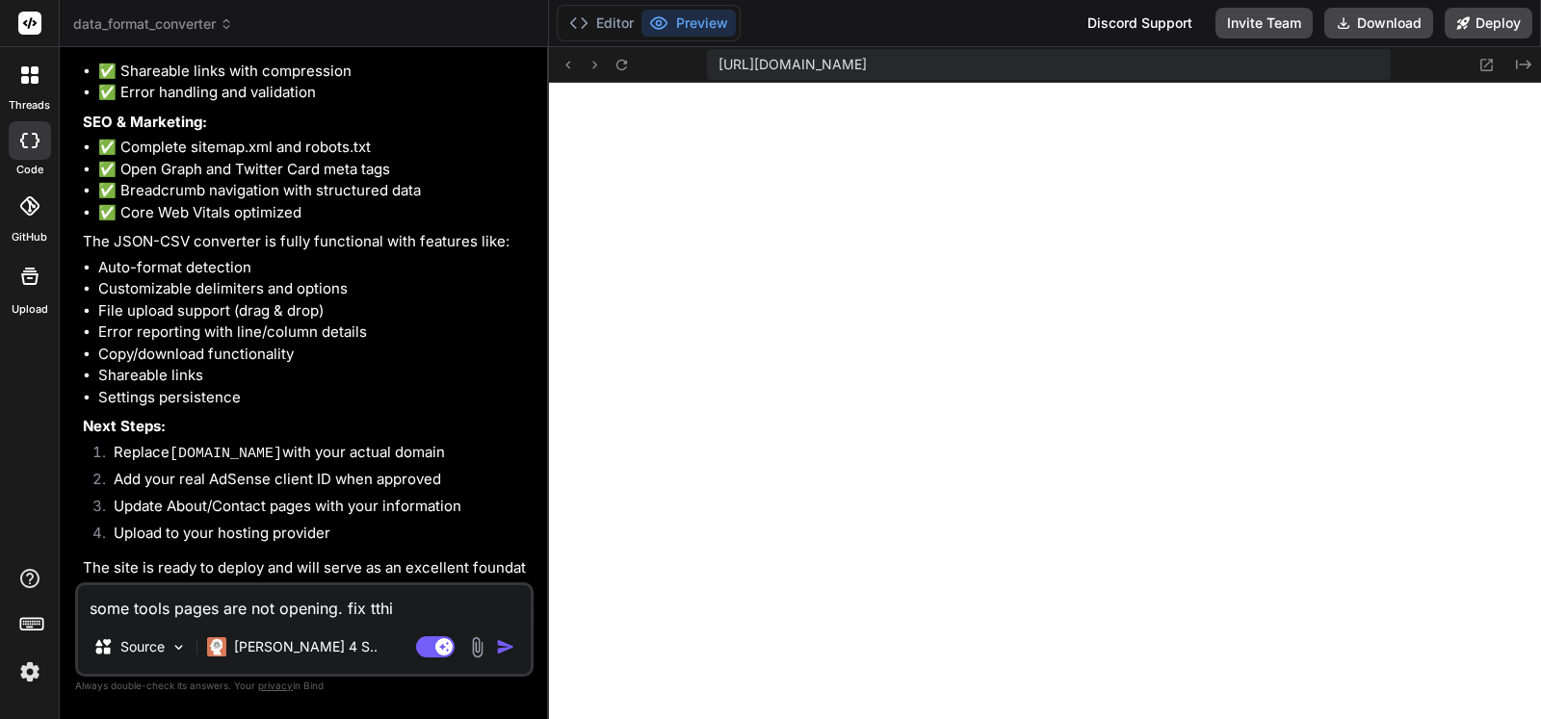
type textarea "x"
type textarea "some tools pages are not opening. fix tt"
type textarea "x"
type textarea "some tools pages are not opening. fix t"
type textarea "x"
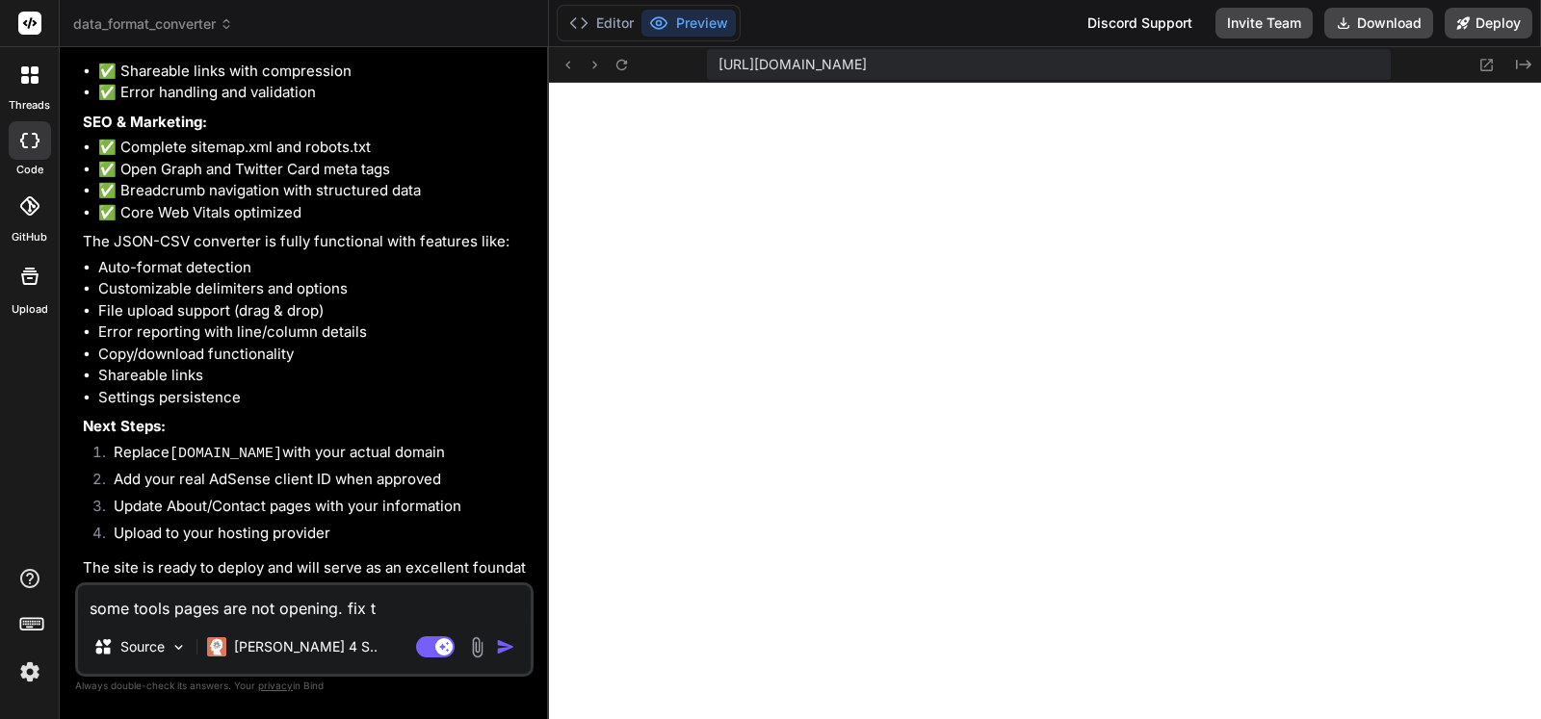
type textarea "some tools pages are not opening. fix th"
type textarea "x"
type textarea "some tools pages are not opening. fix thi"
type textarea "x"
type textarea "some tools pages are not opening. fix this"
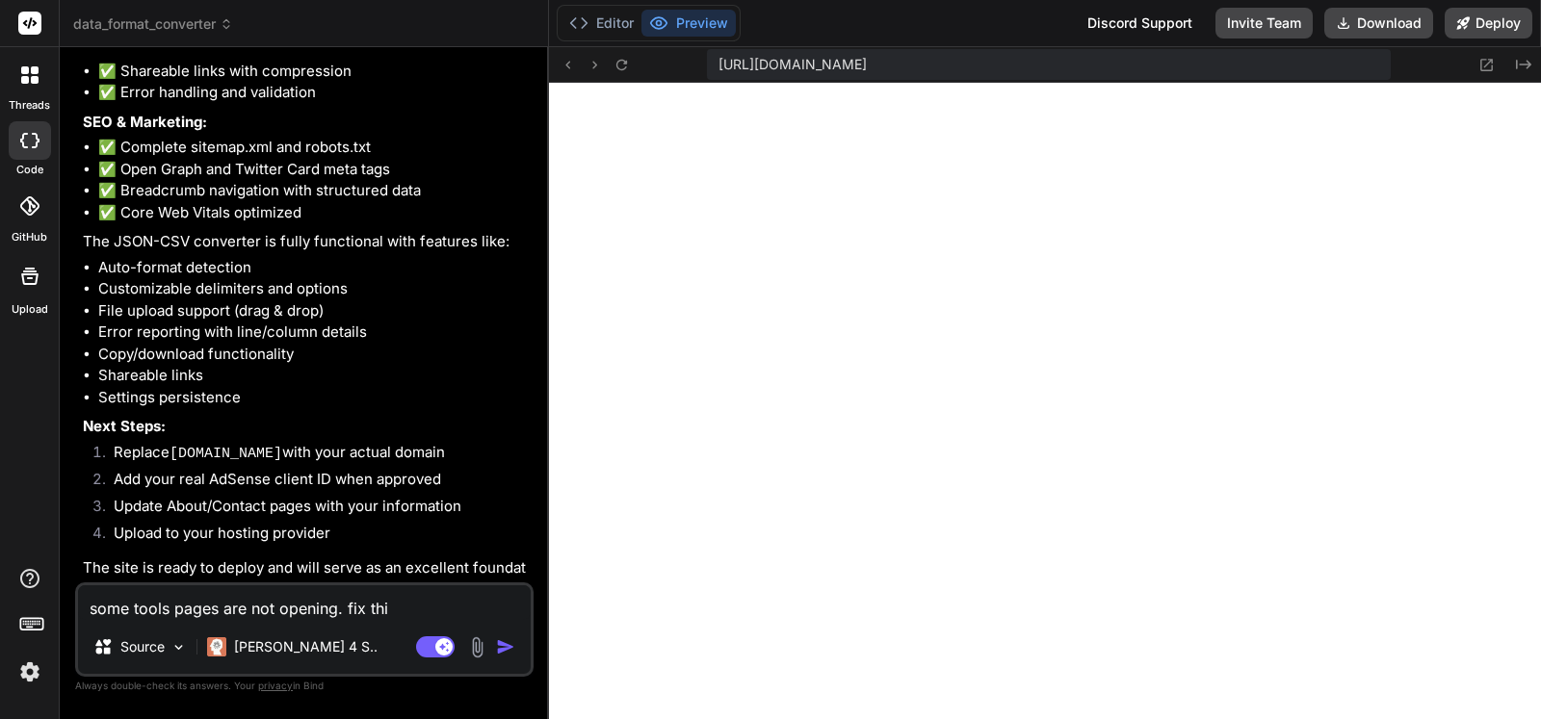
type textarea "x"
type textarea "some tools pages are not opening. fix this"
type textarea "x"
type textarea "some tools pages are not opening. fix this i"
type textarea "x"
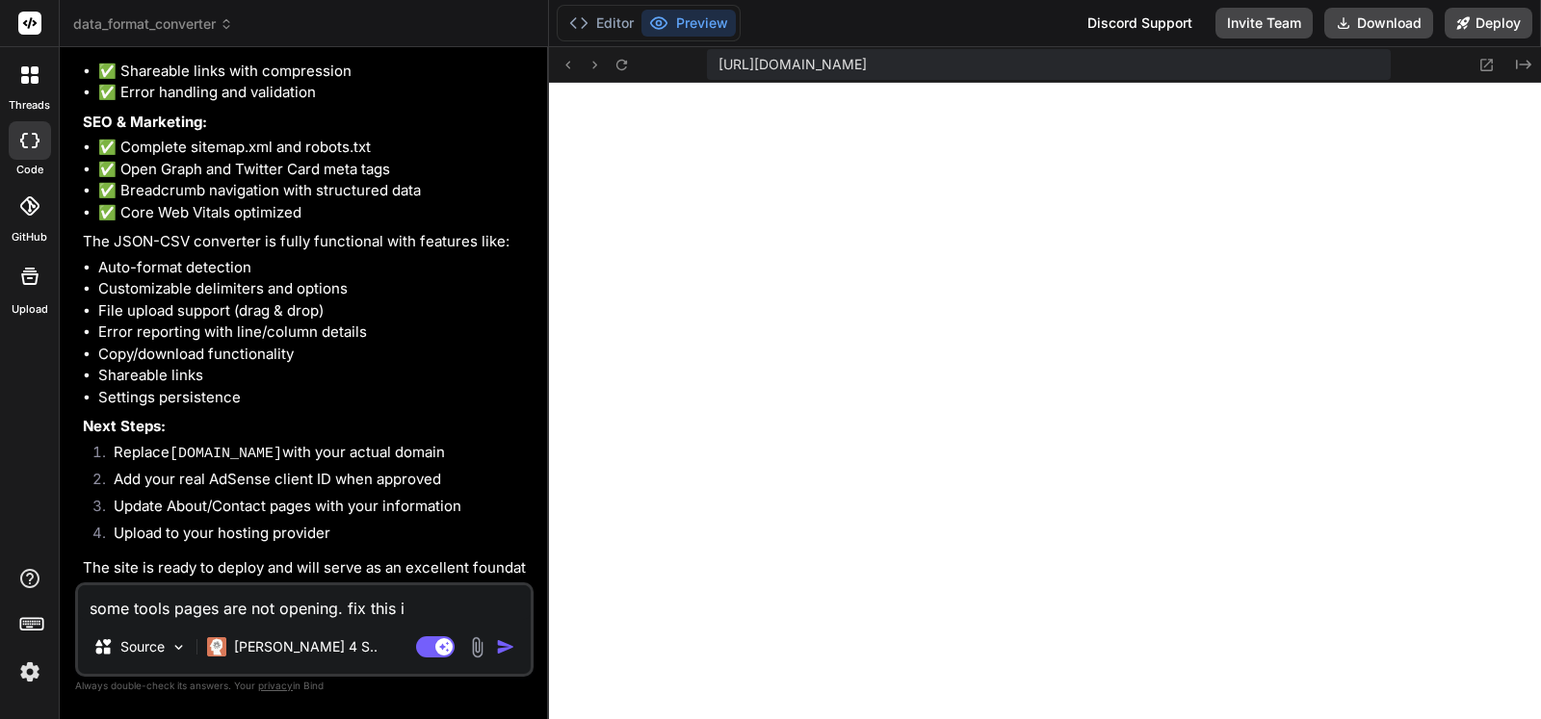
type textarea "some tools pages are not opening. fix this is"
type textarea "x"
type textarea "some tools pages are not opening. fix this iss"
type textarea "x"
type textarea "some tools pages are not opening. fix this issu"
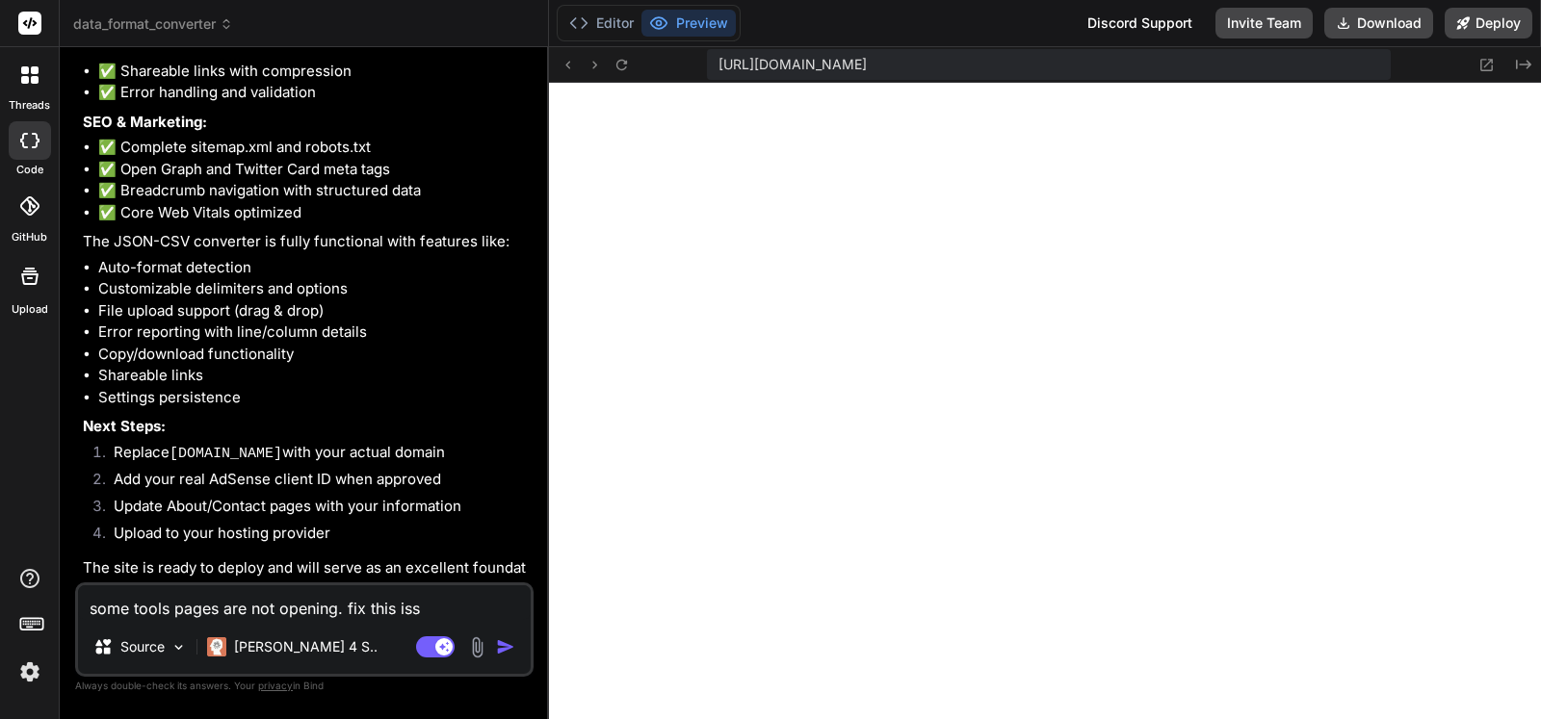
type textarea "x"
type textarea "some tools pages are not opening. fix this issue"
type textarea "x"
type textarea "some tools pages are not opening. fix this issue."
type textarea "x"
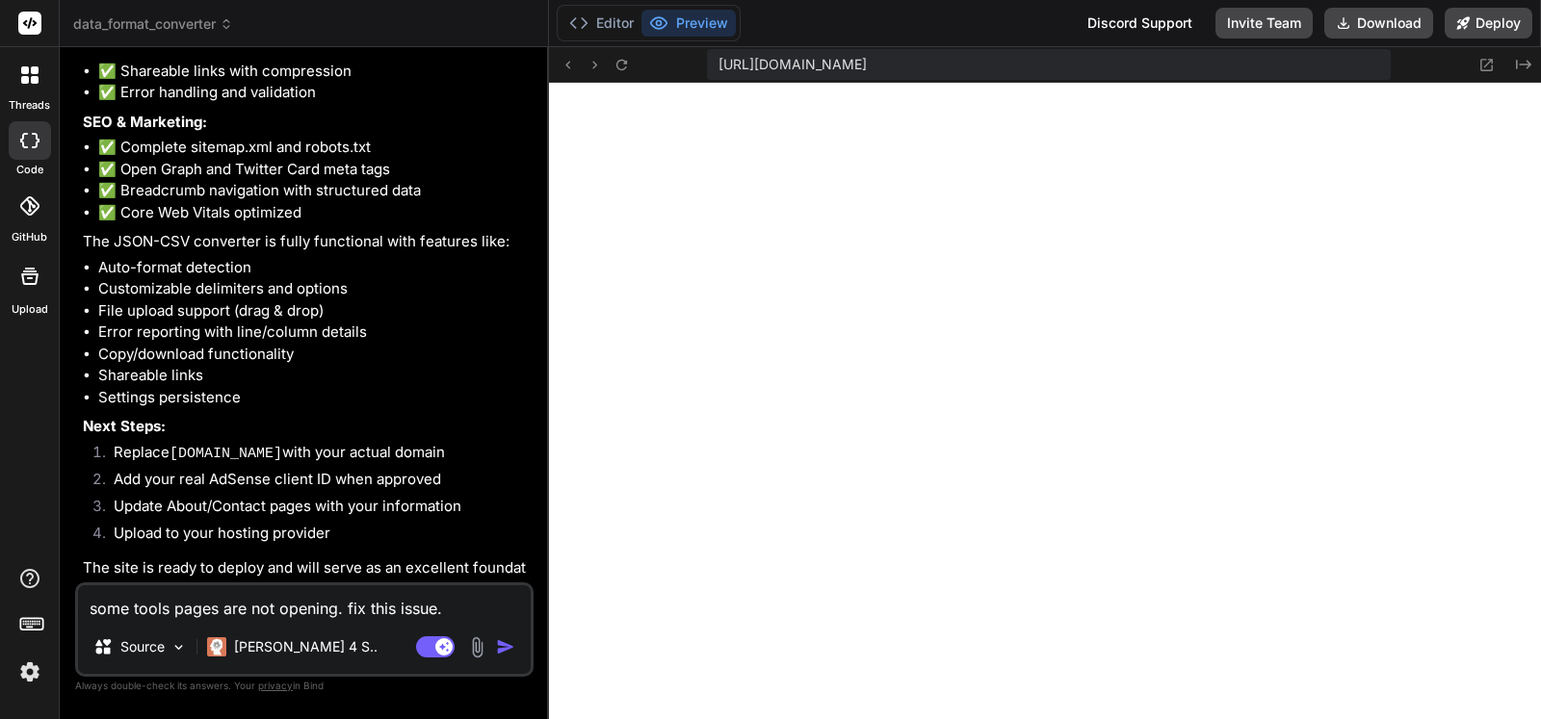
type textarea "some tools pages are not opening. fix this issue."
type textarea "x"
type textarea "some tools pages are not opening. fix this issue. a"
type textarea "x"
type textarea "some tools pages are not opening. fix this issue. al"
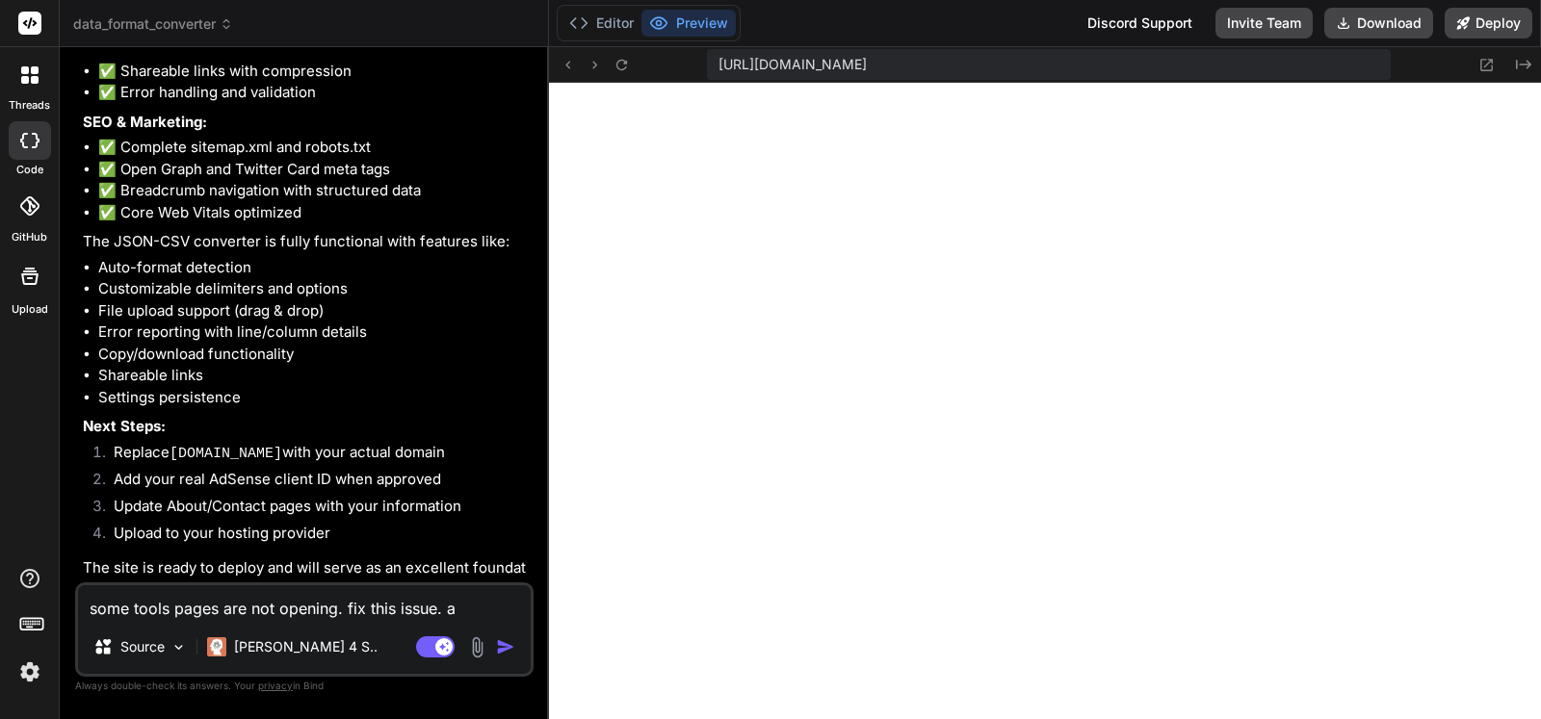
type textarea "x"
type textarea "some tools pages are not opening. fix this issue. all"
type textarea "x"
type textarea "some tools pages are not opening. fix this issue. all"
type textarea "x"
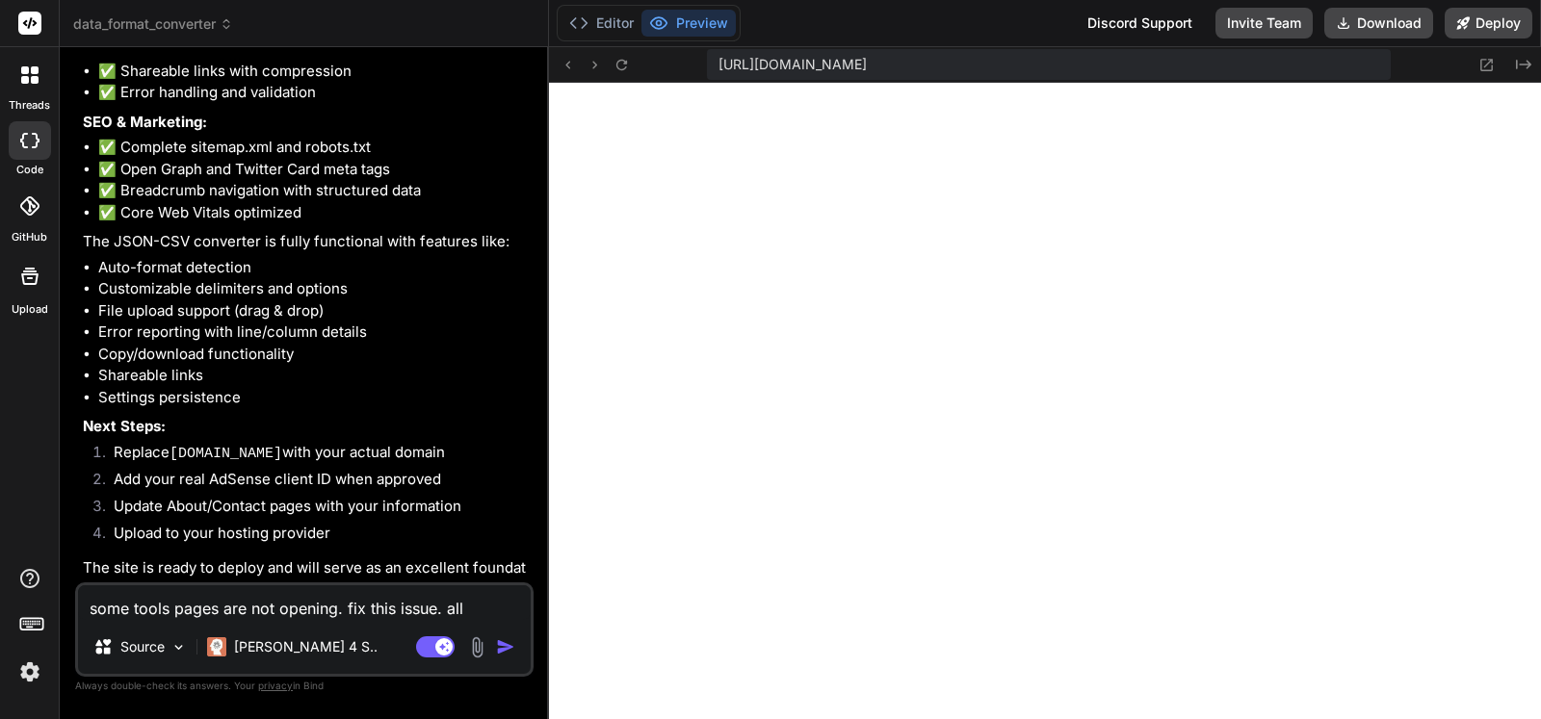
type textarea "some tools pages are not opening. fix this issue. all t"
type textarea "x"
type textarea "some tools pages are not opening. fix this issue. all to"
type textarea "x"
type textarea "some tools pages are not opening. fix this issue. all too"
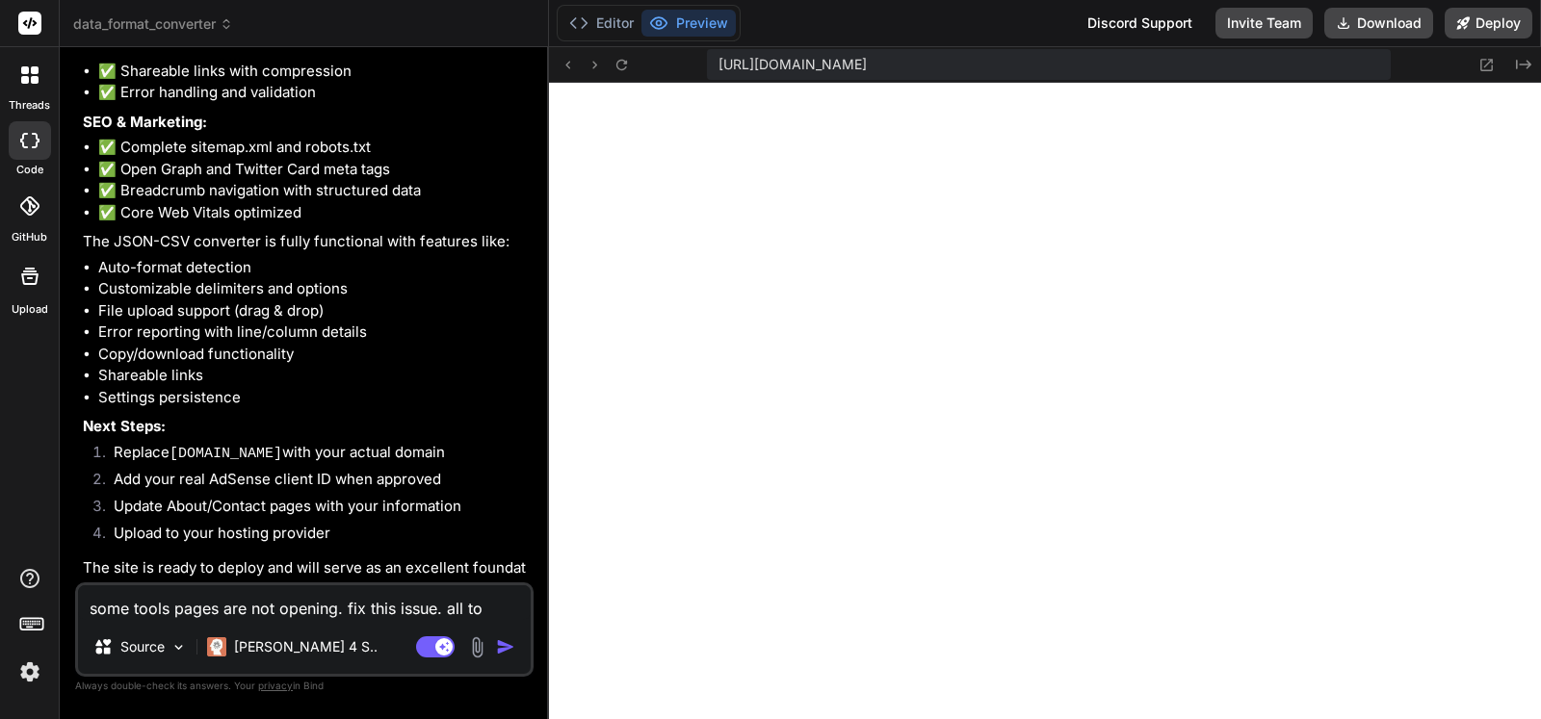
type textarea "x"
type textarea "some tools pages are not opening. fix this issue. all tool"
type textarea "x"
type textarea "some tools pages are not opening. fix this issue. all tools"
type textarea "x"
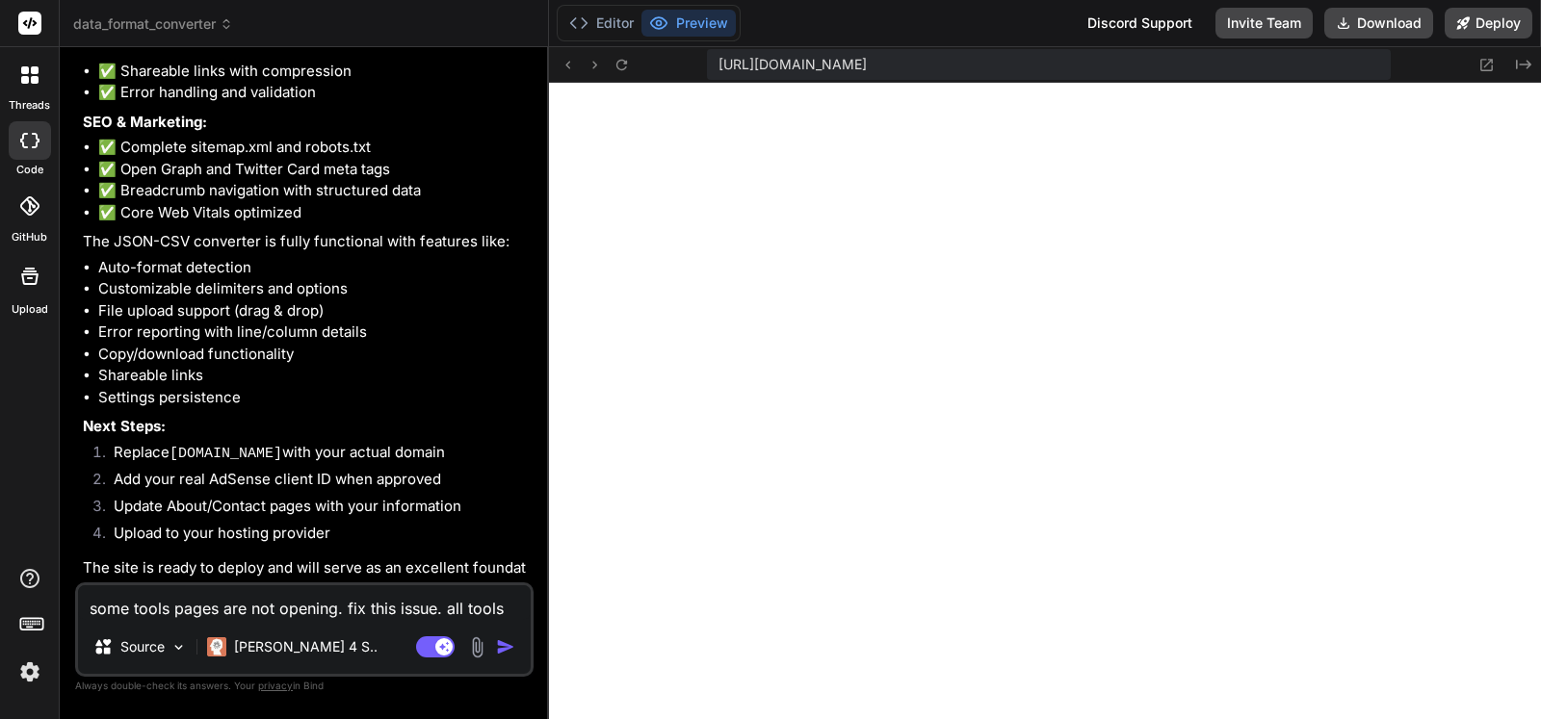
type textarea "some tools pages are not opening. fix this issue. all tools"
type textarea "x"
type textarea "some tools pages are not opening. fix this issue. all tools m"
type textarea "x"
type textarea "some tools pages are not opening. fix this issue. all tools mu"
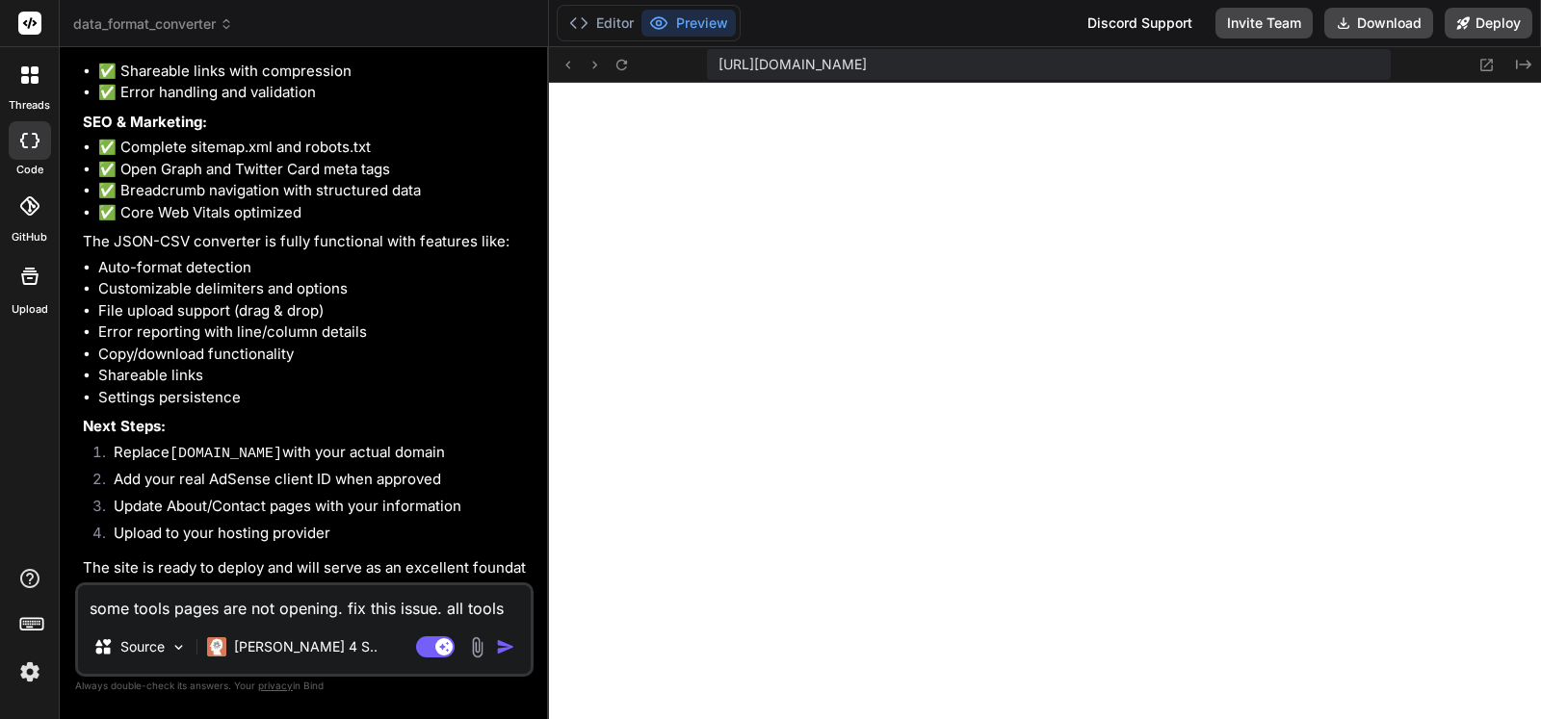
type textarea "x"
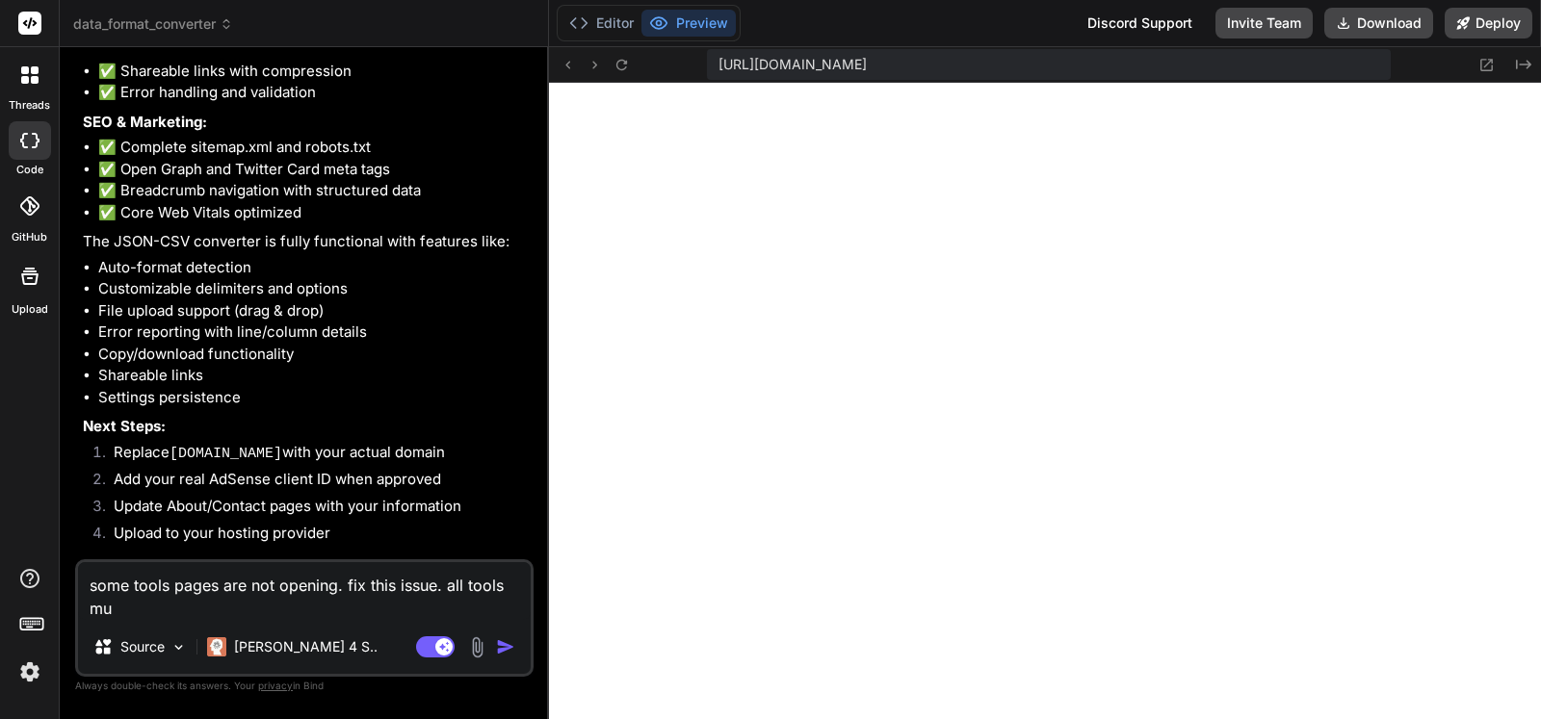
type textarea "some tools pages are not opening. fix this issue. all tools mus"
type textarea "x"
type textarea "some tools pages are not opening. fix this issue. all tools must"
type textarea "x"
type textarea "some tools pages are not opening. fix this issue. all tools must"
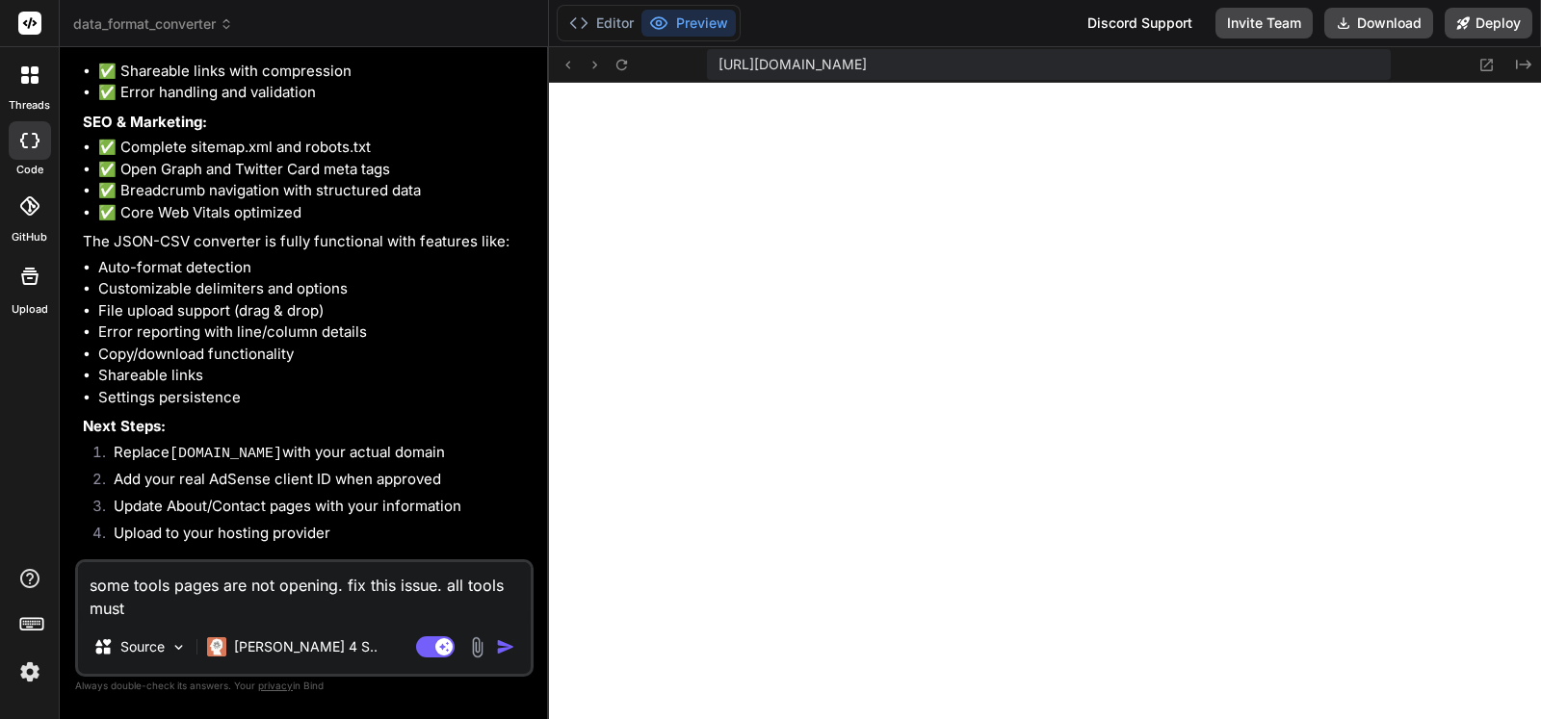
type textarea "x"
type textarea "some tools pages are not opening. fix this issue. all tools must b"
type textarea "x"
type textarea "some tools pages are not opening. fix this issue. all tools must be"
type textarea "x"
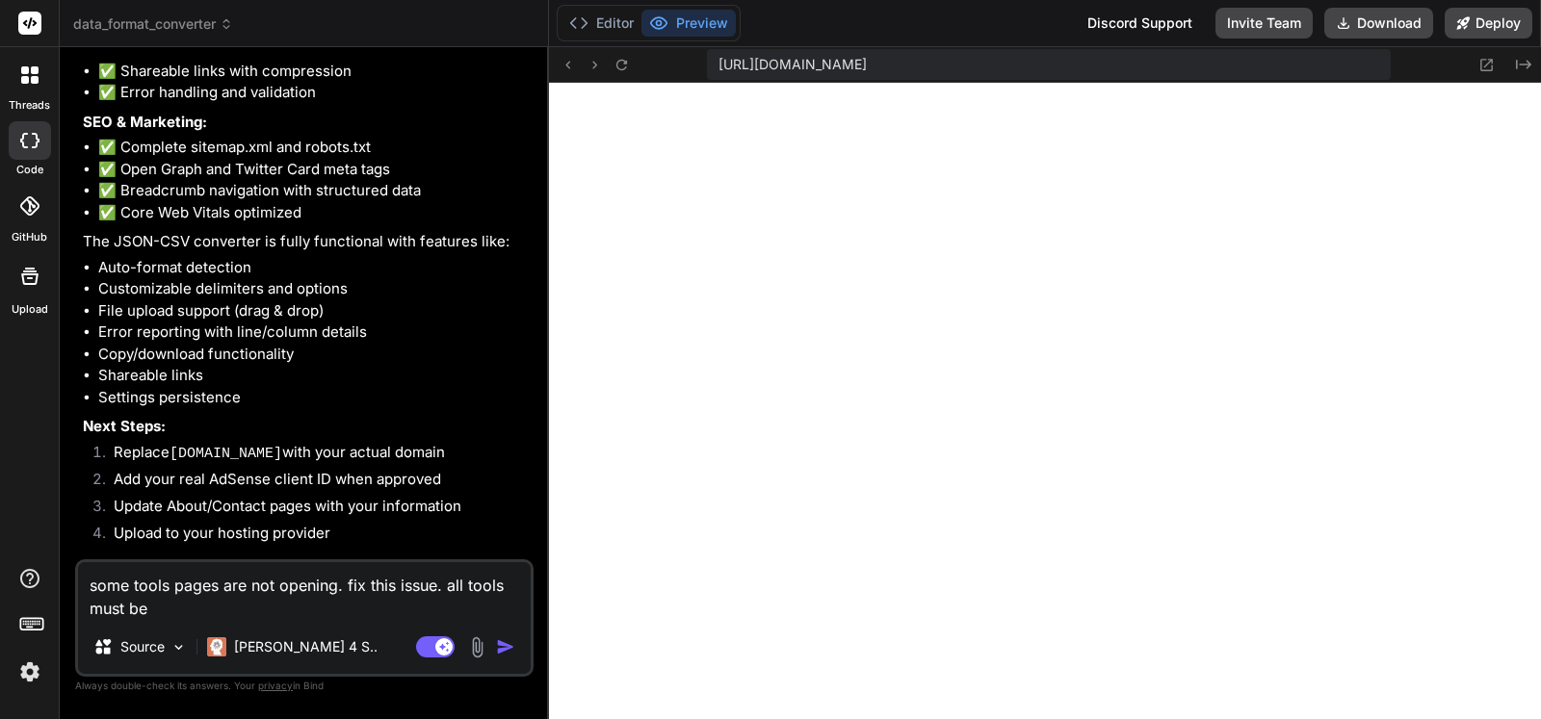
type textarea "some tools pages are not opening. fix this issue. all tools must be"
type textarea "x"
type textarea "some tools pages are not opening. fix this issue. all tools must be w"
type textarea "x"
type textarea "some tools pages are not opening. fix this issue. all tools must be wo"
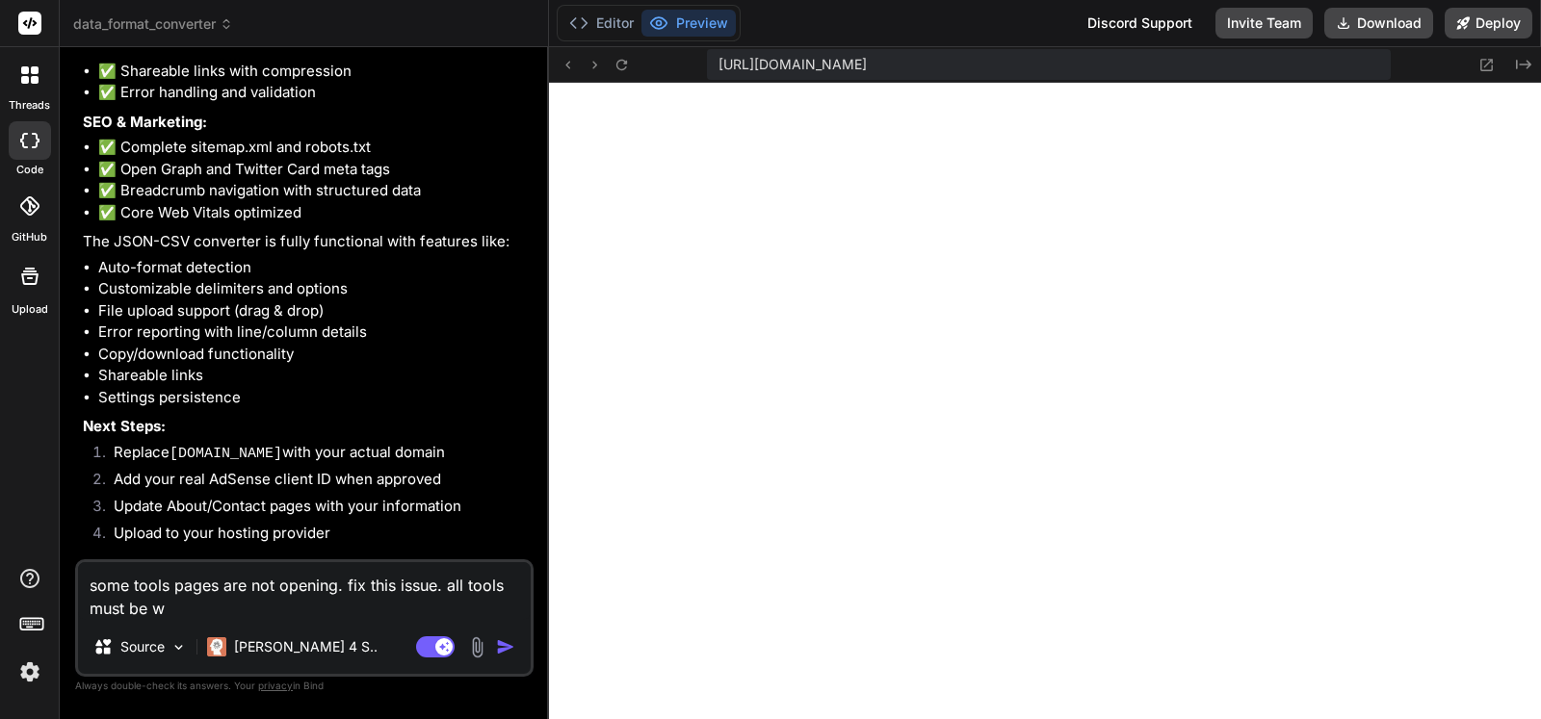
type textarea "x"
type textarea "some tools pages are not opening. fix this issue. all tools must be wor"
type textarea "x"
type textarea "some tools pages are not opening. fix this issue. all tools must be work"
type textarea "x"
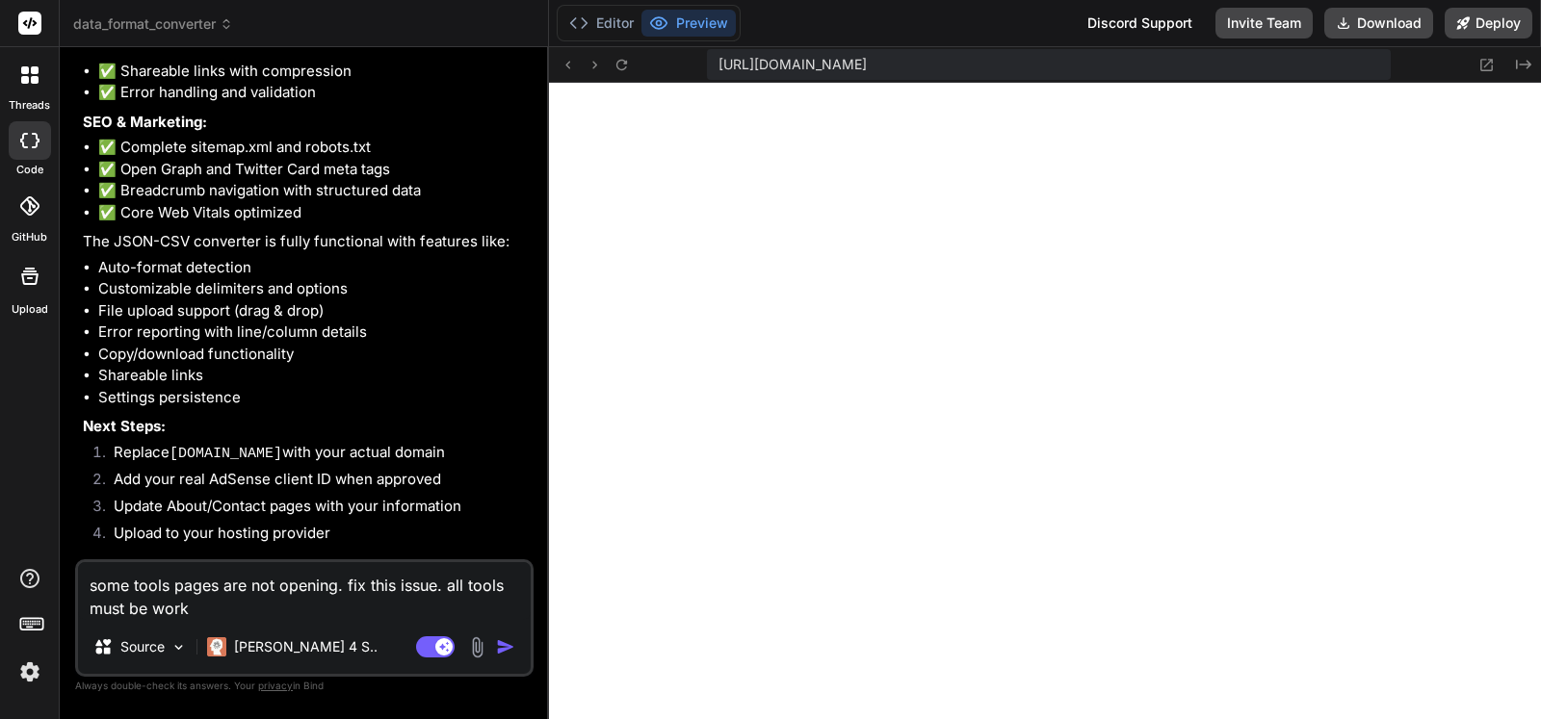
type textarea "some tools pages are not opening. fix this issue. all tools must be worki"
type textarea "x"
type textarea "some tools pages are not opening. fix this issue. all tools must be workin"
type textarea "x"
type textarea "some tools pages are not opening. fix this issue. all tools must be working"
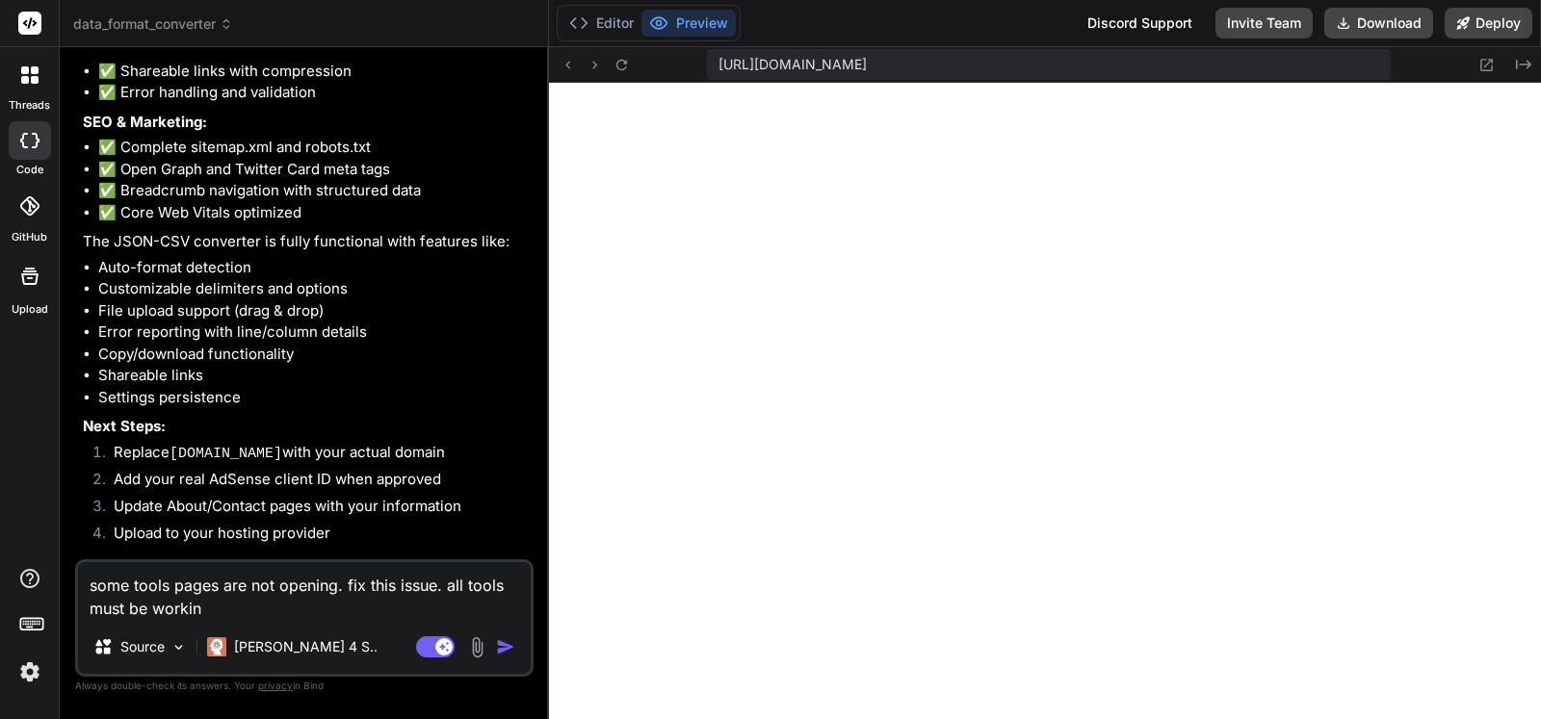
type textarea "x"
type textarea "some tools pages are not opening. fix this issue. all tools must be working."
type textarea "x"
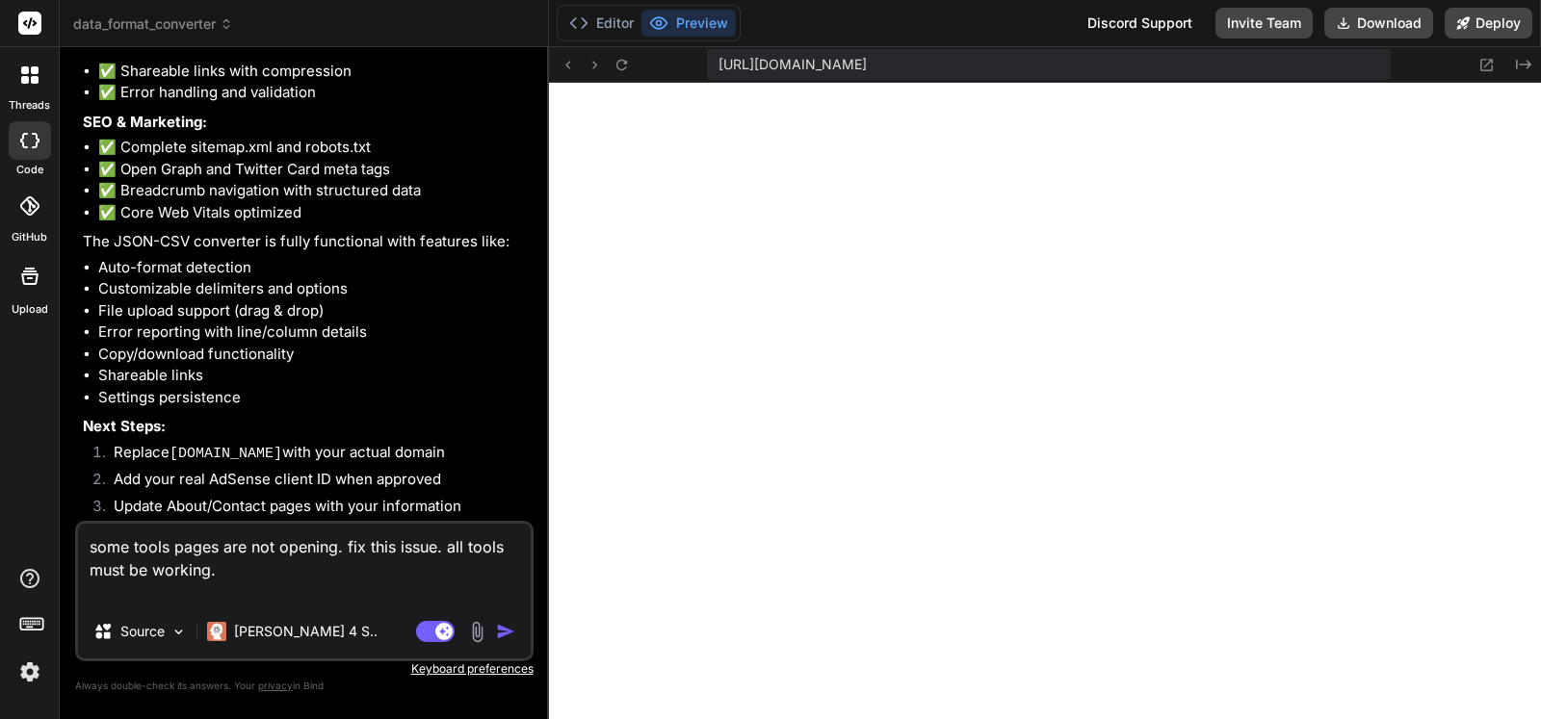
type textarea "some tools pages are not opening. fix this issue. all tools must be working. t"
type textarea "x"
type textarea "some tools pages are not opening. fix this issue. all tools must be working. th"
type textarea "x"
type textarea "some tools pages are not opening. fix this issue. all tools must be working. thr"
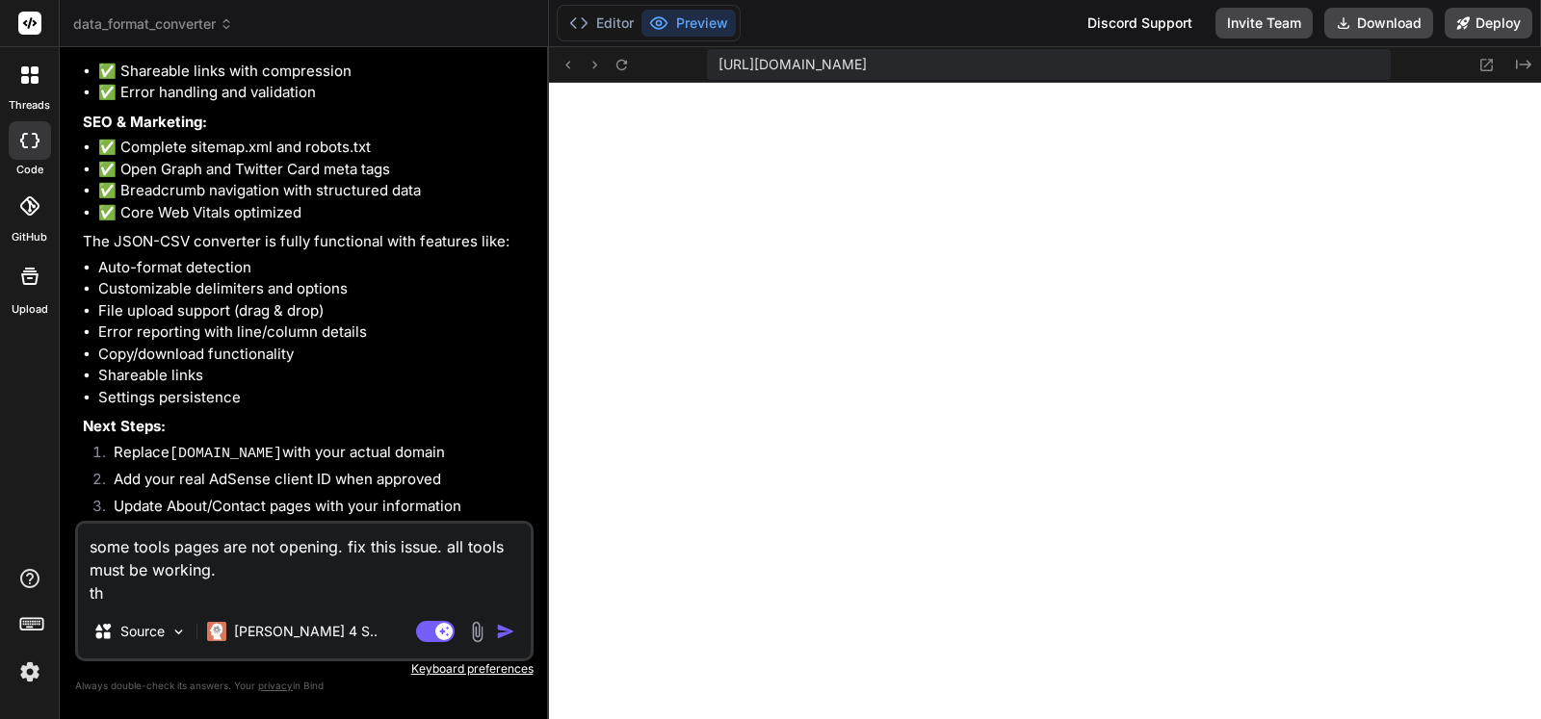
type textarea "x"
type textarea "some tools pages are not opening. fix this issue. all tools must be working. th…"
type textarea "x"
type textarea "some tools pages are not opening. fix this issue. all tools must be working. th…"
type textarea "x"
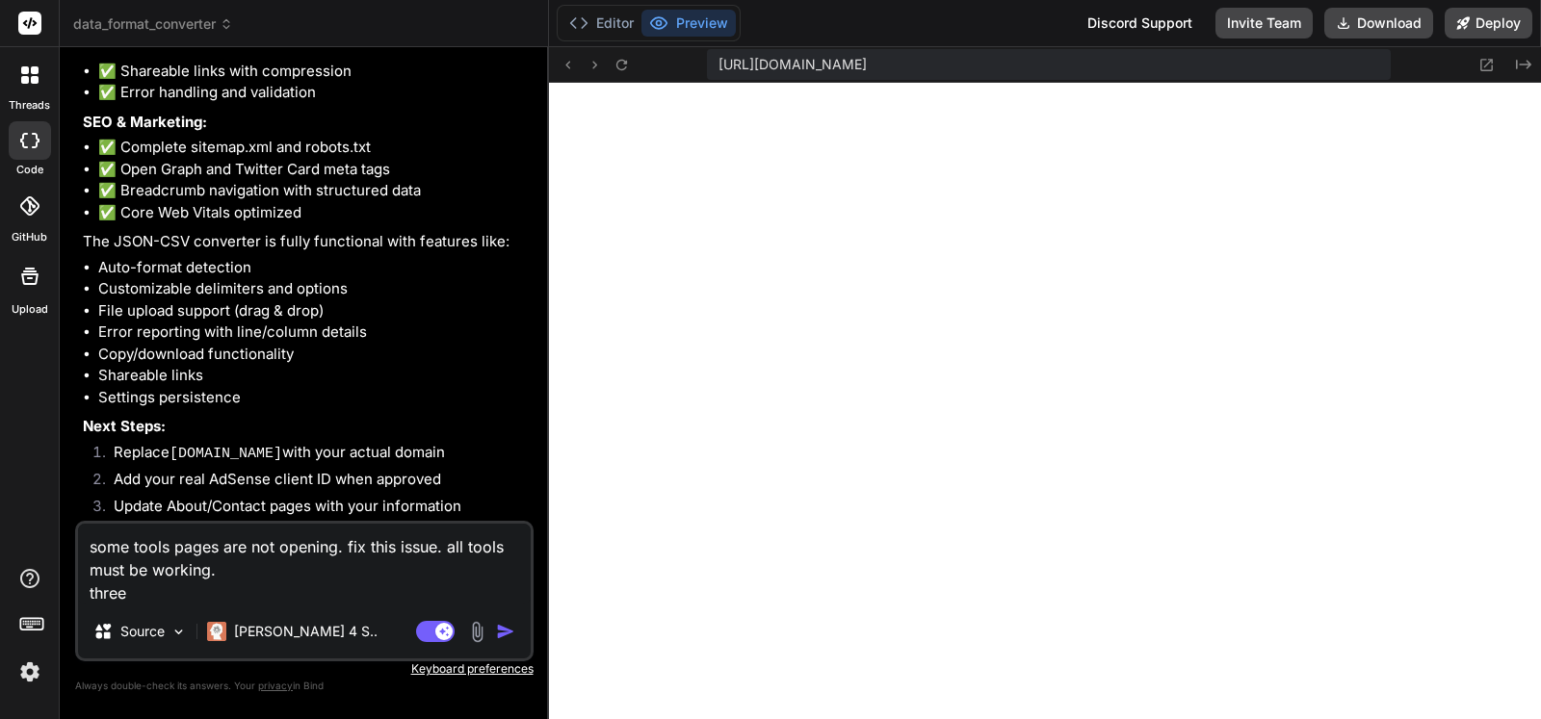
type textarea "some tools pages are not opening. fix this issue. all tools must be working. th…"
type textarea "x"
type textarea "some tools pages are not opening. fix this issue. all tools must be working. thr"
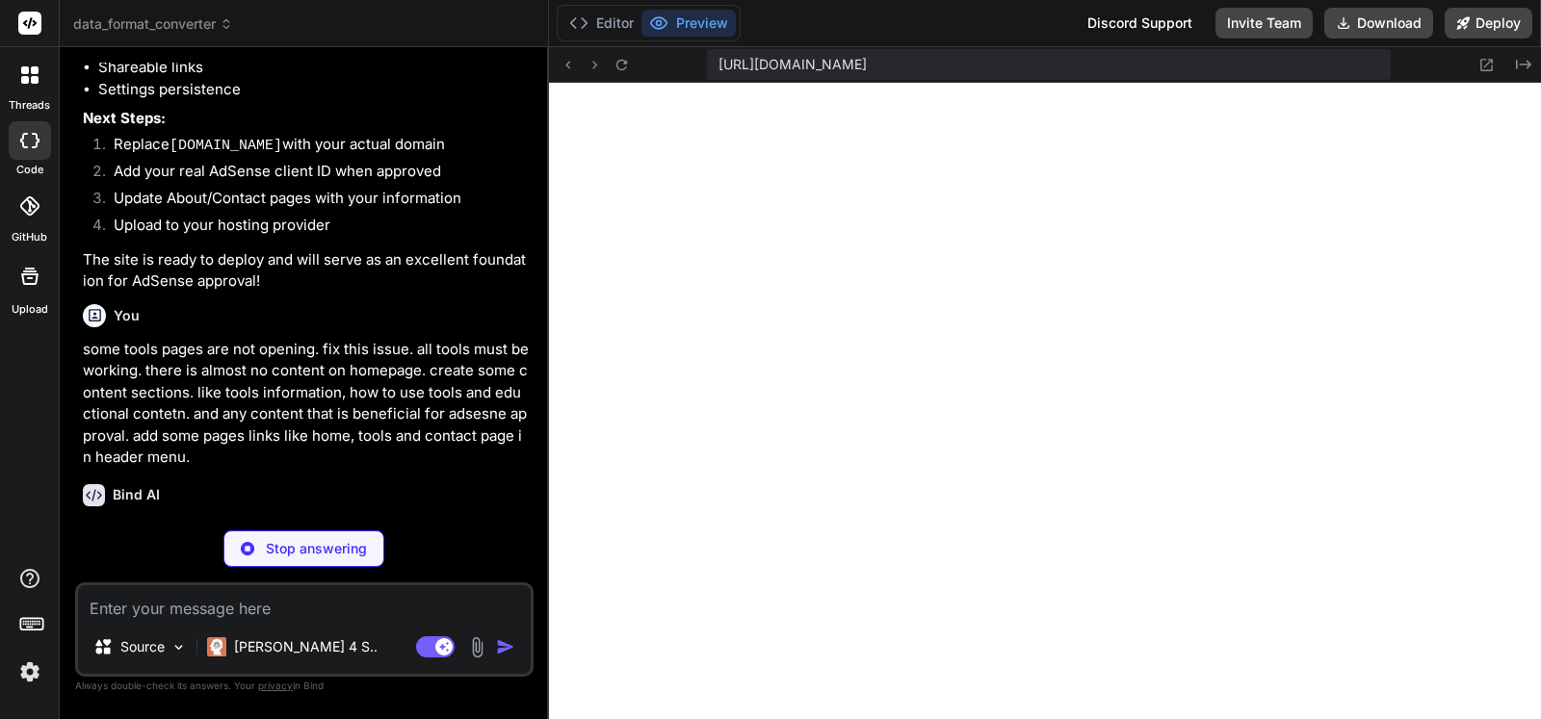
scroll to position [4924, 0]
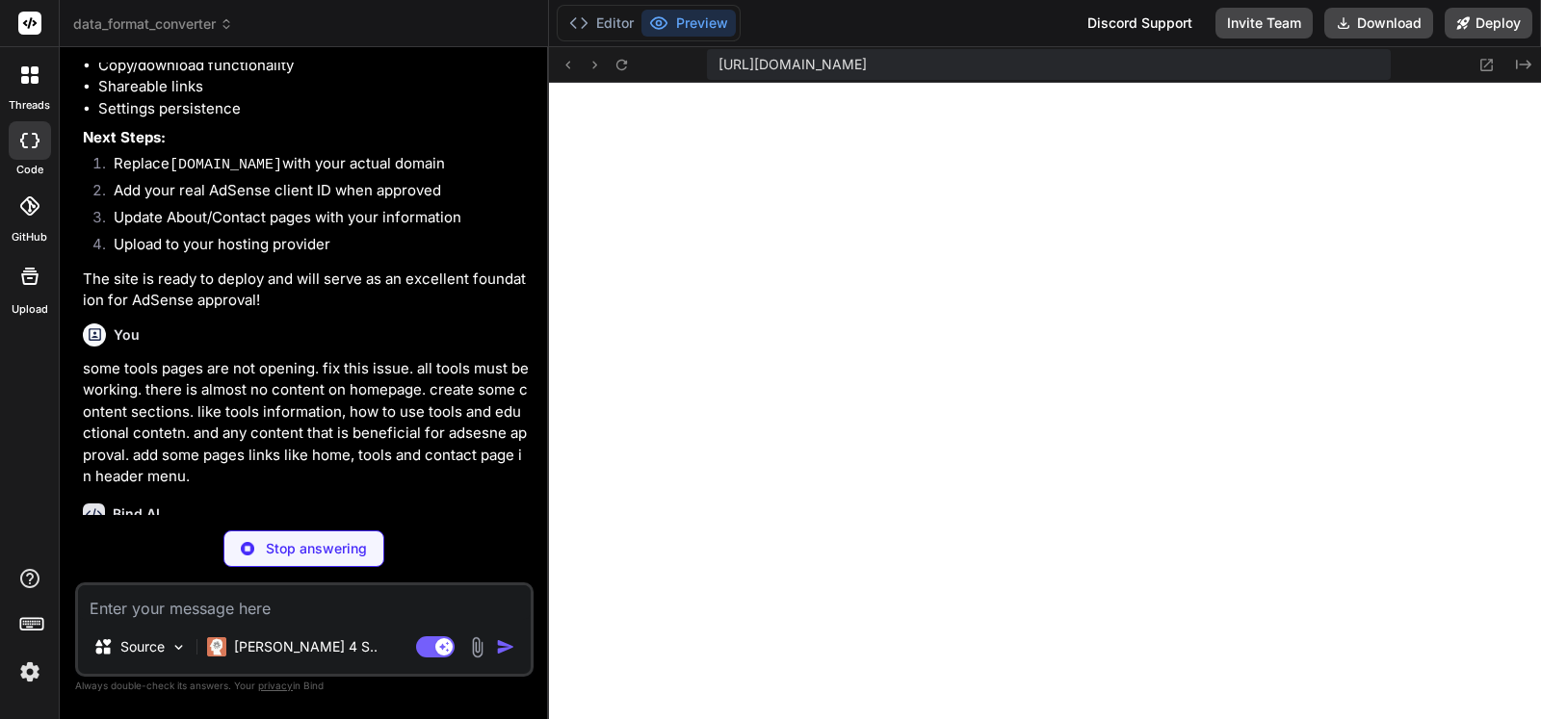
click at [391, 332] on div "You some tools pages are not opening. fix this issue. all tools must be working…" at bounding box center [306, 402] width 447 height 172
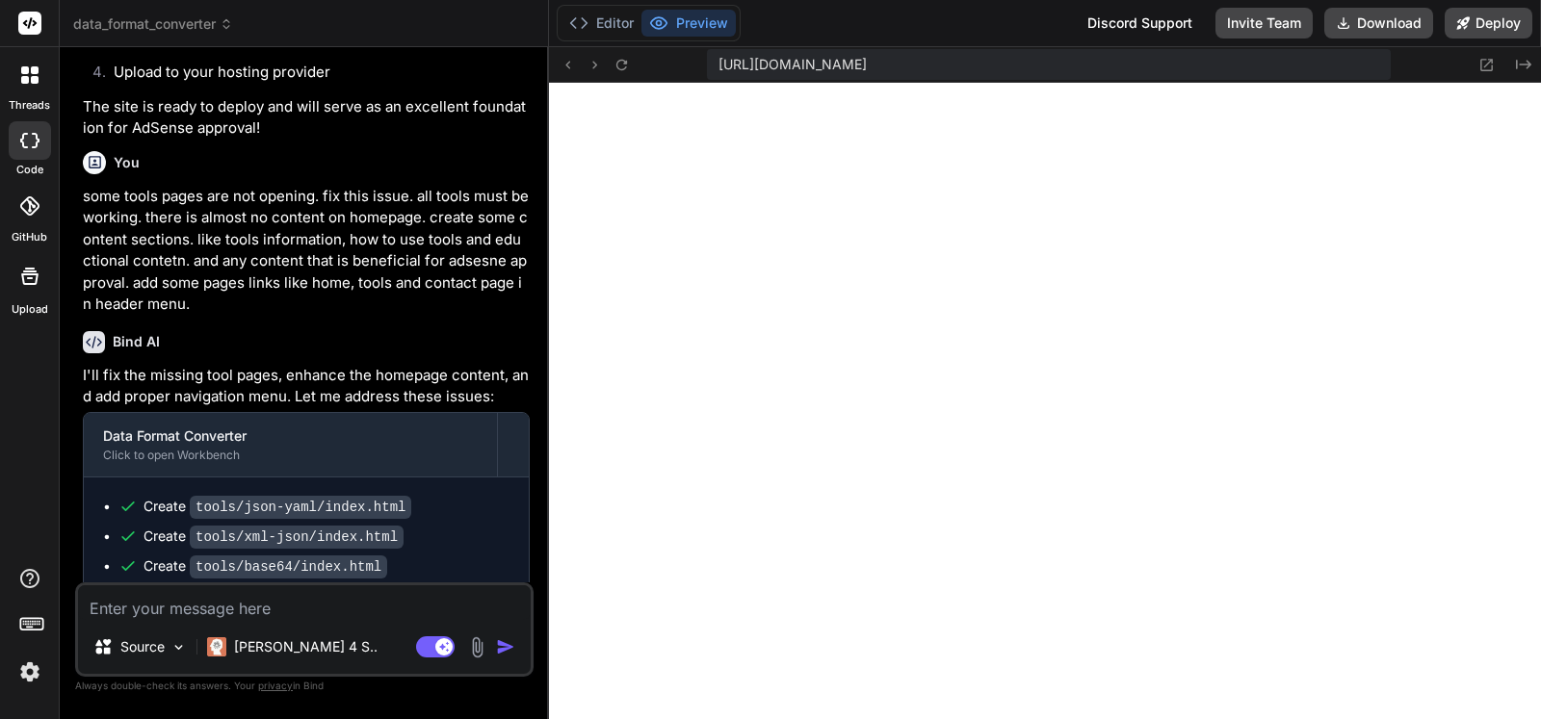
scroll to position [1811, 0]
click at [628, 63] on icon at bounding box center [621, 65] width 16 height 16
click at [628, 68] on icon at bounding box center [621, 65] width 16 height 16
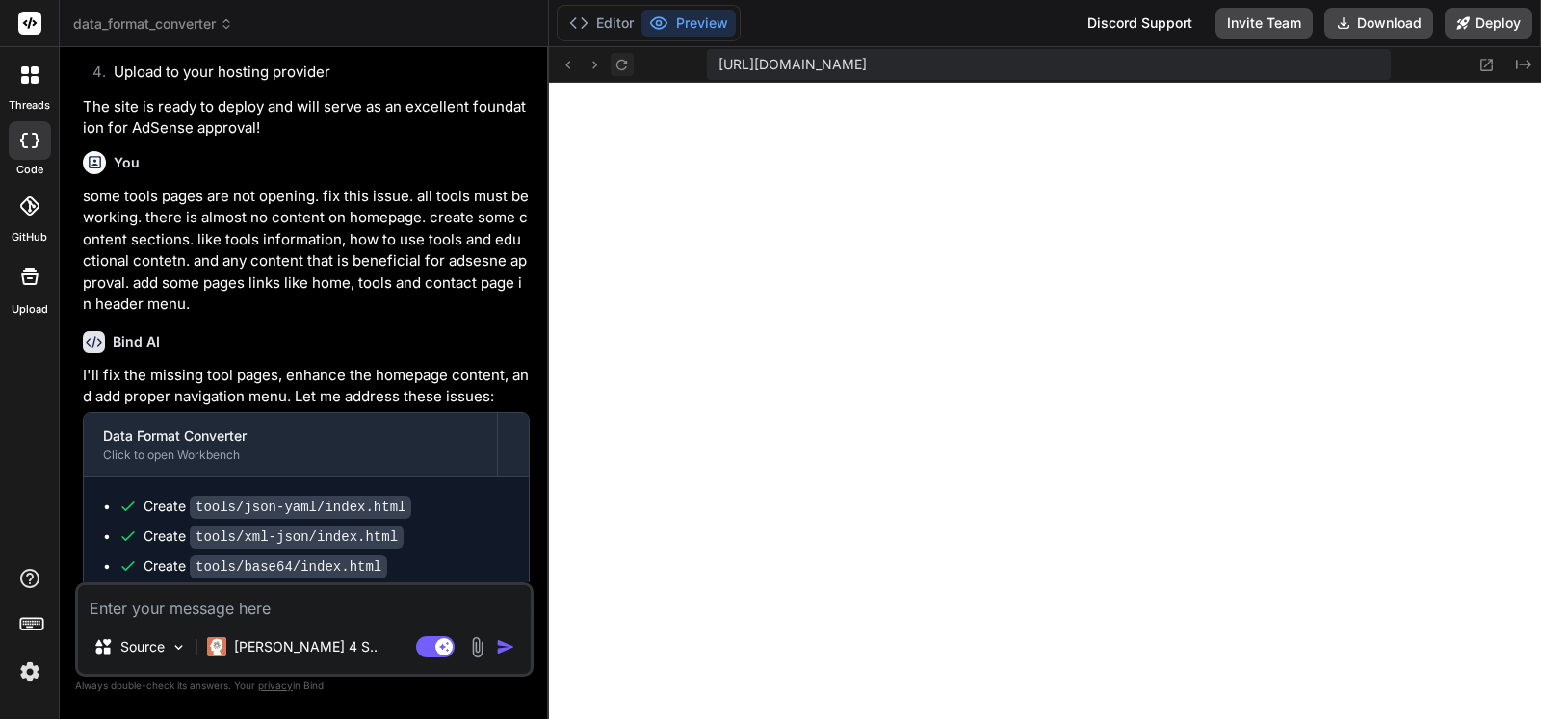
click at [623, 60] on icon at bounding box center [621, 64] width 11 height 11
click at [618, 66] on icon at bounding box center [621, 64] width 11 height 11
click at [619, 63] on icon at bounding box center [621, 64] width 11 height 11
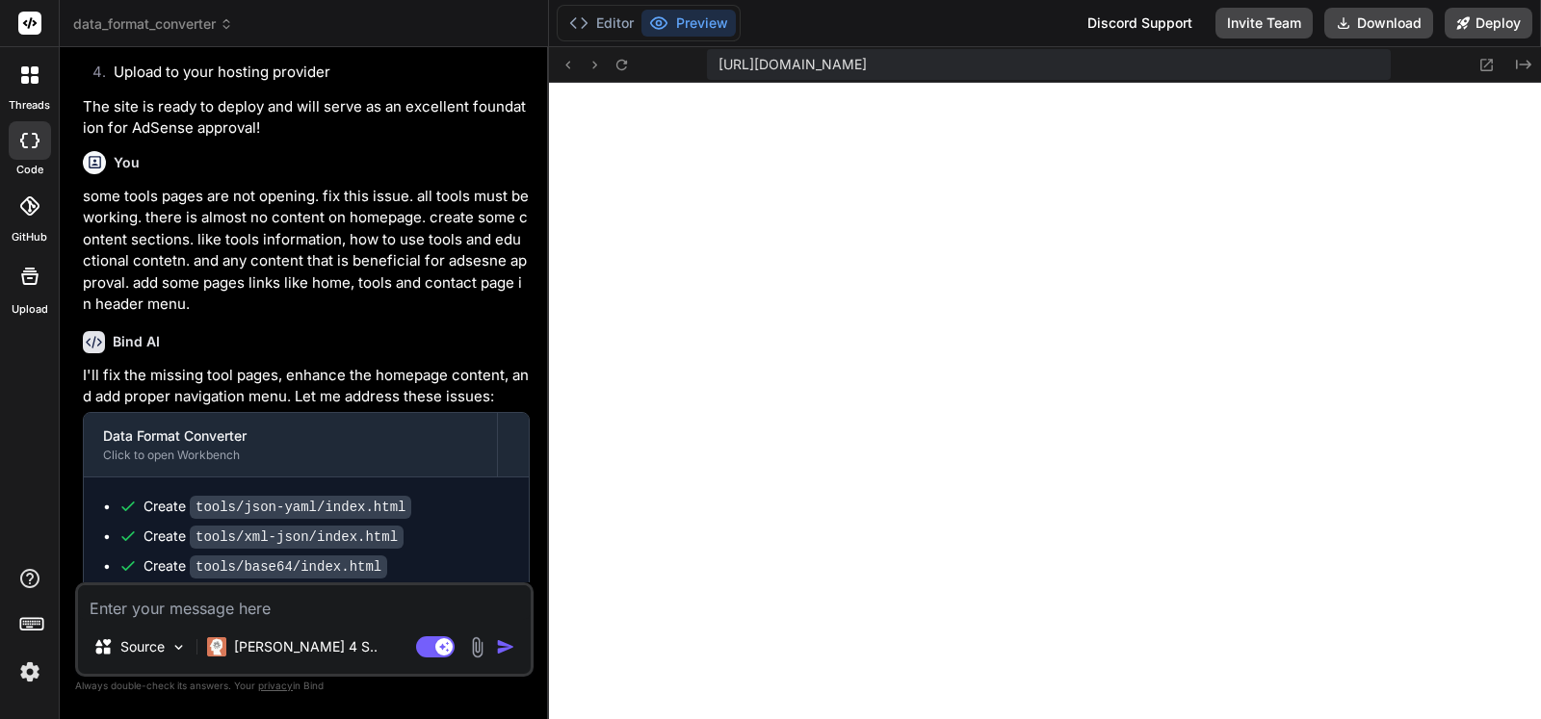
scroll to position [2506, 0]
click at [627, 66] on icon at bounding box center [621, 65] width 16 height 16
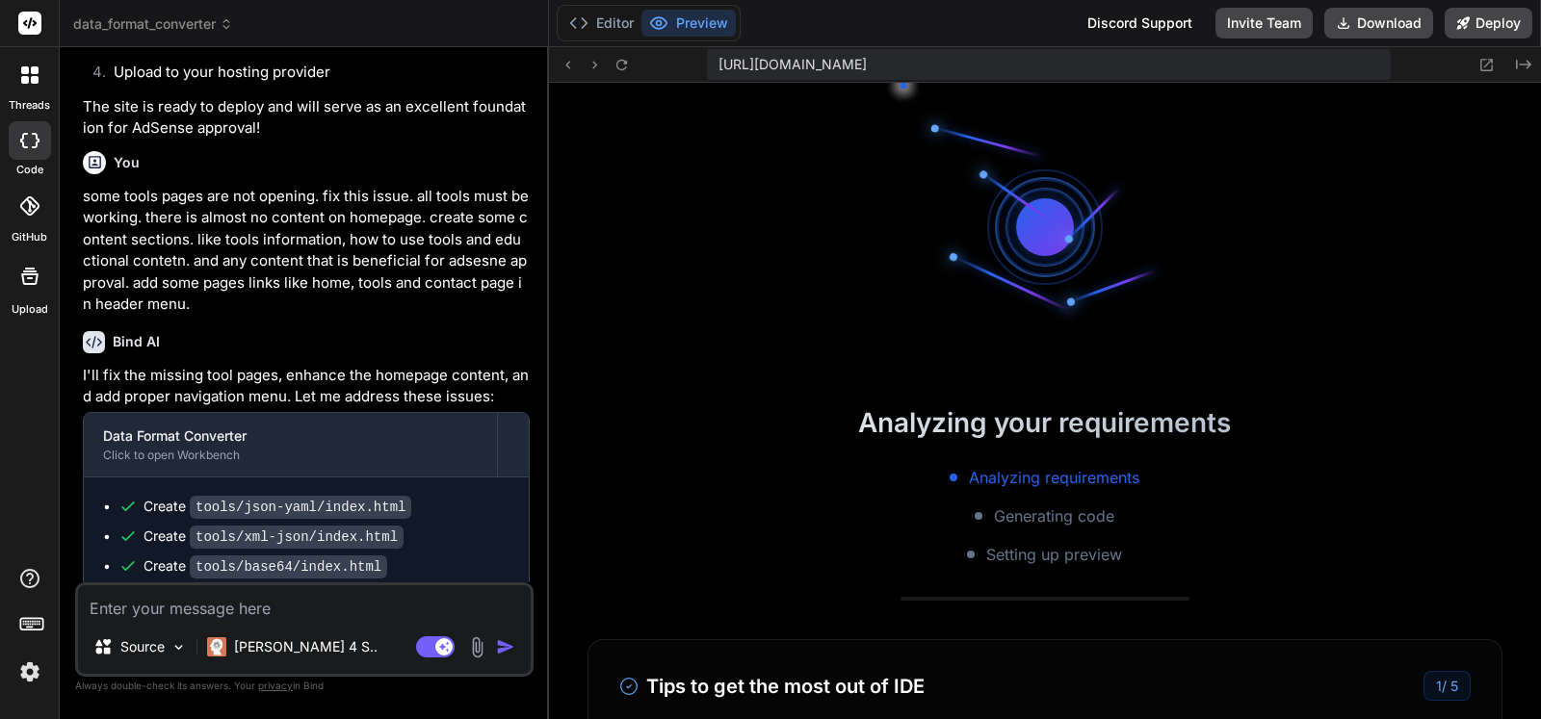
scroll to position [2580, 0]
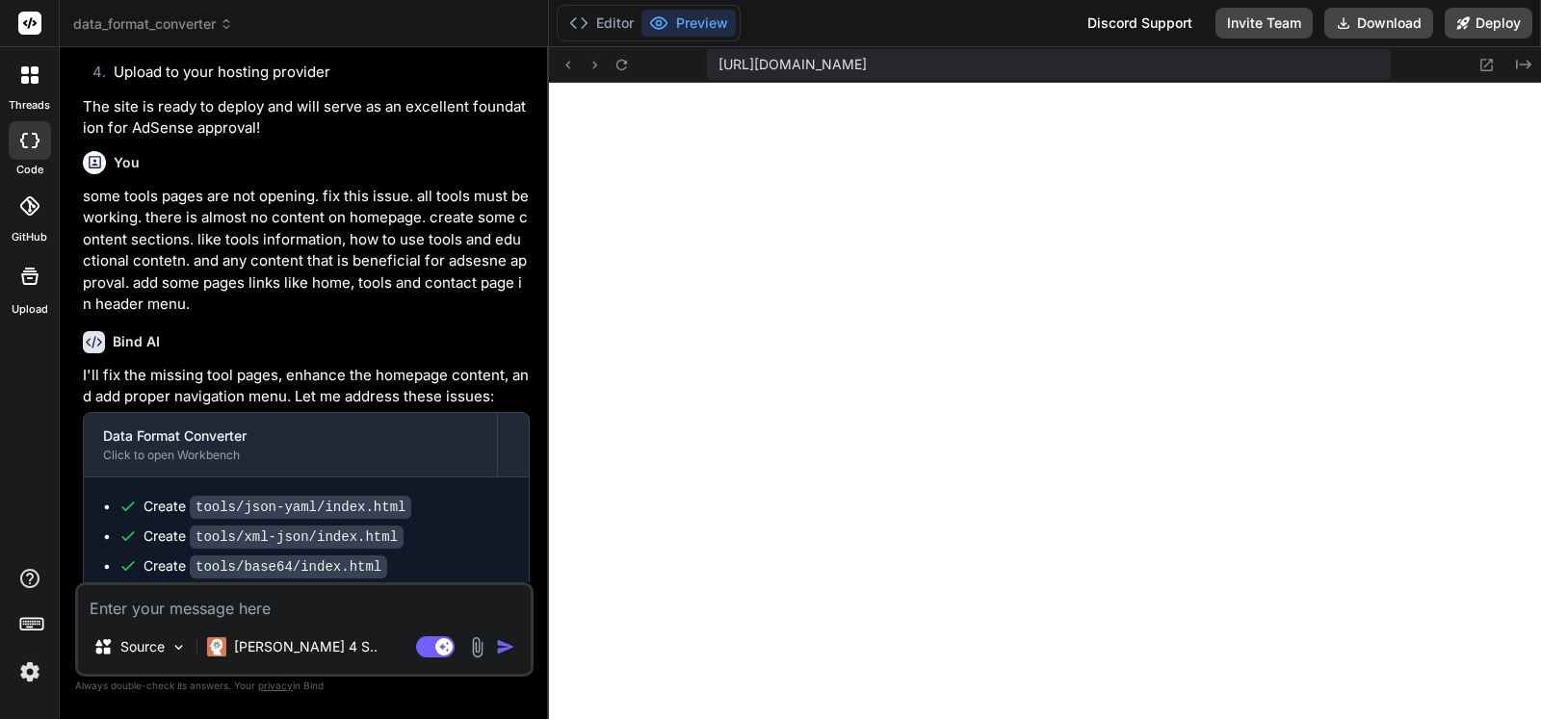
click at [420, 603] on textarea at bounding box center [304, 602] width 453 height 35
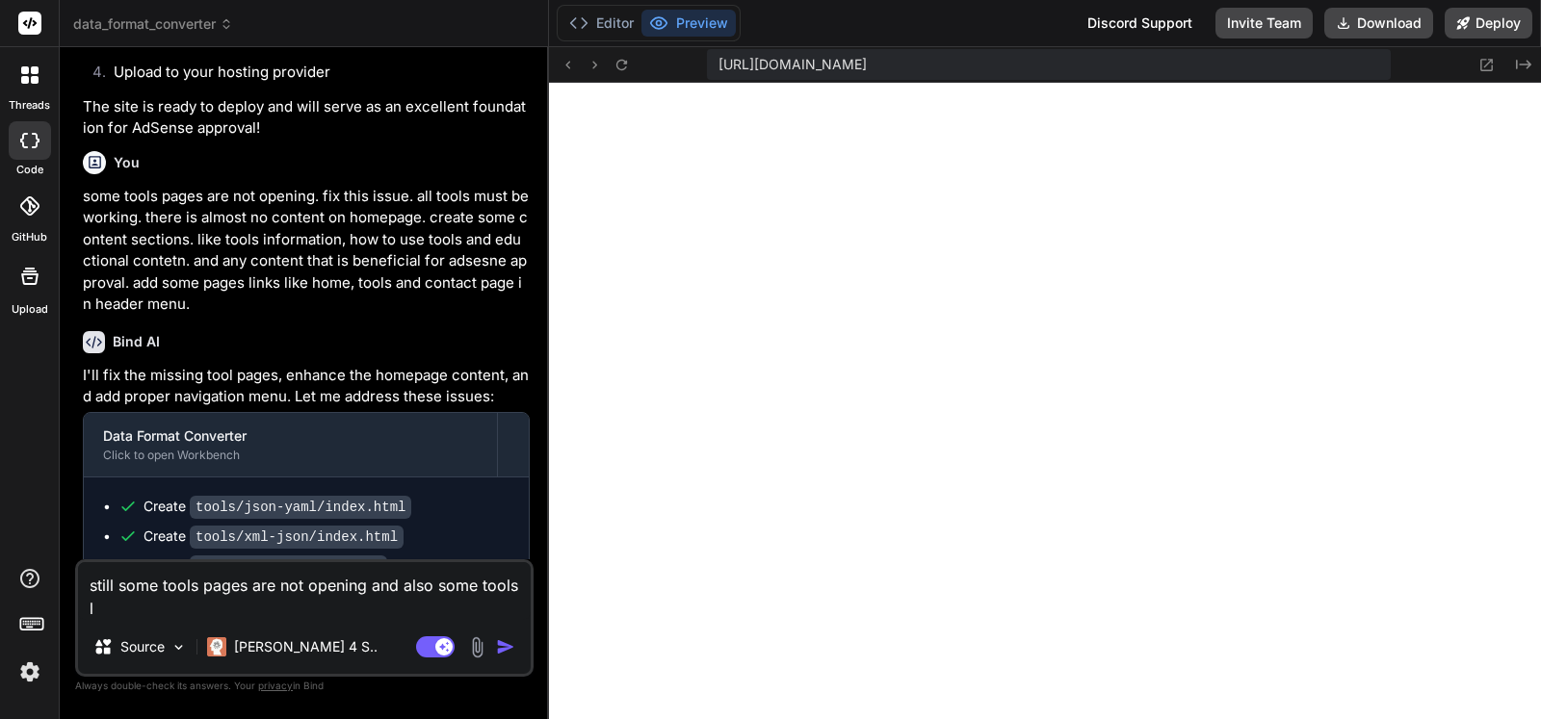
click at [289, 618] on textarea "still some tools pages are not opening and also some tools l" at bounding box center [304, 591] width 453 height 58
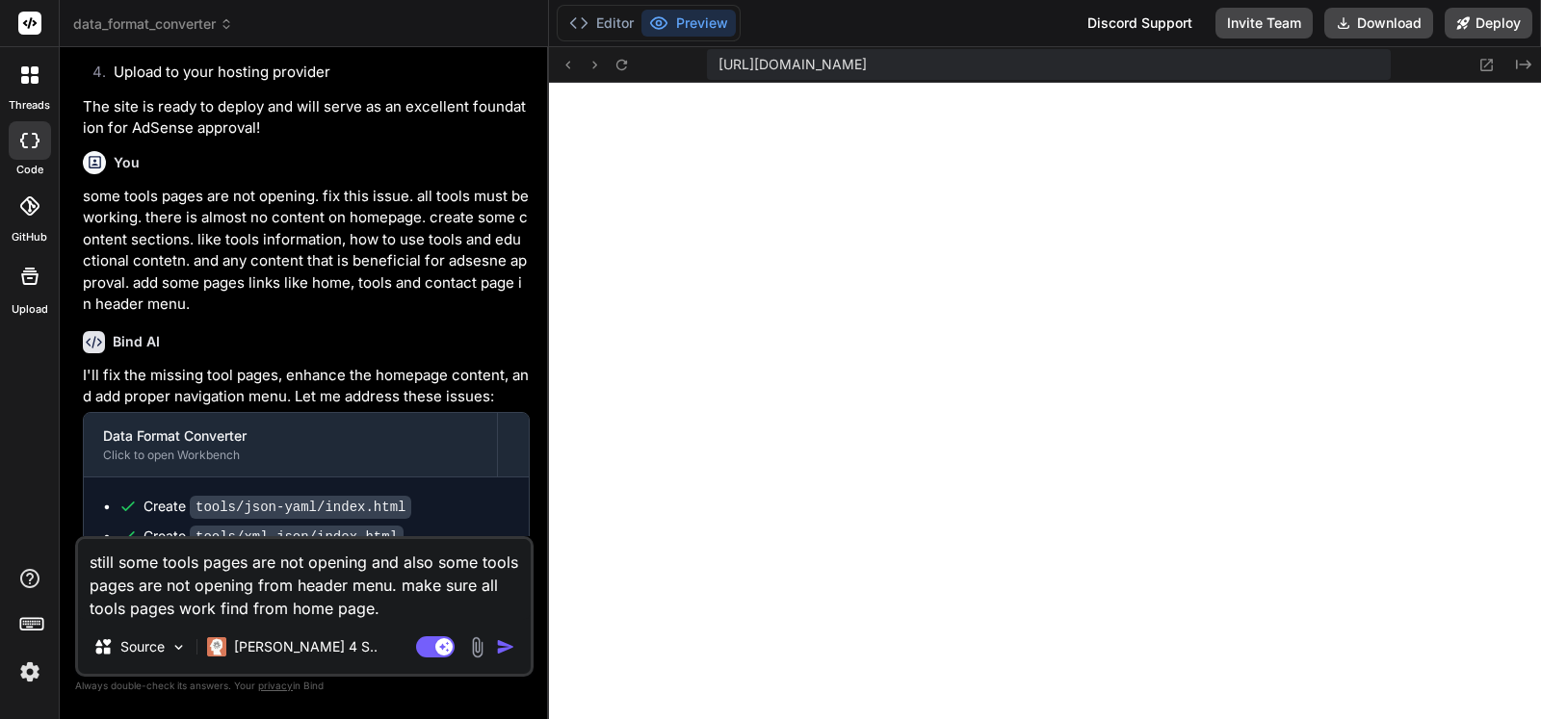
scroll to position [2653, 0]
click at [433, 611] on textarea "still some tools pages are not opening and also some tools pages are not openin…" at bounding box center [304, 579] width 453 height 81
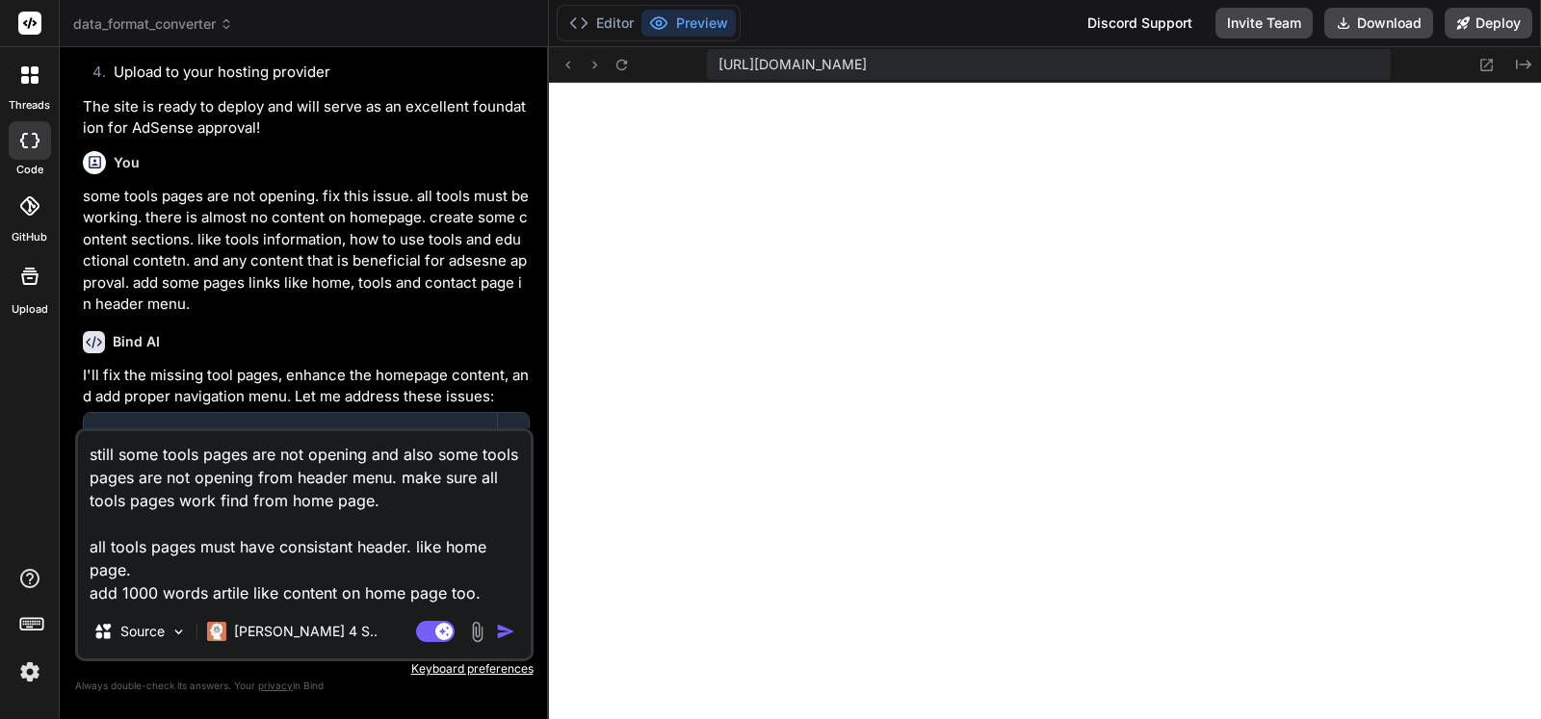
scroll to position [2836, 0]
click at [560, 70] on icon at bounding box center [567, 65] width 16 height 16
click at [621, 69] on icon at bounding box center [621, 64] width 11 height 11
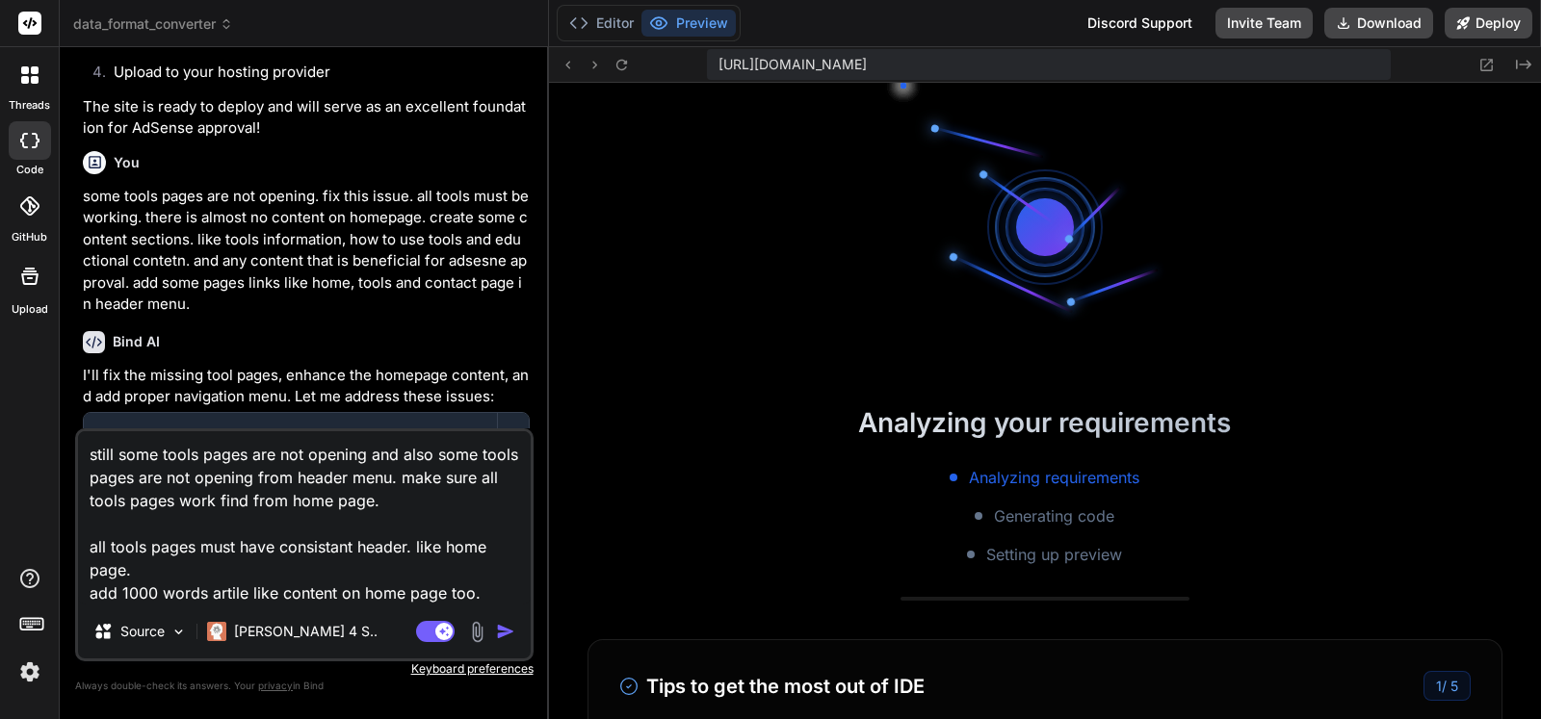
scroll to position [2909, 0]
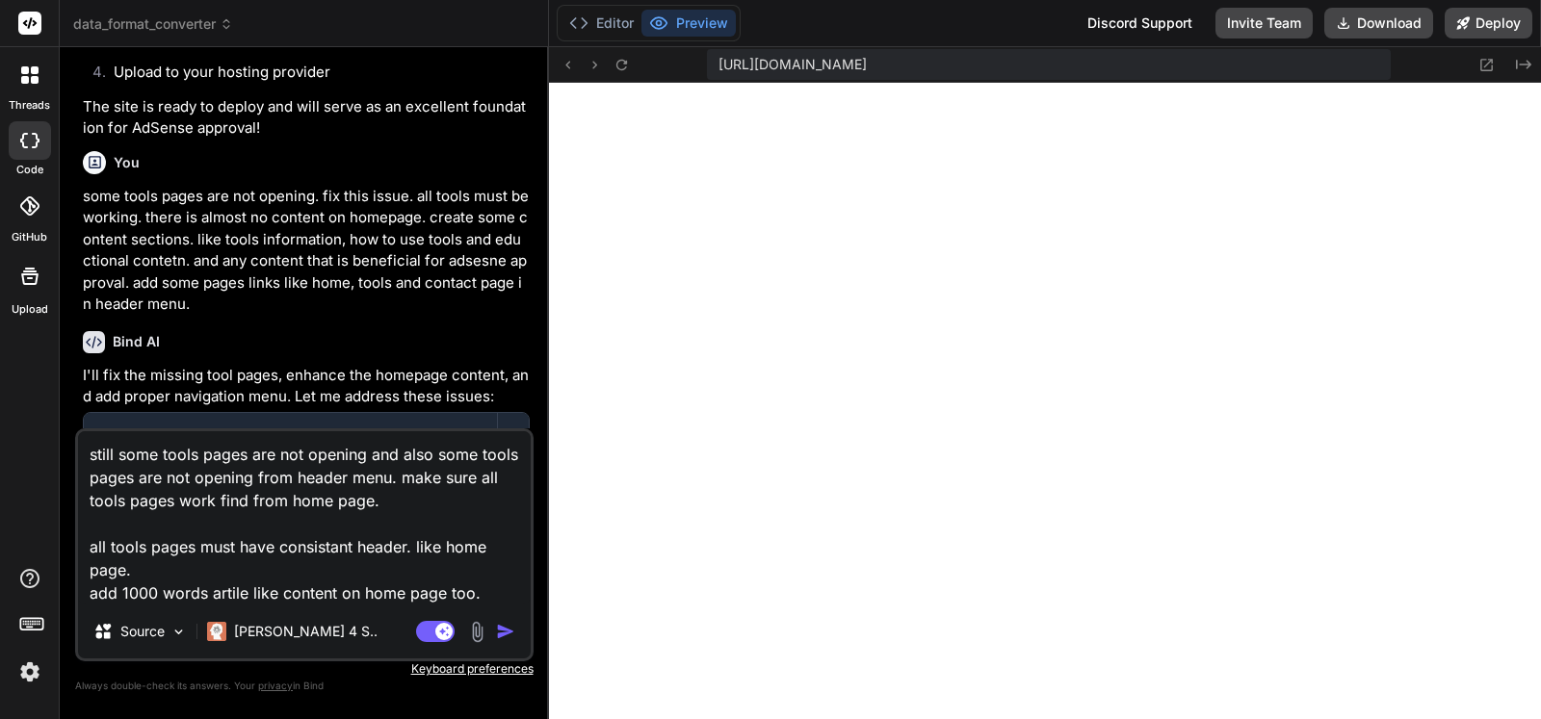
click at [498, 591] on textarea "still some tools pages are not opening and also some tools pages are not openin…" at bounding box center [304, 517] width 453 height 173
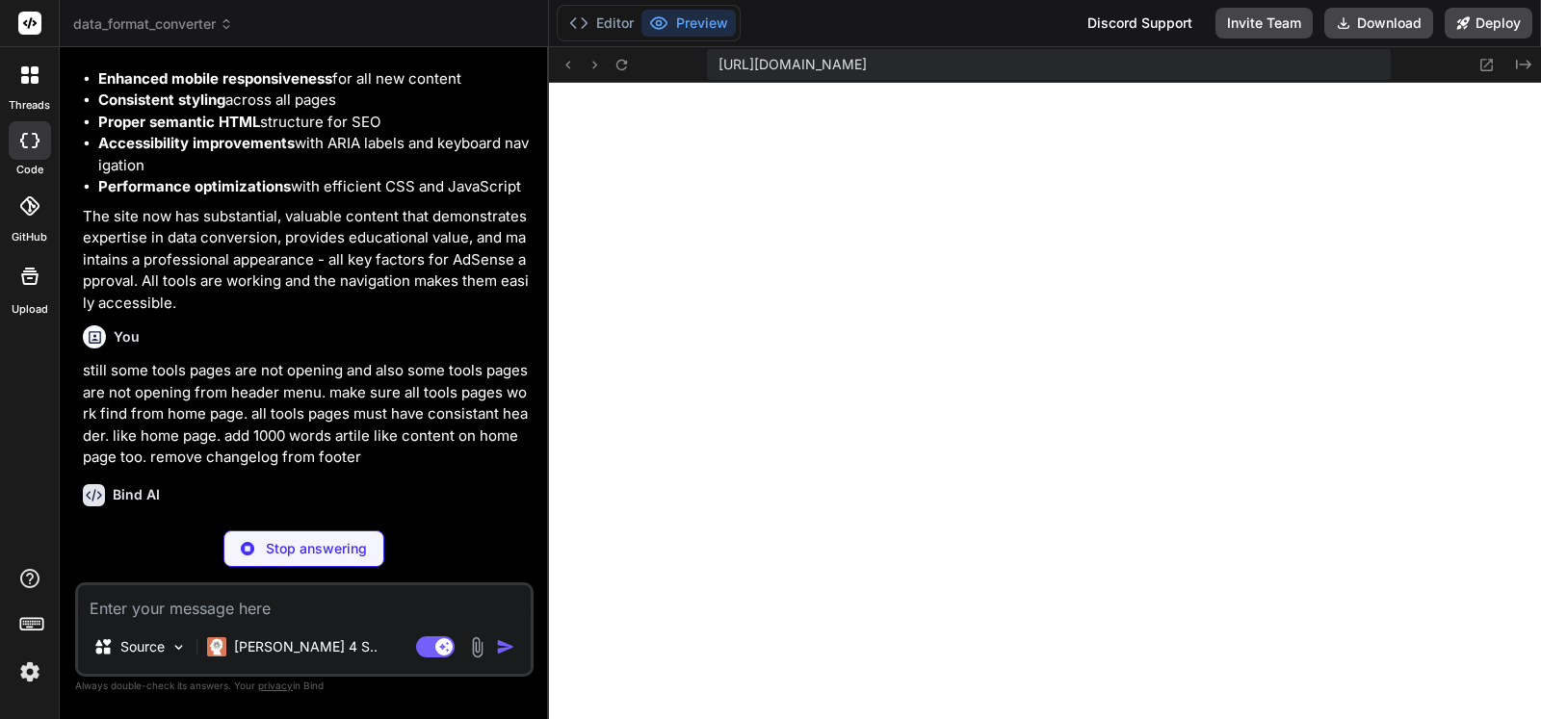
scroll to position [6789, 0]
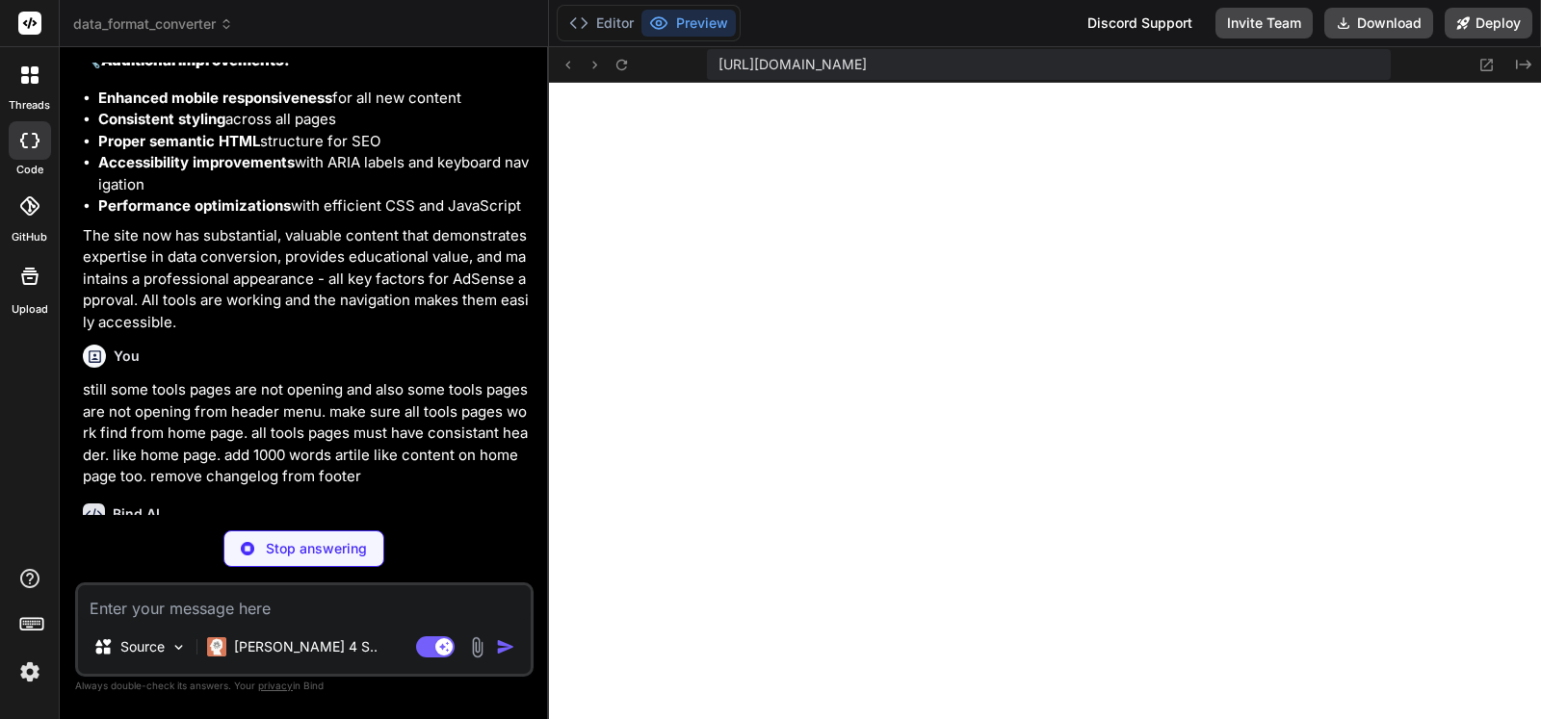
click at [316, 428] on p "still some tools pages are not opening and also some tools pages are not openin…" at bounding box center [306, 433] width 447 height 109
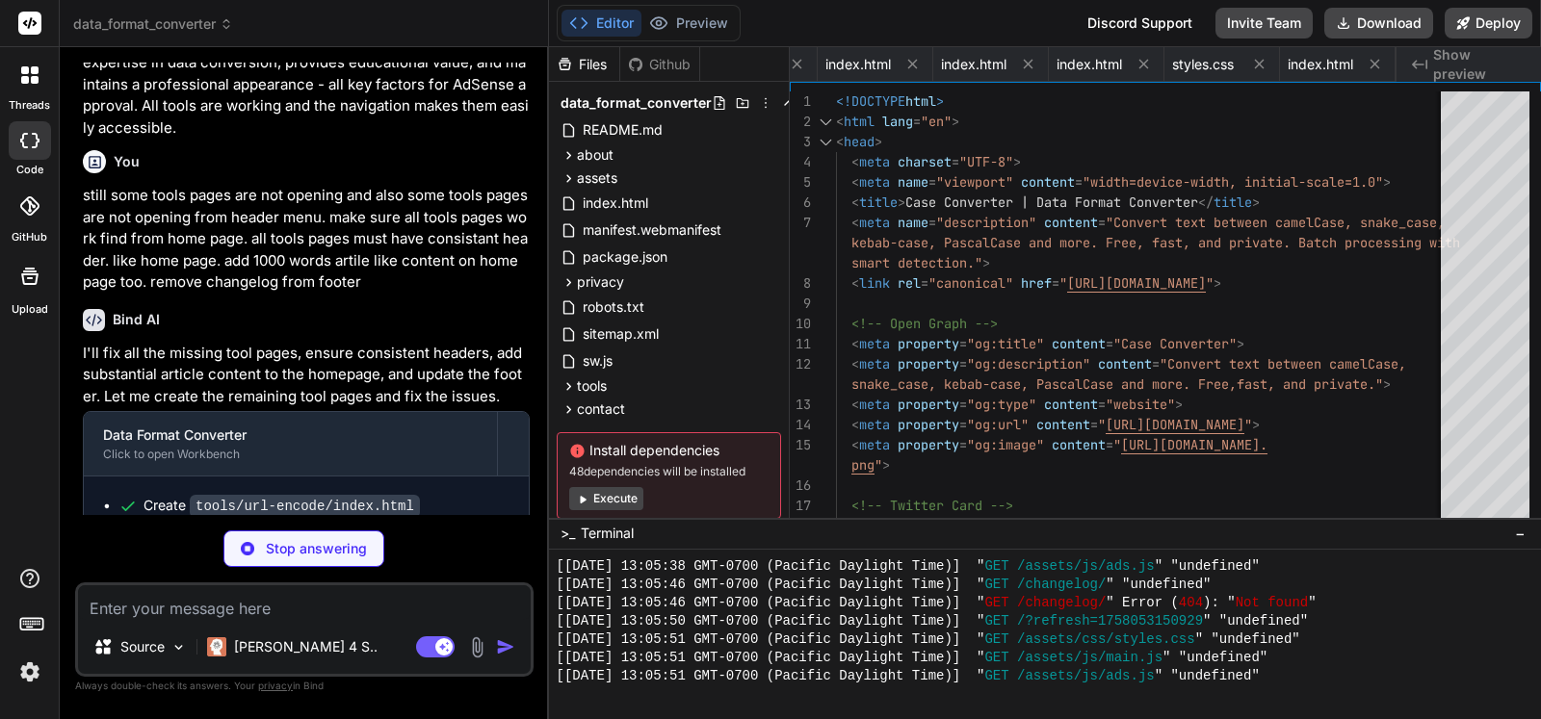
scroll to position [0, 665]
click at [453, 477] on div "Create tools/url-encode/index.html Create tools/markdown-html/index.html Create…" at bounding box center [306, 581] width 445 height 208
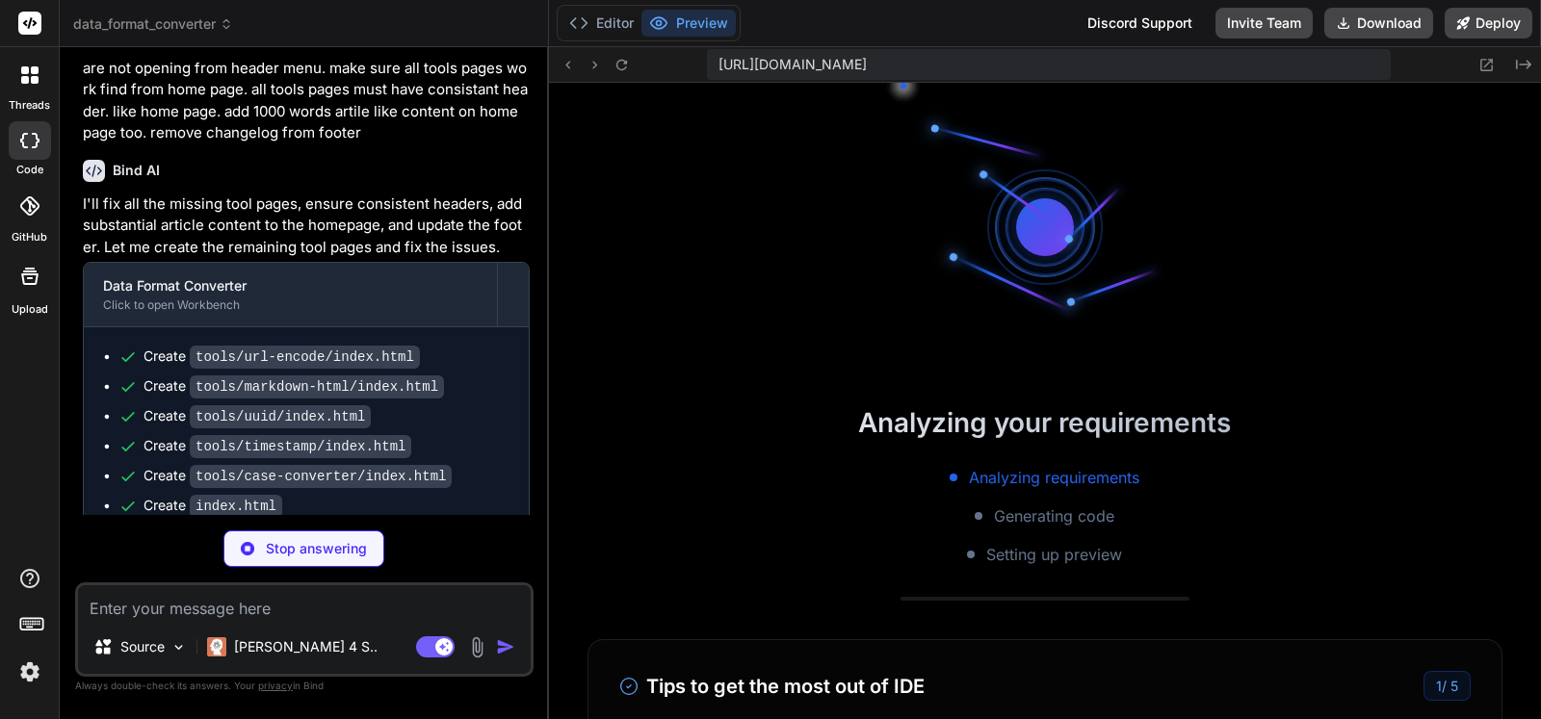
scroll to position [3604, 0]
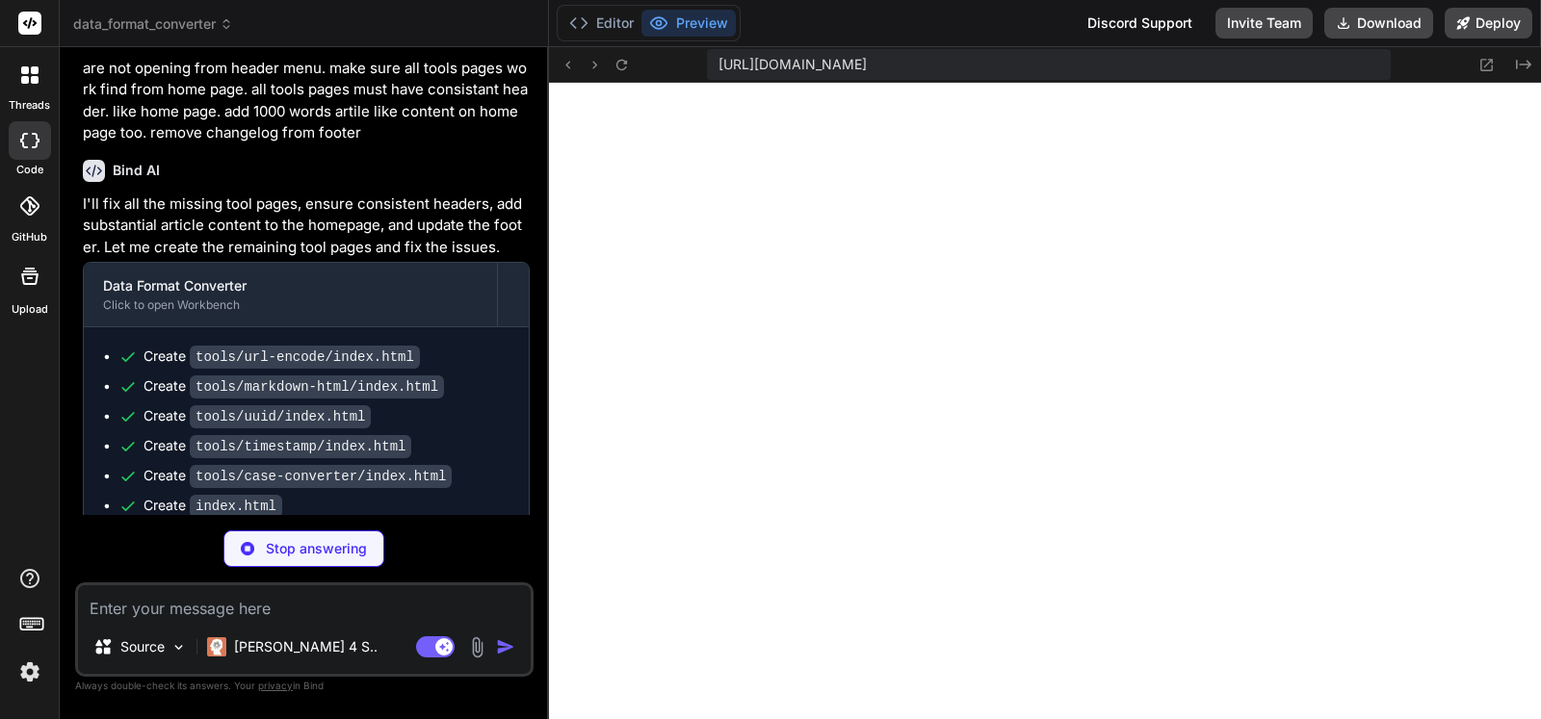
click at [453, 466] on div "Create tools/case-converter/index.html" at bounding box center [313, 476] width 391 height 20
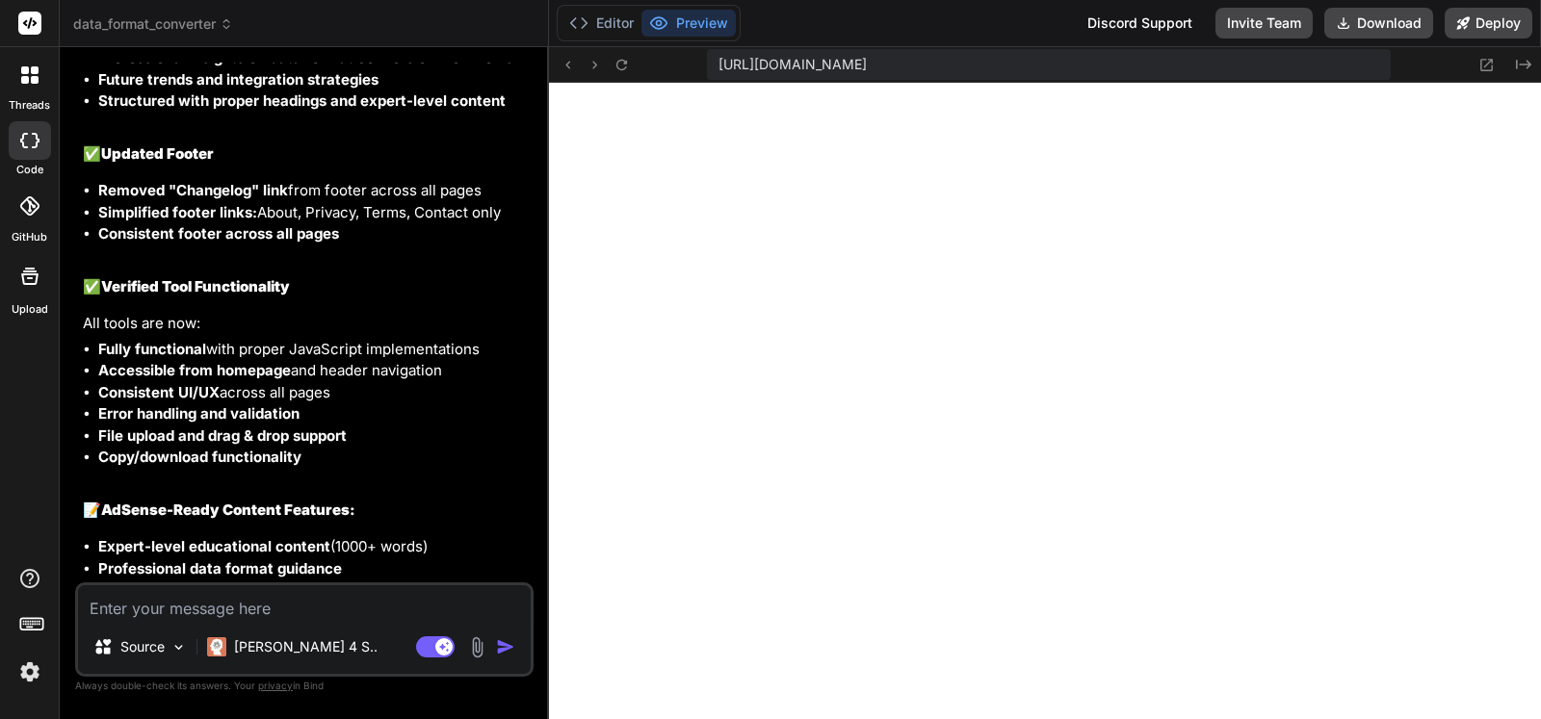
scroll to position [4885, 0]
click at [627, 70] on icon at bounding box center [621, 65] width 16 height 16
click at [624, 62] on icon at bounding box center [621, 65] width 16 height 16
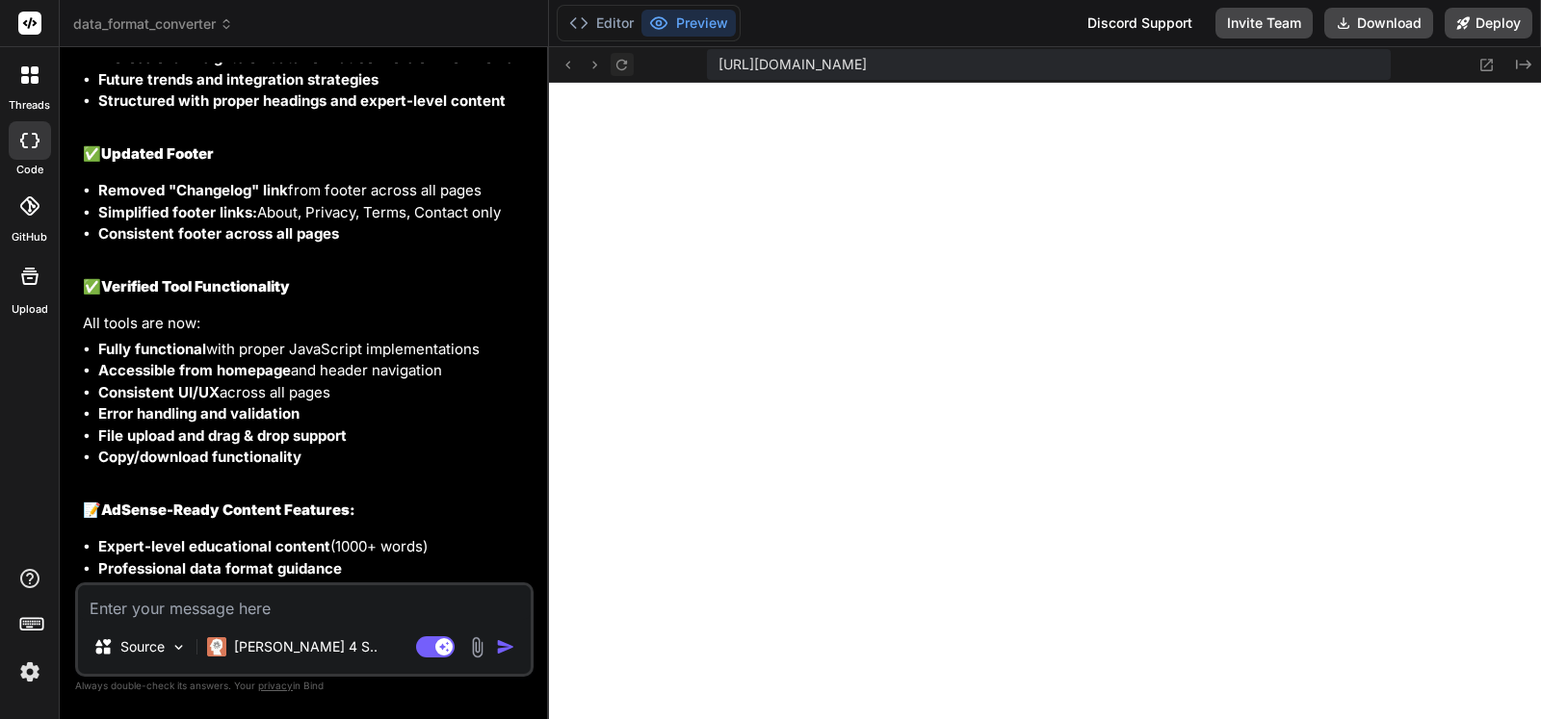
click at [630, 66] on icon at bounding box center [621, 65] width 16 height 16
click at [316, 609] on textarea at bounding box center [304, 602] width 453 height 35
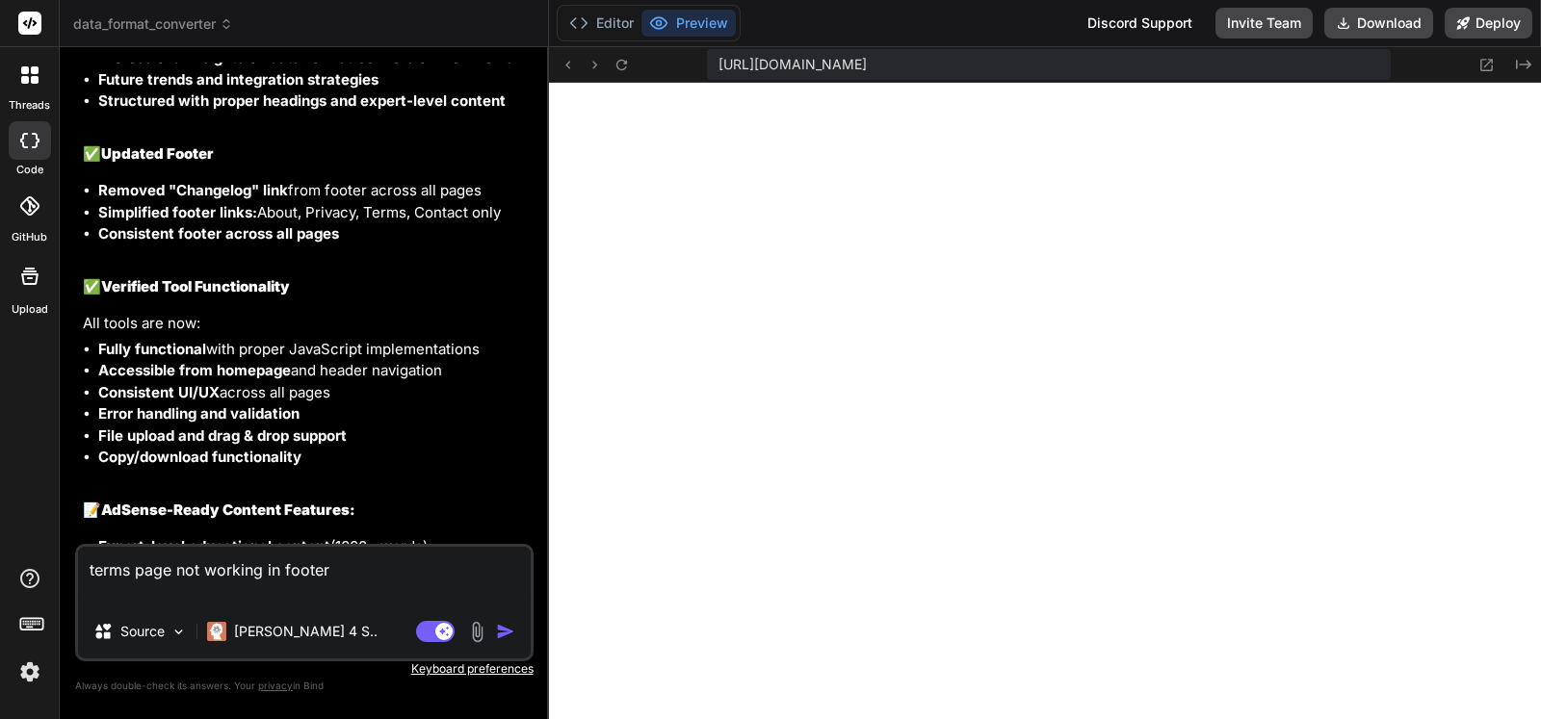
scroll to position [5470, 0]
click at [201, 593] on textarea "terms page not working in footer" at bounding box center [304, 576] width 453 height 58
paste textarea "JSON ↔ CSV Converter"
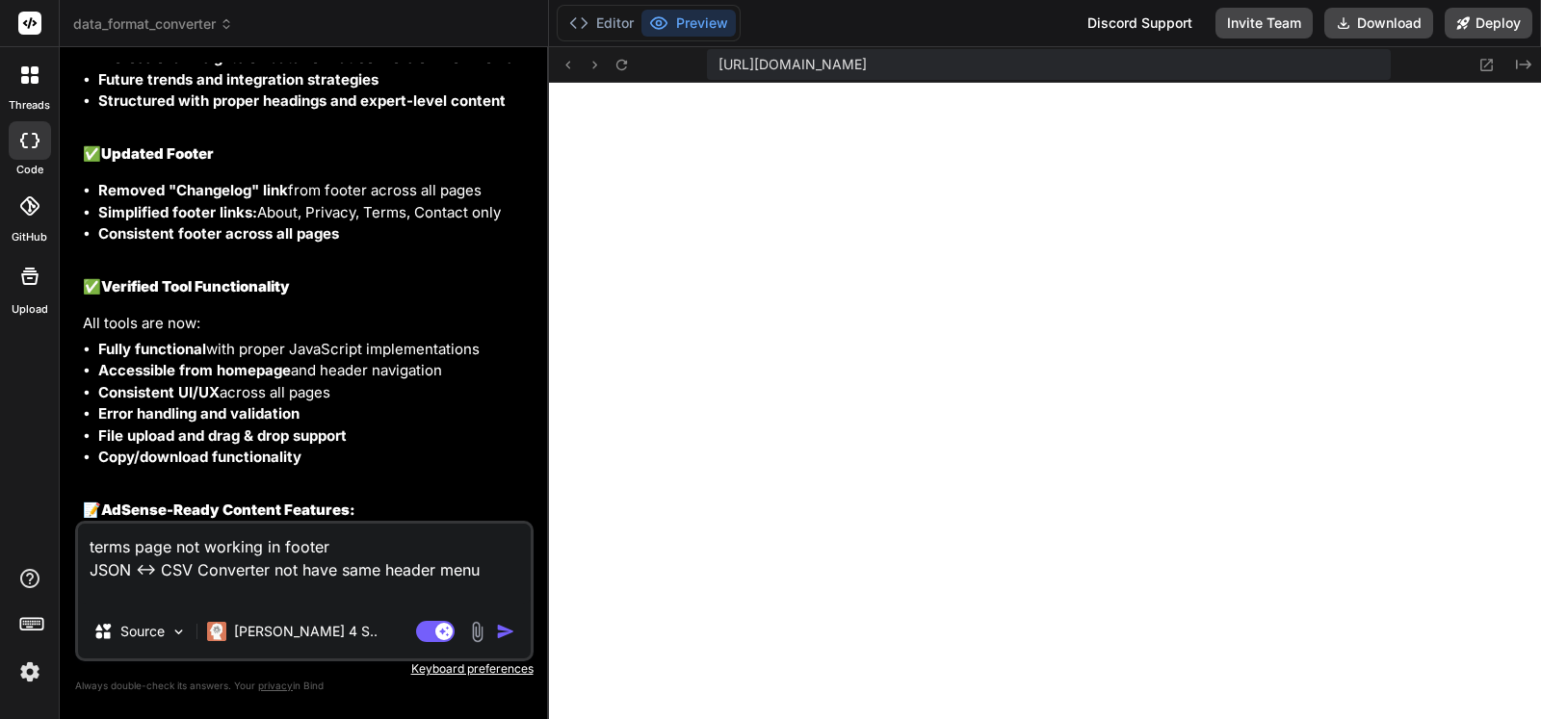
scroll to position [5543, 0]
click at [506, 578] on textarea "terms page not working in footer JSON ↔ CSV Converter not have same header menu" at bounding box center [304, 564] width 453 height 81
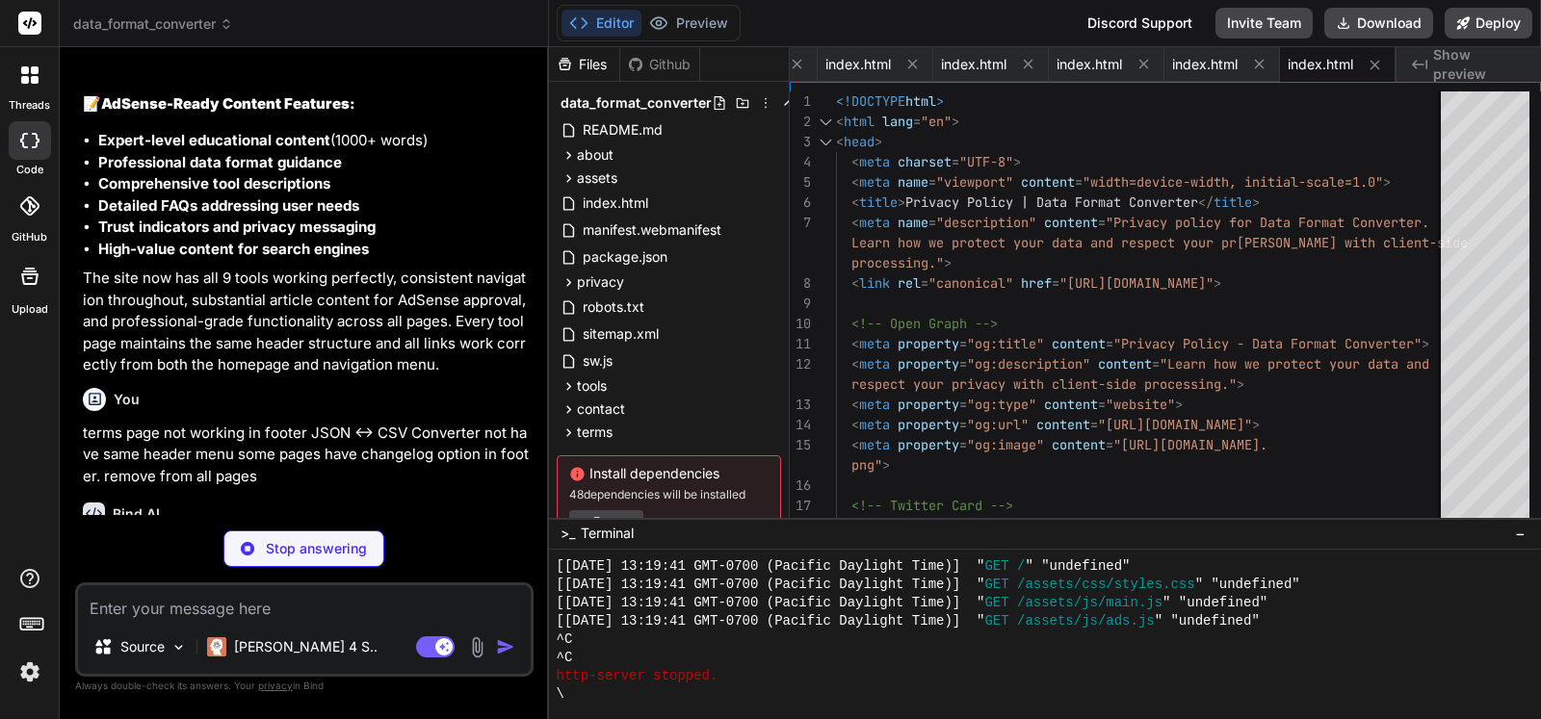
scroll to position [5726, 0]
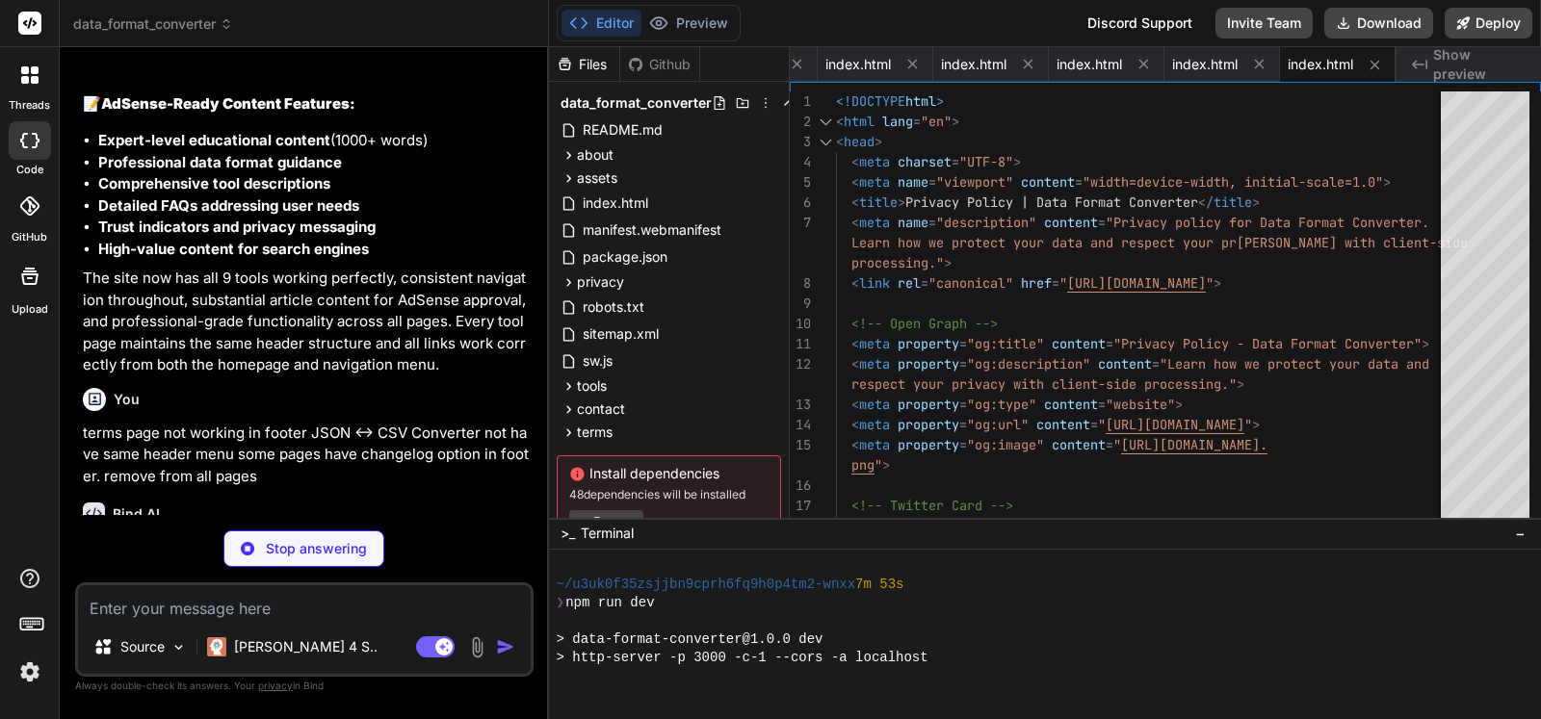
click at [346, 423] on p "terms page not working in footer JSON ↔ CSV Converter not have same header menu…" at bounding box center [306, 455] width 447 height 65
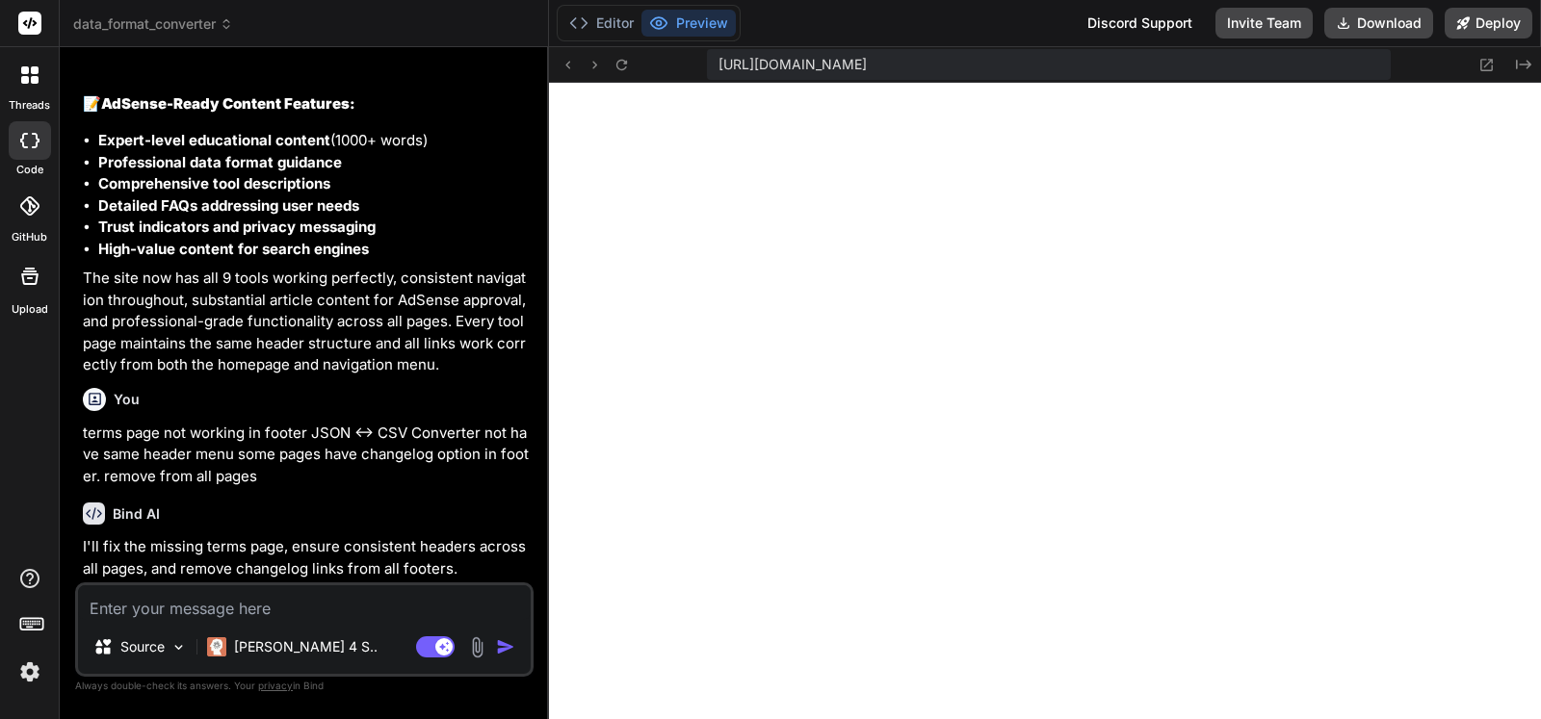
scroll to position [7043, 0]
click at [1359, 24] on button "Download" at bounding box center [1378, 23] width 109 height 31
click at [0, 414] on div "threads code GitHub Upload" at bounding box center [30, 359] width 60 height 719
click at [380, 424] on p "terms page not working in footer JSON ↔ CSV Converter not have same header menu…" at bounding box center [306, 455] width 447 height 65
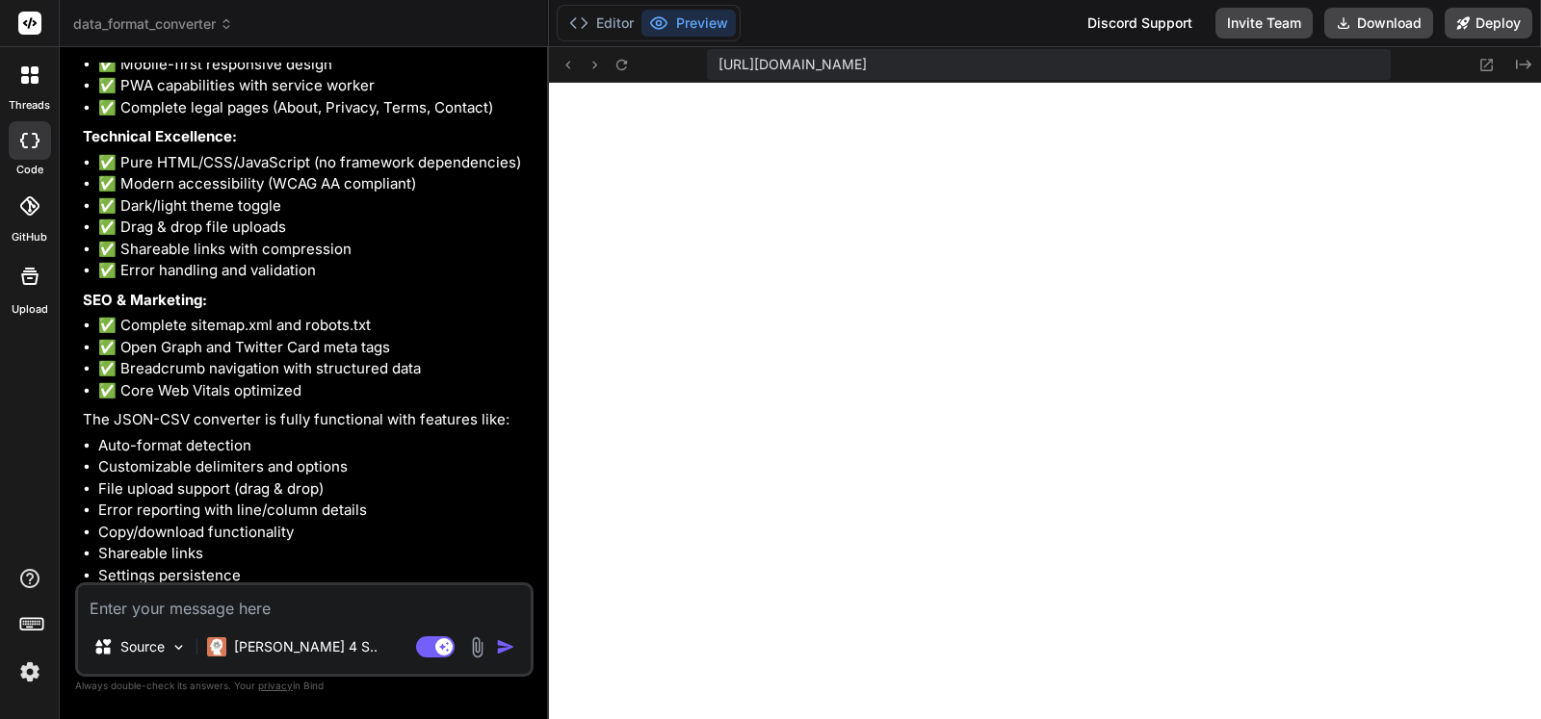
scroll to position [4739, 0]
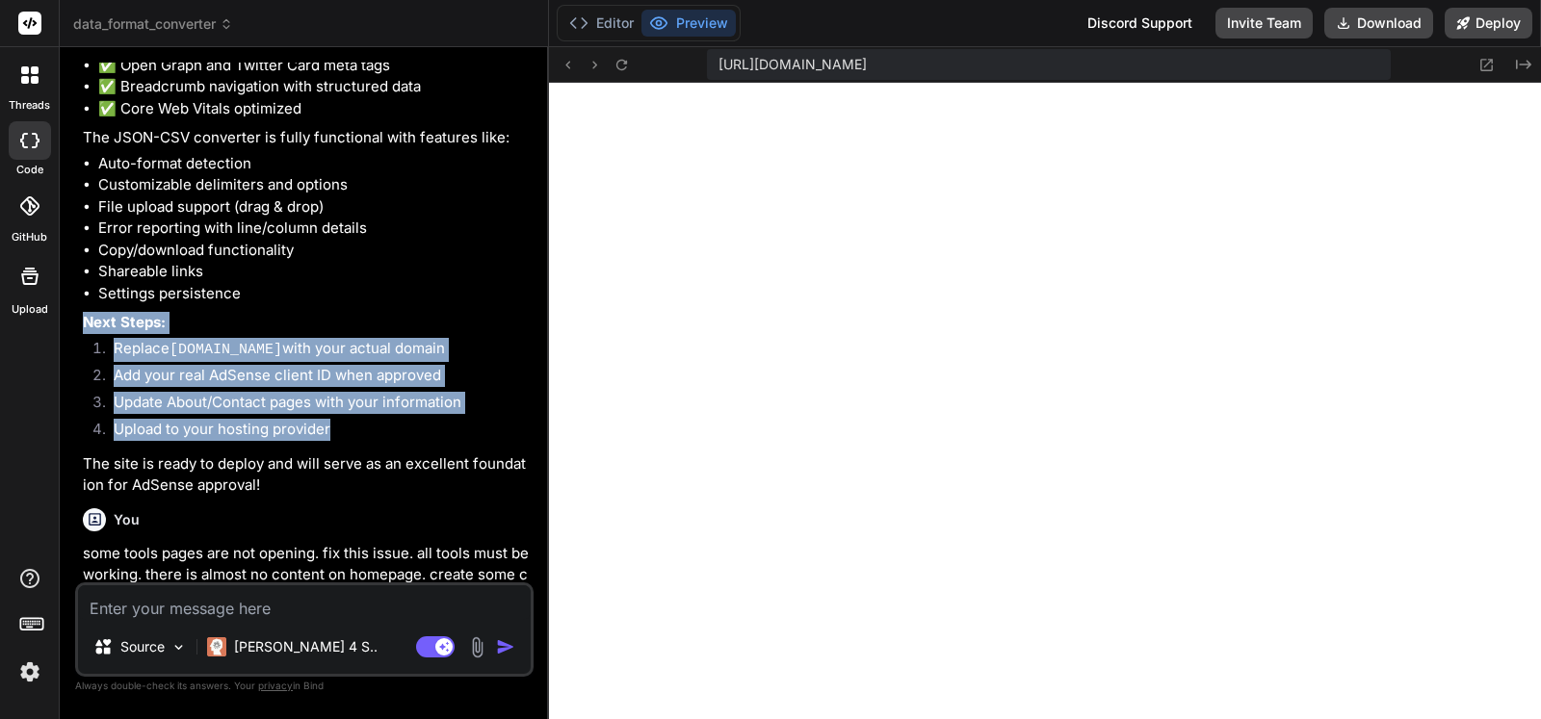
drag, startPoint x: 357, startPoint y: 407, endPoint x: 80, endPoint y: 297, distance: 298.6
click at [80, 297] on div "You Bind AI Data Format Converter Click to open Workbench Create package.json C…" at bounding box center [306, 323] width 454 height 520
copy div "Next Steps: Replace [DOMAIN_NAME] with your actual domain Add your real AdSense…"
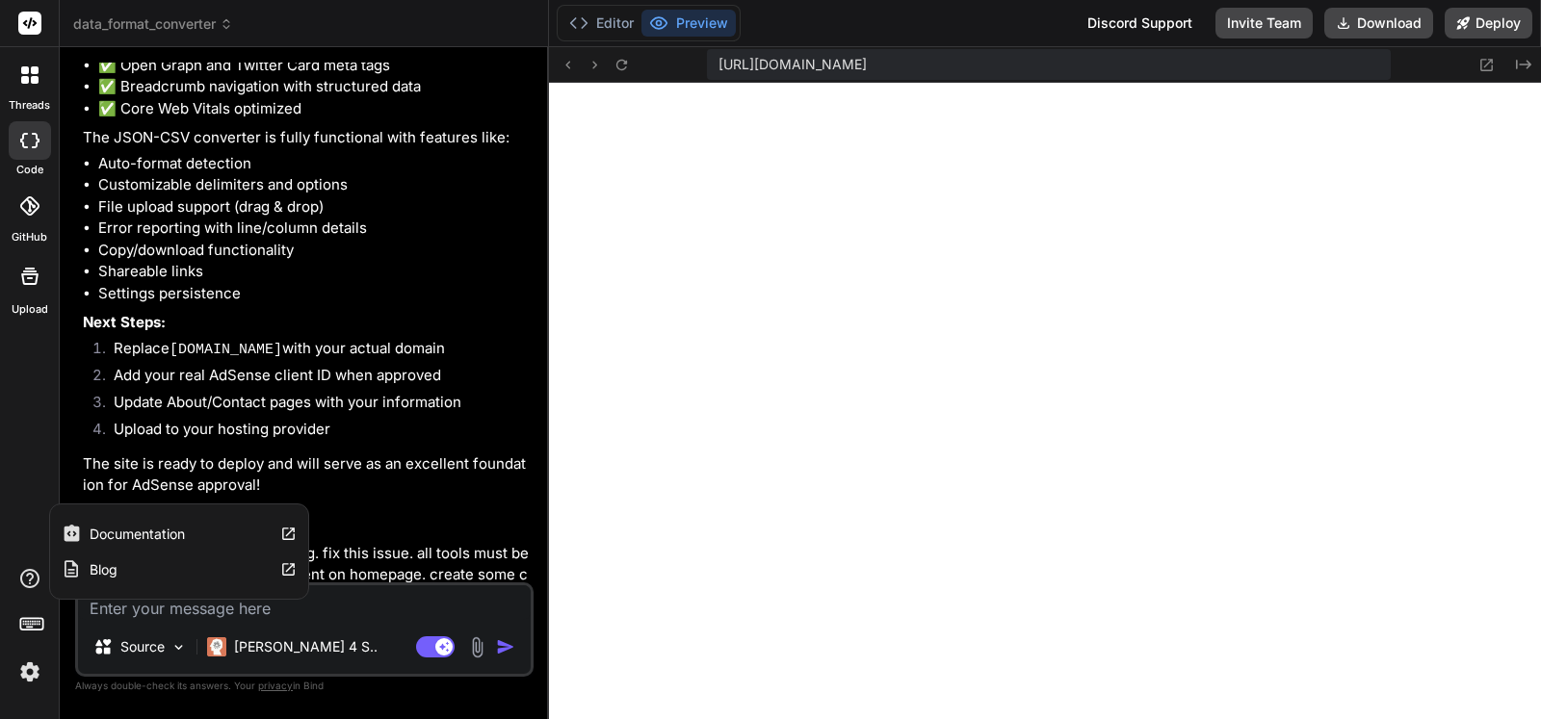
click at [463, 543] on p "some tools pages are not opening. fix this issue. all tools must be working. th…" at bounding box center [306, 608] width 447 height 130
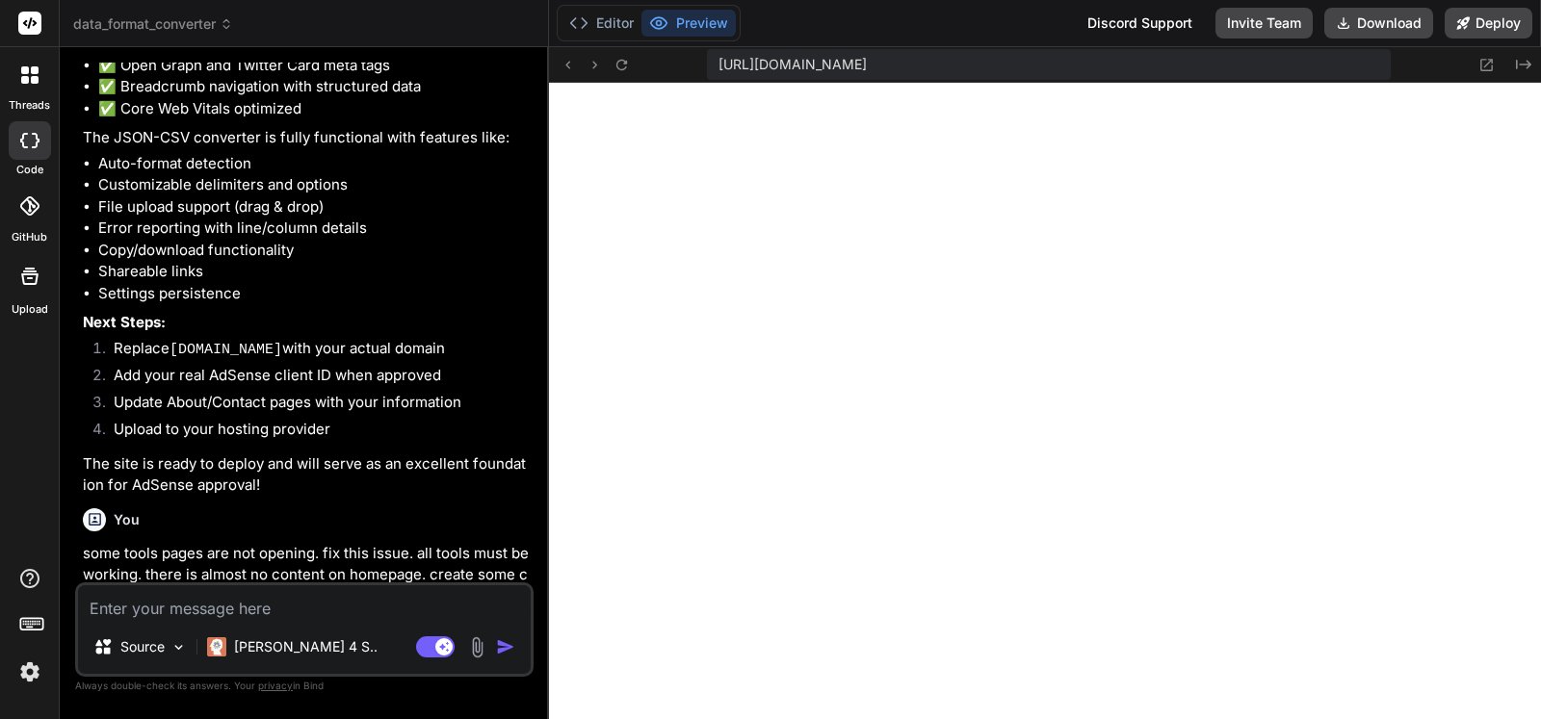
click at [39, 68] on div at bounding box center [30, 75] width 40 height 40
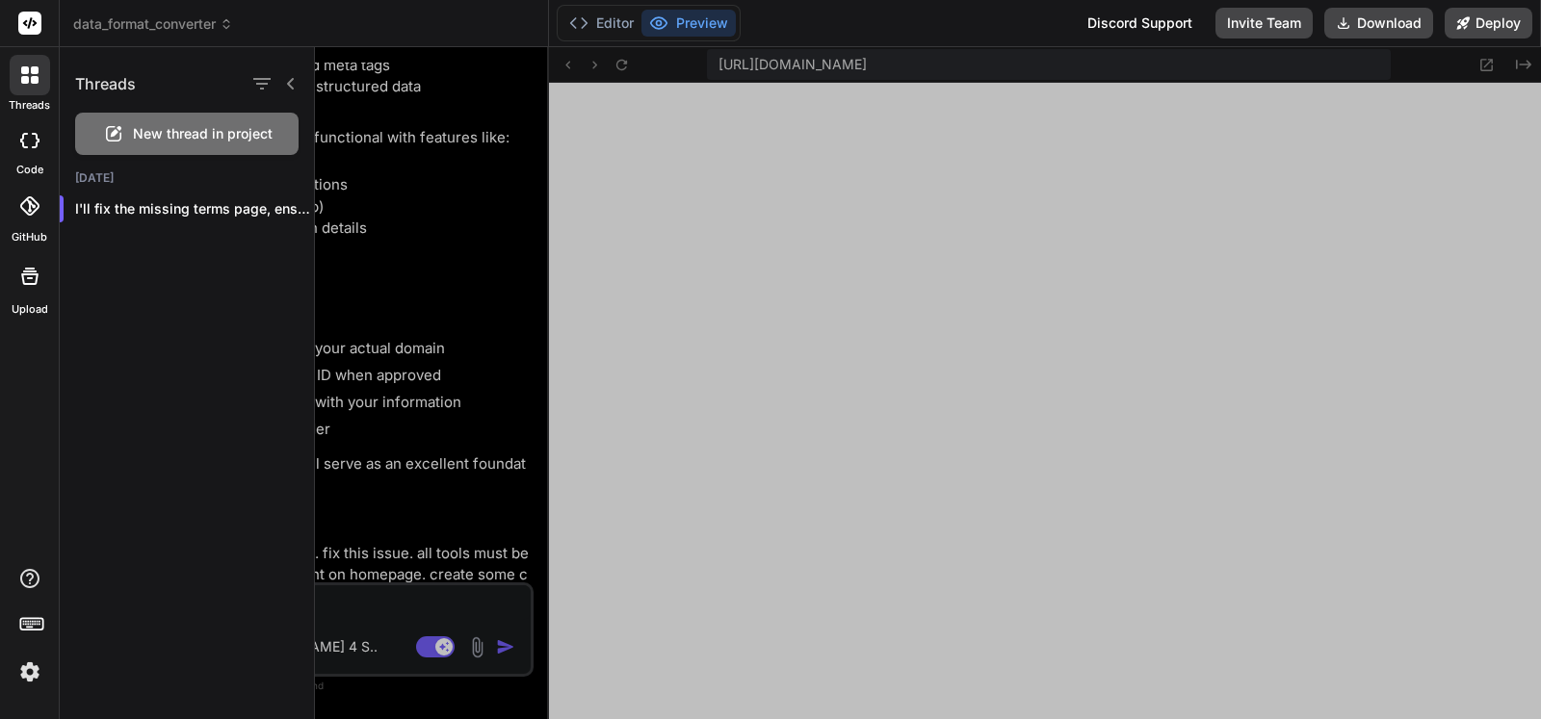
click at [156, 29] on span "data_format_converter" at bounding box center [153, 23] width 160 height 19
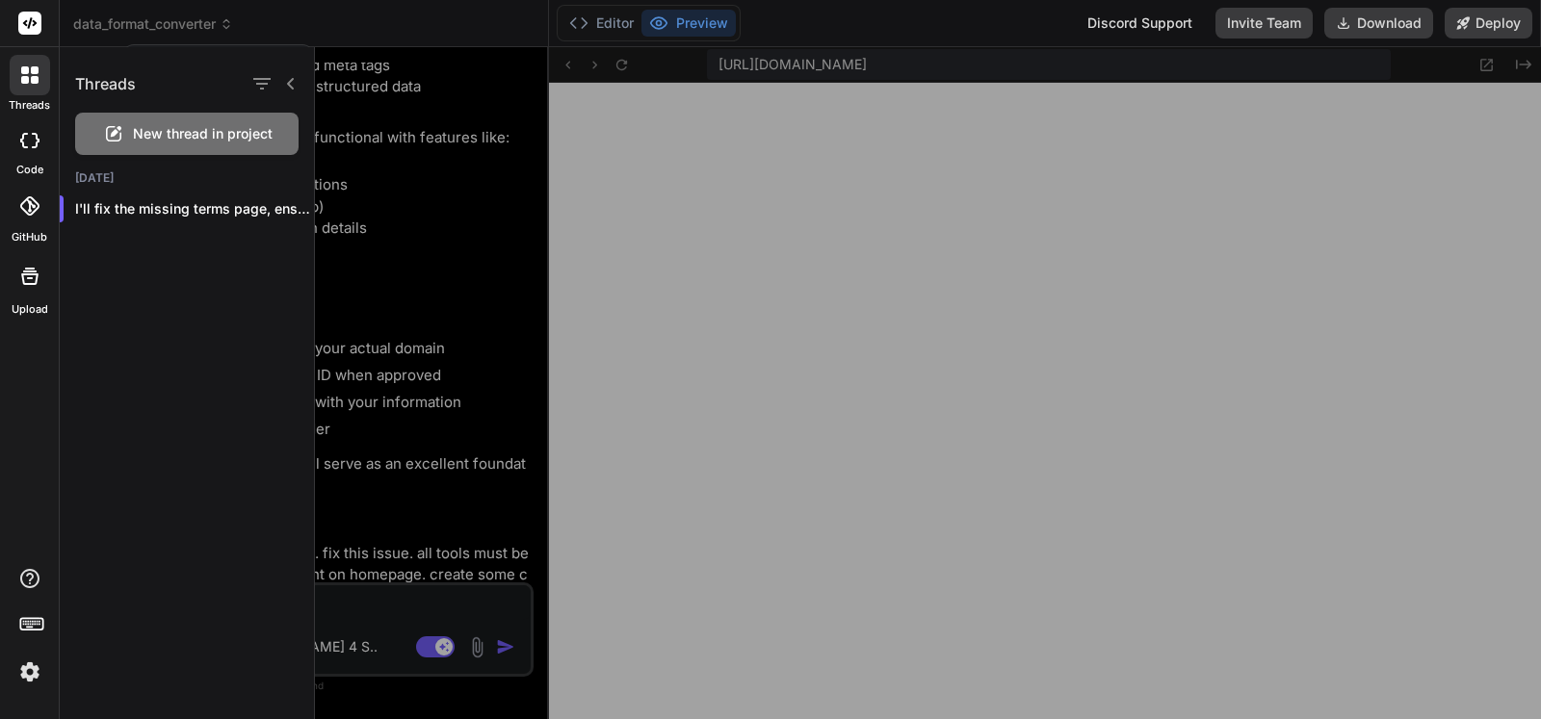
click at [156, 29] on div at bounding box center [770, 359] width 1541 height 719
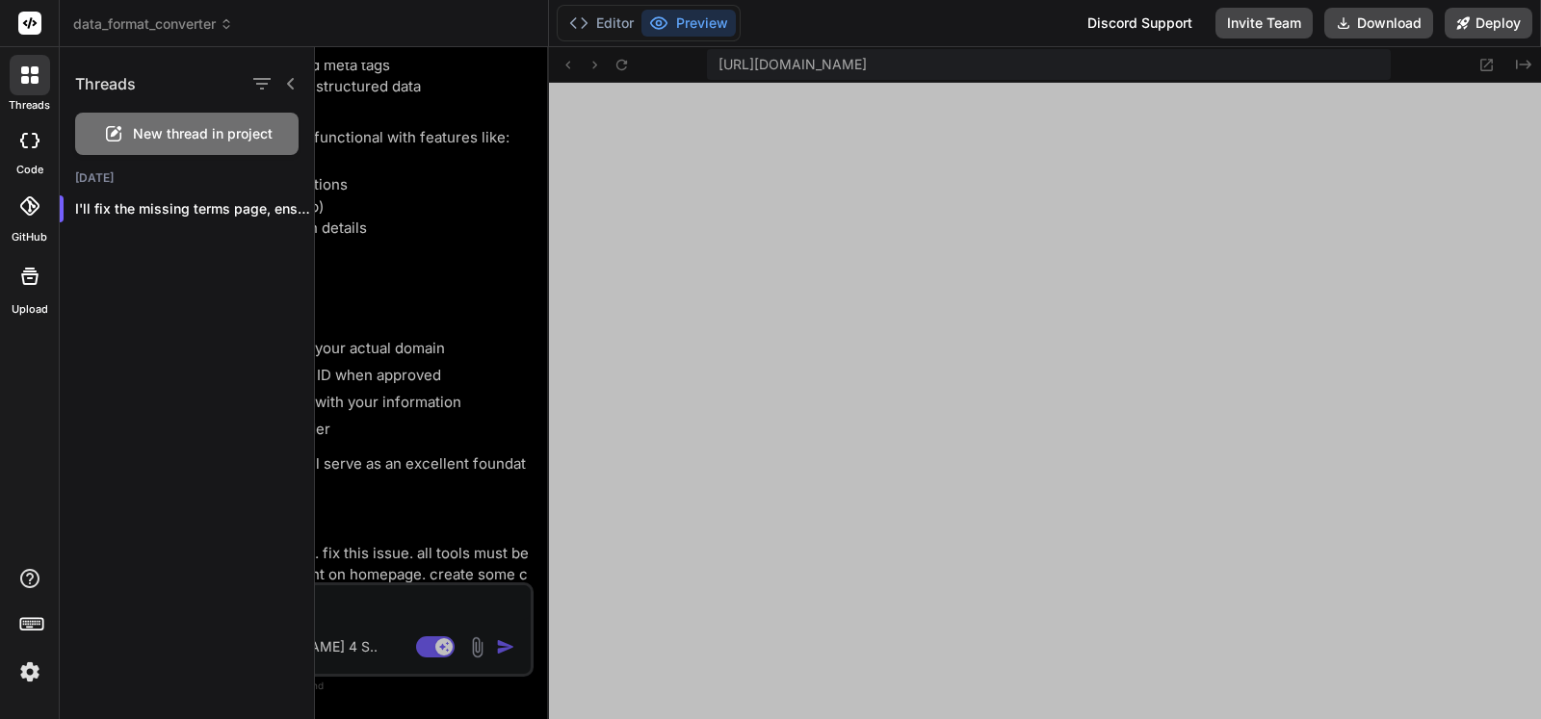
click at [156, 29] on span "data_format_converter" at bounding box center [153, 23] width 160 height 19
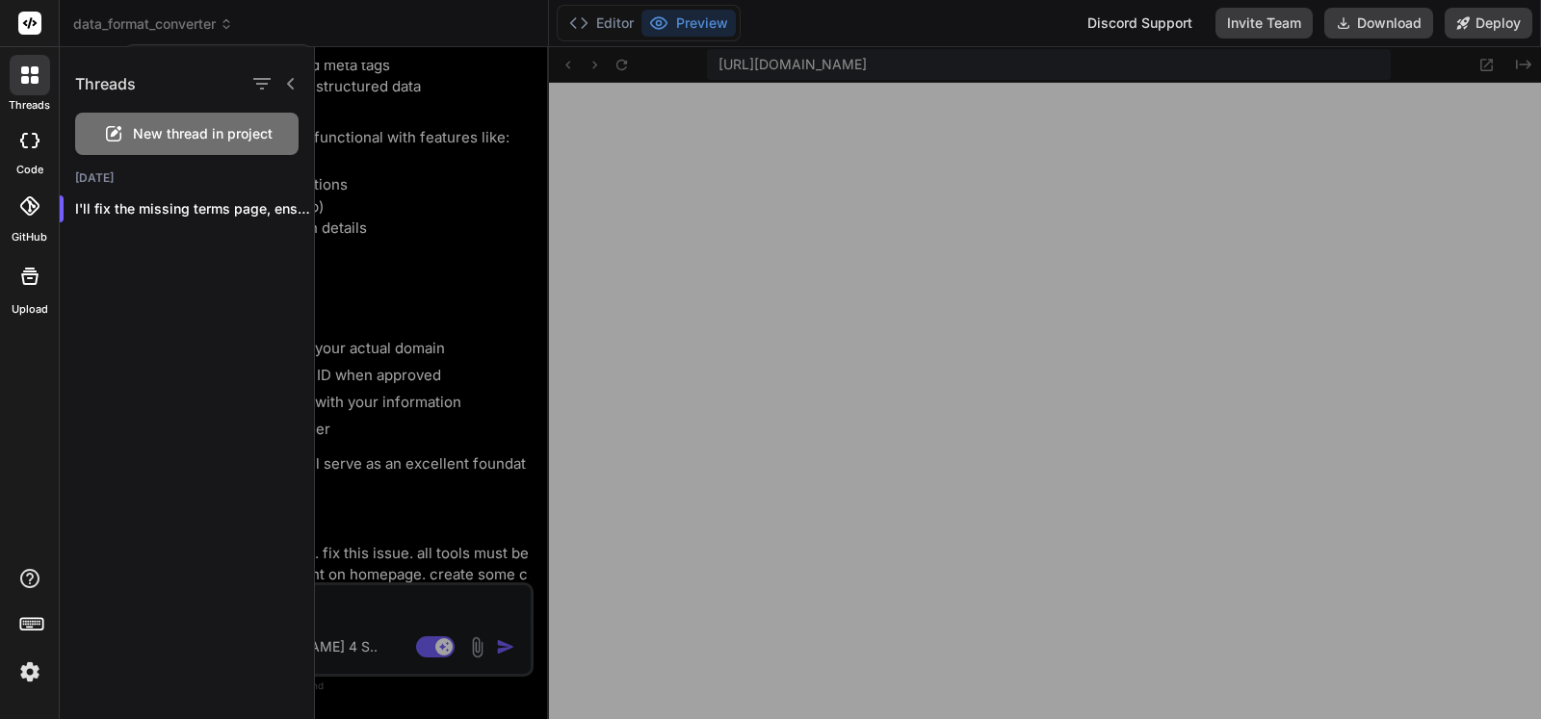
click at [366, 174] on div at bounding box center [928, 383] width 1226 height 672
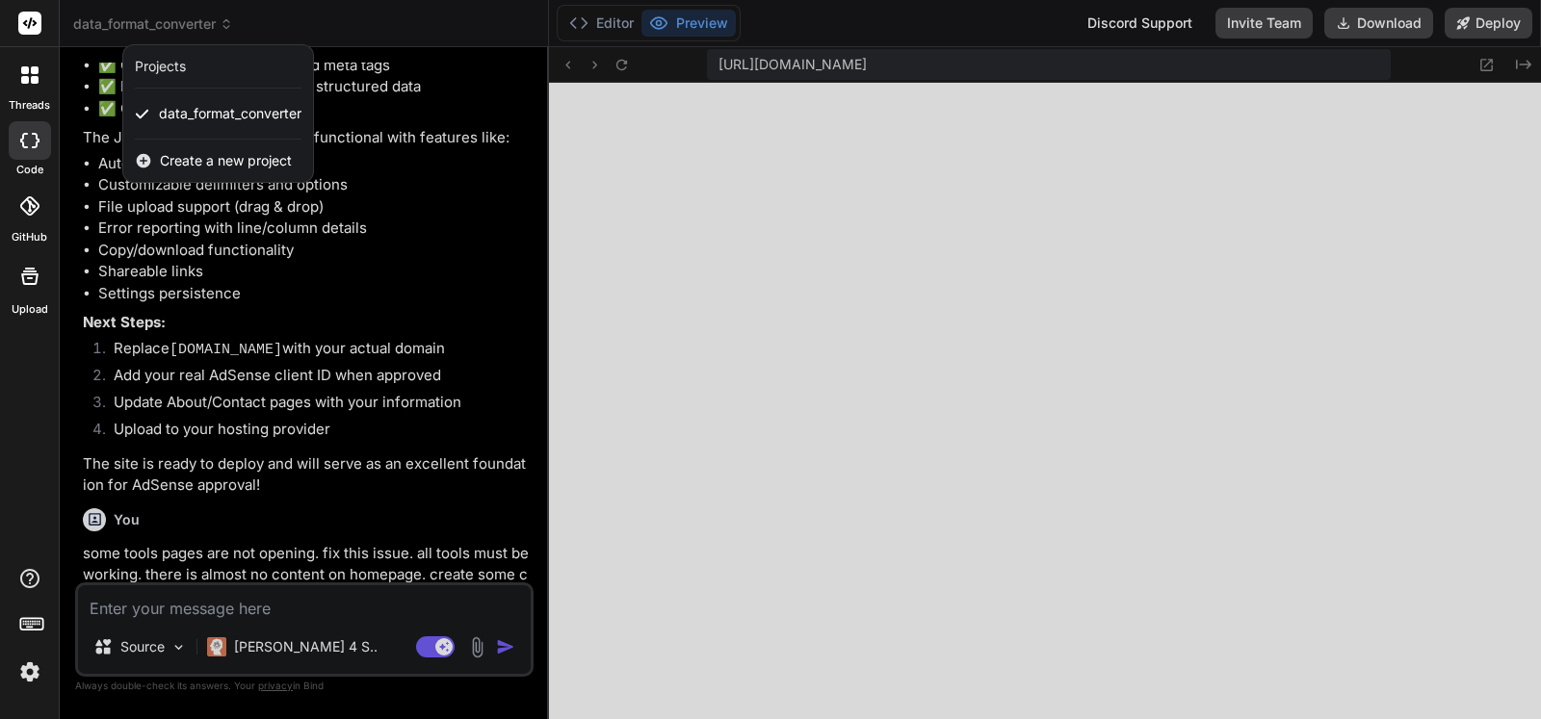
click at [151, 30] on div at bounding box center [770, 359] width 1541 height 719
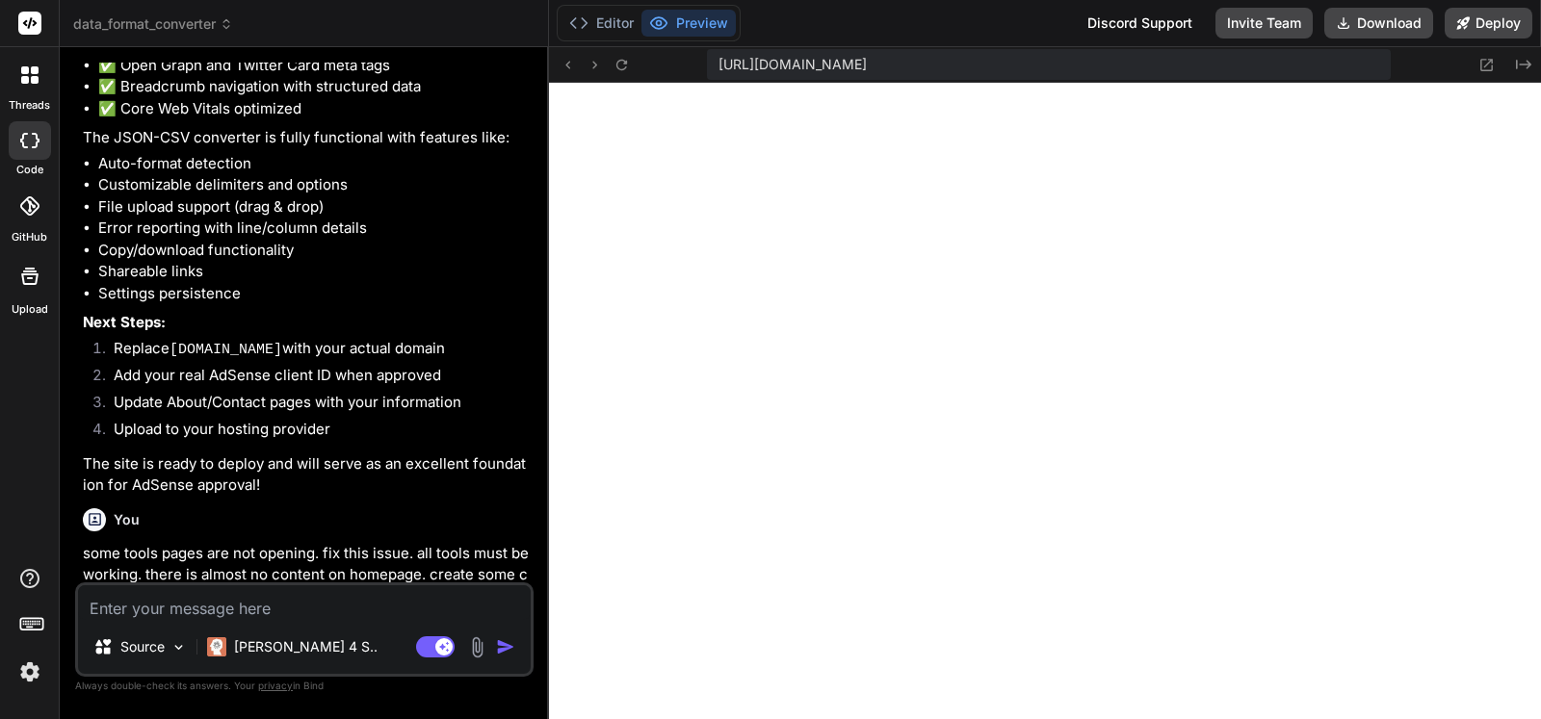
click at [151, 30] on span "data_format_converter" at bounding box center [153, 23] width 160 height 19
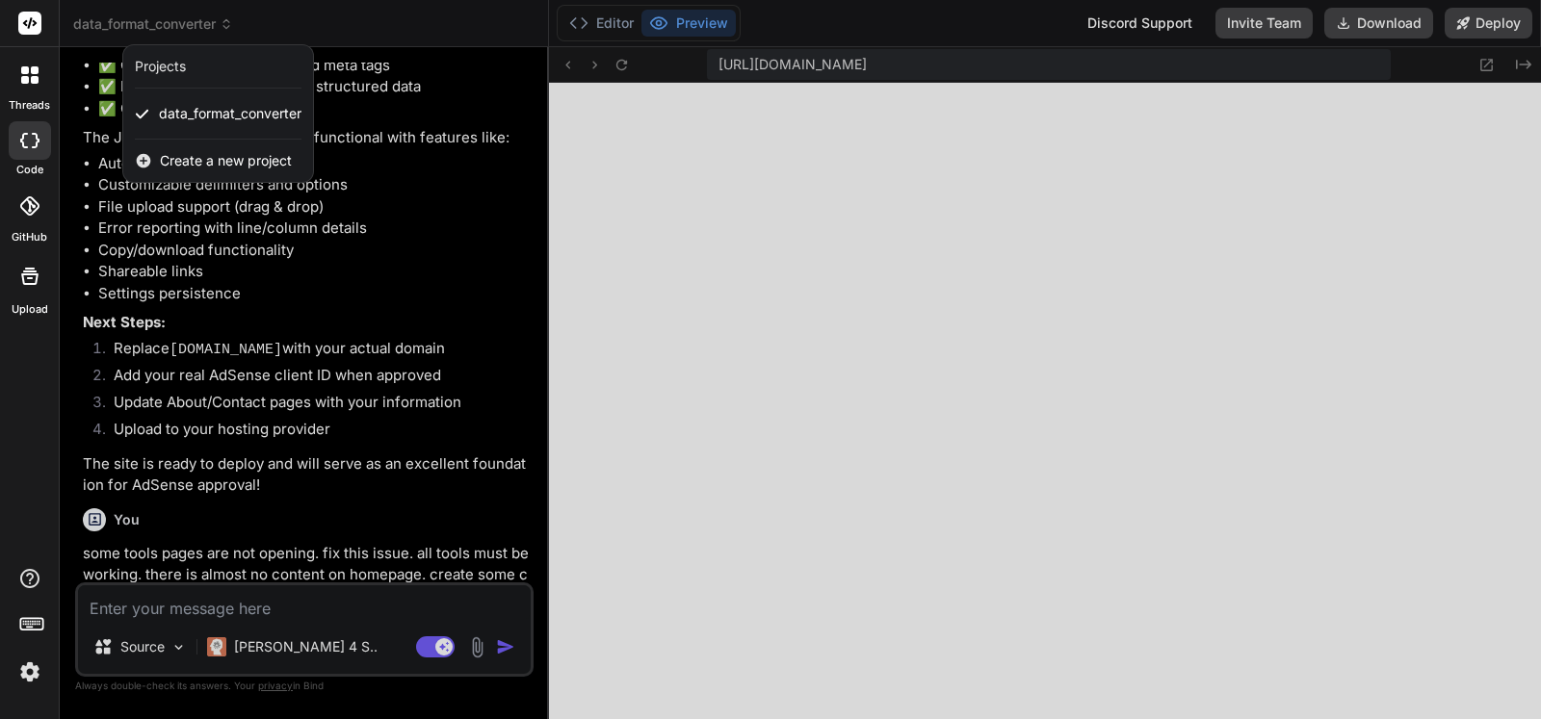
click at [178, 171] on div "Create a new project" at bounding box center [218, 161] width 190 height 42
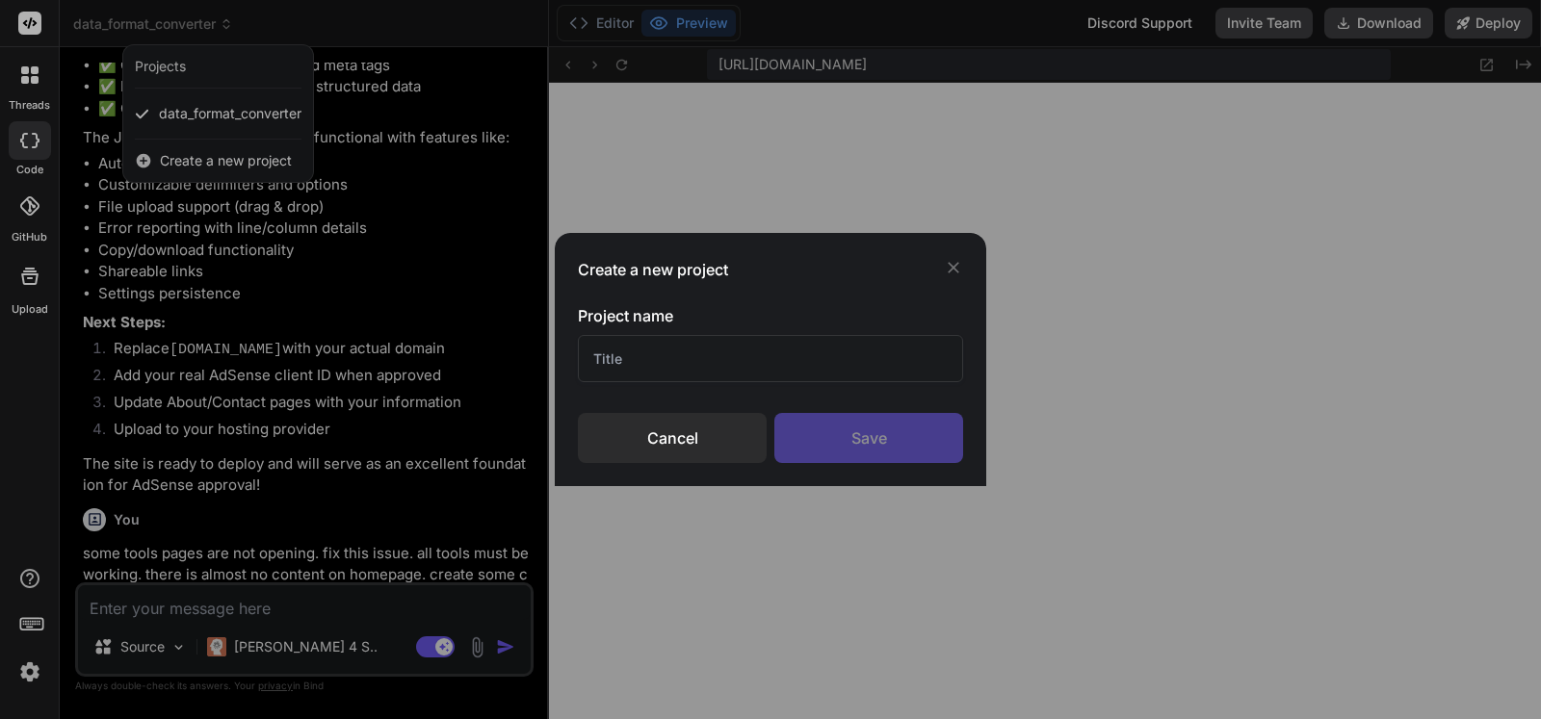
click at [957, 266] on icon at bounding box center [953, 267] width 19 height 19
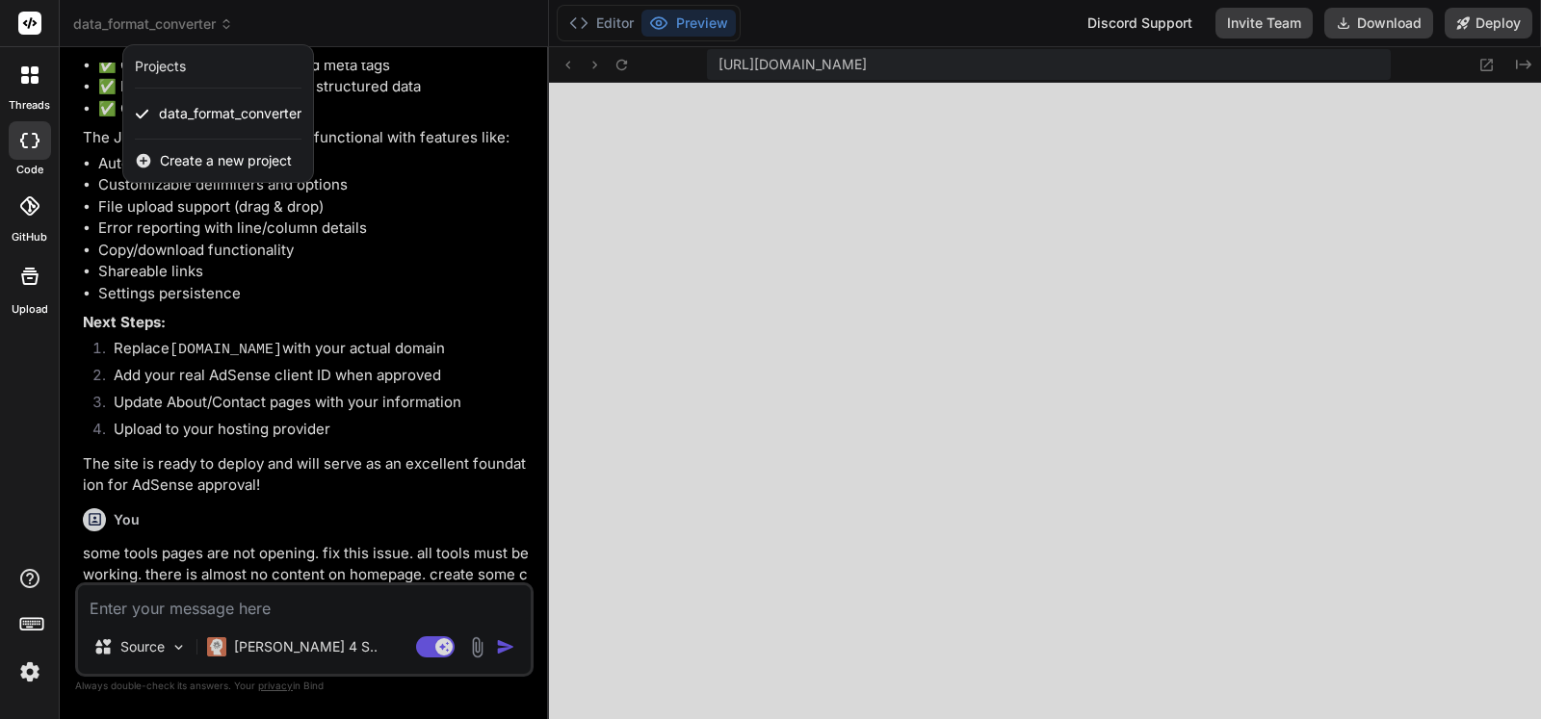
click at [32, 24] on rect at bounding box center [29, 23] width 23 height 23
